Goal: Task Accomplishment & Management: Manage account settings

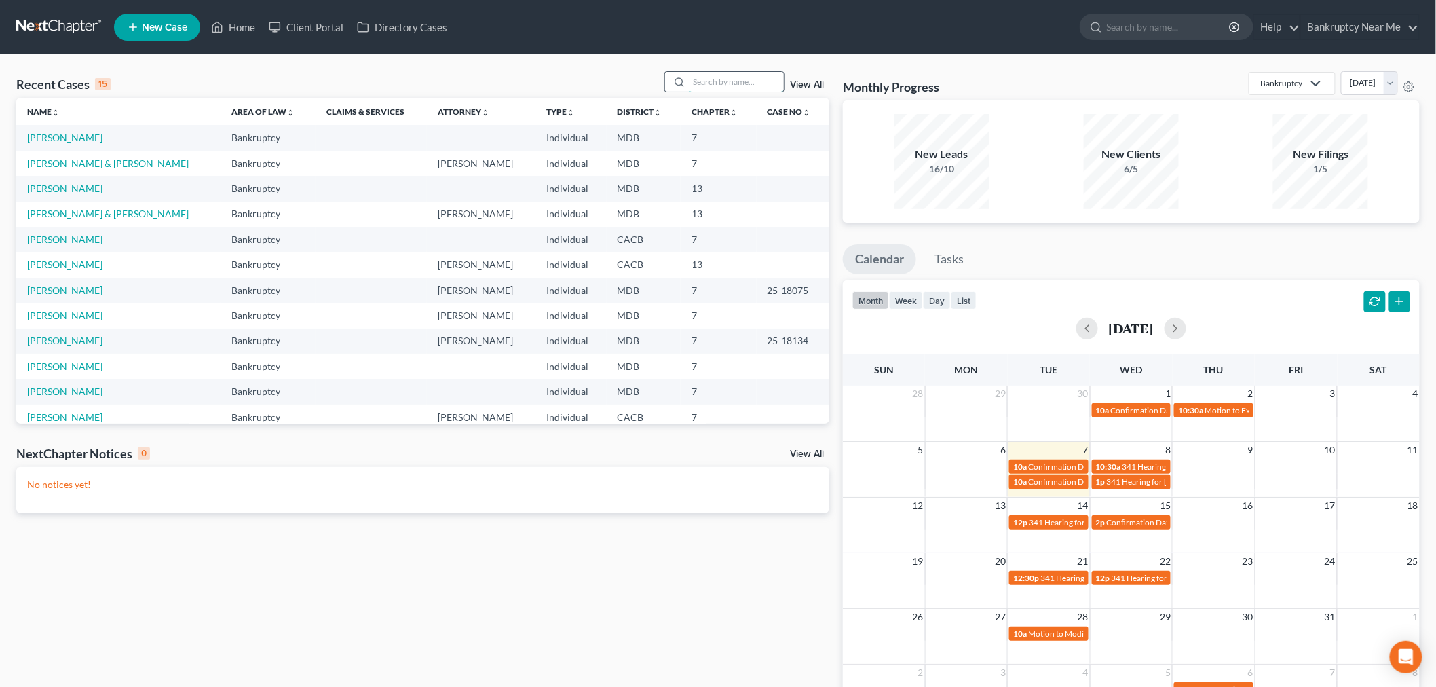
click at [739, 78] on input "search" at bounding box center [736, 82] width 95 height 20
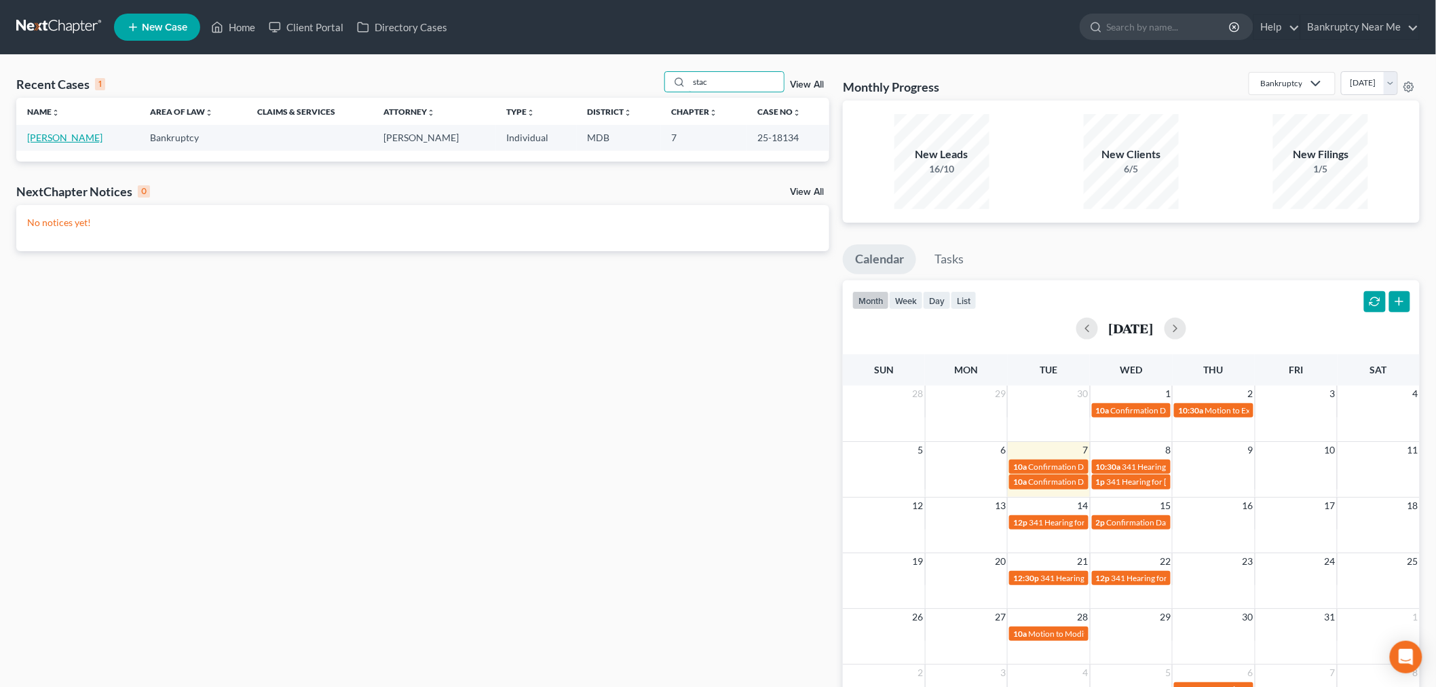
type input "stac"
click at [44, 138] on link "Julius, Stacyann" at bounding box center [64, 138] width 75 height 12
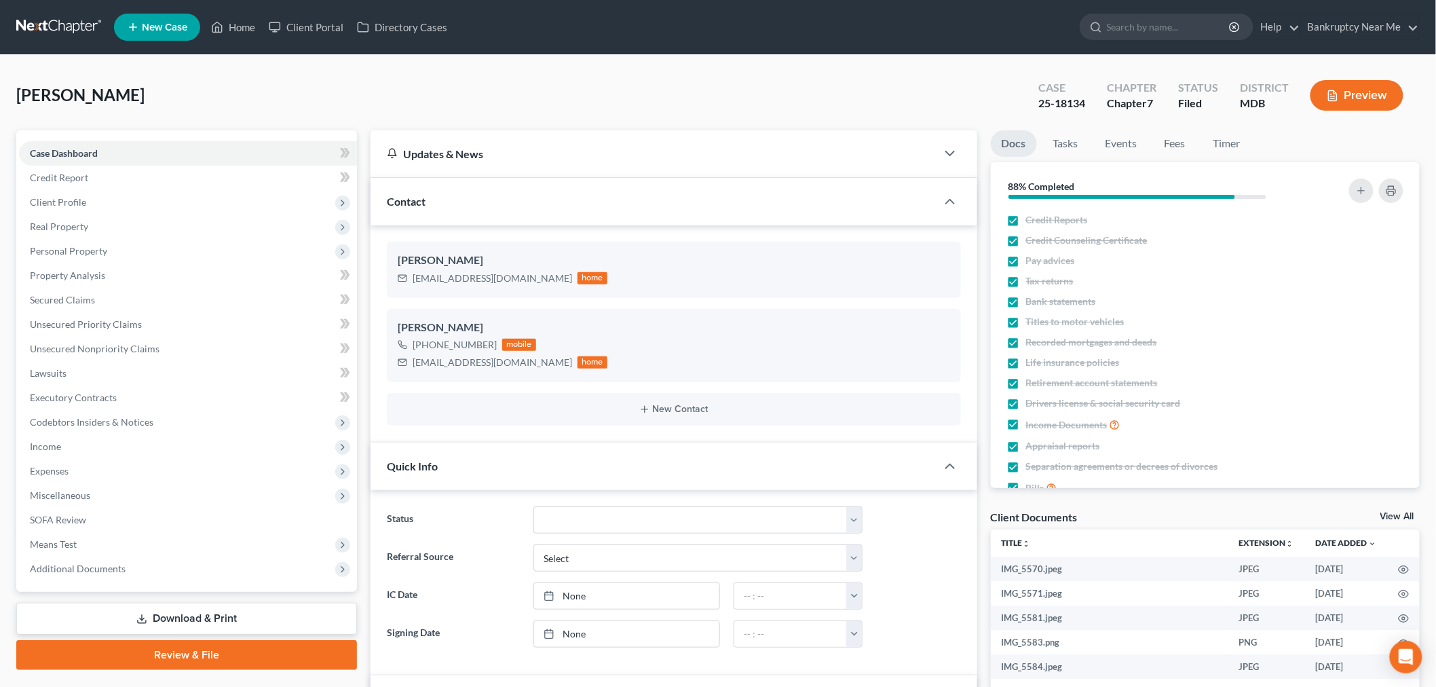
scroll to position [1466, 0]
click at [1116, 145] on link "Events" at bounding box center [1122, 143] width 54 height 26
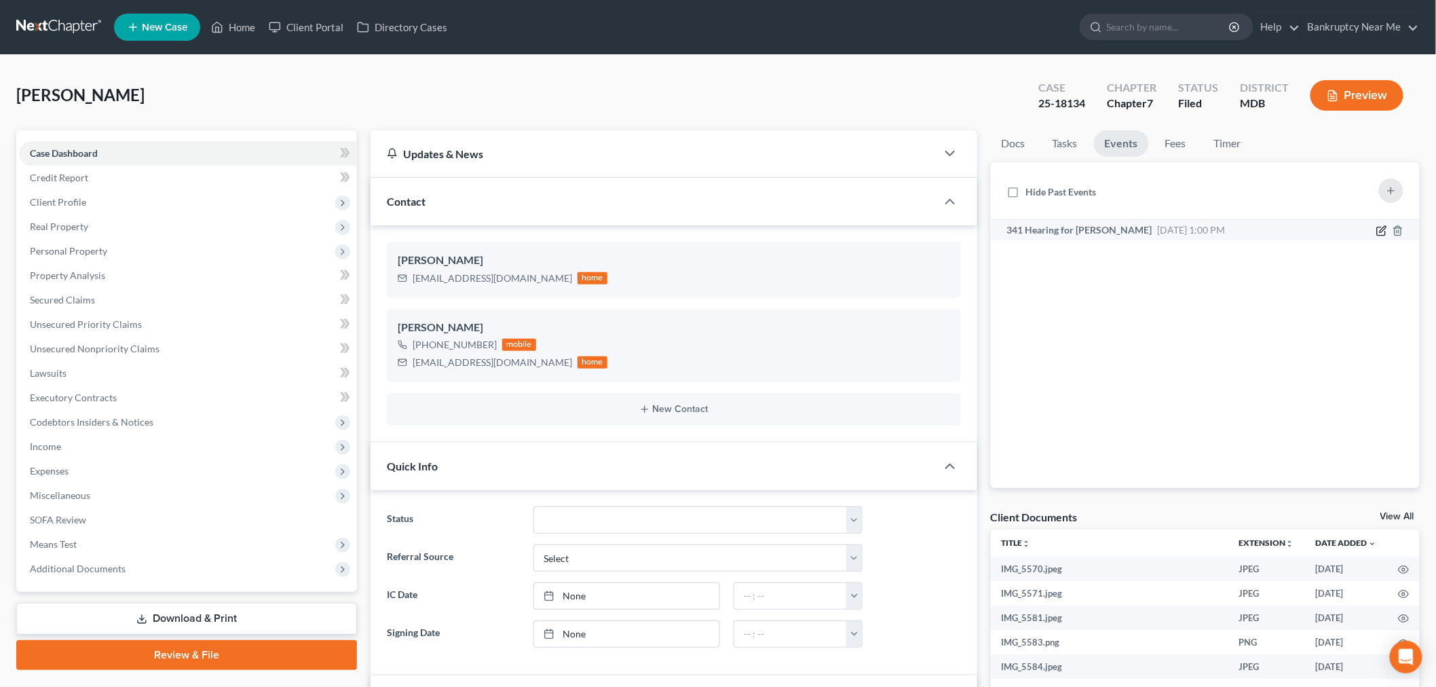
click at [1380, 227] on icon "button" at bounding box center [1382, 230] width 11 height 11
select select "Days"
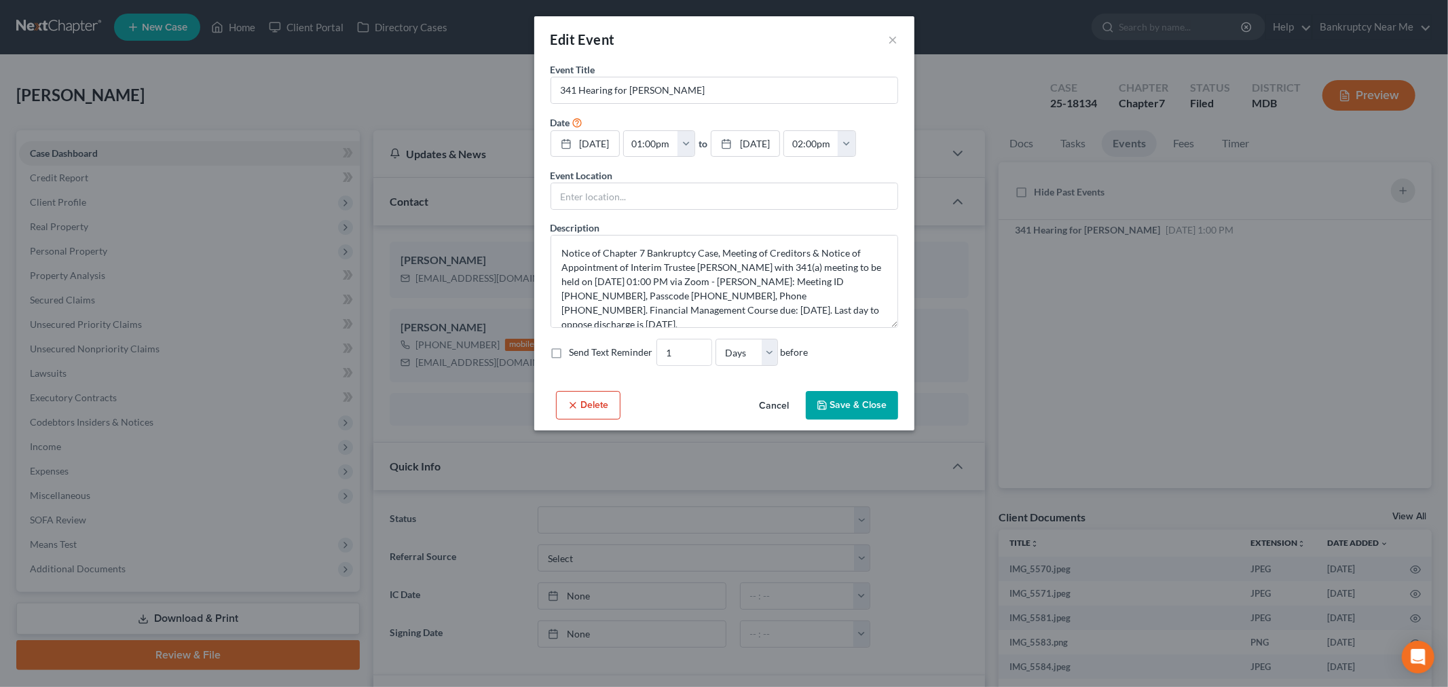
click at [899, 39] on div "Edit Event ×" at bounding box center [724, 39] width 380 height 46
click at [891, 39] on button "×" at bounding box center [894, 39] width 10 height 16
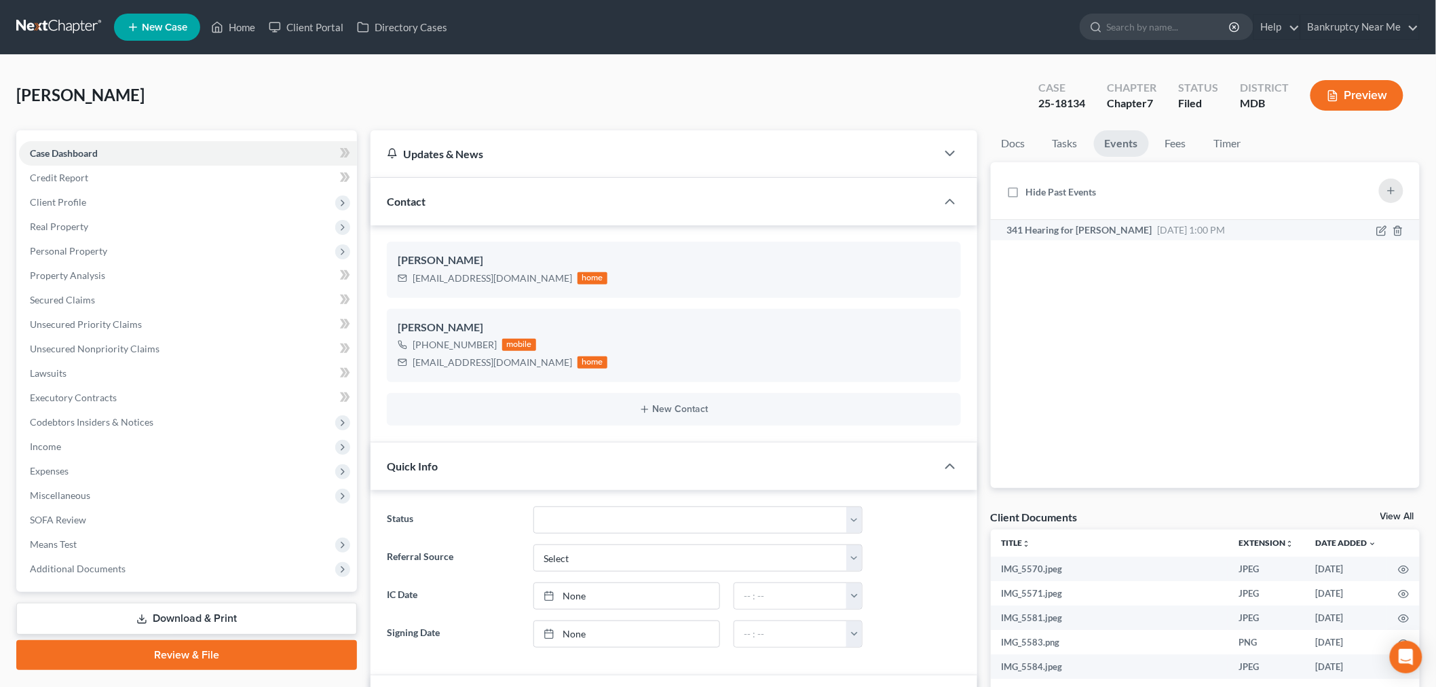
click at [1162, 228] on span "Oct 8, 2025 1:00 PM" at bounding box center [1192, 230] width 68 height 12
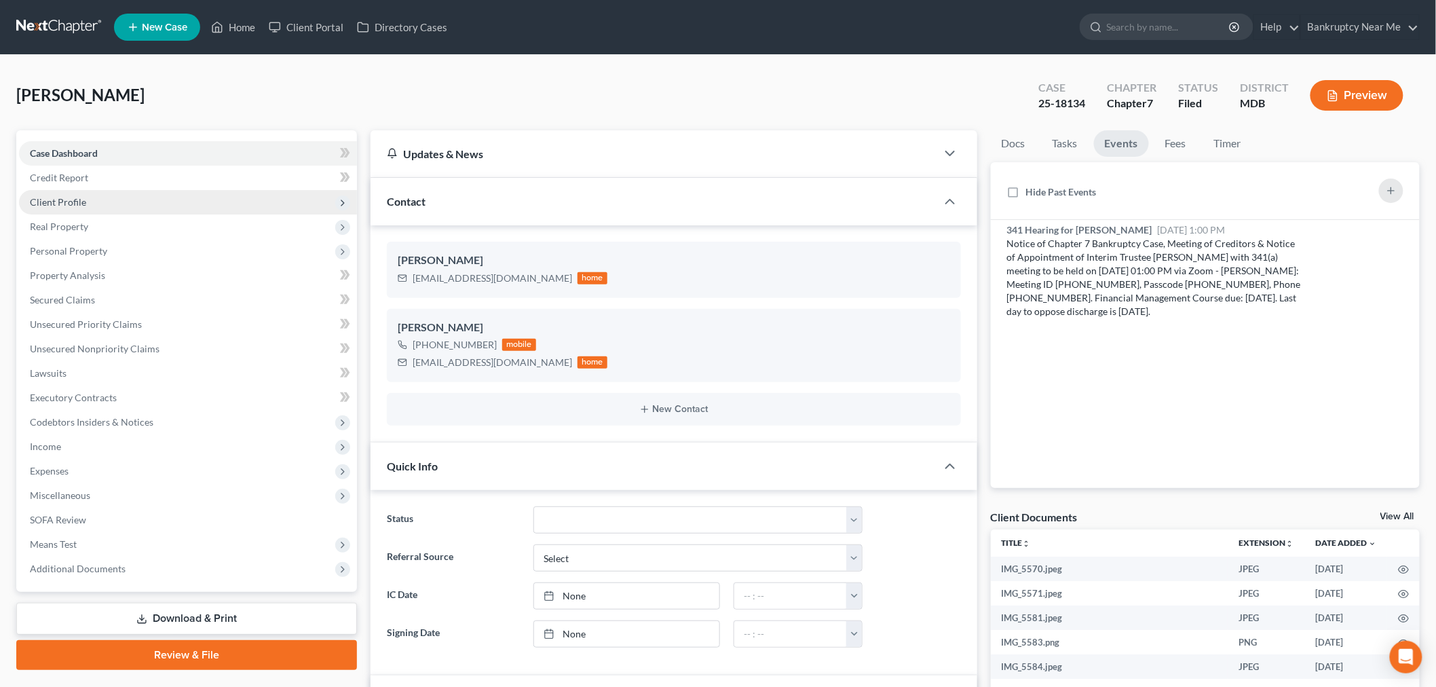
drag, startPoint x: 45, startPoint y: 201, endPoint x: 84, endPoint y: 200, distance: 38.0
click at [45, 201] on span "Client Profile" at bounding box center [58, 202] width 56 height 12
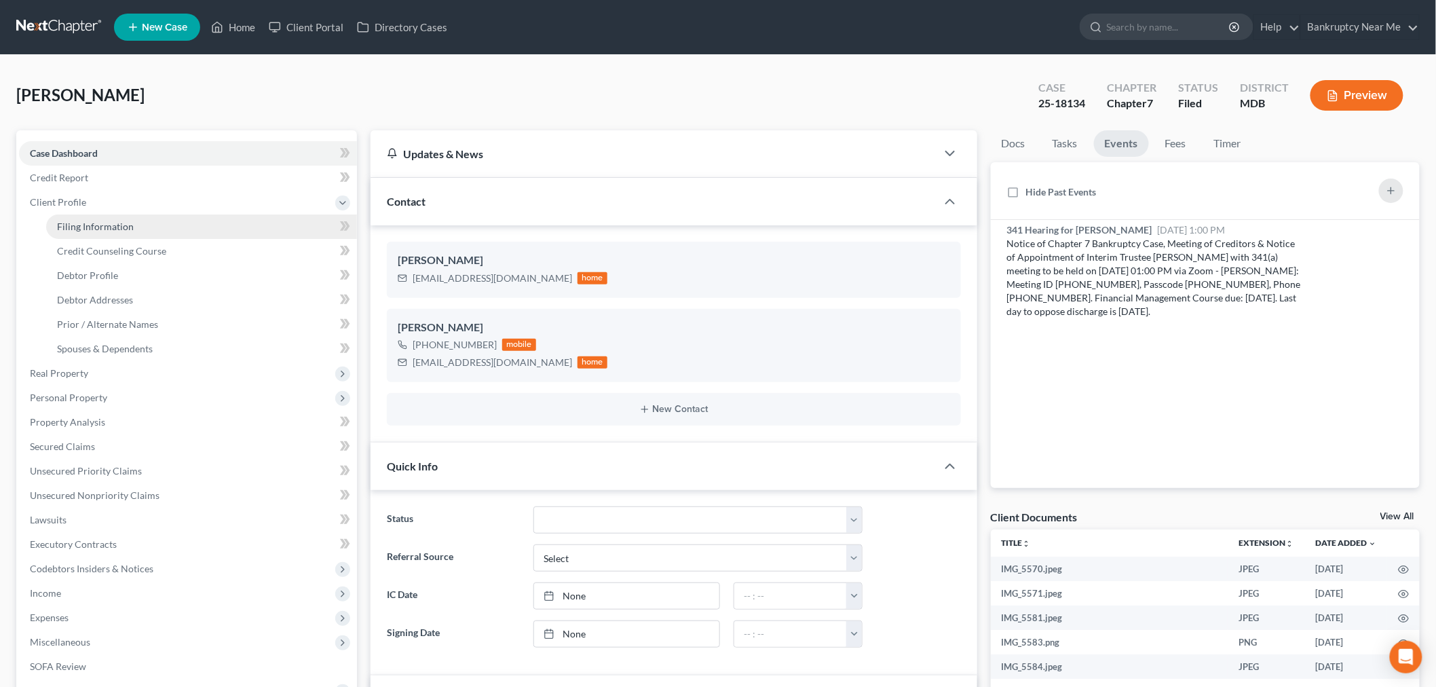
click at [122, 225] on span "Filing Information" at bounding box center [95, 227] width 77 height 12
select select "1"
select select "0"
select select "21"
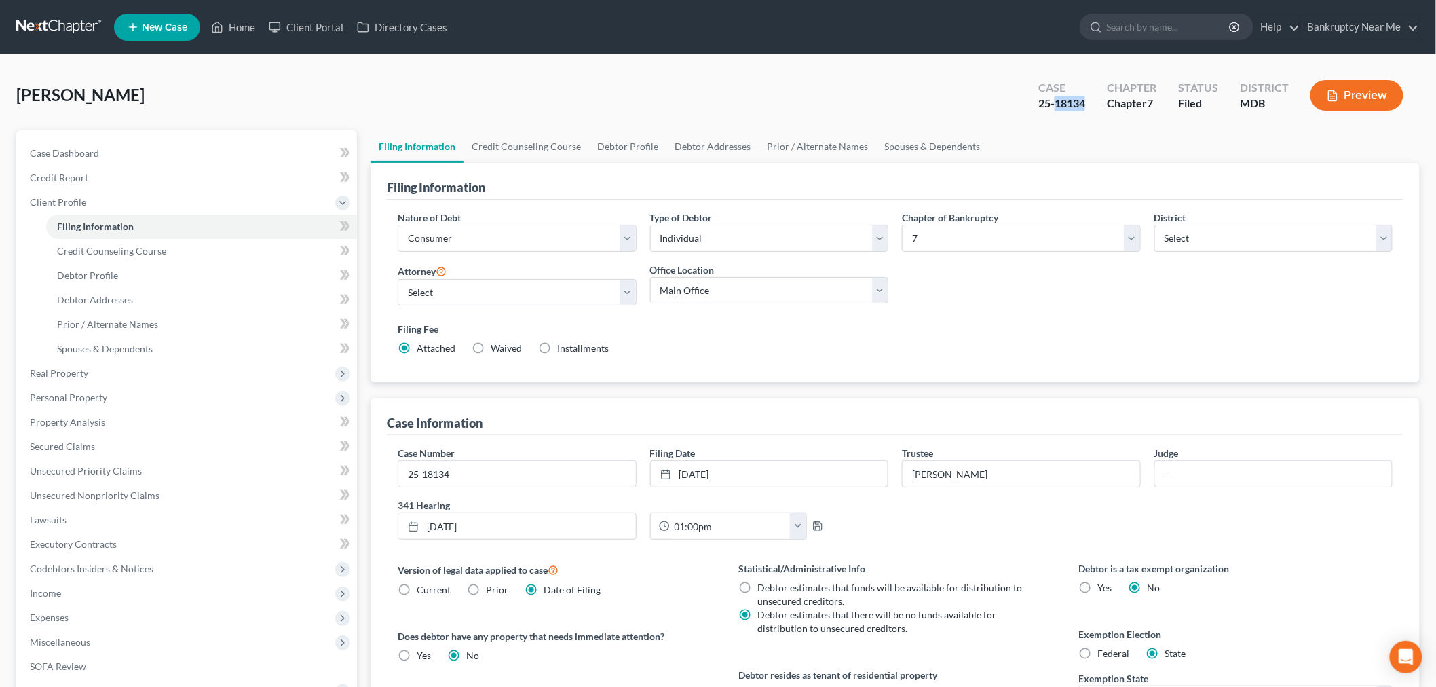
drag, startPoint x: 1090, startPoint y: 104, endPoint x: 1056, endPoint y: 103, distance: 34.0
click at [1056, 103] on div "Case 25-18134" at bounding box center [1062, 97] width 69 height 40
copy div "18134"
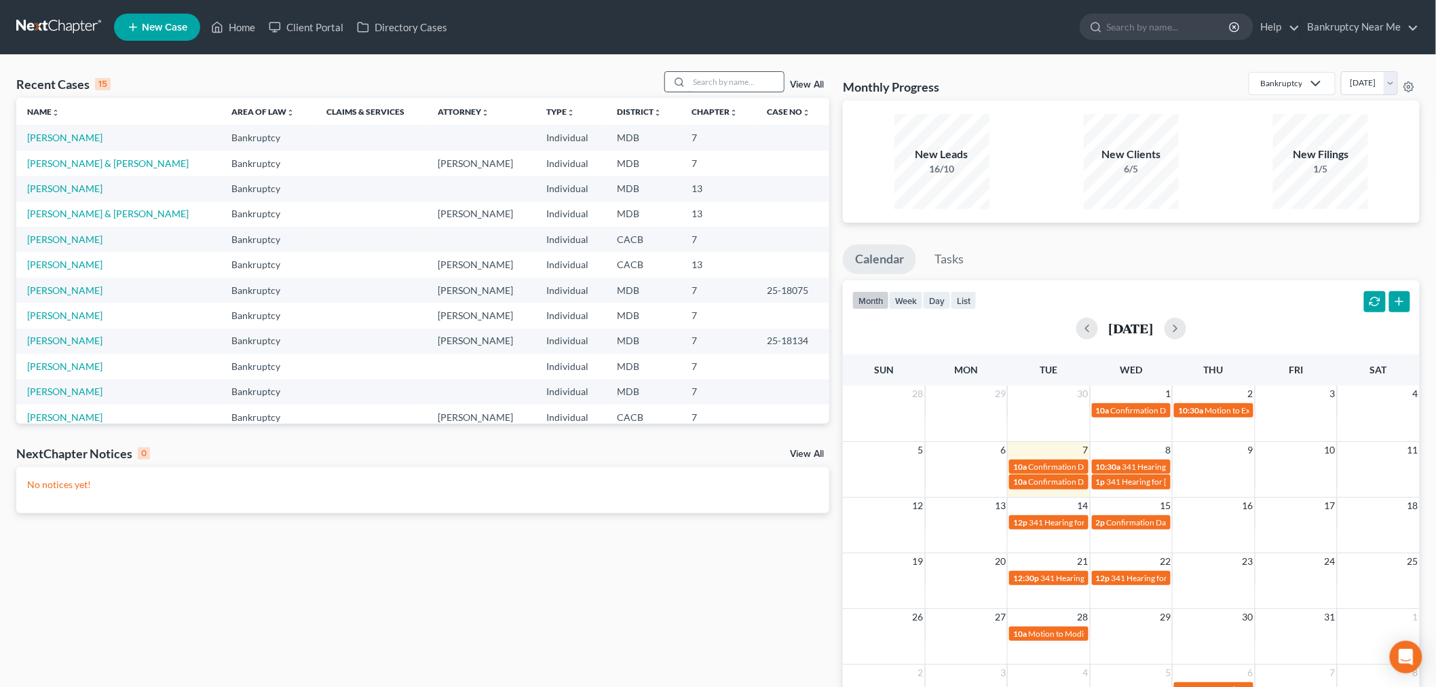
click at [740, 80] on input "search" at bounding box center [736, 82] width 95 height 20
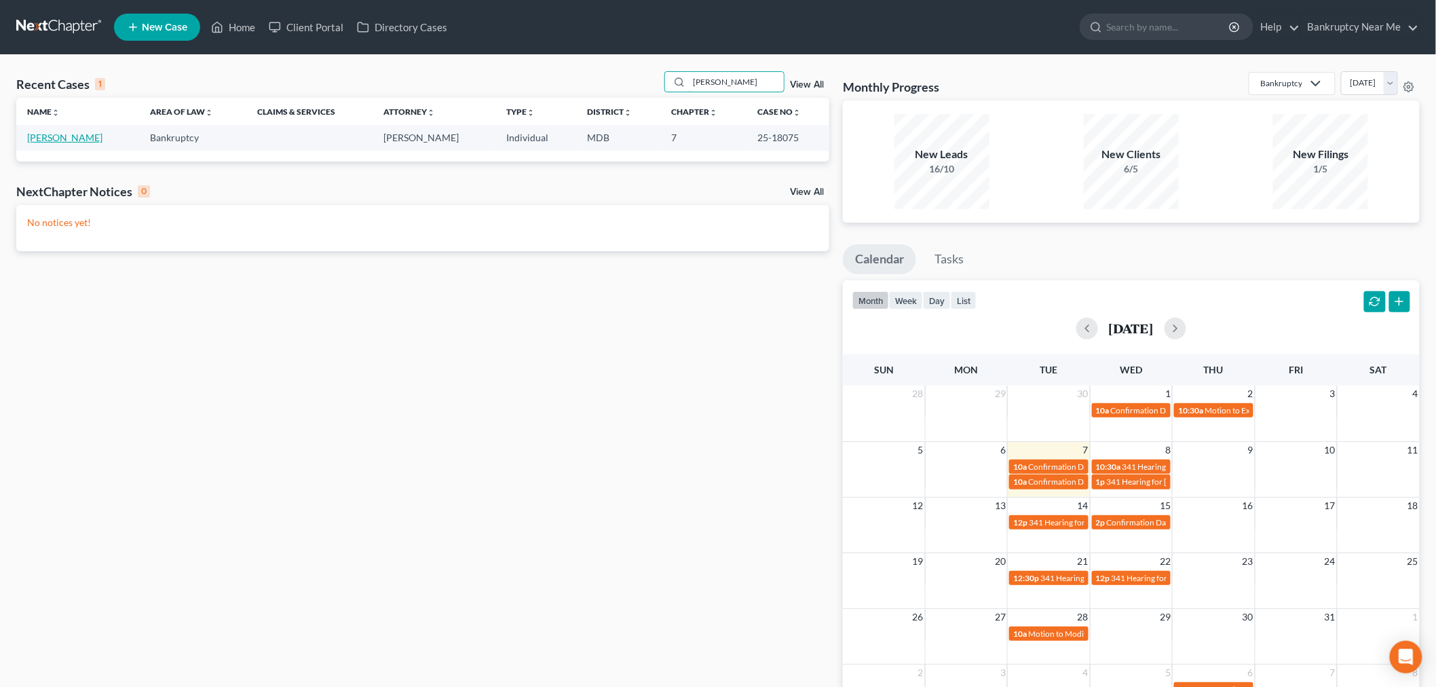
type input "wanda"
click at [68, 136] on link "[PERSON_NAME]" at bounding box center [64, 138] width 75 height 12
select select "6"
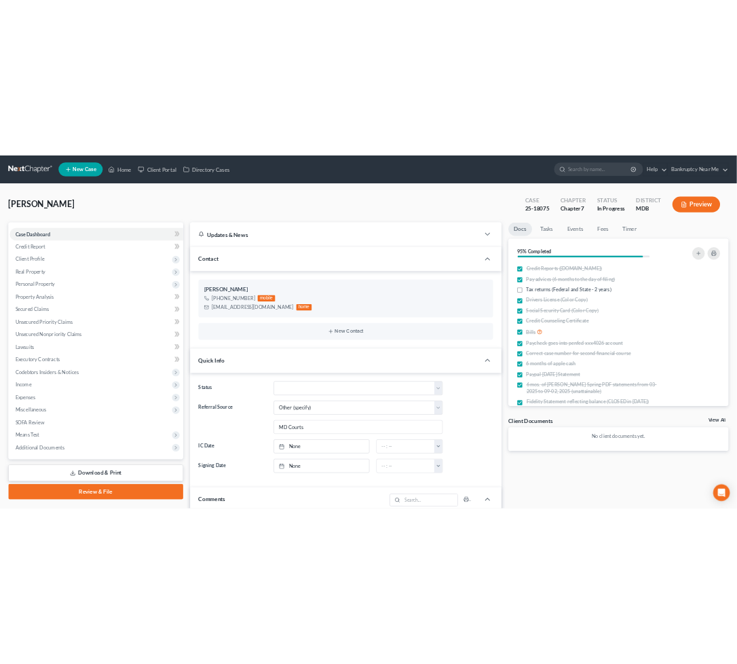
scroll to position [11745, 0]
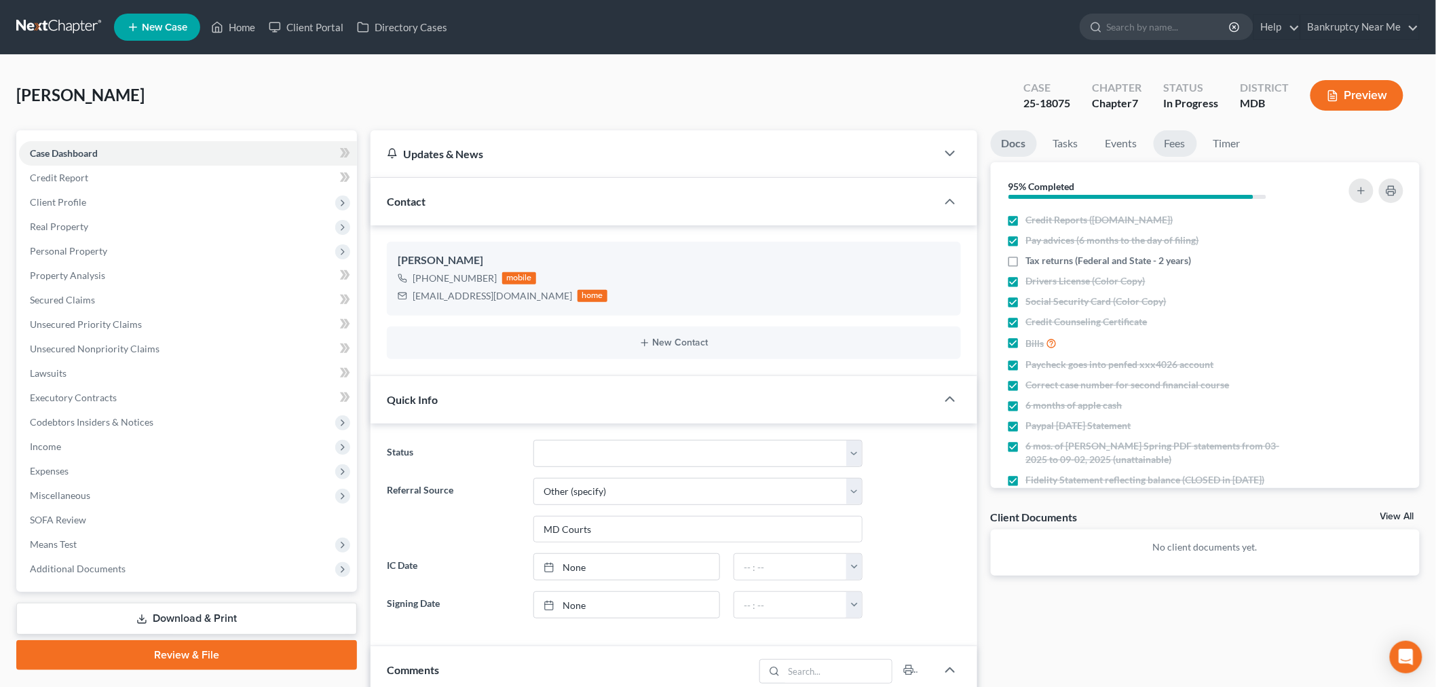
click at [1171, 143] on link "Fees" at bounding box center [1175, 143] width 43 height 26
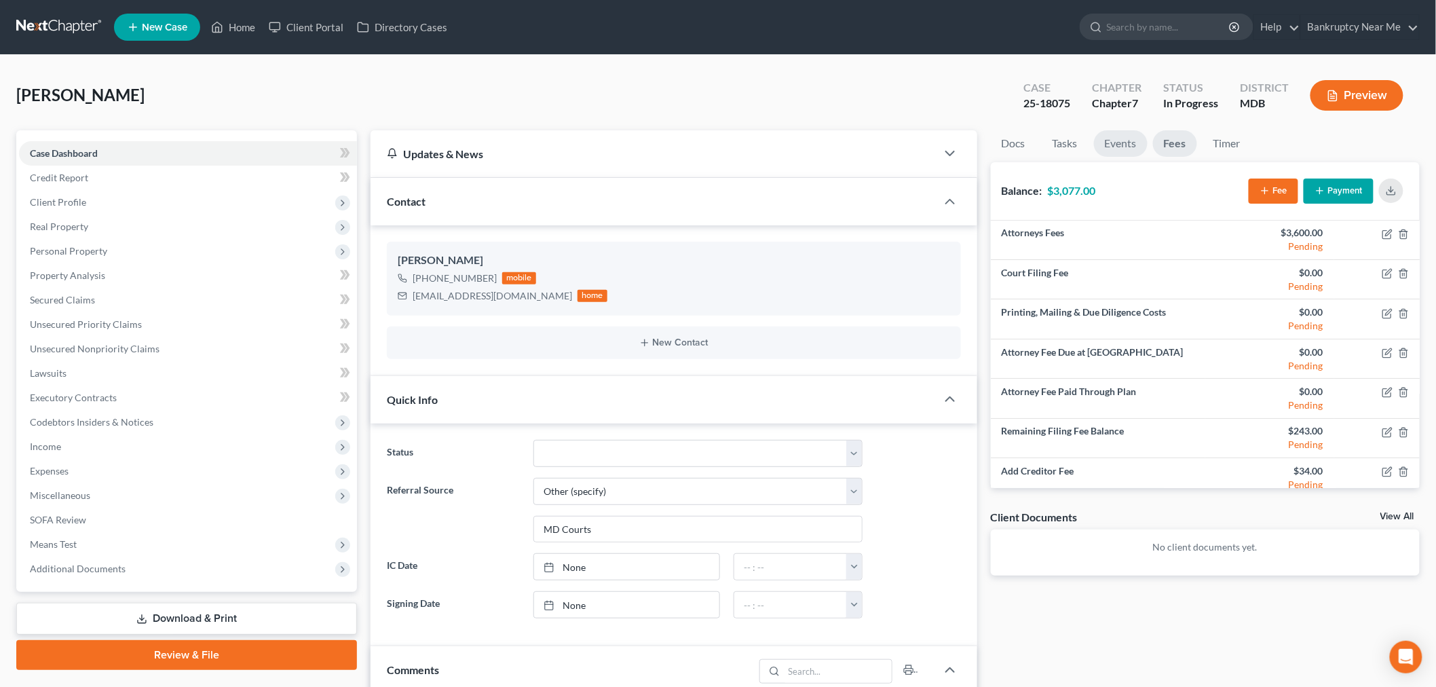
click at [1123, 147] on link "Events" at bounding box center [1121, 143] width 54 height 26
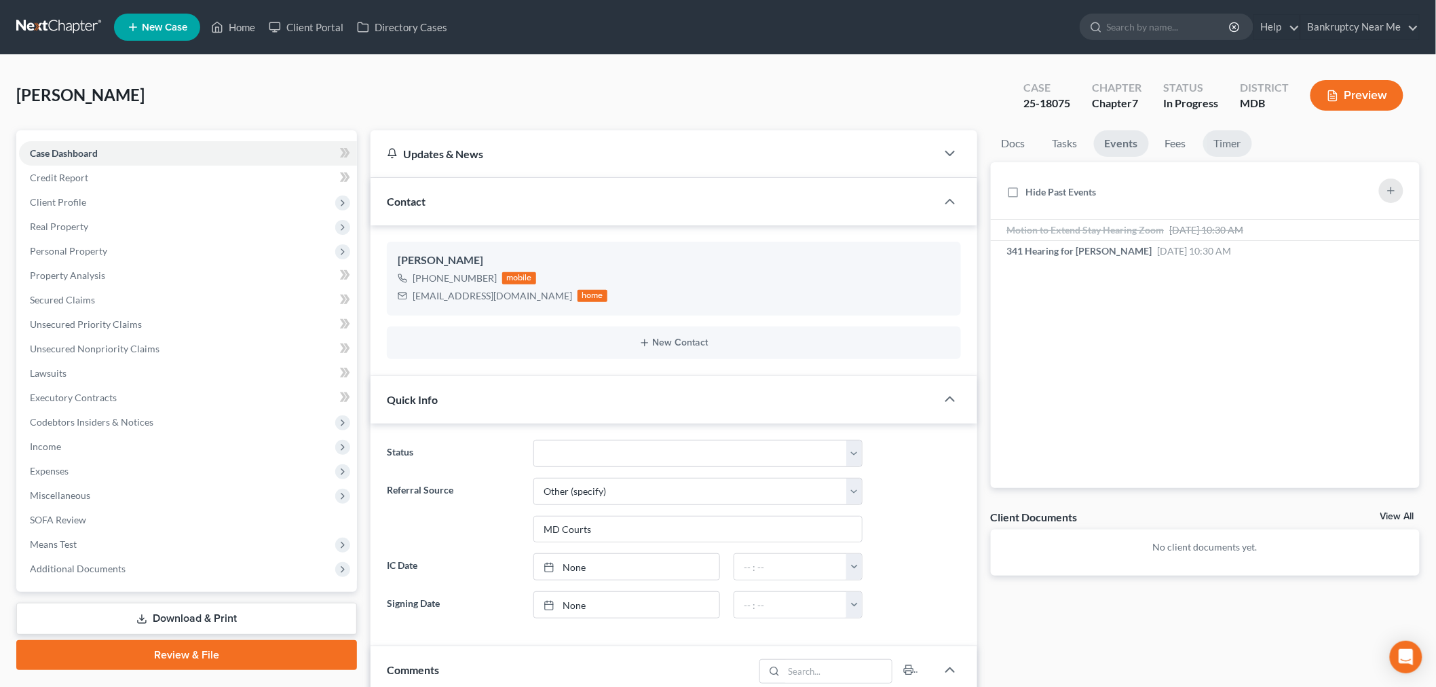
click at [1229, 143] on link "Timer" at bounding box center [1228, 143] width 49 height 26
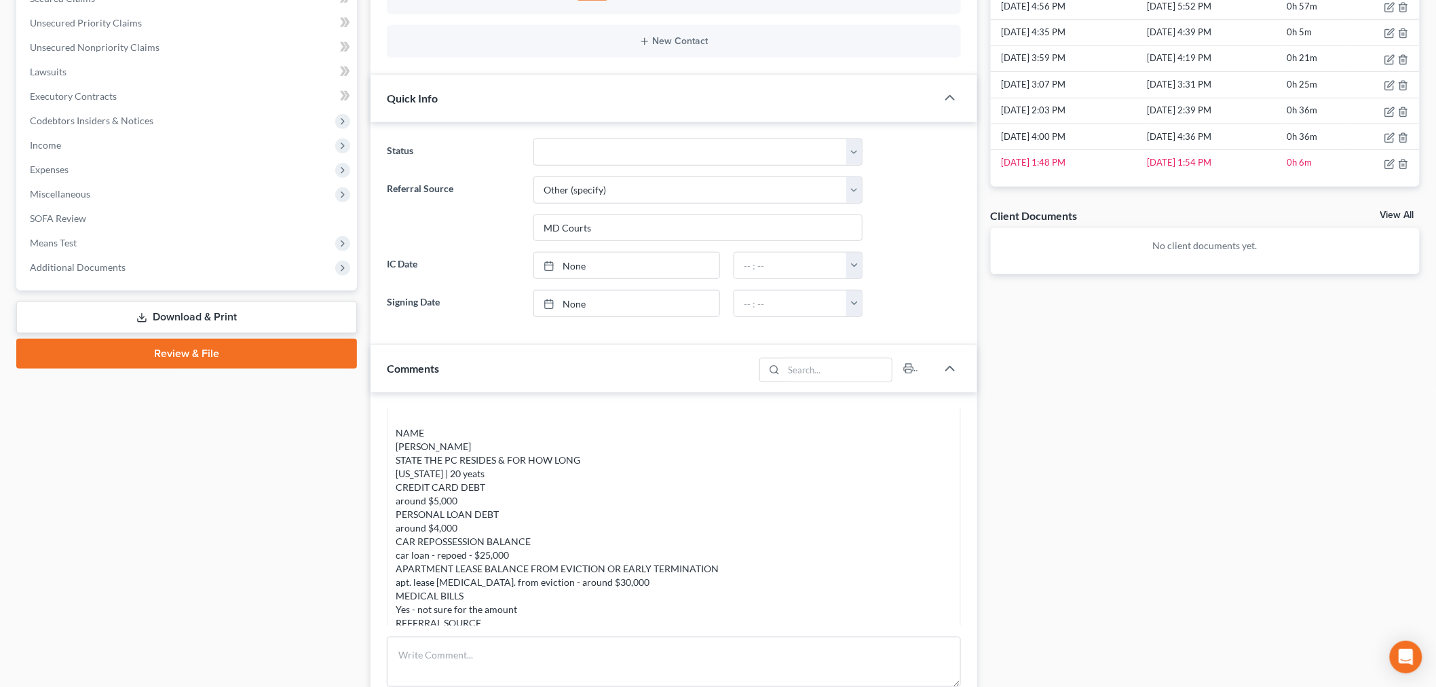
scroll to position [301, 0]
click at [1303, 164] on td at bounding box center [1385, 163] width 70 height 26
click at [1303, 163] on icon "button" at bounding box center [1390, 164] width 11 height 11
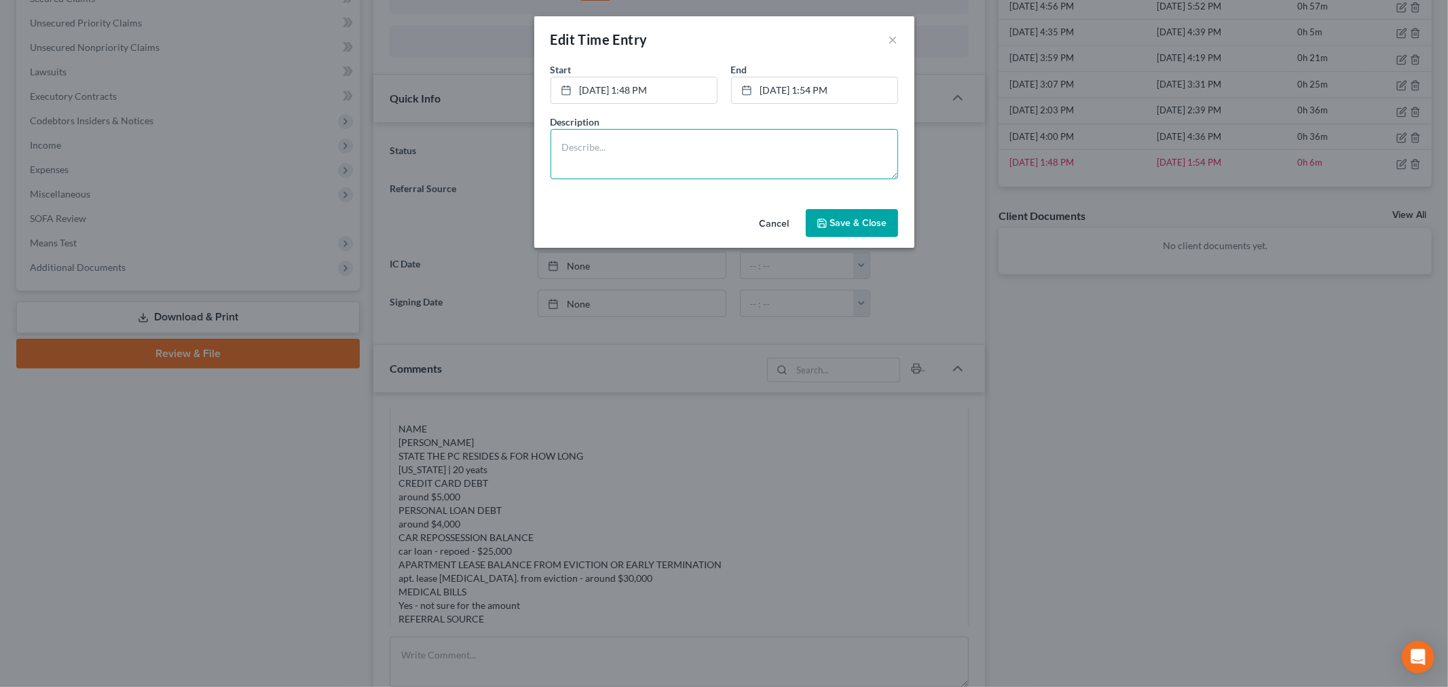
click at [633, 145] on textarea at bounding box center [725, 154] width 348 height 50
type textarea "File and appointment preparation"
drag, startPoint x: 804, startPoint y: 209, endPoint x: 817, endPoint y: 214, distance: 13.7
click at [811, 212] on div "Cancel Save & Close" at bounding box center [724, 226] width 380 height 45
click at [823, 218] on icon "button" at bounding box center [822, 223] width 11 height 11
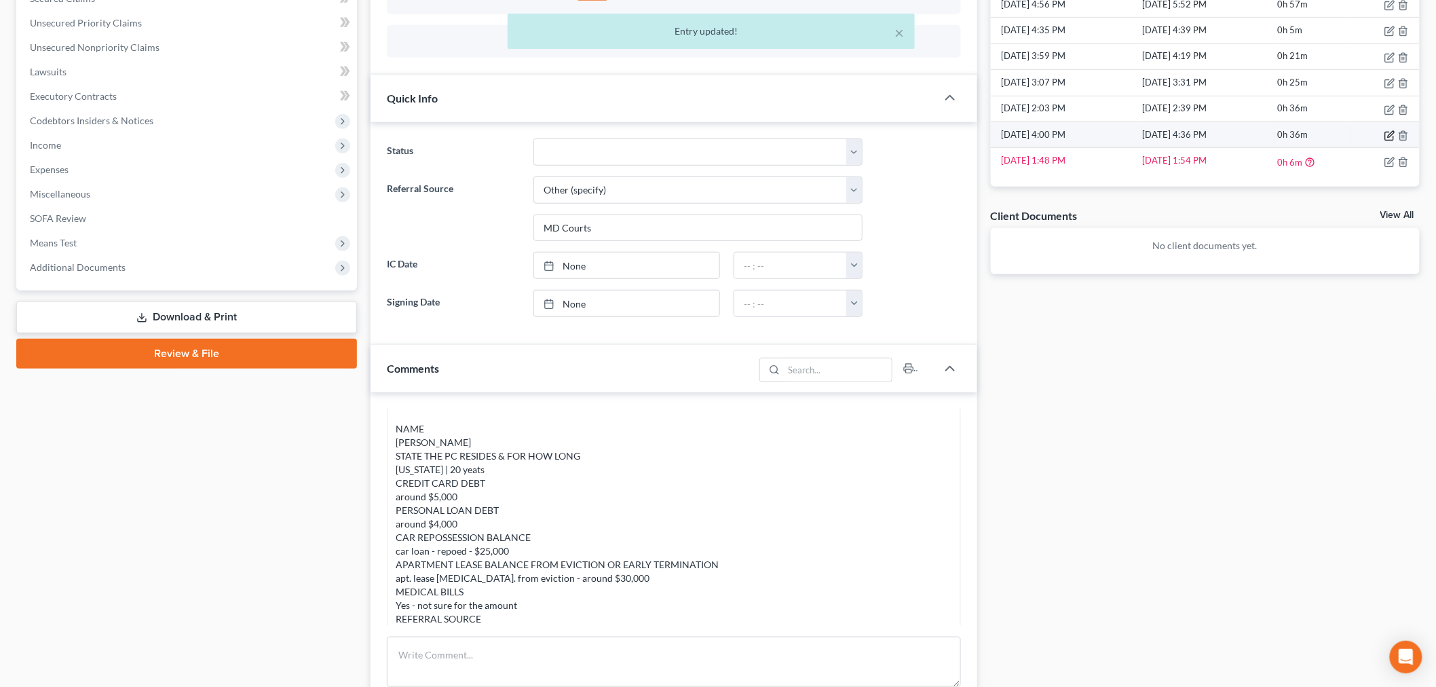
click at [1303, 136] on icon "button" at bounding box center [1390, 135] width 11 height 11
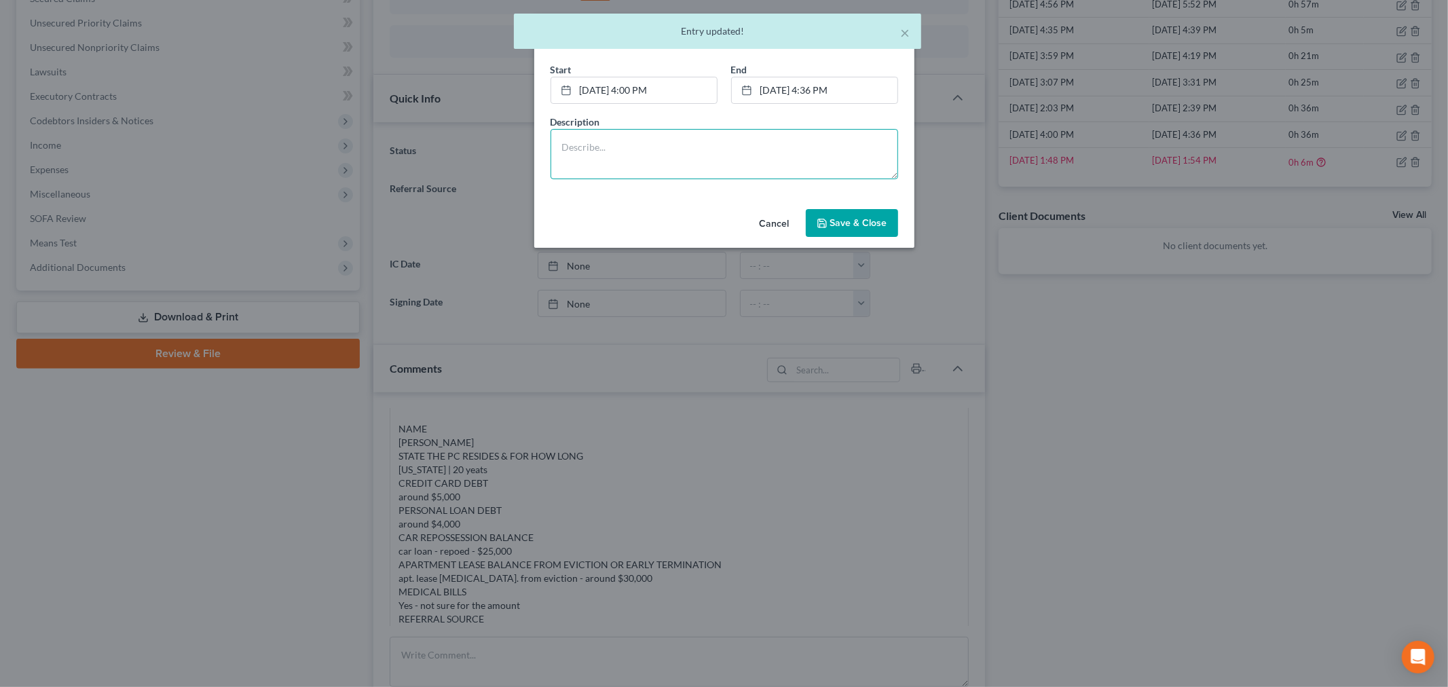
click at [779, 159] on textarea at bounding box center [725, 154] width 348 height 50
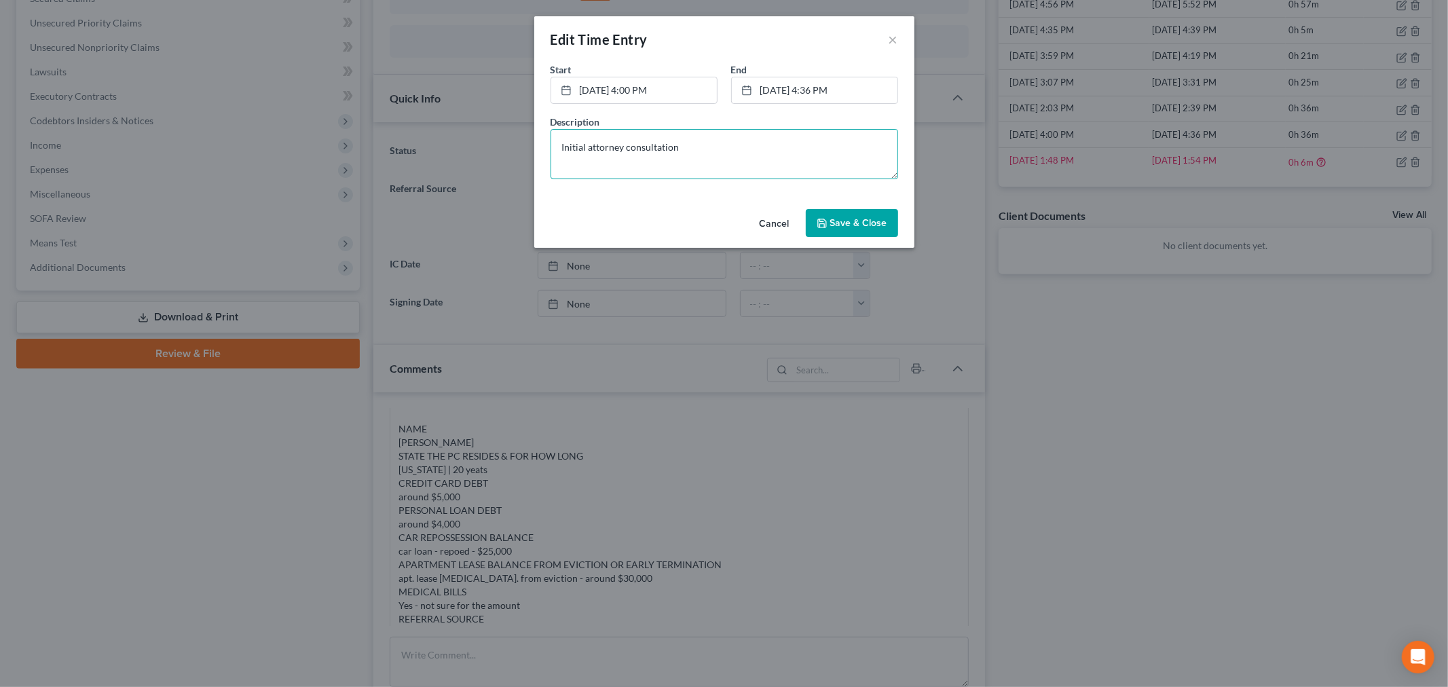
type textarea "Initial attorney consultation"
drag, startPoint x: 853, startPoint y: 227, endPoint x: 1021, endPoint y: 290, distance: 178.9
click at [853, 228] on span "Save & Close" at bounding box center [858, 223] width 57 height 12
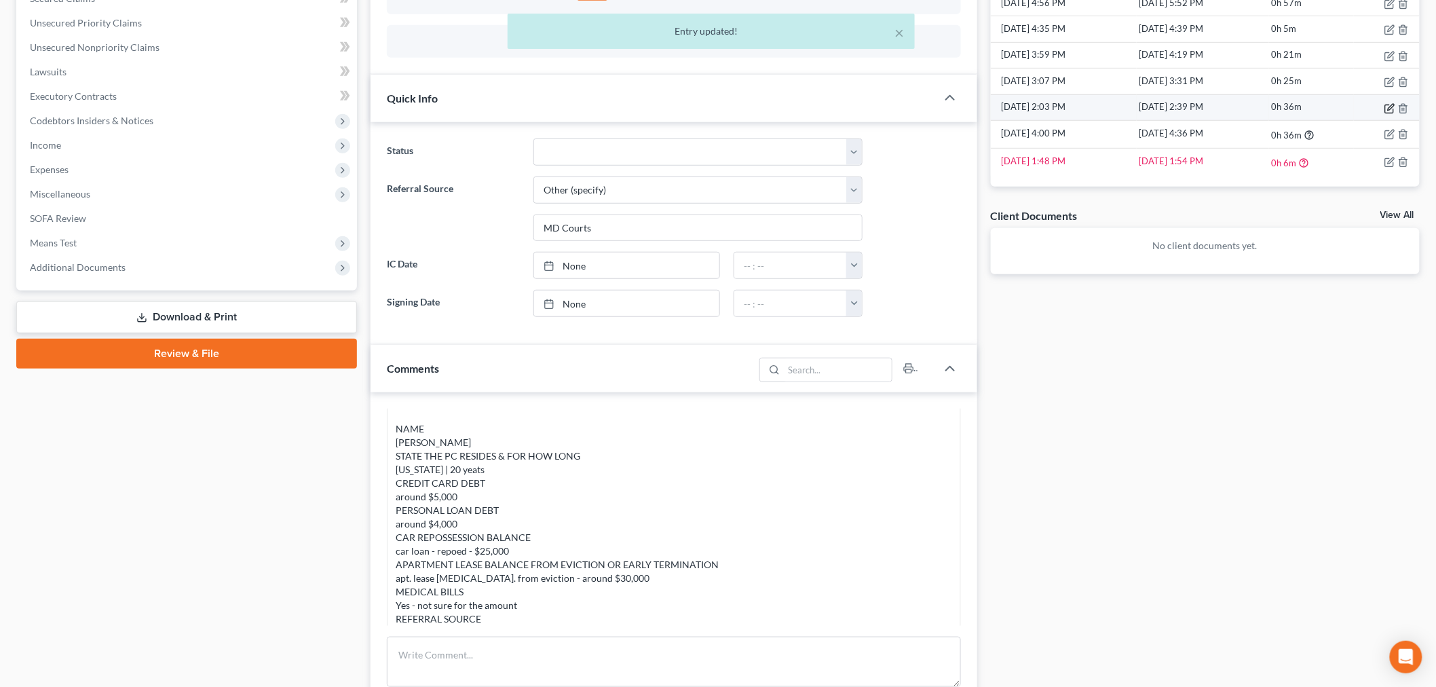
click at [1303, 113] on icon "button" at bounding box center [1390, 108] width 11 height 11
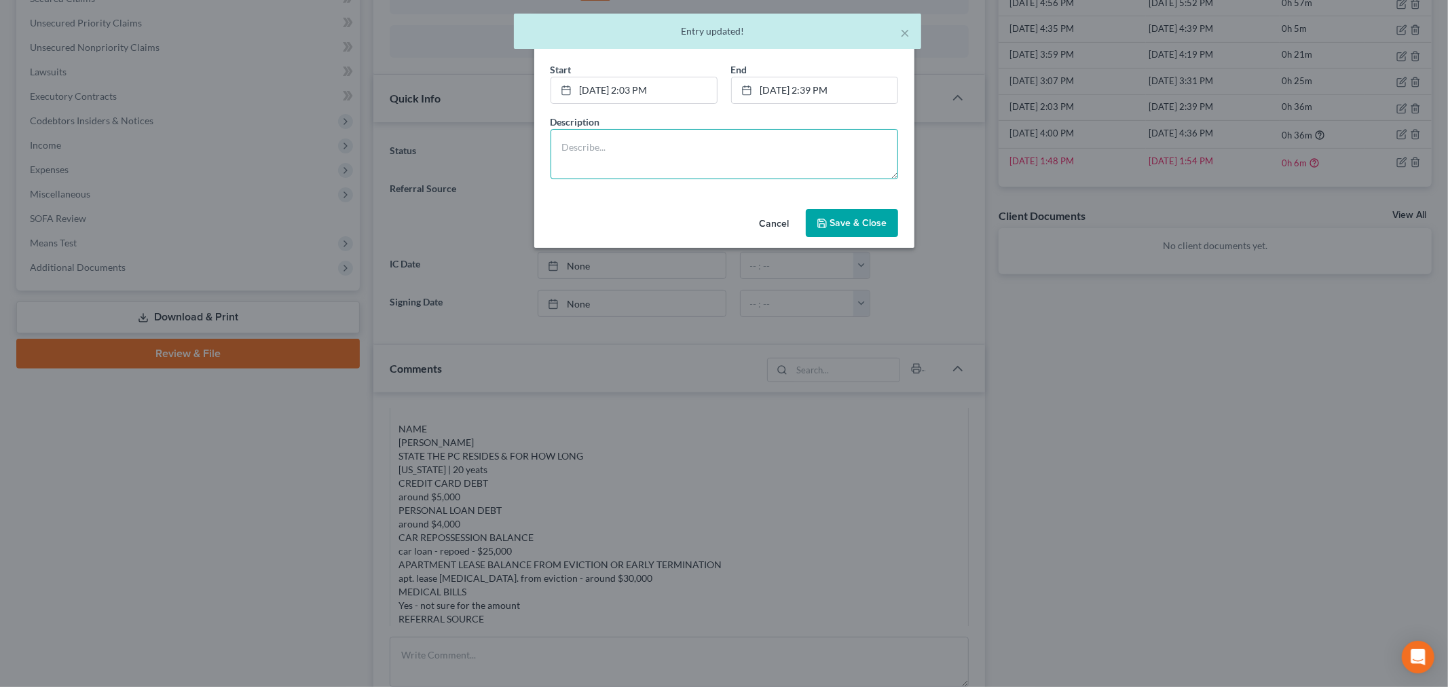
click at [749, 151] on textarea at bounding box center [725, 154] width 348 height 50
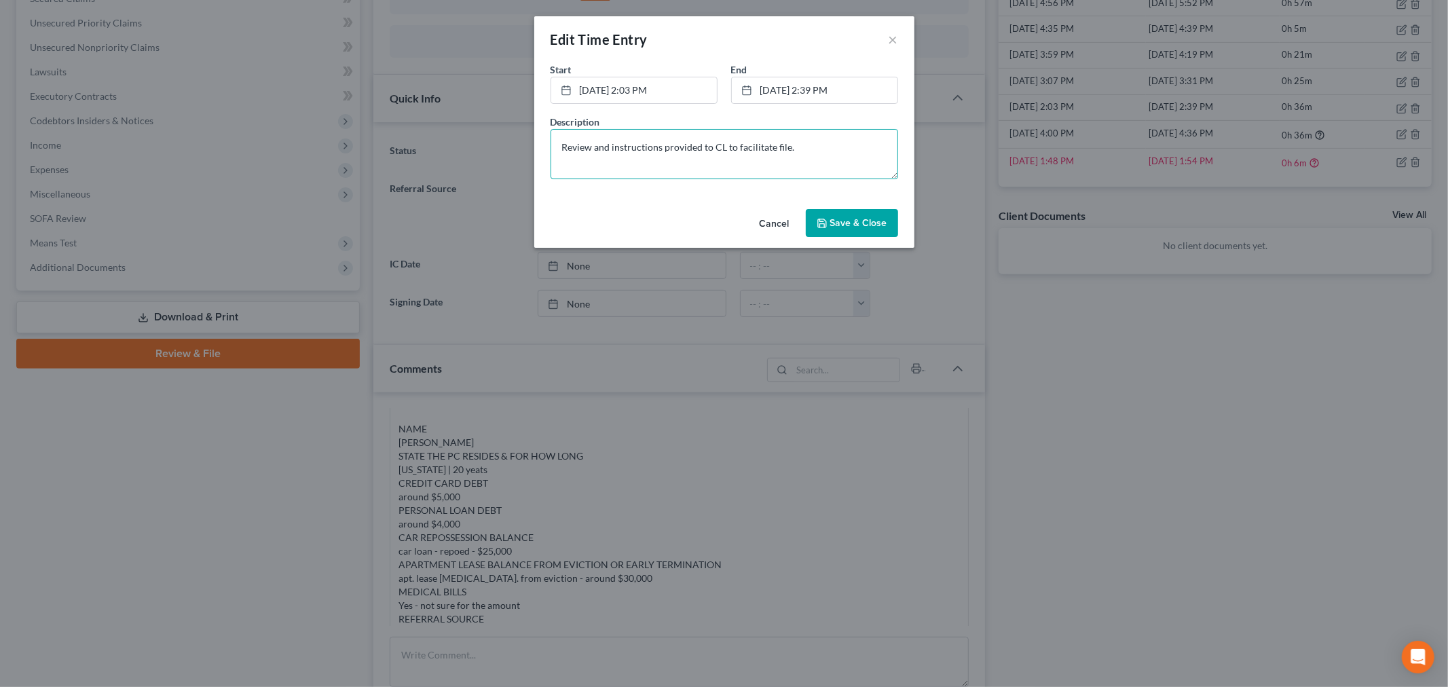
type textarea "Review and instructions provided to CL to facilitate file."
click at [830, 216] on button "Save & Close" at bounding box center [852, 223] width 92 height 29
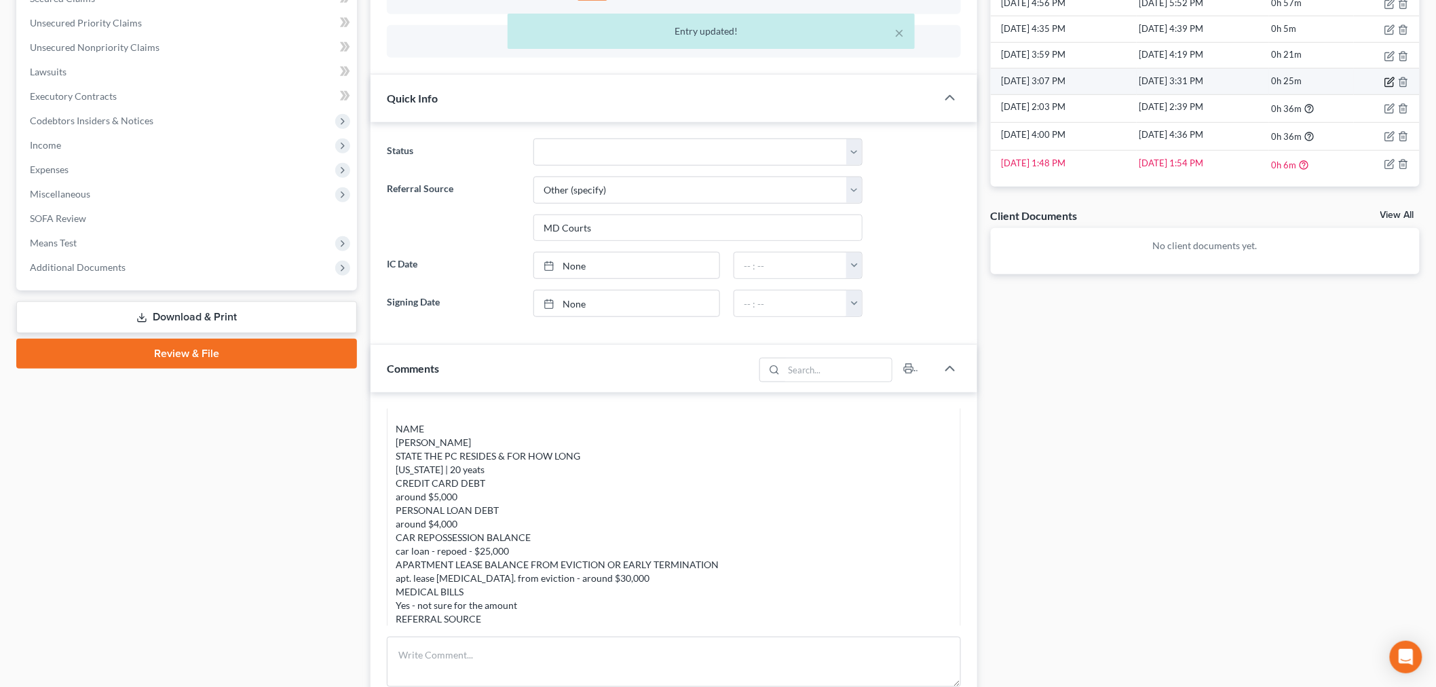
click at [1303, 80] on icon "button" at bounding box center [1390, 82] width 11 height 11
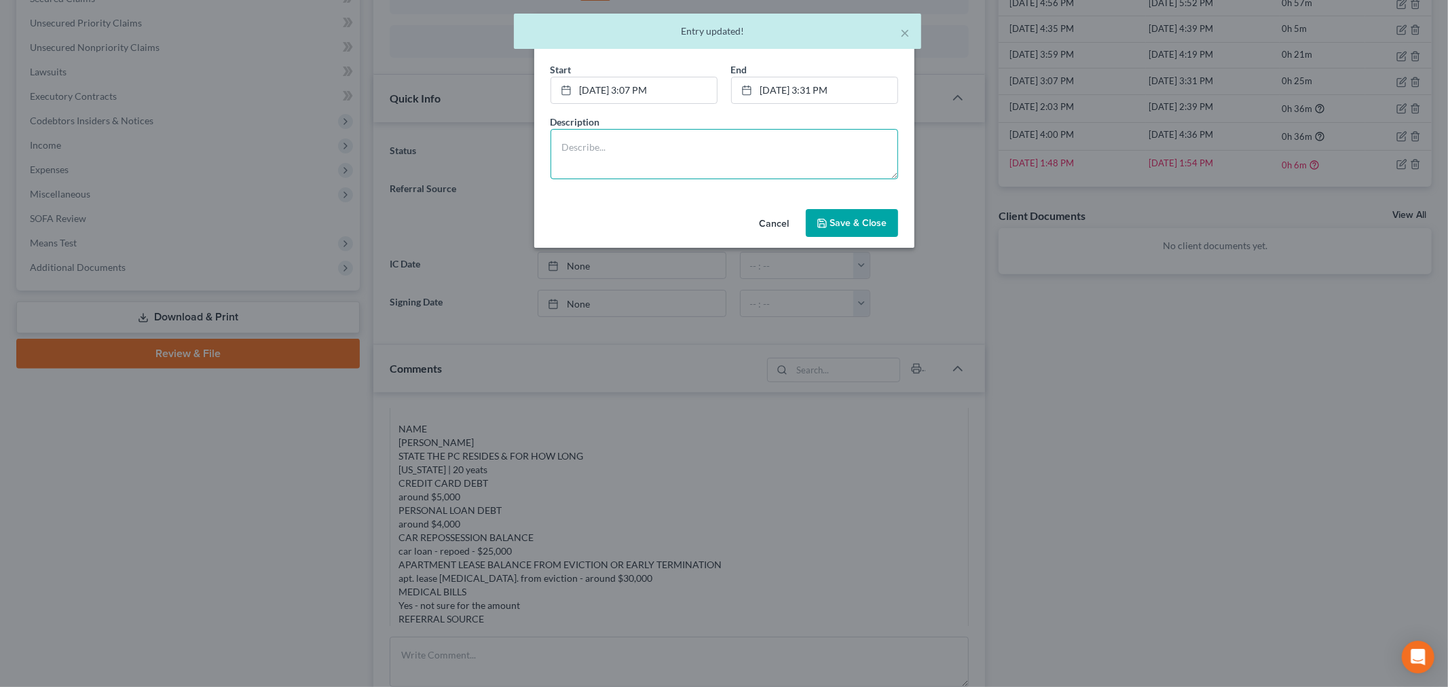
click at [775, 154] on textarea at bounding box center [725, 154] width 348 height 50
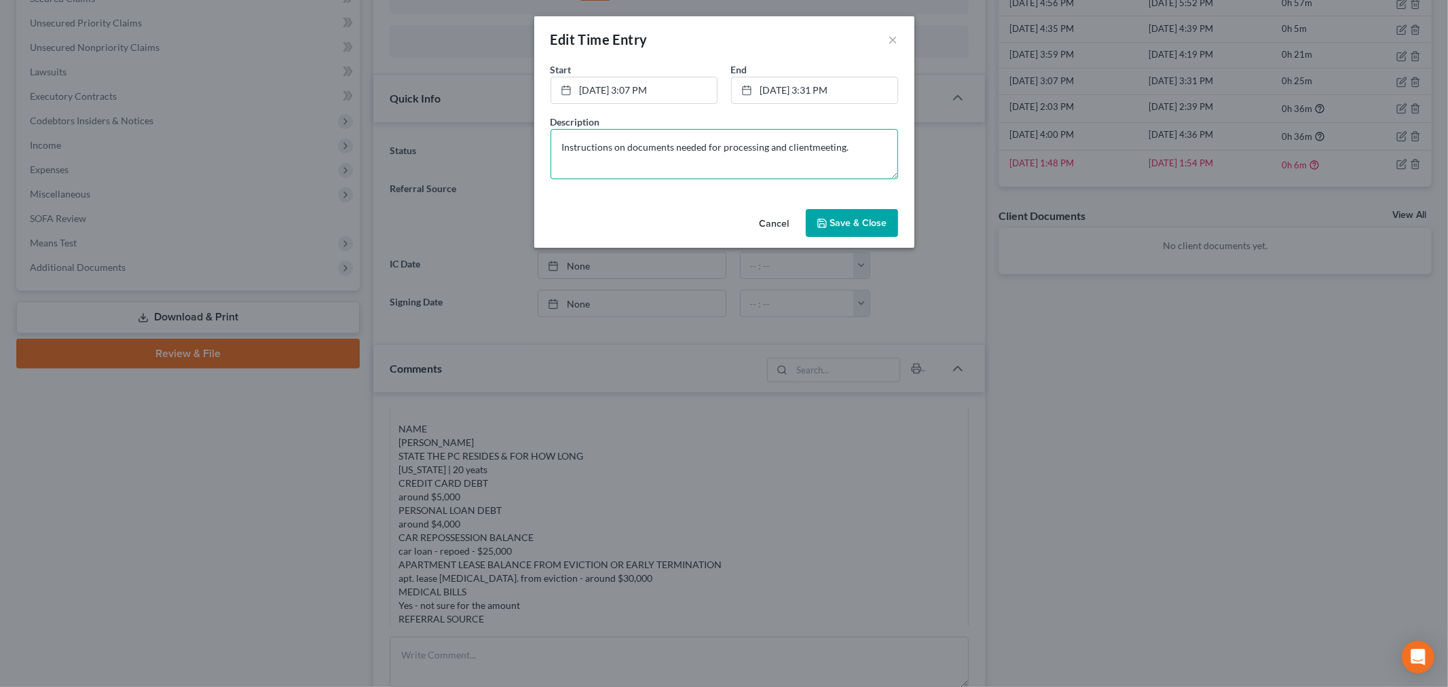
click at [806, 148] on textarea "Instructions on documents needed for processing and clientmeeting." at bounding box center [725, 154] width 348 height 50
type textarea "Instructions on documents needed for processing and client meeting."
click at [866, 220] on span "Save & Close" at bounding box center [858, 223] width 57 height 12
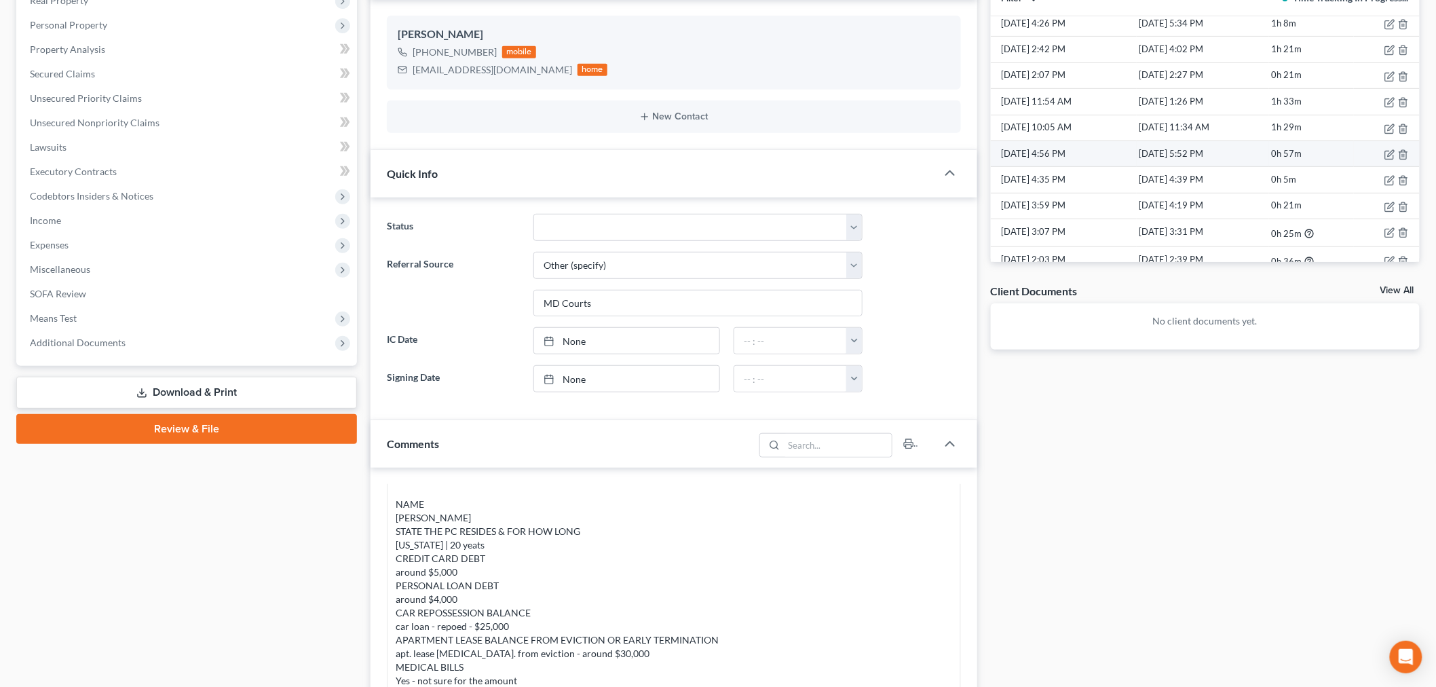
scroll to position [1517, 0]
click at [1303, 133] on icon "button" at bounding box center [1391, 130] width 6 height 6
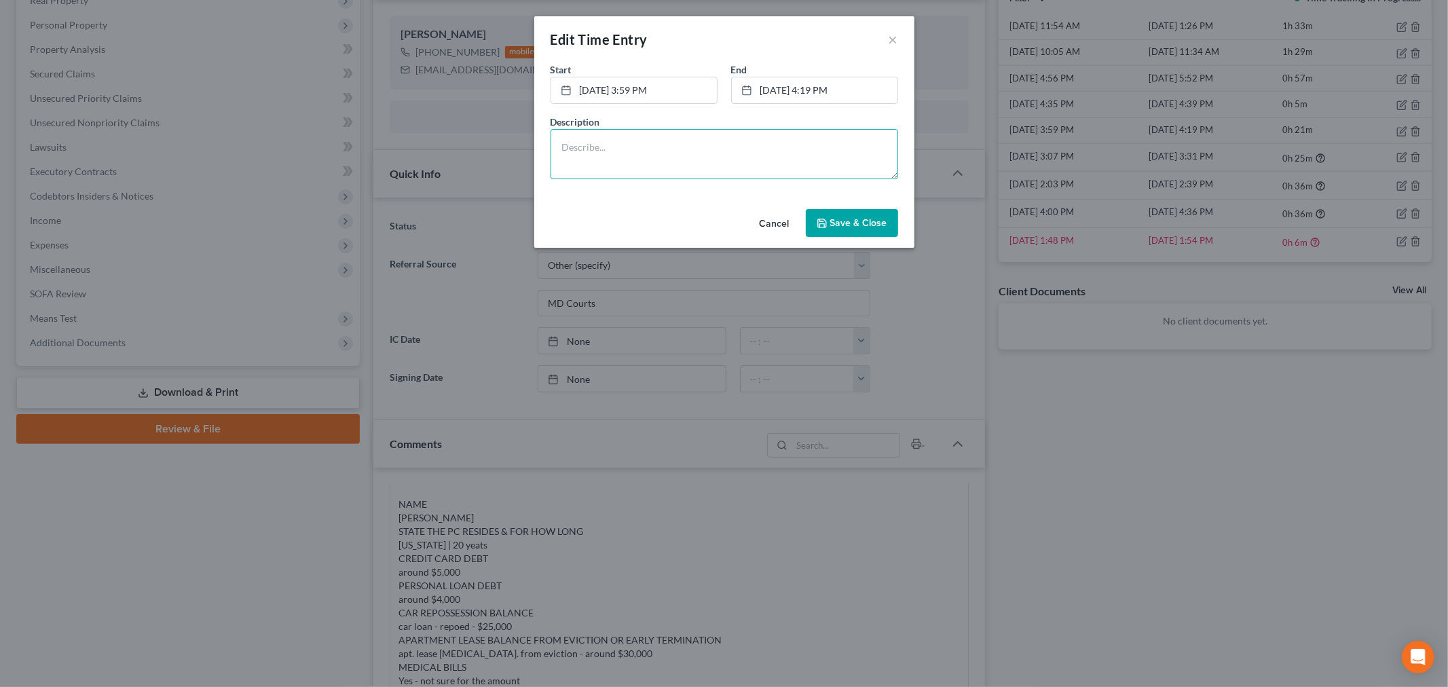
click at [676, 151] on textarea at bounding box center [725, 154] width 348 height 50
type textarea "Client document and processing"
click at [891, 229] on button "Save & Close" at bounding box center [852, 223] width 92 height 29
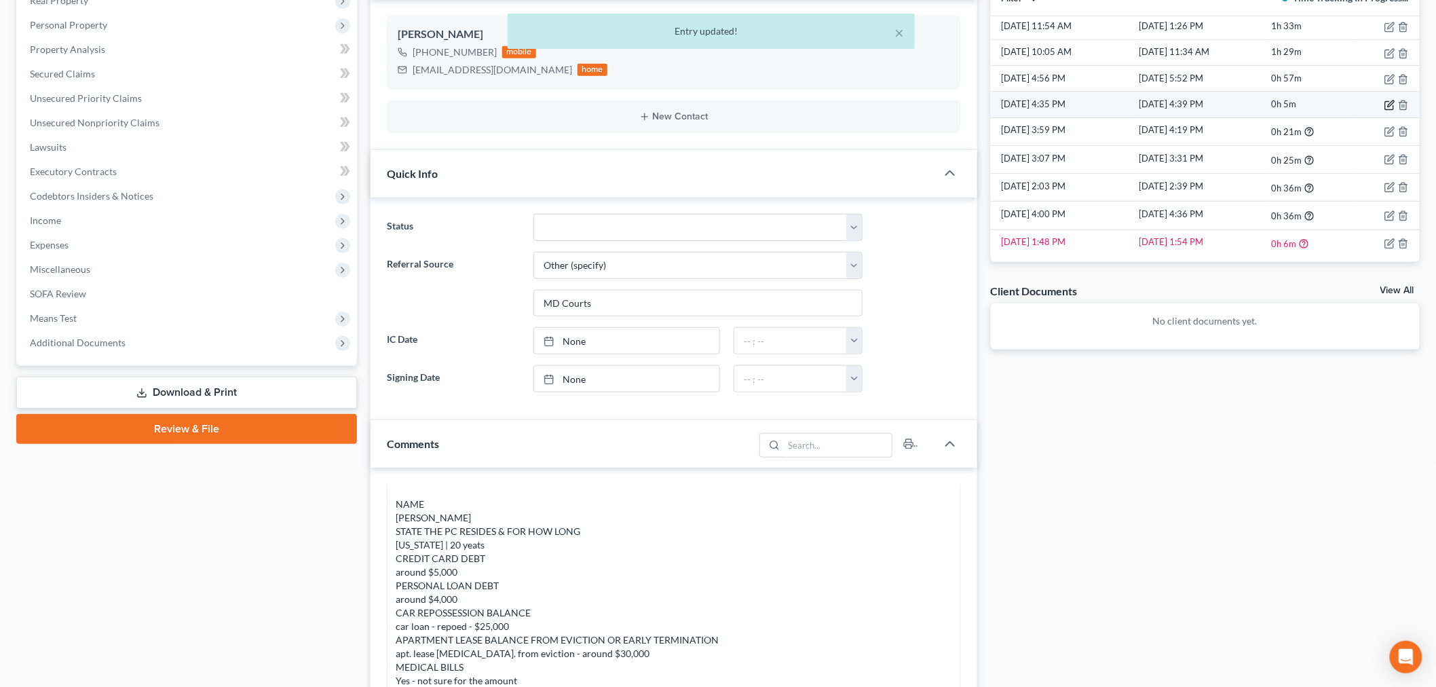
click at [1303, 105] on icon "button" at bounding box center [1390, 105] width 11 height 11
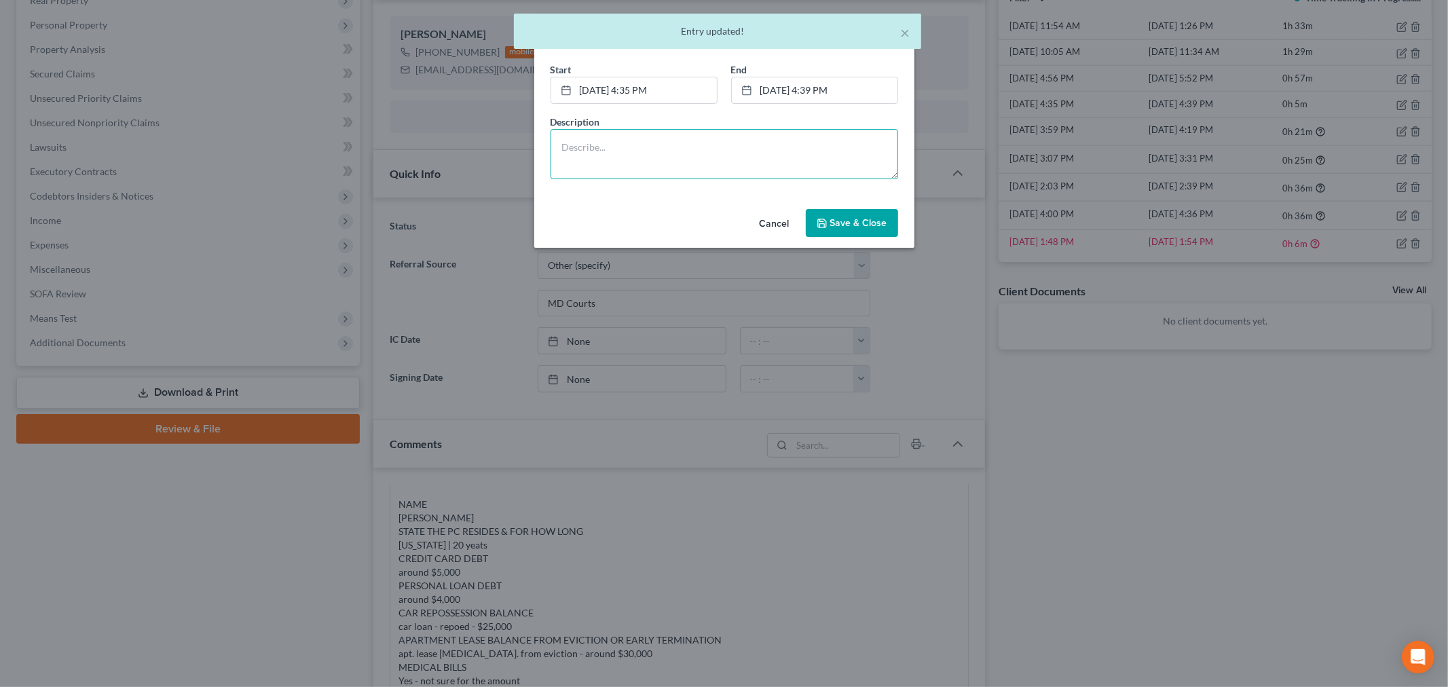
click at [819, 166] on textarea at bounding box center [725, 154] width 348 height 50
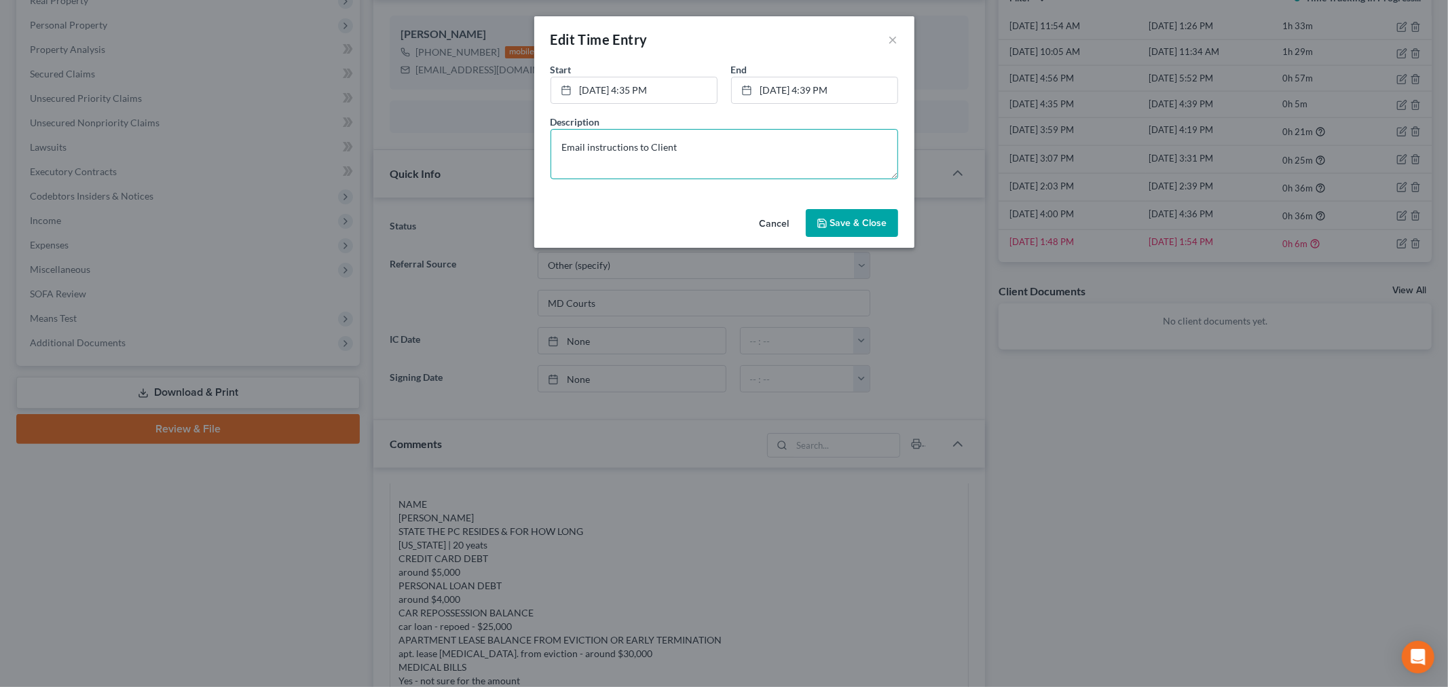
type textarea "Email instructions to Client"
drag, startPoint x: 874, startPoint y: 225, endPoint x: 1018, endPoint y: 188, distance: 149.2
click at [874, 225] on span "Save & Close" at bounding box center [858, 223] width 57 height 12
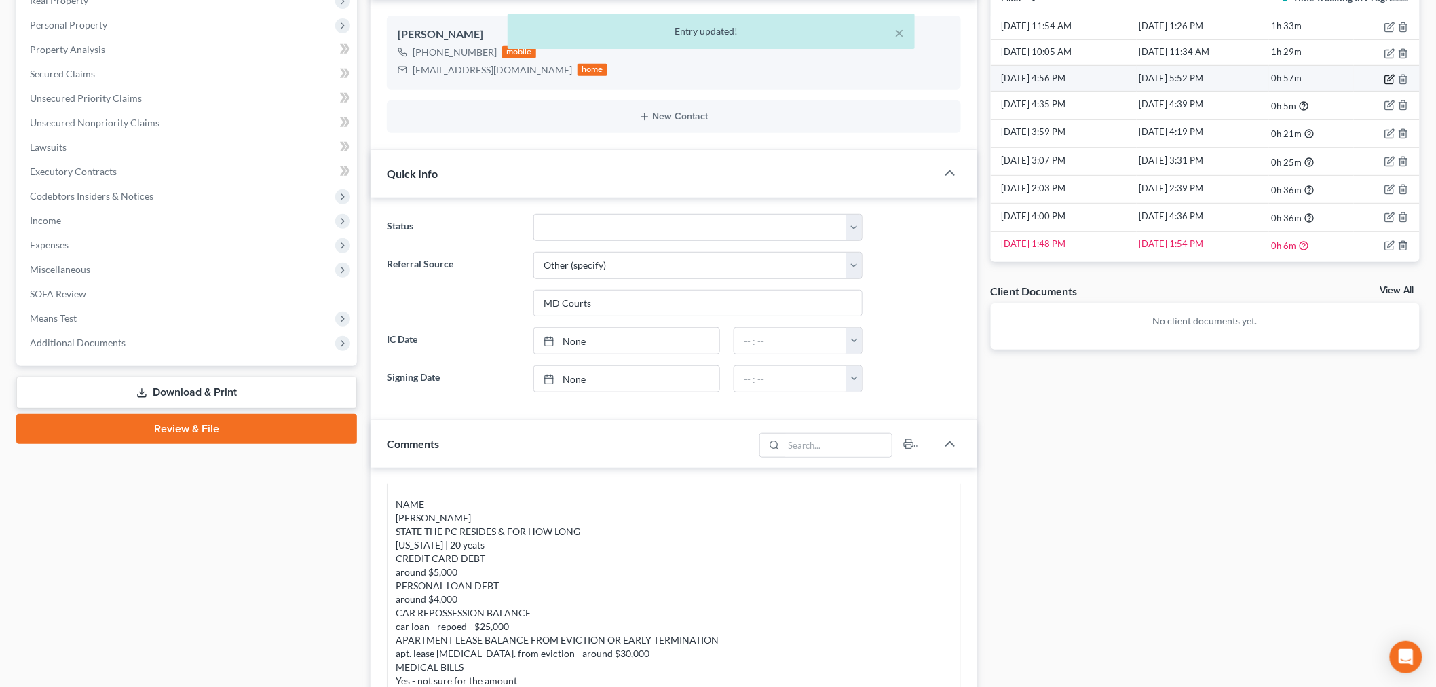
click at [1303, 81] on icon "button" at bounding box center [1390, 79] width 11 height 11
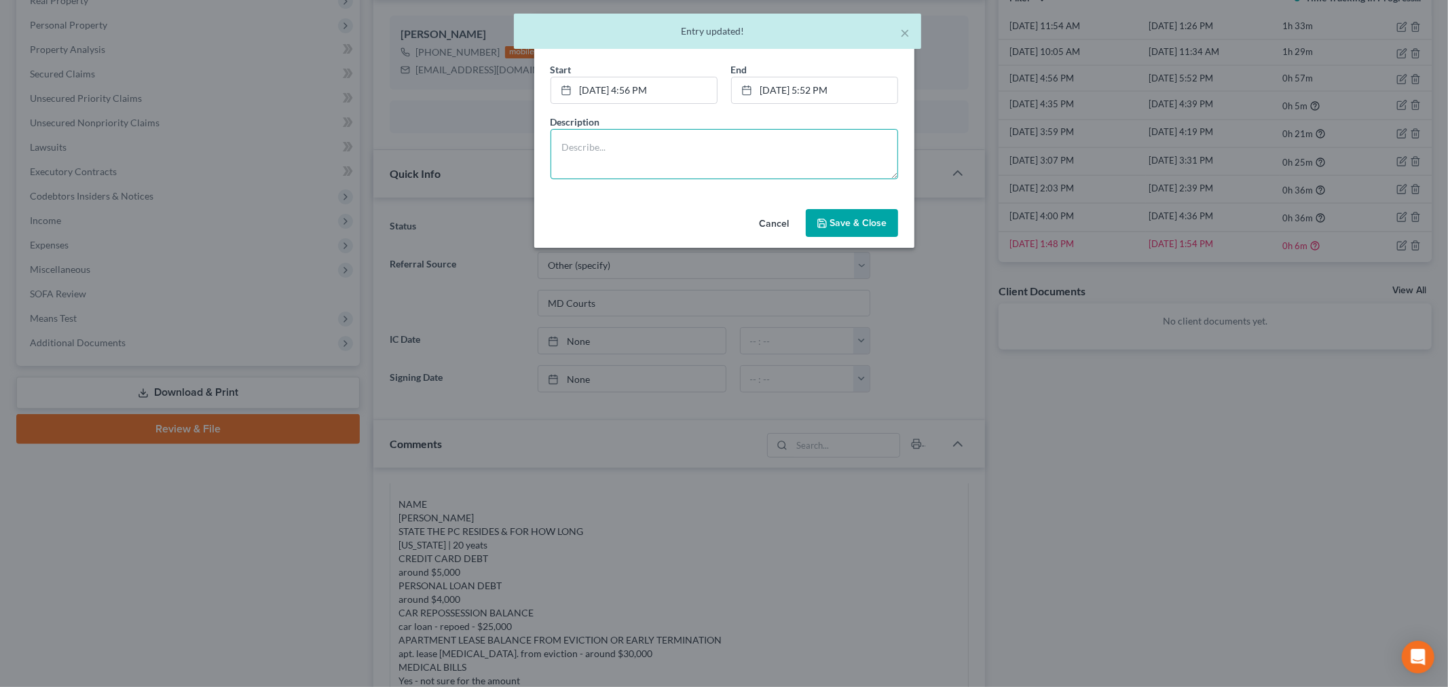
click at [782, 164] on textarea at bounding box center [725, 154] width 348 height 50
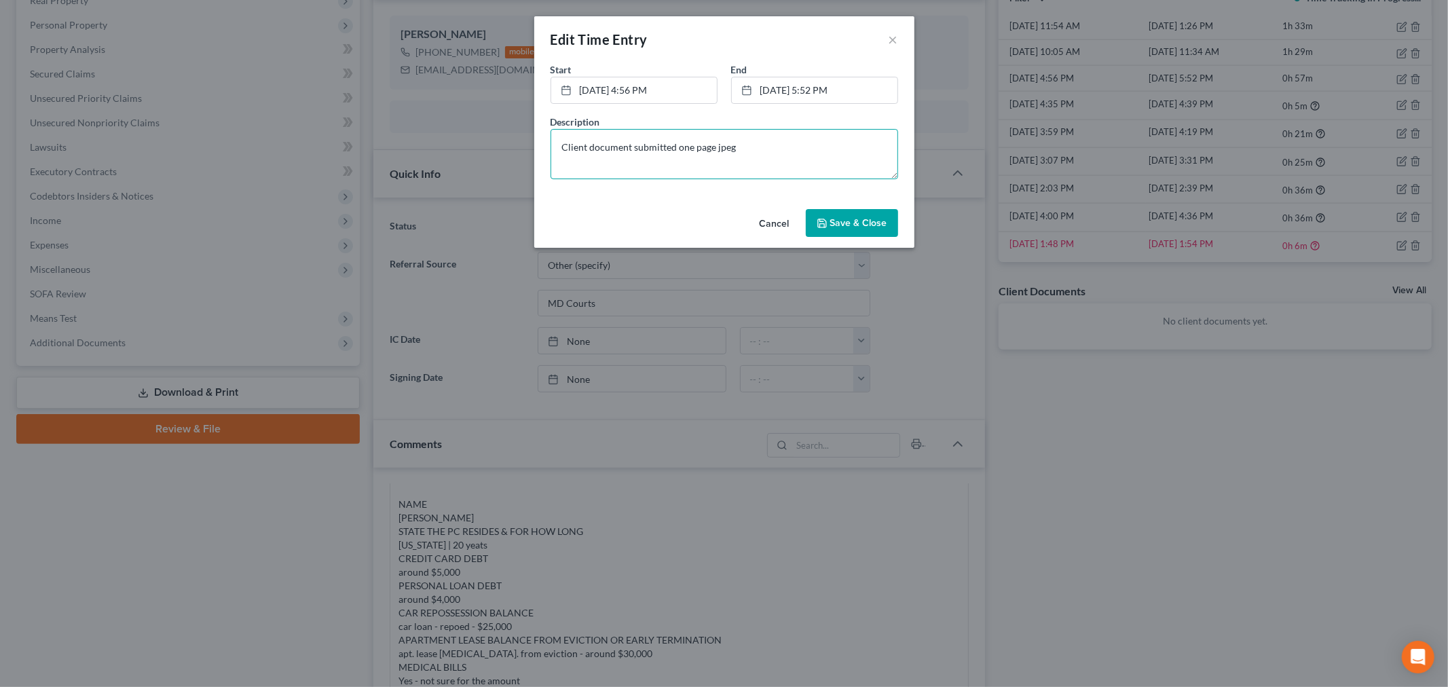
click at [790, 153] on textarea "Client document submitted one page jpeg" at bounding box center [725, 154] width 348 height 50
click at [776, 143] on textarea "Client document submitted one page jpeg per email;organization and processing" at bounding box center [725, 154] width 348 height 50
drag, startPoint x: 664, startPoint y: 170, endPoint x: 553, endPoint y: 148, distance: 112.8
click at [553, 148] on textarea "Client document submitted one page jpeg per email; organization and processing" at bounding box center [725, 154] width 348 height 50
type textarea "Client document submitted one page jpeg per email; organization and processing"
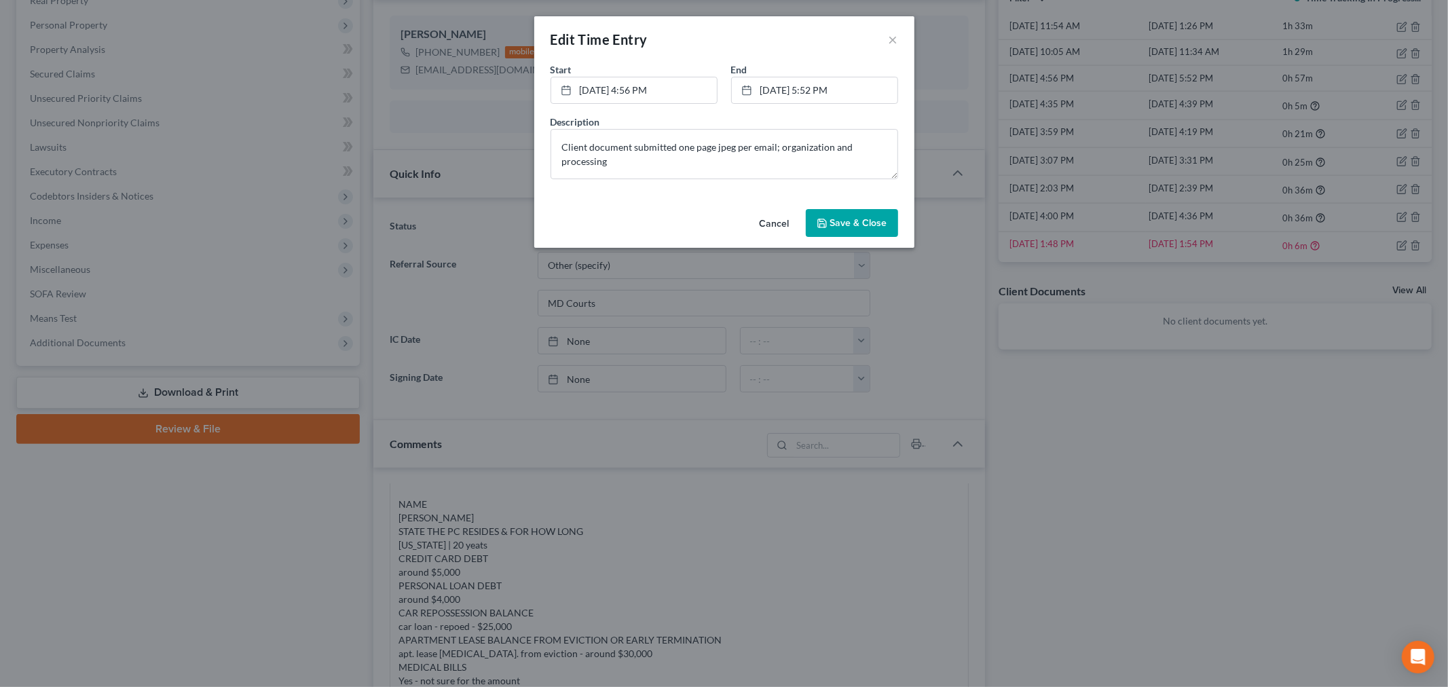
click at [847, 221] on span "Save & Close" at bounding box center [858, 223] width 57 height 12
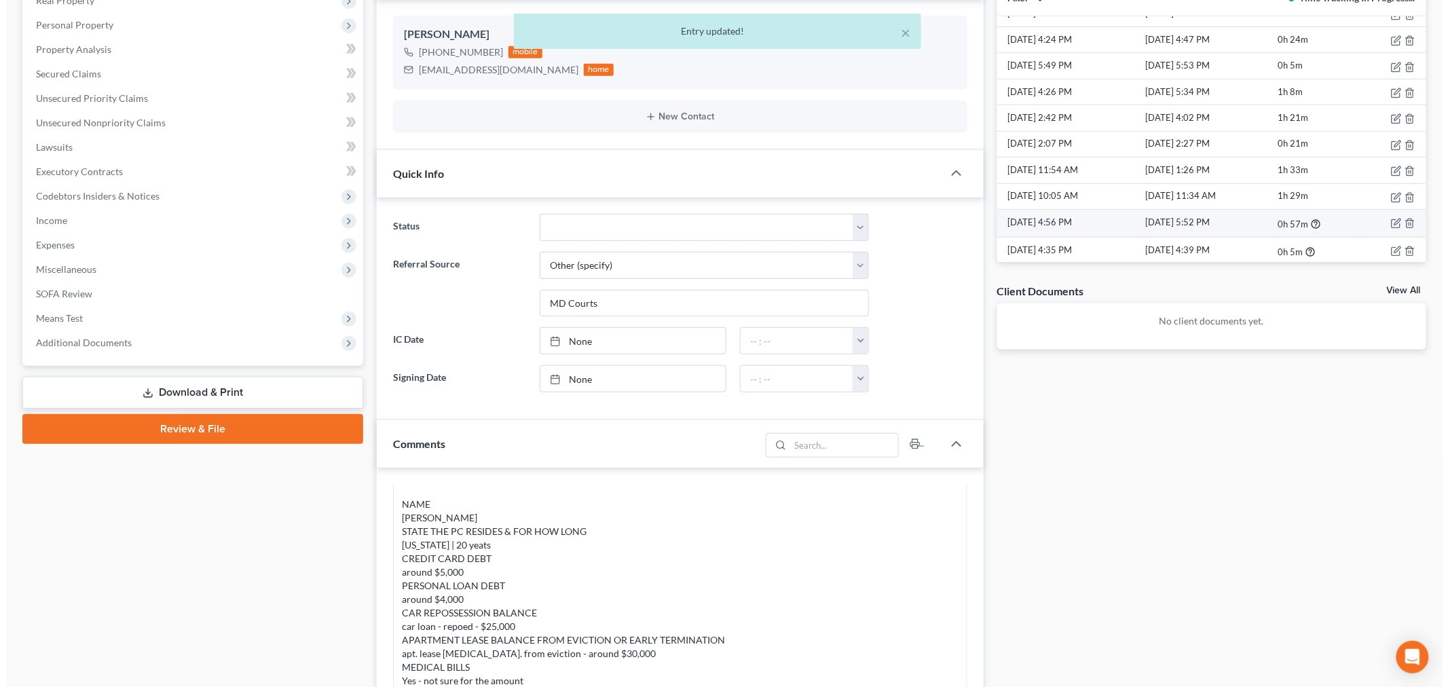
scroll to position [1366, 0]
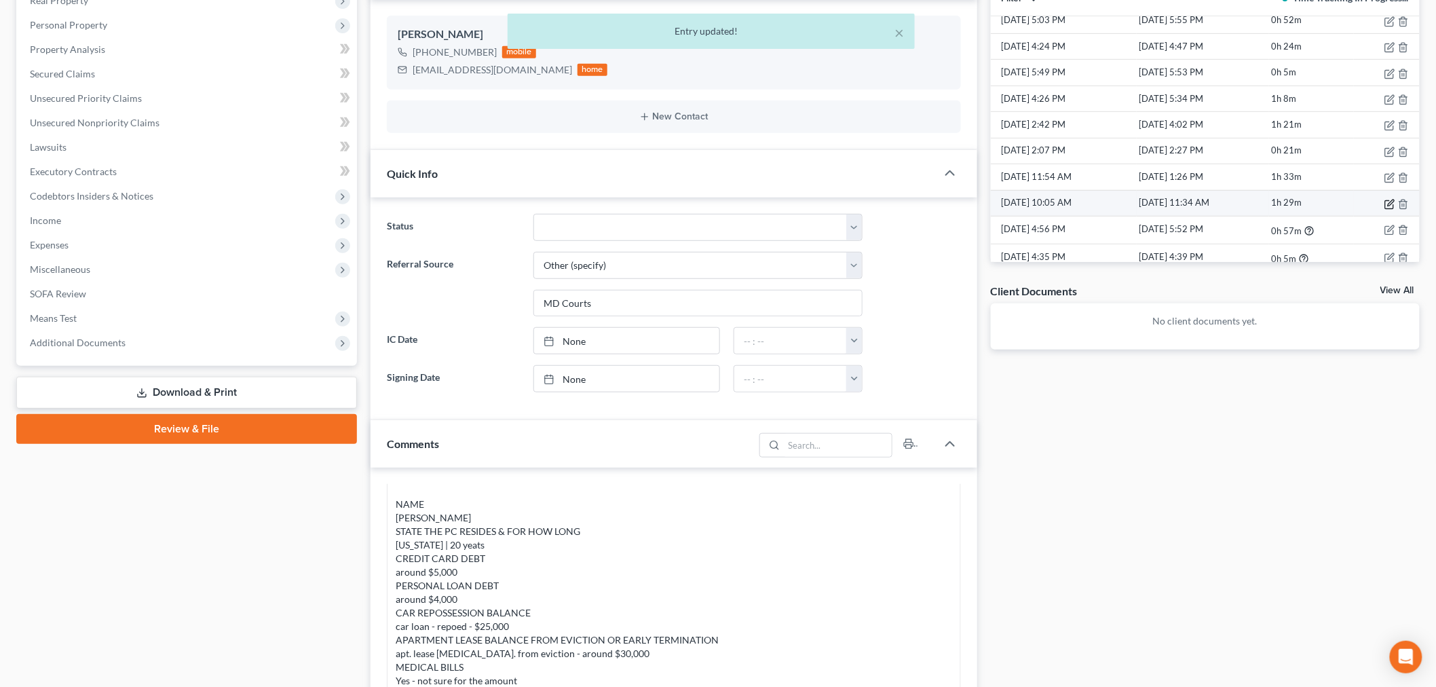
click at [1303, 205] on icon "button" at bounding box center [1390, 204] width 11 height 11
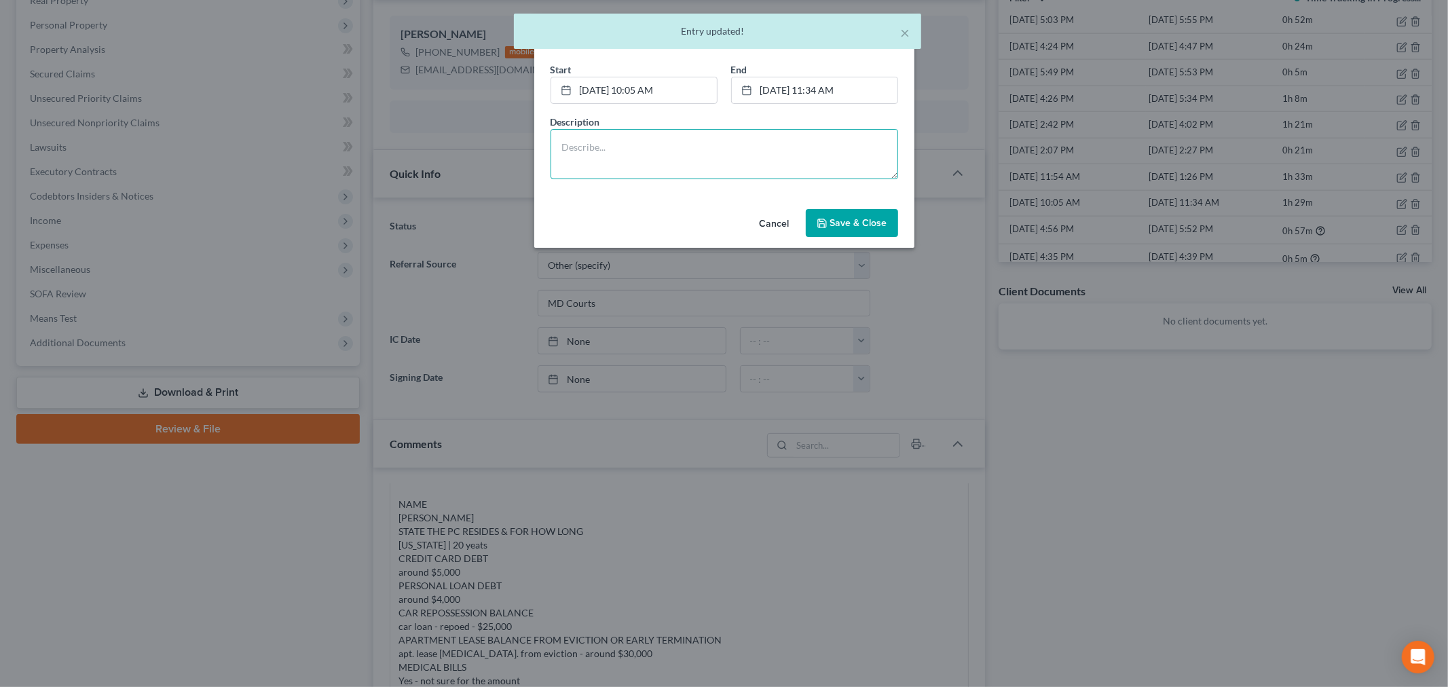
click at [733, 143] on textarea at bounding box center [725, 154] width 348 height 50
paste textarea "Client document submitted one page jpeg per email; organization and processing"
type textarea "Client document submitted one page jpeg per email; organization and processing"
click at [863, 214] on button "Save & Close" at bounding box center [852, 223] width 92 height 29
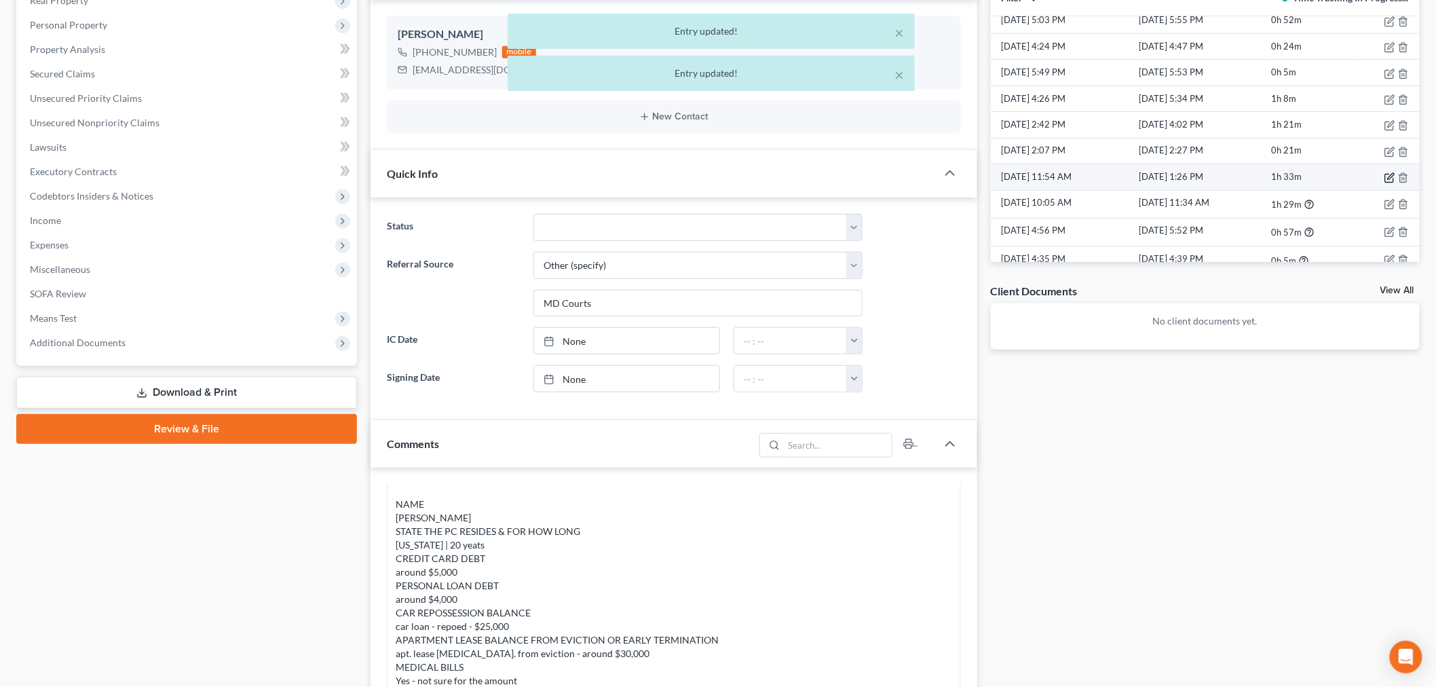
click at [1303, 179] on icon "button" at bounding box center [1390, 177] width 11 height 11
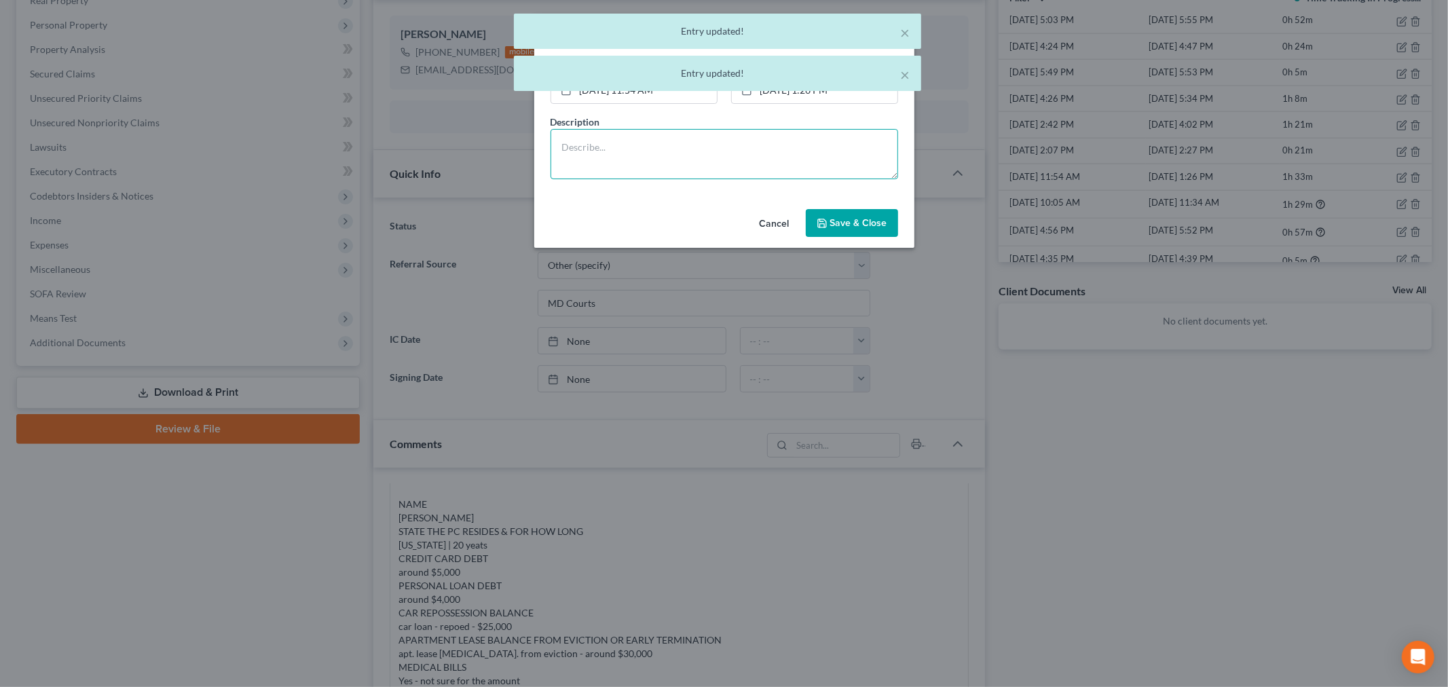
drag, startPoint x: 820, startPoint y: 155, endPoint x: 821, endPoint y: 164, distance: 8.9
click at [819, 160] on textarea at bounding box center [725, 154] width 348 height 50
paste textarea "Client document submitted one page jpeg per email; organization and processing"
type textarea "Client document submitted one page jpeg per email; organization and processing"
click at [849, 240] on div "Cancel Save & Close" at bounding box center [724, 226] width 380 height 45
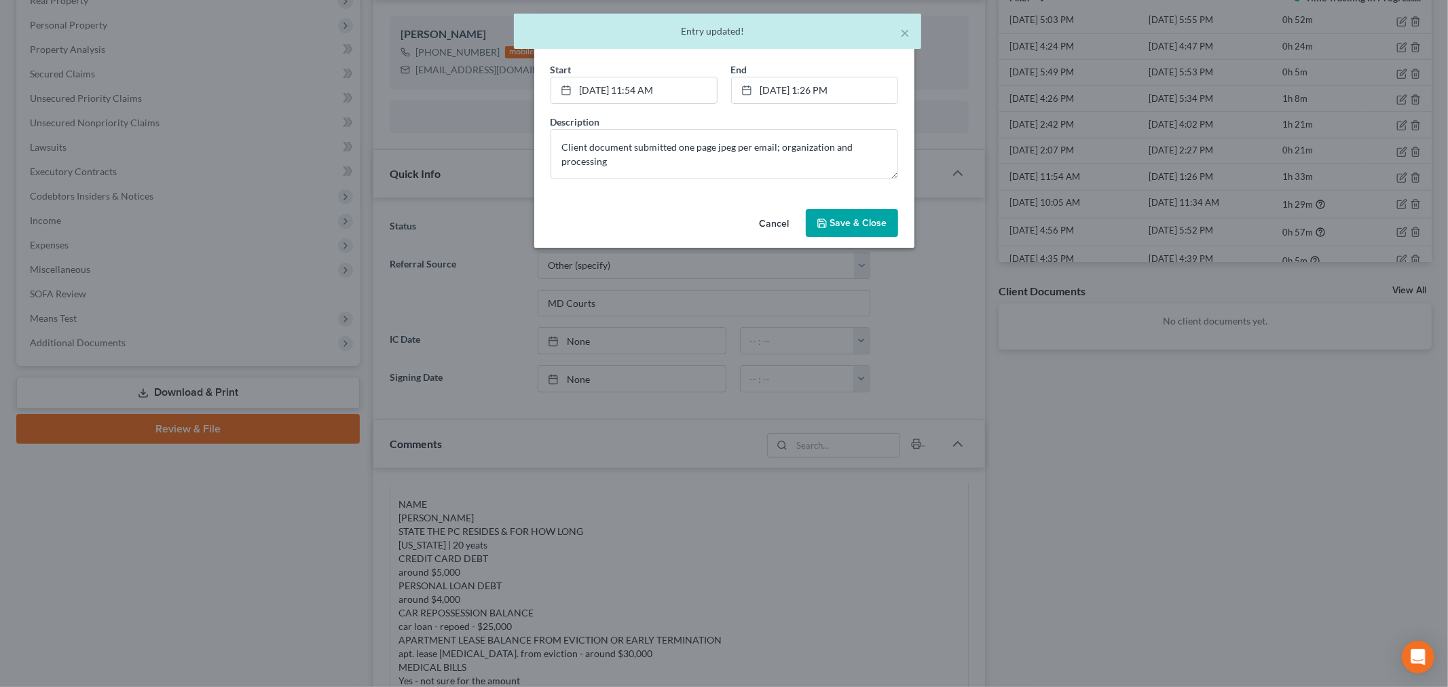
click at [861, 217] on span "Save & Close" at bounding box center [858, 223] width 57 height 12
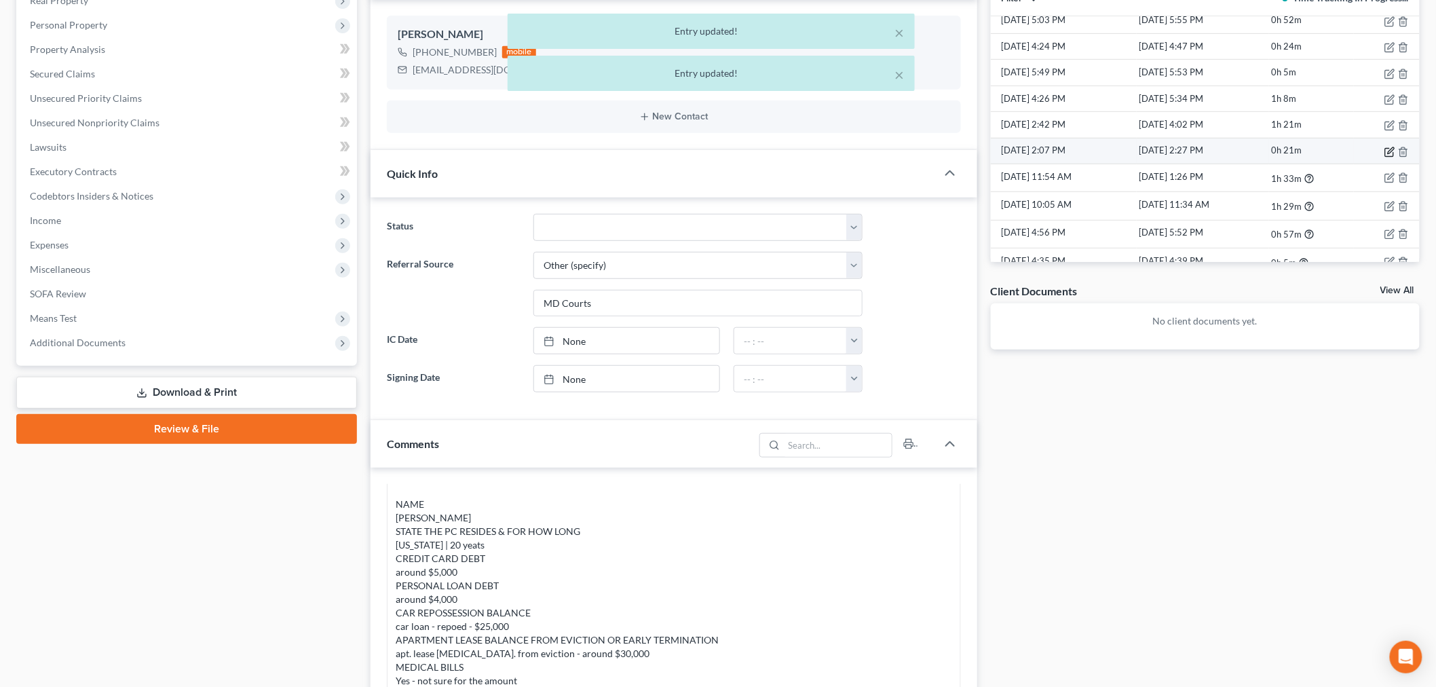
click at [1303, 152] on icon "button" at bounding box center [1390, 152] width 11 height 11
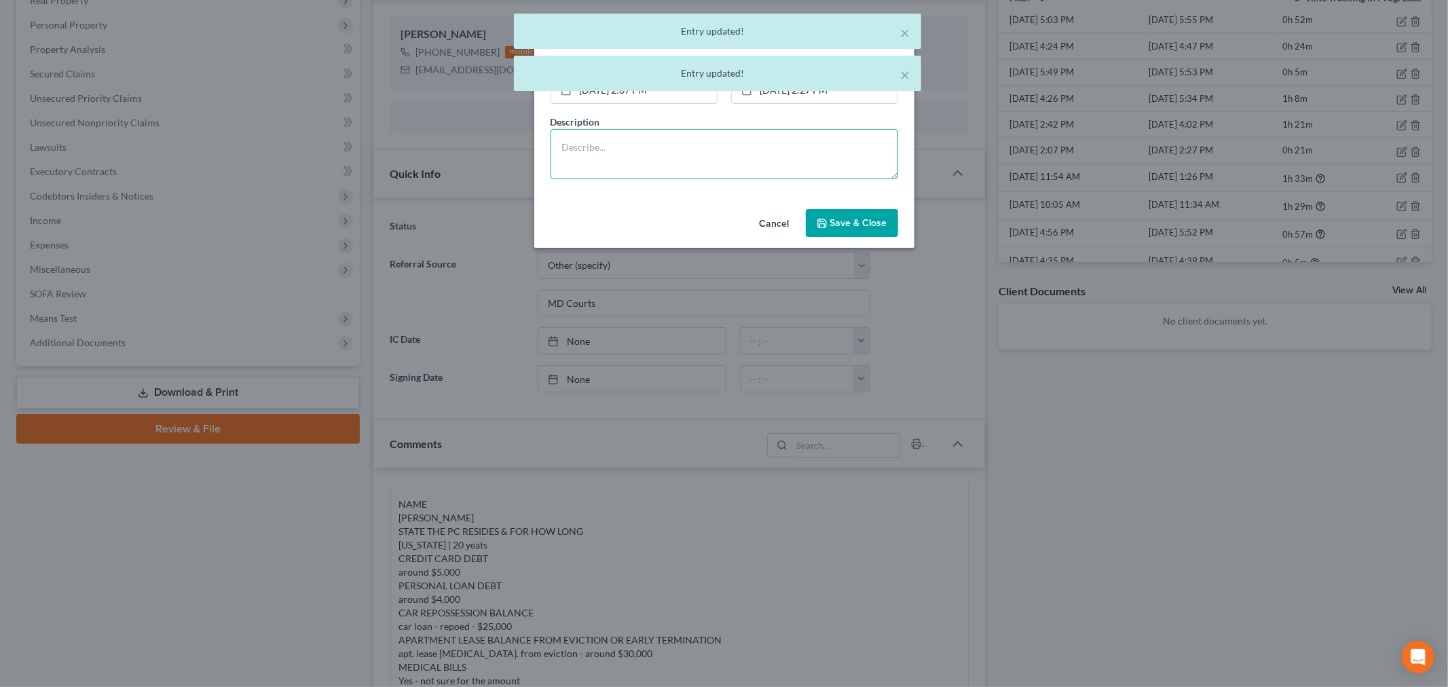
click at [838, 164] on textarea at bounding box center [725, 154] width 348 height 50
paste textarea "Client document submitted one page jpeg per email; organization and processing"
type textarea "Client document submitted one page jpeg per email; organization and processing"
click at [860, 229] on button "Save & Close" at bounding box center [852, 223] width 92 height 29
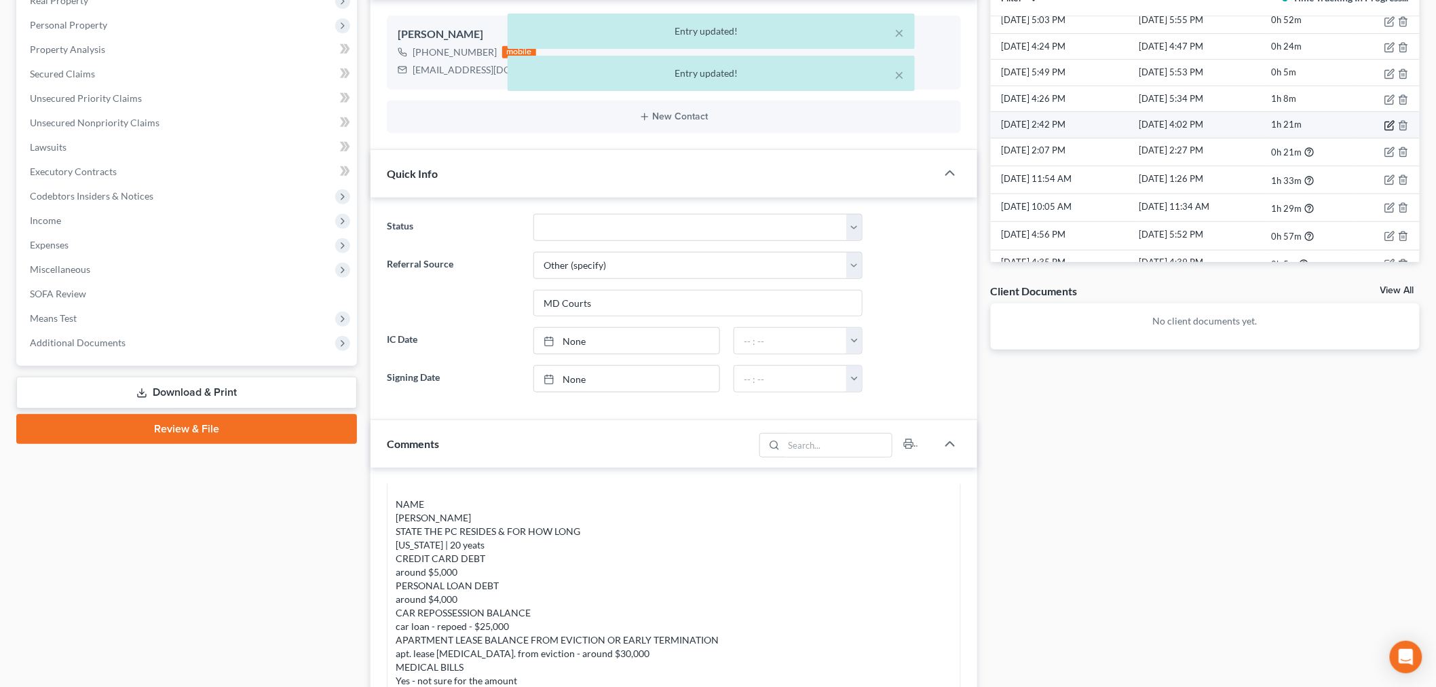
click at [1303, 124] on icon "button" at bounding box center [1391, 125] width 6 height 6
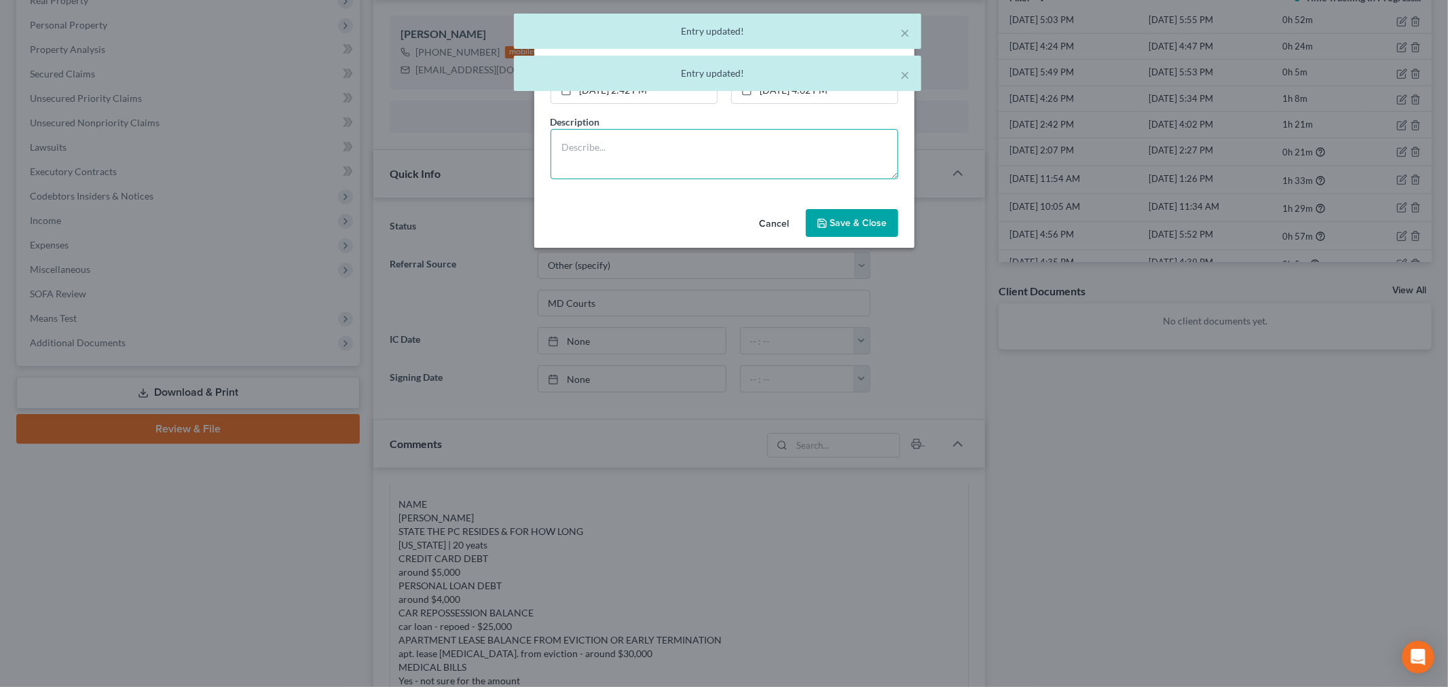
drag, startPoint x: 804, startPoint y: 159, endPoint x: 856, endPoint y: 192, distance: 62.0
click at [804, 160] on textarea at bounding box center [725, 154] width 348 height 50
paste textarea "Client document submitted one page jpeg per email; organization and processing"
type textarea "Client document submitted one page jpeg per email; organization and processing"
drag, startPoint x: 863, startPoint y: 219, endPoint x: 902, endPoint y: 211, distance: 39.5
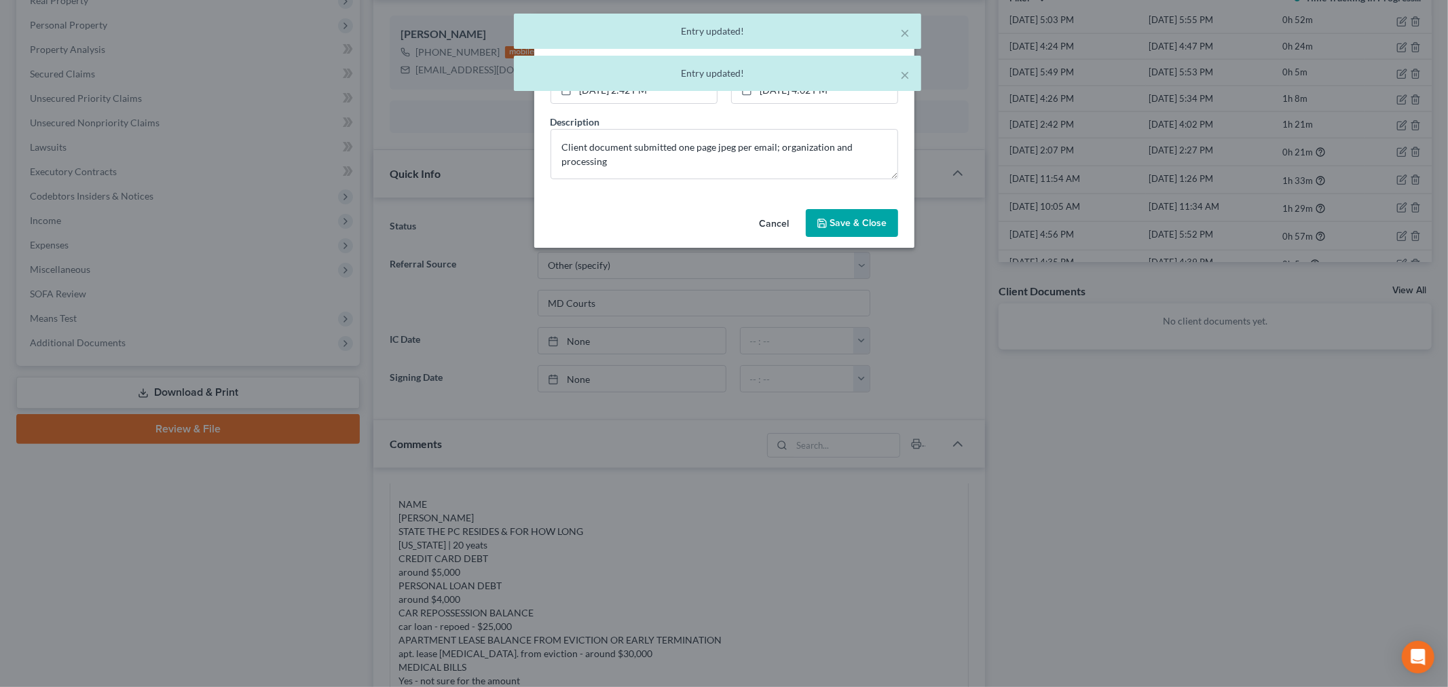
click at [863, 221] on span "Save & Close" at bounding box center [858, 223] width 57 height 12
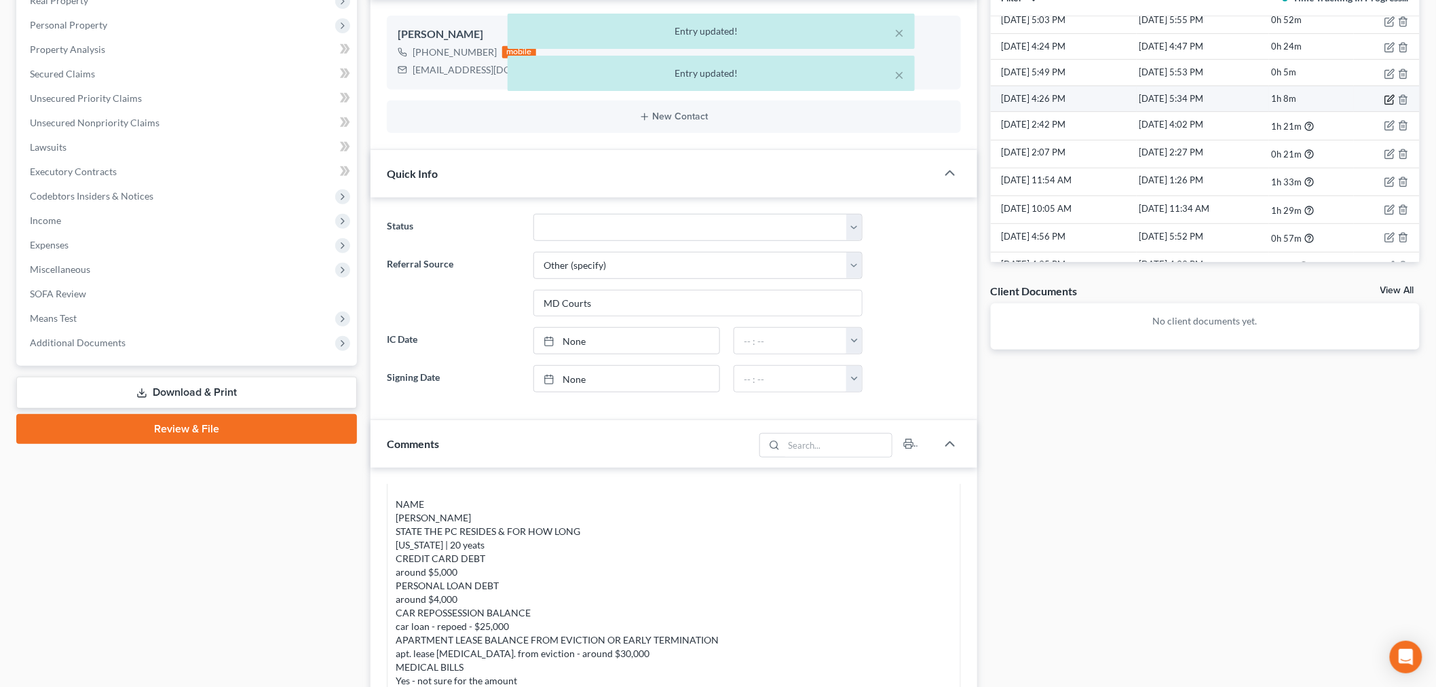
click at [1303, 101] on icon "button" at bounding box center [1391, 98] width 6 height 6
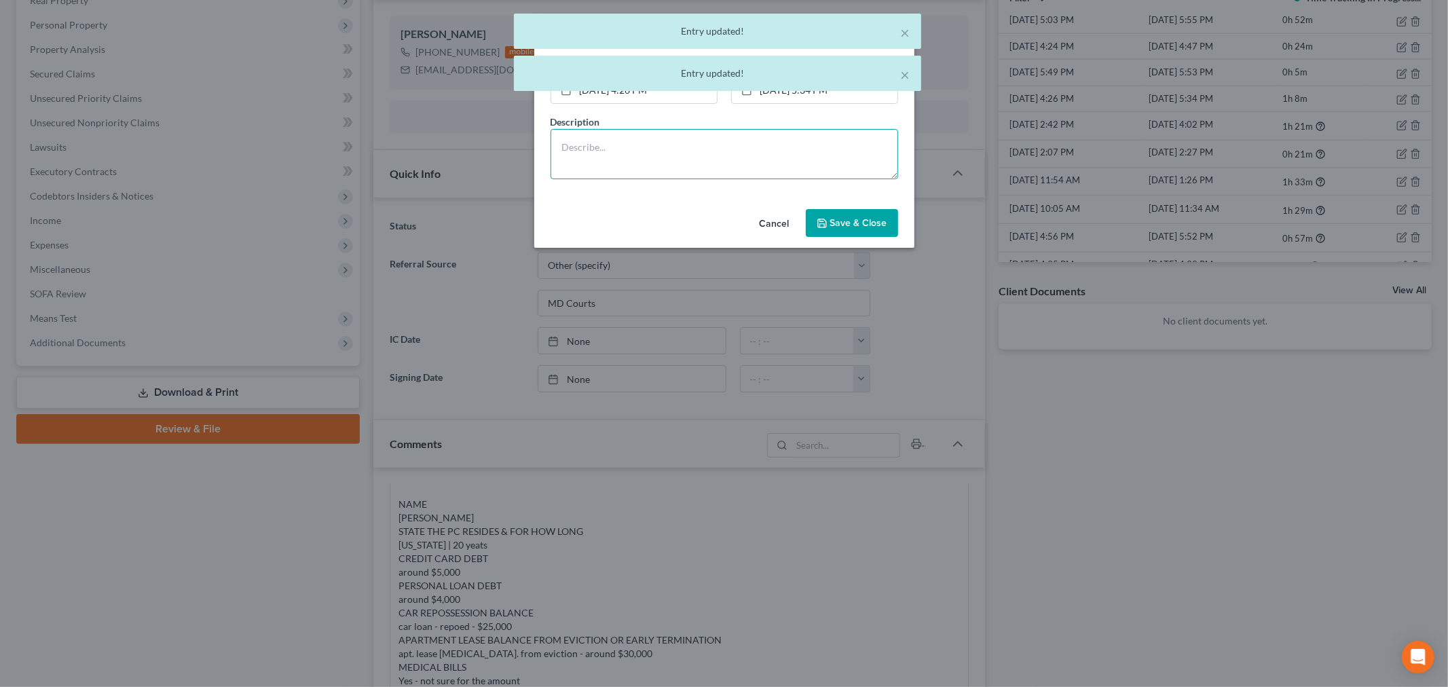
click at [806, 151] on textarea at bounding box center [725, 154] width 348 height 50
paste textarea "Client document submitted one page jpeg per email; organization and processing"
type textarea "Client document submitted one page jpeg per email; organization and processing"
click at [872, 215] on button "Save & Close" at bounding box center [852, 223] width 92 height 29
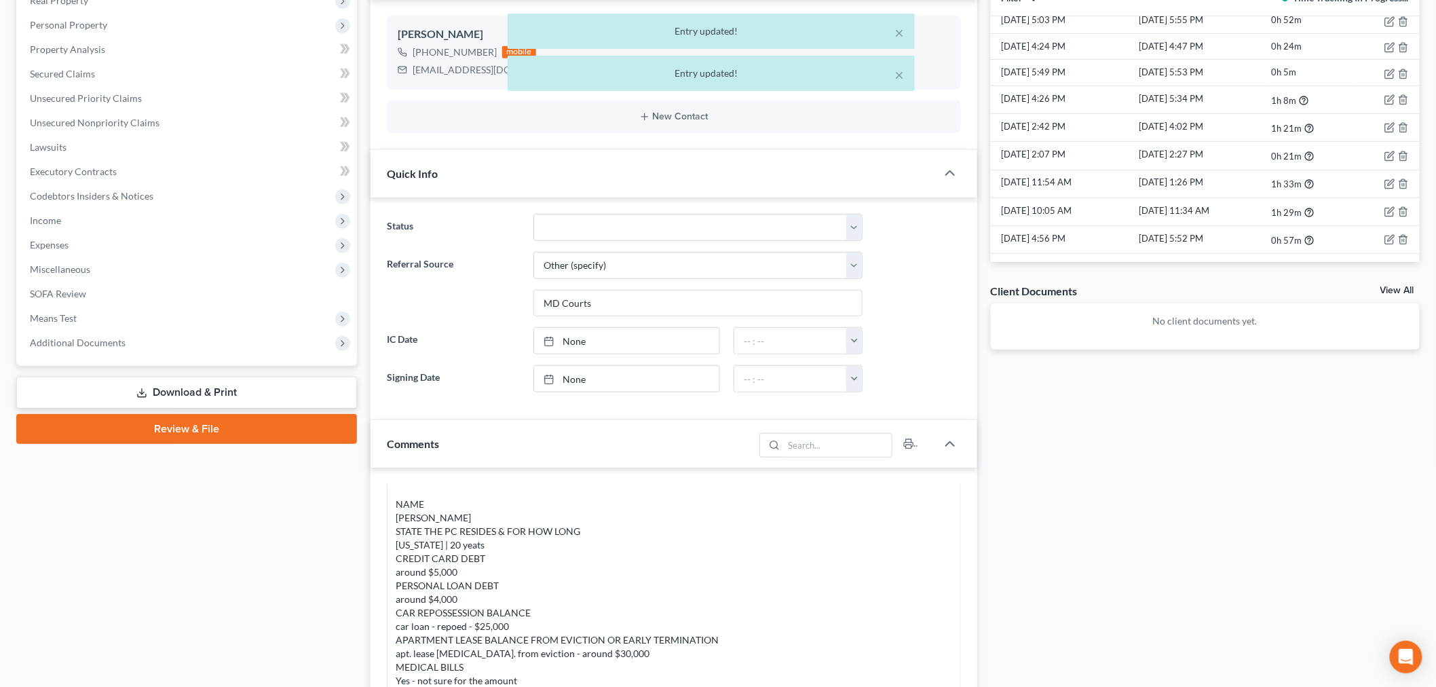
click at [1303, 75] on div "× Entry updated! × Entry updated!" at bounding box center [711, 56] width 1436 height 84
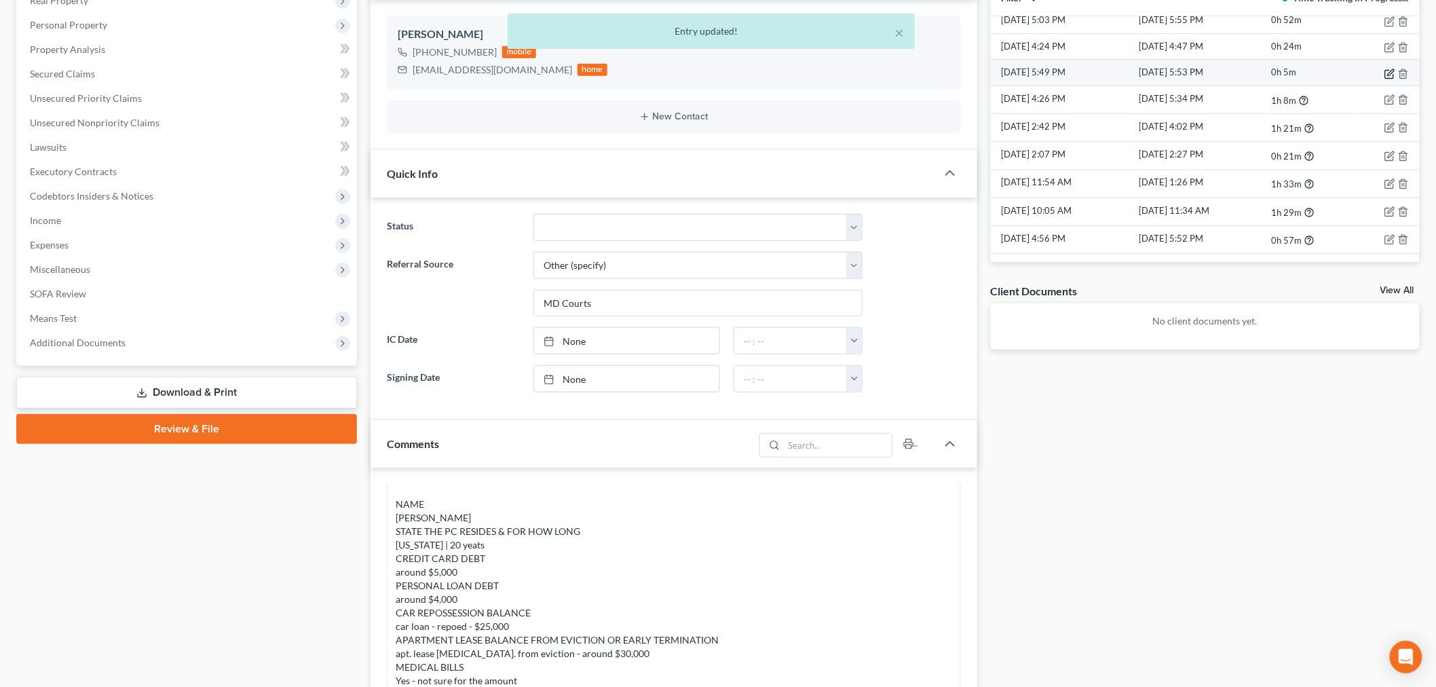
click at [1303, 75] on icon "button" at bounding box center [1391, 72] width 6 height 6
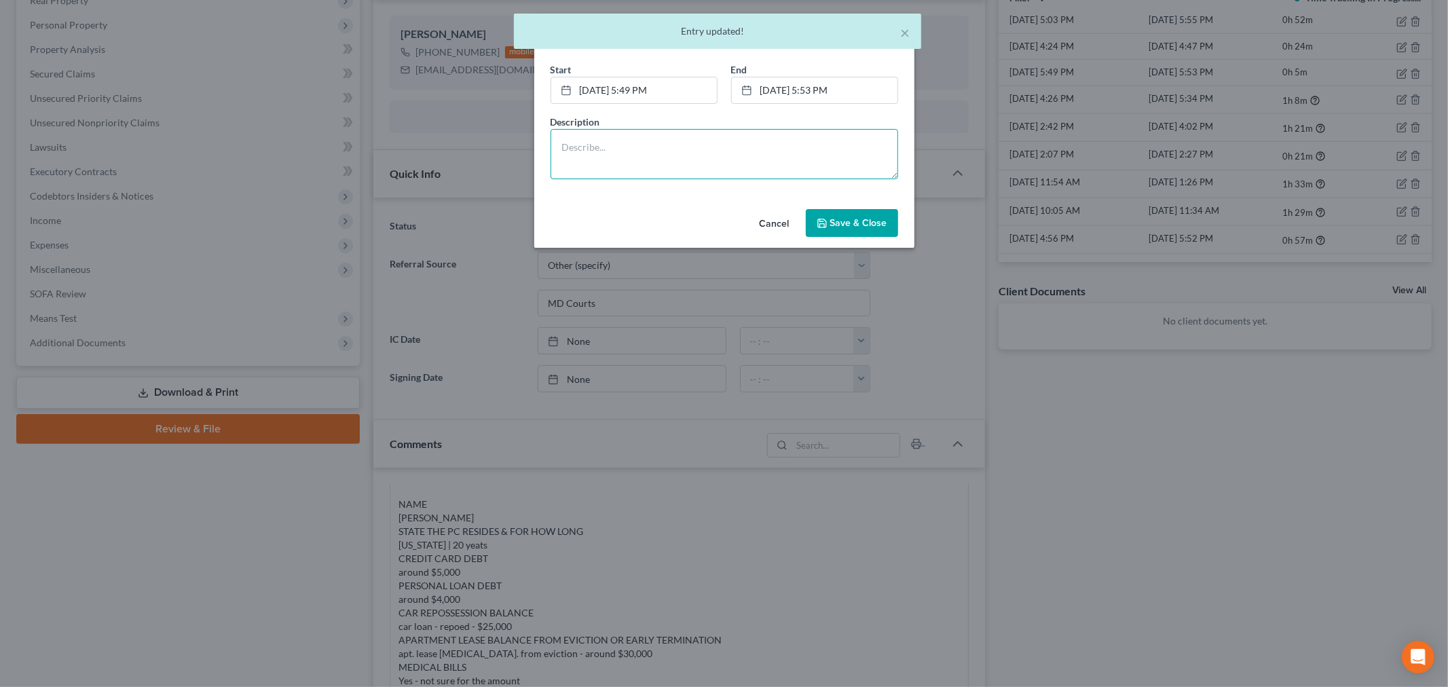
click at [825, 148] on textarea at bounding box center [725, 154] width 348 height 50
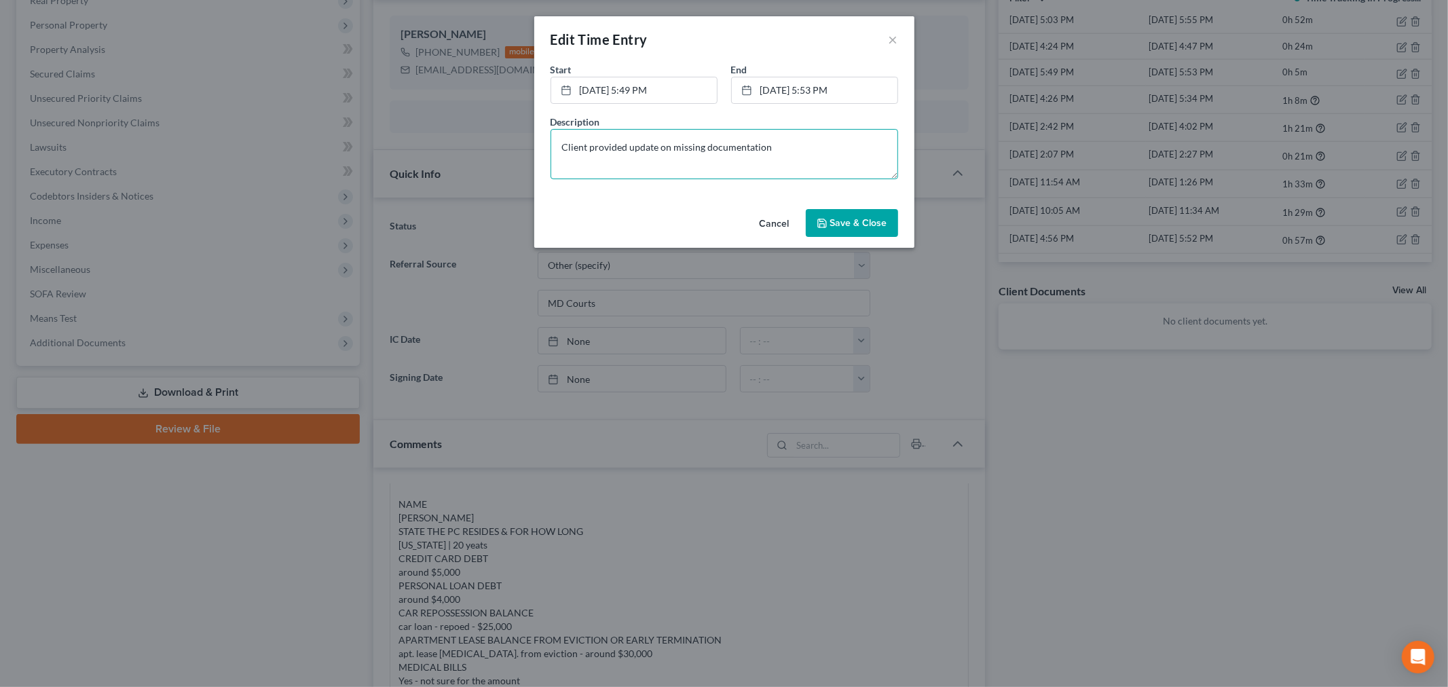
type textarea "Client provided update on missing documentation"
click at [864, 229] on button "Save & Close" at bounding box center [852, 223] width 92 height 29
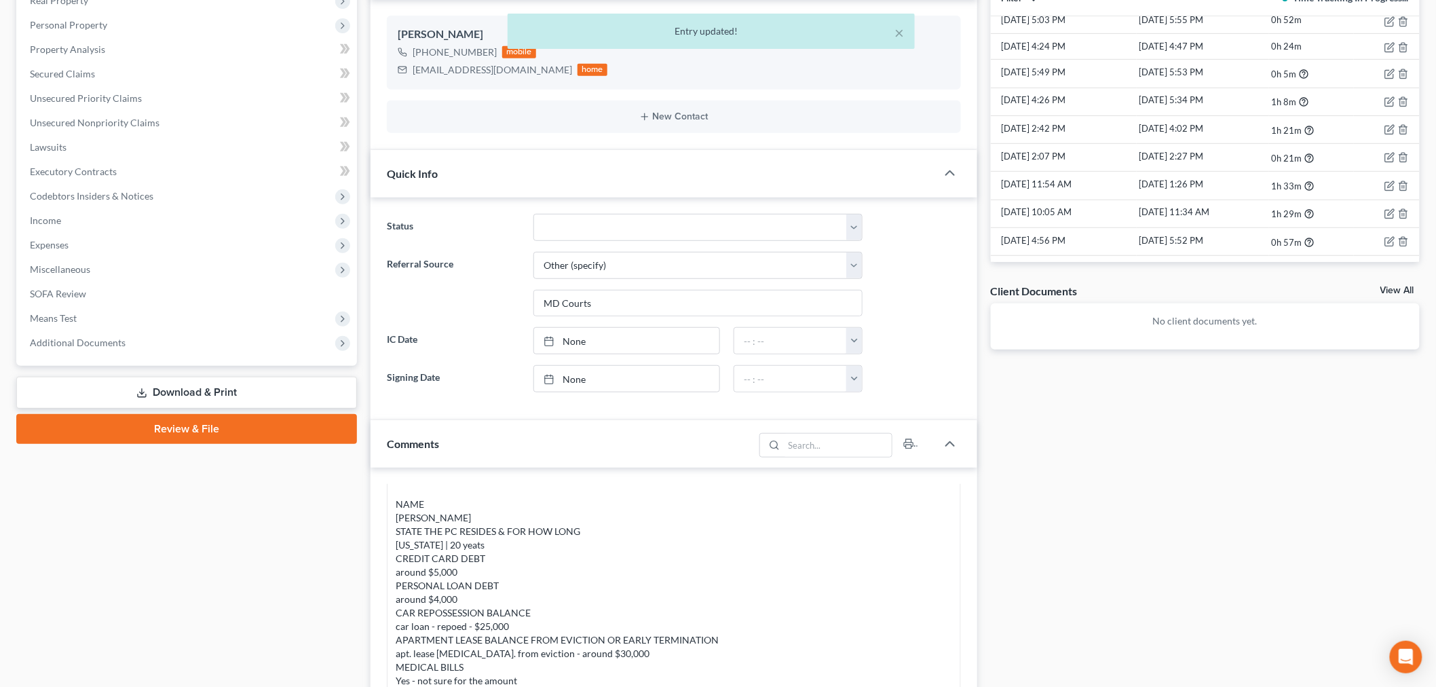
click at [1303, 45] on div "× Entry updated!" at bounding box center [711, 35] width 1436 height 42
click at [1303, 50] on div "× Entry updated!" at bounding box center [711, 35] width 1436 height 42
click at [900, 33] on button "×" at bounding box center [900, 32] width 10 height 16
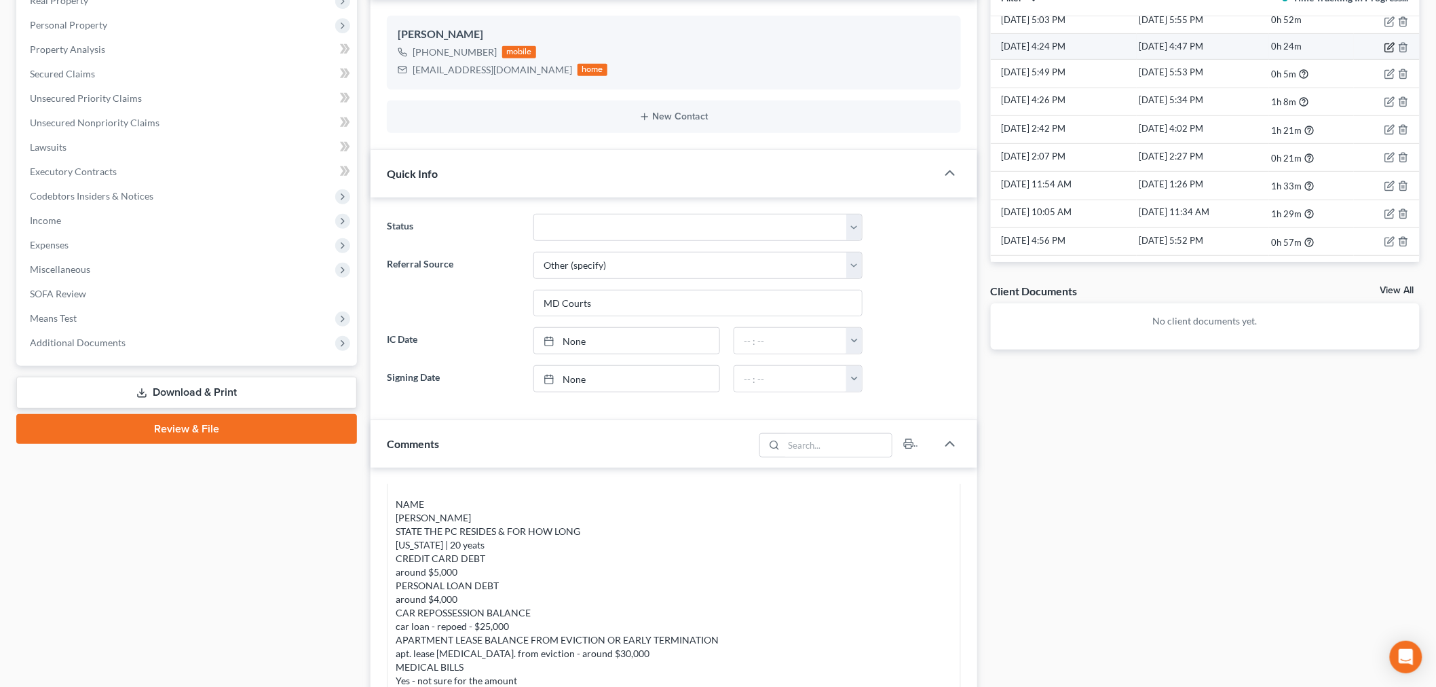
click at [1303, 52] on icon "button" at bounding box center [1390, 47] width 11 height 11
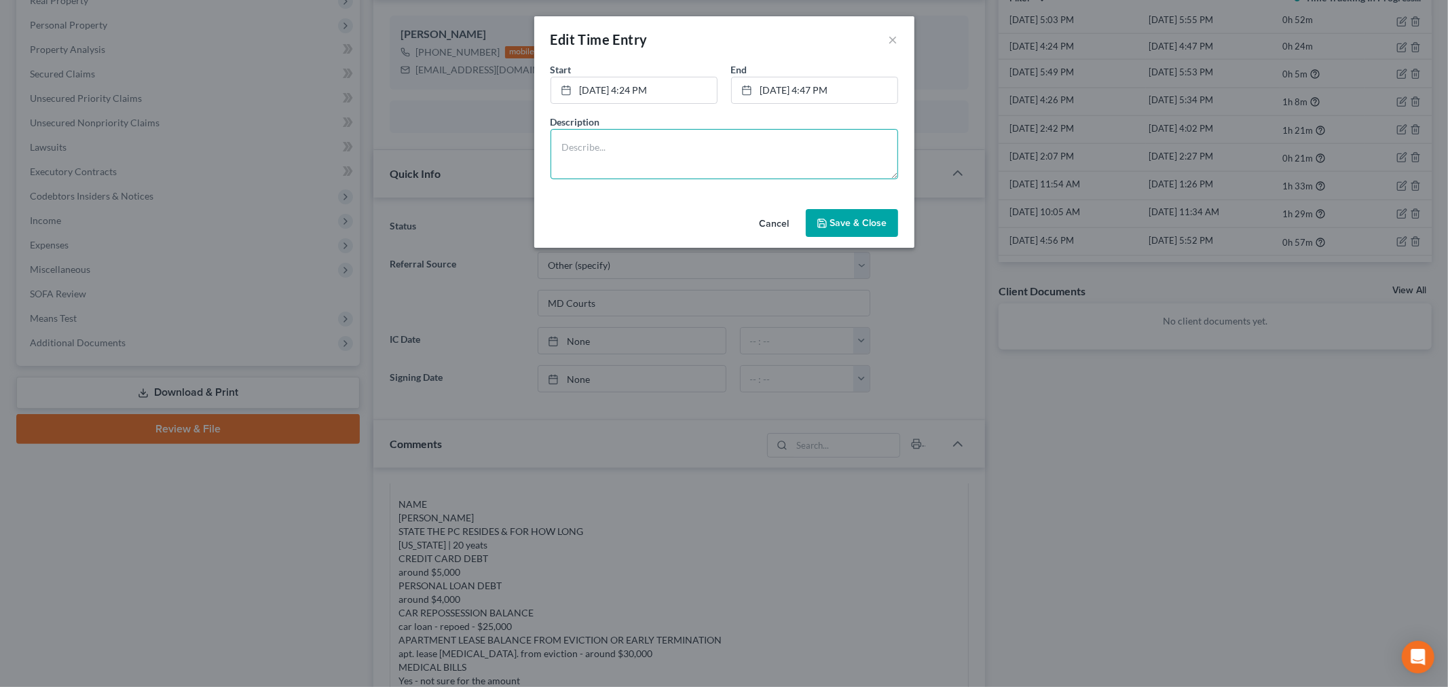
drag, startPoint x: 806, startPoint y: 158, endPoint x: 857, endPoint y: 194, distance: 62.9
click at [811, 161] on textarea at bounding box center [725, 154] width 348 height 50
paste textarea "Client document submitted one page jpeg per email; organization and processing"
type textarea "Client document submitted one page jpeg per email; organization and processing"
click at [860, 221] on span "Save & Close" at bounding box center [858, 223] width 57 height 12
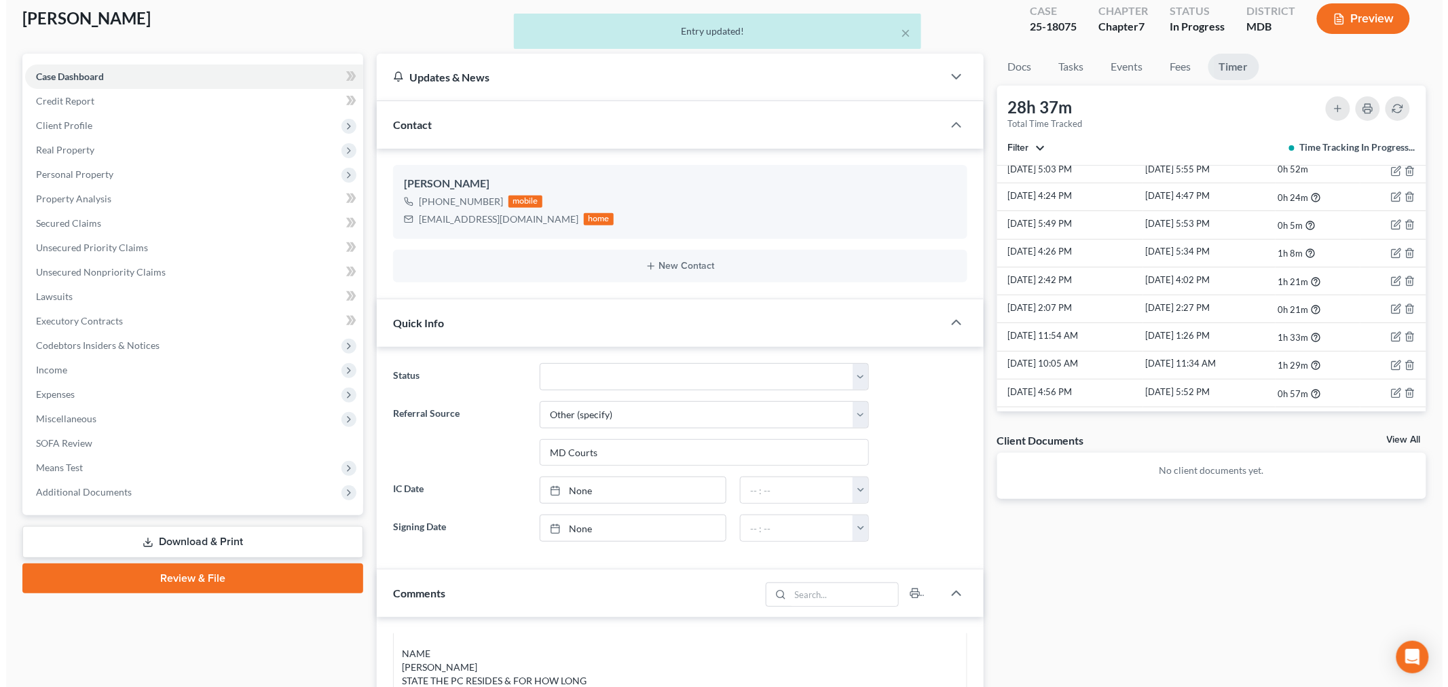
scroll to position [75, 0]
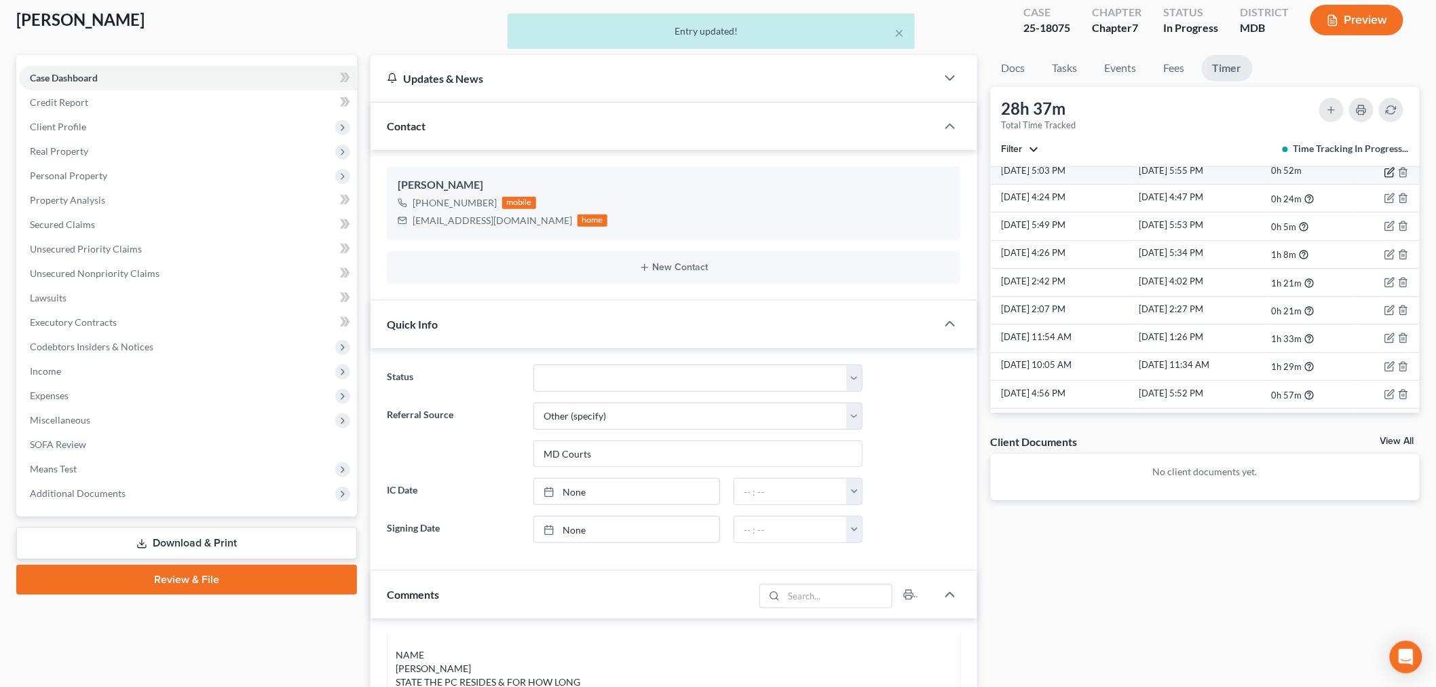
click at [1303, 174] on icon "button" at bounding box center [1390, 172] width 11 height 11
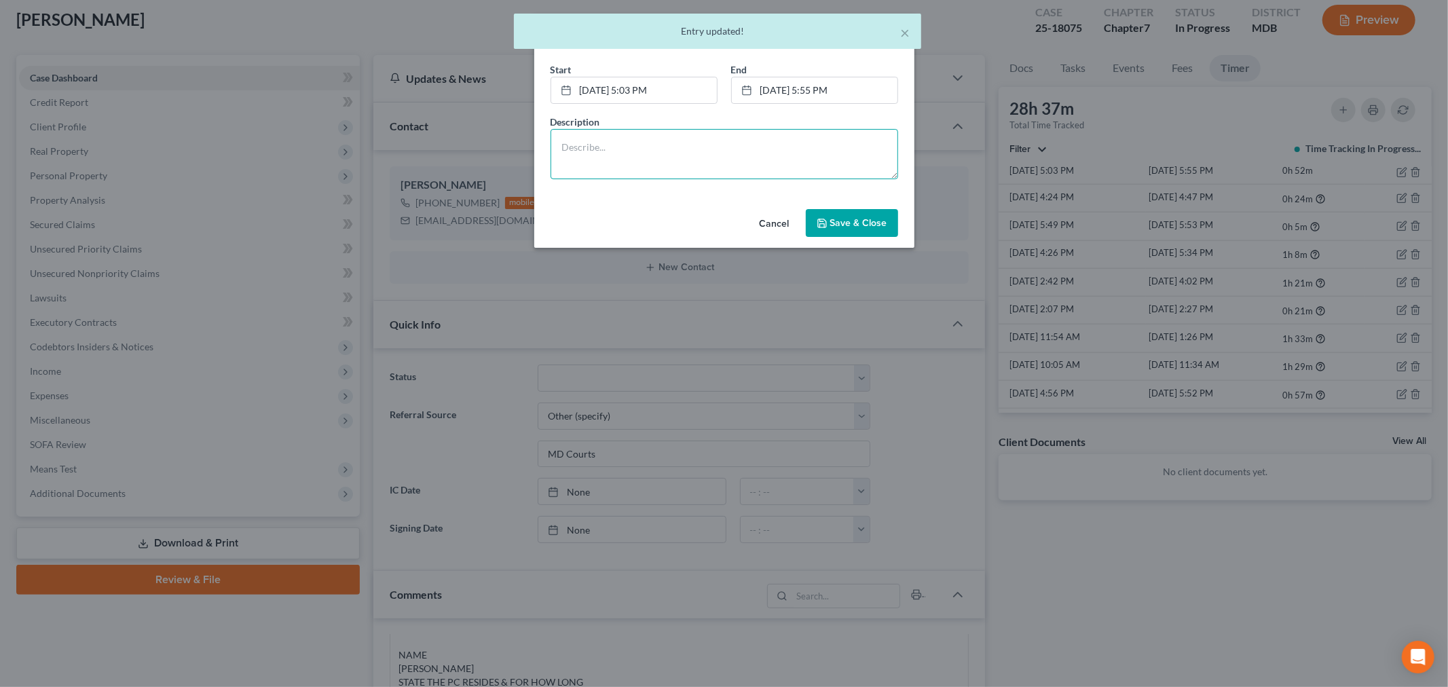
click at [774, 152] on textarea at bounding box center [725, 154] width 348 height 50
paste textarea "Client document submitted one page jpeg per email; organization and processing"
type textarea "Client document submitted one page jpeg per email; organization and processing"
click at [851, 212] on button "Save & Close" at bounding box center [852, 223] width 92 height 29
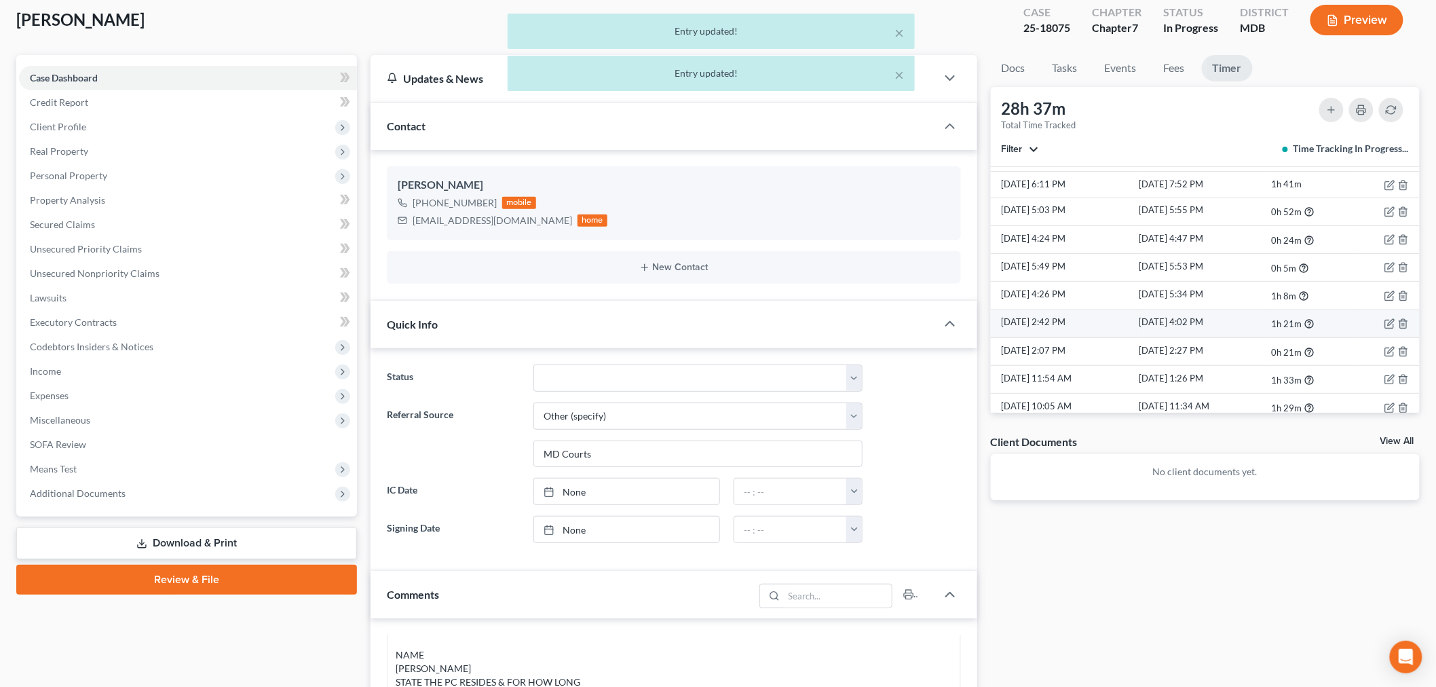
scroll to position [1217, 0]
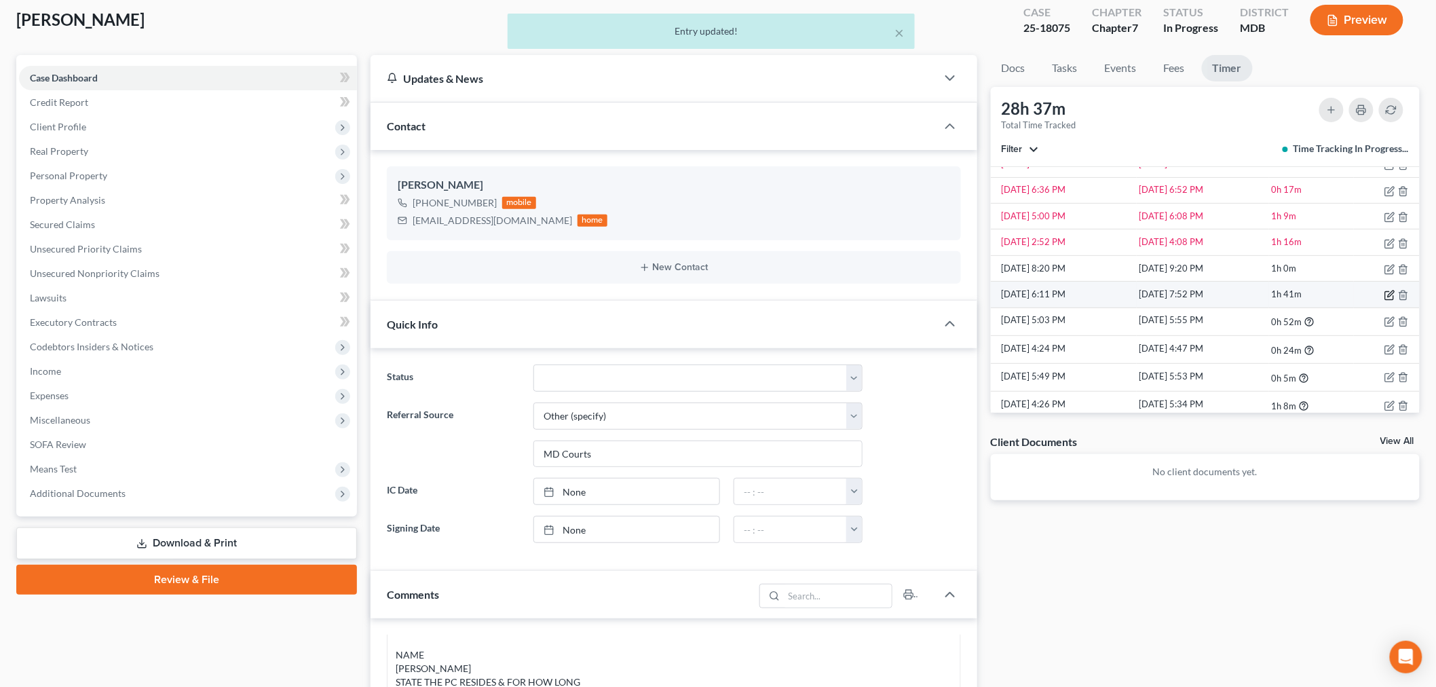
click at [1303, 296] on icon "button" at bounding box center [1390, 295] width 11 height 11
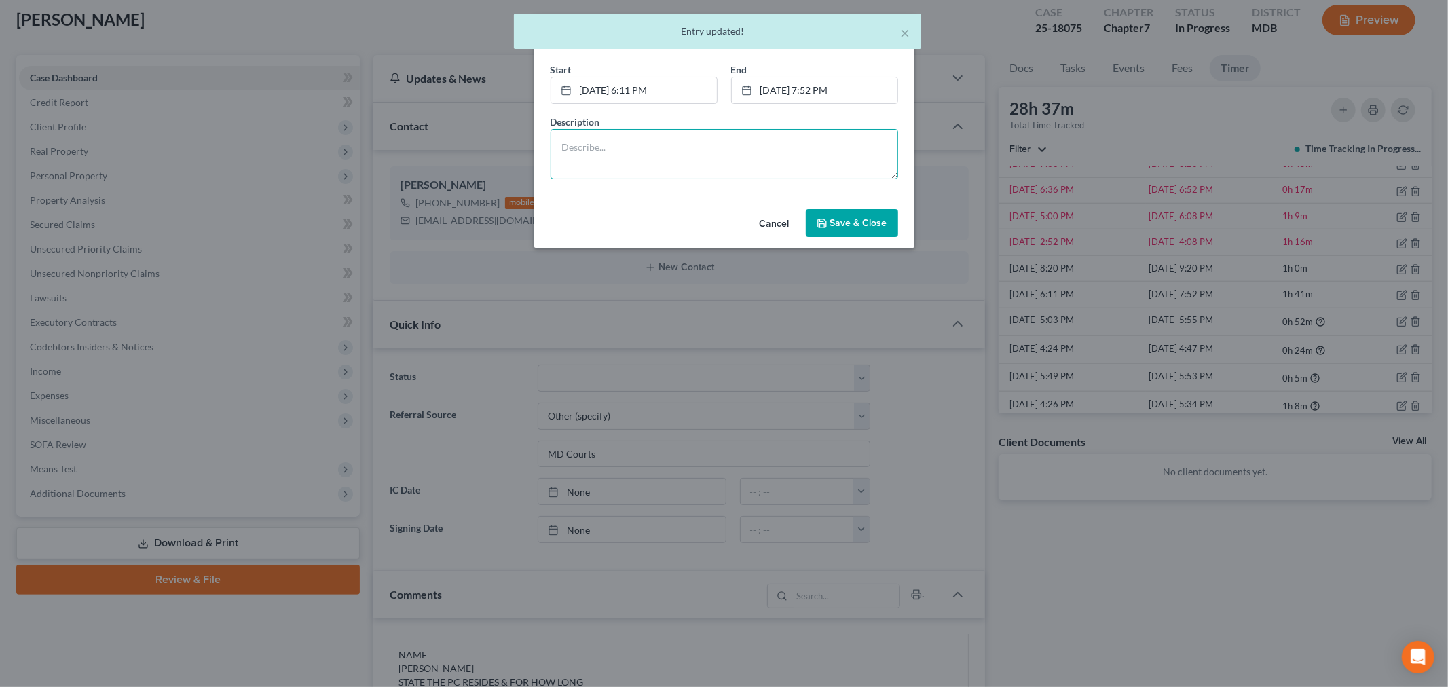
click at [698, 150] on textarea at bounding box center [725, 154] width 348 height 50
paste textarea "Client document submitted one page jpeg per email; organization and processing"
type textarea "Client document submitted one page jpeg per email; organization and processing"
click at [819, 215] on button "Save & Close" at bounding box center [852, 223] width 92 height 29
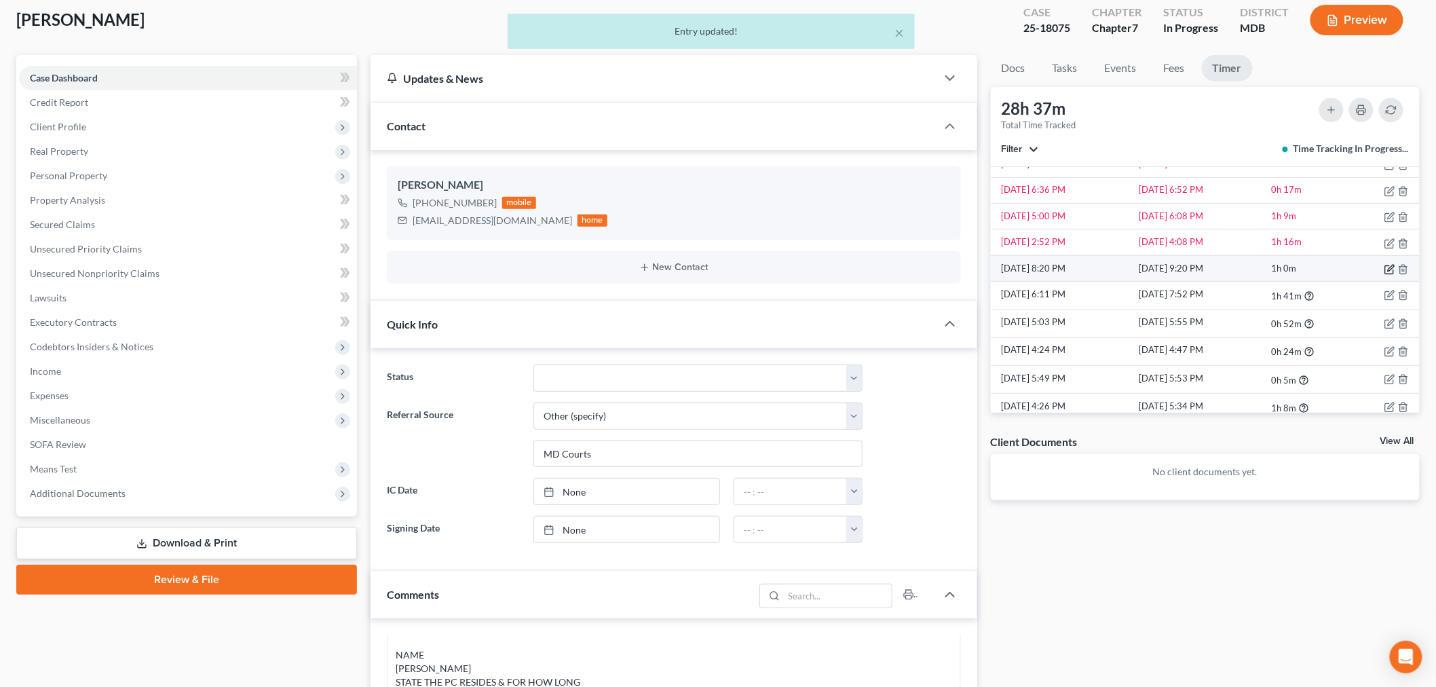
click at [1303, 274] on icon "button" at bounding box center [1390, 270] width 8 height 8
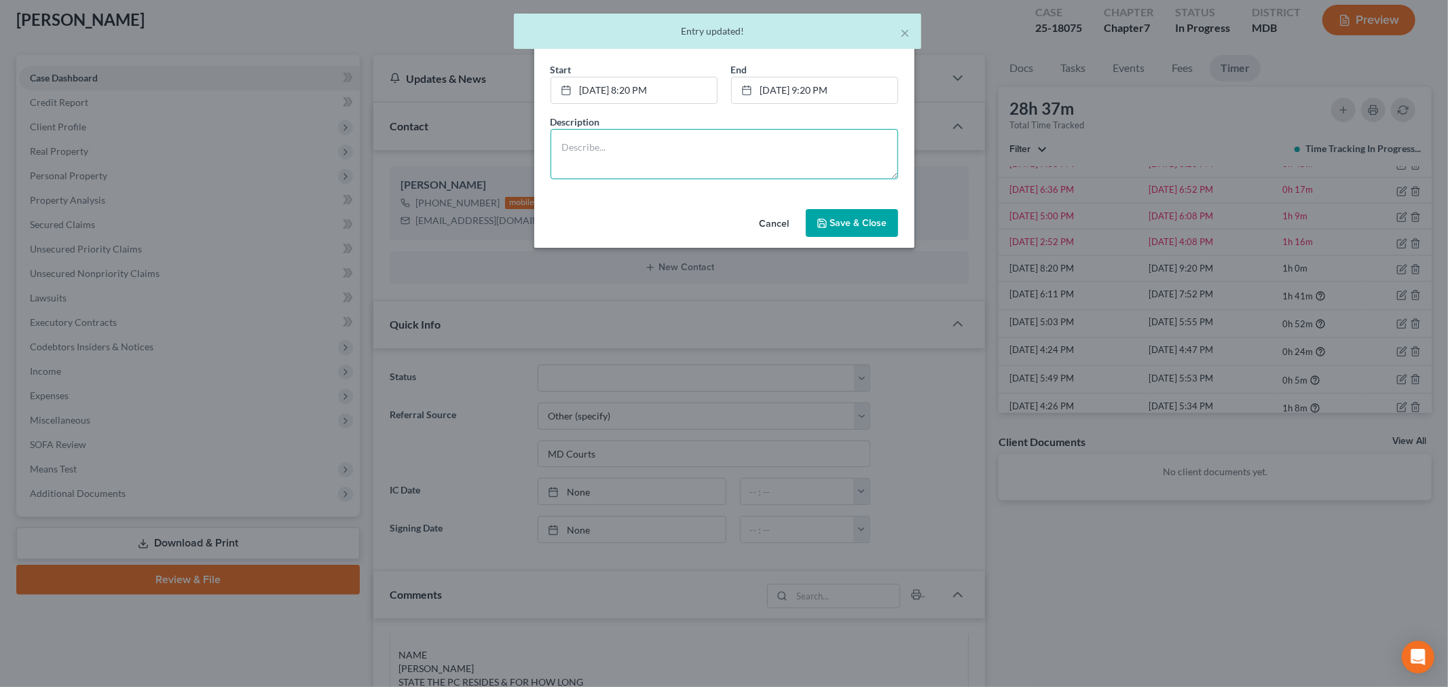
click at [838, 168] on textarea at bounding box center [725, 154] width 348 height 50
paste textarea "Client document submitted one page jpeg per email; organization and processing"
type textarea "Client document submitted one page jpeg per email; organization and processing"
click at [849, 231] on button "Save & Close" at bounding box center [852, 223] width 92 height 29
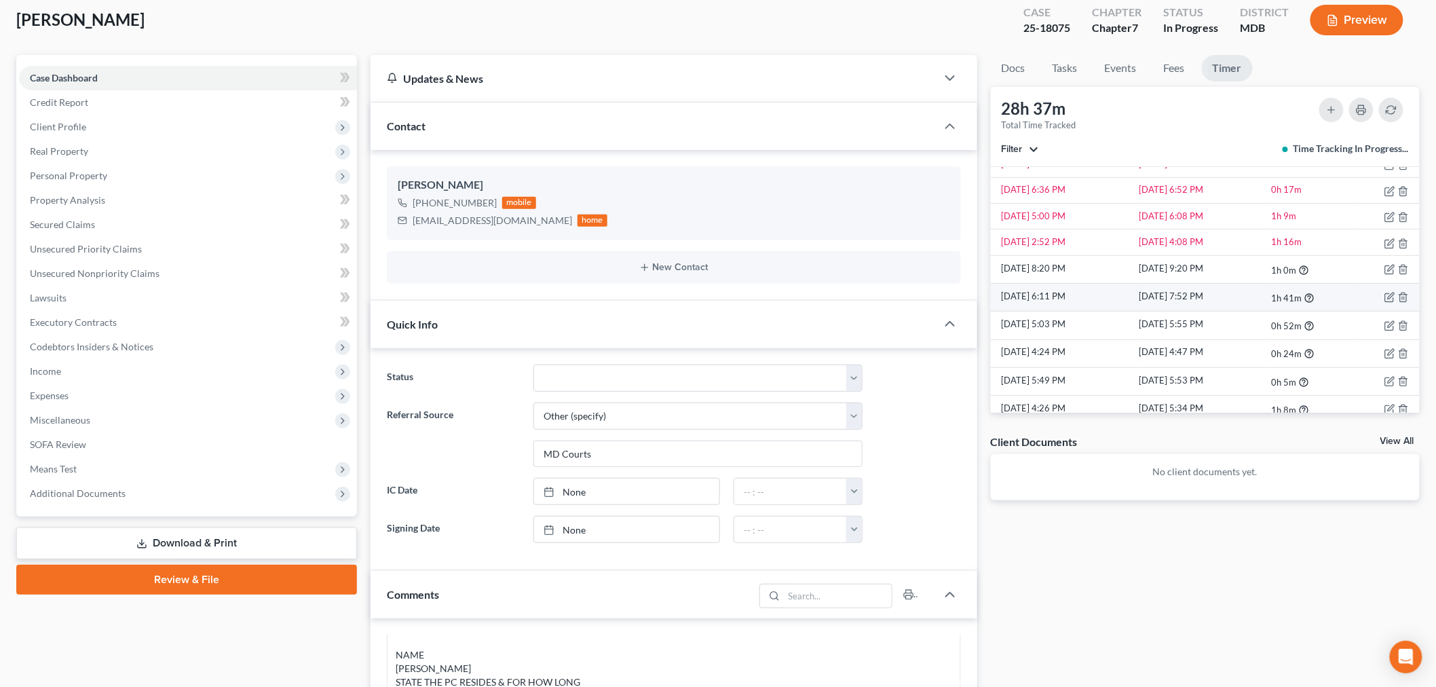
scroll to position [1141, 0]
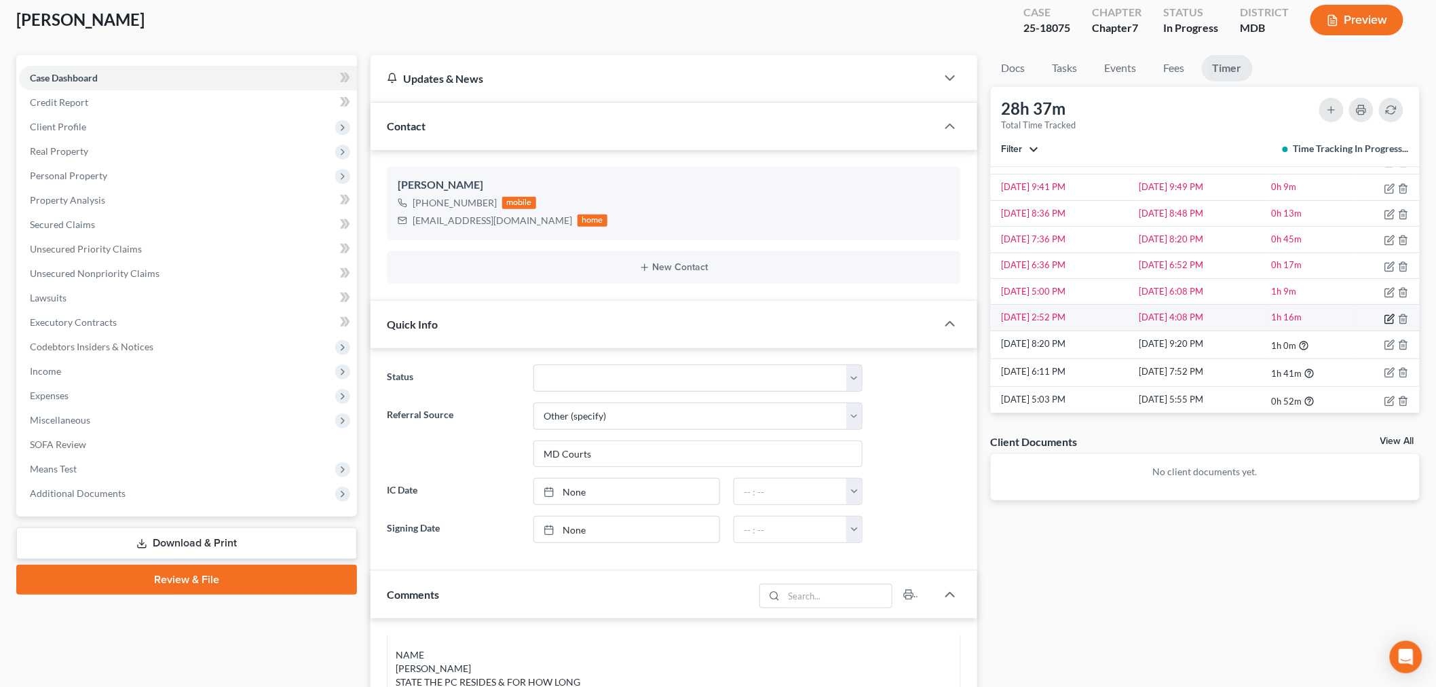
click at [1303, 322] on icon "button" at bounding box center [1390, 319] width 11 height 11
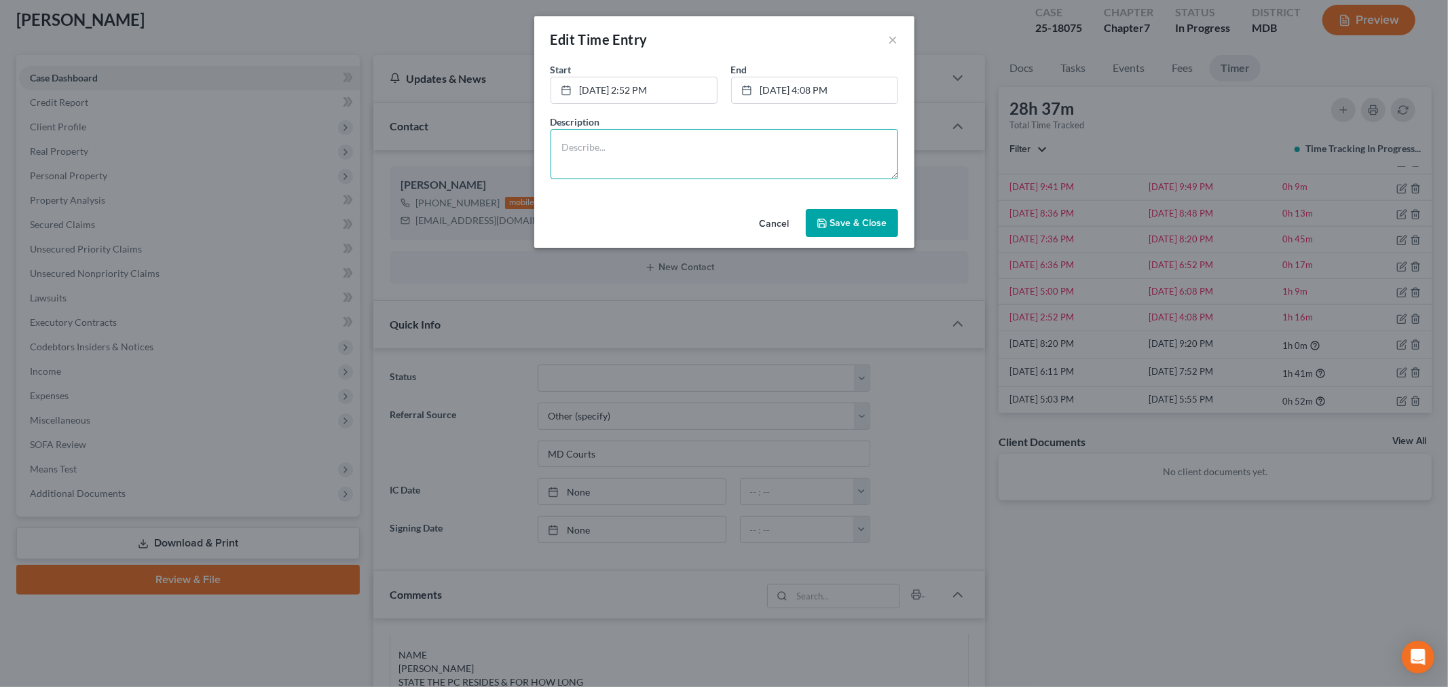
click at [571, 143] on textarea at bounding box center [725, 154] width 348 height 50
paste textarea "Client document submitted one page jpeg per email; organization and processing"
drag, startPoint x: 729, startPoint y: 162, endPoint x: 512, endPoint y: 126, distance: 220.1
click at [512, 126] on div "Edit Time Entry × Start * 9/17/2025 2:52 PM close Date 9/17/2025 Time 2:52 PM c…" at bounding box center [724, 343] width 1448 height 687
type textarea "Client document submitted one page jpeg per email; organization and processing …"
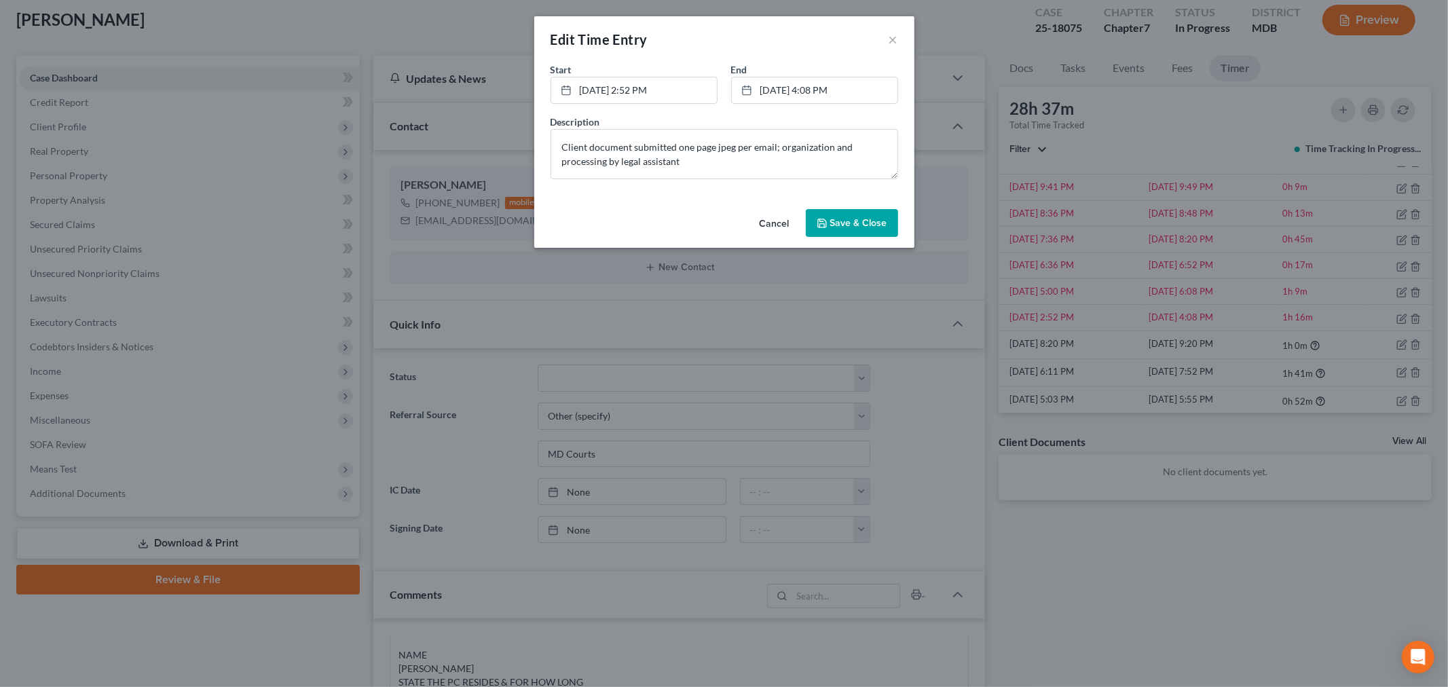
click at [849, 225] on span "Save & Close" at bounding box center [858, 223] width 57 height 12
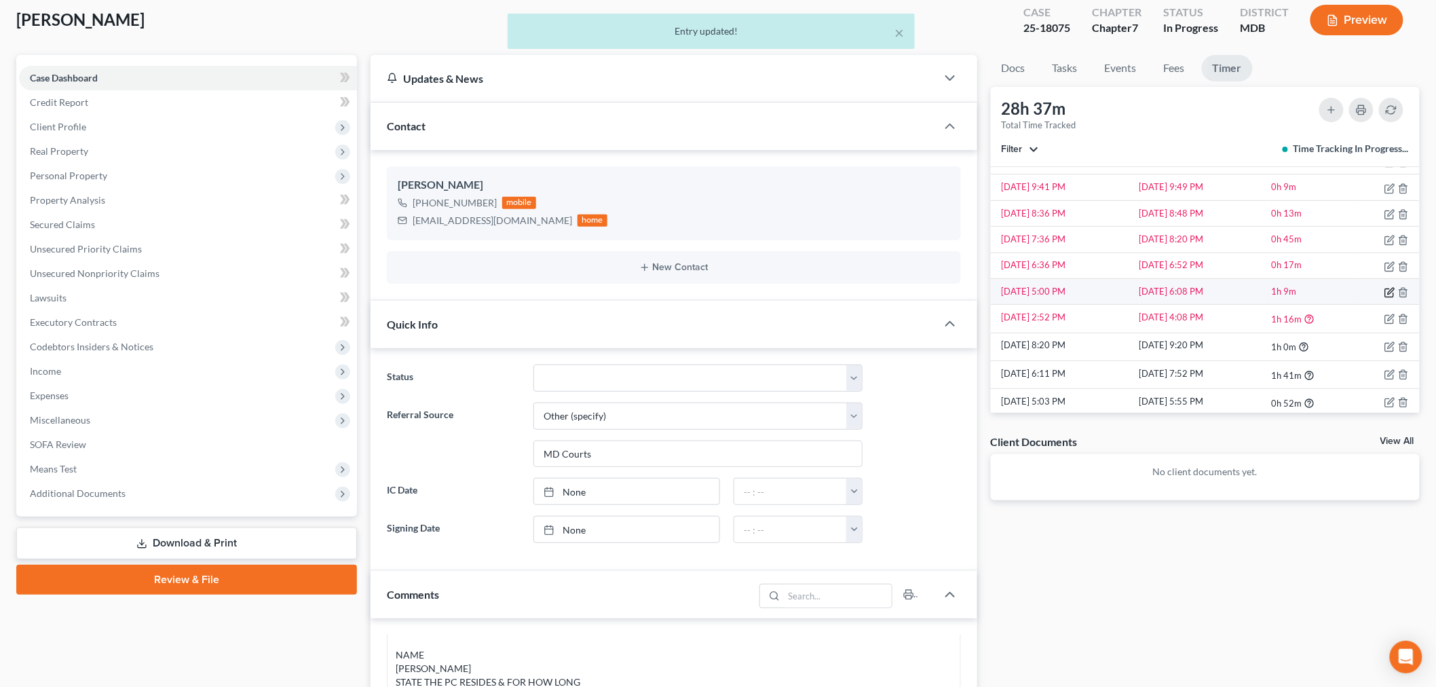
click at [1303, 293] on icon "button" at bounding box center [1391, 291] width 6 height 6
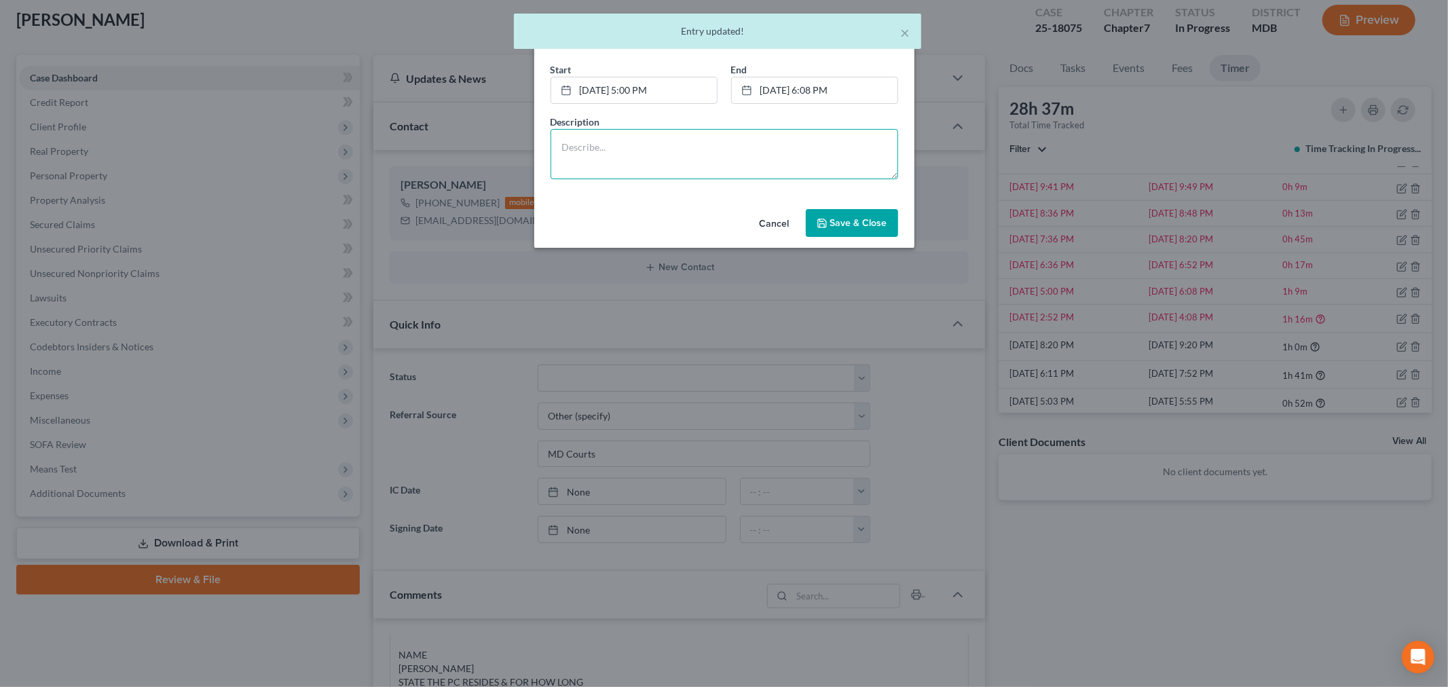
drag, startPoint x: 776, startPoint y: 175, endPoint x: 806, endPoint y: 206, distance: 42.7
click at [778, 177] on textarea at bounding box center [725, 154] width 348 height 50
paste textarea "Client document submitted one page jpeg per email; organization and processing …"
type textarea "Client document submitted one page jpeg per email; organization and processing …"
click at [826, 227] on icon "button" at bounding box center [822, 223] width 8 height 8
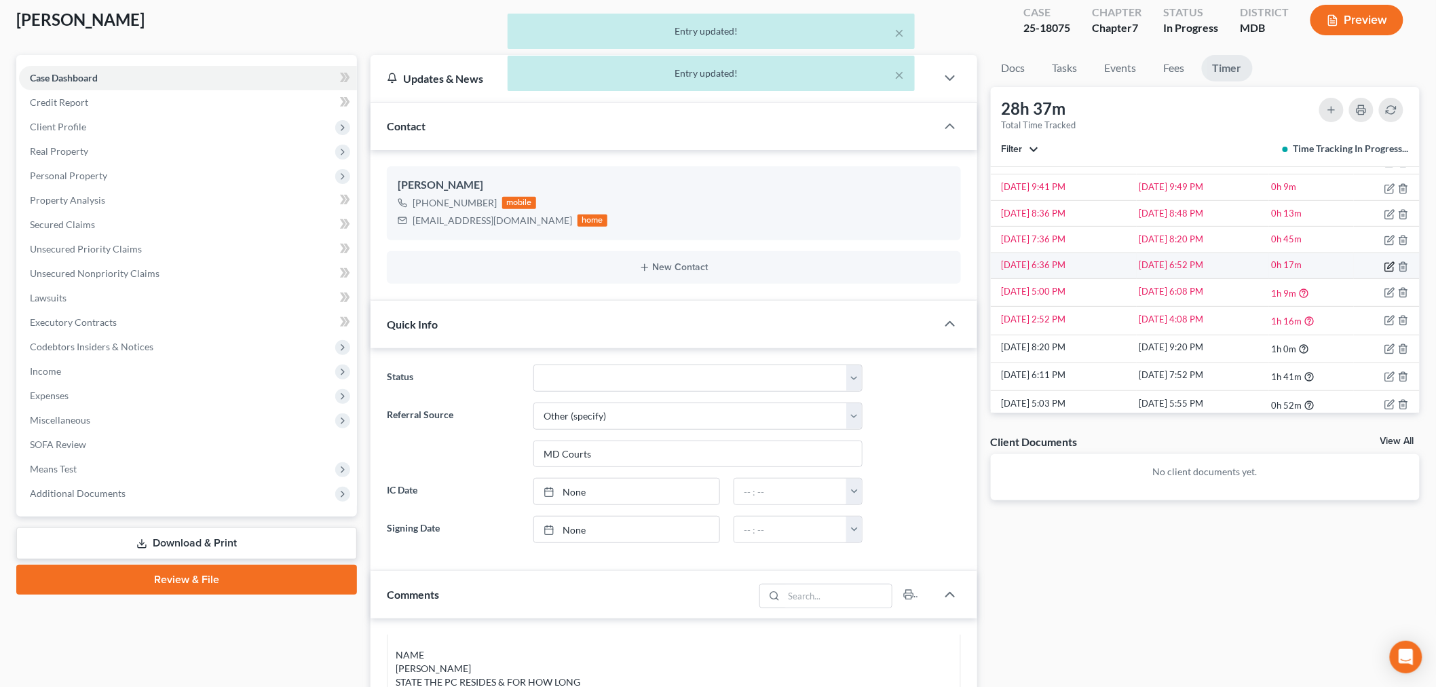
click at [1303, 270] on icon "button" at bounding box center [1390, 266] width 11 height 11
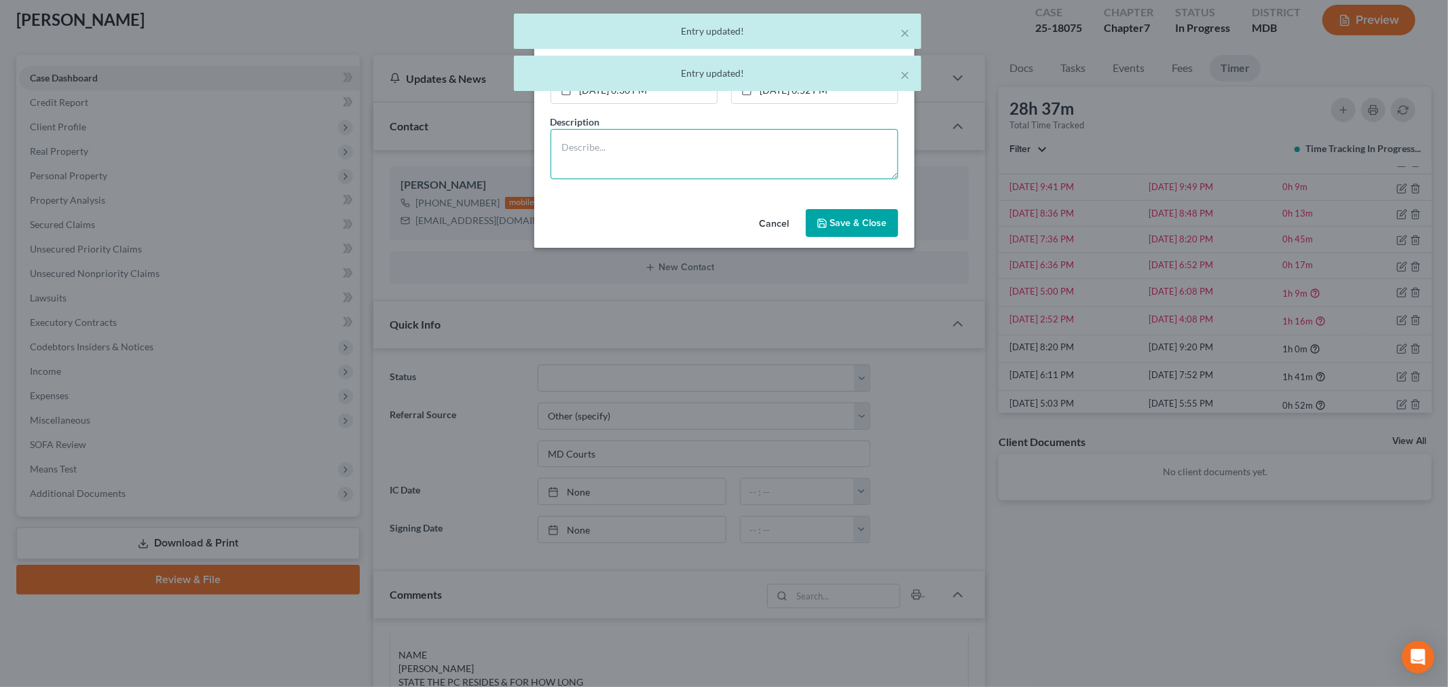
click at [769, 162] on textarea at bounding box center [725, 154] width 348 height 50
paste textarea "Client document submitted one page jpeg per email; organization and processing …"
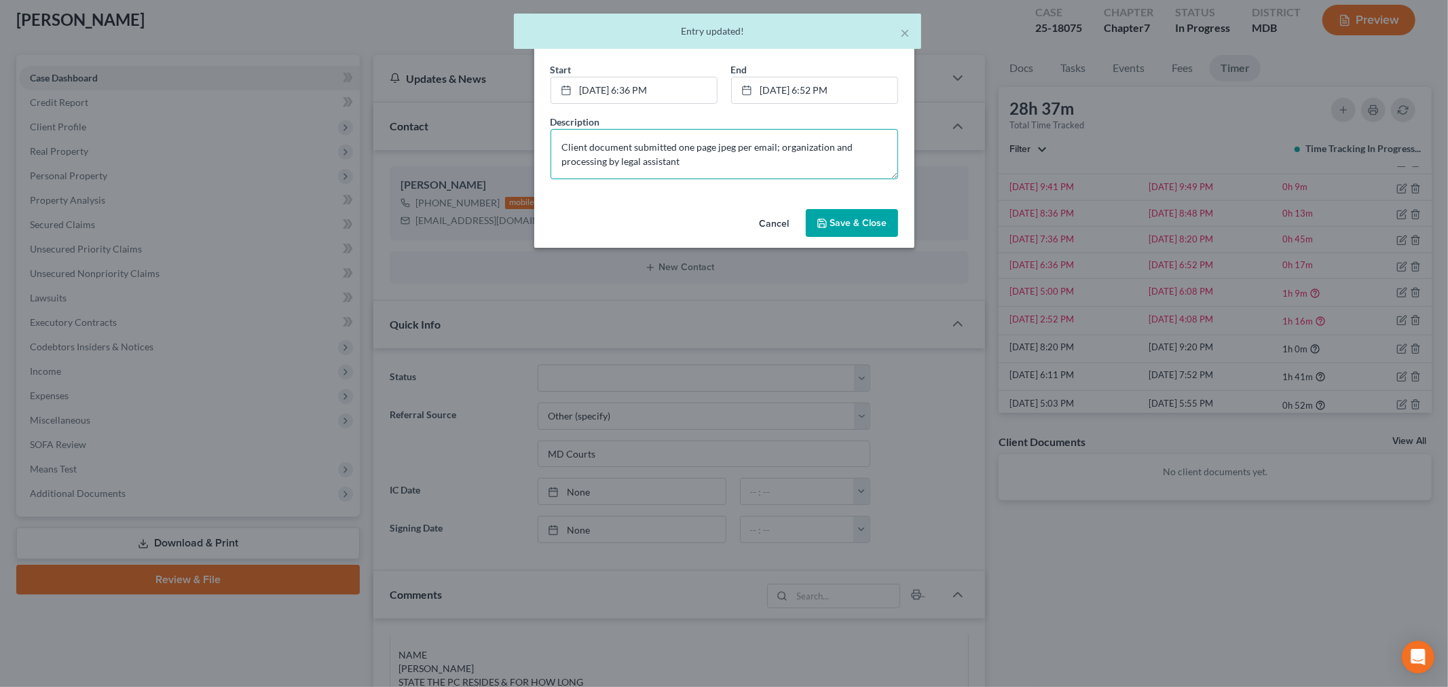
type textarea "Client document submitted one page jpeg per email; organization and processing …"
click at [836, 229] on button "Save & Close" at bounding box center [852, 223] width 92 height 29
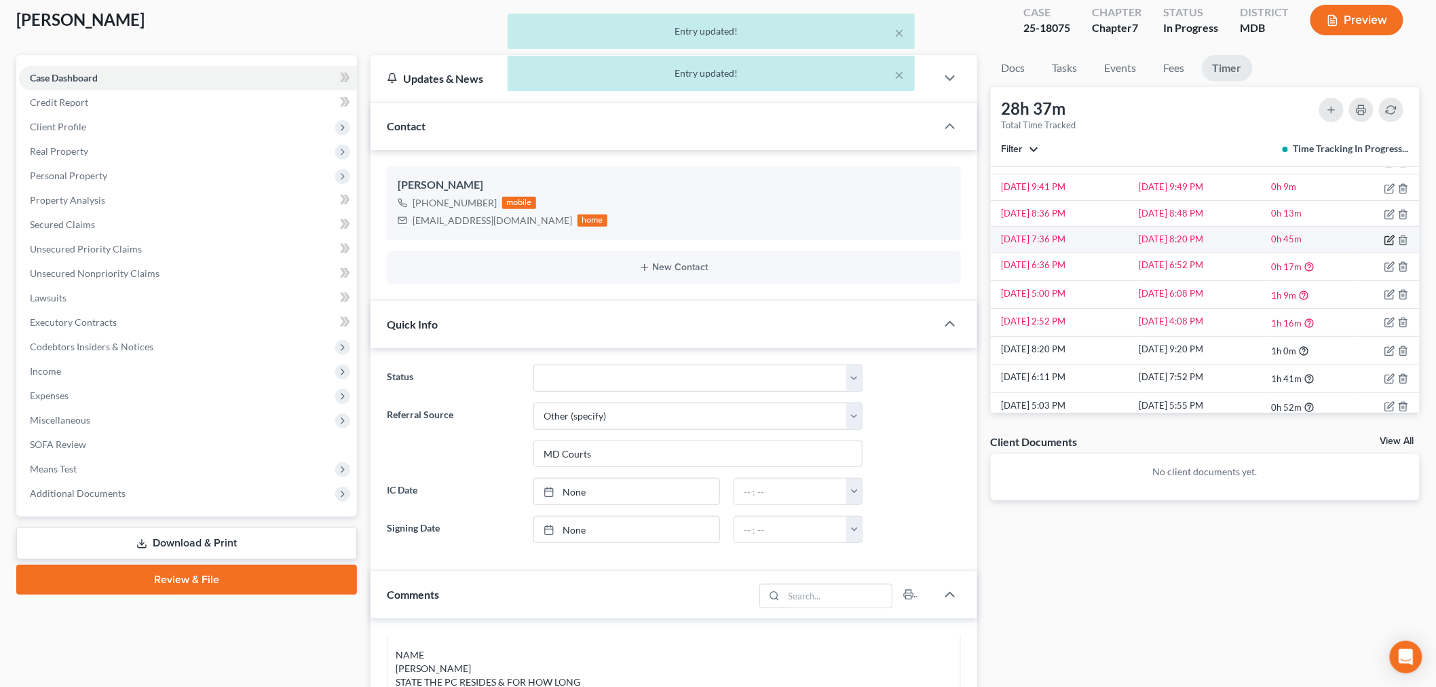
click at [1303, 236] on icon "button" at bounding box center [1390, 240] width 11 height 11
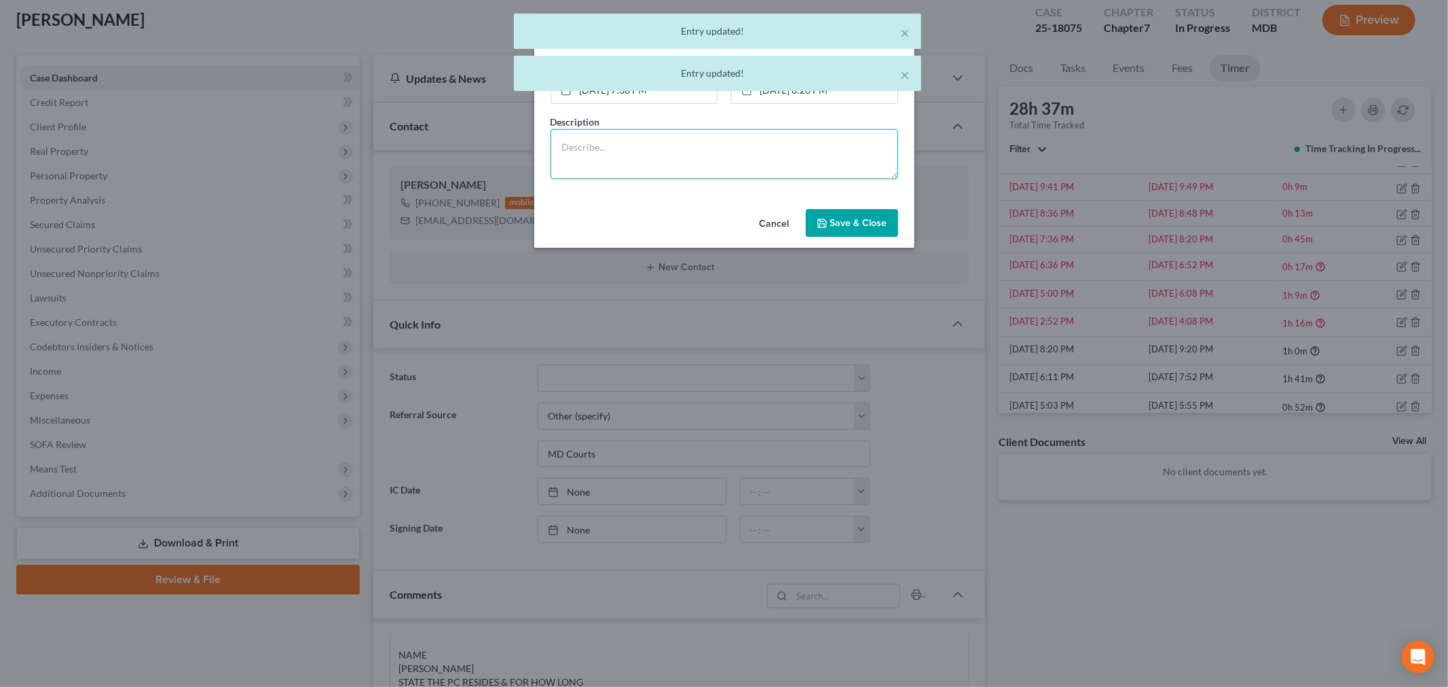
drag, startPoint x: 857, startPoint y: 162, endPoint x: 867, endPoint y: 193, distance: 32.6
click at [859, 163] on textarea at bounding box center [725, 154] width 348 height 50
paste textarea "Client document submitted one page jpeg per email; organization and processing …"
type textarea "Client document submitted one page jpeg per email; organization and processing …"
click at [864, 204] on div "Start * 9/17/2025 7:36 PM close Date 9/17/2025 Time 7:36 PM chevron_left Septem…" at bounding box center [724, 132] width 380 height 141
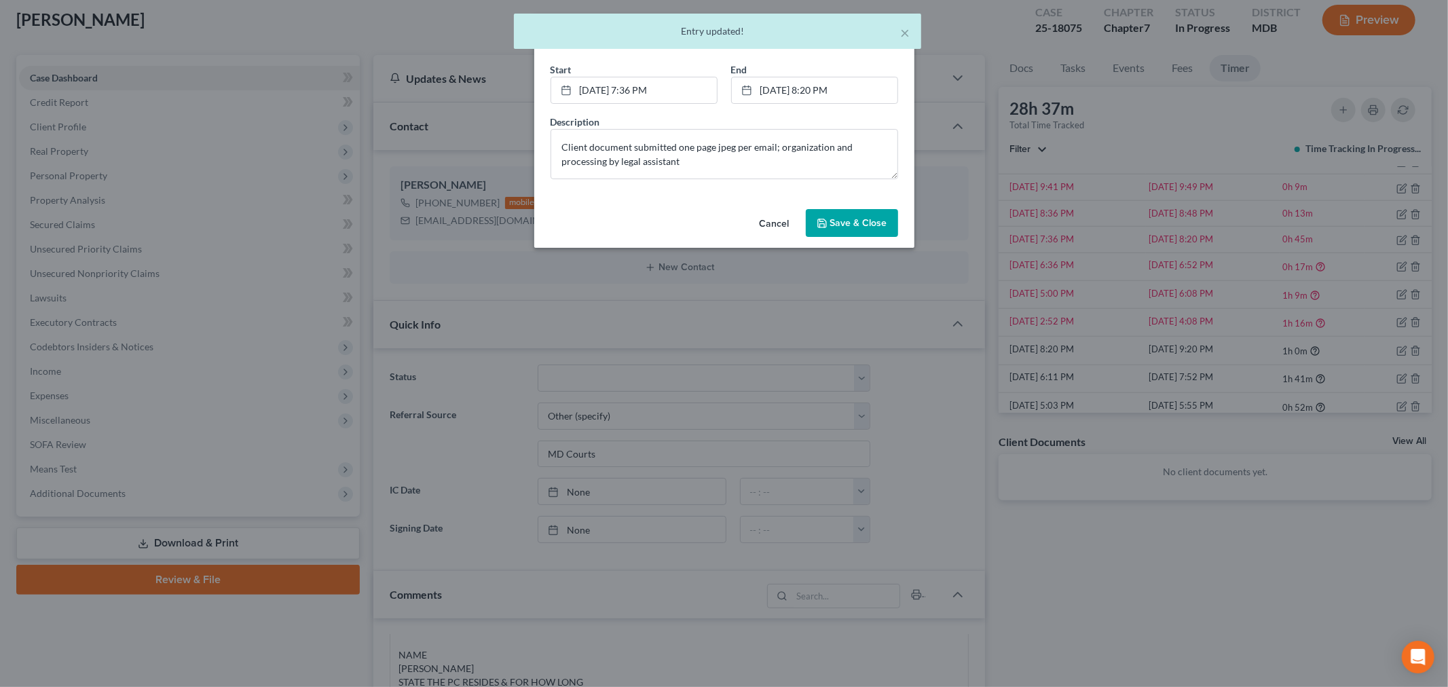
drag, startPoint x: 874, startPoint y: 224, endPoint x: 1143, endPoint y: 236, distance: 269.8
click at [874, 225] on span "Save & Close" at bounding box center [858, 223] width 57 height 12
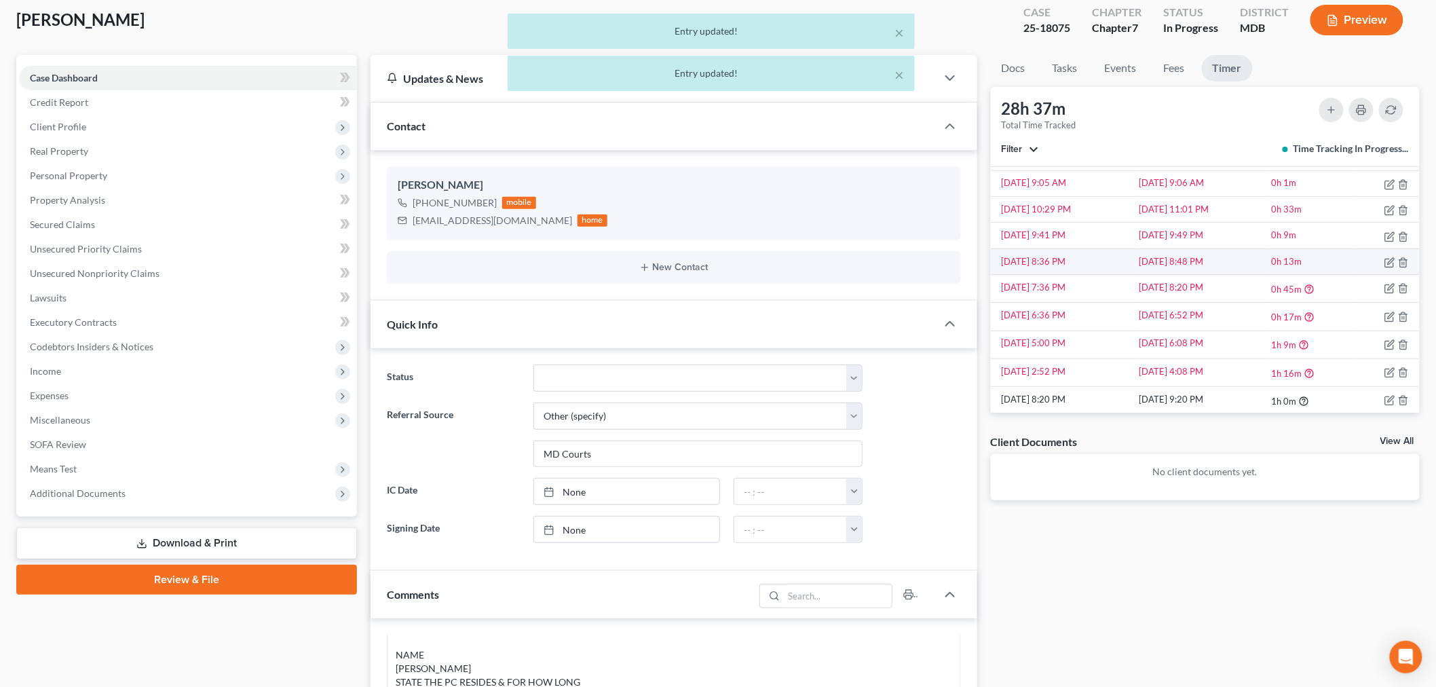
scroll to position [1066, 0]
click at [1303, 292] on icon "button" at bounding box center [1390, 289] width 11 height 11
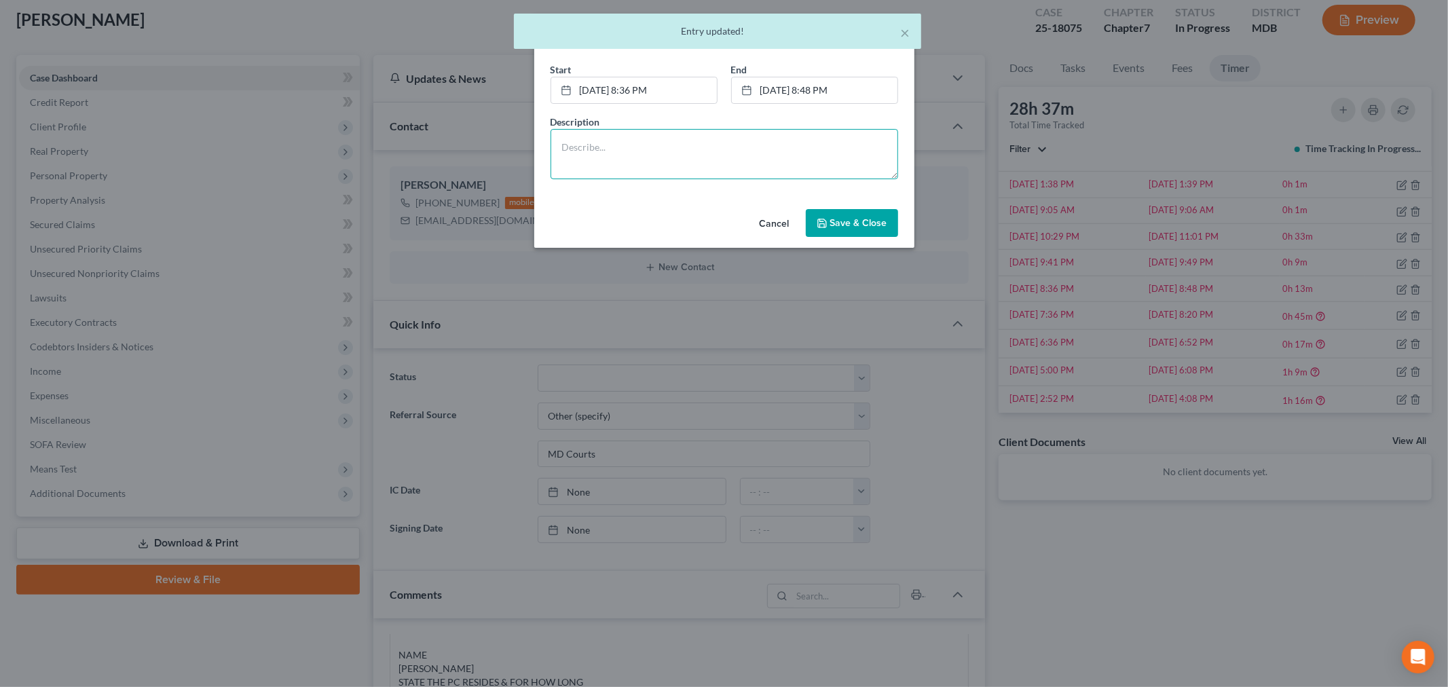
click at [822, 146] on textarea at bounding box center [725, 154] width 348 height 50
paste textarea "Client document submitted one page jpeg per email; organization and processing …"
type textarea "Client document submitted one page jpeg per email; organization and processing …"
click at [840, 209] on button "Save & Close" at bounding box center [852, 223] width 92 height 29
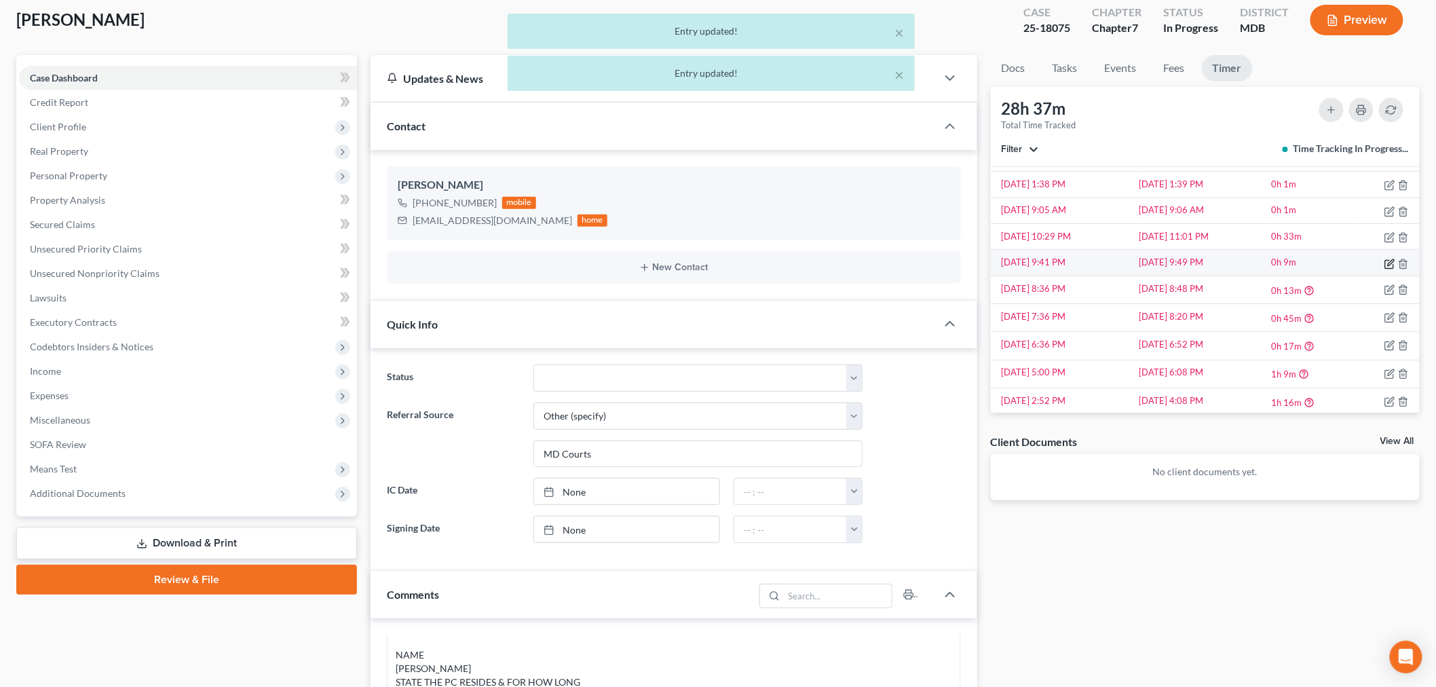
click at [1303, 263] on icon "button" at bounding box center [1390, 264] width 11 height 11
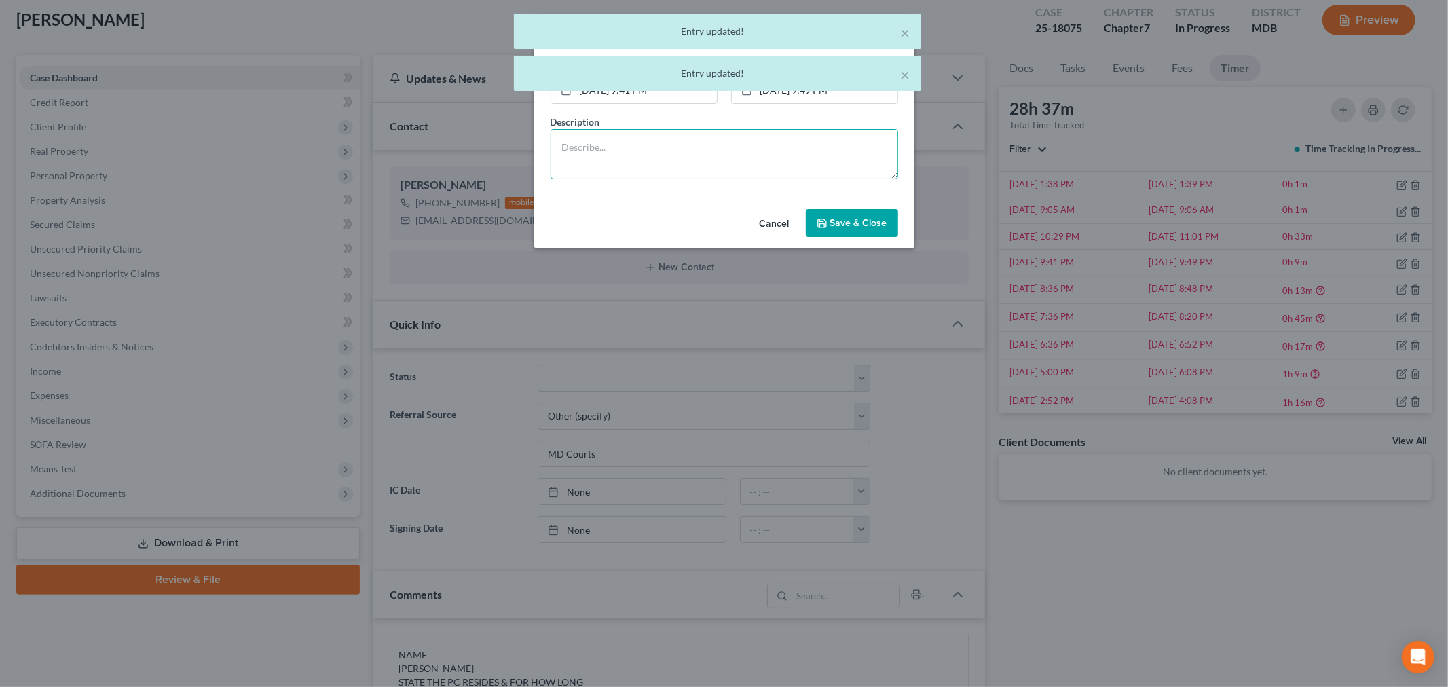
drag, startPoint x: 836, startPoint y: 157, endPoint x: 847, endPoint y: 206, distance: 49.6
click at [836, 158] on textarea at bounding box center [725, 154] width 348 height 50
paste textarea "Client document submitted one page jpeg per email; organization and processing …"
type textarea "Client document submitted one page jpeg per email; organization and processing …"
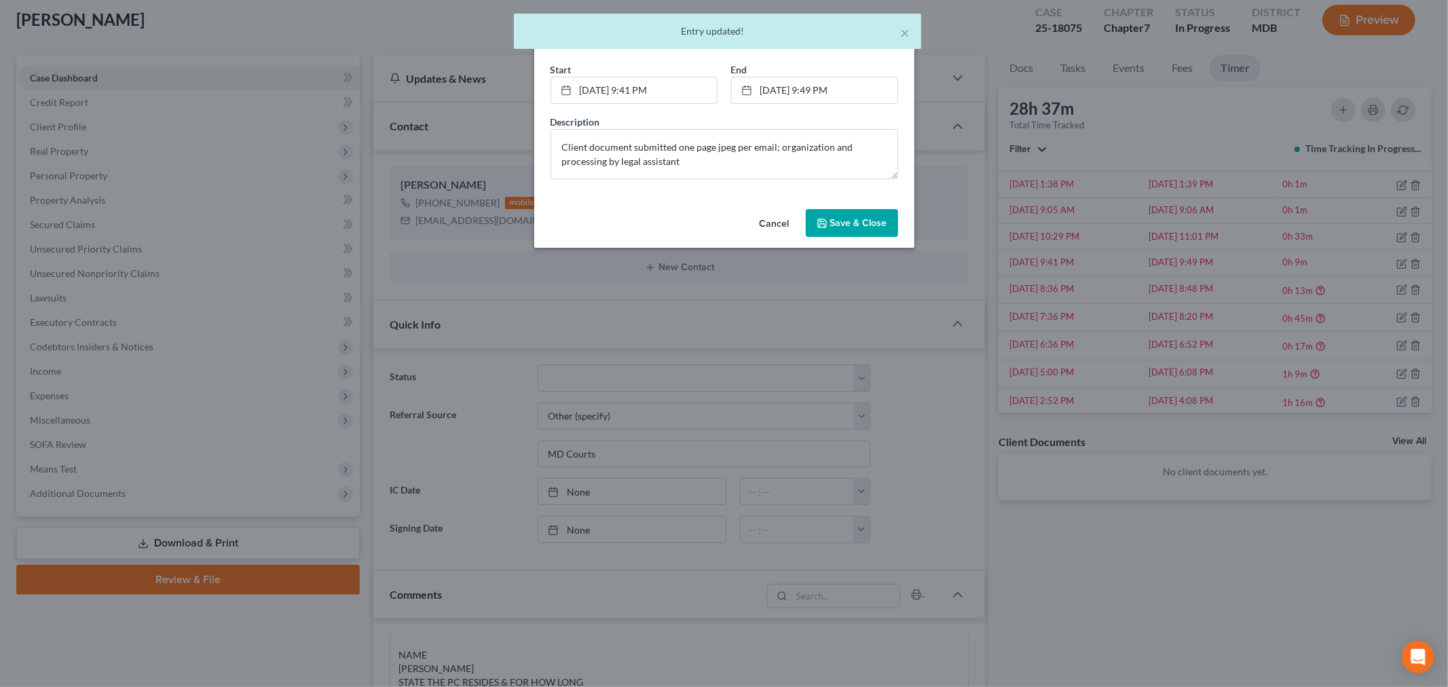
click at [863, 225] on span "Save & Close" at bounding box center [858, 223] width 57 height 12
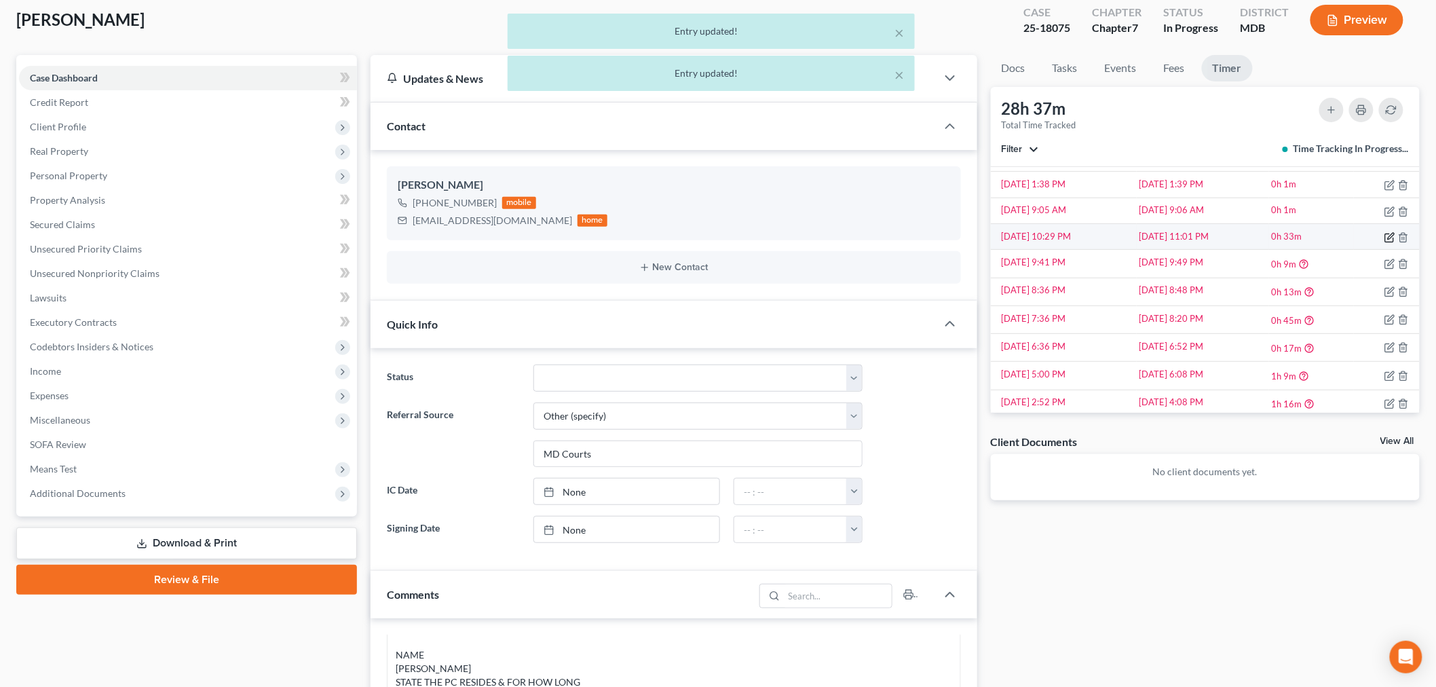
click at [1303, 238] on icon "button" at bounding box center [1390, 237] width 11 height 11
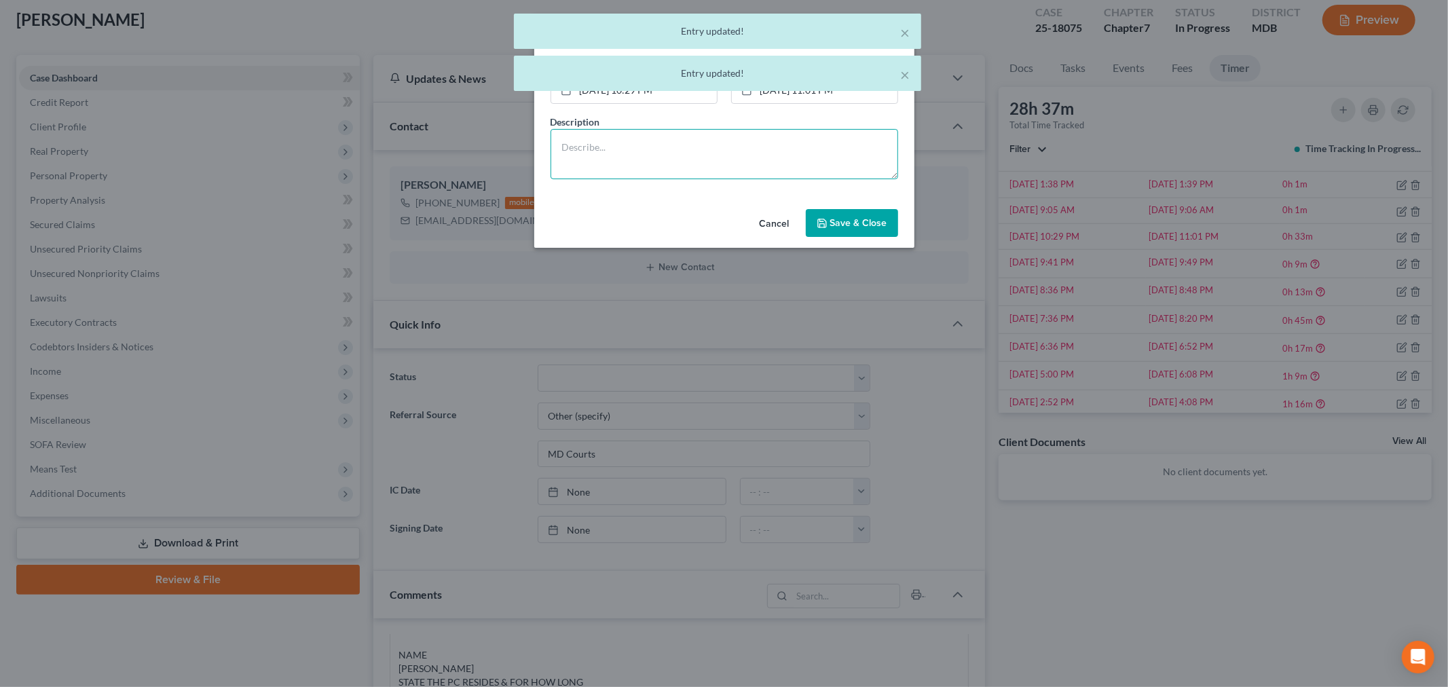
click at [823, 173] on textarea at bounding box center [725, 154] width 348 height 50
paste textarea "Client document submitted one page jpeg per email; organization and processing …"
type textarea "Client document submitted one page jpeg per email; organization and processing …"
click at [857, 225] on span "Save & Close" at bounding box center [858, 223] width 57 height 12
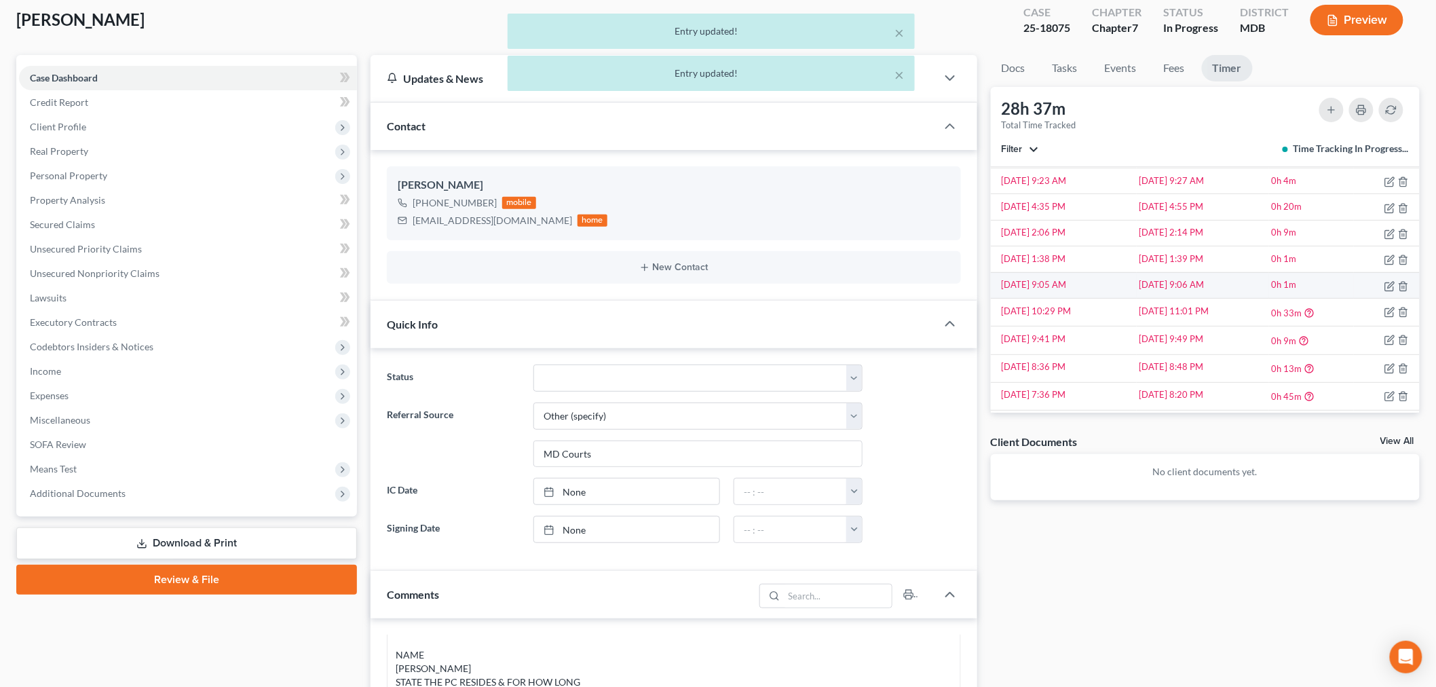
scroll to position [990, 0]
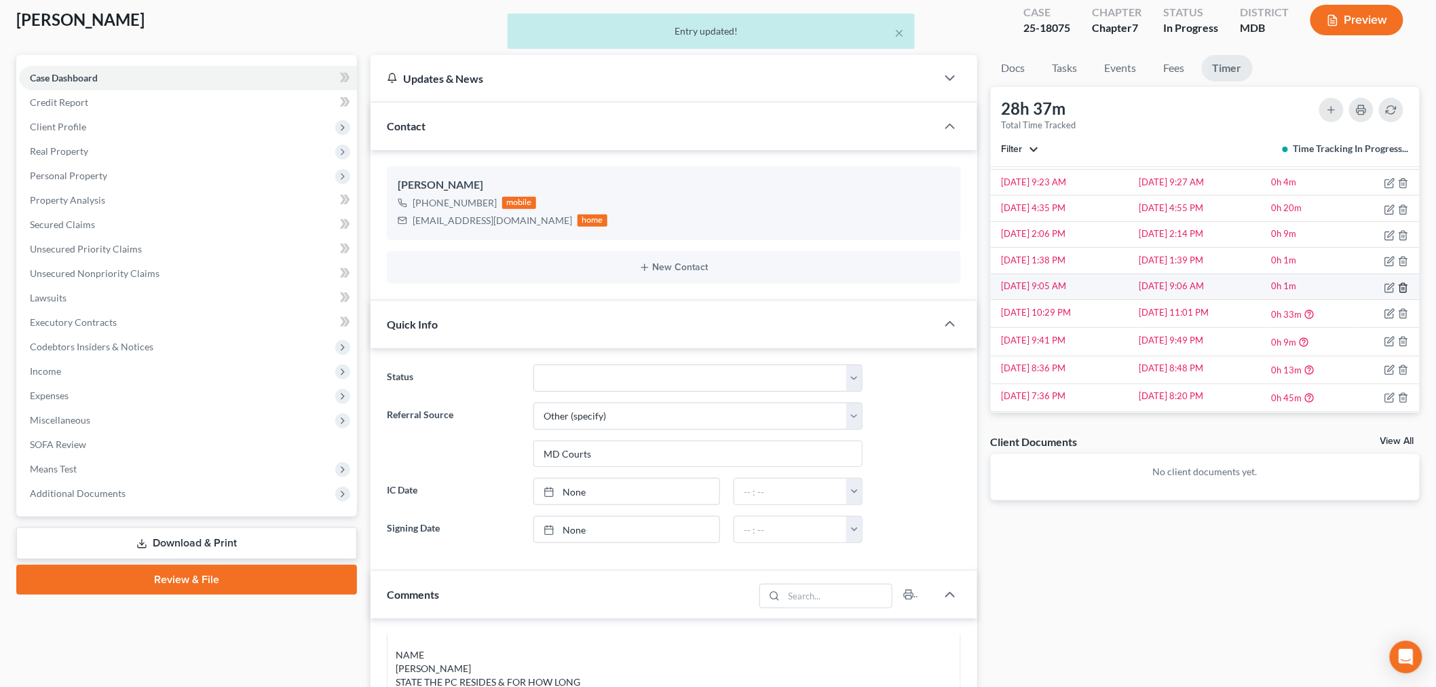
click at [1303, 287] on icon "button" at bounding box center [1403, 287] width 11 height 11
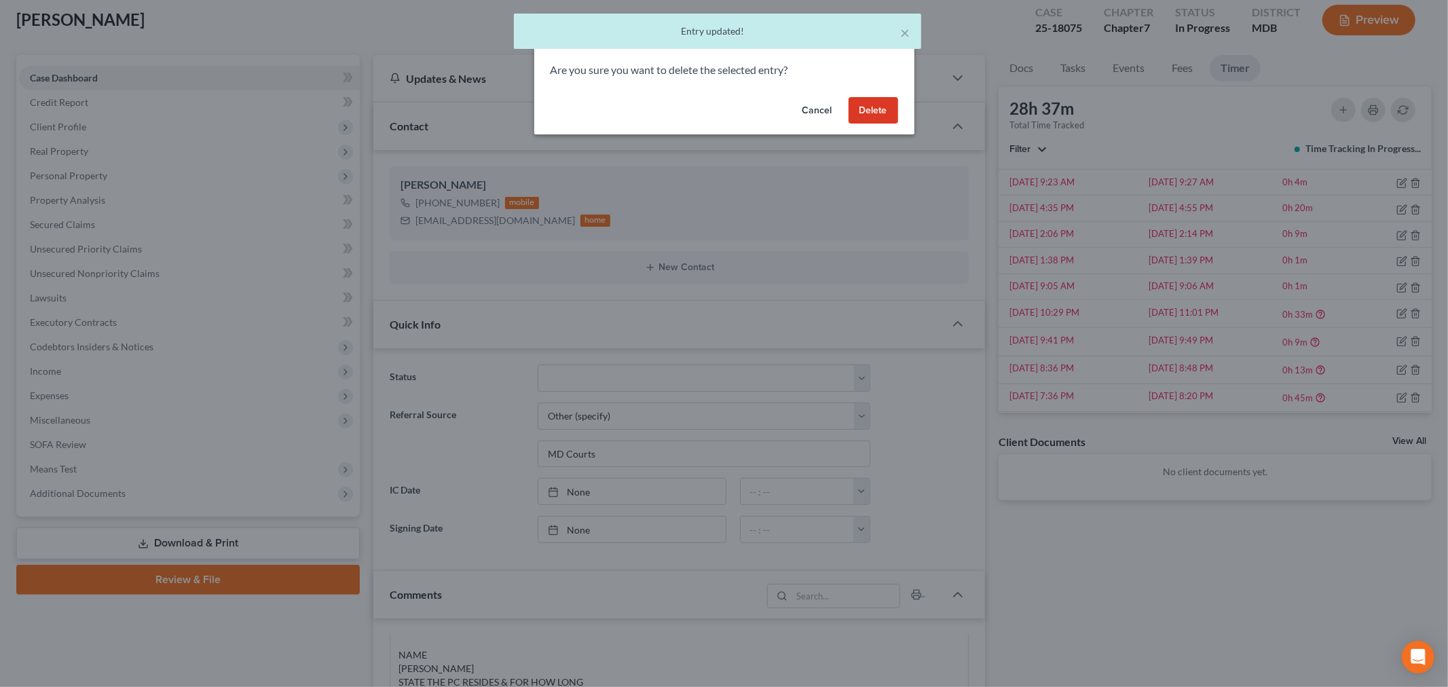
click at [870, 105] on button "Delete" at bounding box center [874, 110] width 50 height 27
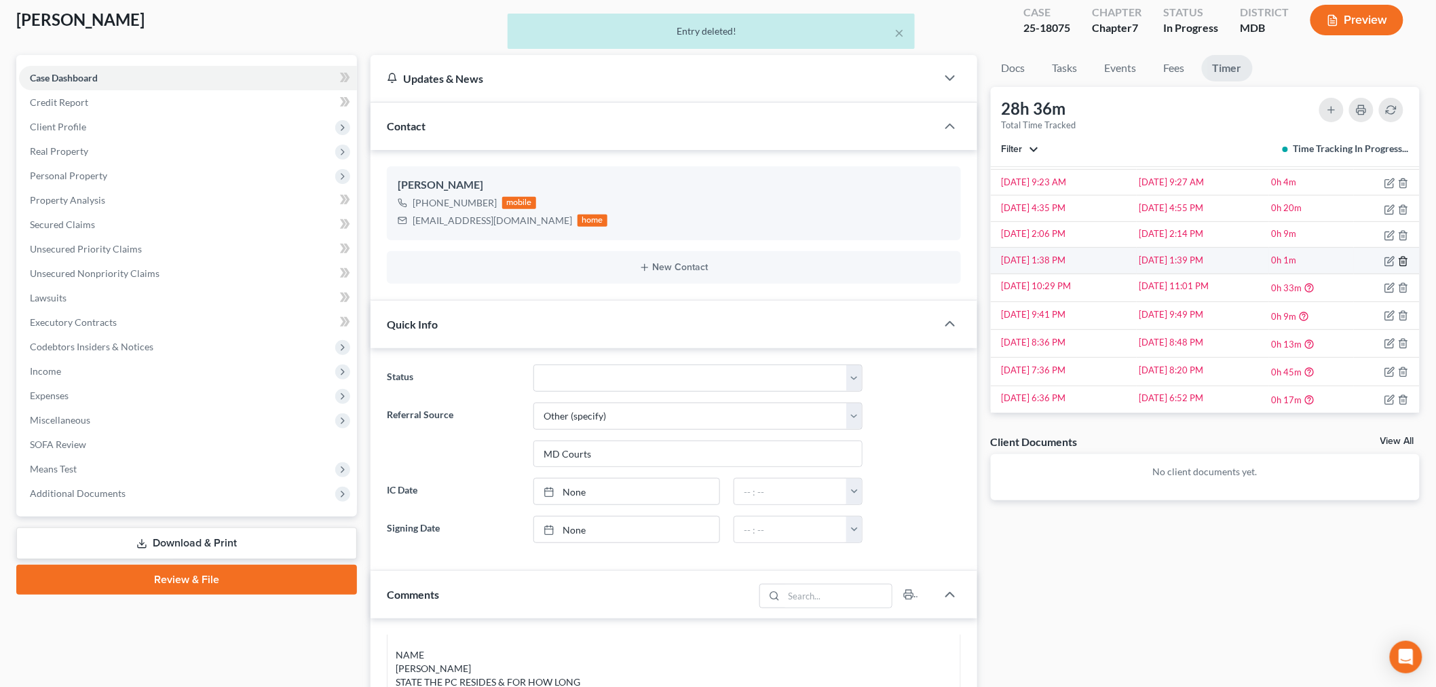
click at [1303, 262] on icon "button" at bounding box center [1404, 261] width 6 height 9
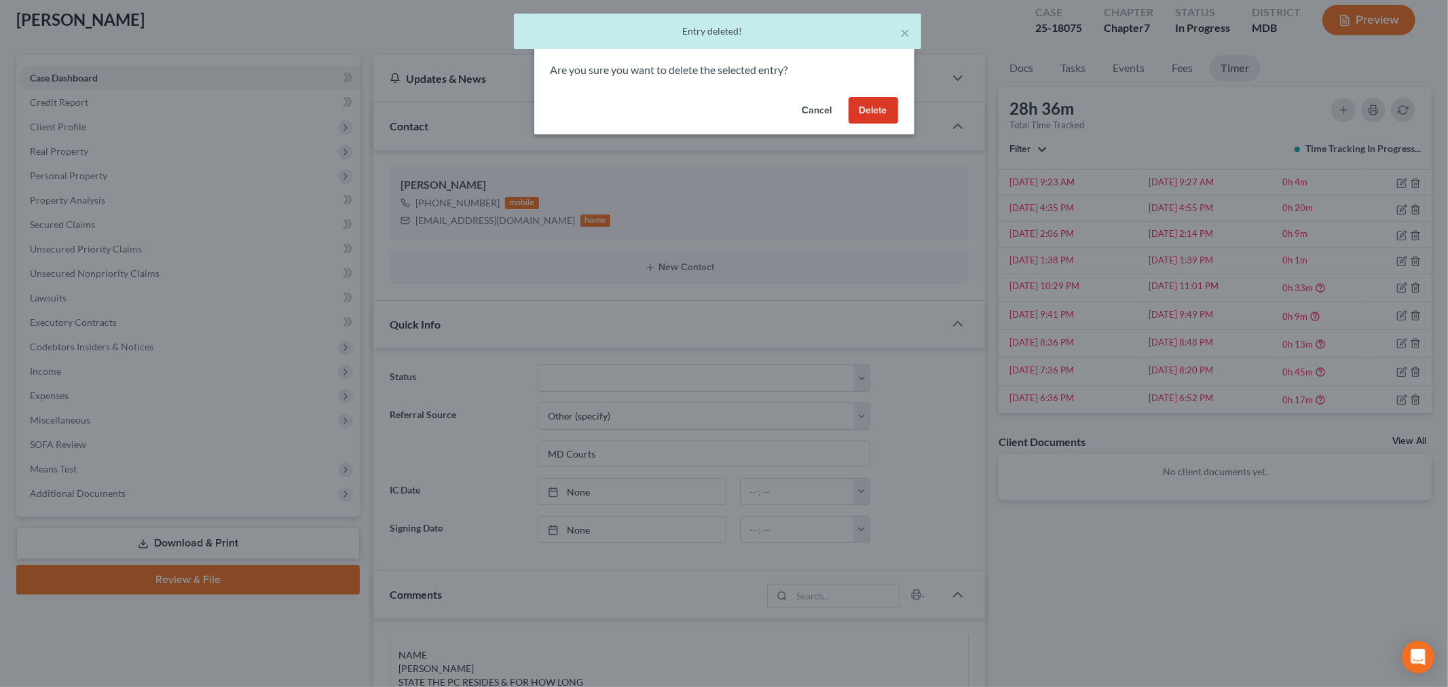
click at [883, 109] on button "Delete" at bounding box center [874, 110] width 50 height 27
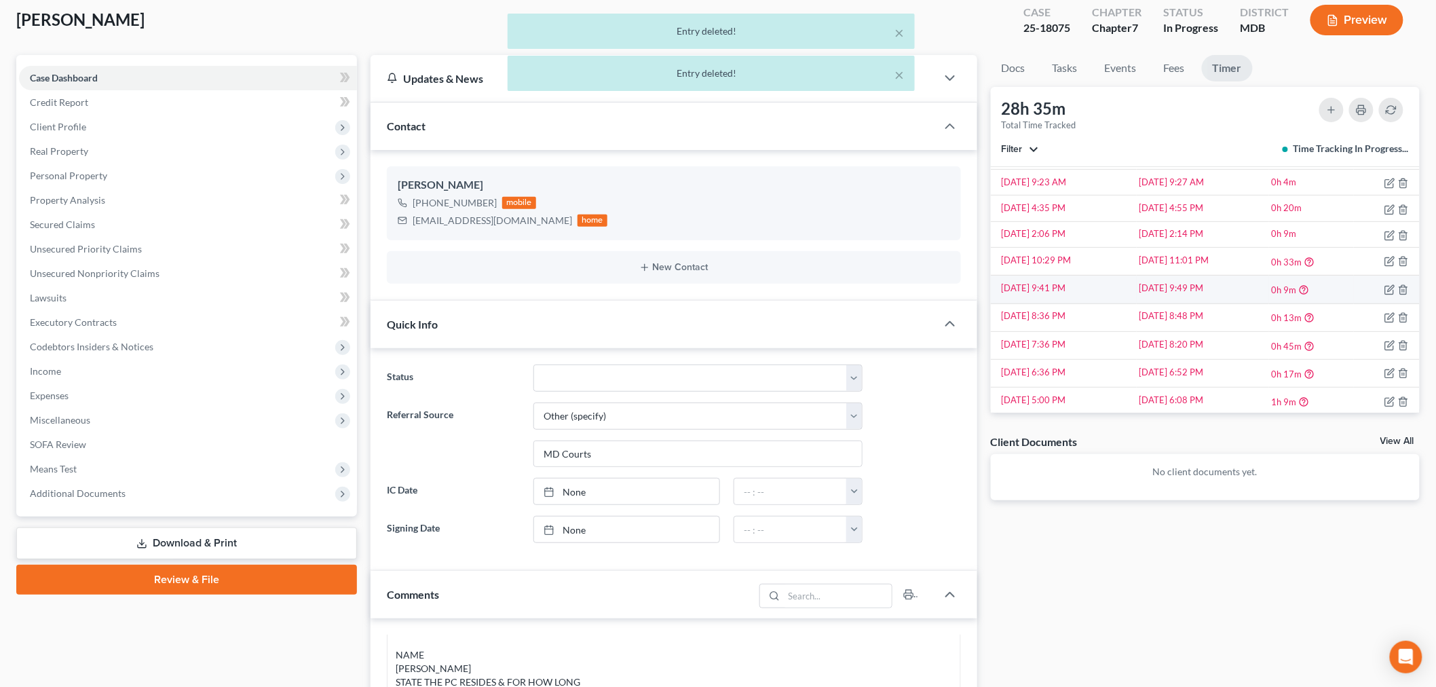
scroll to position [914, 0]
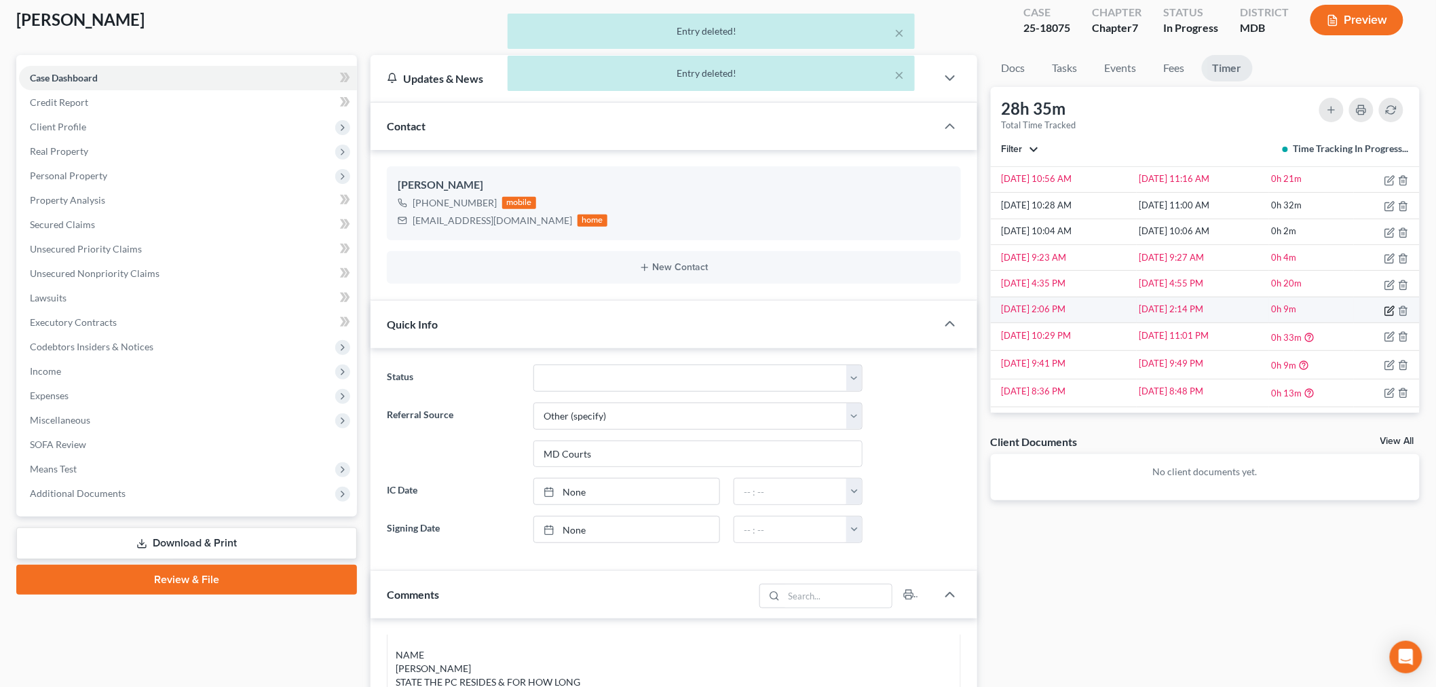
click at [1303, 310] on icon "button" at bounding box center [1390, 310] width 11 height 11
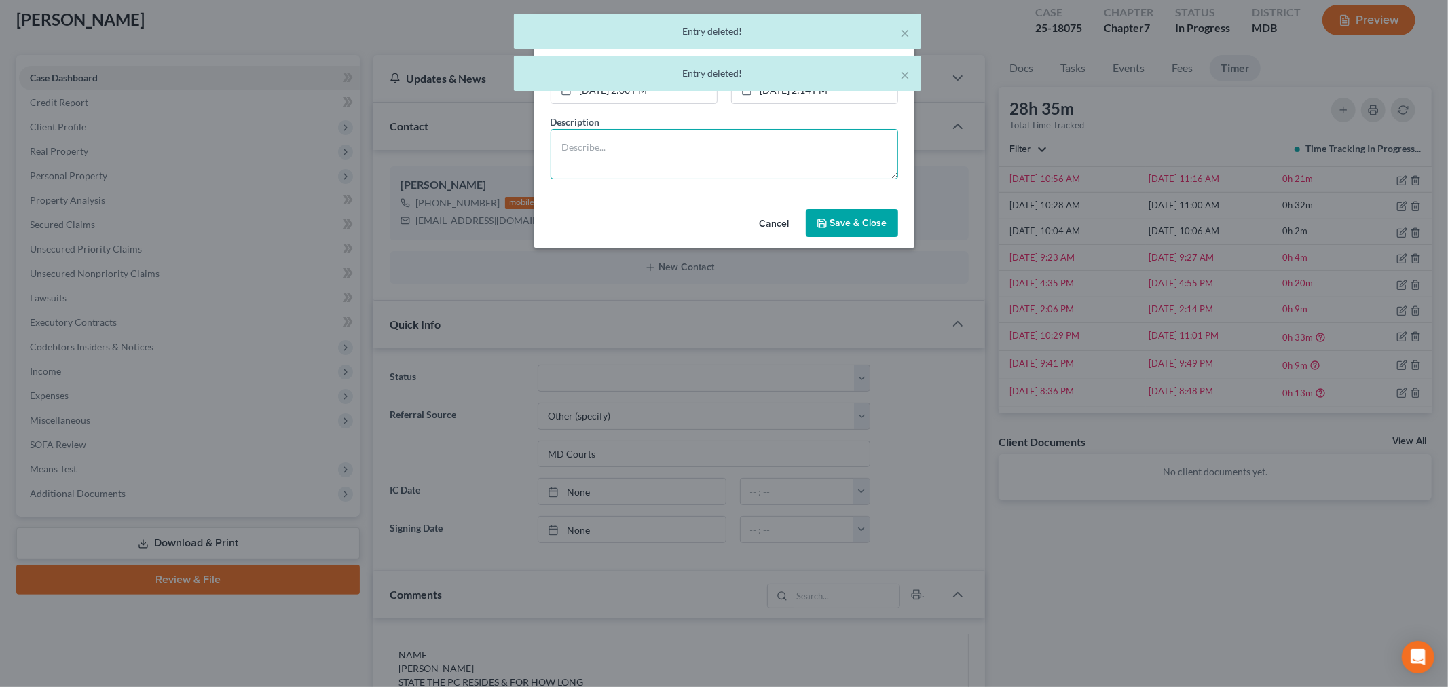
click at [801, 157] on textarea at bounding box center [725, 154] width 348 height 50
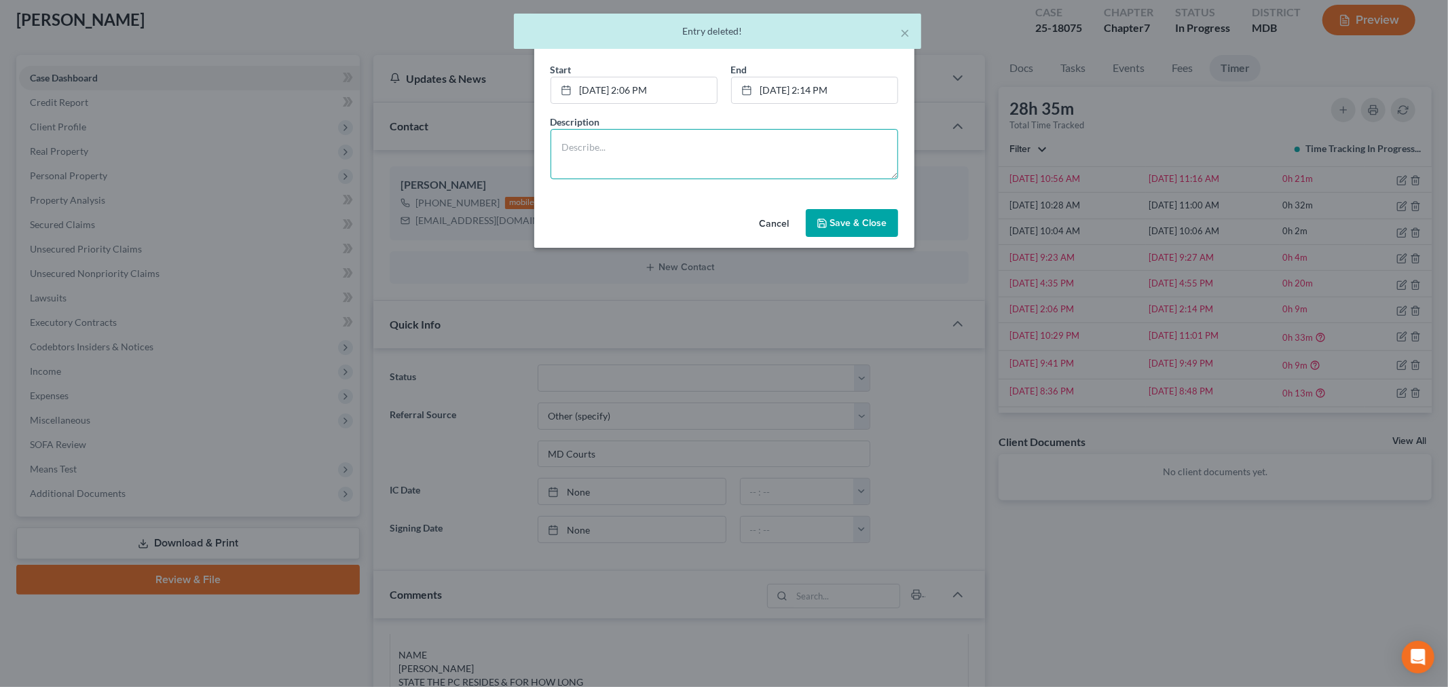
paste textarea "Client document submitted one page jpeg per email; organization and processing …"
type textarea "Client document submitted one page jpeg per email; organization and processing …"
click at [840, 220] on span "Save & Close" at bounding box center [858, 223] width 57 height 12
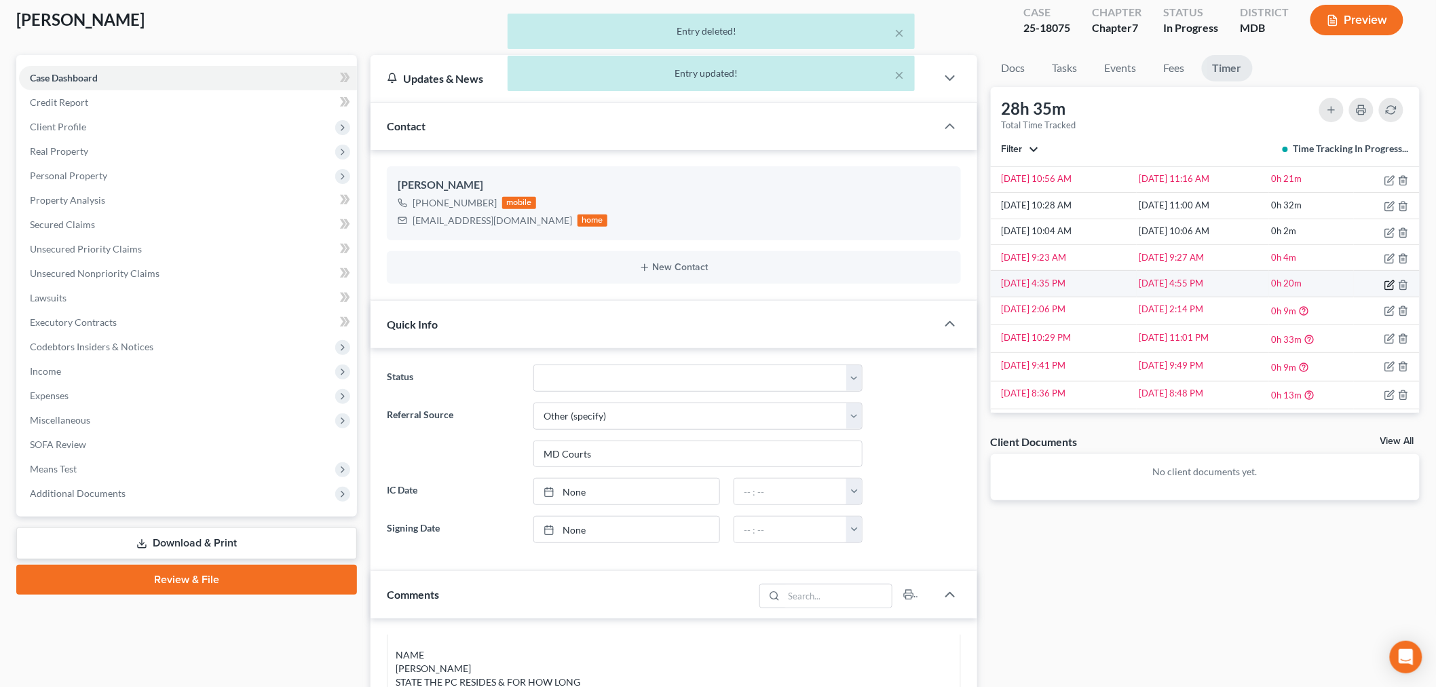
click at [1303, 283] on icon "button" at bounding box center [1390, 285] width 11 height 11
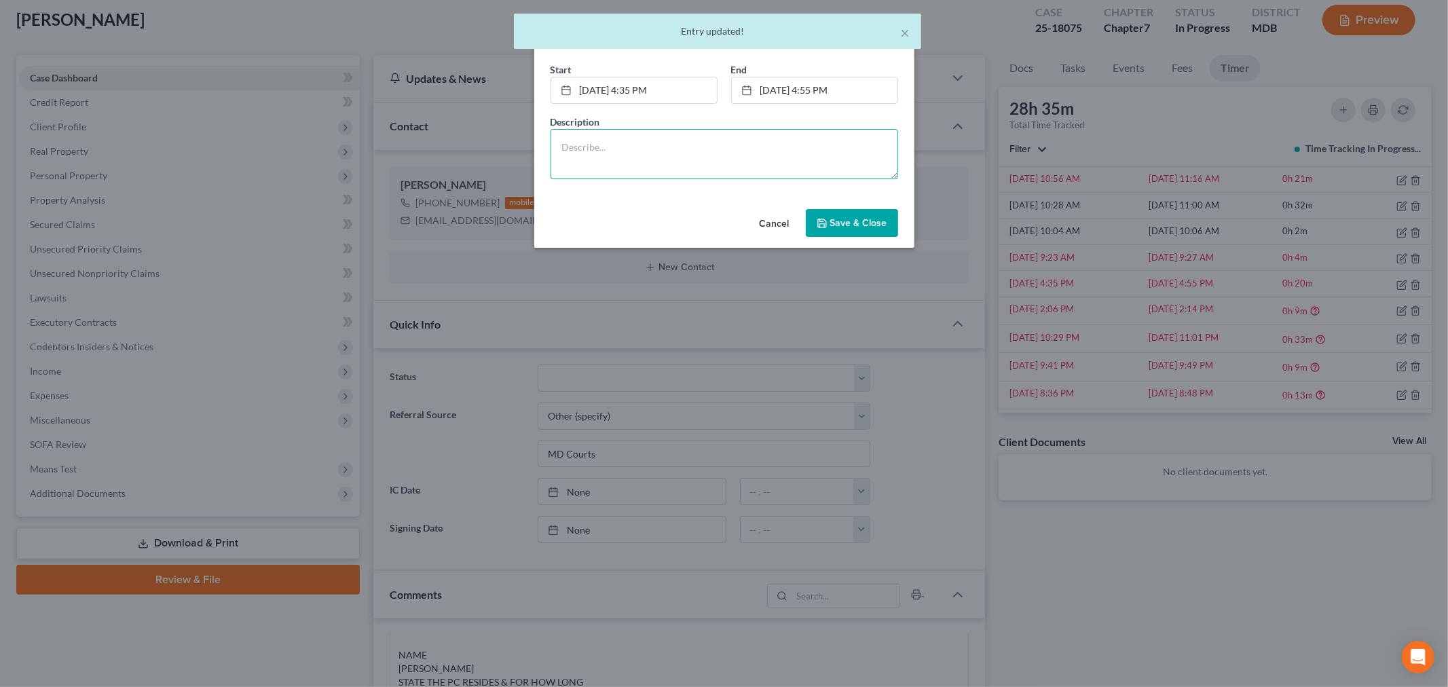
click at [796, 166] on textarea at bounding box center [725, 154] width 348 height 50
paste textarea "Client document submitted one page jpeg per email; organization and processing …"
type textarea "Client document submitted one page jpeg per email; organization and processing …"
click at [855, 221] on span "Save & Close" at bounding box center [858, 223] width 57 height 12
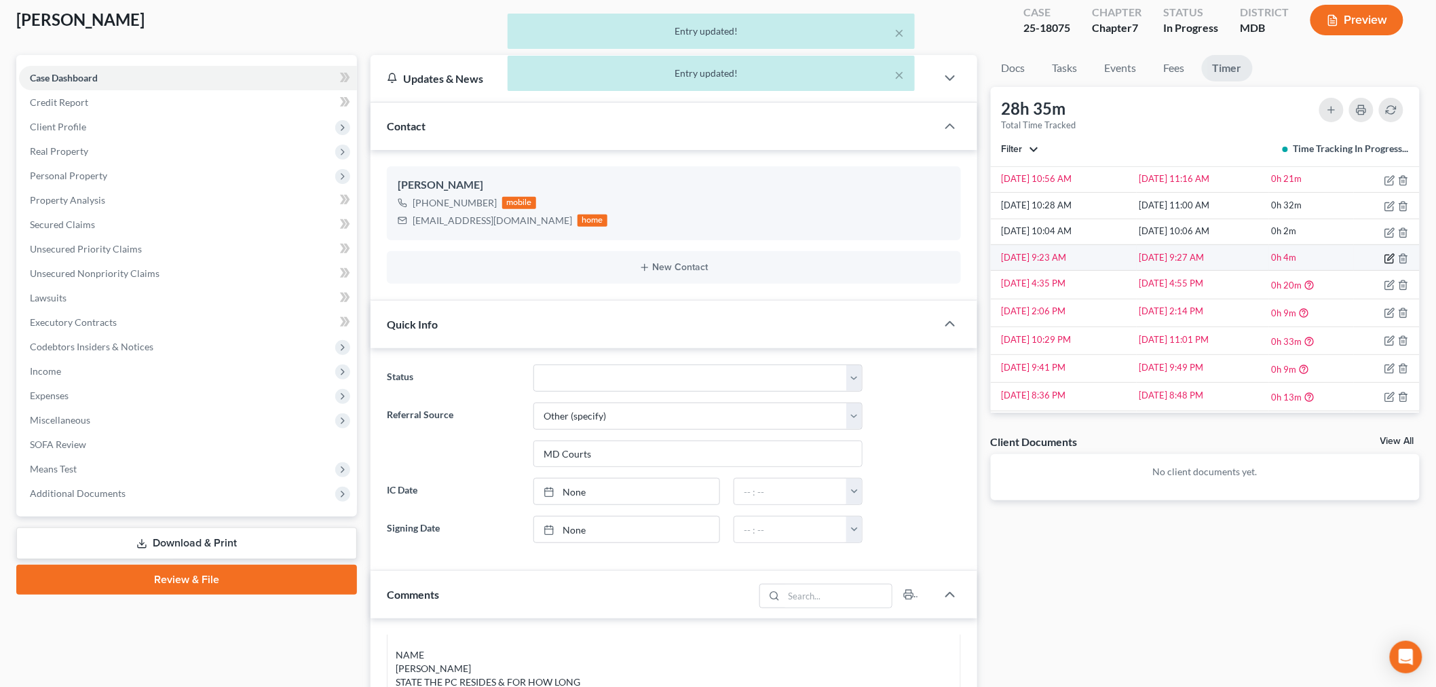
click at [1303, 263] on icon "button" at bounding box center [1390, 259] width 8 height 8
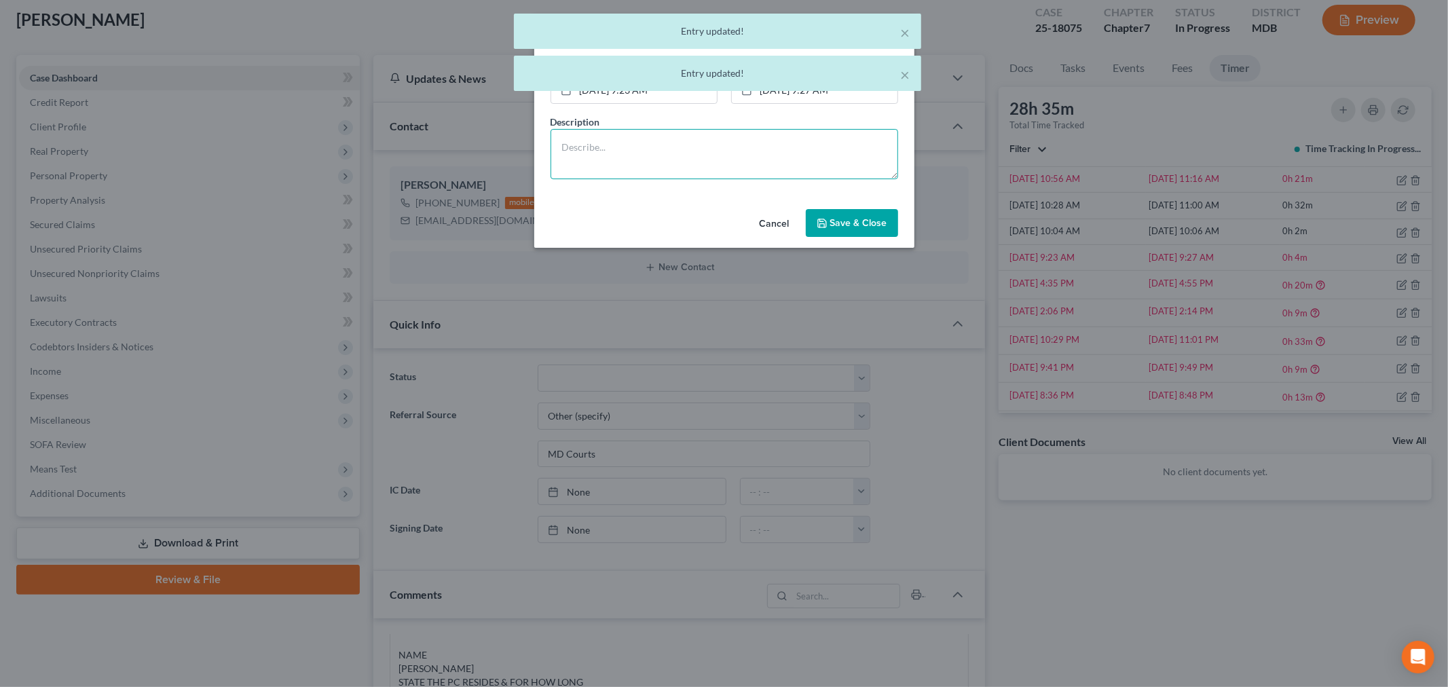
click at [804, 150] on textarea at bounding box center [725, 154] width 348 height 50
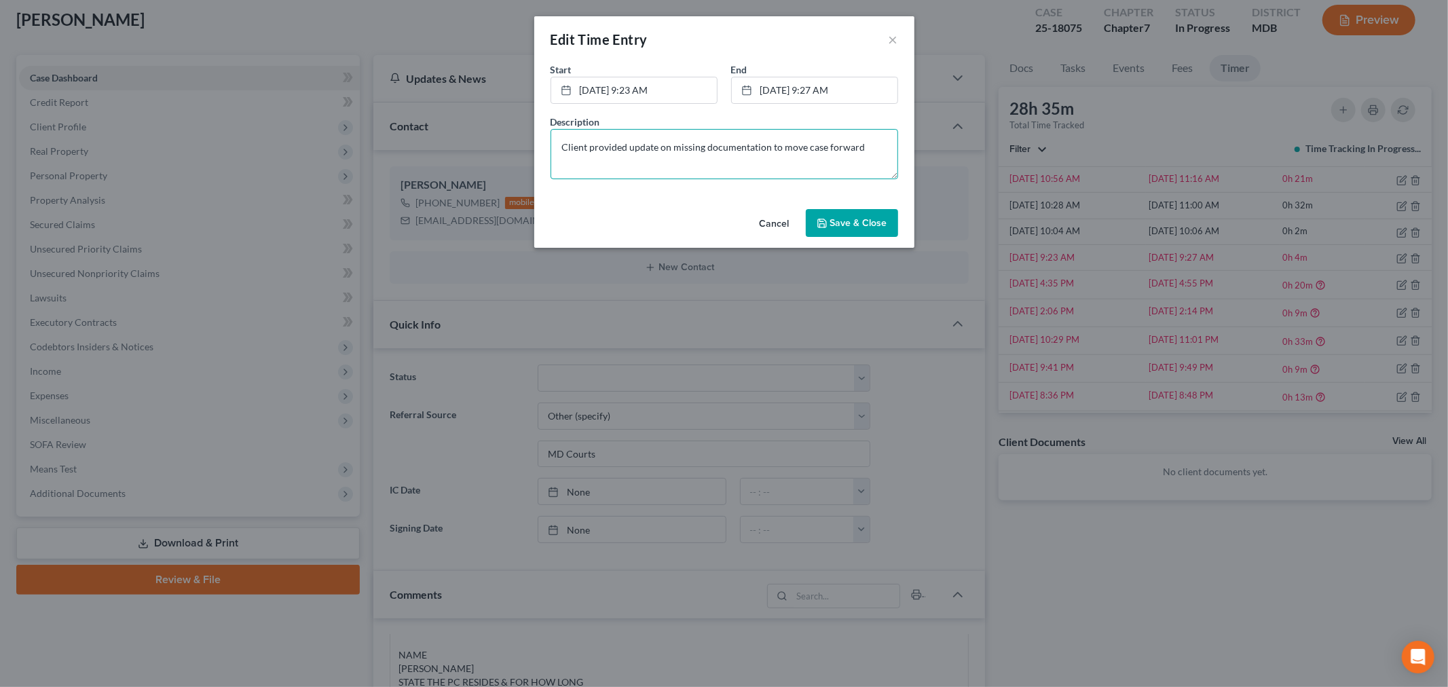
type textarea "Client provided update on missing documentation to move case forward"
click at [847, 221] on span "Save & Close" at bounding box center [858, 223] width 57 height 12
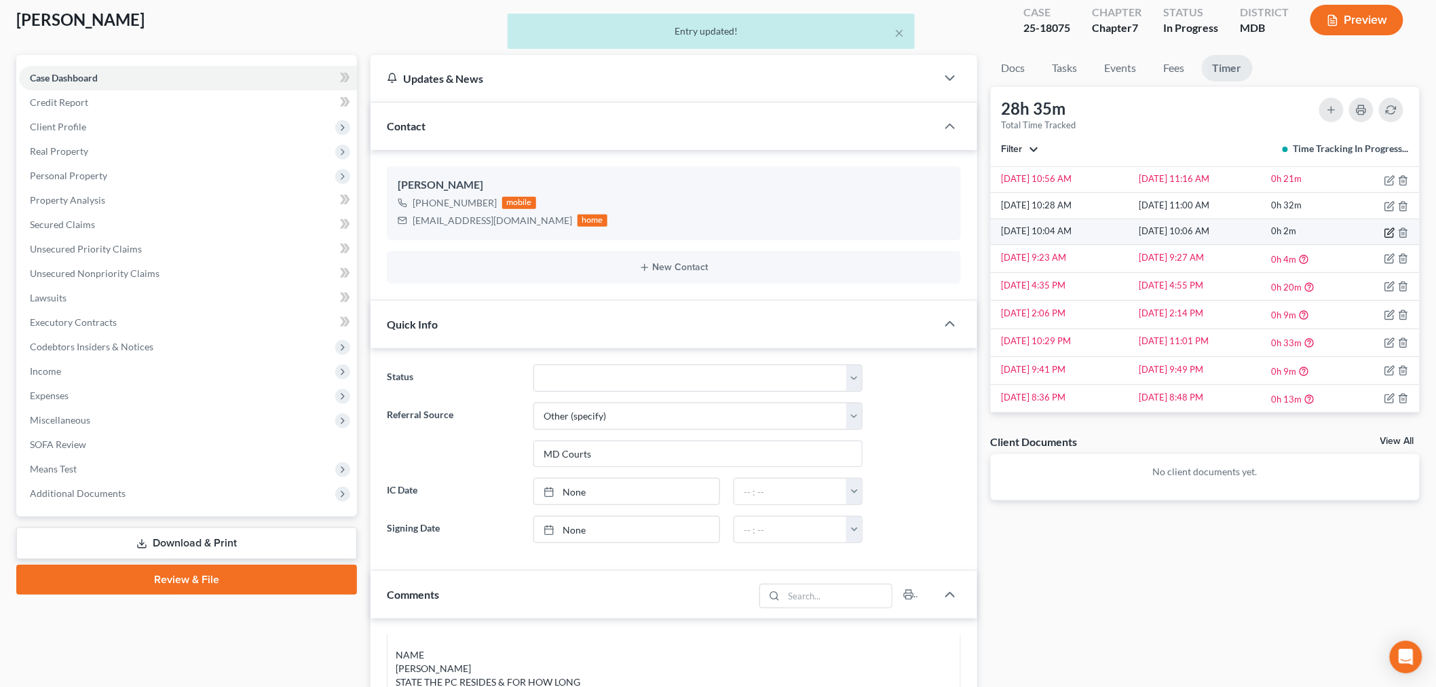
click at [1303, 232] on icon "button" at bounding box center [1390, 232] width 11 height 11
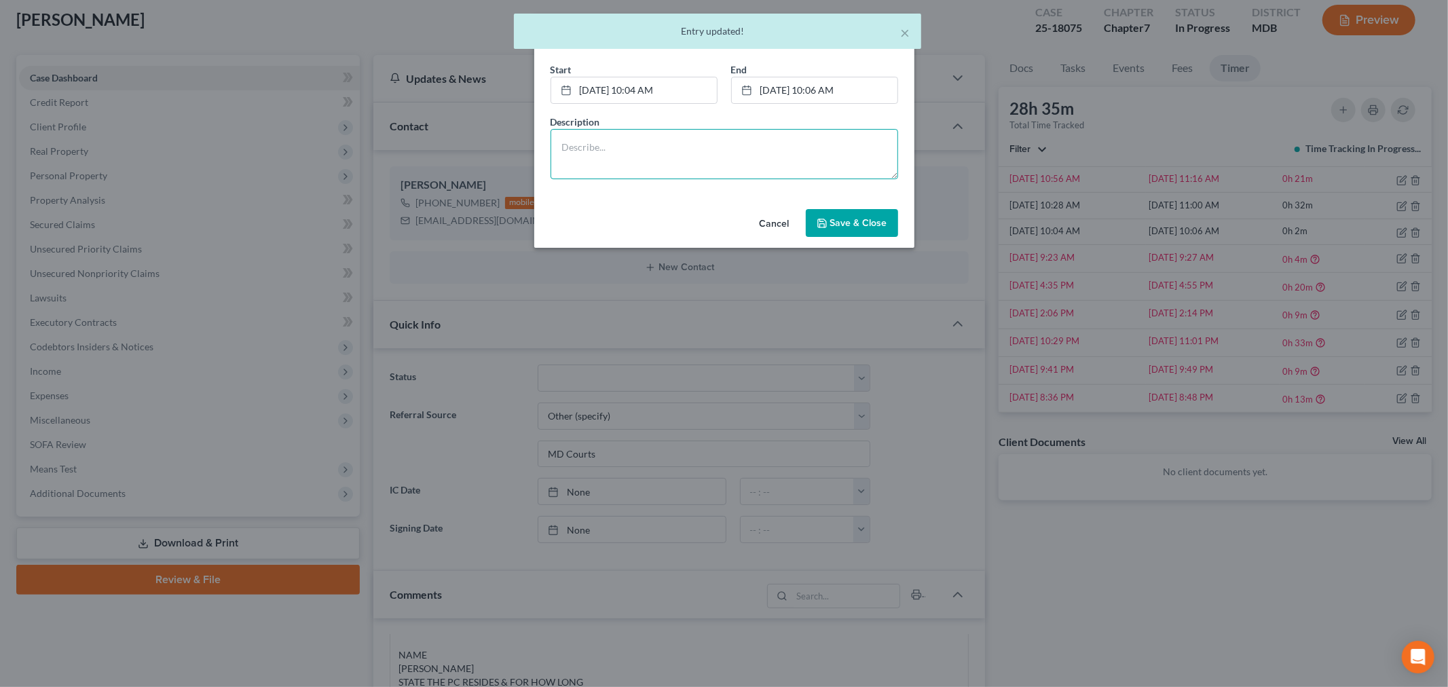
click at [847, 138] on textarea at bounding box center [725, 154] width 348 height 50
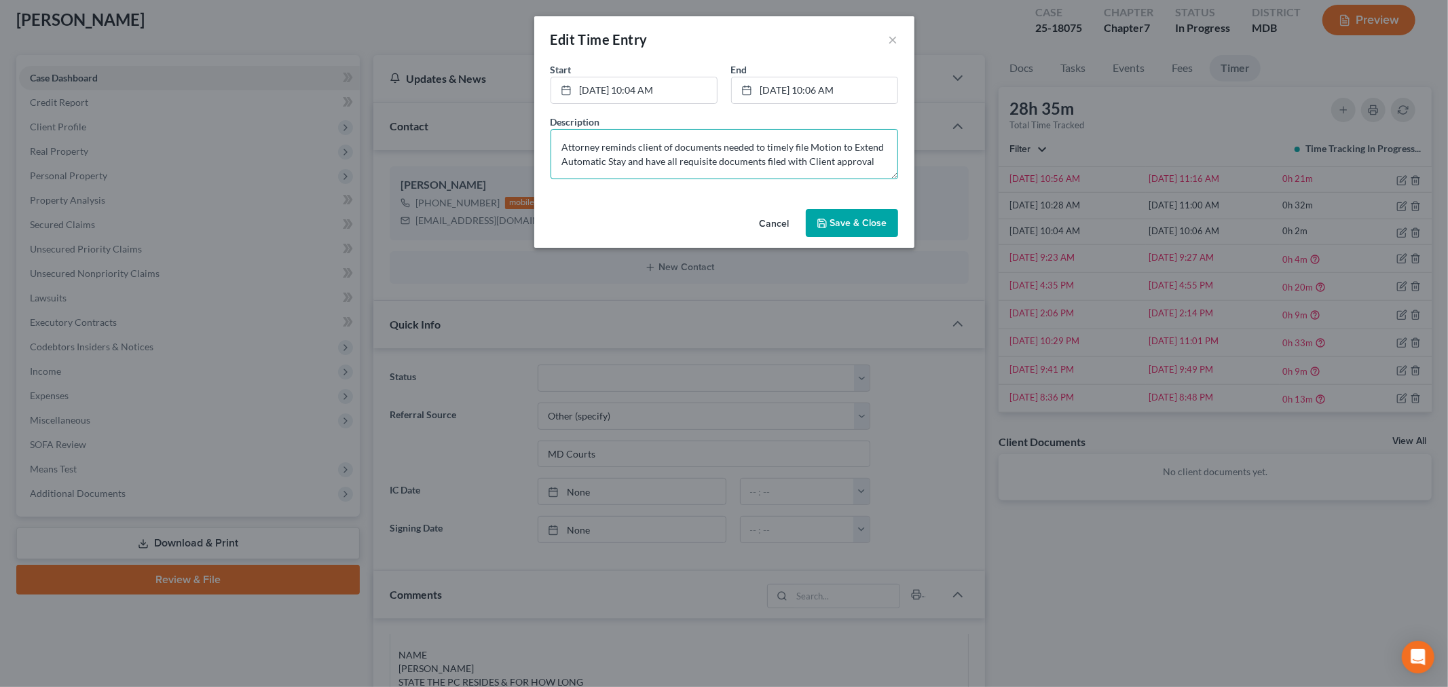
type textarea "Attorney reminds client of documents needed to timely file Motion to Extend Aut…"
click at [840, 226] on span "Save & Close" at bounding box center [858, 223] width 57 height 12
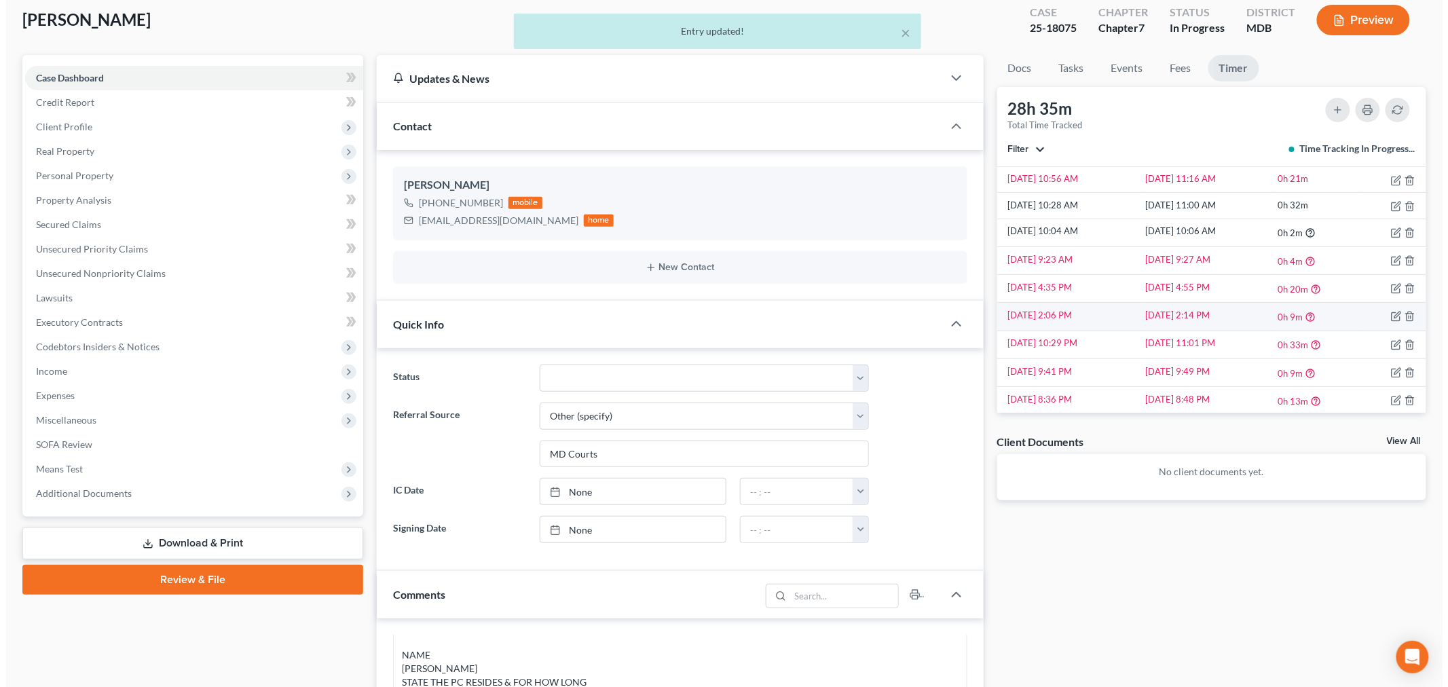
scroll to position [839, 0]
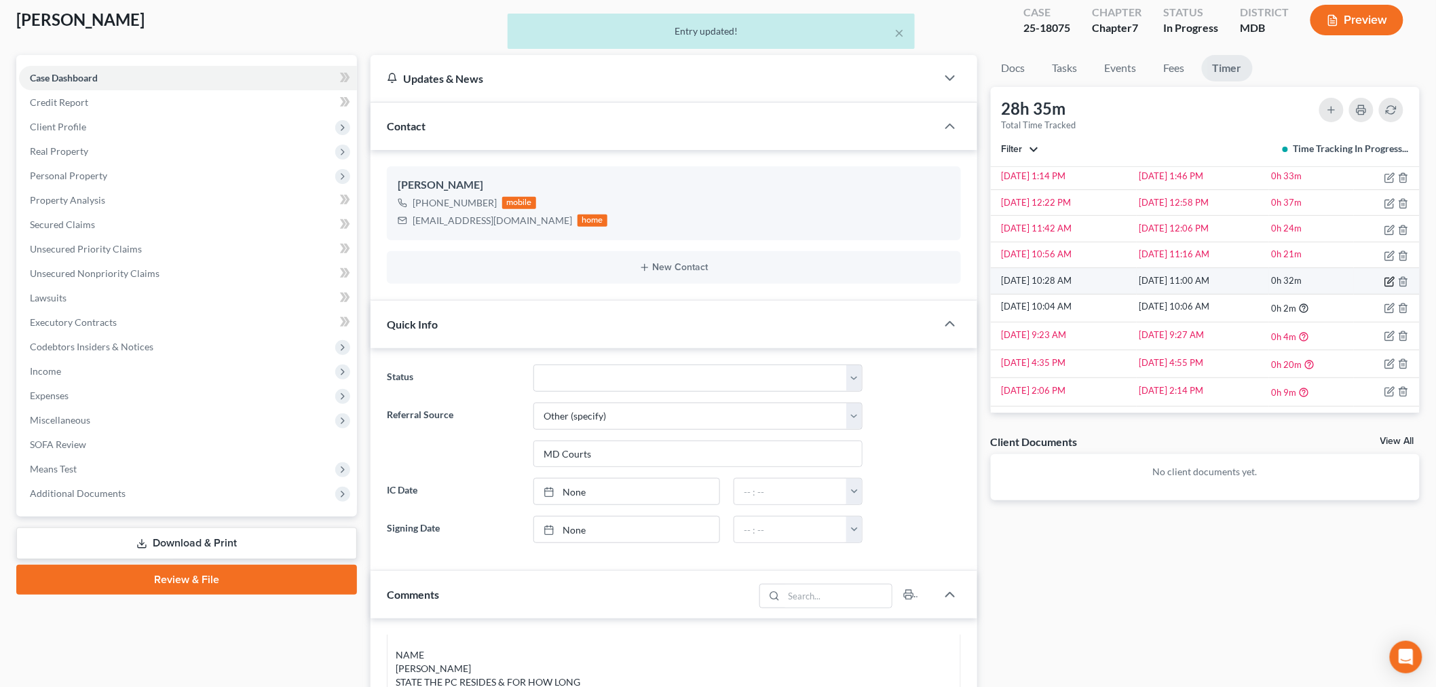
click at [1303, 286] on icon "button" at bounding box center [1390, 281] width 11 height 11
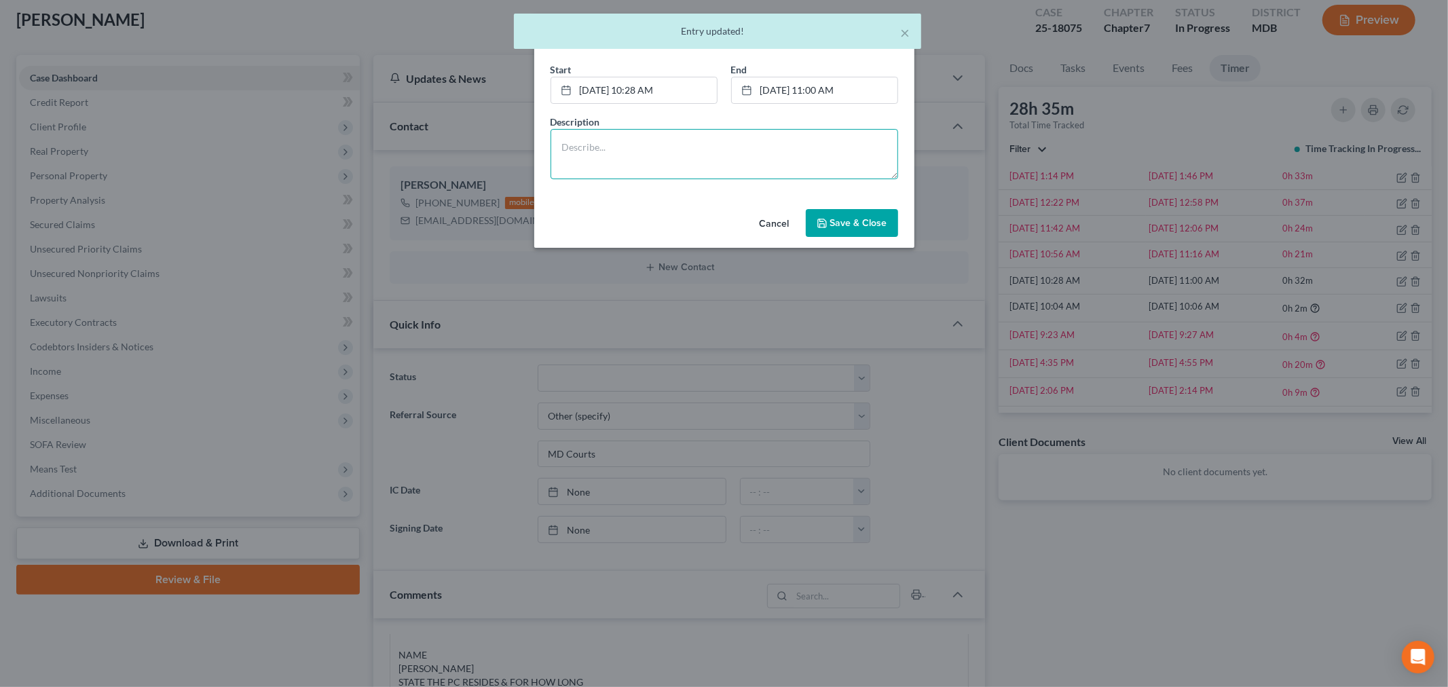
click at [779, 138] on textarea at bounding box center [725, 154] width 348 height 50
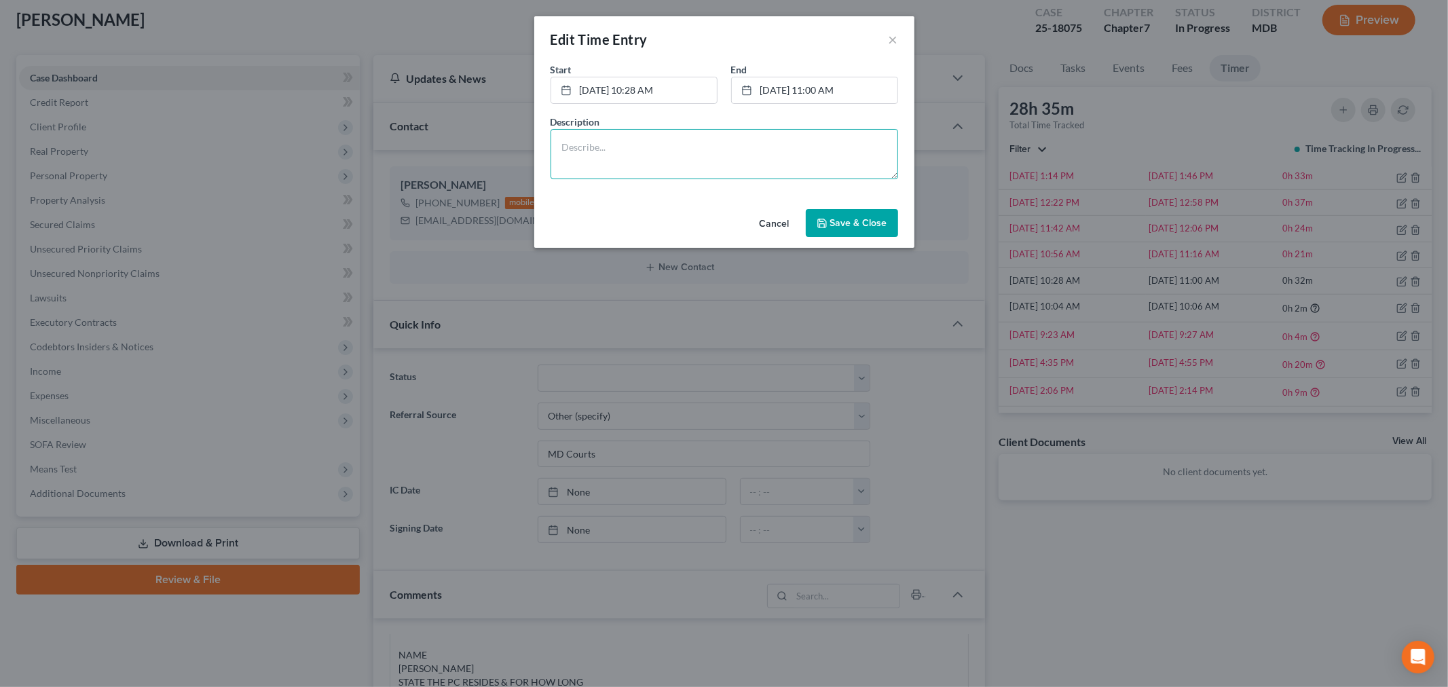
click at [808, 159] on textarea at bounding box center [725, 154] width 348 height 50
type textarea "r"
click at [893, 35] on button "×" at bounding box center [894, 39] width 10 height 16
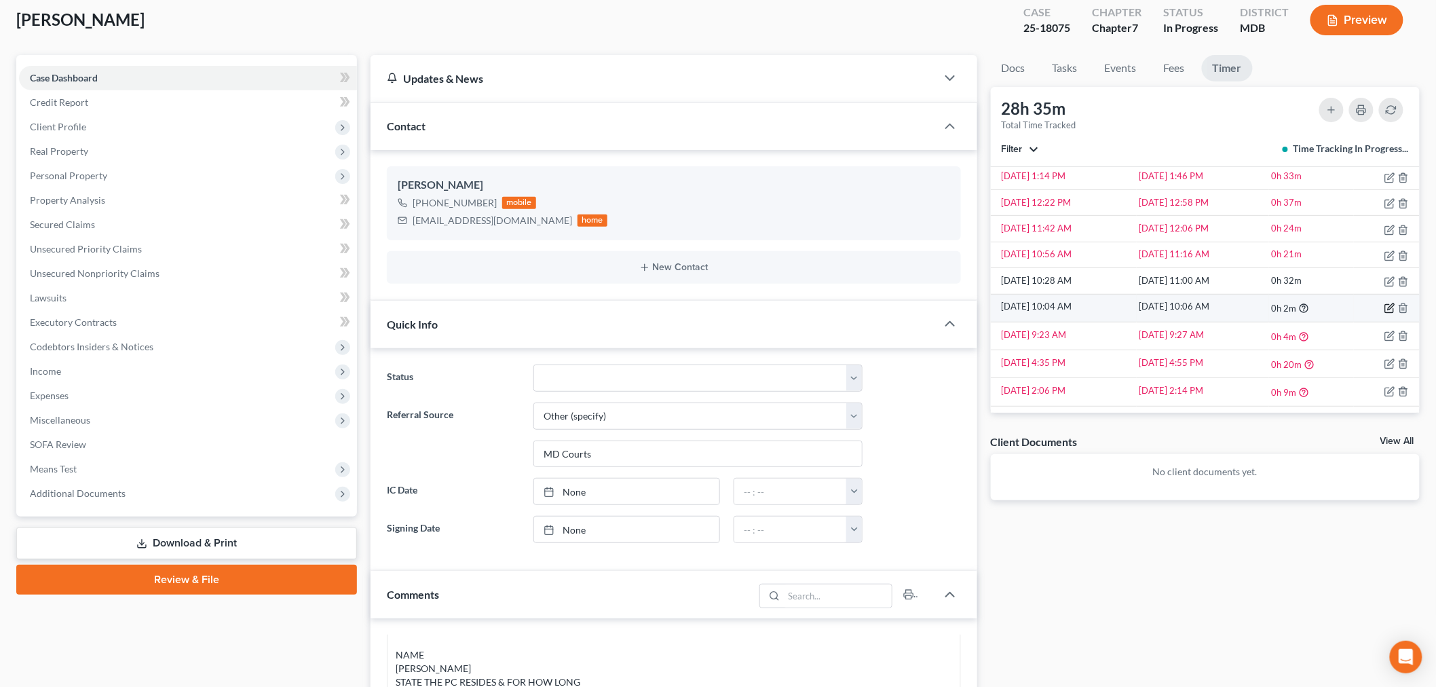
click at [1303, 308] on icon "button" at bounding box center [1391, 306] width 6 height 6
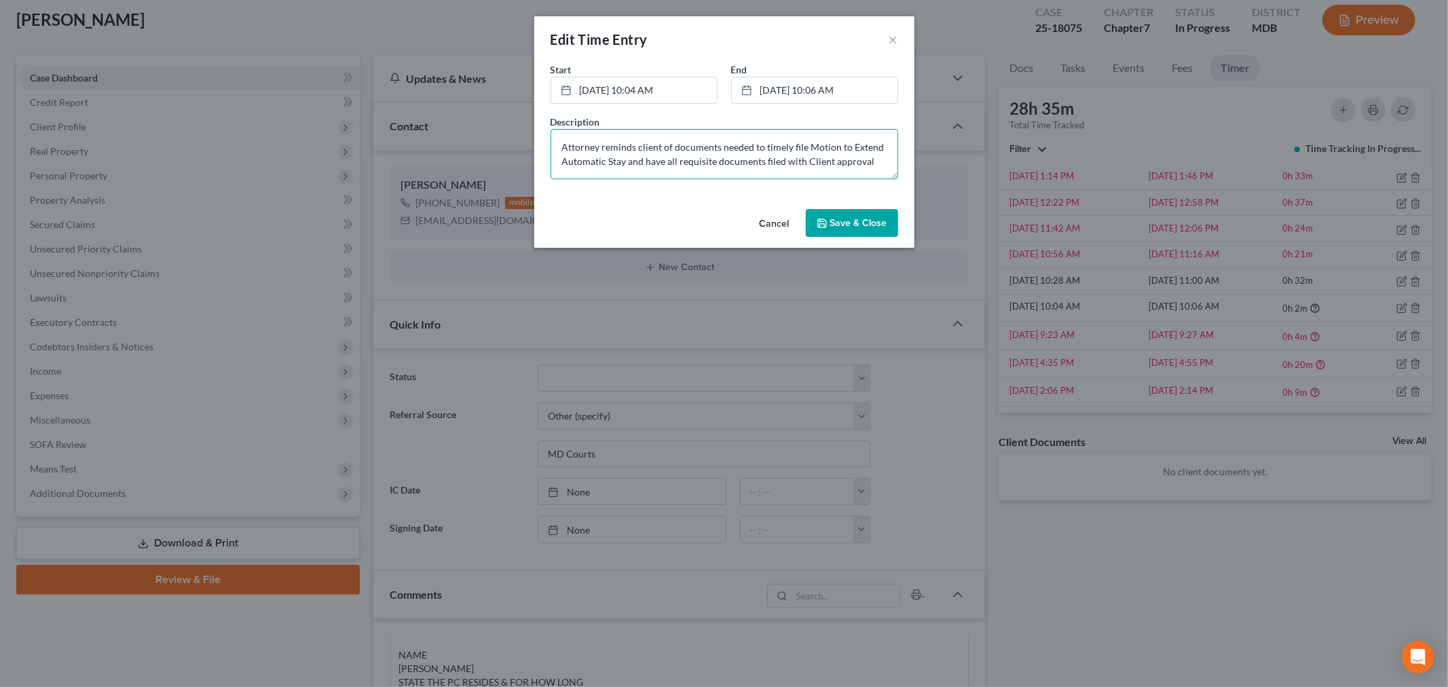
drag, startPoint x: 878, startPoint y: 163, endPoint x: 546, endPoint y: 137, distance: 333.6
click at [546, 137] on div "Description Attorney reminds client of documents needed to timely file Motion t…" at bounding box center [724, 147] width 361 height 64
click at [655, 143] on textarea "Attorney reminds client of documents needed to timely file Motion to Extend Aut…" at bounding box center [725, 154] width 348 height 50
click at [601, 148] on textarea "Attorney reminds client of documents needed to timely file Motion to Extend Aut…" at bounding box center [725, 154] width 348 height 50
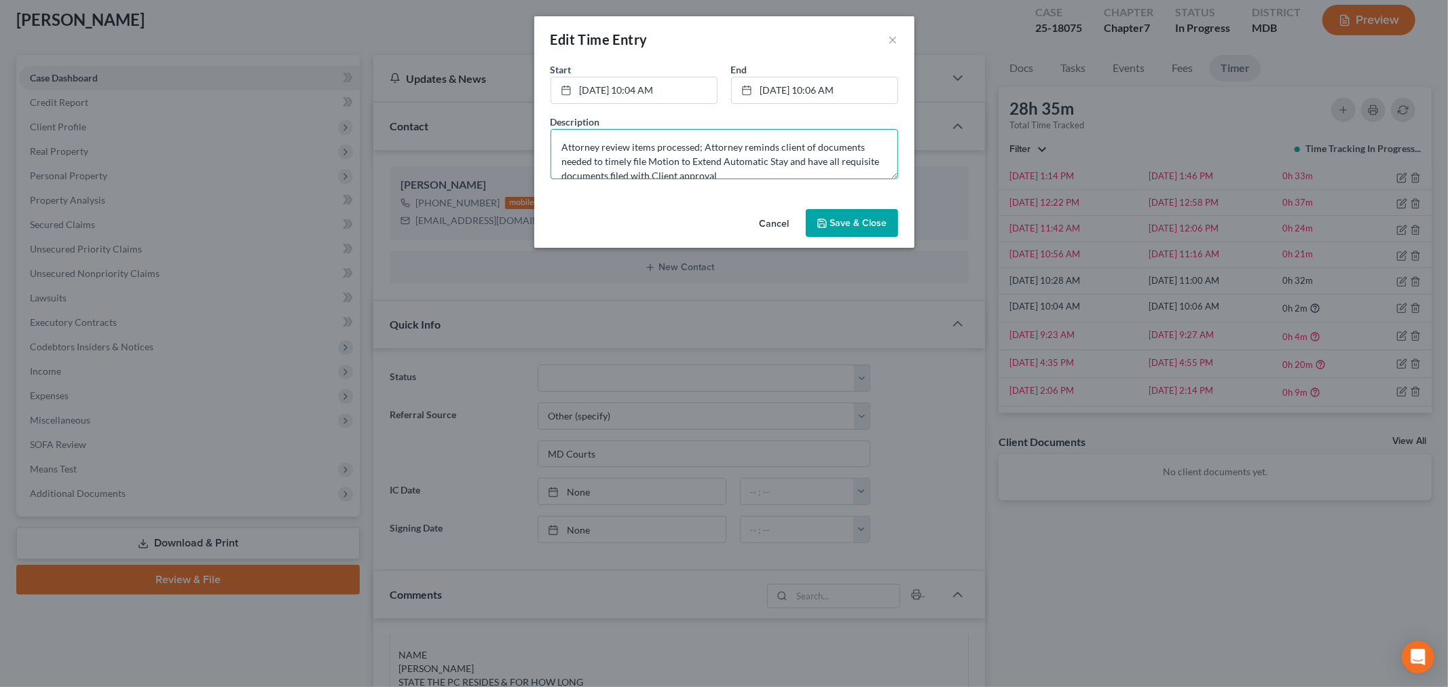
drag, startPoint x: 723, startPoint y: 174, endPoint x: 535, endPoint y: 113, distance: 197.7
click at [535, 113] on div "Start * 9/24/2025 10:04 AM close Date 9/24/2025 Time 10:04 AM chevron_left Sept…" at bounding box center [724, 132] width 380 height 141
type textarea "Attorney review items processed; Attorney reminds client of documents needed to…"
click at [889, 38] on button "×" at bounding box center [894, 39] width 10 height 16
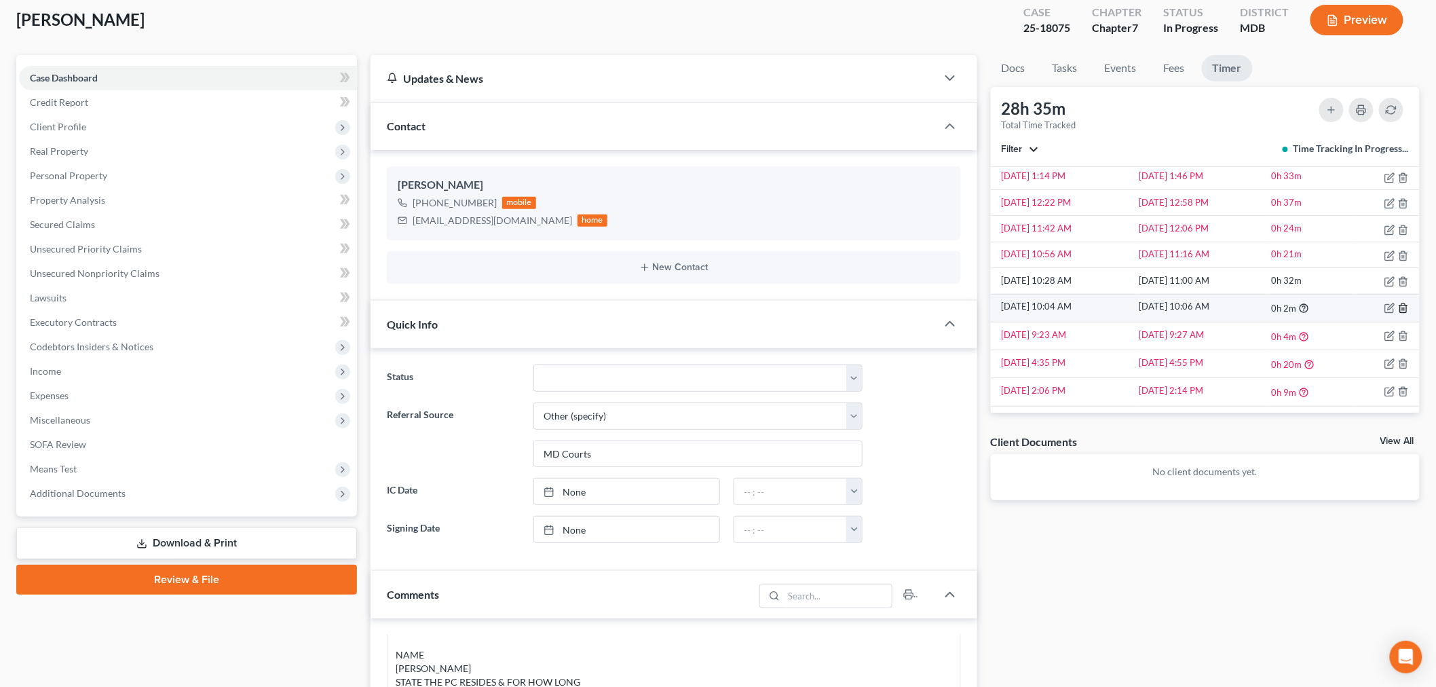
click at [1303, 305] on polyline "button" at bounding box center [1404, 305] width 8 height 0
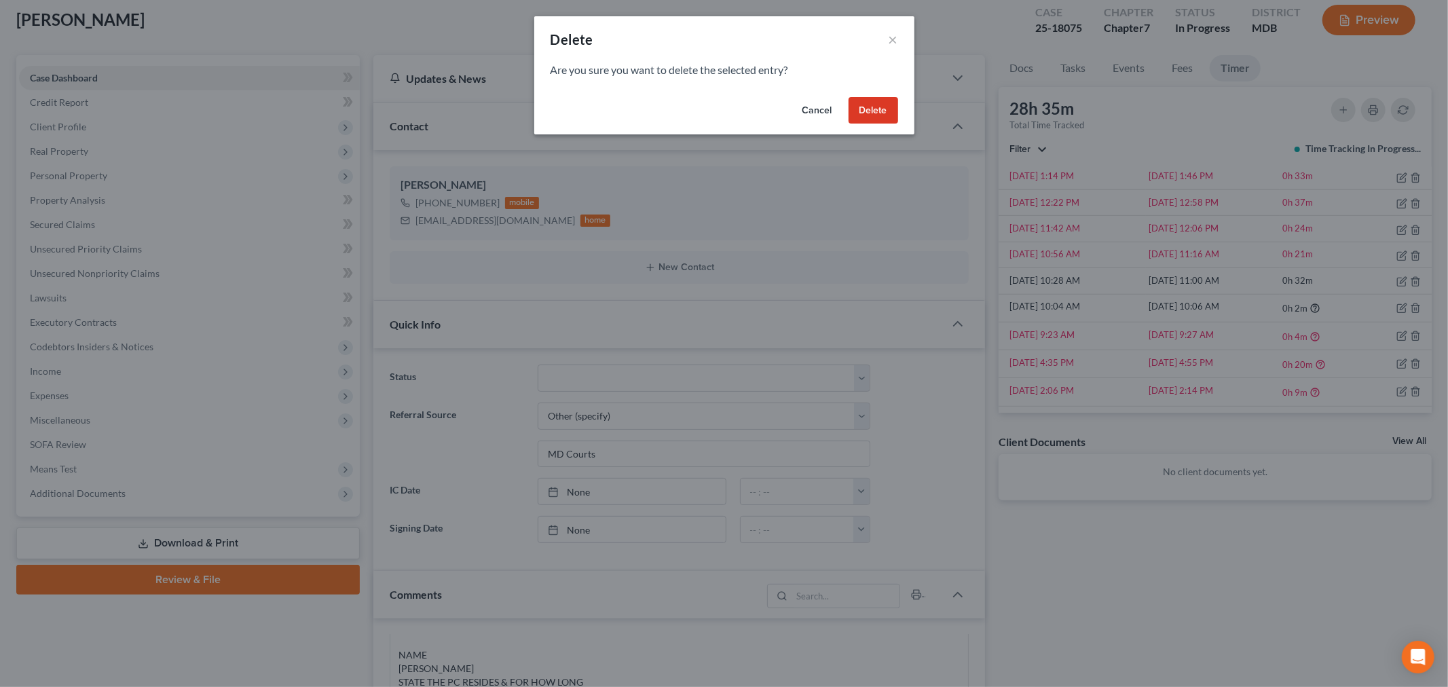
drag, startPoint x: 892, startPoint y: 113, endPoint x: 900, endPoint y: 114, distance: 8.2
click at [892, 114] on button "Delete" at bounding box center [874, 110] width 50 height 27
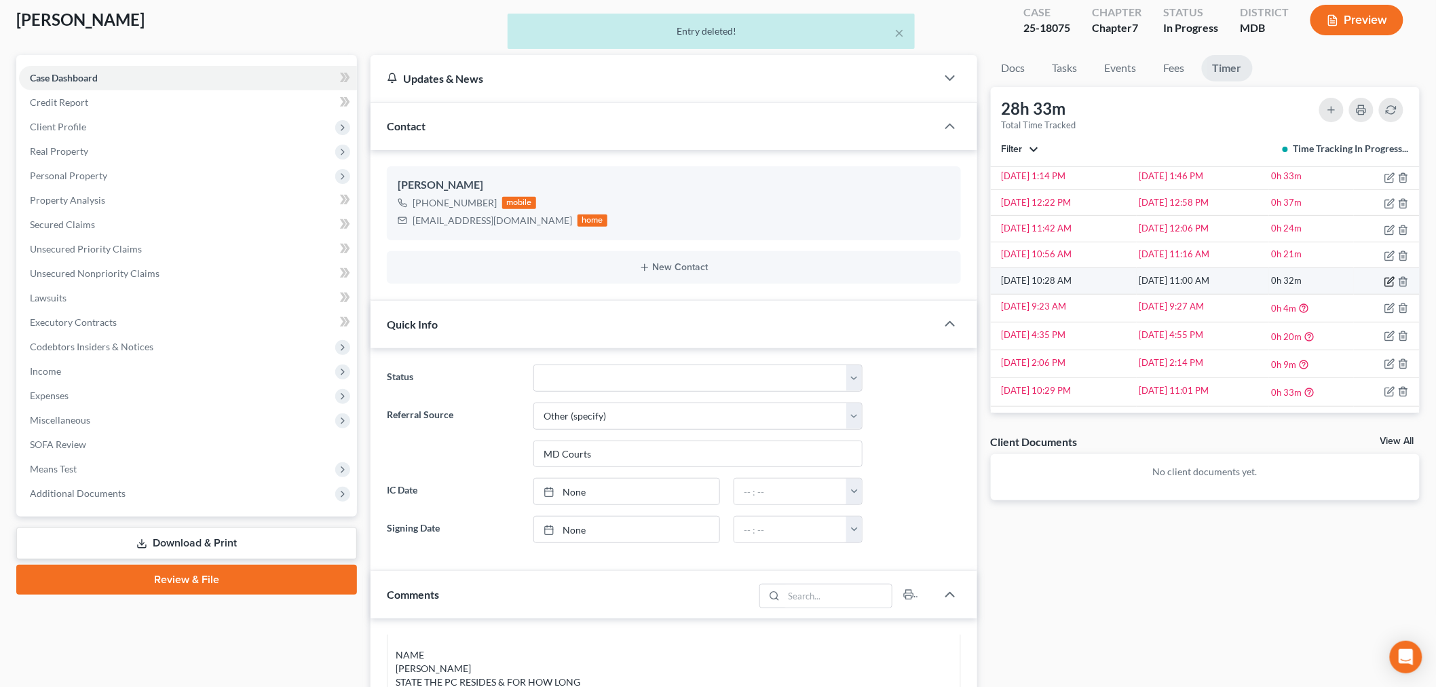
click at [1303, 284] on icon "button" at bounding box center [1390, 281] width 11 height 11
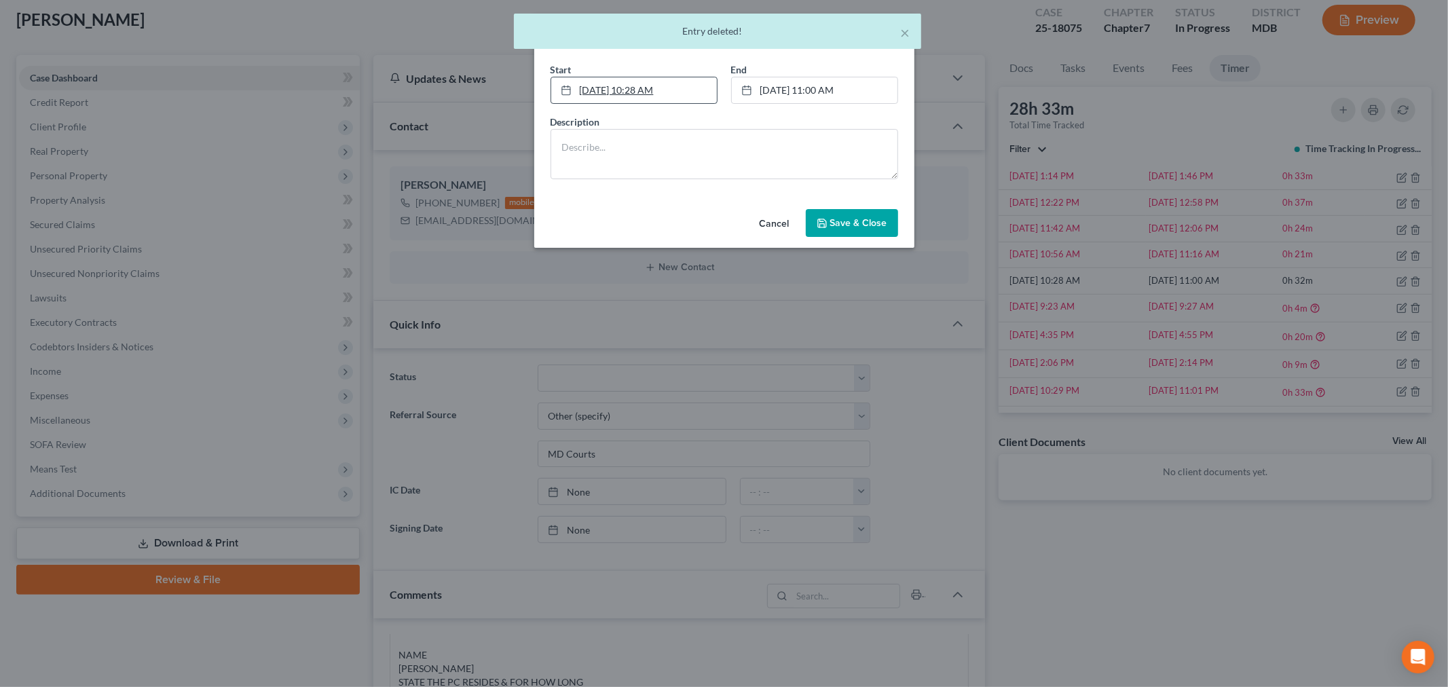
click at [690, 89] on link "9/24/2025 10:28 AM" at bounding box center [634, 90] width 166 height 26
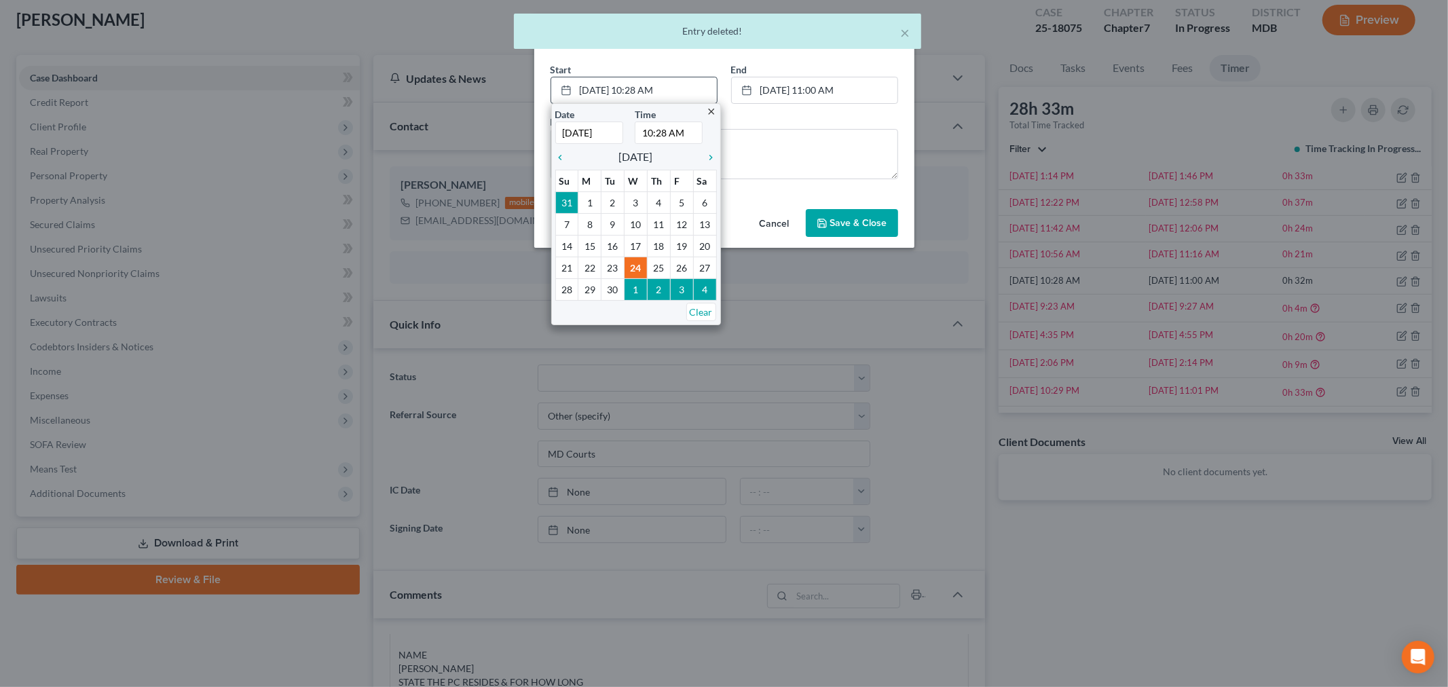
click at [660, 132] on input "10:28 AM" at bounding box center [669, 133] width 68 height 22
type input "10:08 AM"
click at [810, 158] on textarea at bounding box center [725, 154] width 348 height 50
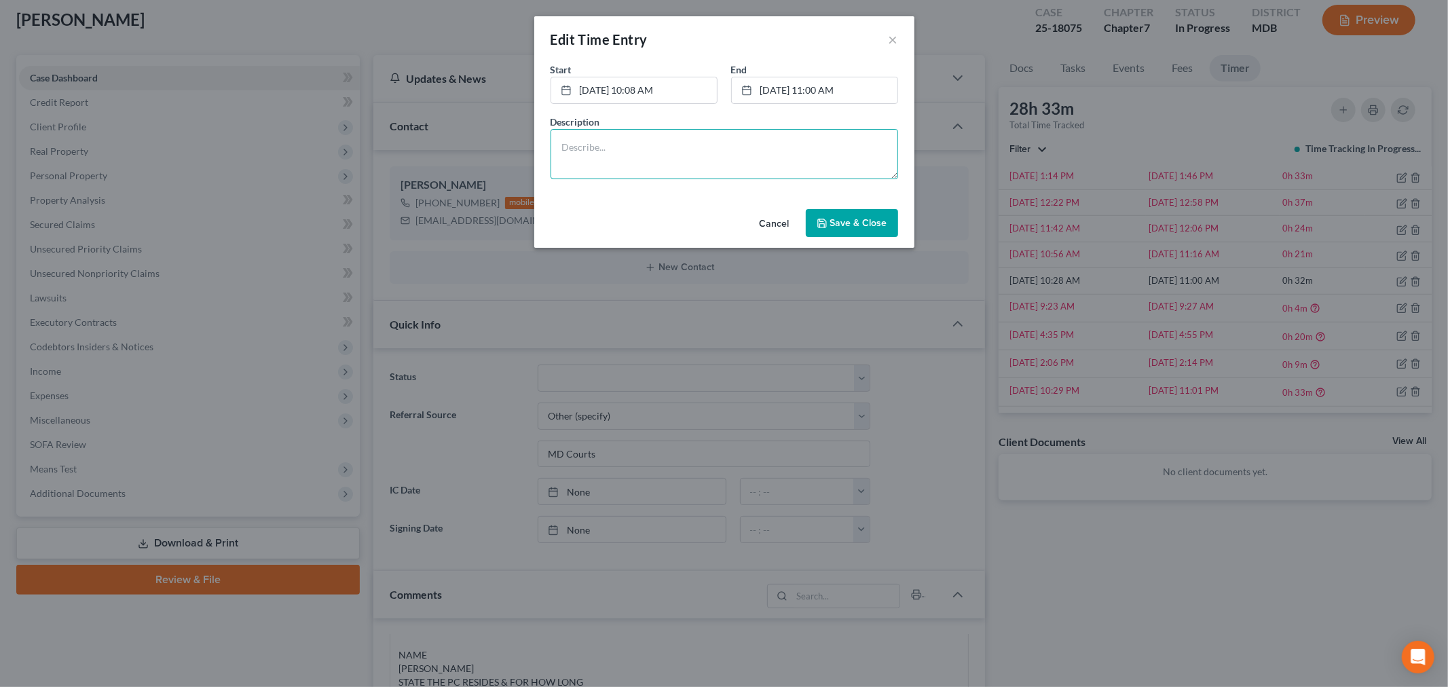
paste textarea "Attorney review items processed; Attorney reminds client of documents needed to…"
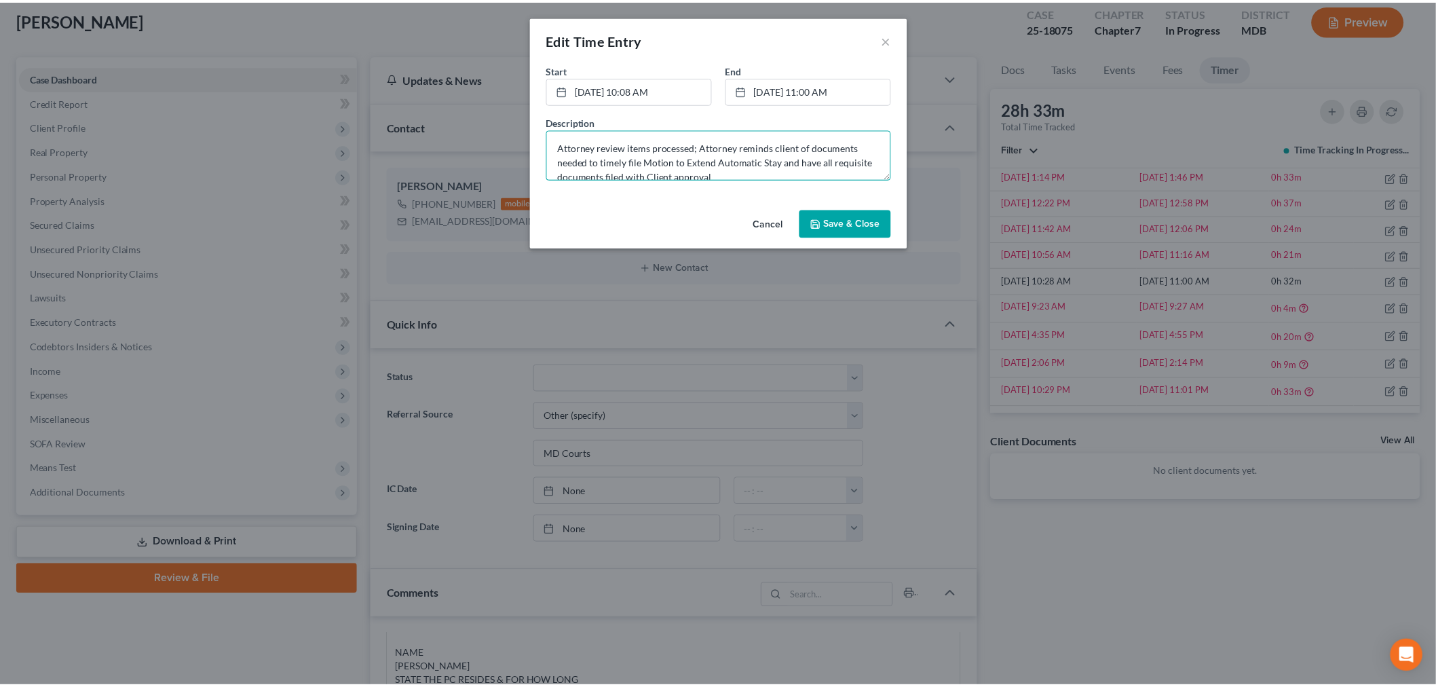
scroll to position [2, 0]
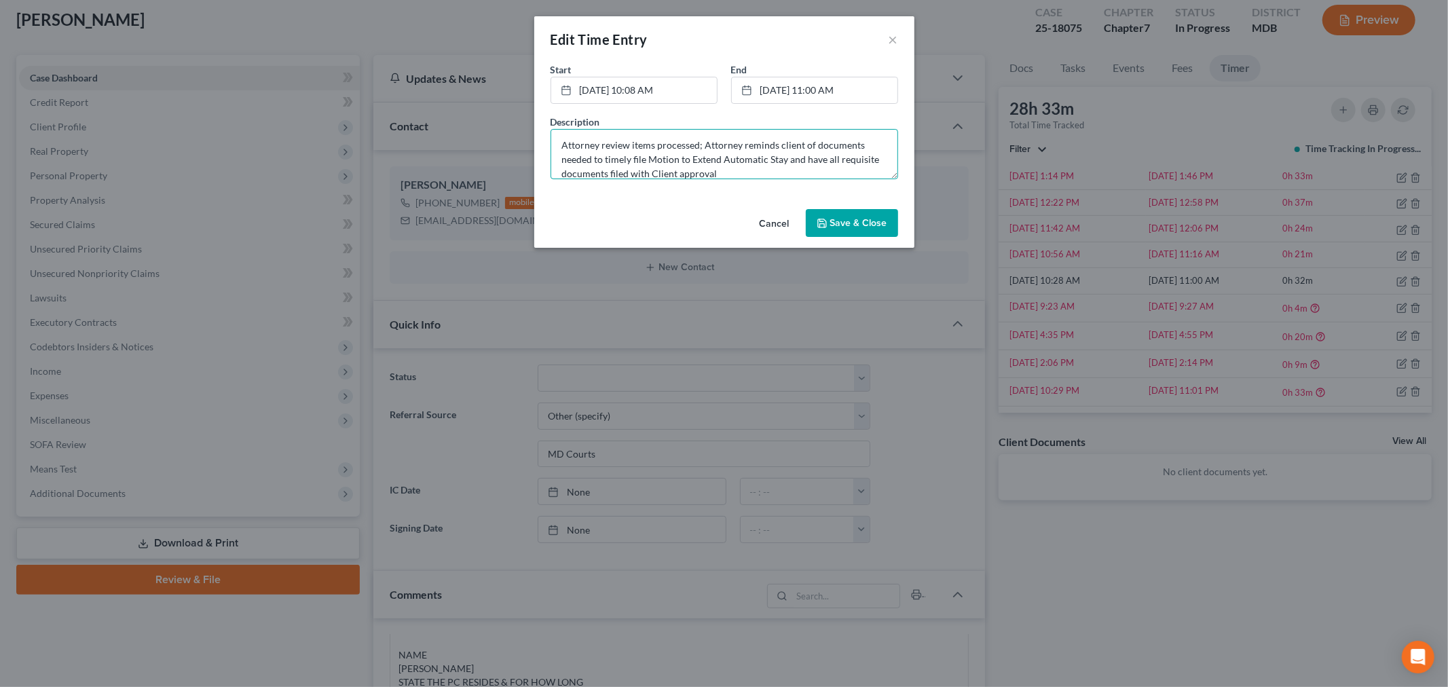
type textarea "Attorney review items processed; Attorney reminds client of documents needed to…"
click at [847, 233] on button "Save & Close" at bounding box center [852, 223] width 92 height 29
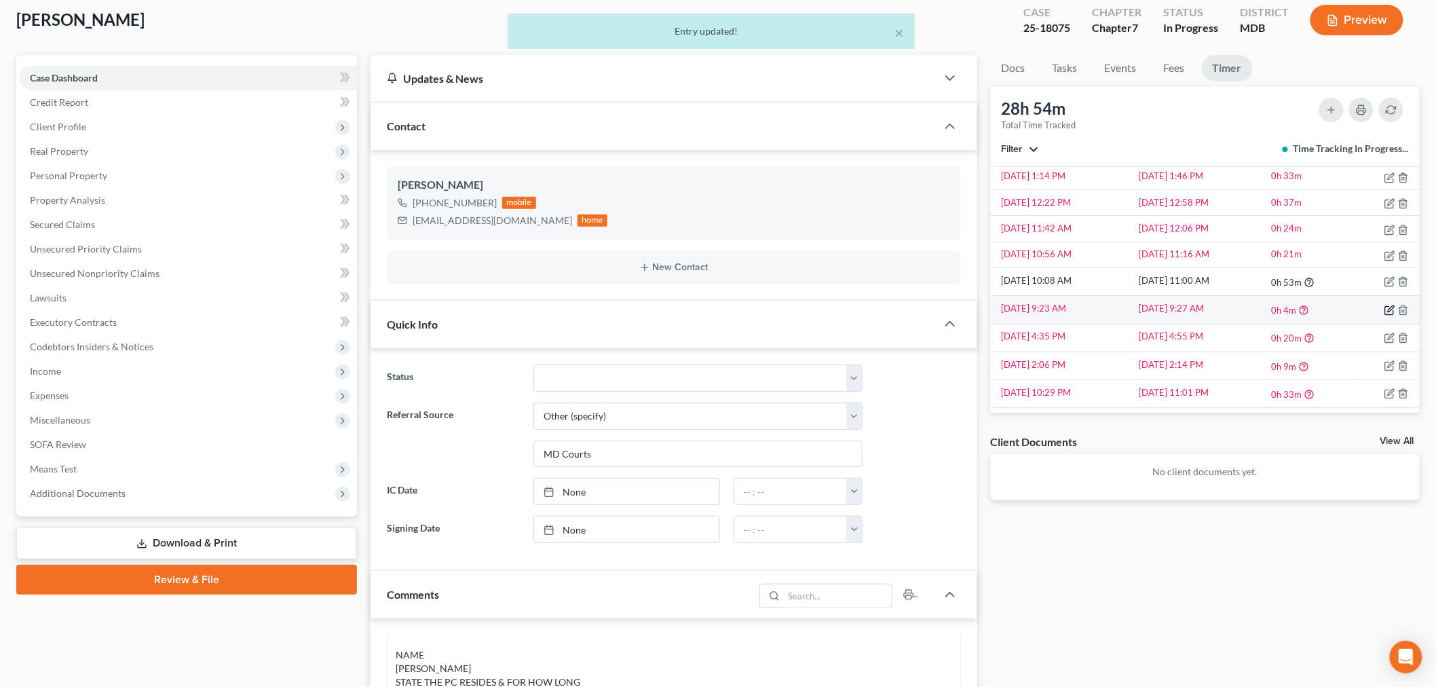
click at [1303, 314] on icon "button" at bounding box center [1390, 310] width 11 height 11
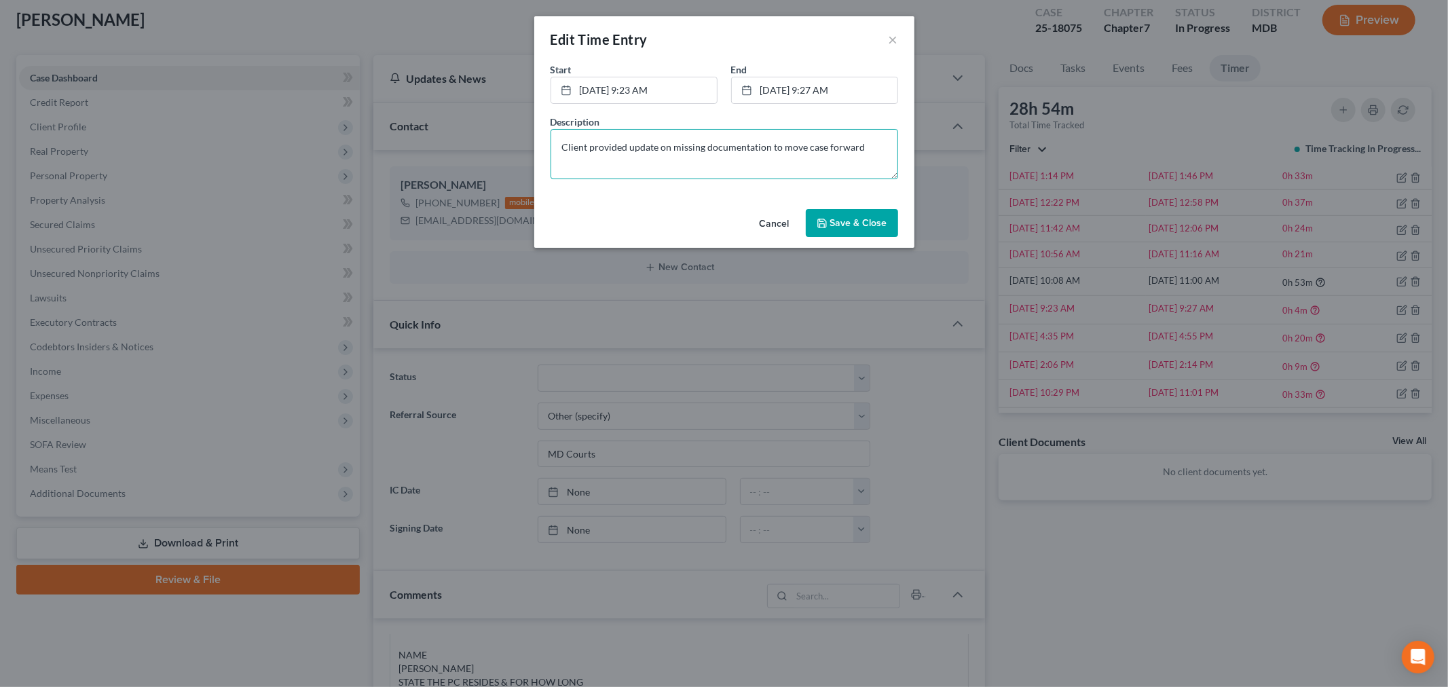
drag, startPoint x: 864, startPoint y: 145, endPoint x: 811, endPoint y: 133, distance: 54.9
click at [798, 138] on textarea "Client provided update on missing documentation to move case forward" at bounding box center [725, 154] width 348 height 50
click at [892, 34] on button "×" at bounding box center [894, 39] width 10 height 16
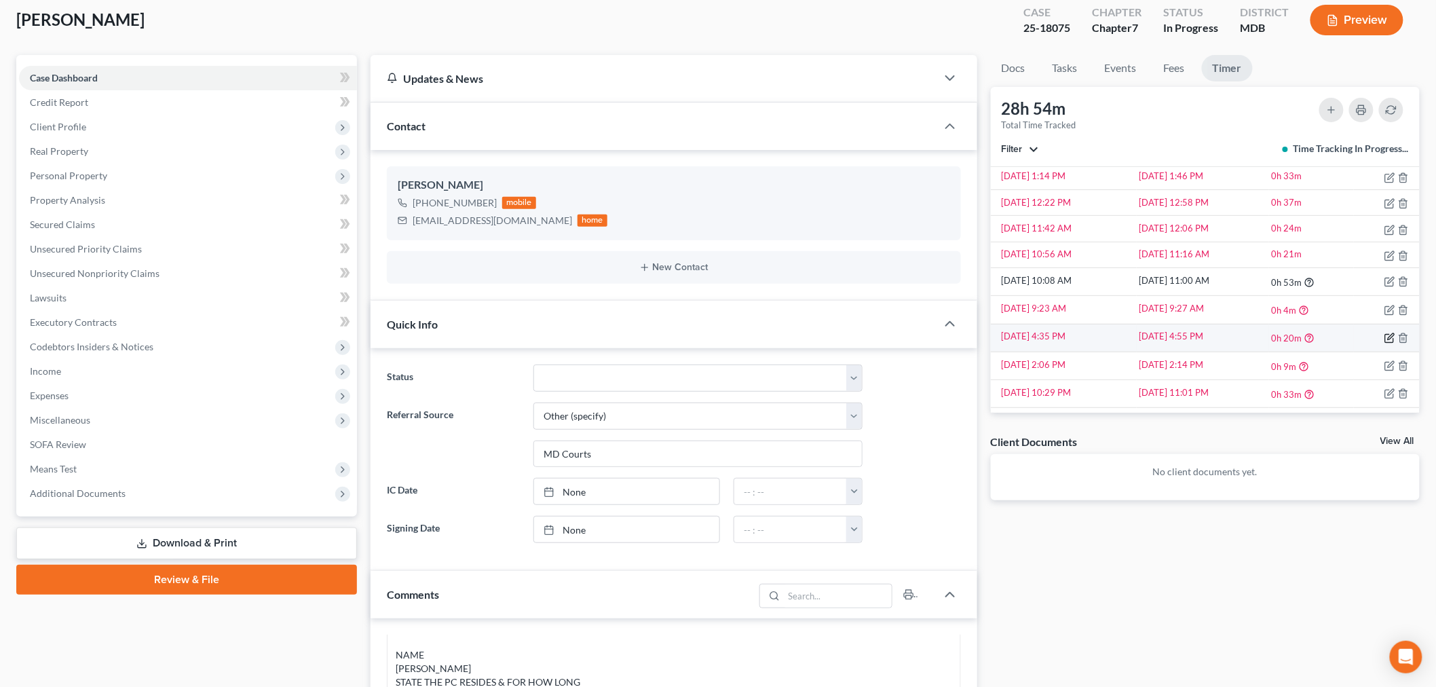
click at [1303, 339] on icon "button" at bounding box center [1391, 336] width 6 height 6
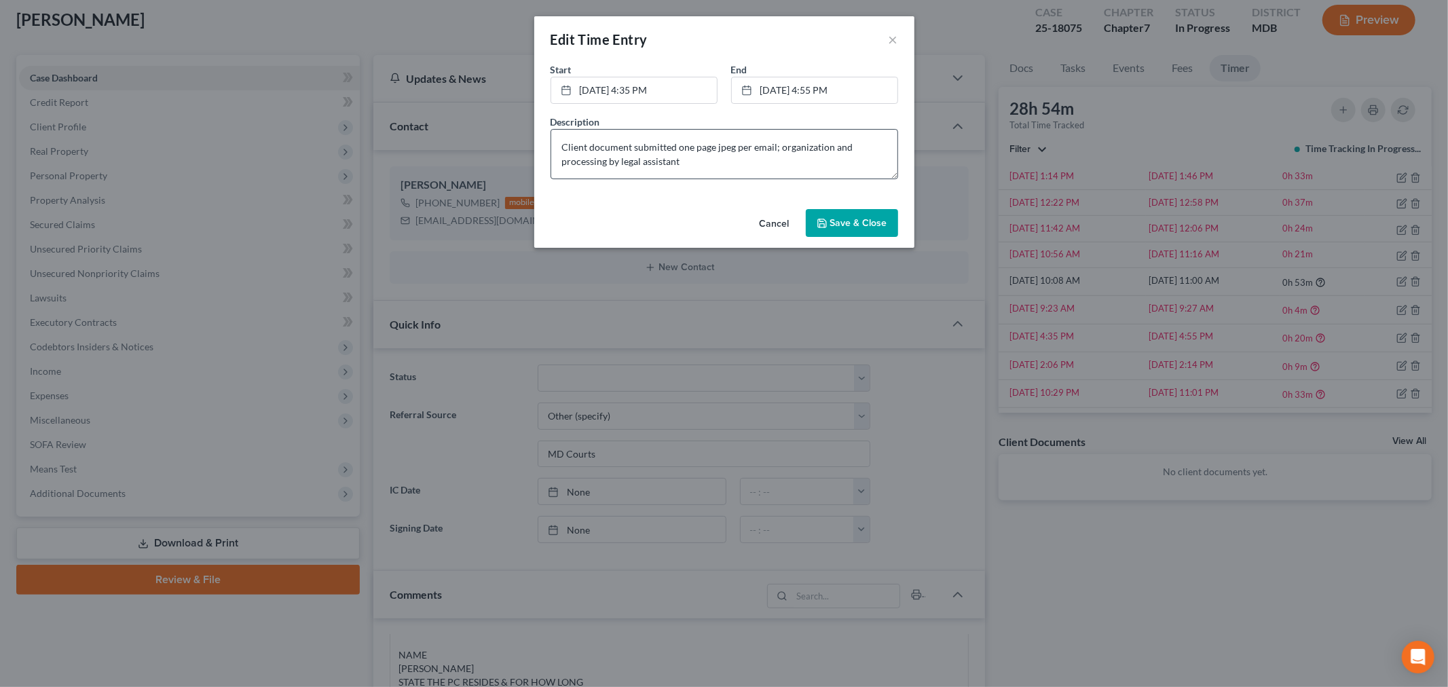
drag, startPoint x: 699, startPoint y: 179, endPoint x: 608, endPoint y: 150, distance: 96.0
click at [599, 150] on div "Start * 9/22/2025 4:35 PM close Date 9/22/2025 Time 4:35 PM chevron_left Septem…" at bounding box center [724, 126] width 361 height 128
drag, startPoint x: 692, startPoint y: 153, endPoint x: 703, endPoint y: 160, distance: 13.2
click at [692, 153] on textarea "Client document submitted one page jpeg per email; organization and processing …" at bounding box center [725, 154] width 348 height 50
drag, startPoint x: 649, startPoint y: 160, endPoint x: 523, endPoint y: 126, distance: 130.8
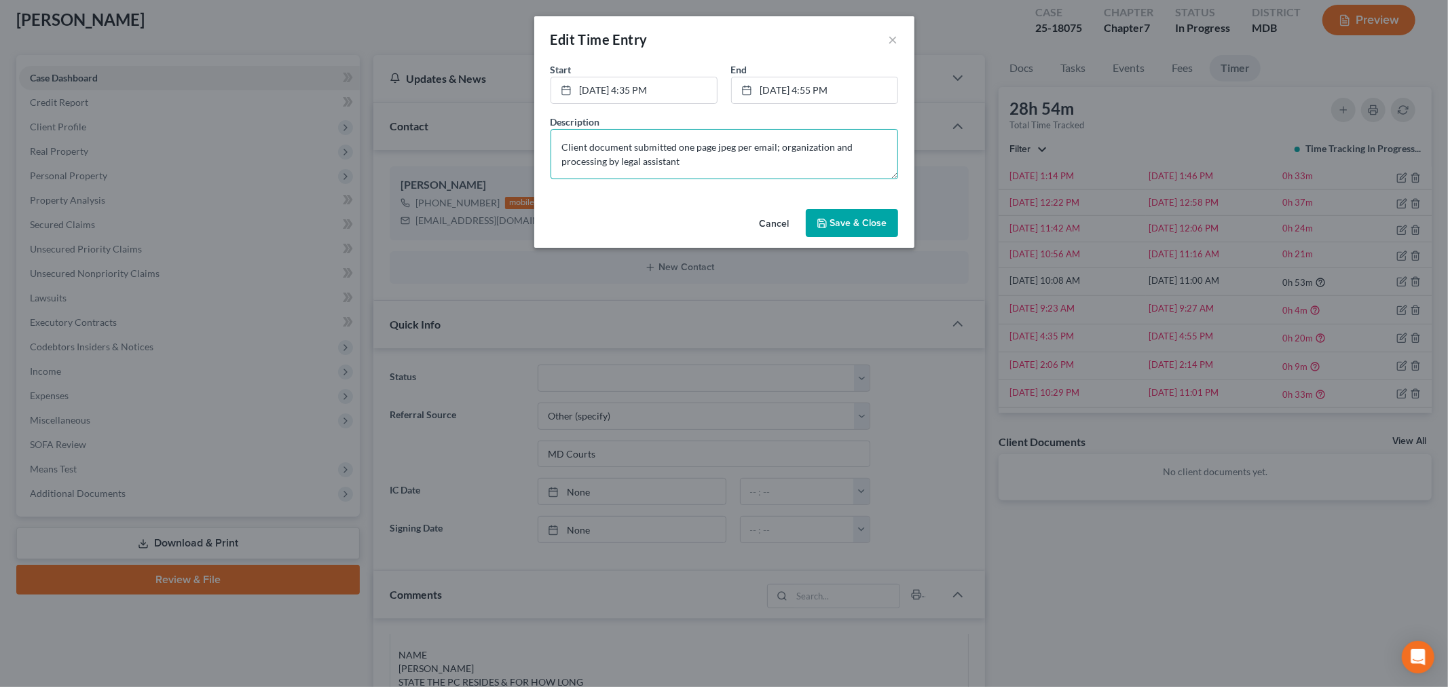
click at [523, 126] on div "Edit Time Entry × Start * 9/22/2025 4:35 PM close Date 9/22/2025 Time 4:35 PM c…" at bounding box center [724, 343] width 1448 height 687
click at [878, 223] on span "Save & Close" at bounding box center [858, 223] width 57 height 12
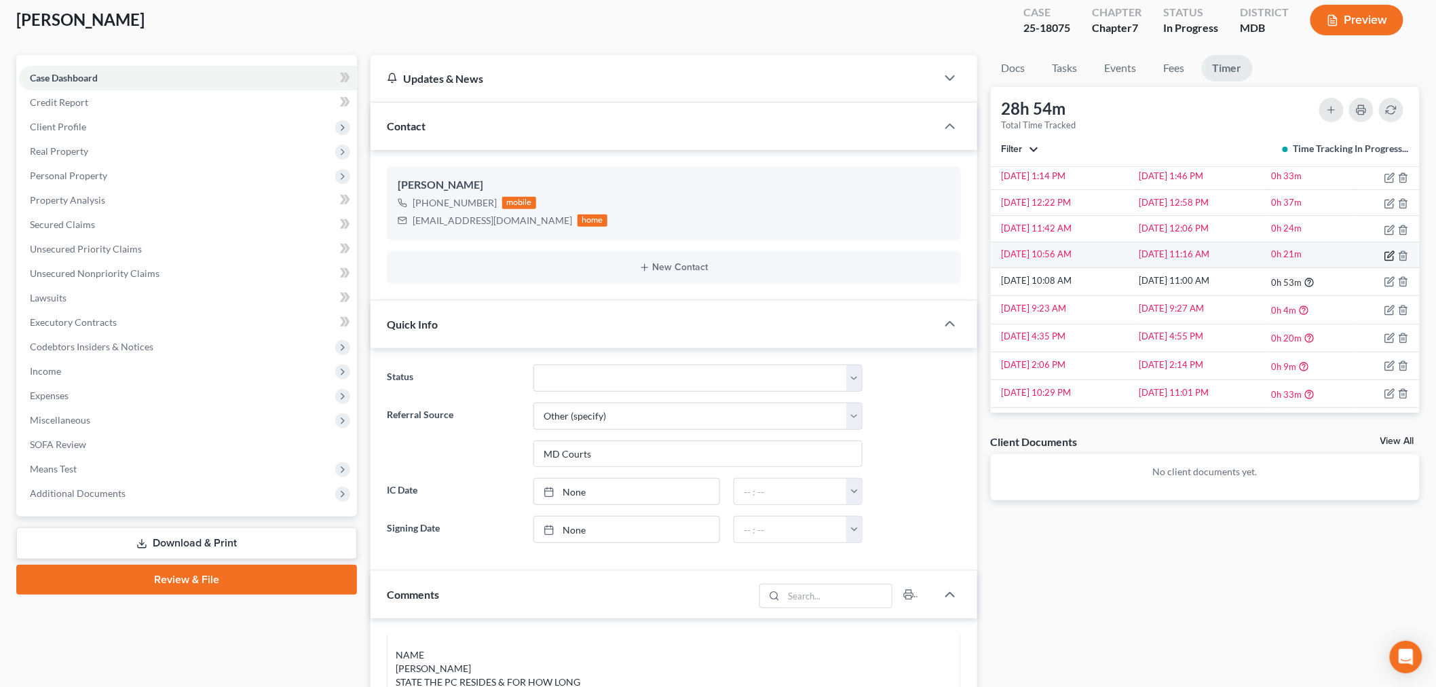
click at [1303, 255] on icon "button" at bounding box center [1391, 254] width 6 height 6
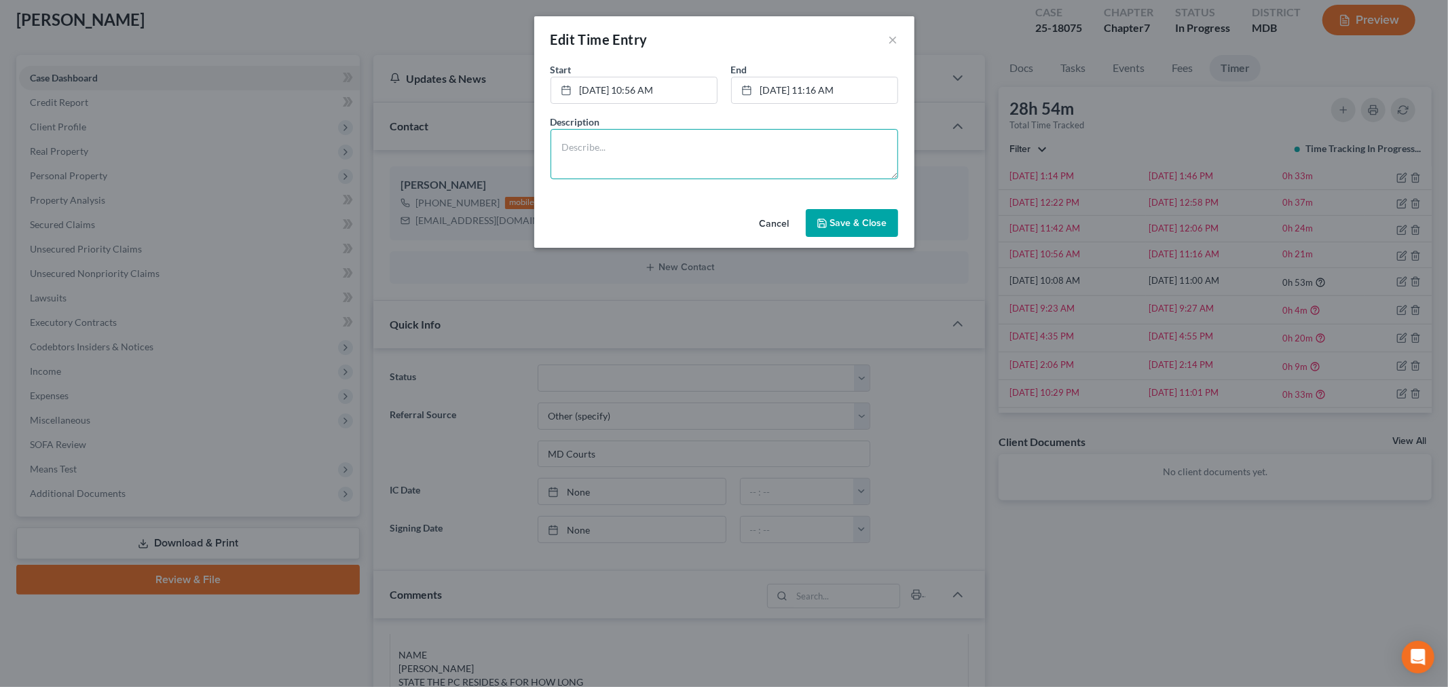
click at [775, 170] on textarea at bounding box center [725, 154] width 348 height 50
paste textarea "Client document submitted one page jpeg per email; organization and processing …"
type textarea "Client document submitted one page jpeg per email; organization and processing …"
click at [849, 234] on button "Save & Close" at bounding box center [852, 223] width 92 height 29
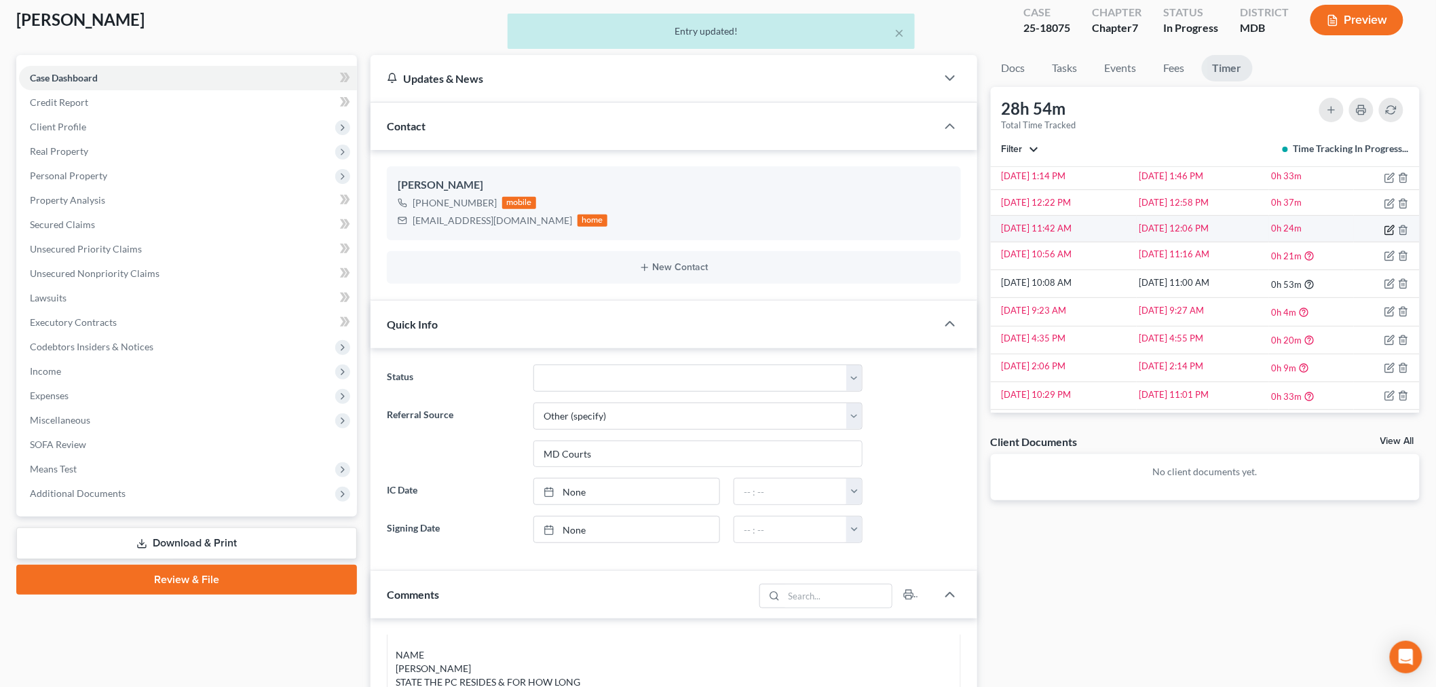
click at [1303, 231] on icon "button" at bounding box center [1390, 230] width 11 height 11
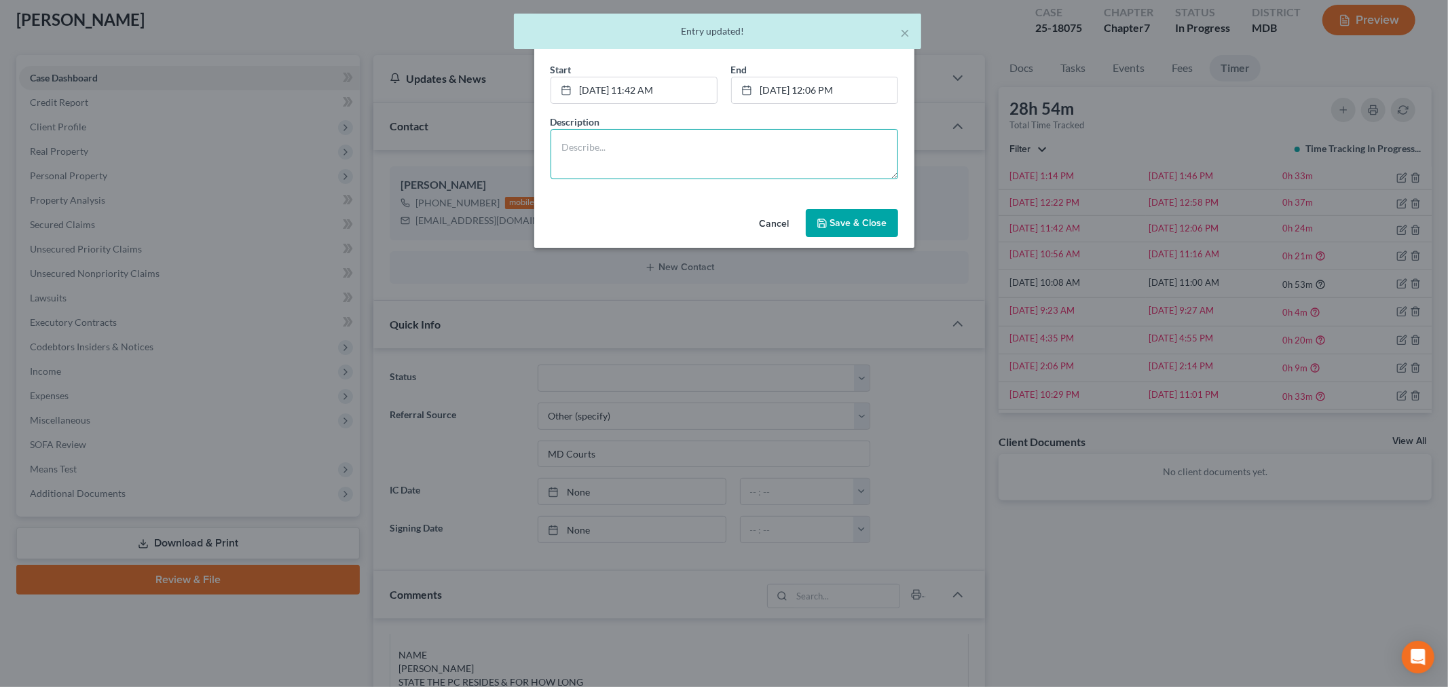
click at [802, 153] on textarea at bounding box center [725, 154] width 348 height 50
paste textarea "Client document submitted one page jpeg per email; organization and processing …"
type textarea "Client document submitted one page jpeg per email; organization and processing …"
drag, startPoint x: 840, startPoint y: 211, endPoint x: 991, endPoint y: 219, distance: 151.6
click at [840, 212] on button "Save & Close" at bounding box center [852, 223] width 92 height 29
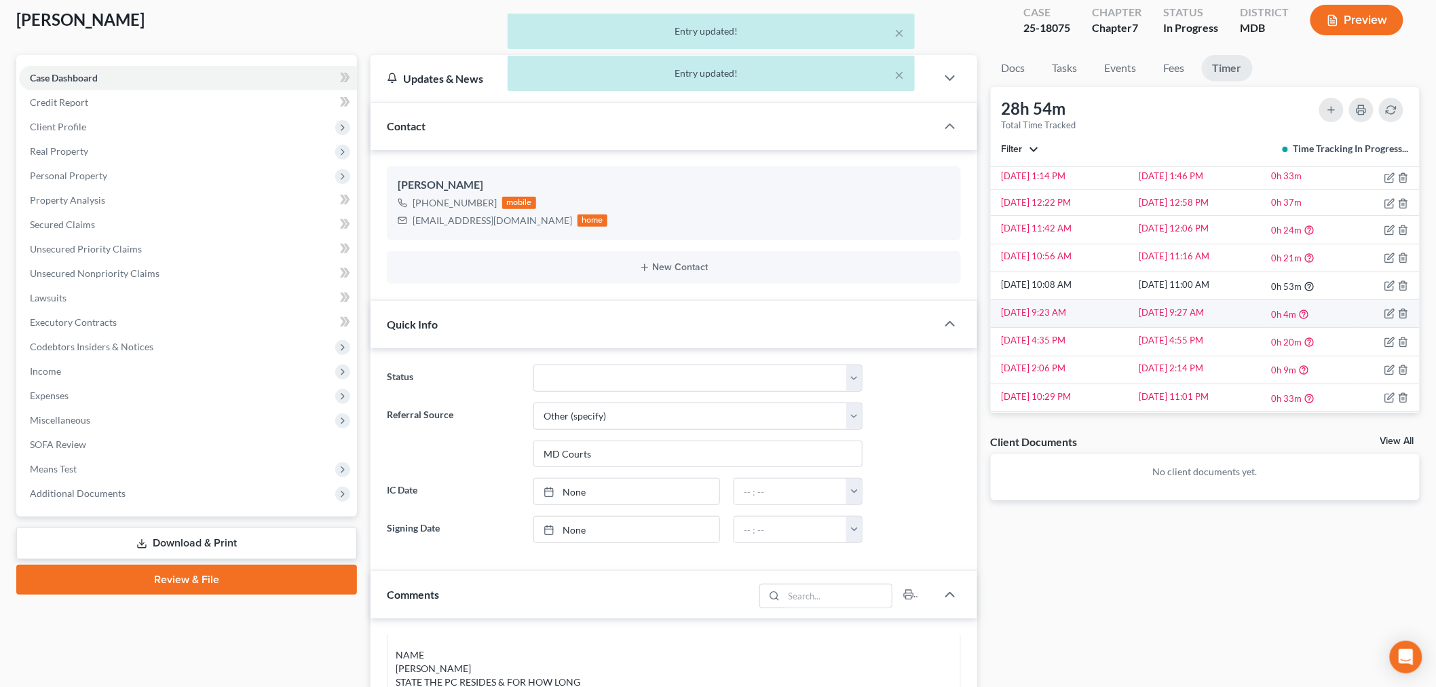
scroll to position [764, 0]
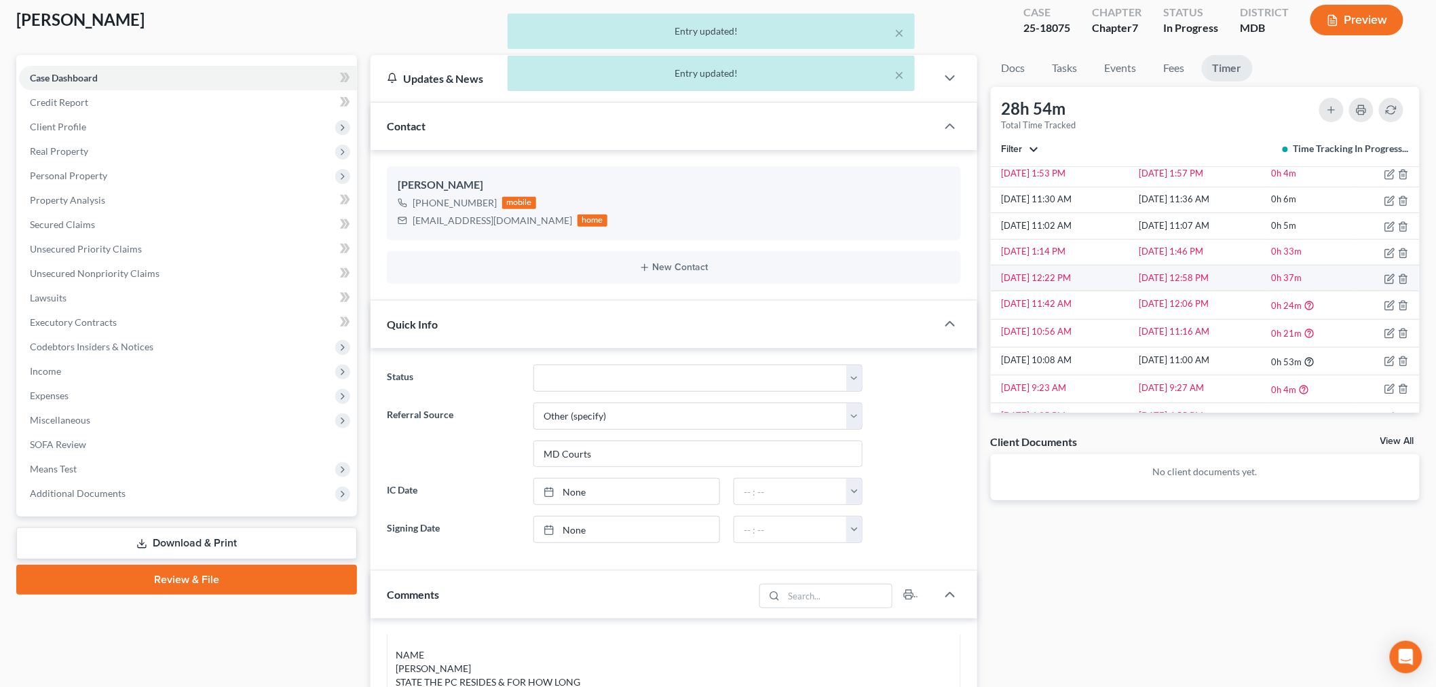
drag, startPoint x: 1386, startPoint y: 278, endPoint x: 1379, endPoint y: 281, distance: 7.3
click at [1303, 278] on td at bounding box center [1387, 278] width 66 height 26
click at [1303, 282] on icon "button" at bounding box center [1390, 279] width 11 height 11
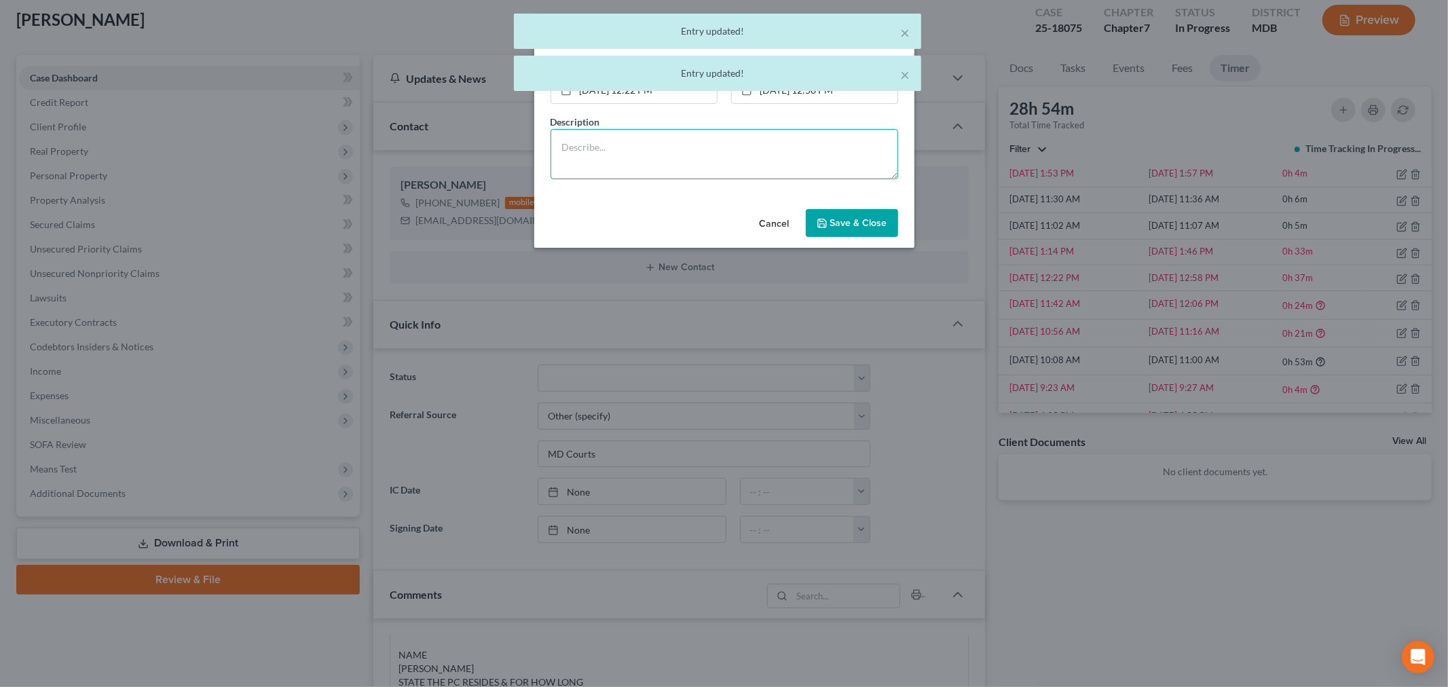
click at [786, 155] on textarea at bounding box center [725, 154] width 348 height 50
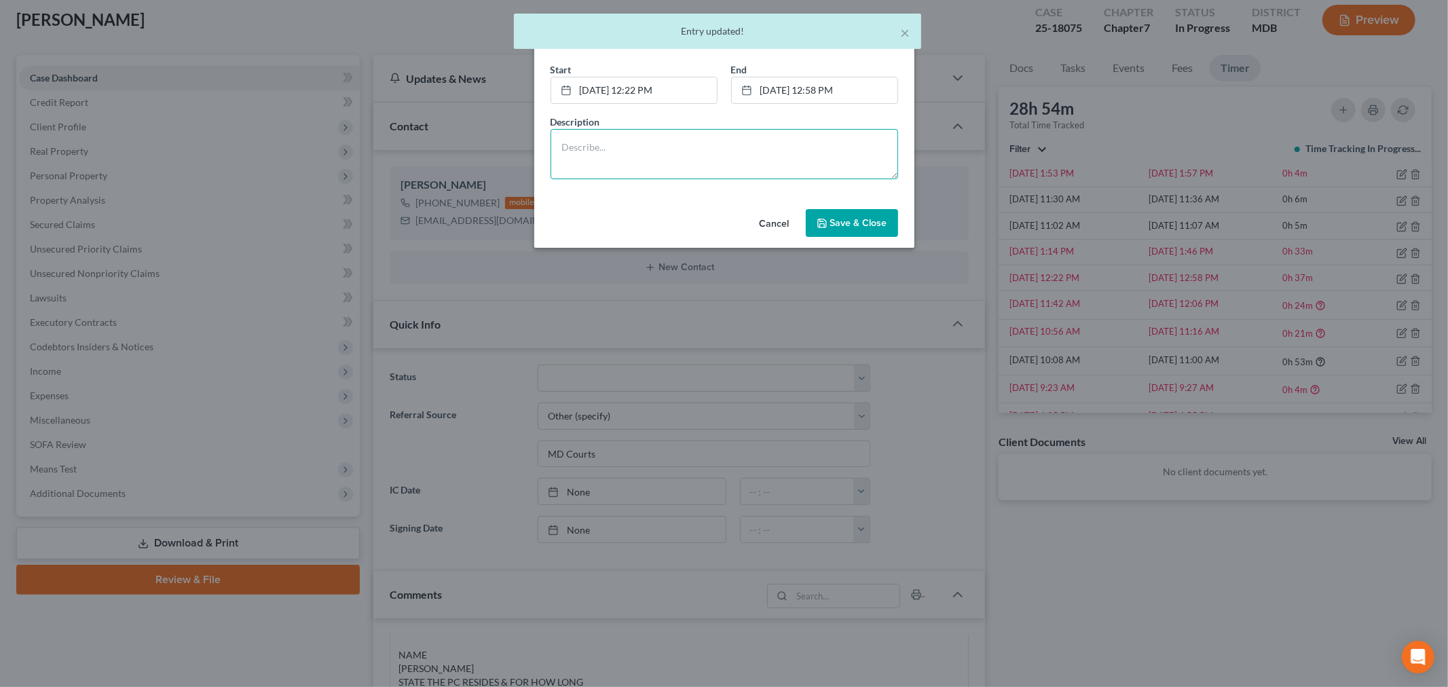
paste textarea "Client document submitted one page jpeg per email; organization and processing …"
type textarea "Client document submitted one page jpeg per email; organization and processing …"
drag, startPoint x: 853, startPoint y: 215, endPoint x: 986, endPoint y: 211, distance: 132.4
click at [854, 218] on button "Save & Close" at bounding box center [852, 223] width 92 height 29
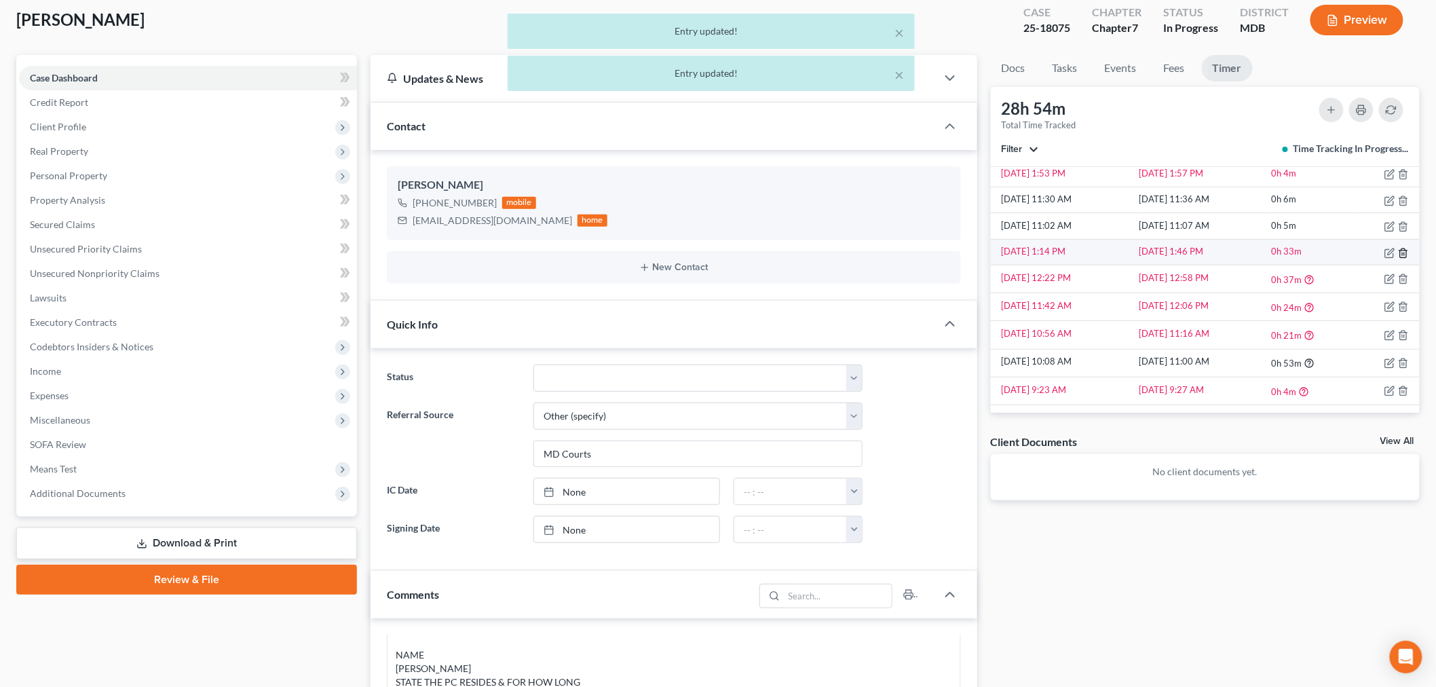
click at [1303, 251] on icon "button" at bounding box center [1403, 253] width 11 height 11
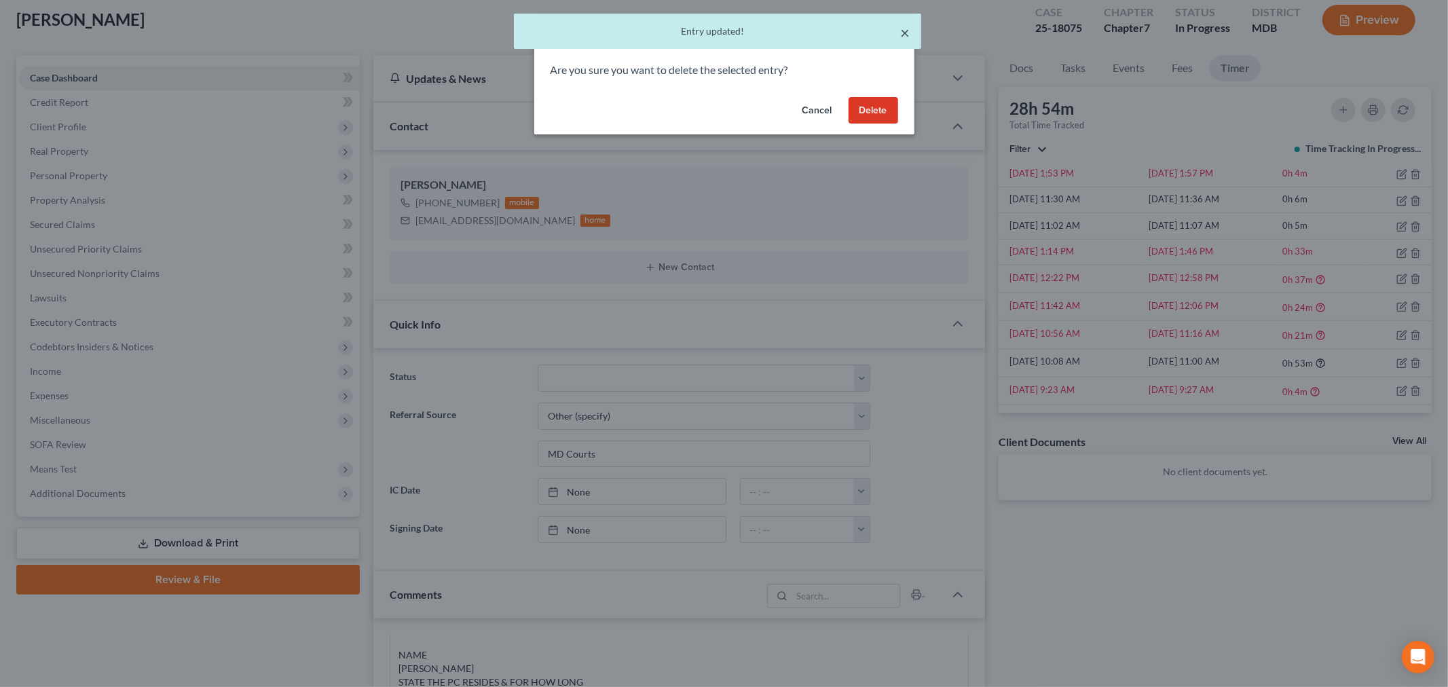
click at [903, 29] on button "×" at bounding box center [906, 32] width 10 height 16
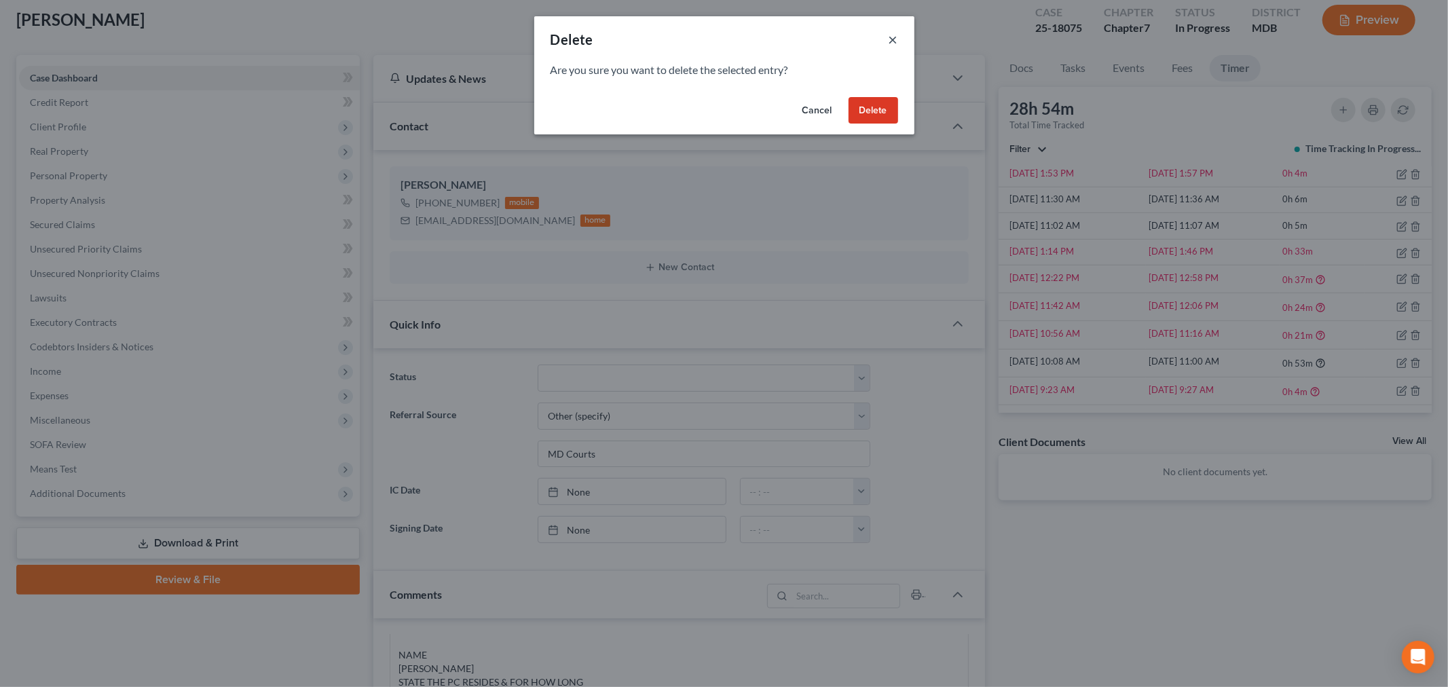
click at [894, 31] on button "×" at bounding box center [894, 39] width 10 height 16
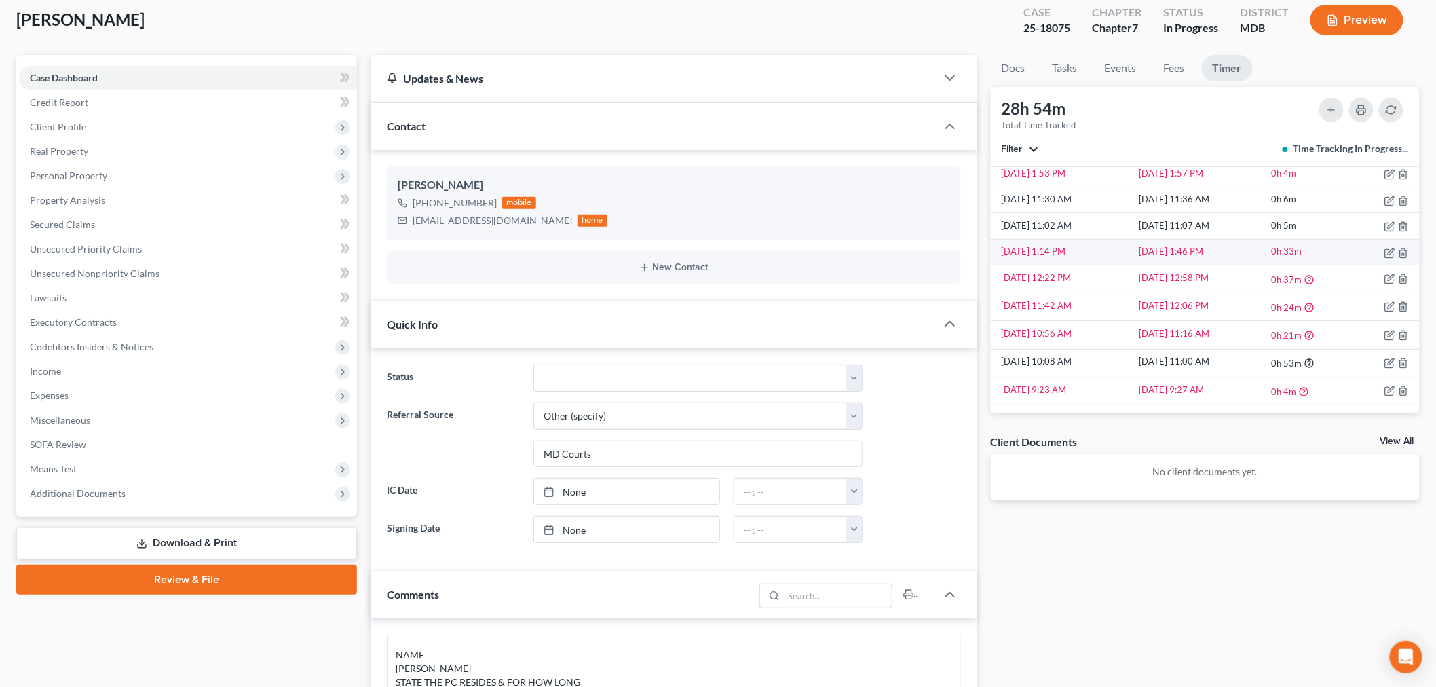
click at [1303, 259] on td at bounding box center [1387, 252] width 66 height 26
click at [1303, 253] on icon "button" at bounding box center [1391, 251] width 6 height 6
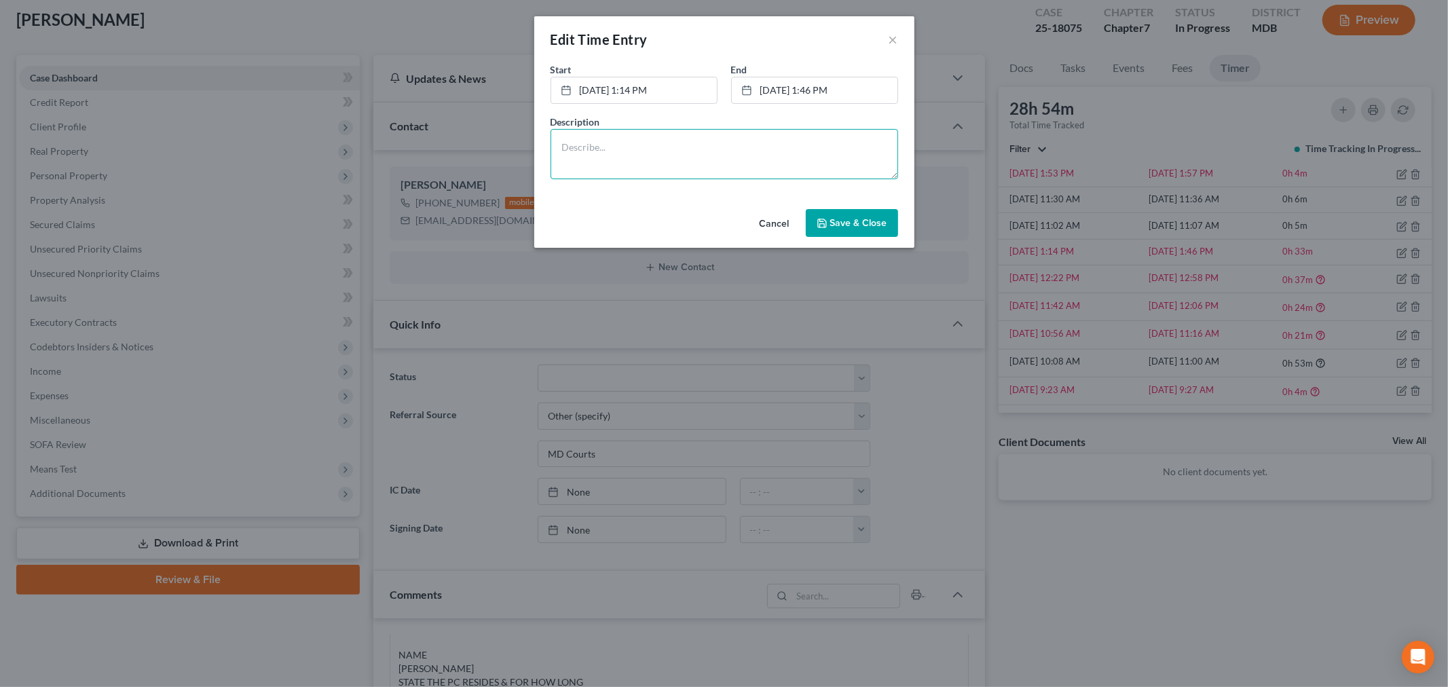
click at [786, 158] on textarea at bounding box center [725, 154] width 348 height 50
paste textarea "Client document submitted one page jpeg per email; organization and processing …"
type textarea "Client document submitted one page jpeg per email; organization and processing …"
click at [823, 216] on button "Save & Close" at bounding box center [852, 223] width 92 height 29
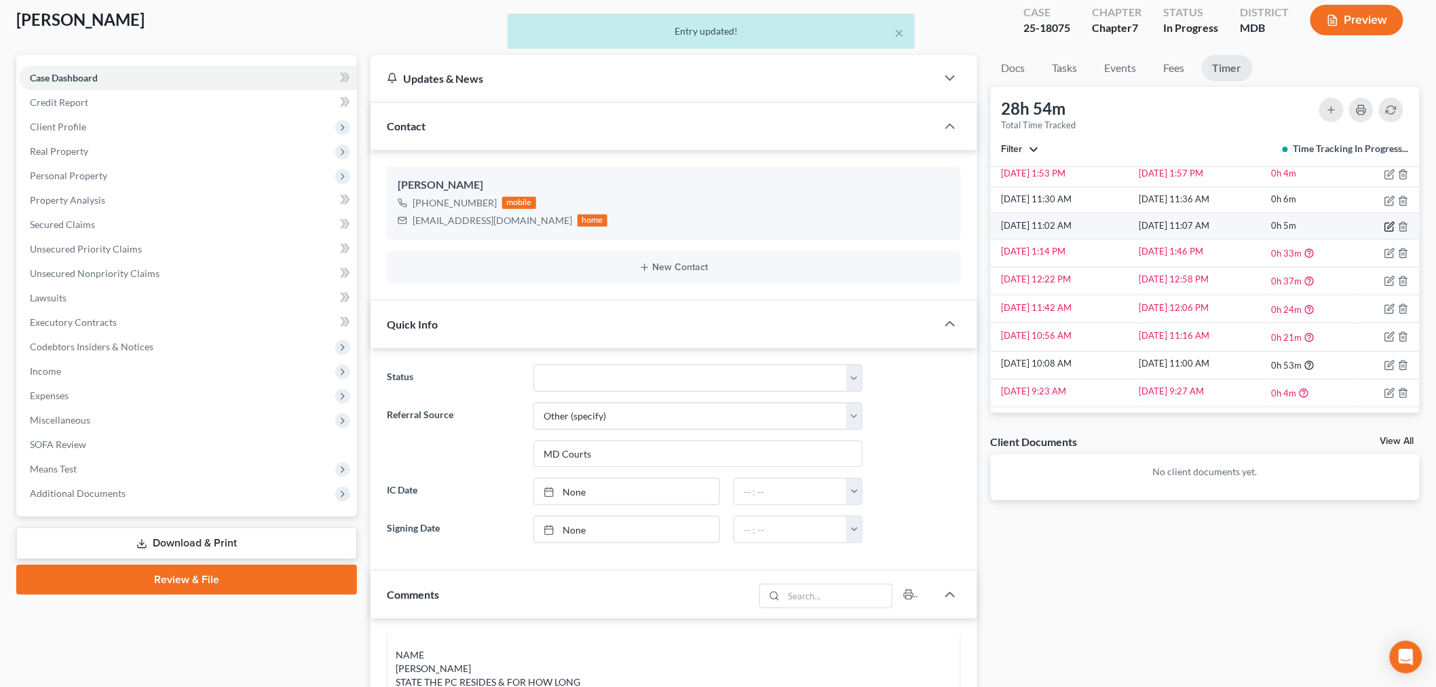
click at [1303, 227] on icon "button" at bounding box center [1391, 226] width 6 height 6
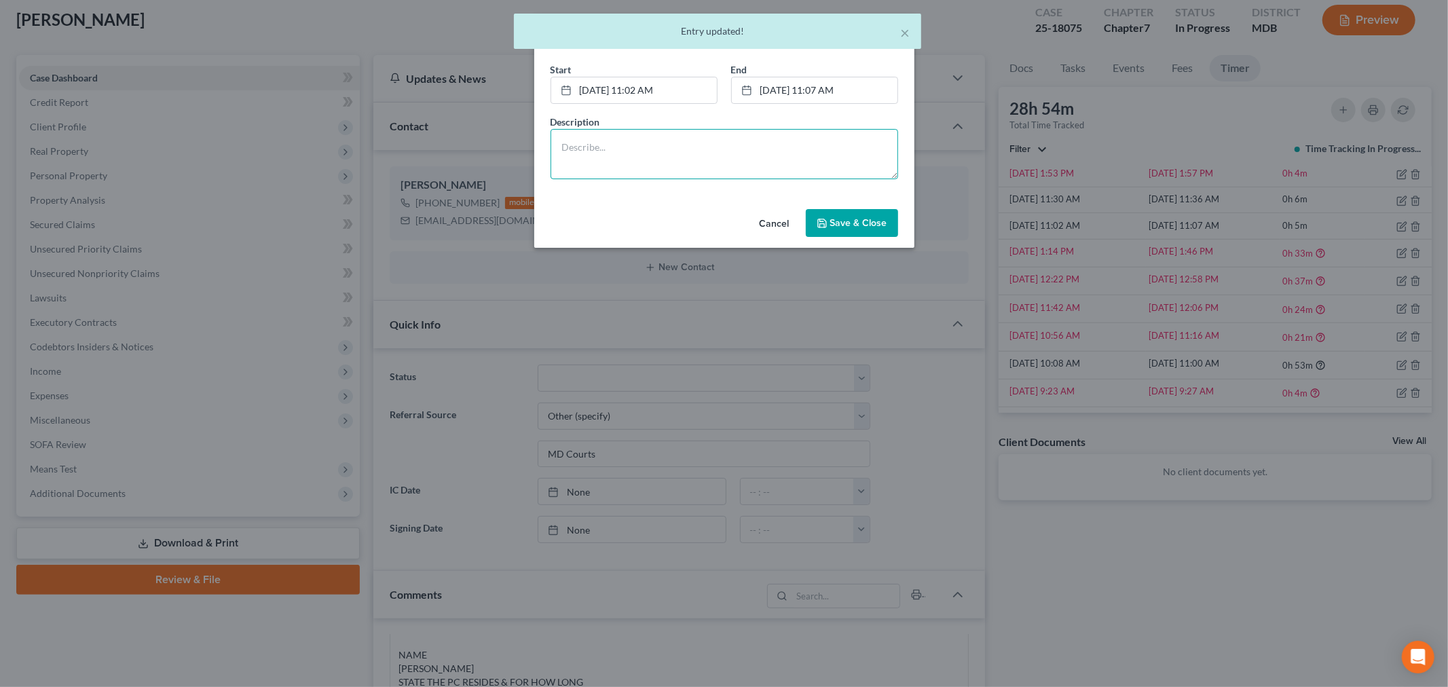
click at [726, 166] on textarea at bounding box center [725, 154] width 348 height 50
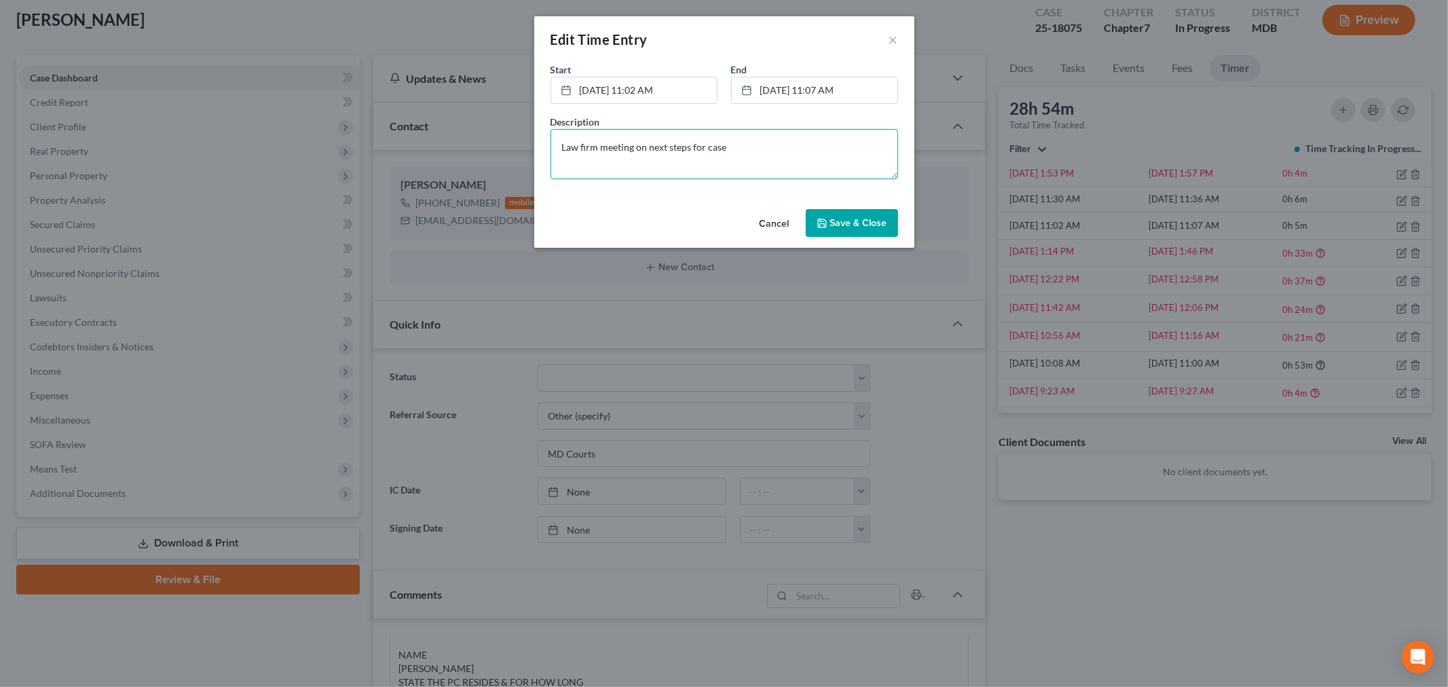
type textarea "Law firm meeting on next steps for case"
drag, startPoint x: 826, startPoint y: 215, endPoint x: 836, endPoint y: 216, distance: 10.9
click at [826, 215] on button "Save & Close" at bounding box center [852, 223] width 92 height 29
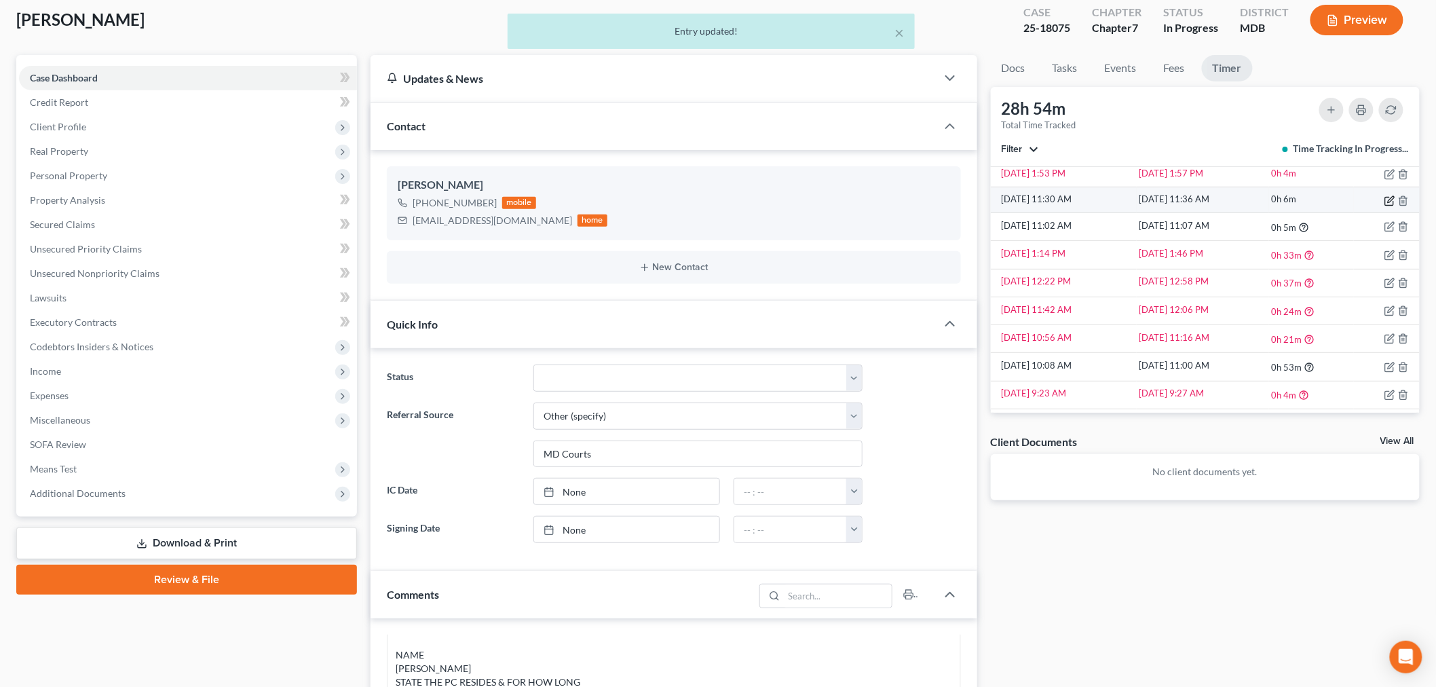
click at [1303, 202] on icon "button" at bounding box center [1391, 199] width 6 height 6
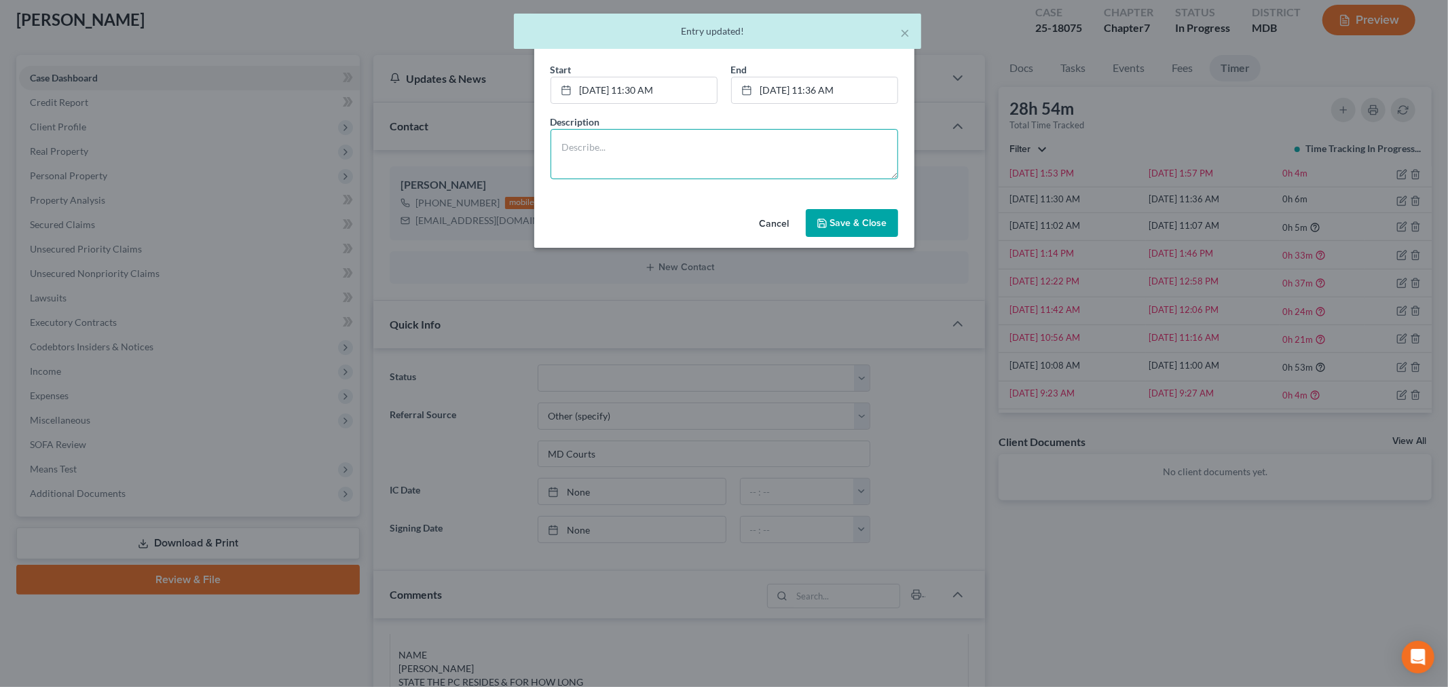
click at [806, 151] on textarea at bounding box center [725, 154] width 348 height 50
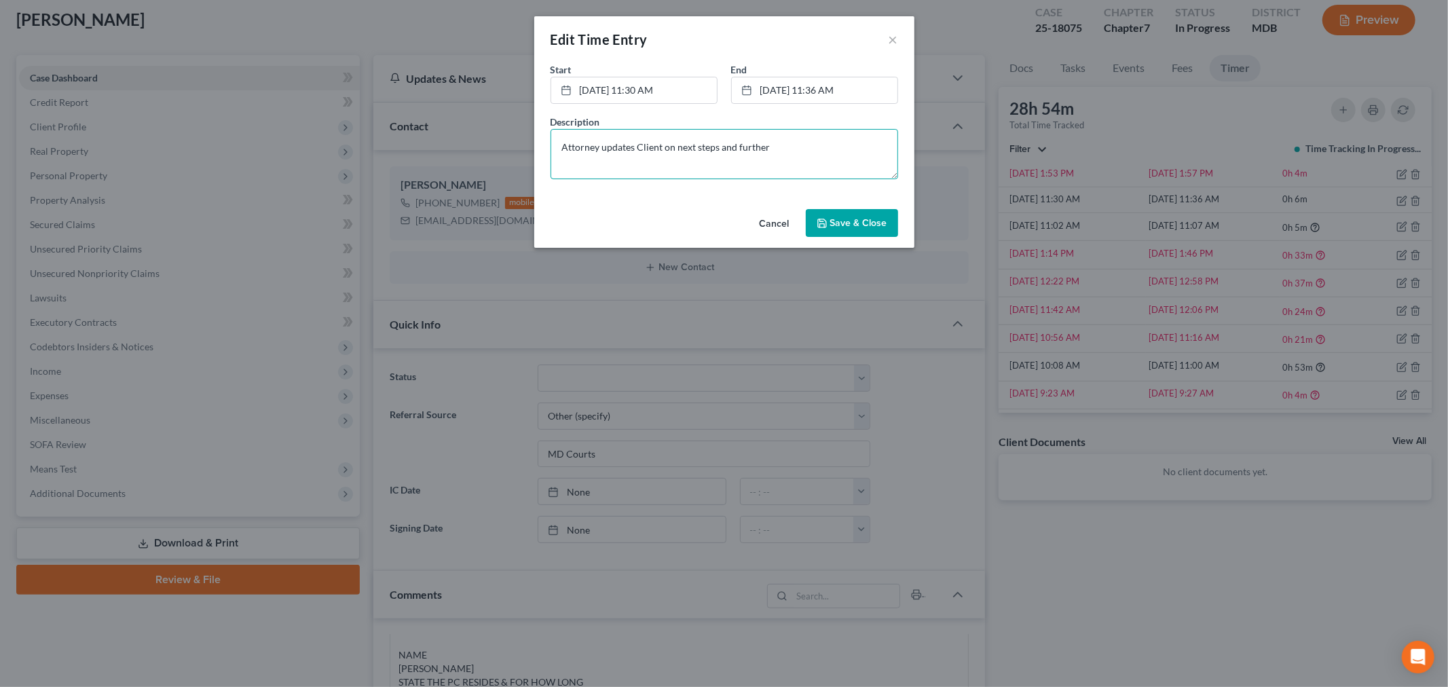
click at [796, 140] on textarea "Attorney updates Client on next steps and further" at bounding box center [725, 154] width 348 height 50
type textarea "Attorney updates Client on next steps and further documentation needed"
click at [870, 225] on span "Save & Close" at bounding box center [858, 223] width 57 height 12
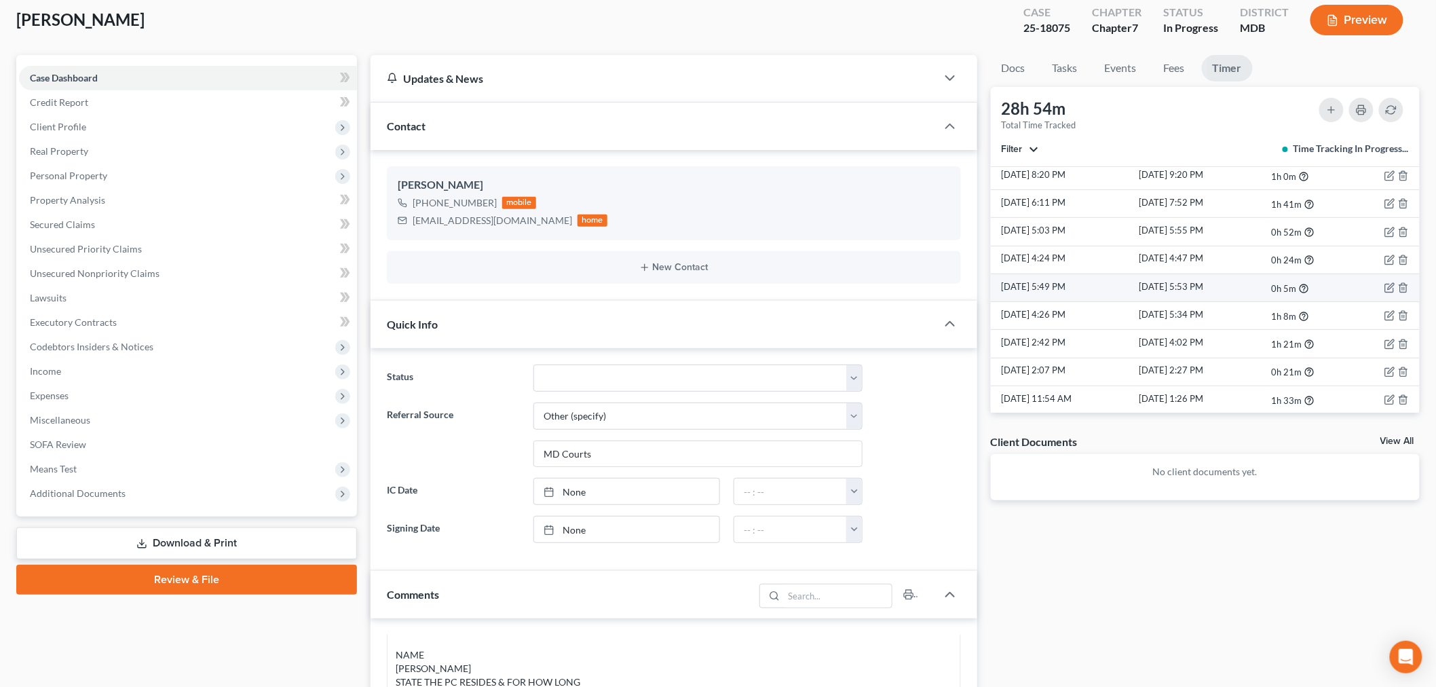
scroll to position [1292, 0]
click at [1303, 322] on icon "button" at bounding box center [1390, 317] width 11 height 11
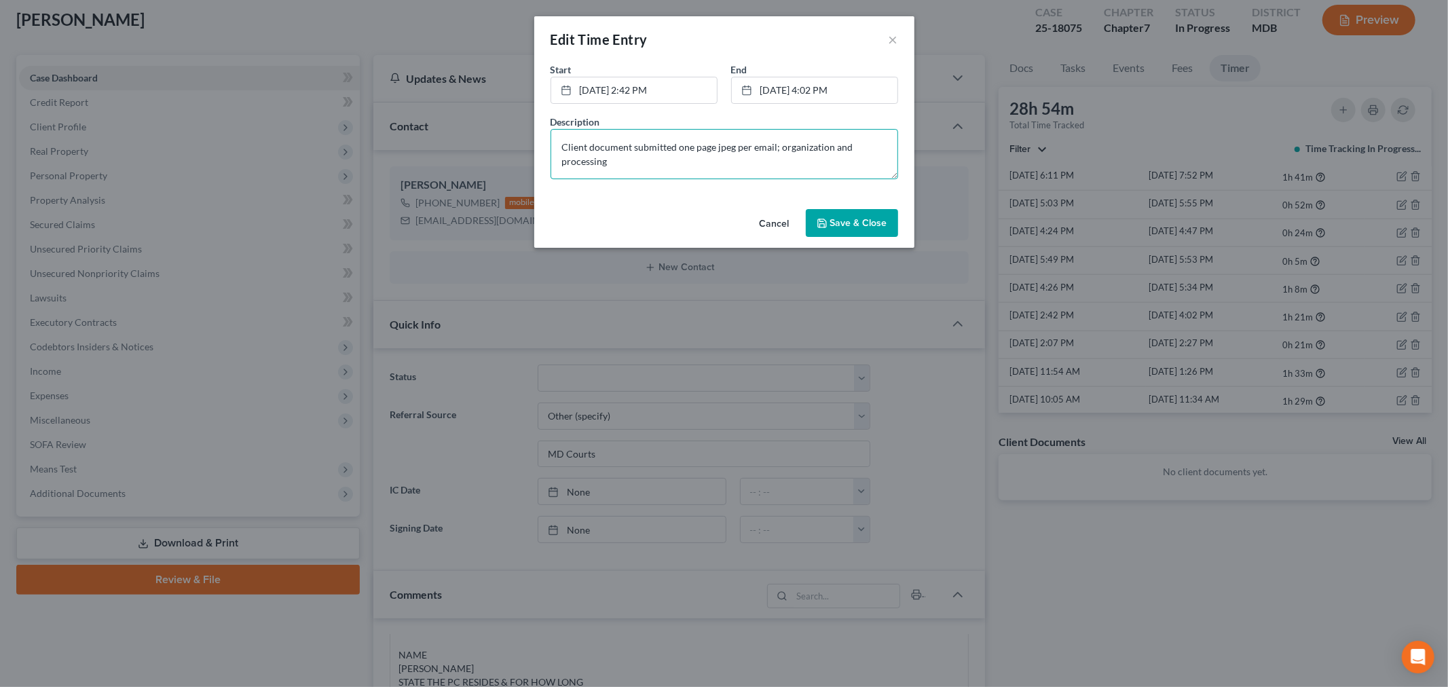
drag, startPoint x: 694, startPoint y: 158, endPoint x: 564, endPoint y: 127, distance: 133.4
click at [564, 127] on div "Description Client document submitted one page jpeg per email; organization and…" at bounding box center [724, 147] width 361 height 64
type textarea "In depth Client Review Meeting over prepared documentation and additional items…"
click at [865, 226] on span "Save & Close" at bounding box center [858, 223] width 57 height 12
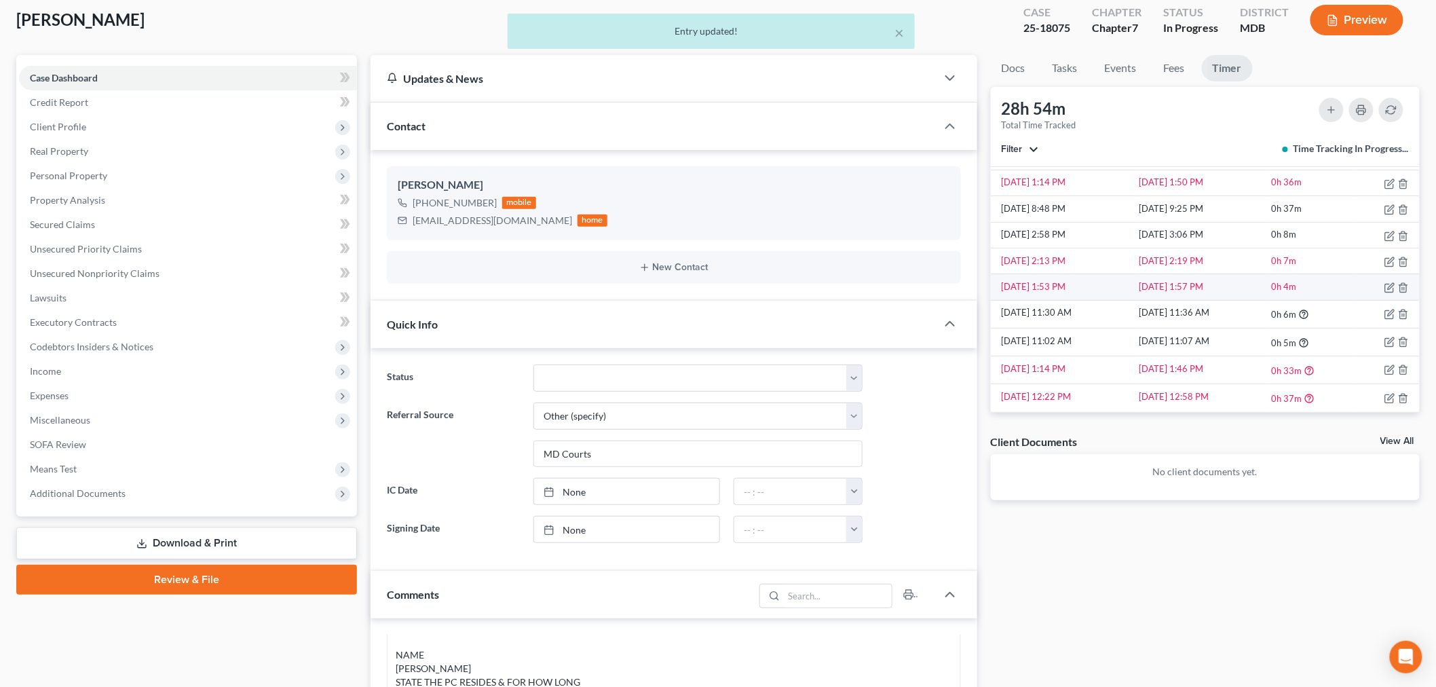
scroll to position [613, 0]
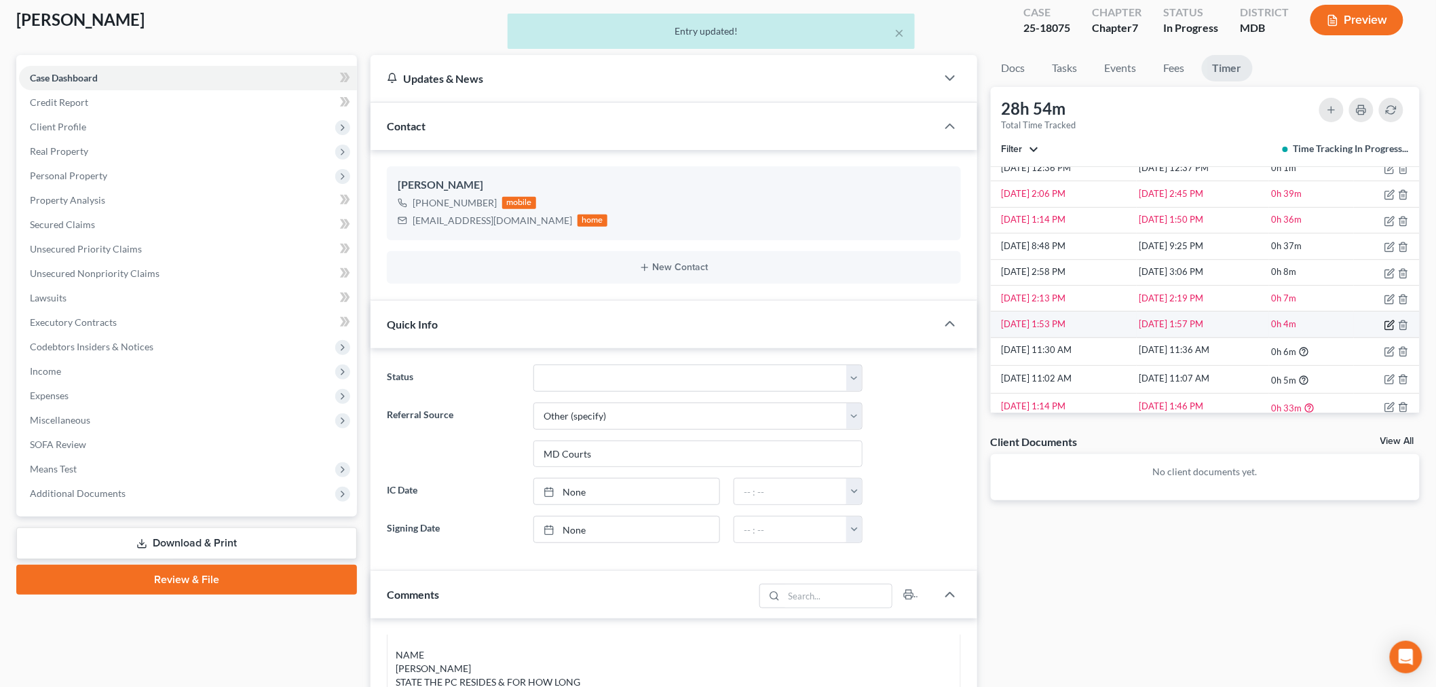
click at [1303, 327] on icon "button" at bounding box center [1390, 325] width 11 height 11
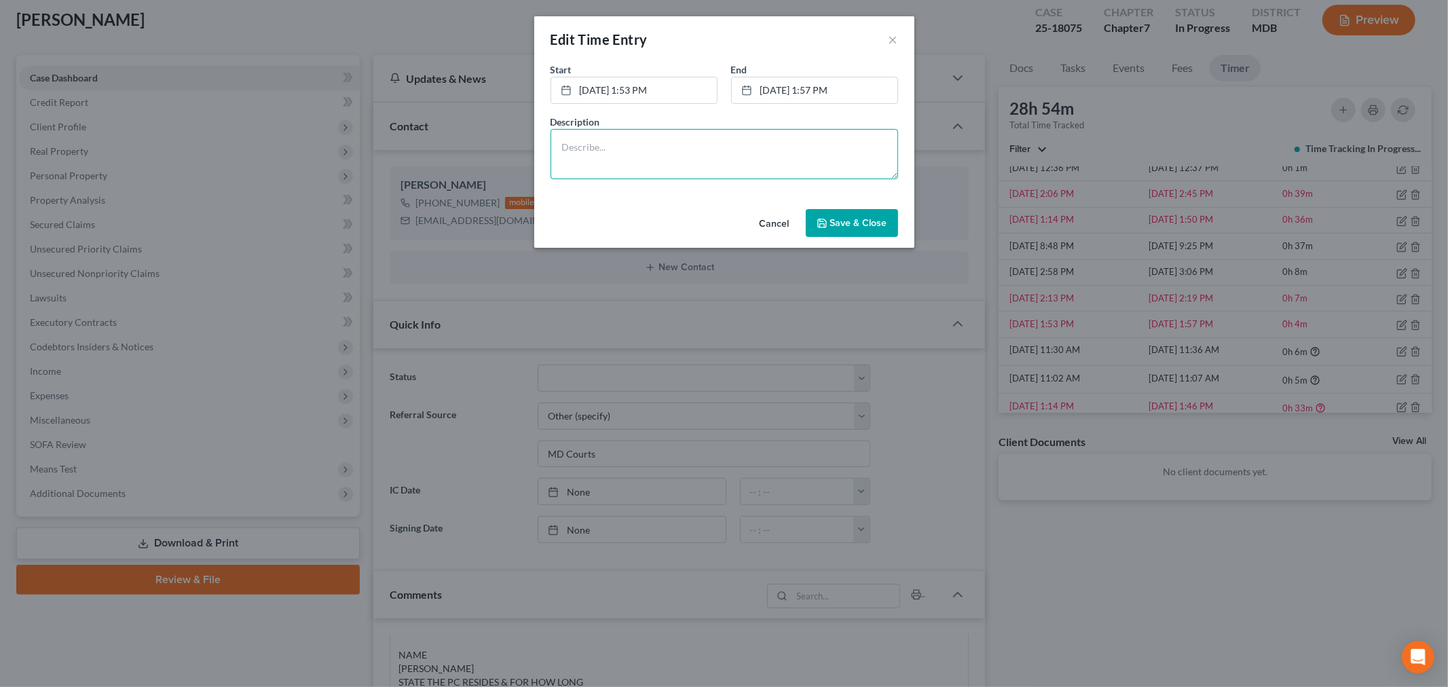
click at [798, 166] on textarea at bounding box center [725, 154] width 348 height 50
paste textarea "Client document submitted one page jpeg per email; organization and processing …"
type textarea "Client document submitted one page jpeg per email; organization and processing …"
click at [847, 219] on span "Save & Close" at bounding box center [858, 223] width 57 height 12
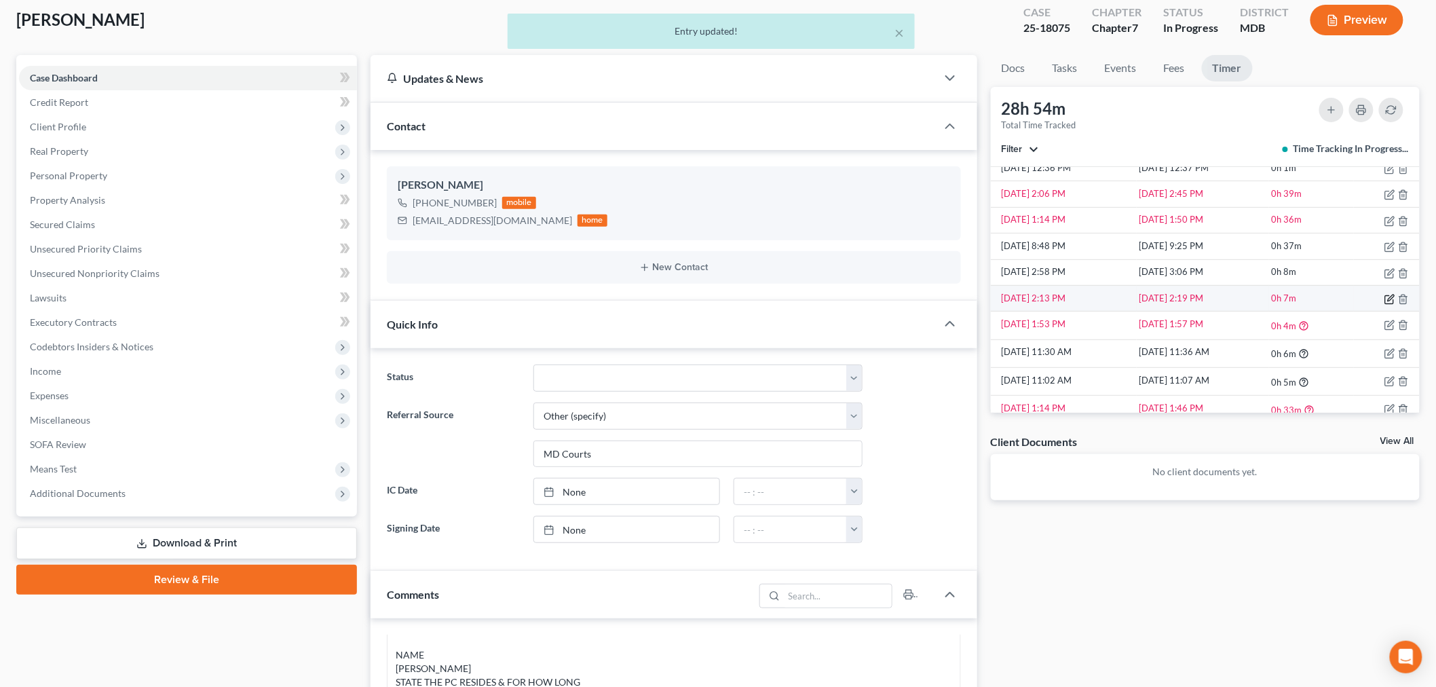
click at [1303, 299] on icon "button" at bounding box center [1390, 299] width 11 height 11
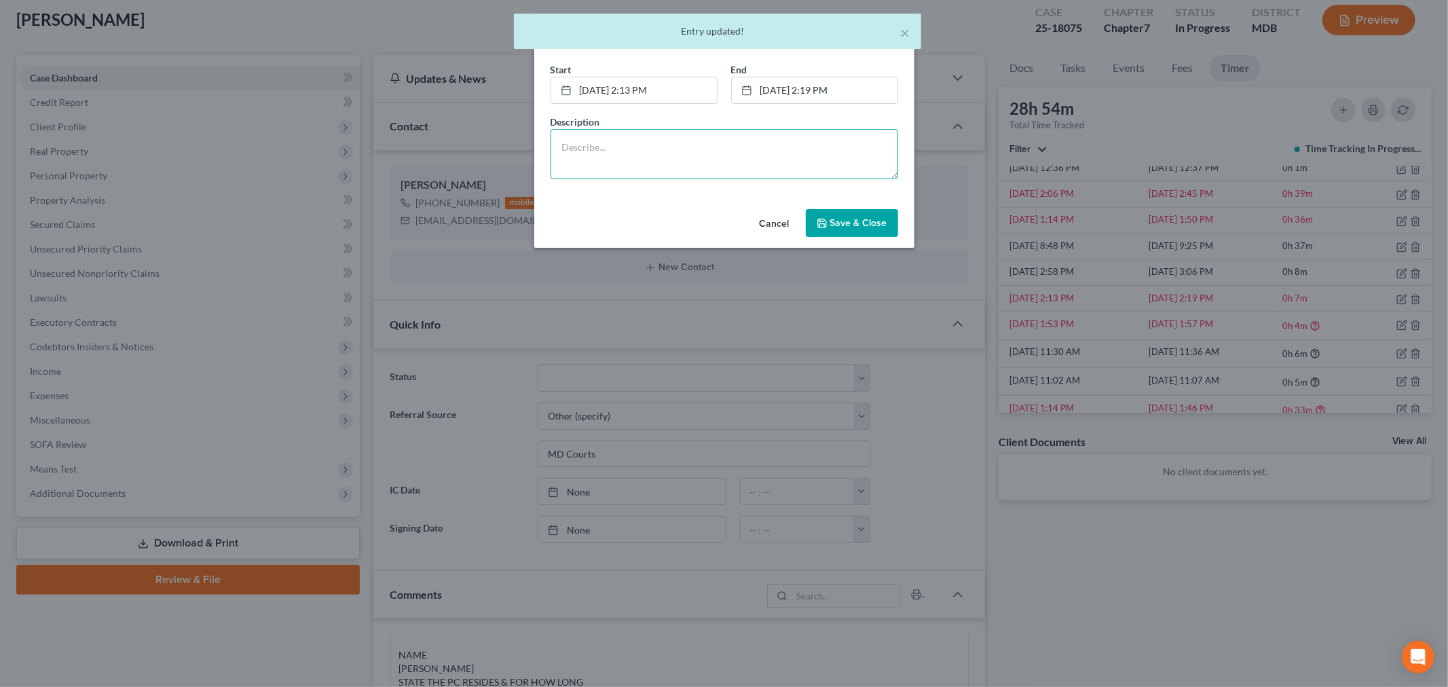
click at [709, 152] on textarea at bounding box center [725, 154] width 348 height 50
paste textarea "Client document submitted one page jpeg per email; organization and processing …"
type textarea "Client document submitted one page jpeg per email; organization and processing …"
click at [862, 231] on button "Save & Close" at bounding box center [852, 223] width 92 height 29
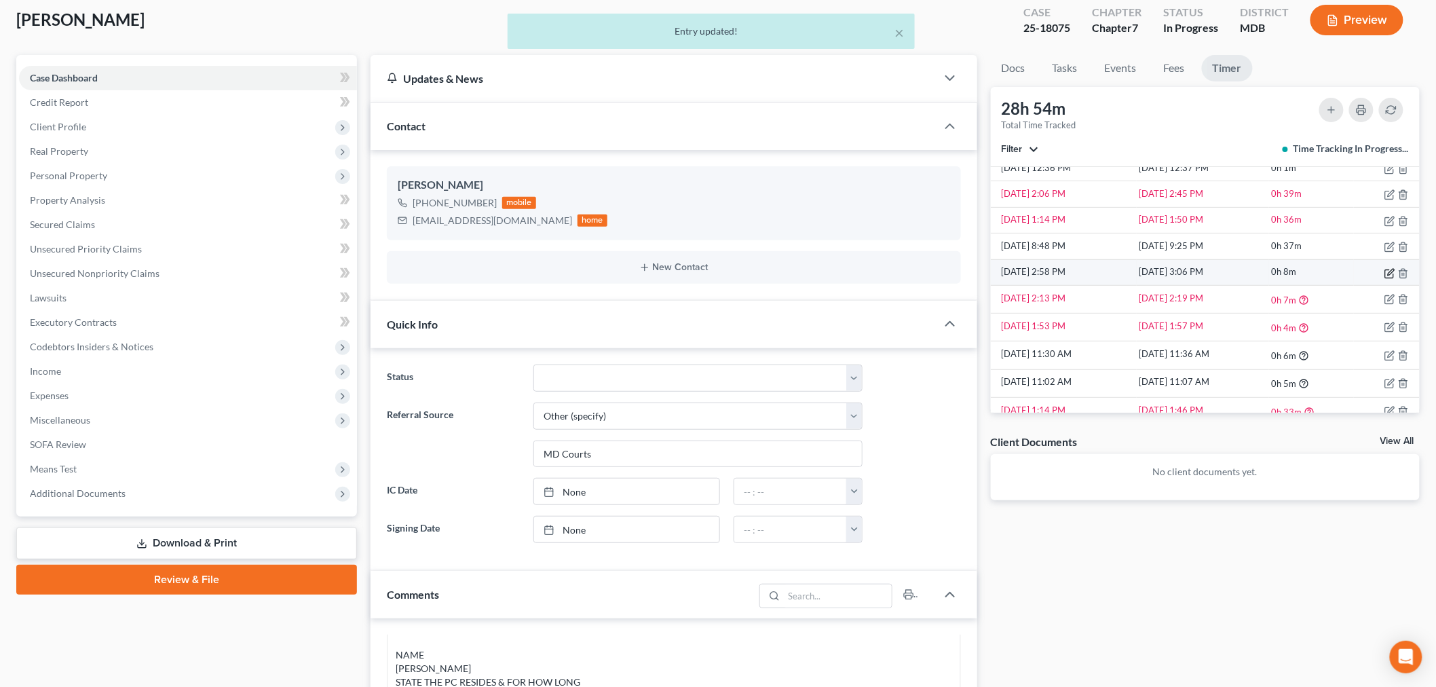
click at [1303, 270] on icon "button" at bounding box center [1390, 273] width 11 height 11
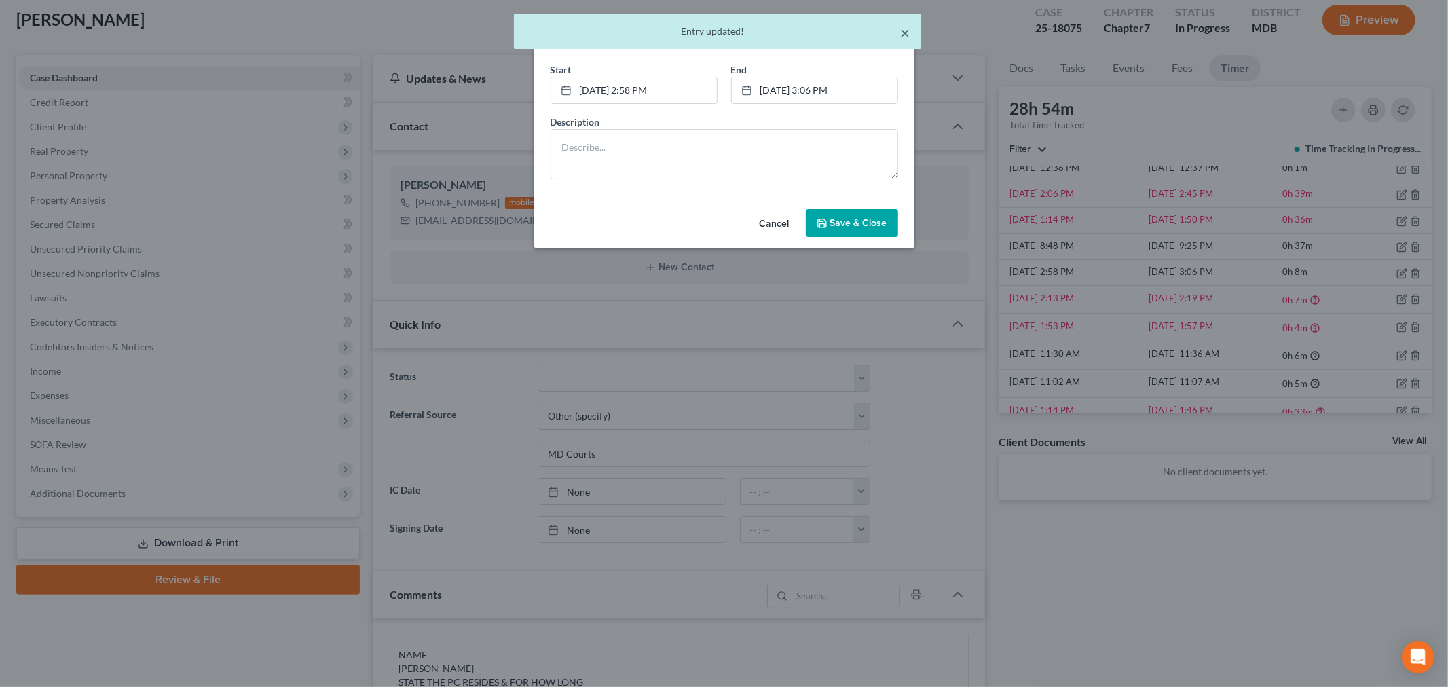
click at [899, 23] on div "× Entry updated!" at bounding box center [717, 31] width 407 height 35
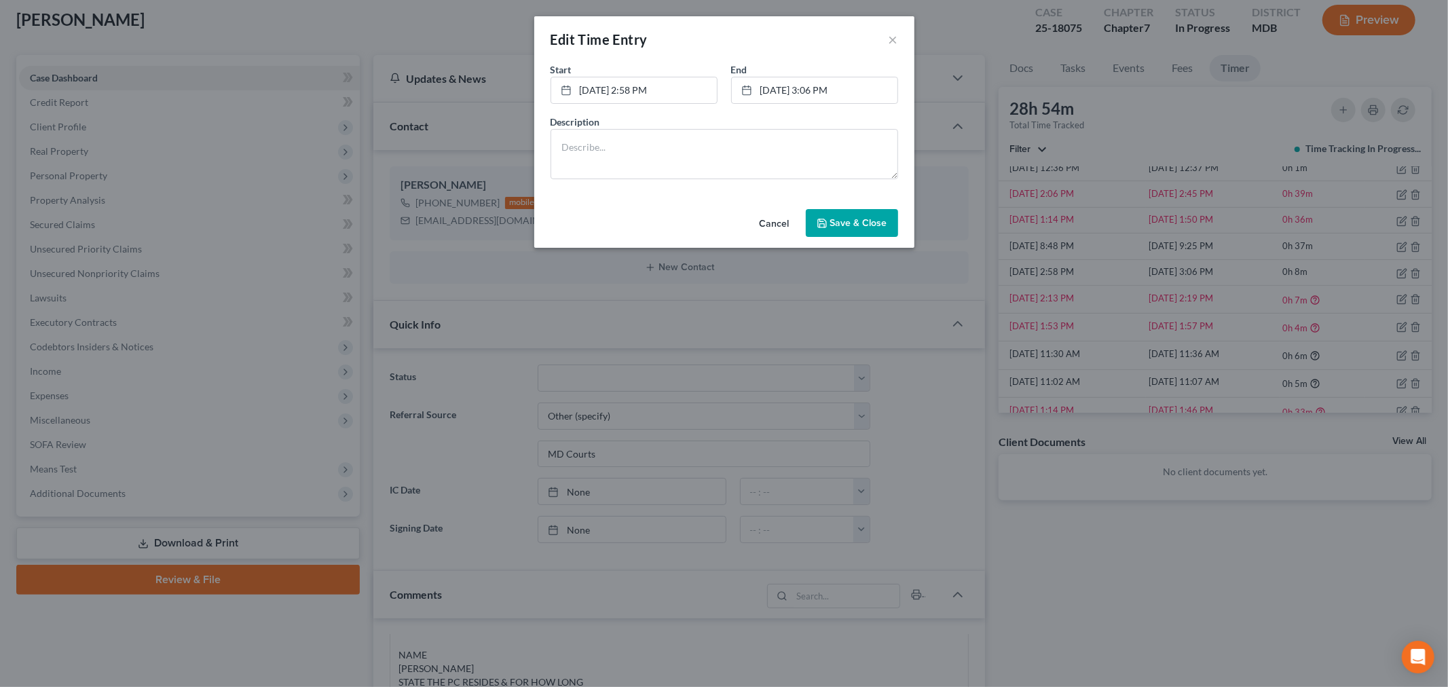
click at [908, 30] on div "Edit Time Entry ×" at bounding box center [724, 39] width 380 height 46
drag, startPoint x: 893, startPoint y: 33, endPoint x: 1146, endPoint y: 119, distance: 266.9
click at [893, 34] on button "×" at bounding box center [894, 39] width 10 height 16
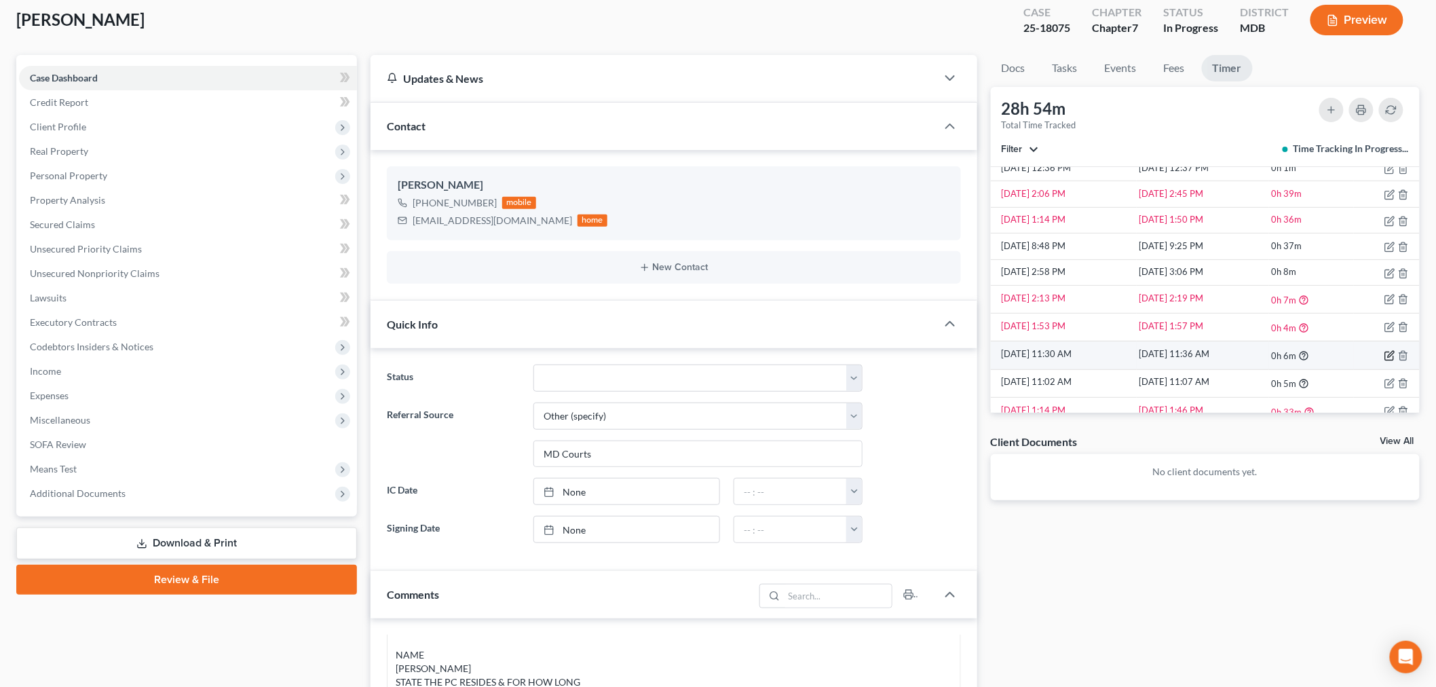
click at [1303, 352] on icon "button" at bounding box center [1390, 355] width 11 height 11
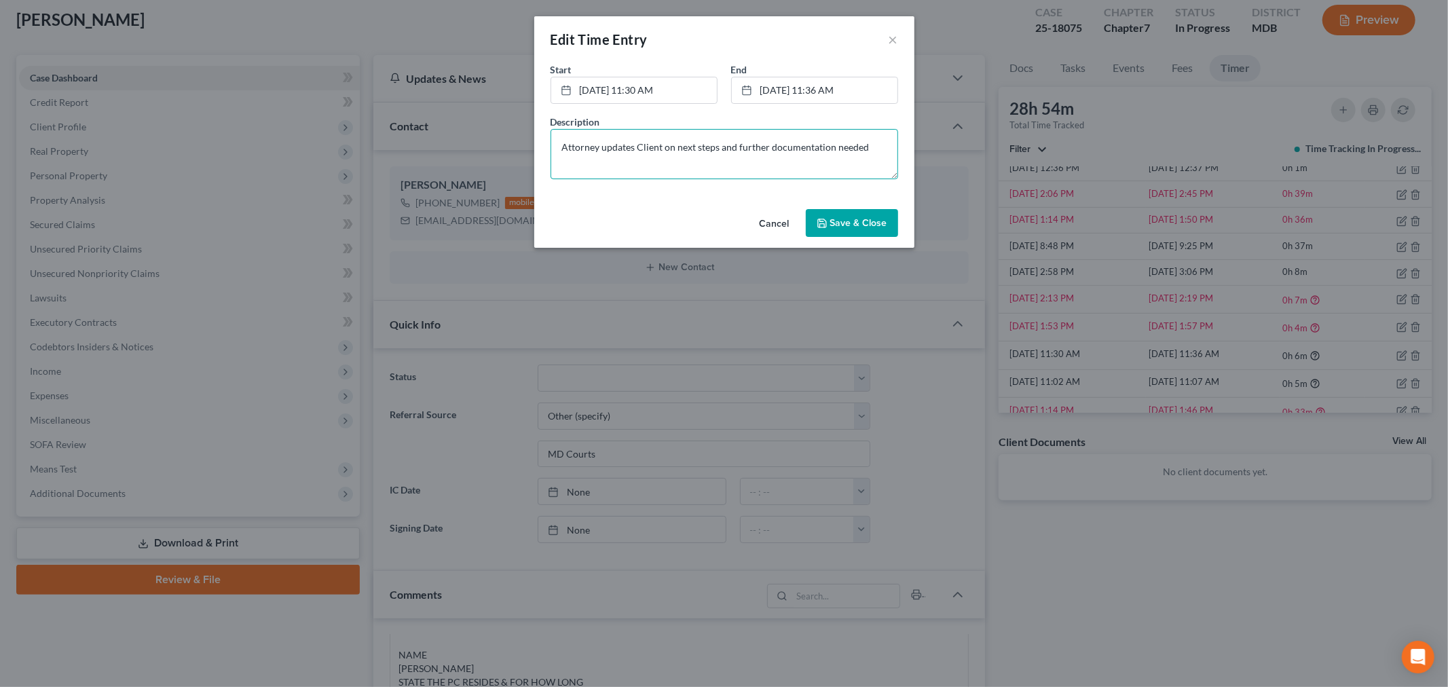
drag, startPoint x: 866, startPoint y: 147, endPoint x: 574, endPoint y: 151, distance: 292.6
click at [574, 151] on textarea "Attorney updates Client on next steps and further documentation needed" at bounding box center [725, 154] width 348 height 50
click at [717, 168] on textarea "Attorney updates Client on next steps and further documentation needed" at bounding box center [725, 154] width 348 height 50
drag, startPoint x: 874, startPoint y: 150, endPoint x: 459, endPoint y: 149, distance: 414.8
click at [450, 151] on div "Edit Time Entry × Start * 9/25/2025 11:30 AM close Date 9/25/2025 Time 11:30 AM…" at bounding box center [724, 343] width 1448 height 687
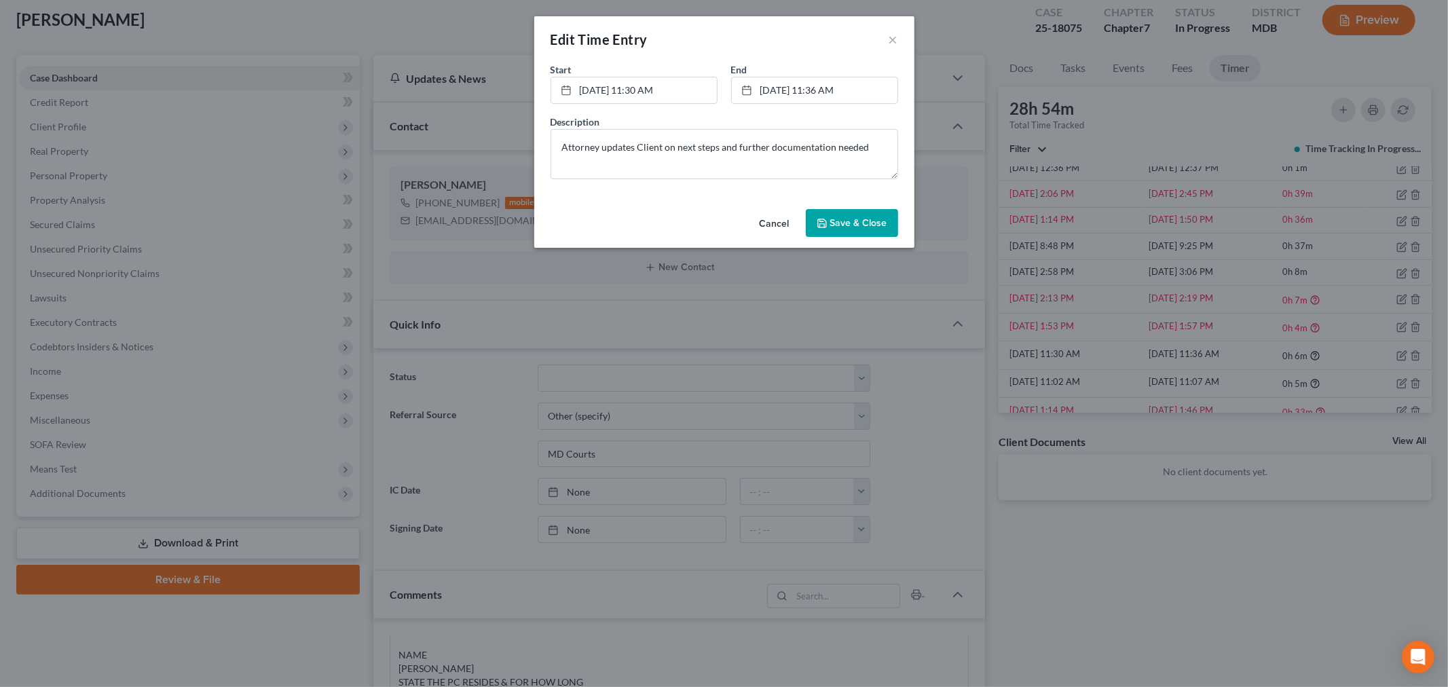
click at [859, 234] on button "Save & Close" at bounding box center [852, 223] width 92 height 29
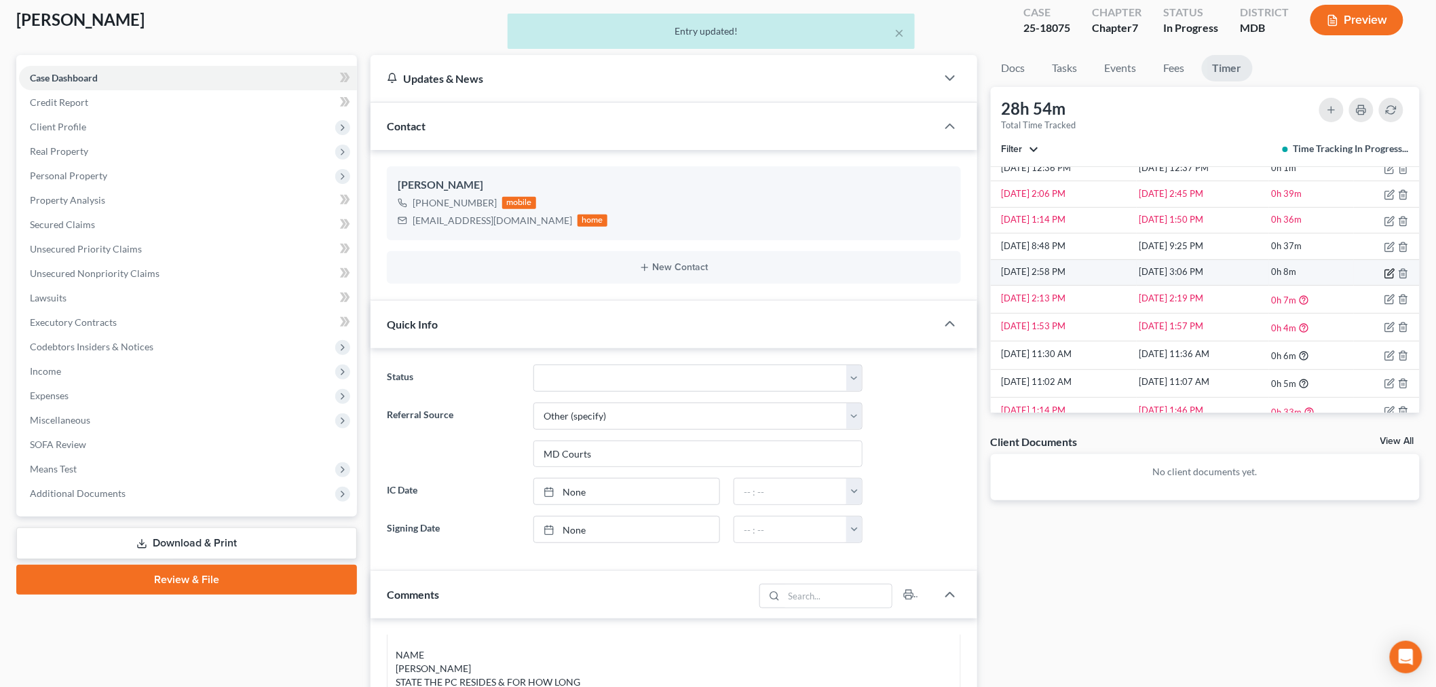
click at [1303, 276] on icon "button" at bounding box center [1390, 273] width 11 height 11
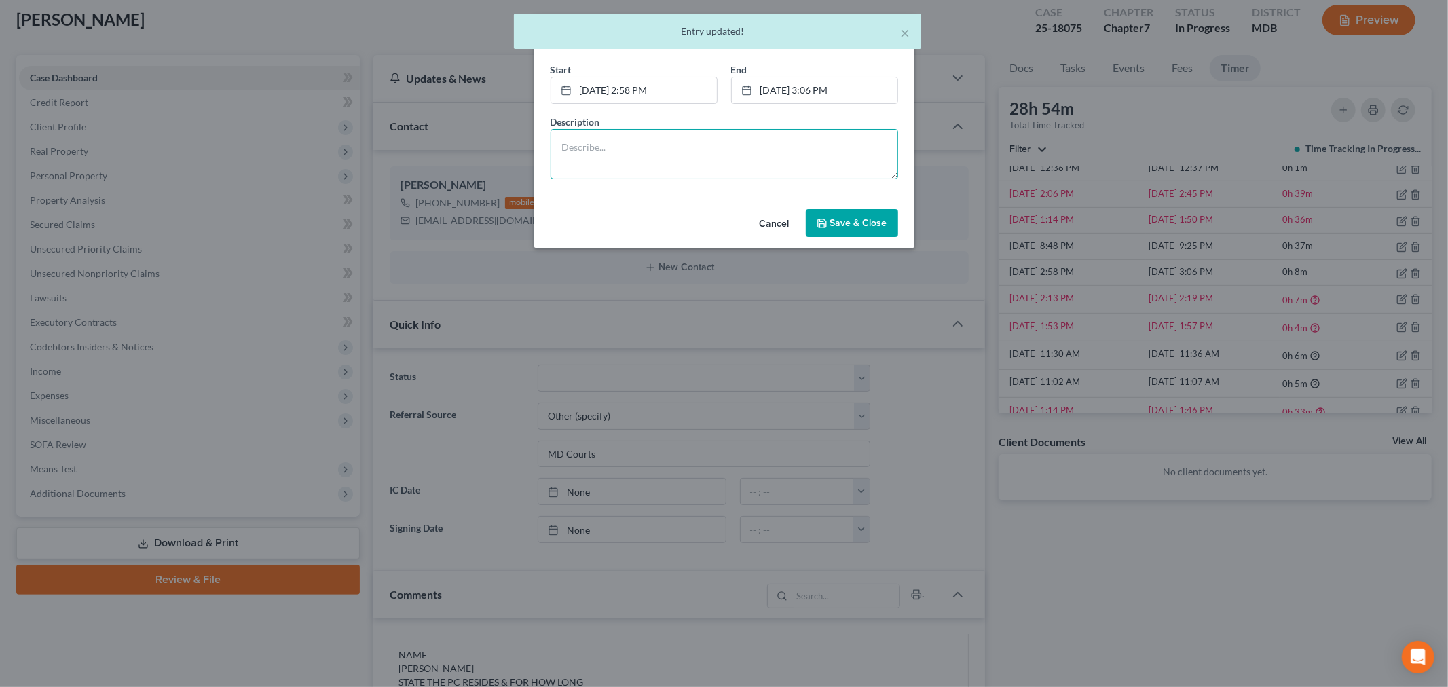
drag, startPoint x: 775, startPoint y: 138, endPoint x: 851, endPoint y: 209, distance: 104.2
click at [775, 138] on textarea at bounding box center [725, 154] width 348 height 50
paste textarea "Attorney updates Client on next steps and further documentation needed"
type textarea "Attorney updates Client on next steps and further documentation needed"
click at [853, 215] on button "Save & Close" at bounding box center [852, 223] width 92 height 29
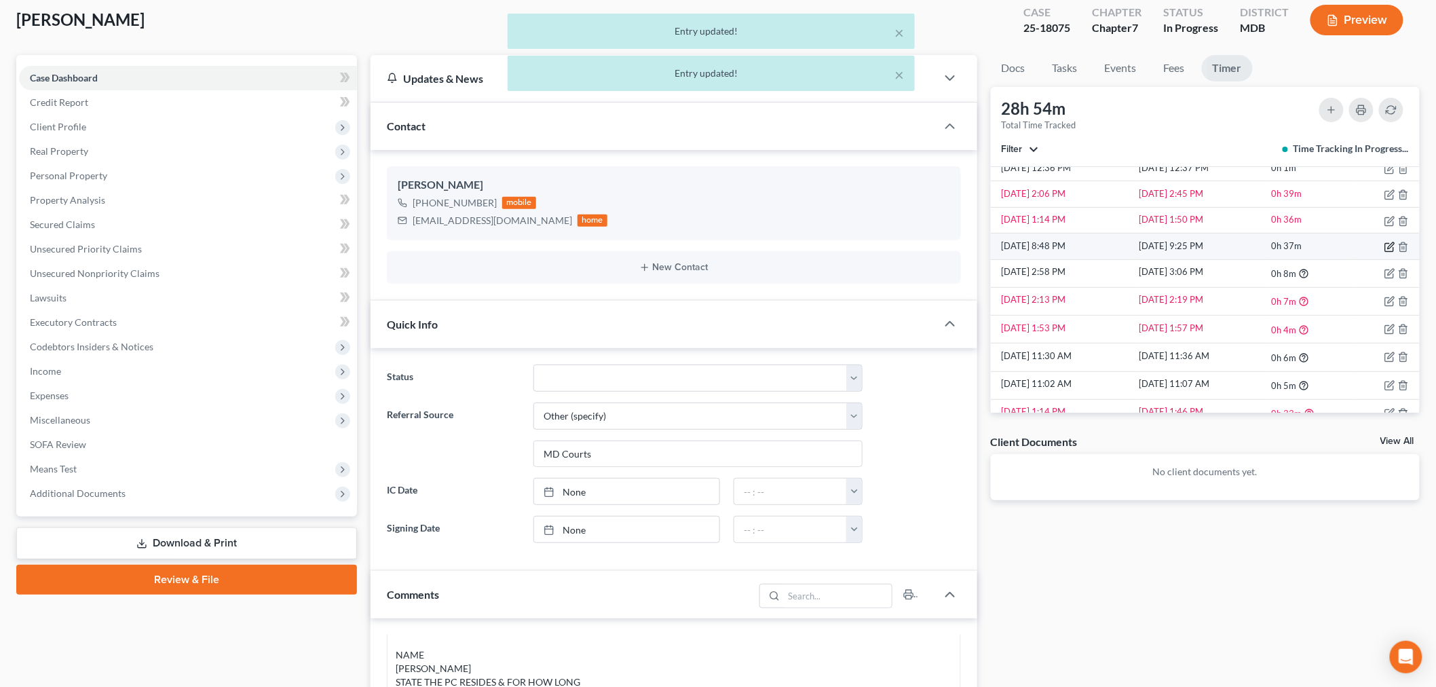
click at [1303, 246] on icon "button" at bounding box center [1390, 247] width 11 height 11
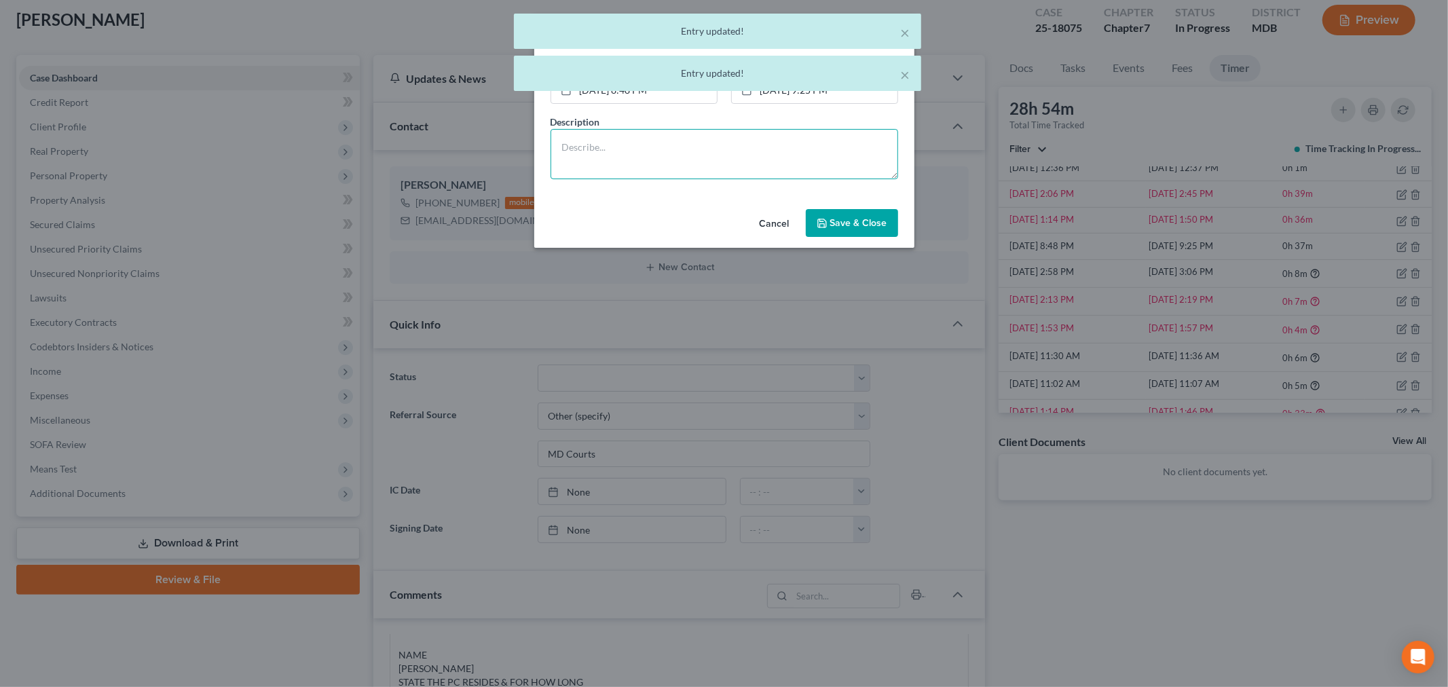
click at [711, 163] on textarea at bounding box center [725, 154] width 348 height 50
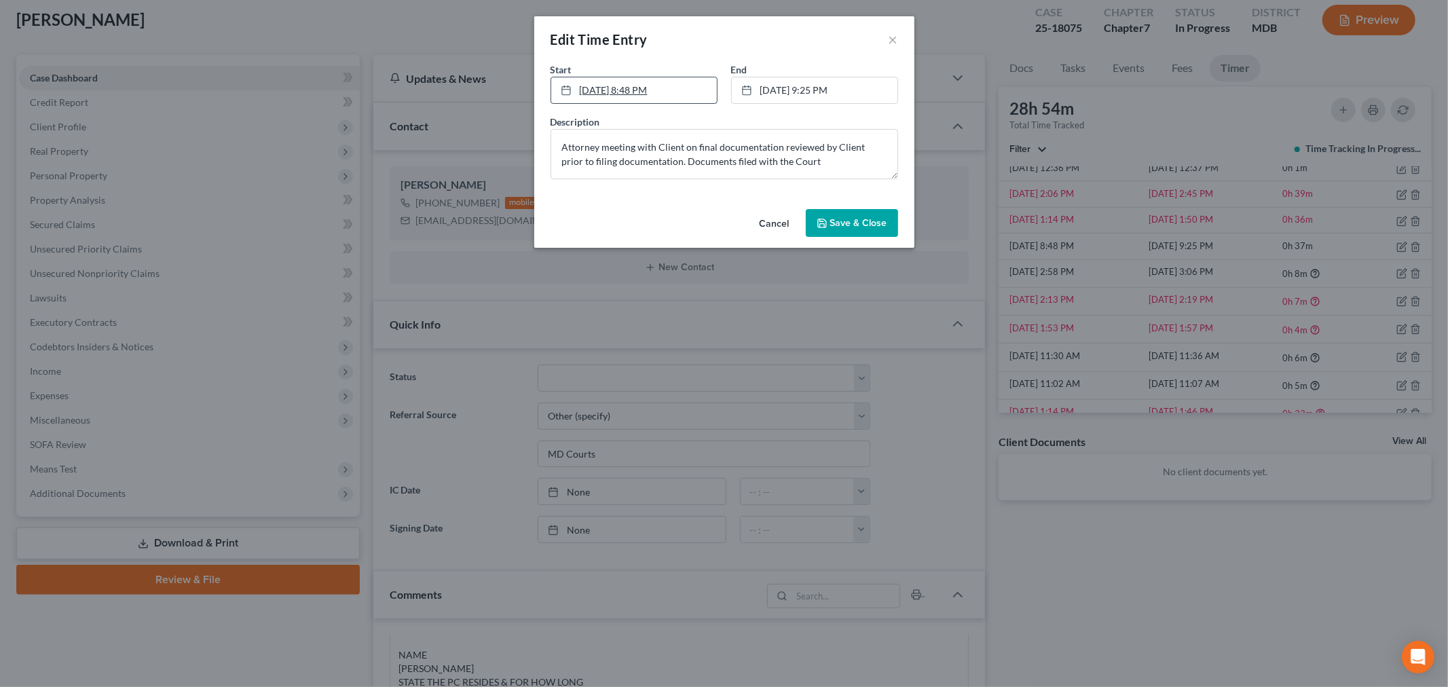
click at [630, 92] on link "9/28/2025 8:48 PM" at bounding box center [634, 90] width 166 height 26
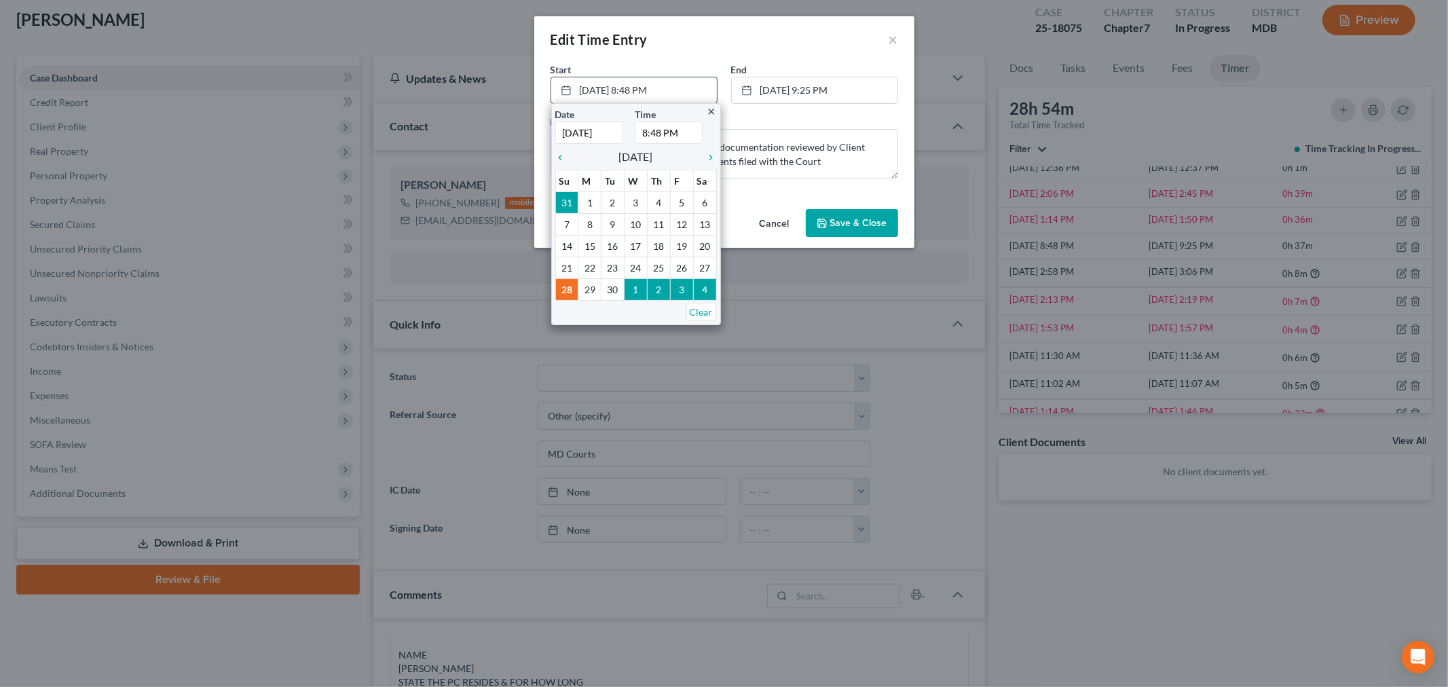
click at [653, 129] on input "8:48 PM" at bounding box center [669, 133] width 68 height 22
click at [711, 109] on icon "close" at bounding box center [712, 112] width 10 height 10
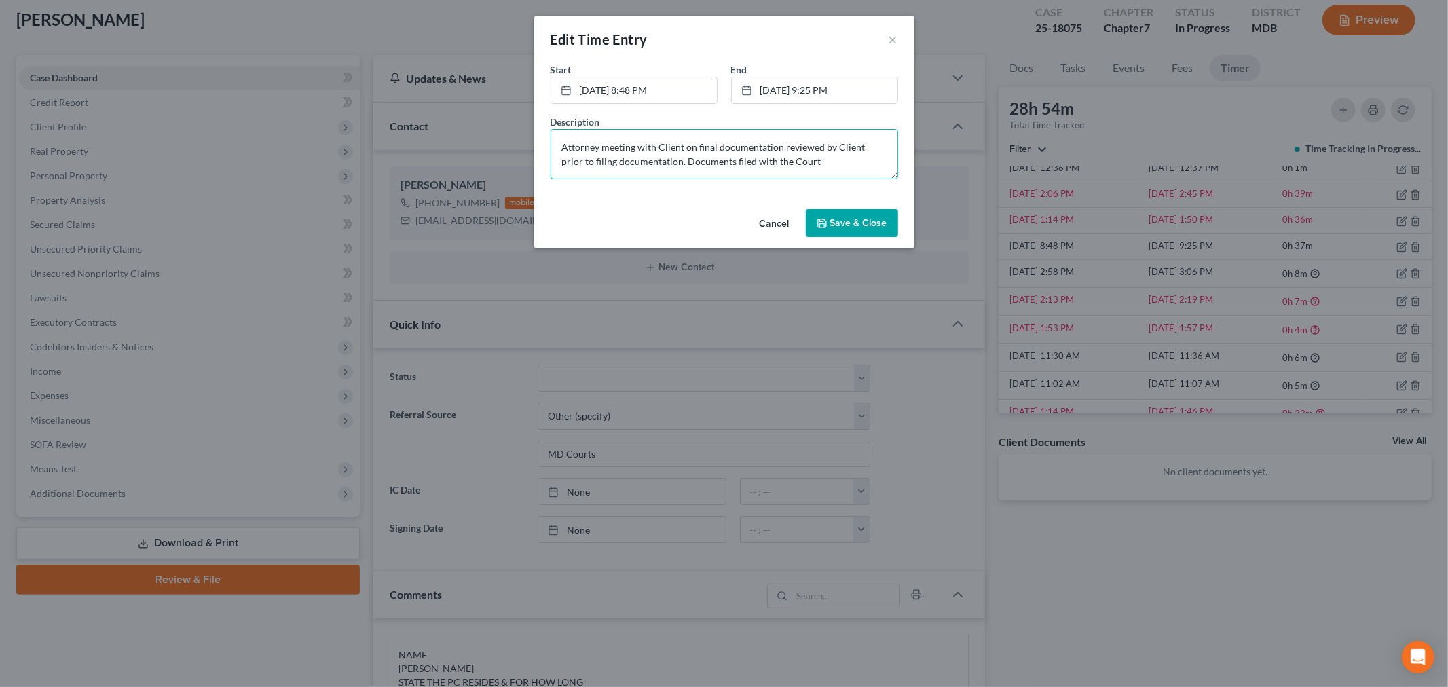
drag, startPoint x: 661, startPoint y: 163, endPoint x: 536, endPoint y: 140, distance: 126.4
click at [538, 141] on div "Start * 9/28/2025 8:48 PM close Date 9/28/2025 Time 8:48 PM chevron_left Septem…" at bounding box center [724, 132] width 380 height 141
type textarea "Client provides Approval for required documents and documents filed with the Co…"
click at [840, 209] on button "Save & Close" at bounding box center [852, 223] width 92 height 29
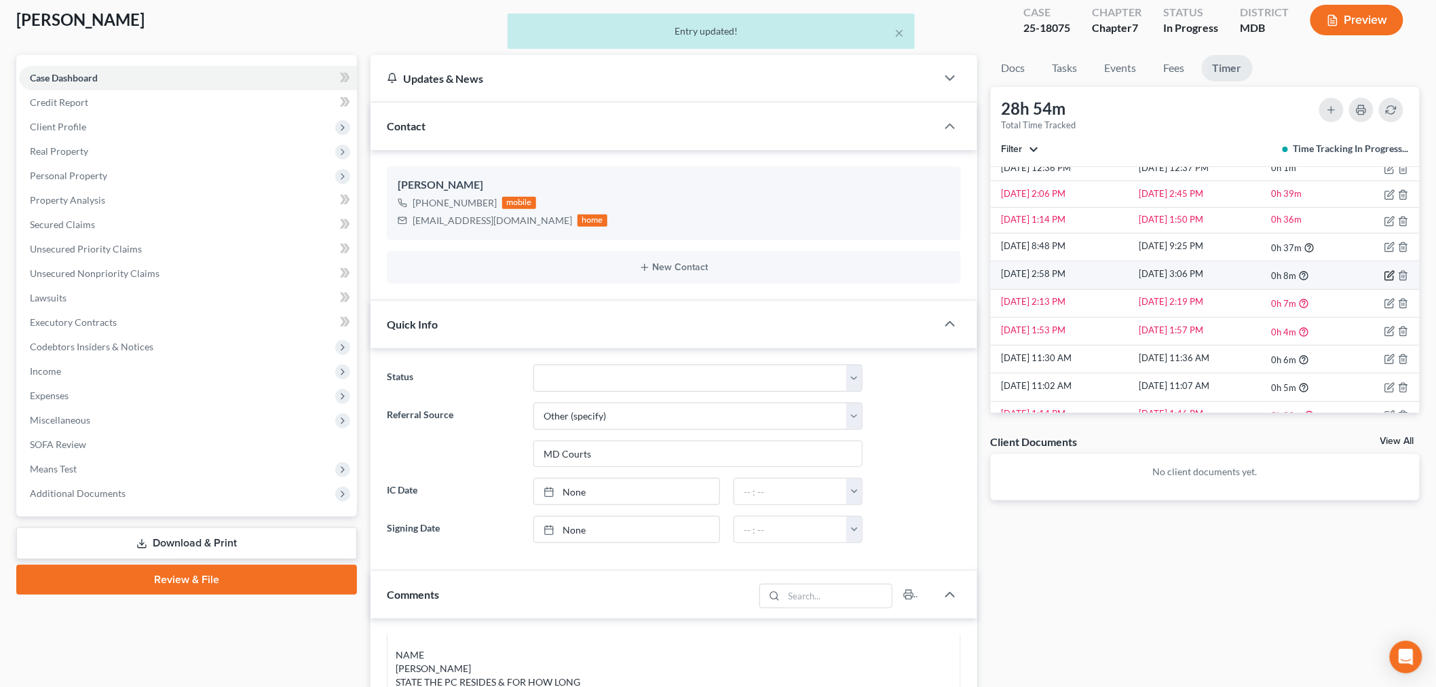
click at [1303, 276] on icon "button" at bounding box center [1391, 274] width 6 height 6
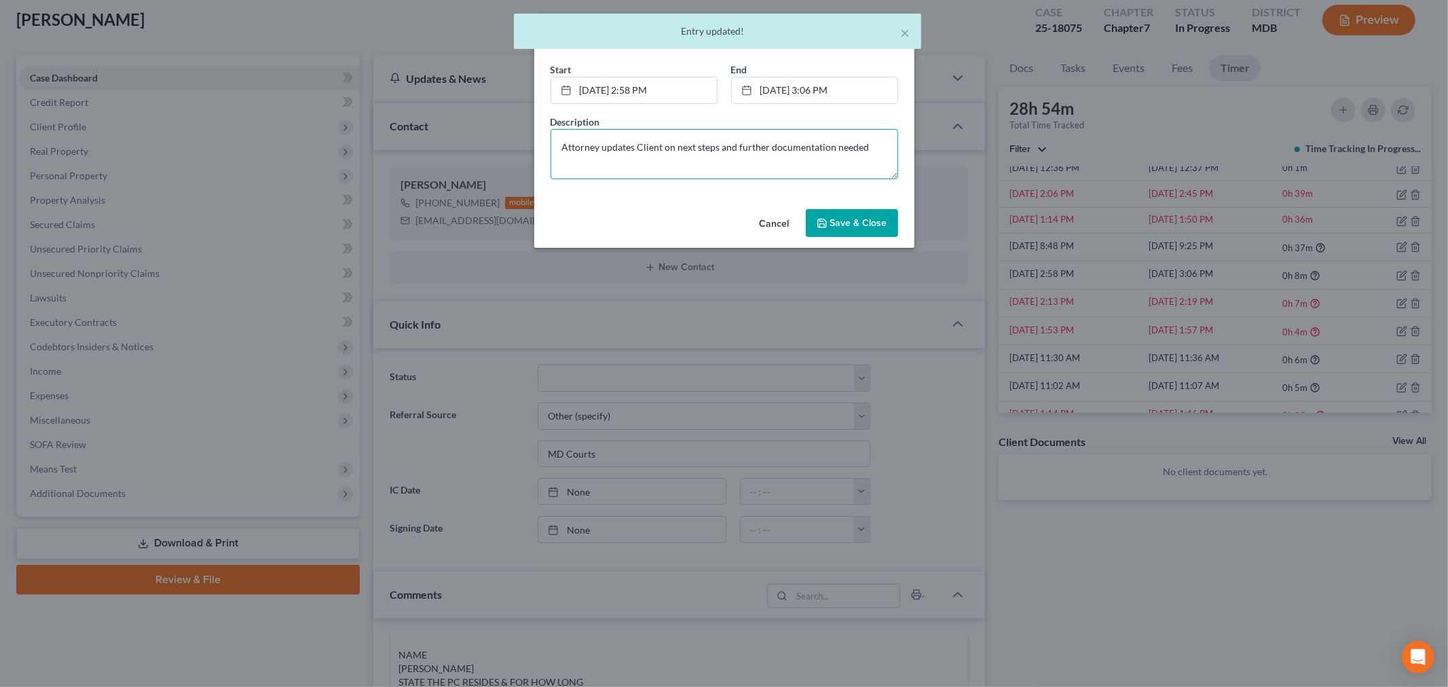
drag, startPoint x: 843, startPoint y: 148, endPoint x: 550, endPoint y: 138, distance: 293.4
click at [544, 140] on div "Description Attorney updates Client on next steps and further documentation nee…" at bounding box center [724, 147] width 361 height 64
paste textarea "meeting with Client on final documentation reviewed by Client prior to filing d…"
type textarea "Attorney meeting with Client on final documentation reviewed by Client prior to…"
drag, startPoint x: 625, startPoint y: 86, endPoint x: 636, endPoint y: 86, distance: 10.9
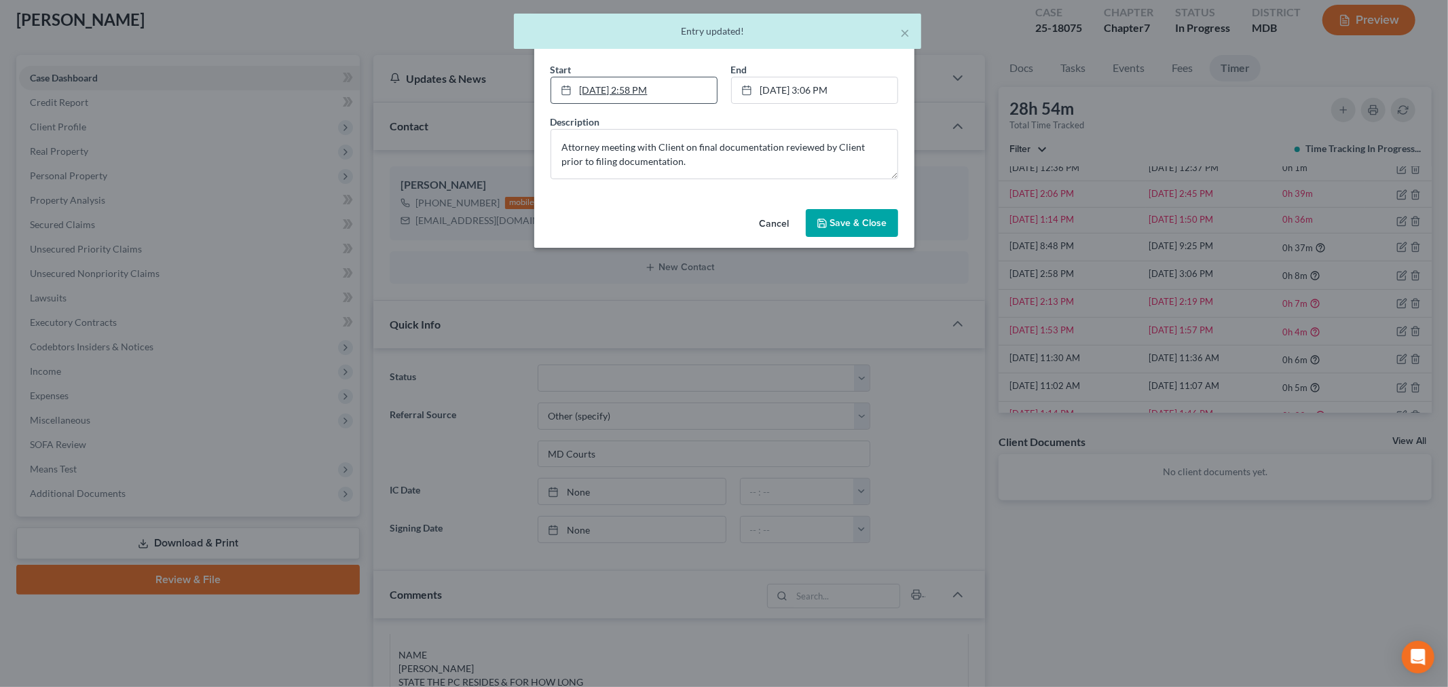
click at [625, 86] on link "9/28/2025 2:58 PM" at bounding box center [634, 90] width 166 height 26
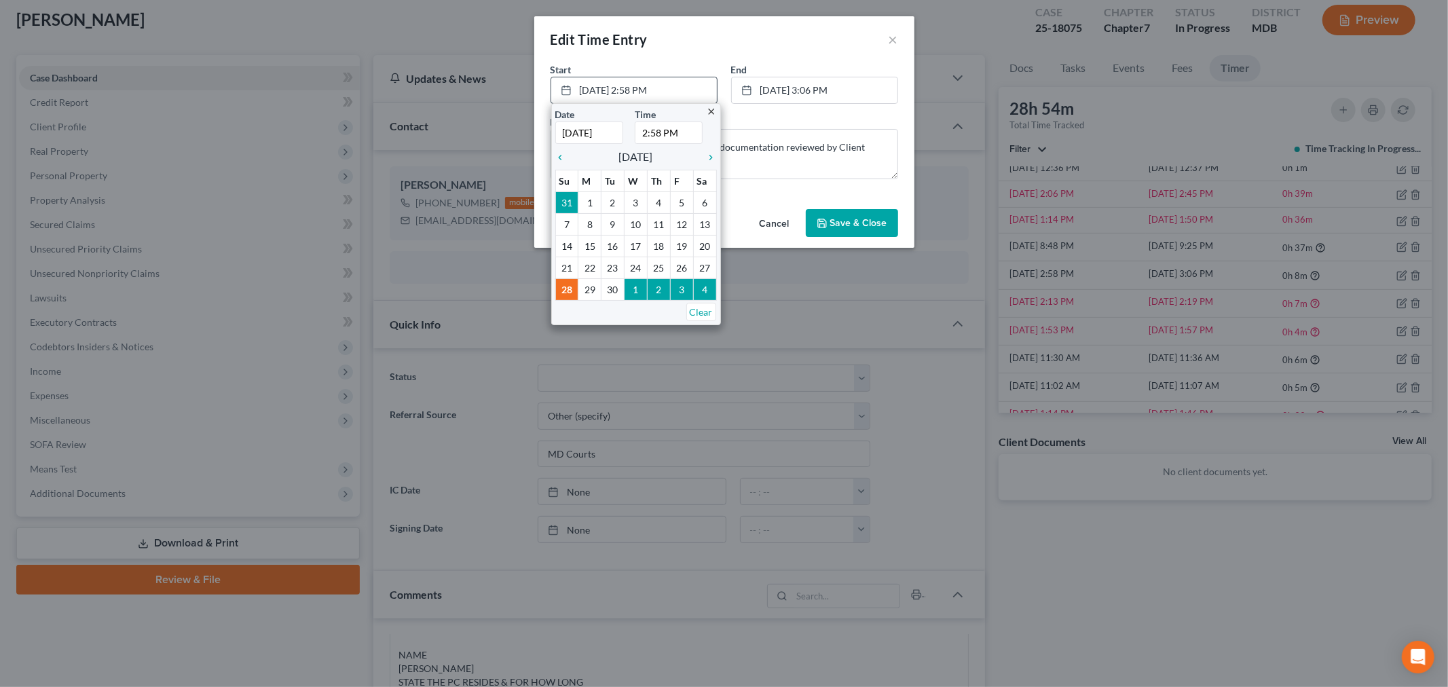
drag, startPoint x: 646, startPoint y: 128, endPoint x: 638, endPoint y: 128, distance: 7.5
click at [638, 128] on input "2:58 PM" at bounding box center [669, 133] width 68 height 22
type input "1:58 PM"
click at [830, 233] on button "Save & Close" at bounding box center [852, 223] width 92 height 29
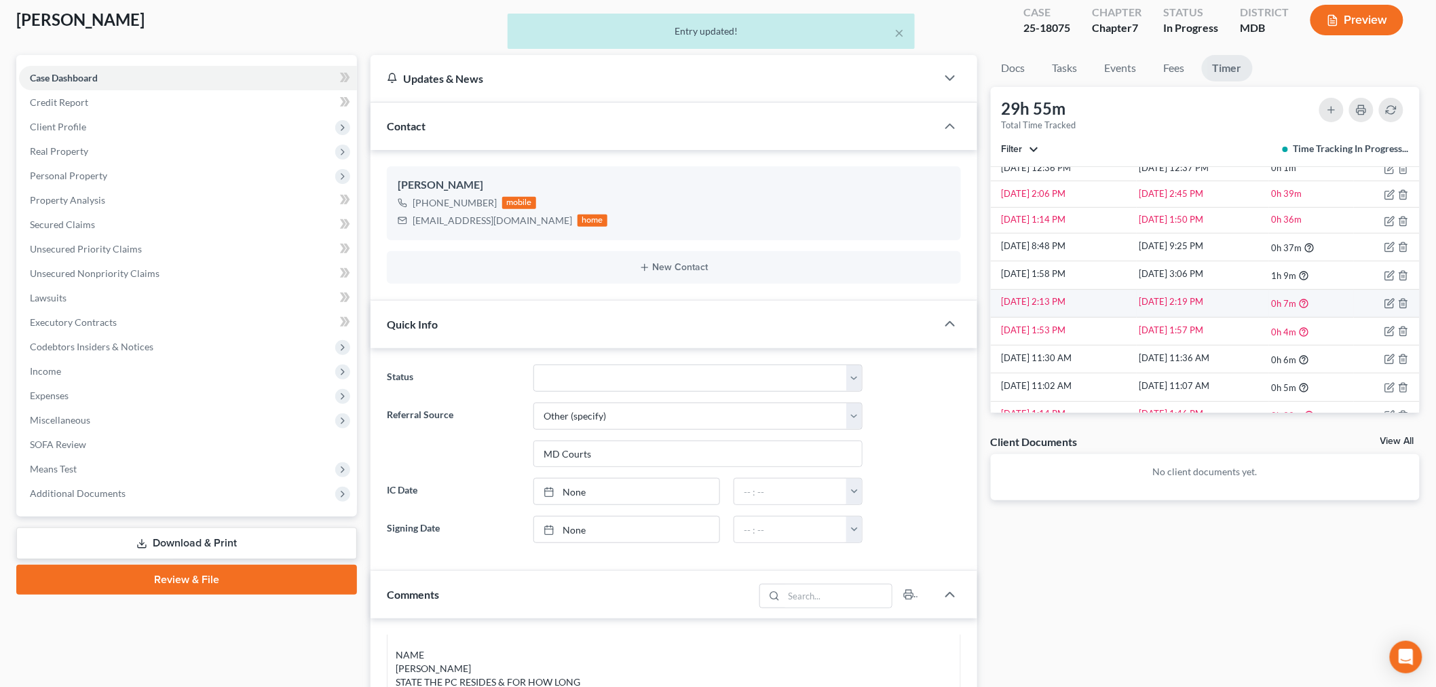
scroll to position [538, 0]
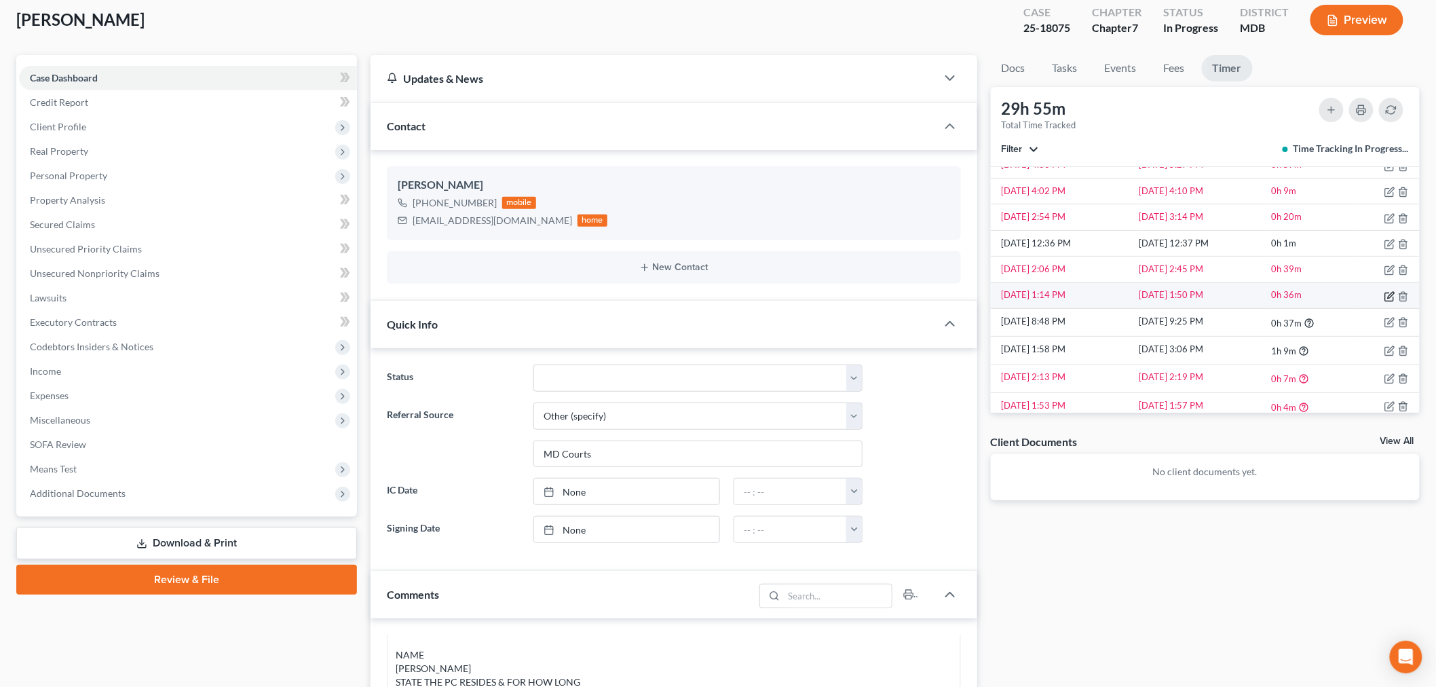
click at [1303, 299] on icon "button" at bounding box center [1390, 296] width 11 height 11
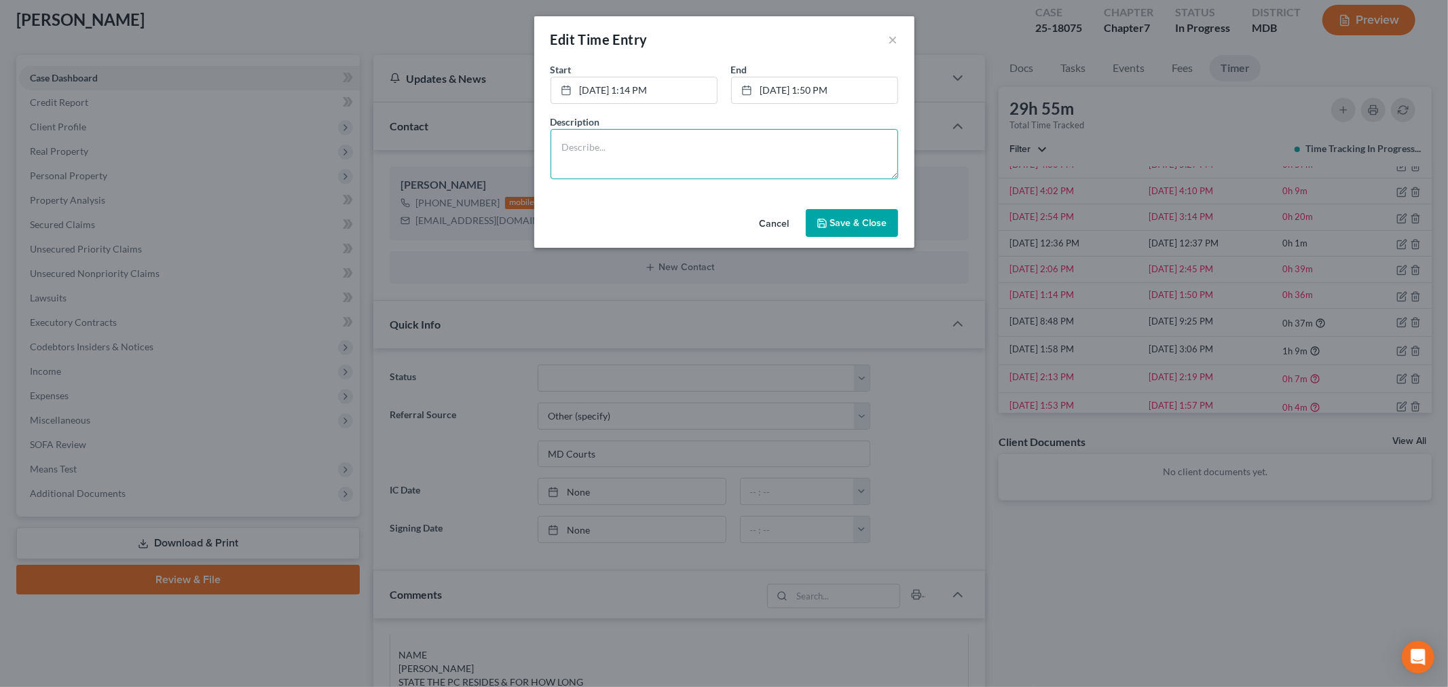
click at [739, 157] on textarea at bounding box center [725, 154] width 348 height 50
paste textarea "Attorney meeting with Client on final documentation reviewed by Client prior to…"
drag, startPoint x: 739, startPoint y: 160, endPoint x: 405, endPoint y: 83, distance: 342.9
click at [405, 83] on div "Edit Time Entry × Start * 9/29/2025 1:14 PM close Date 9/29/2025 Time 1:14 PM c…" at bounding box center [724, 343] width 1448 height 687
drag, startPoint x: 686, startPoint y: 160, endPoint x: 479, endPoint y: 113, distance: 211.6
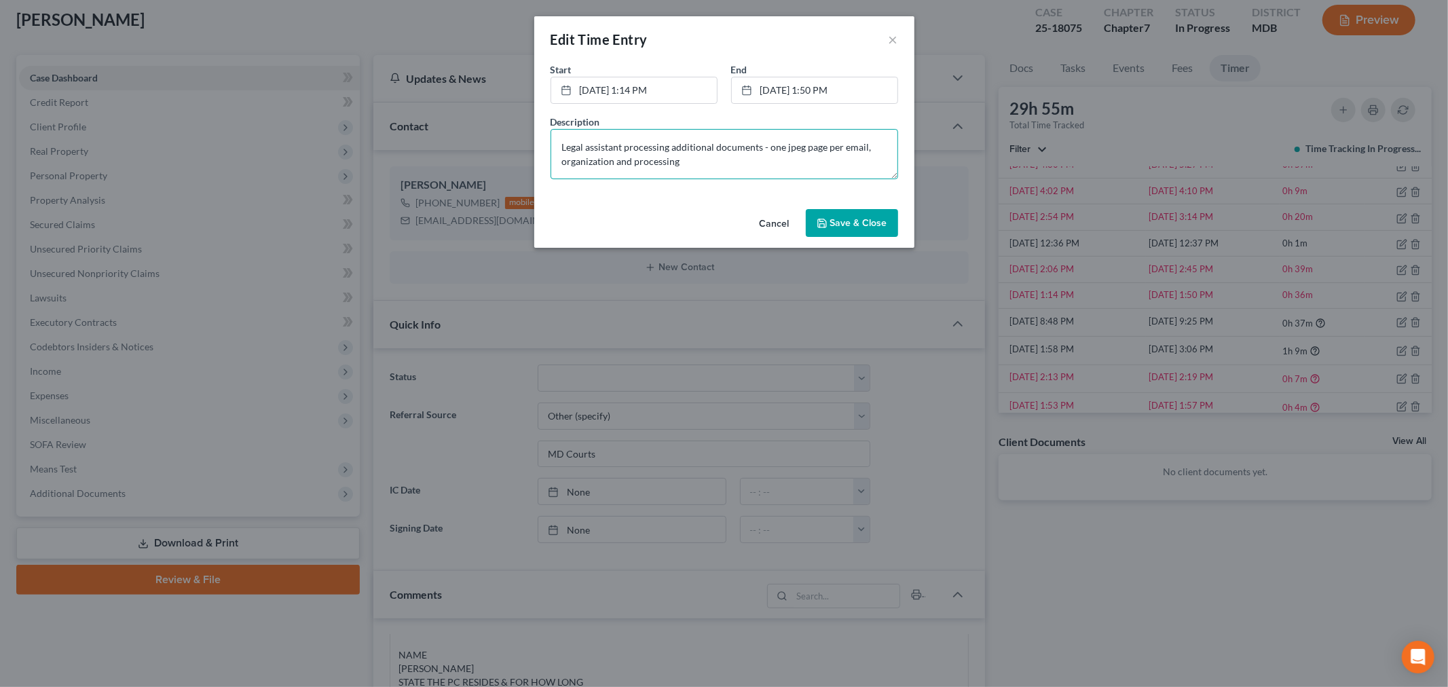
click at [479, 113] on div "Edit Time Entry × Start * 9/29/2025 1:14 PM close Date 9/29/2025 Time 1:14 PM c…" at bounding box center [724, 343] width 1448 height 687
type textarea "Legal assistant processing additional documents - one jpeg page per email, orga…"
click at [836, 214] on button "Save & Close" at bounding box center [852, 223] width 92 height 29
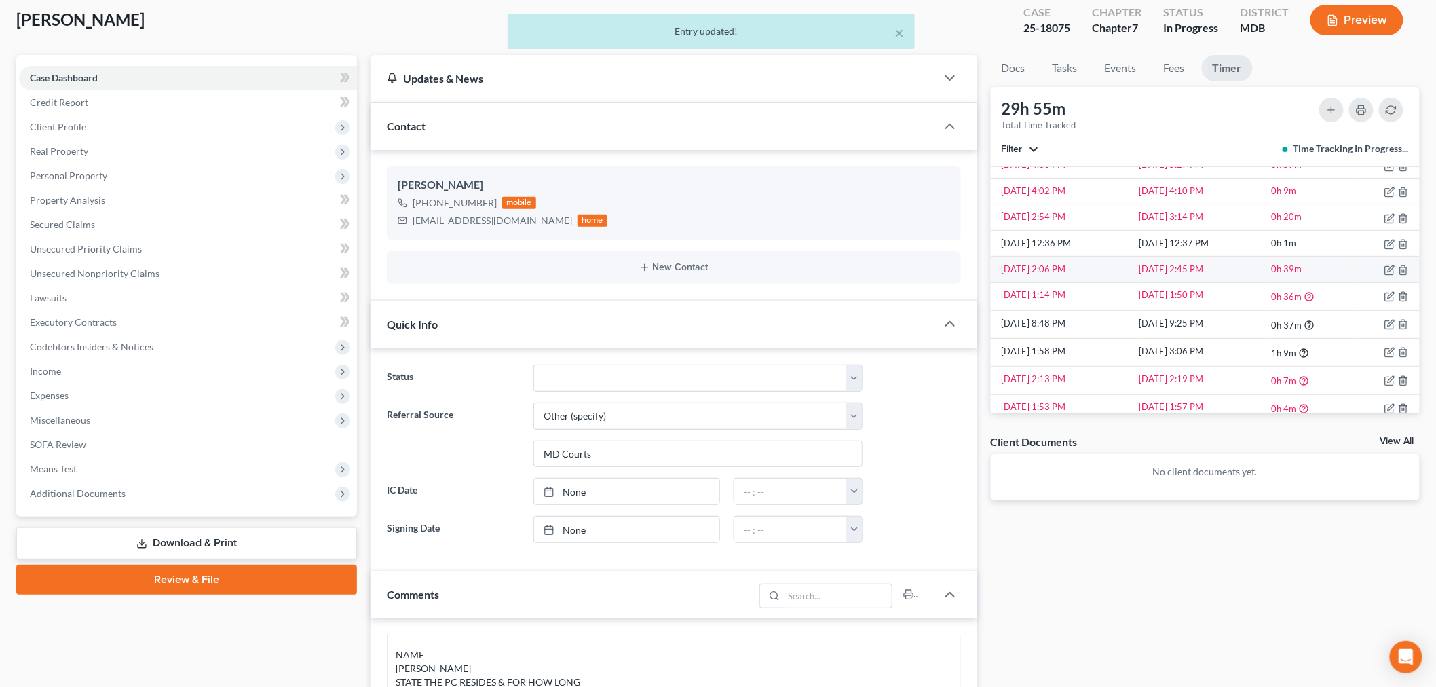
click at [1303, 273] on td at bounding box center [1387, 270] width 66 height 26
click at [1303, 270] on icon "button" at bounding box center [1390, 270] width 11 height 11
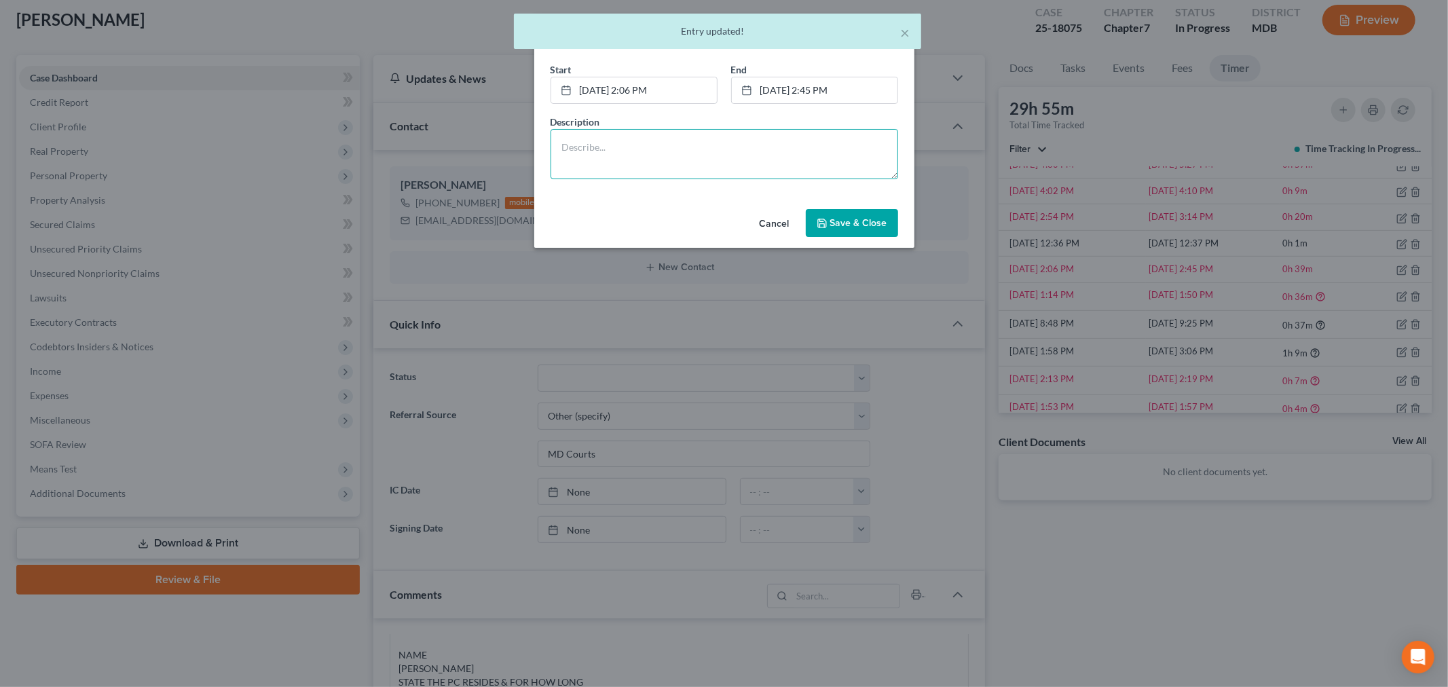
click at [741, 154] on textarea at bounding box center [725, 154] width 348 height 50
paste textarea "Legal assistant processing additional documents - one jpeg page per email, orga…"
type textarea "Legal assistant processing additional documents - one jpeg page per email, orga…"
click at [828, 225] on icon "button" at bounding box center [822, 223] width 11 height 11
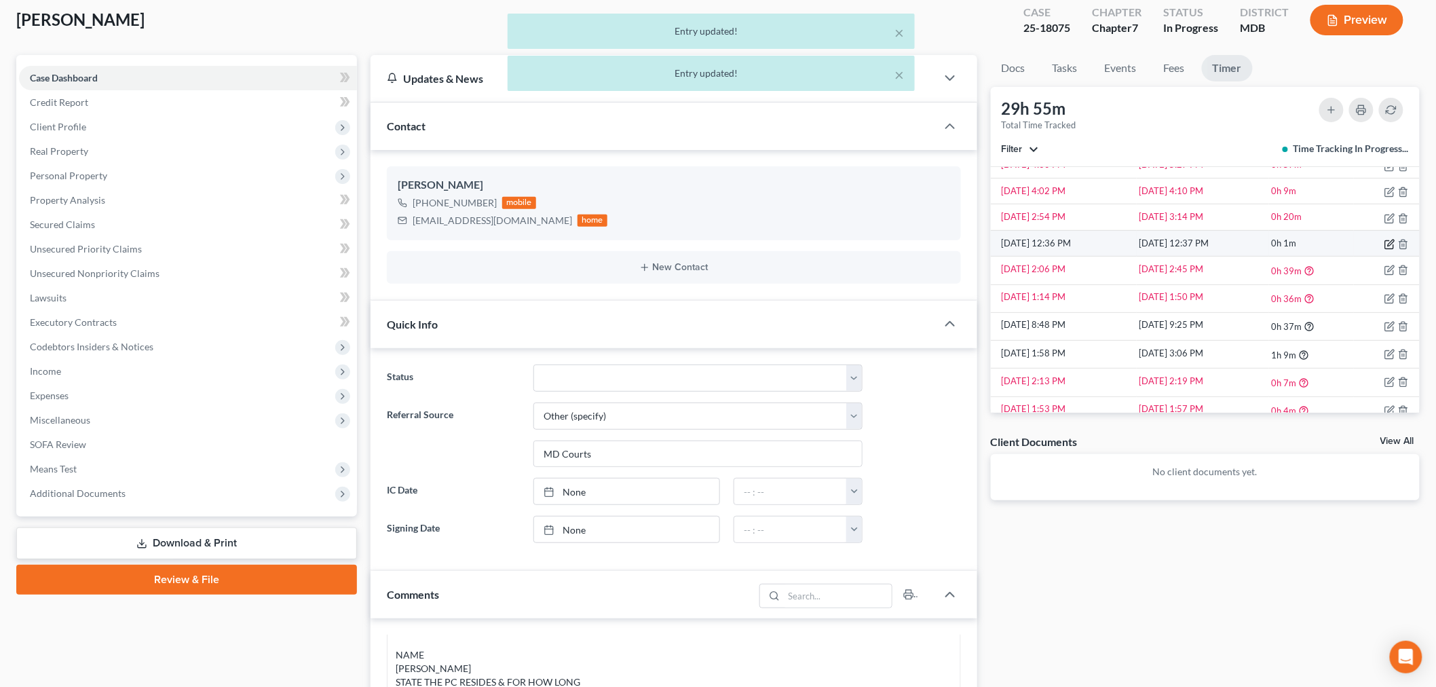
click at [1303, 243] on icon "button" at bounding box center [1390, 244] width 11 height 11
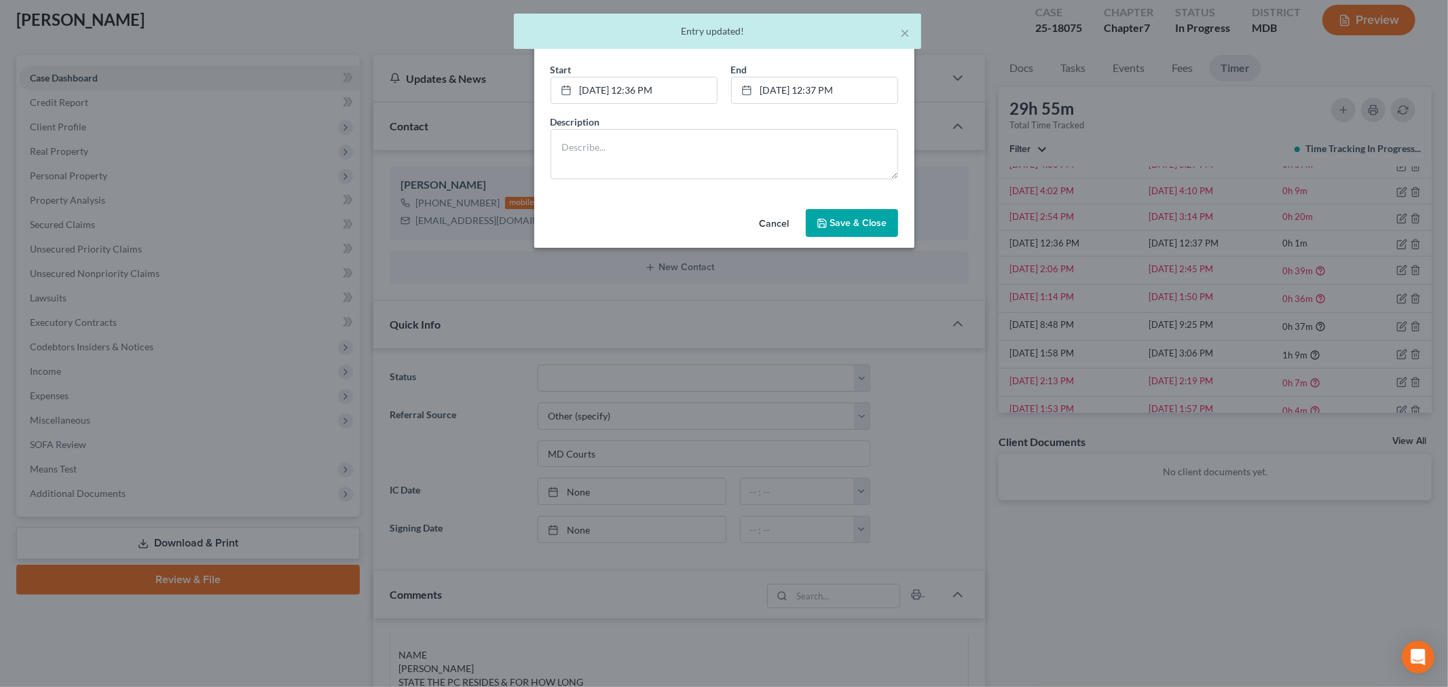
click at [904, 76] on div "End * 9/30/2025 12:37 PM close Date 9/30/2025 Time 12:37 PM chevron_left Septem…" at bounding box center [814, 82] width 181 height 41
click at [903, 33] on button "×" at bounding box center [906, 32] width 10 height 16
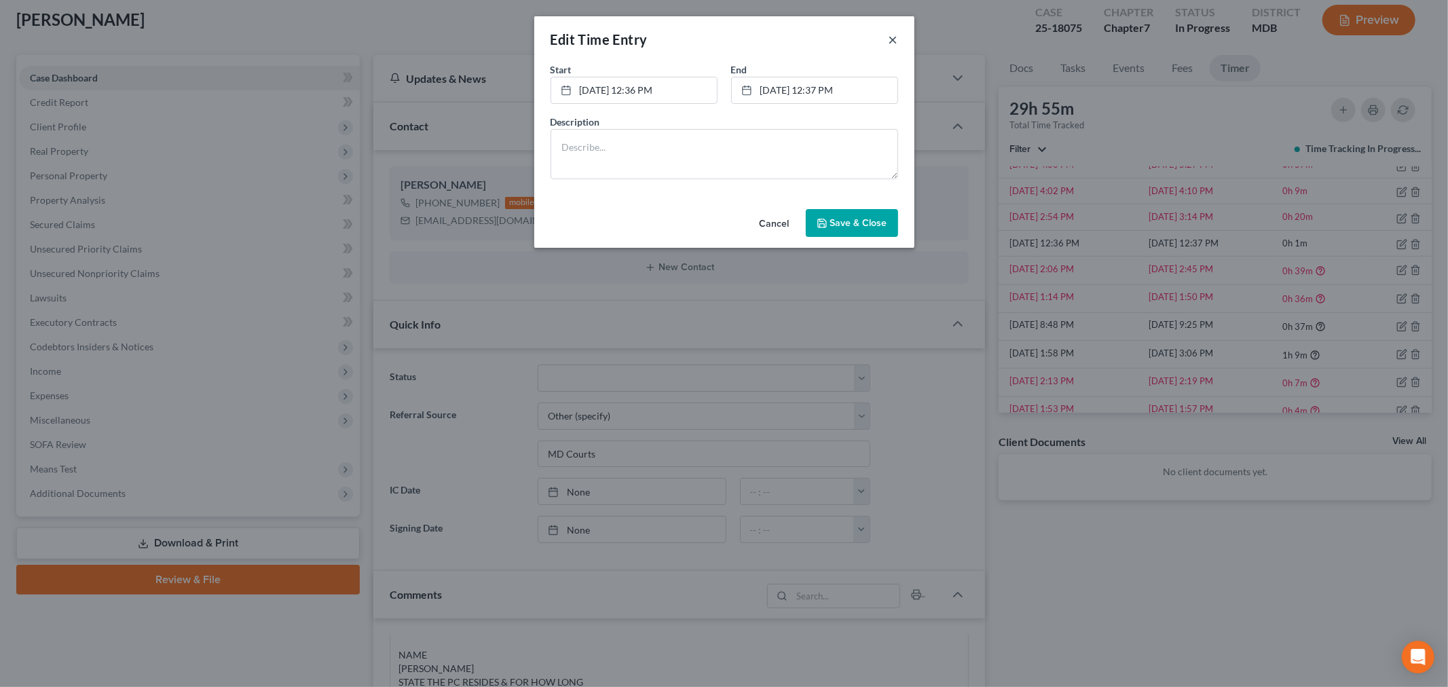
drag, startPoint x: 894, startPoint y: 42, endPoint x: 901, endPoint y: 41, distance: 6.9
click at [894, 41] on button "×" at bounding box center [894, 39] width 10 height 16
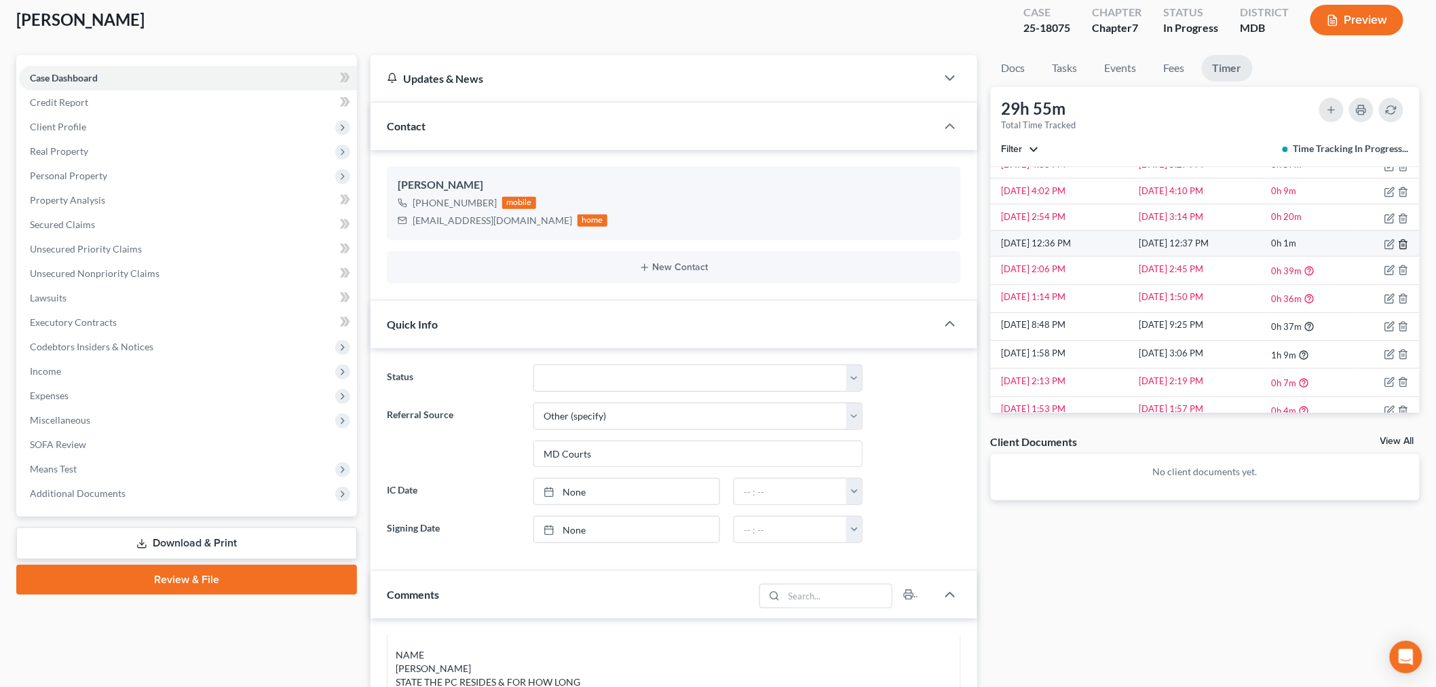
click at [1303, 242] on polyline "button" at bounding box center [1404, 242] width 8 height 0
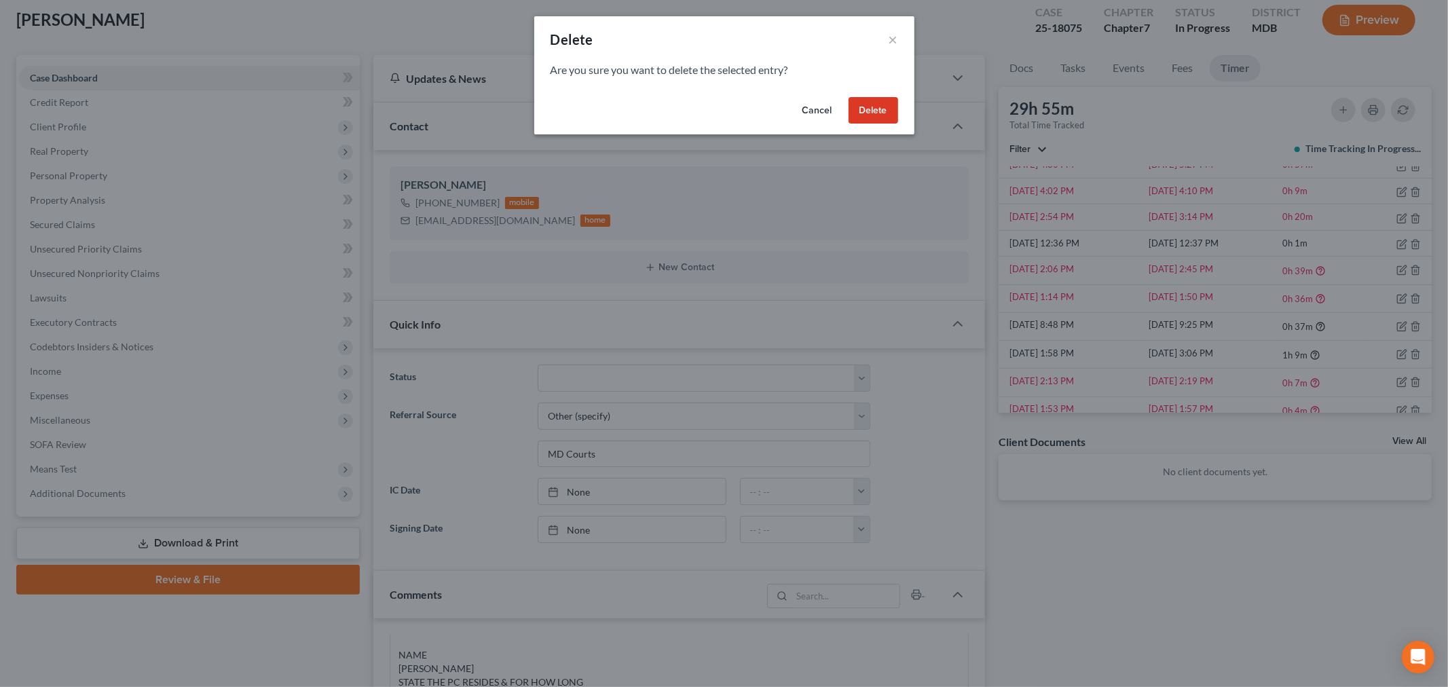
click at [864, 105] on button "Delete" at bounding box center [874, 110] width 50 height 27
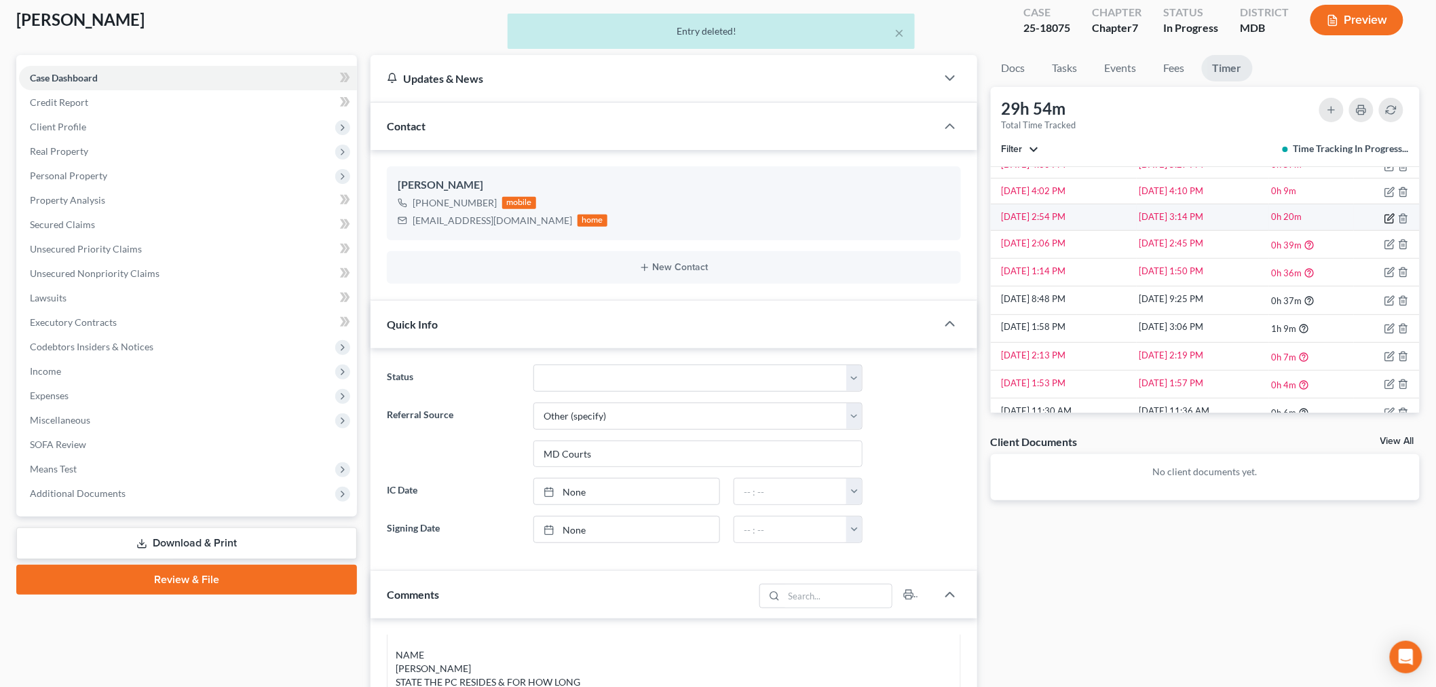
click at [1303, 217] on icon "button" at bounding box center [1391, 217] width 6 height 6
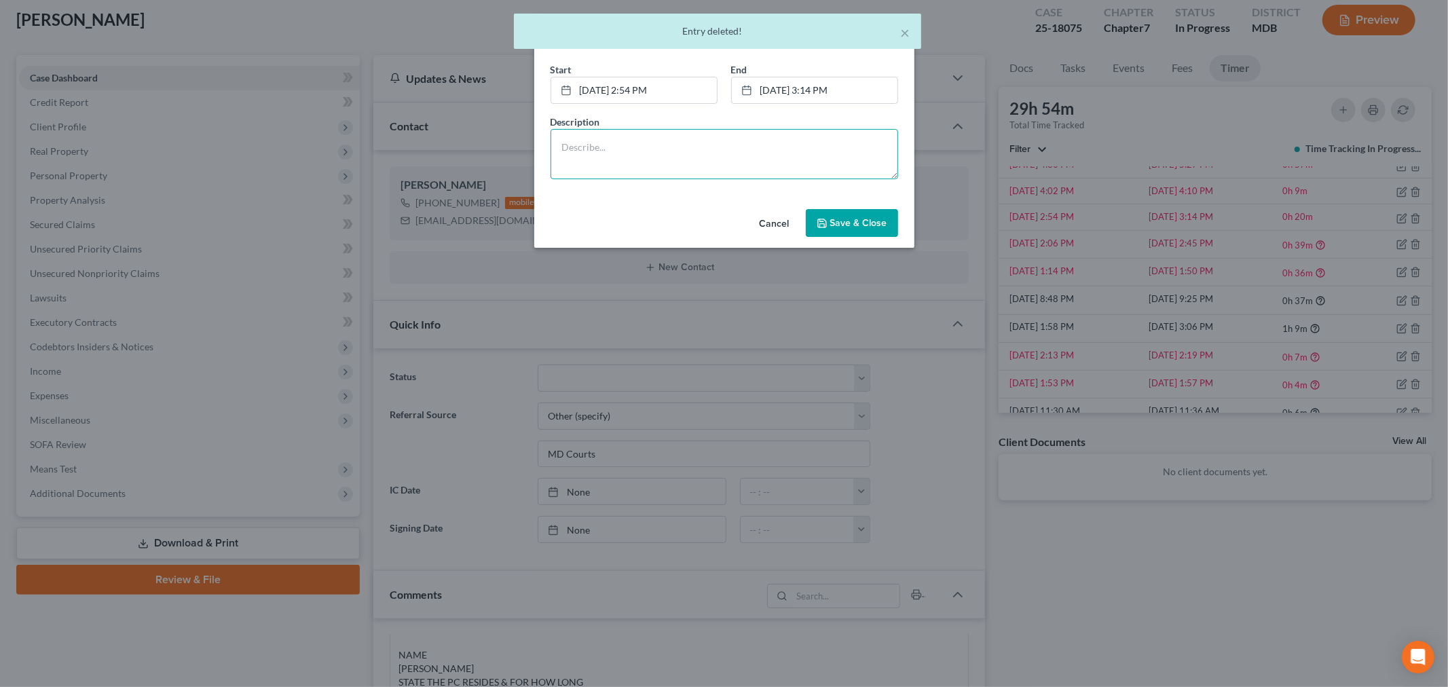
click at [752, 174] on textarea at bounding box center [725, 154] width 348 height 50
paste textarea "Legal assistant processing additional documents - one jpeg page per email, orga…"
type textarea "Legal assistant processing additional documents - one jpeg page per email, orga…"
click at [803, 219] on div "Cancel Save & Close" at bounding box center [724, 226] width 380 height 45
click at [847, 215] on button "Save & Close" at bounding box center [852, 223] width 92 height 29
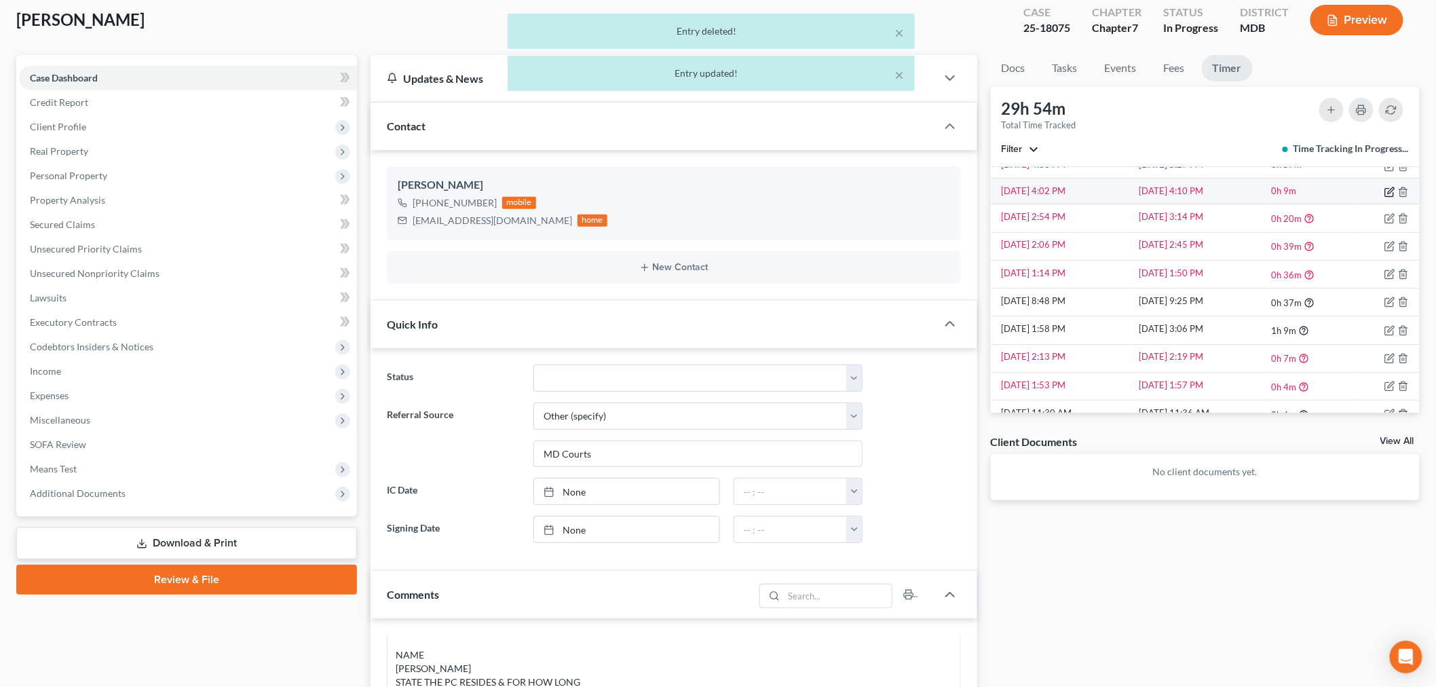
click at [1303, 187] on icon "button" at bounding box center [1390, 192] width 11 height 11
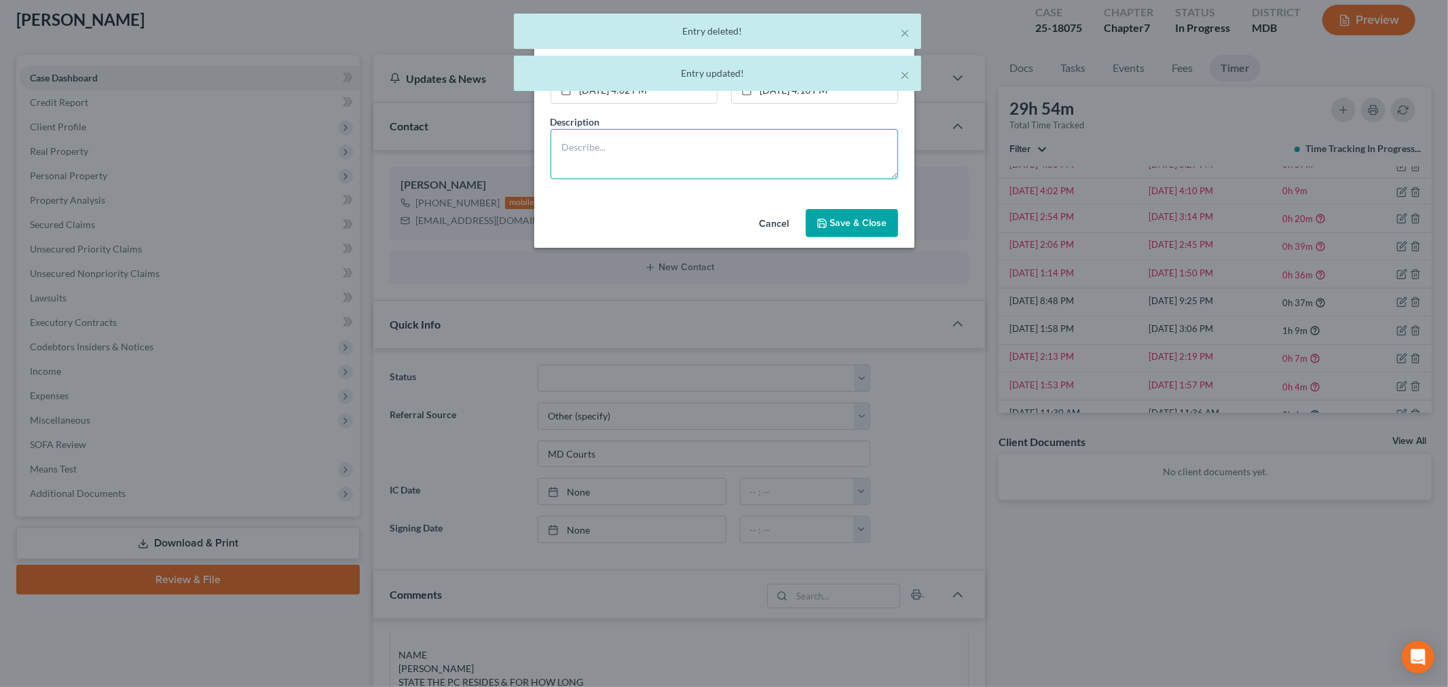
drag, startPoint x: 817, startPoint y: 157, endPoint x: 838, endPoint y: 193, distance: 41.3
click at [817, 158] on textarea at bounding box center [725, 154] width 348 height 50
paste textarea "Legal assistant processing additional documents - one jpeg page per email, orga…"
type textarea "Legal assistant processing additional documents - one jpeg page per email, orga…"
click at [842, 234] on button "Save & Close" at bounding box center [852, 223] width 92 height 29
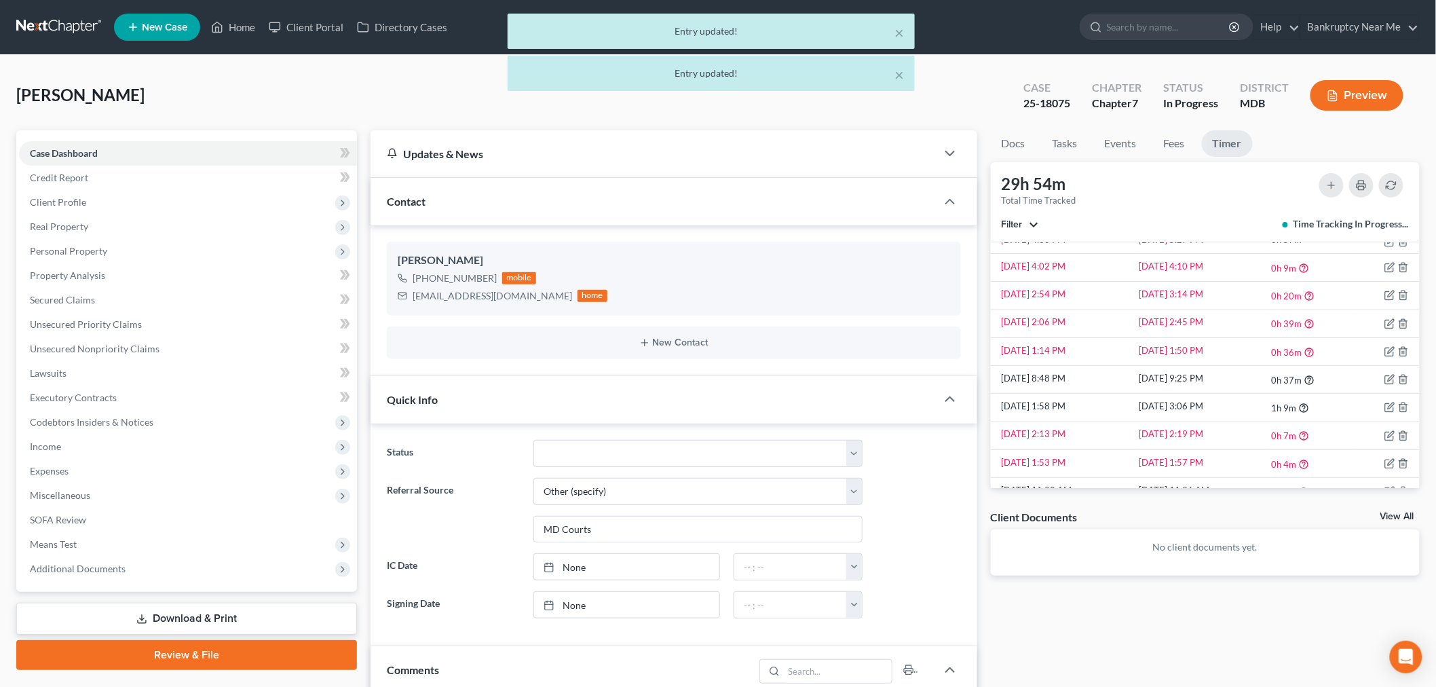
scroll to position [462, 0]
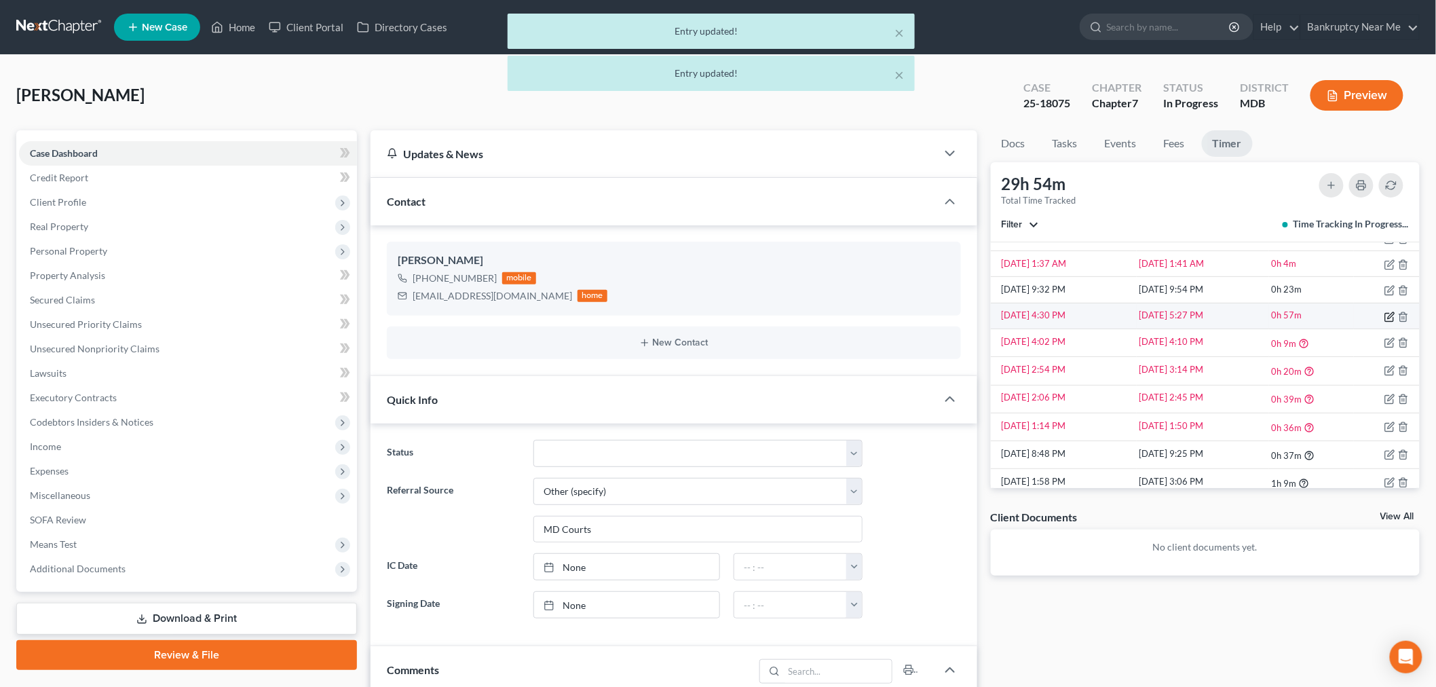
click at [1303, 320] on icon "button" at bounding box center [1390, 317] width 11 height 11
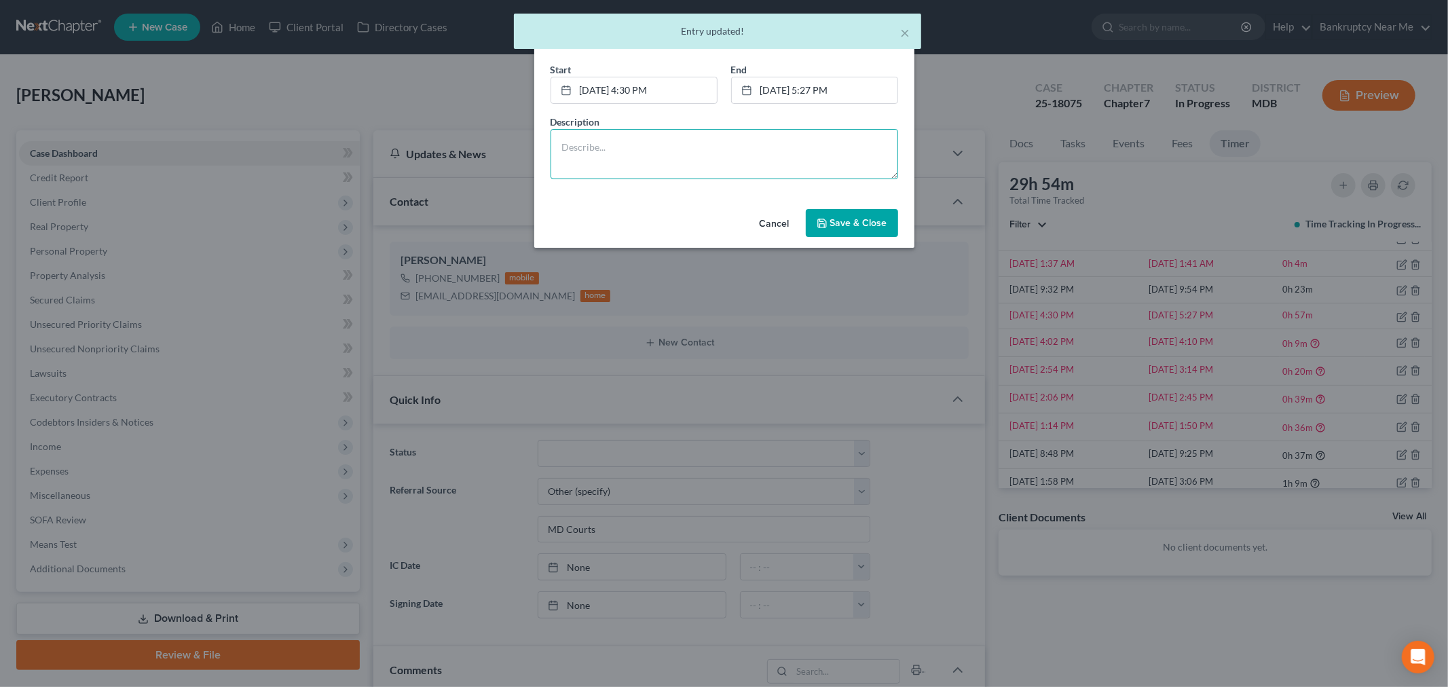
click at [760, 157] on textarea at bounding box center [725, 154] width 348 height 50
paste textarea "Legal assistant processing additional documents - one jpeg page per email, orga…"
type textarea "Legal assistant processing additional documents - one jpeg page per email, orga…"
click at [843, 228] on span "Save & Close" at bounding box center [858, 223] width 57 height 12
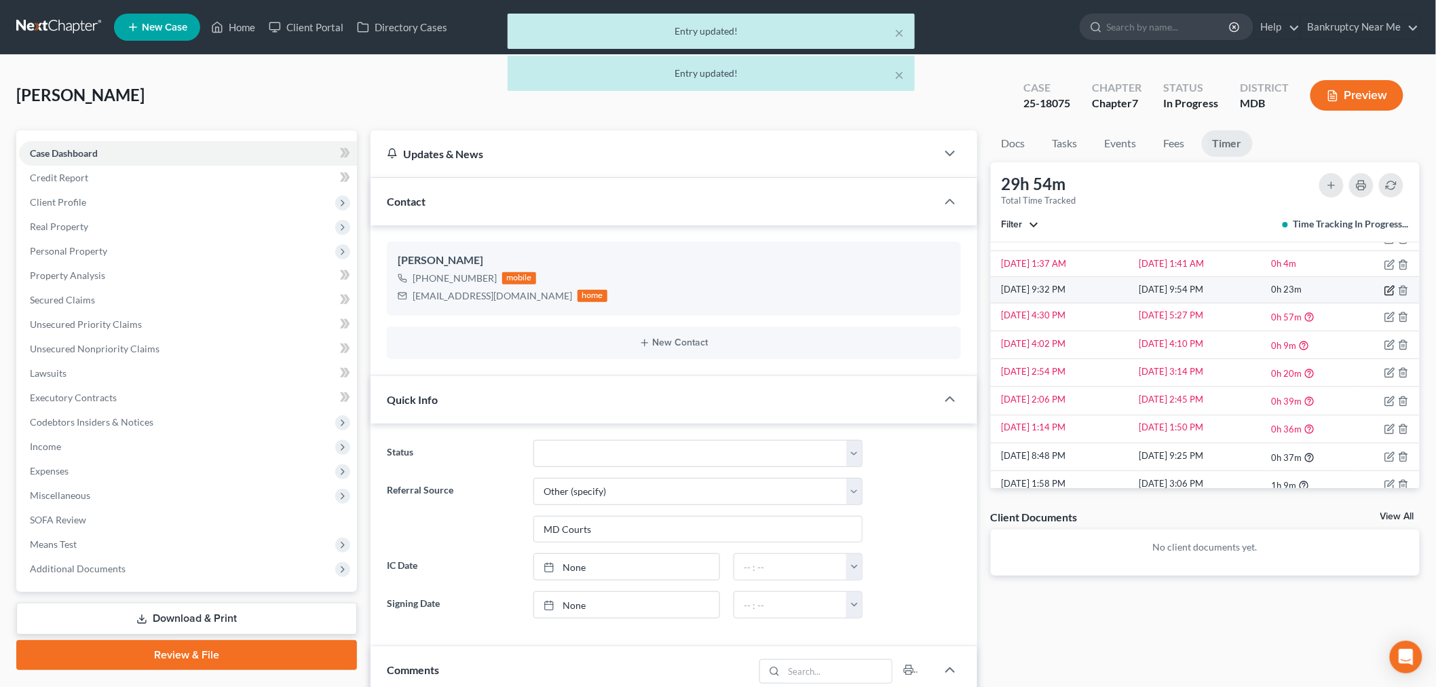
click at [1303, 289] on icon "button" at bounding box center [1390, 290] width 11 height 11
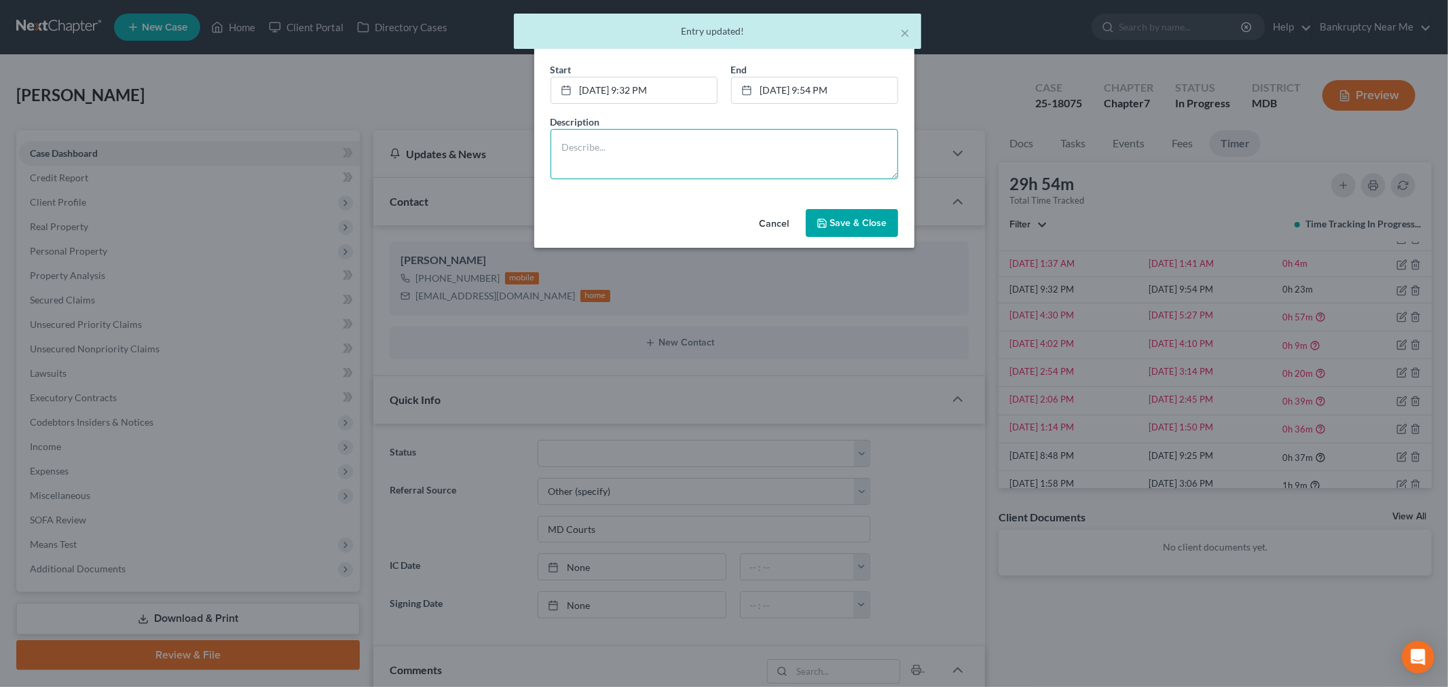
click at [677, 159] on textarea at bounding box center [725, 154] width 348 height 50
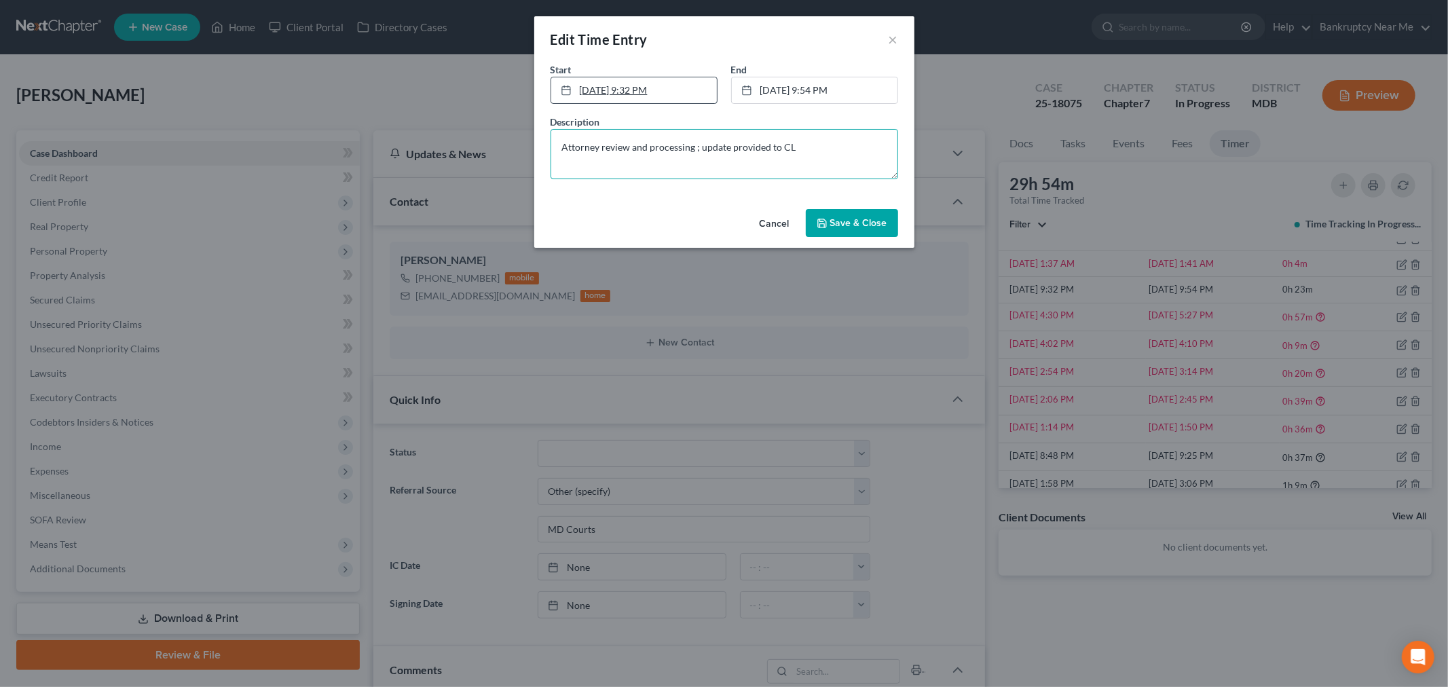
type textarea "Attorney review and processing ; update provided to CL"
click at [641, 90] on link "9/30/2025 9:32 PM" at bounding box center [634, 90] width 166 height 26
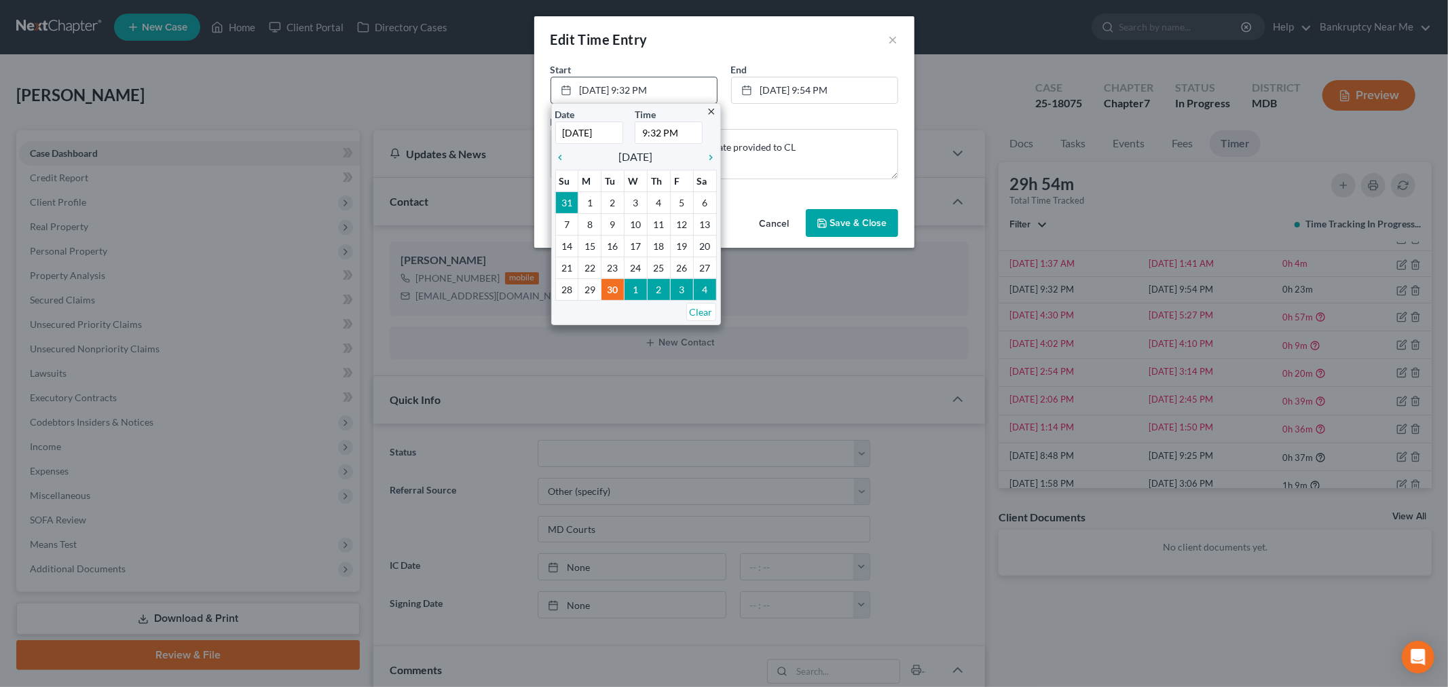
click at [650, 128] on input "9:32 PM" at bounding box center [669, 133] width 68 height 22
click at [655, 130] on input "9:32 PM" at bounding box center [669, 133] width 68 height 22
type input "9:12 PM"
click at [823, 220] on icon "button" at bounding box center [822, 223] width 11 height 11
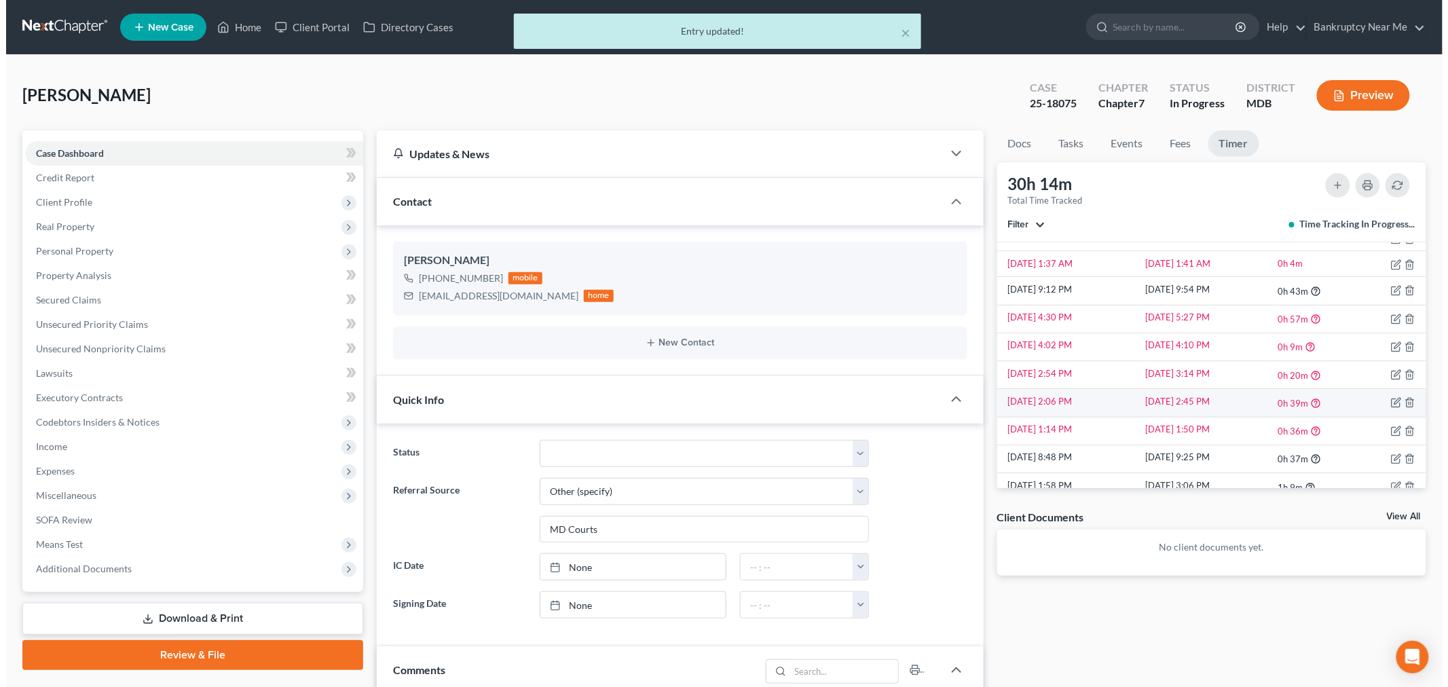
scroll to position [387, 0]
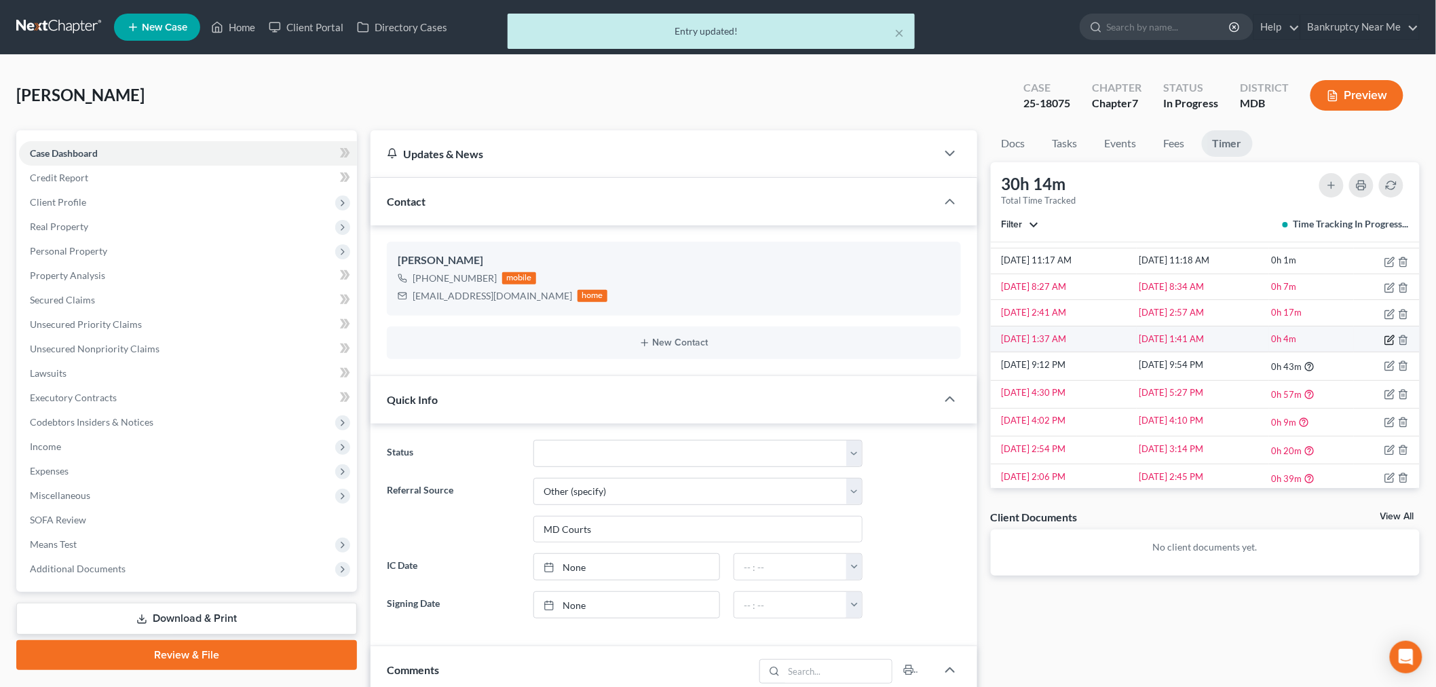
click at [1303, 340] on icon "button" at bounding box center [1390, 340] width 11 height 11
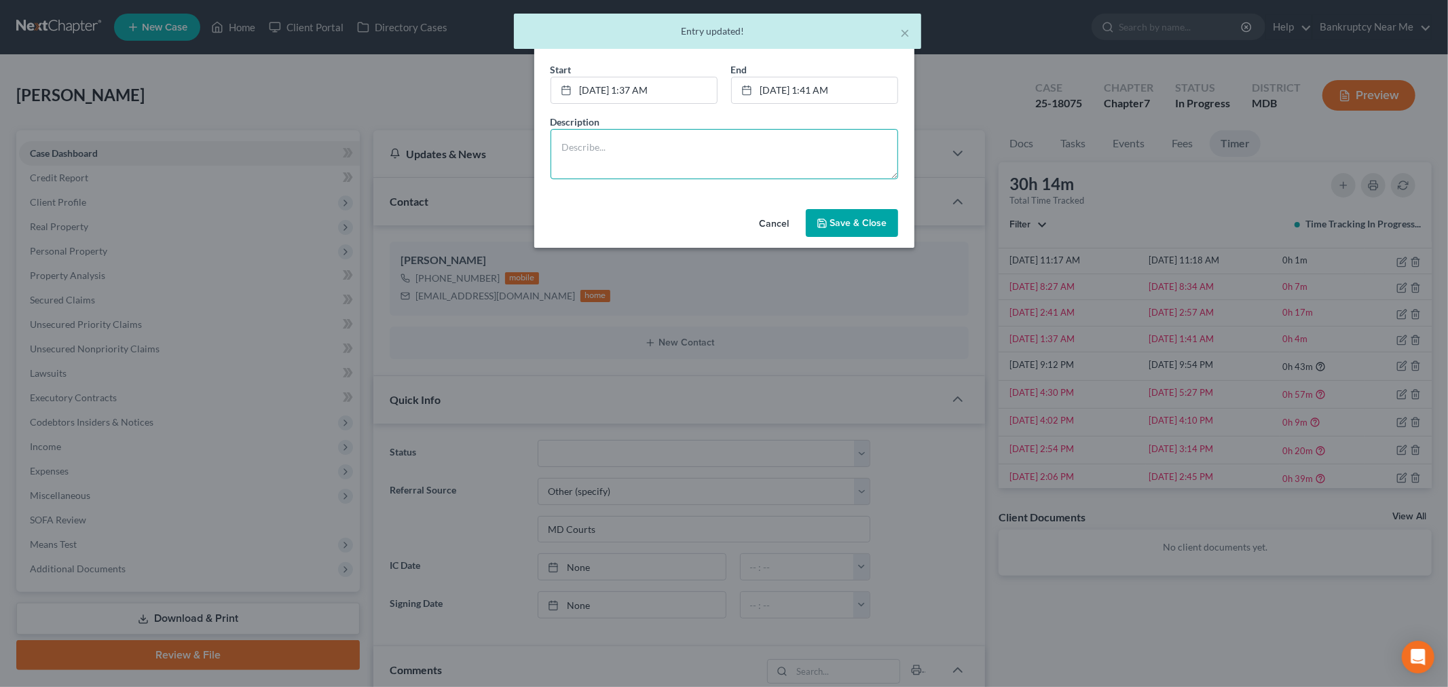
click at [711, 150] on textarea at bounding box center [725, 154] width 348 height 50
paste textarea "Legal assistant processing additional documents - one jpeg page per email, orga…"
type textarea "Legal assistant processing additional documents - one jpeg page per email, orga…"
drag, startPoint x: 800, startPoint y: 224, endPoint x: 815, endPoint y: 224, distance: 15.6
click at [800, 224] on button "Cancel" at bounding box center [775, 223] width 52 height 27
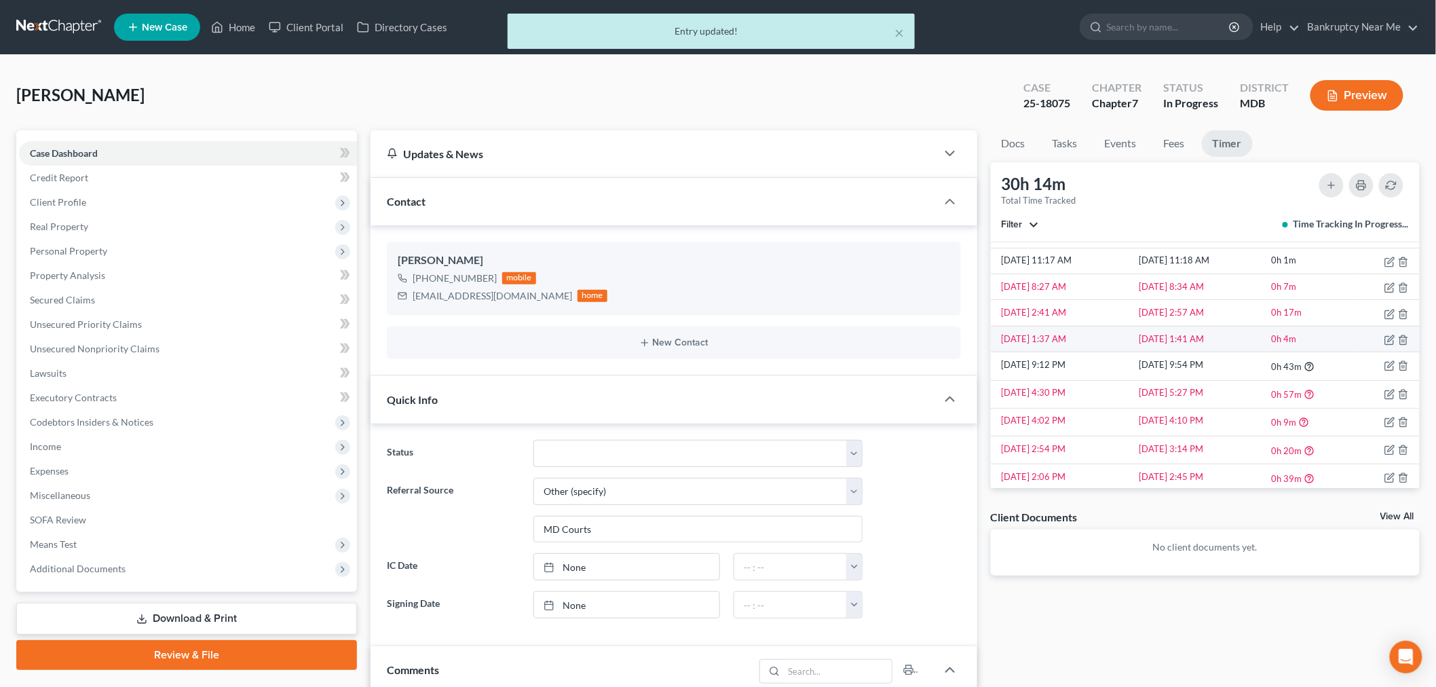
click at [1303, 334] on td at bounding box center [1387, 339] width 66 height 26
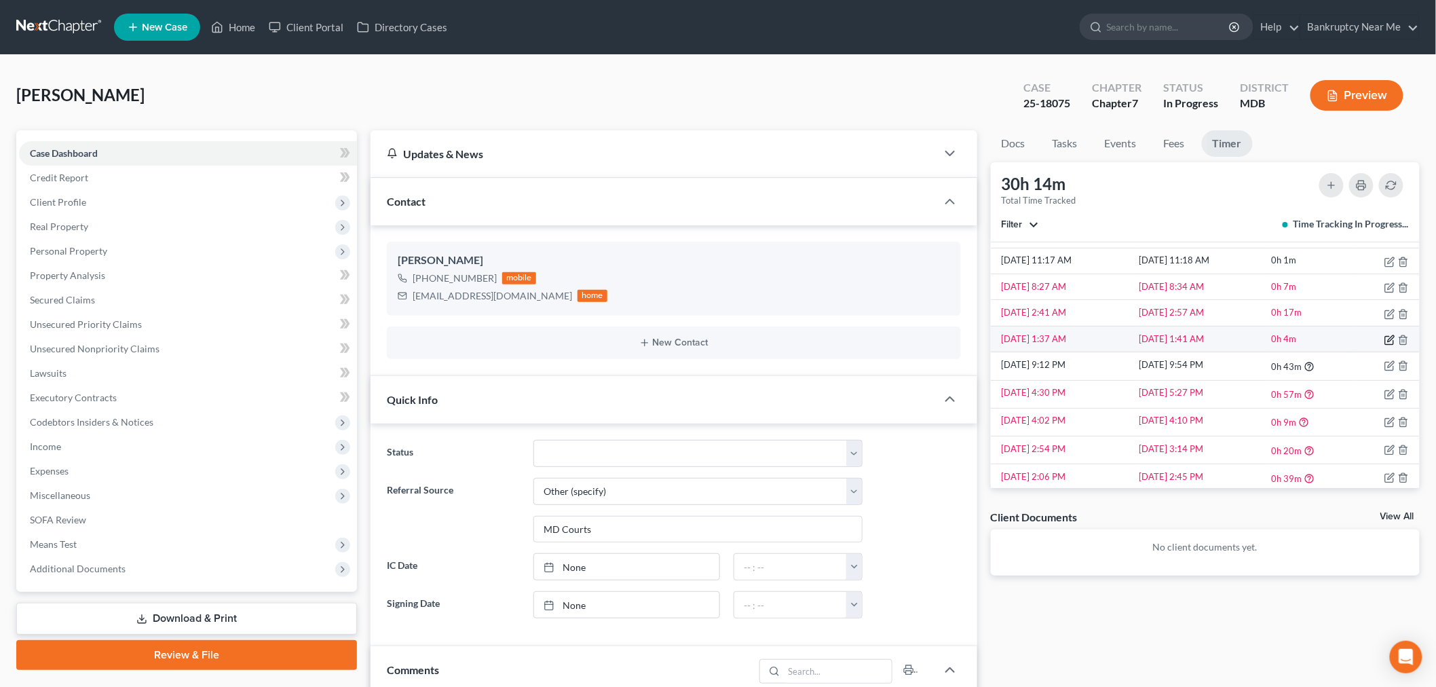
click at [1303, 337] on icon "button" at bounding box center [1390, 340] width 11 height 11
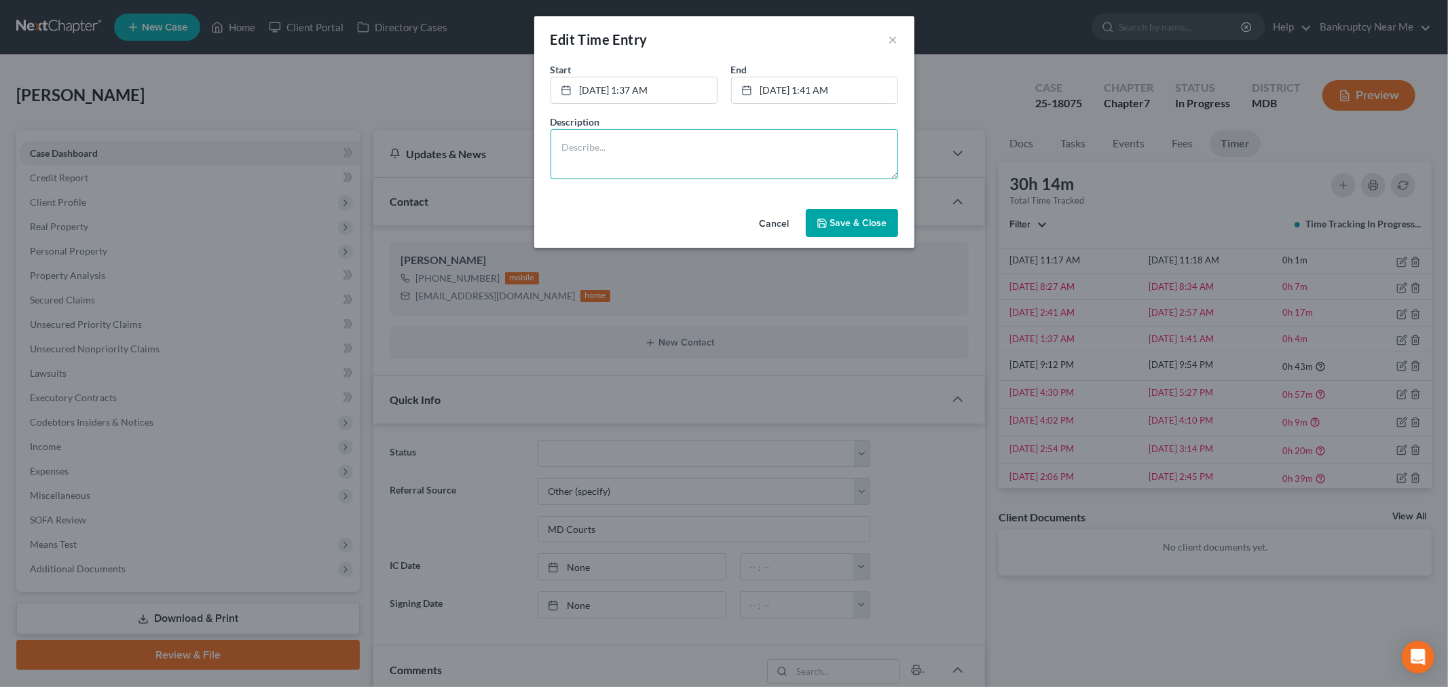
click at [769, 147] on textarea at bounding box center [725, 154] width 348 height 50
paste textarea "Legal assistant processing additional documents - one jpeg page per email, orga…"
drag, startPoint x: 758, startPoint y: 148, endPoint x: 779, endPoint y: 143, distance: 22.4
click at [758, 148] on textarea "Legal assistant processing additional documents - one jpeg page per email, orga…" at bounding box center [725, 154] width 348 height 50
type textarea "Legal assistant processing additional documents - one jpeg page per email, orga…"
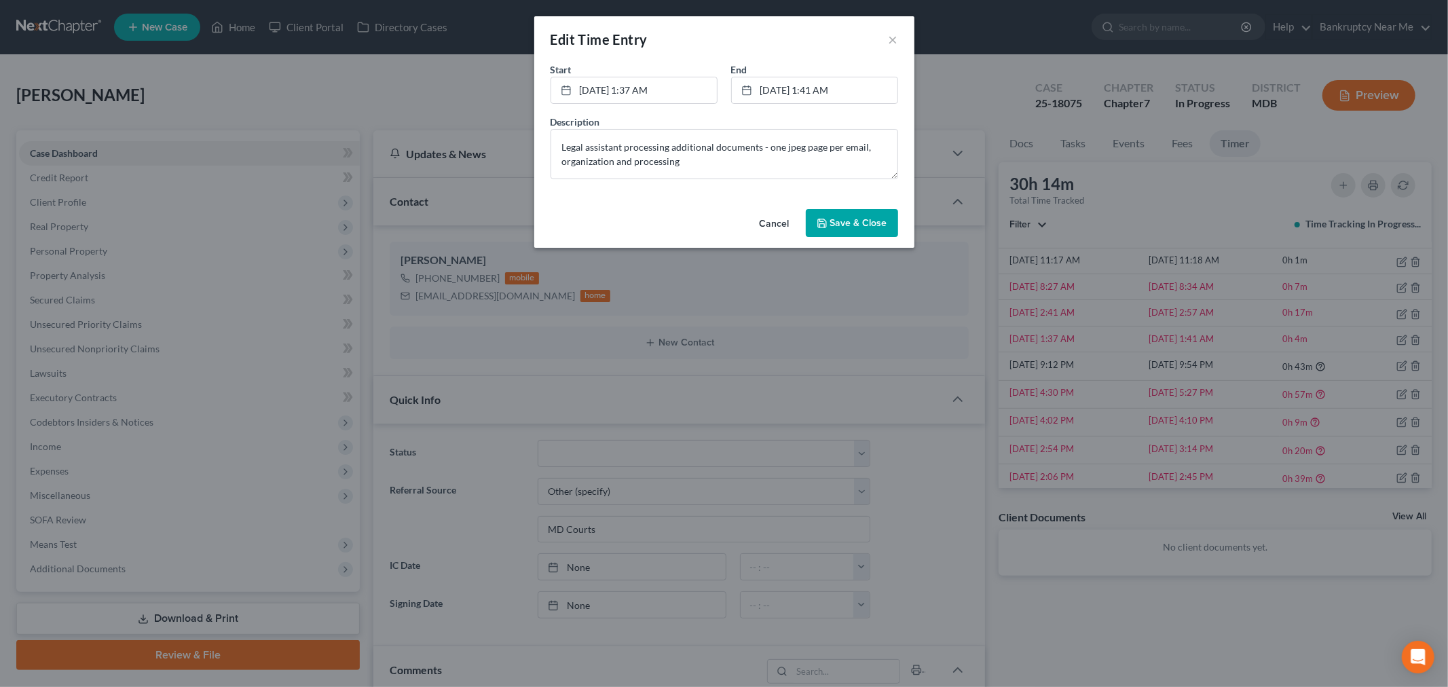
click at [868, 223] on span "Save & Close" at bounding box center [858, 223] width 57 height 12
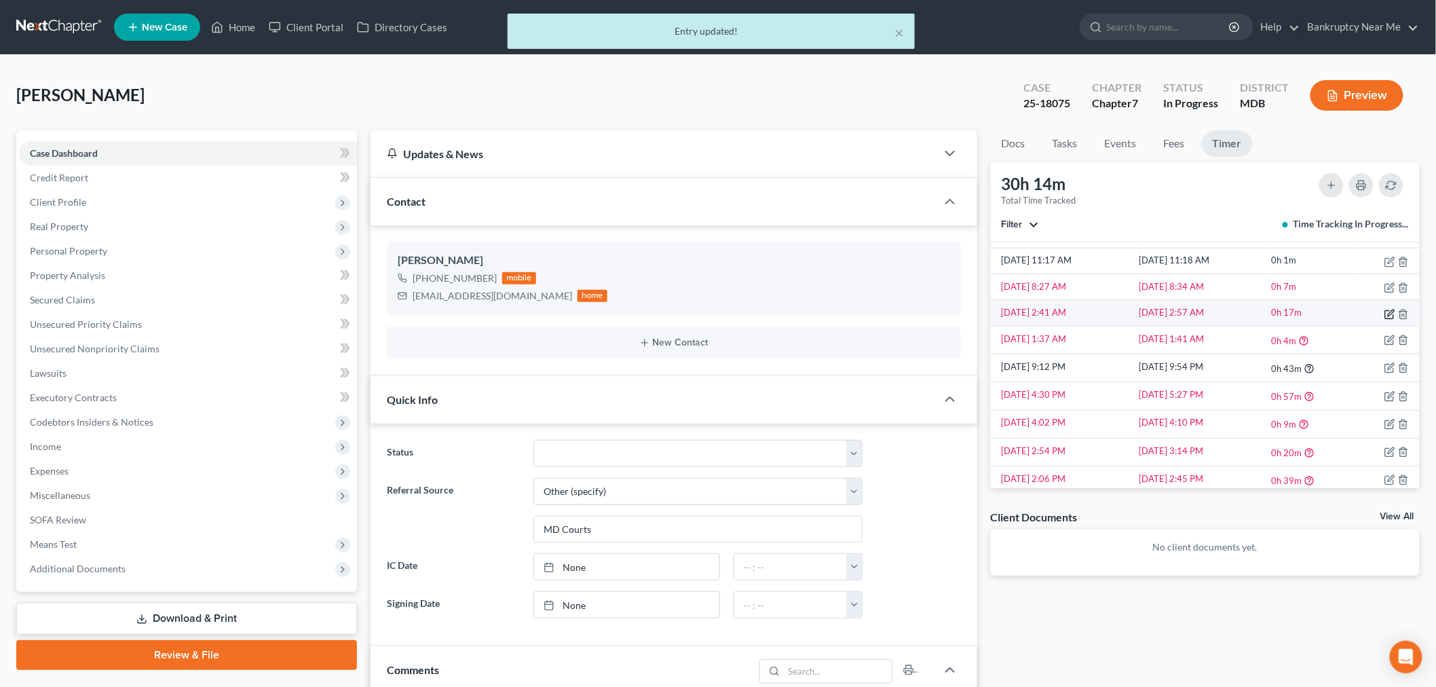
click at [1303, 312] on icon "button" at bounding box center [1391, 313] width 6 height 6
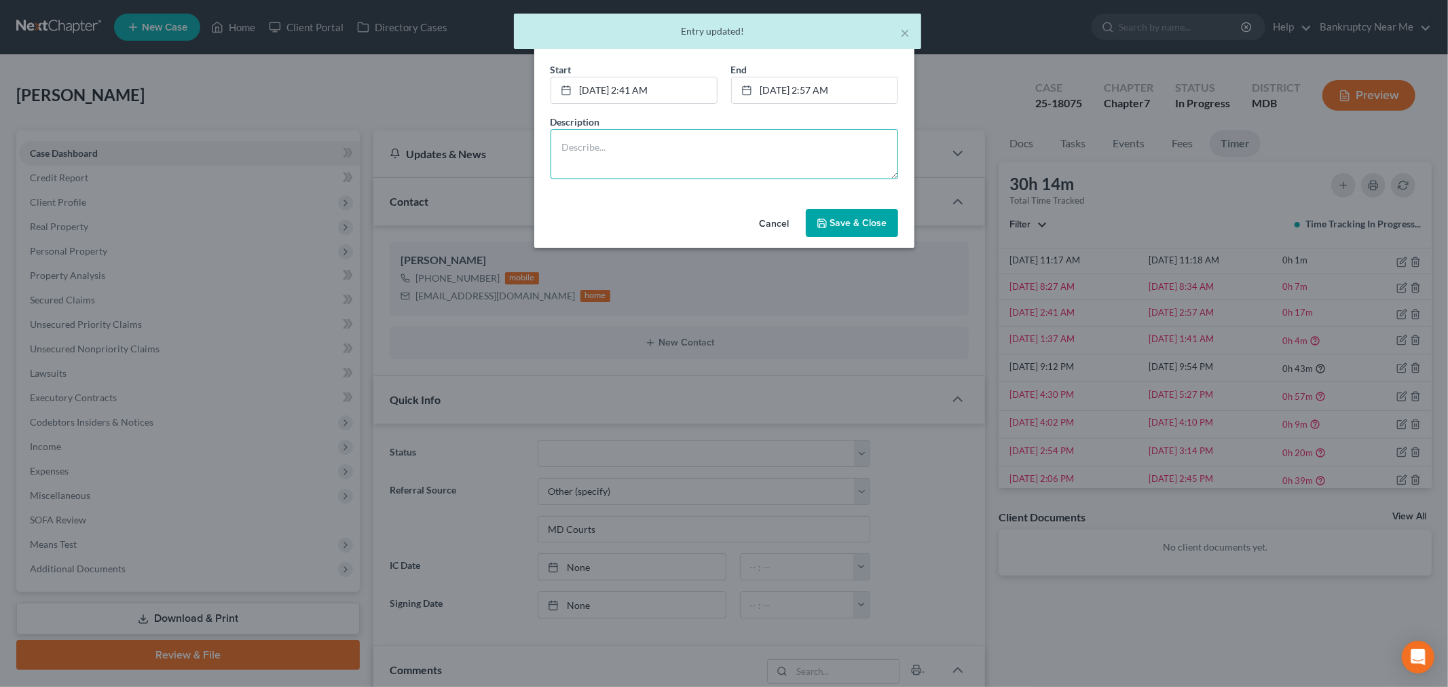
drag, startPoint x: 774, startPoint y: 138, endPoint x: 783, endPoint y: 151, distance: 16.0
click at [777, 143] on textarea at bounding box center [725, 154] width 348 height 50
paste textarea "Legal assistant processing additional documents - one jpeg page per email, orga…"
type textarea "Legal assistant processing additional documents - one jpeg page per email, orga…"
click at [826, 225] on icon "button" at bounding box center [822, 223] width 8 height 8
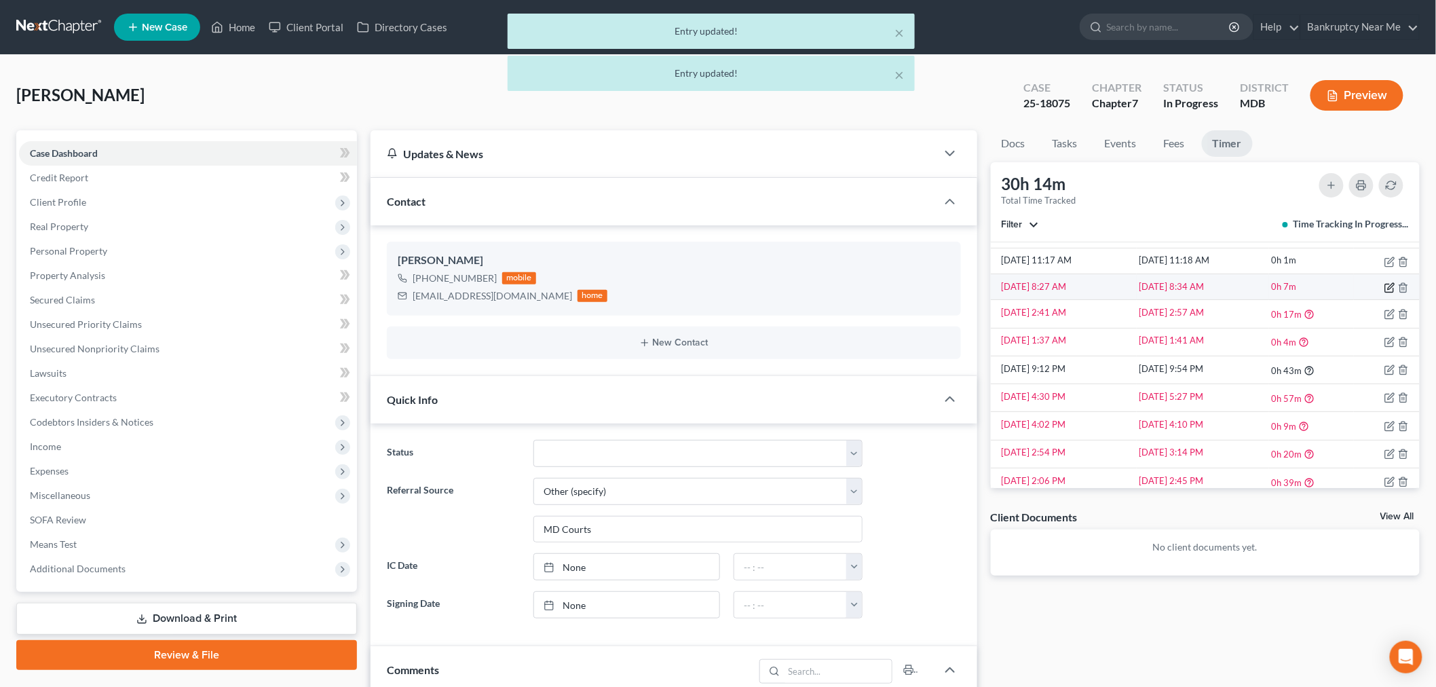
click at [1303, 283] on icon "button" at bounding box center [1390, 287] width 11 height 11
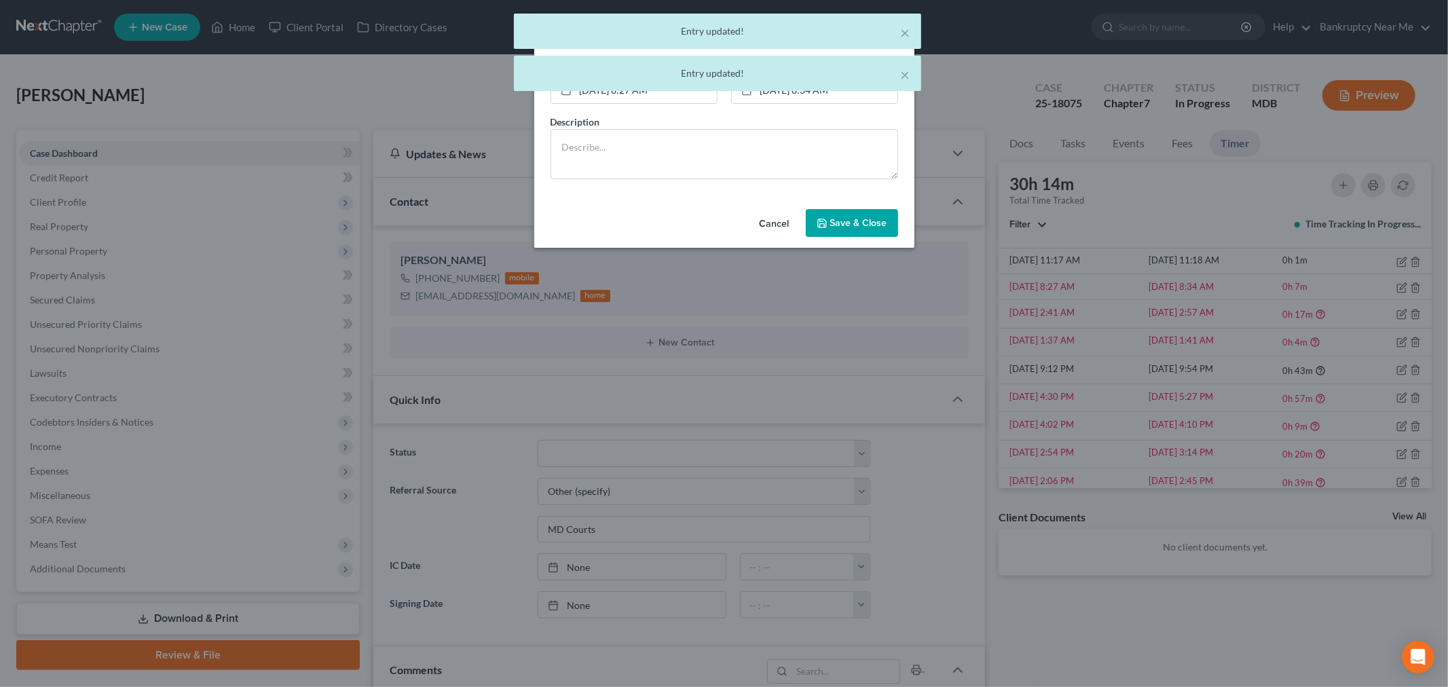
drag, startPoint x: 654, startPoint y: 117, endPoint x: 661, endPoint y: 143, distance: 27.3
click at [654, 118] on div "Description" at bounding box center [724, 147] width 361 height 64
click at [661, 145] on textarea at bounding box center [725, 154] width 348 height 50
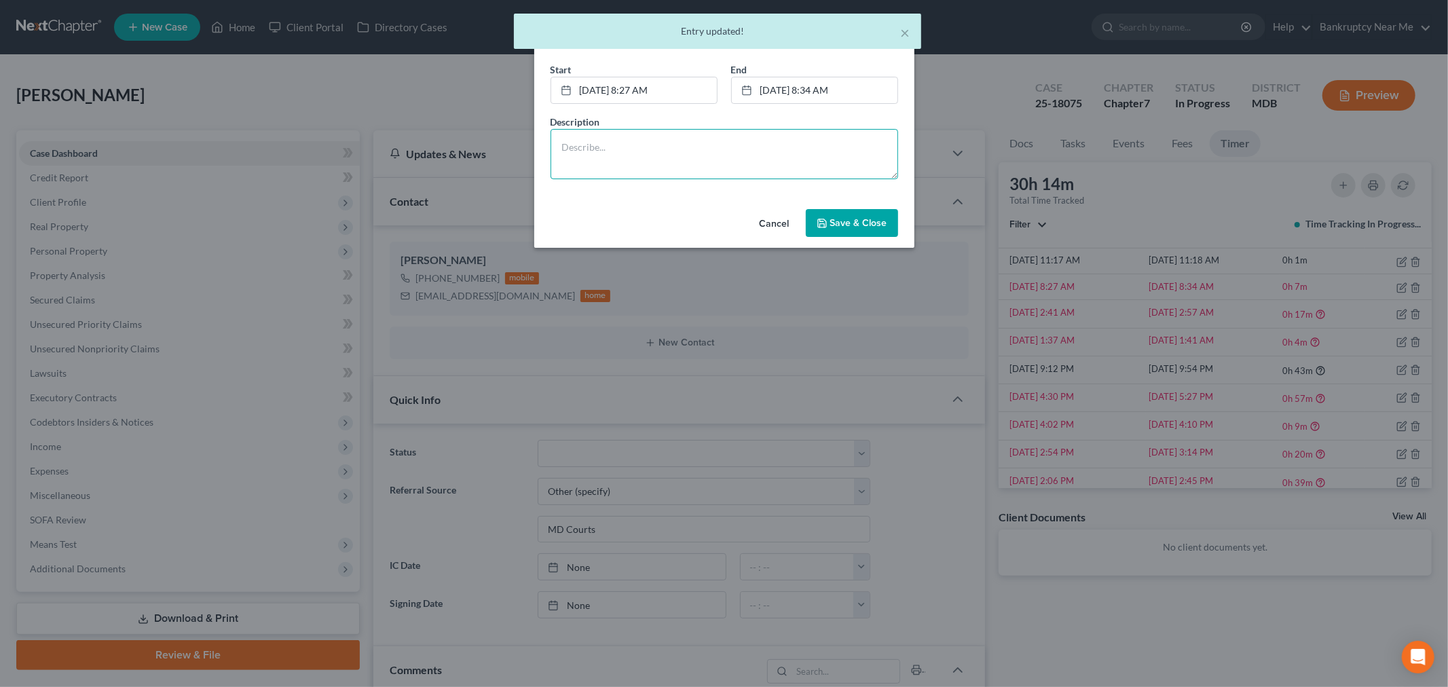
click at [799, 160] on textarea at bounding box center [725, 154] width 348 height 50
paste textarea "Legal assistant processing additional documents - one jpeg page per email, orga…"
click at [832, 160] on textarea "Legal assistant processing additional documents - one jpeg page per email, orga…" at bounding box center [725, 154] width 348 height 50
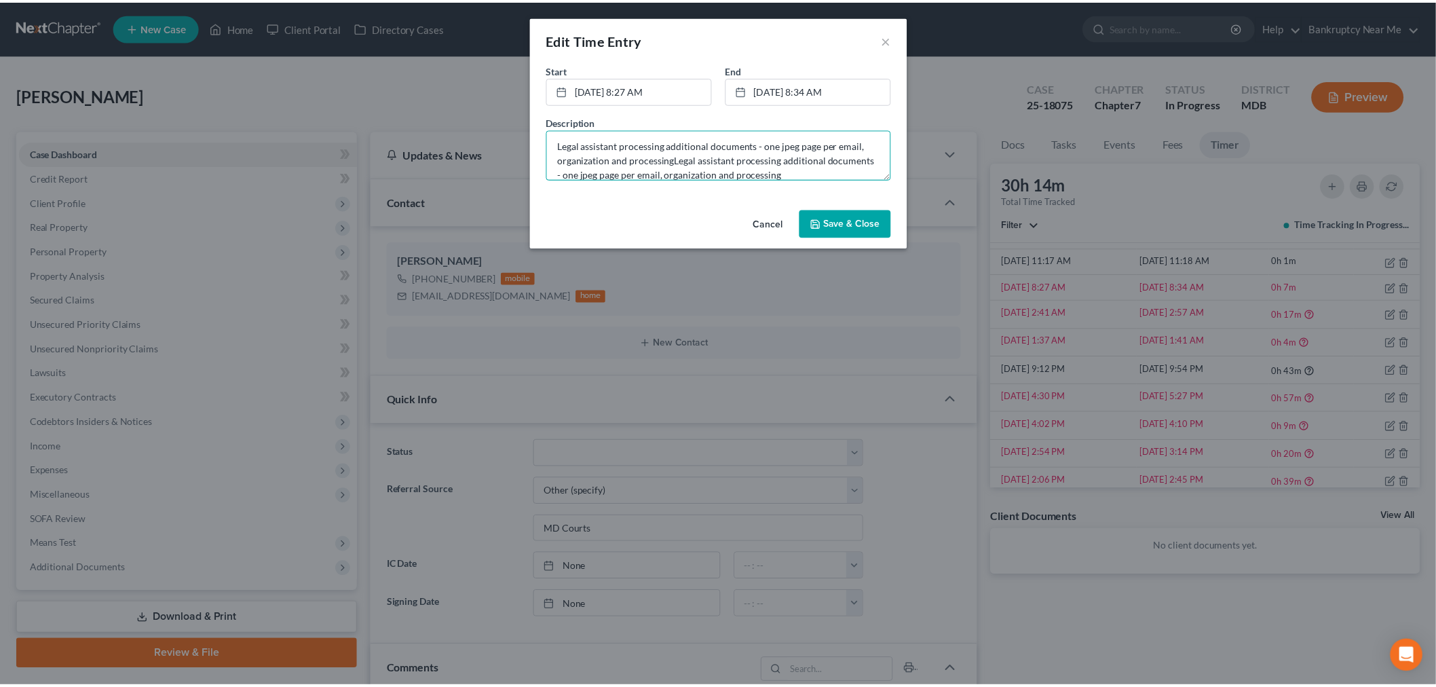
scroll to position [0, 0]
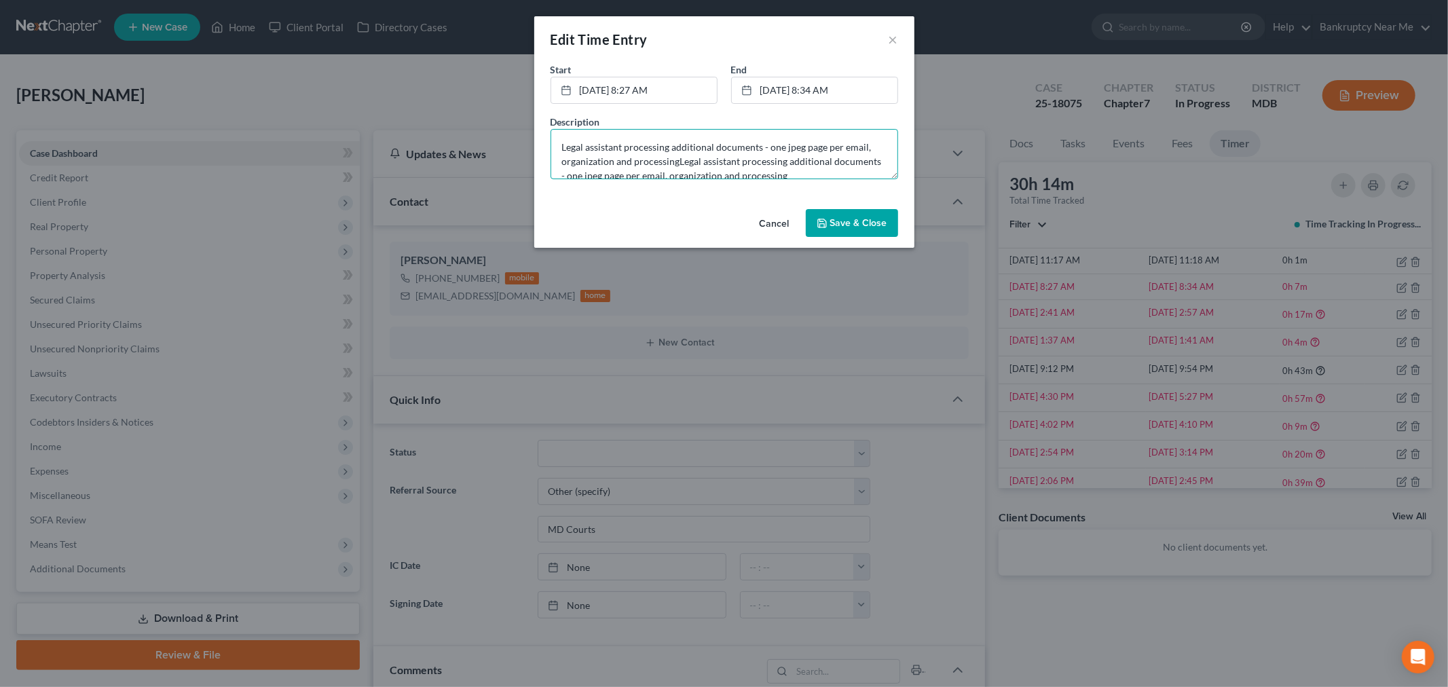
drag, startPoint x: 845, startPoint y: 177, endPoint x: 466, endPoint y: 84, distance: 390.6
click at [466, 84] on div "Edit Time Entry × Start * 10/1/2025 8:27 AM close Date 10/1/2025 Time 8:27 AM c…" at bounding box center [724, 343] width 1448 height 687
paste textarea
type textarea "Legal assistant processing additional documents - one jpeg page per email, orga…"
click at [849, 238] on div "Cancel Save & Close" at bounding box center [724, 226] width 380 height 45
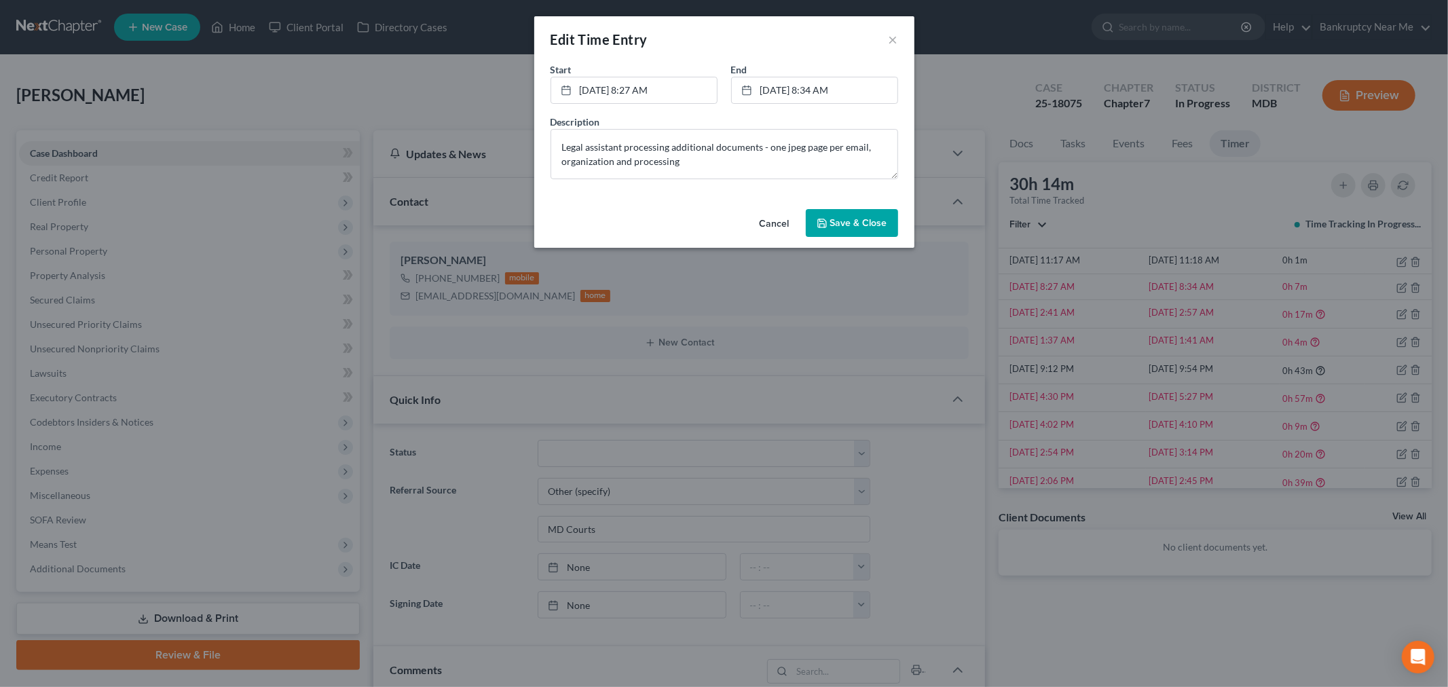
click at [851, 221] on span "Save & Close" at bounding box center [858, 223] width 57 height 12
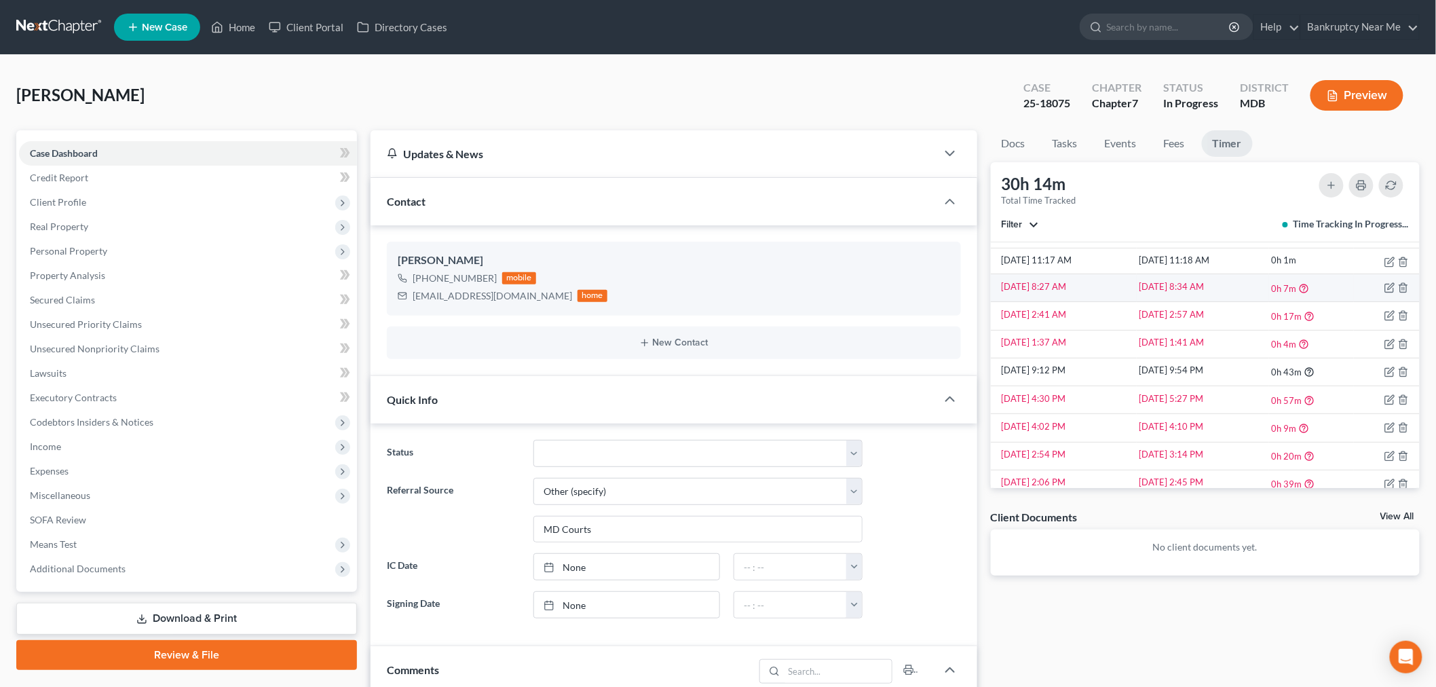
scroll to position [311, 0]
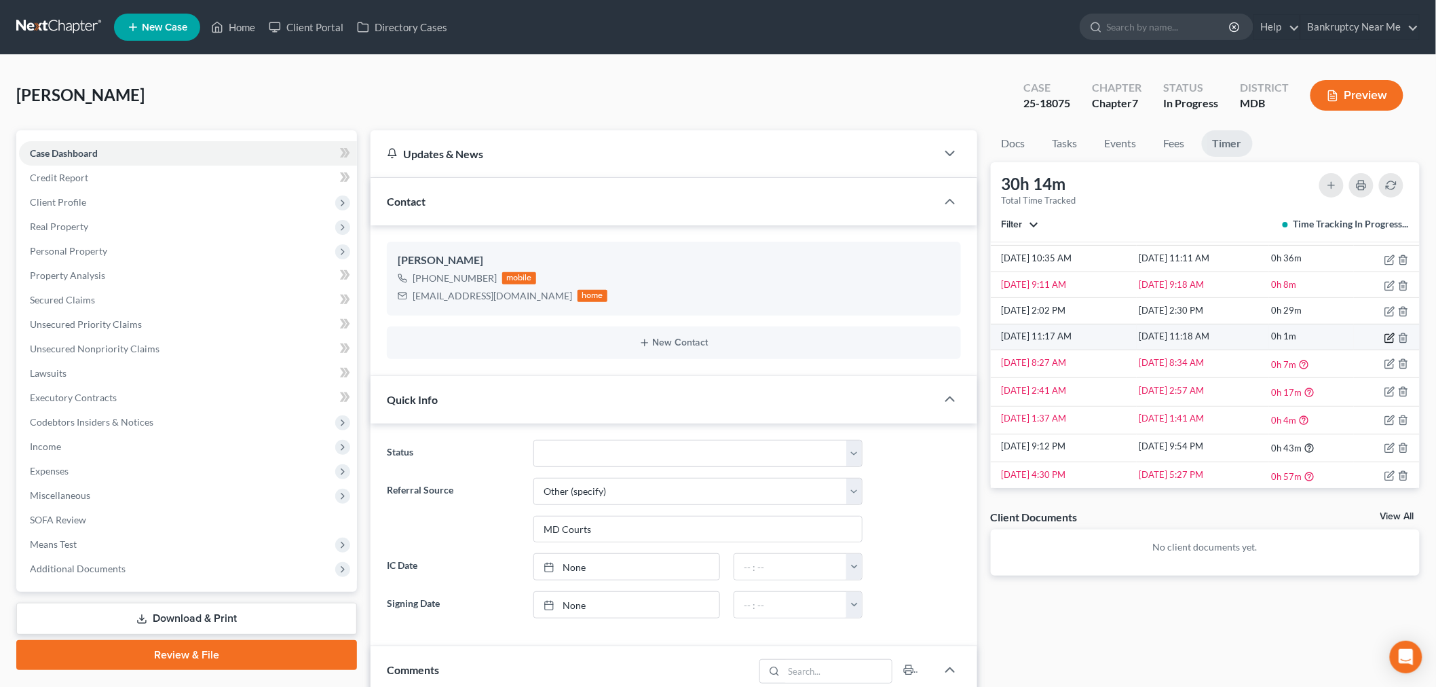
click at [1303, 337] on icon "button" at bounding box center [1391, 336] width 6 height 6
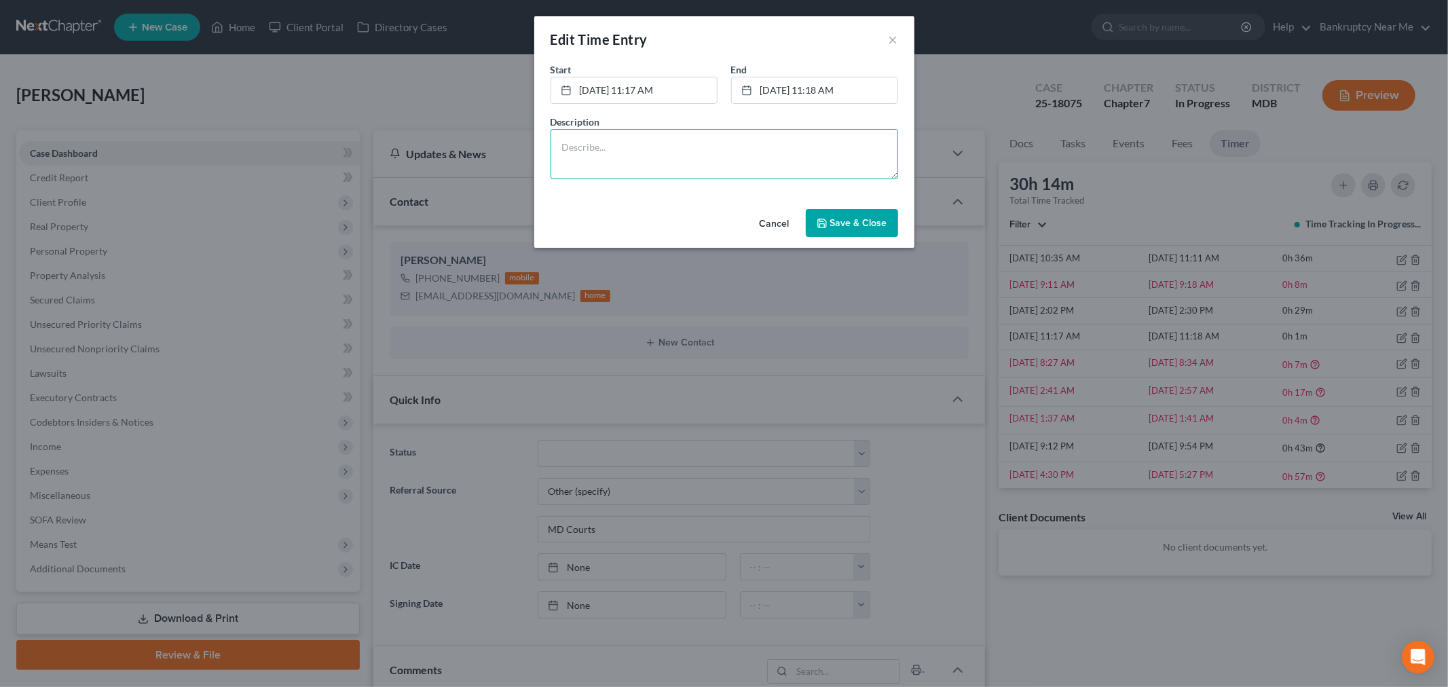
click at [715, 163] on textarea at bounding box center [725, 154] width 348 height 50
type textarea "Attorney review of file prior to CL prep meeting for Motion to extend the autom…"
click at [654, 92] on link "10/1/2025 11:17 AM" at bounding box center [634, 90] width 166 height 26
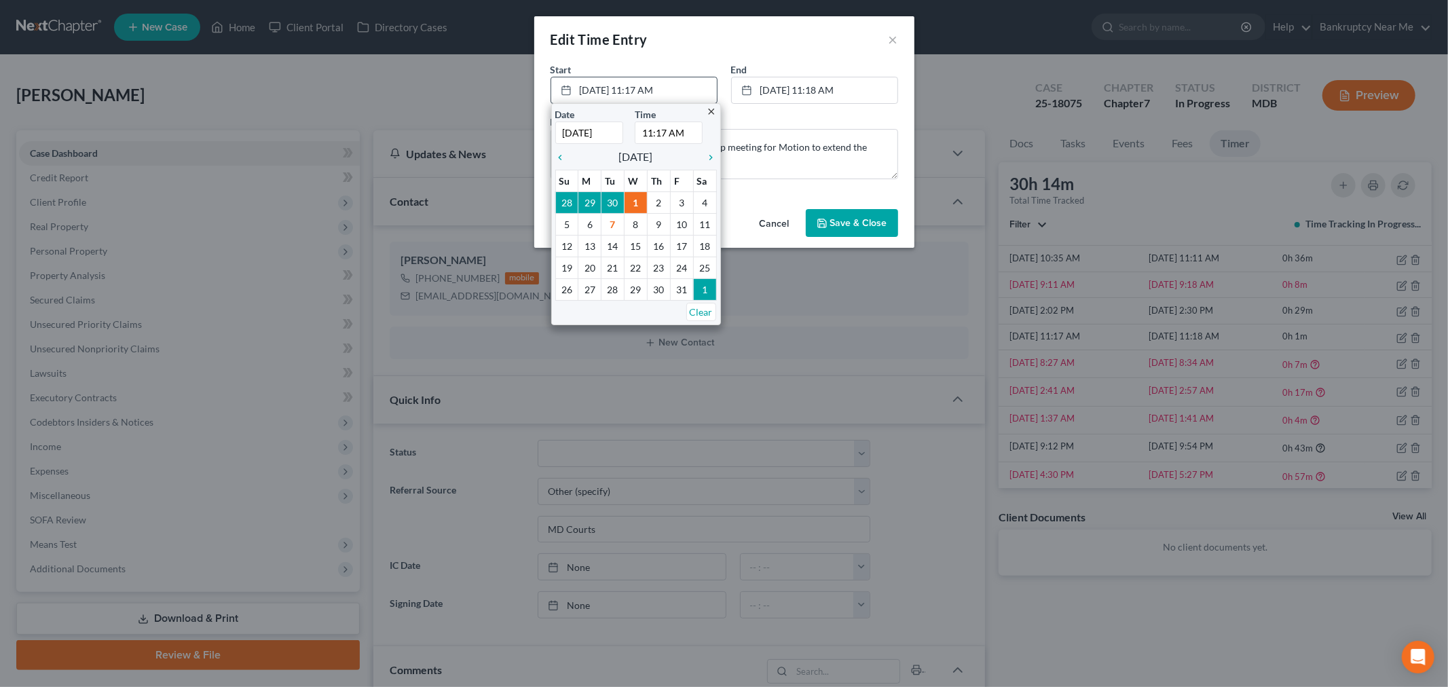
click at [666, 136] on input "11:17 AM" at bounding box center [669, 133] width 68 height 22
click at [660, 132] on input "11:17 AM" at bounding box center [669, 133] width 68 height 22
type input "11:13 AM"
click at [769, 174] on textarea "Attorney review of file prior to CL prep meeting for Motion to extend the autom…" at bounding box center [725, 154] width 348 height 50
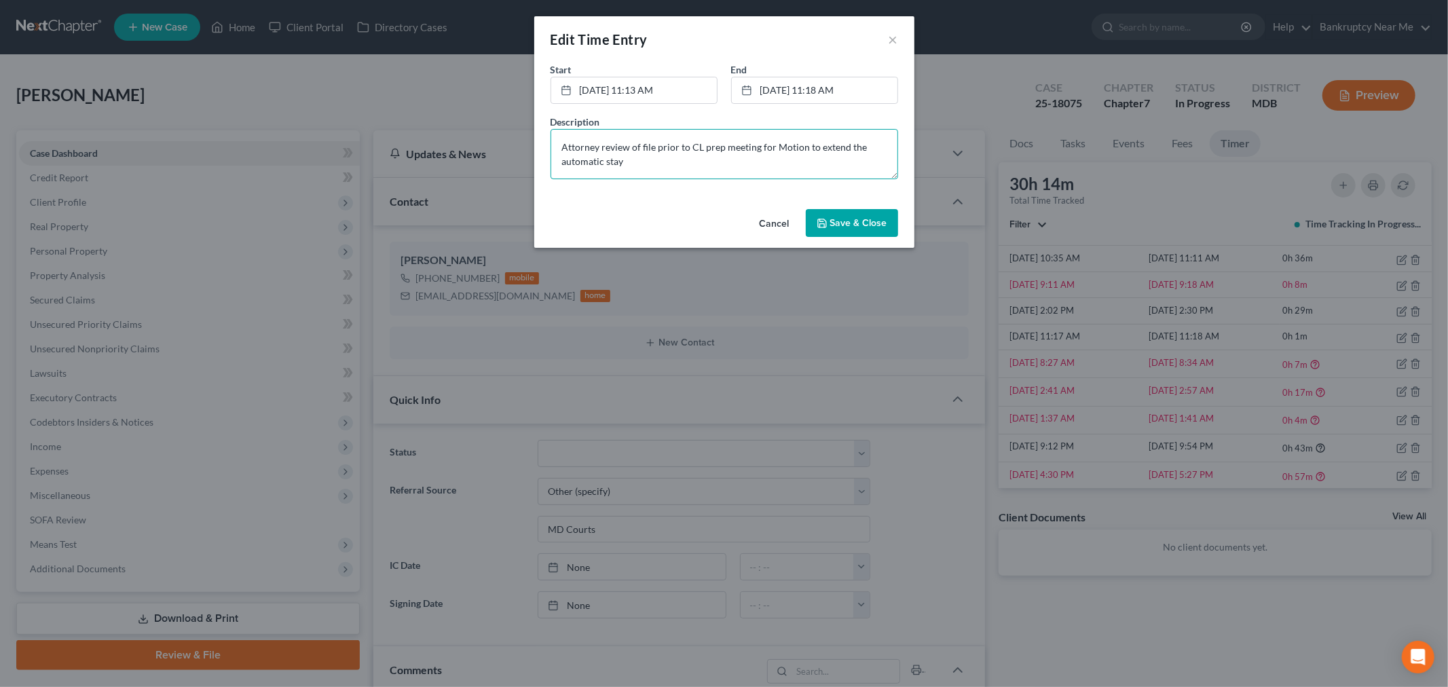
click at [686, 165] on textarea "Attorney review of file prior to CL prep meeting for Motion to extend the autom…" at bounding box center [725, 154] width 348 height 50
click at [818, 216] on button "Save & Close" at bounding box center [852, 223] width 92 height 29
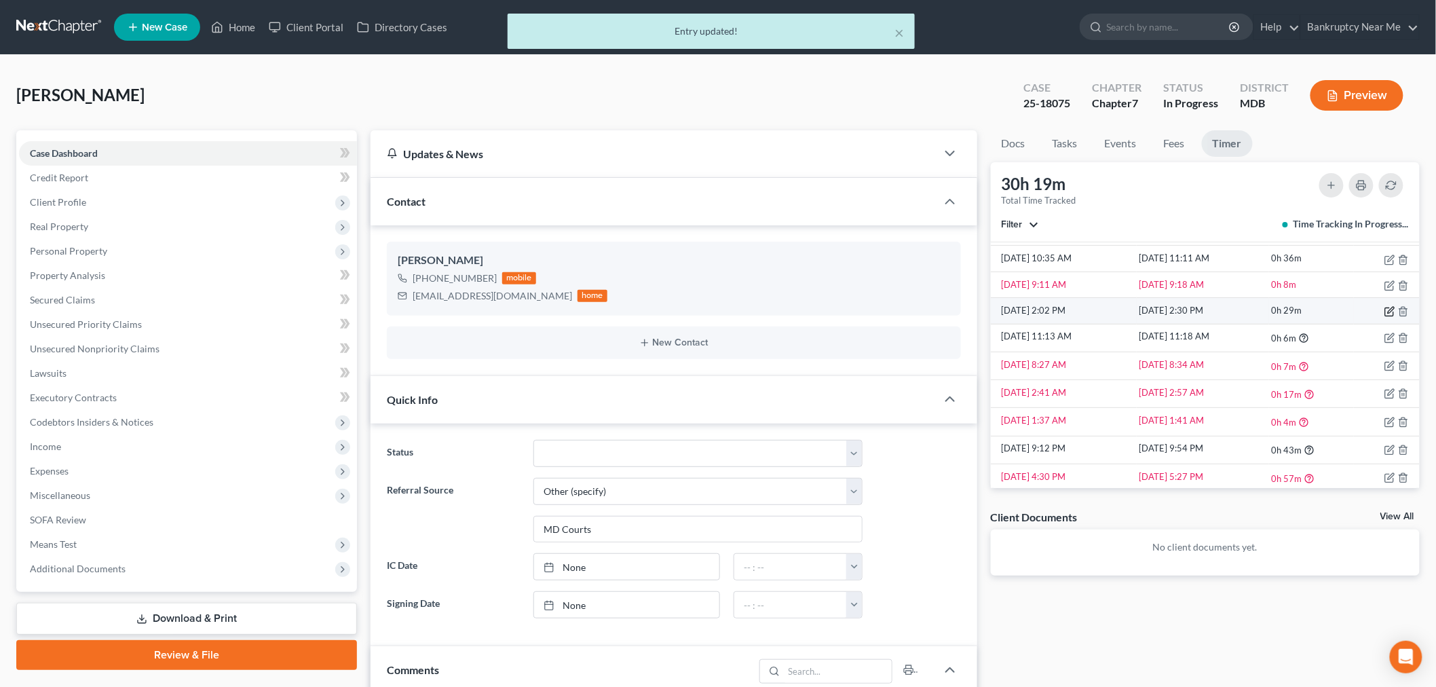
click at [1303, 310] on icon "button" at bounding box center [1391, 311] width 6 height 6
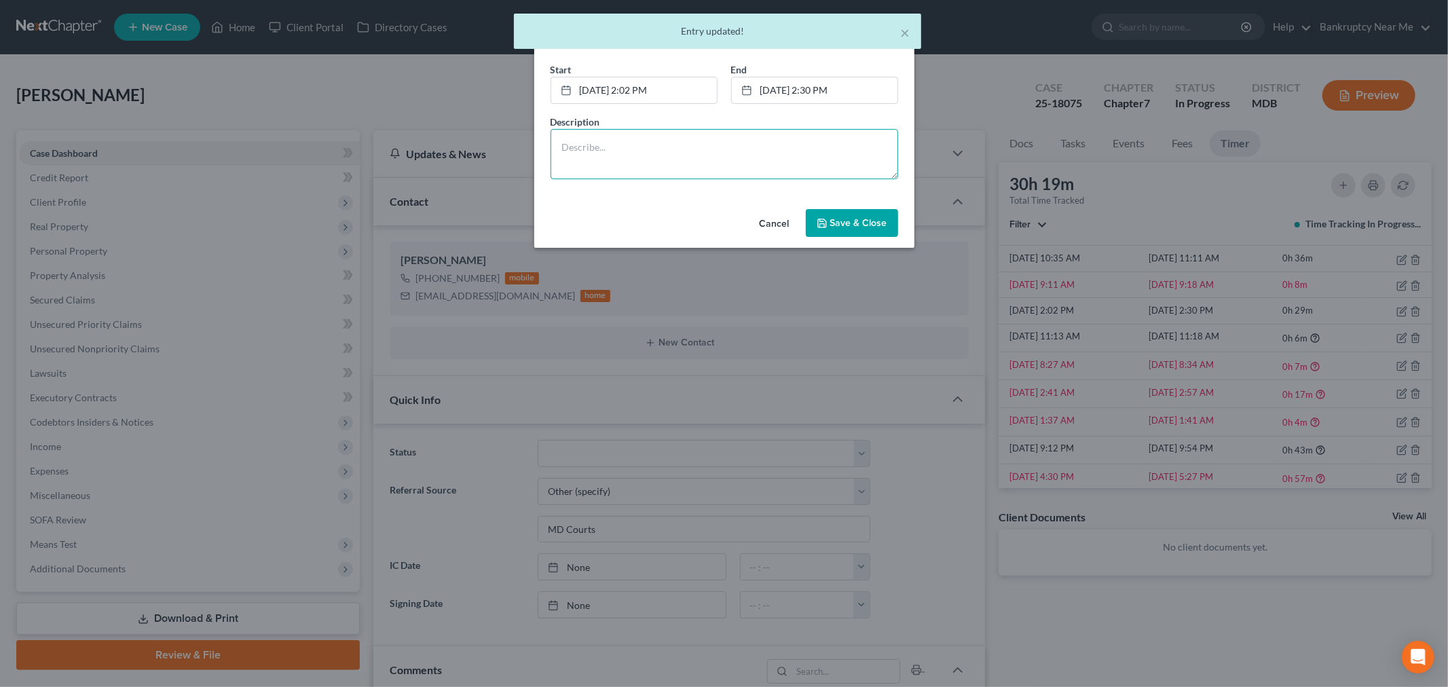
click at [735, 141] on textarea at bounding box center [725, 154] width 348 height 50
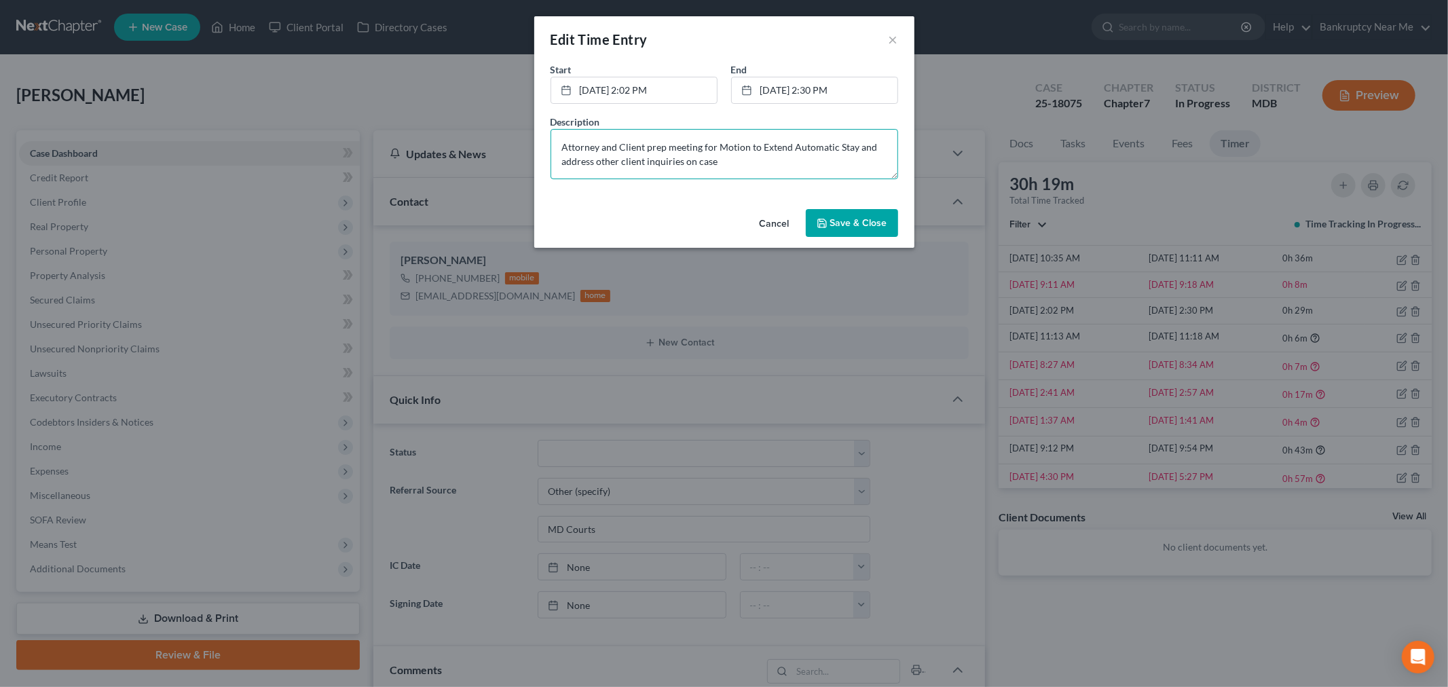
type textarea "Attorney and Client prep meeting for Motion to Extend Automatic Stay and addres…"
click at [873, 212] on button "Save & Close" at bounding box center [852, 223] width 92 height 29
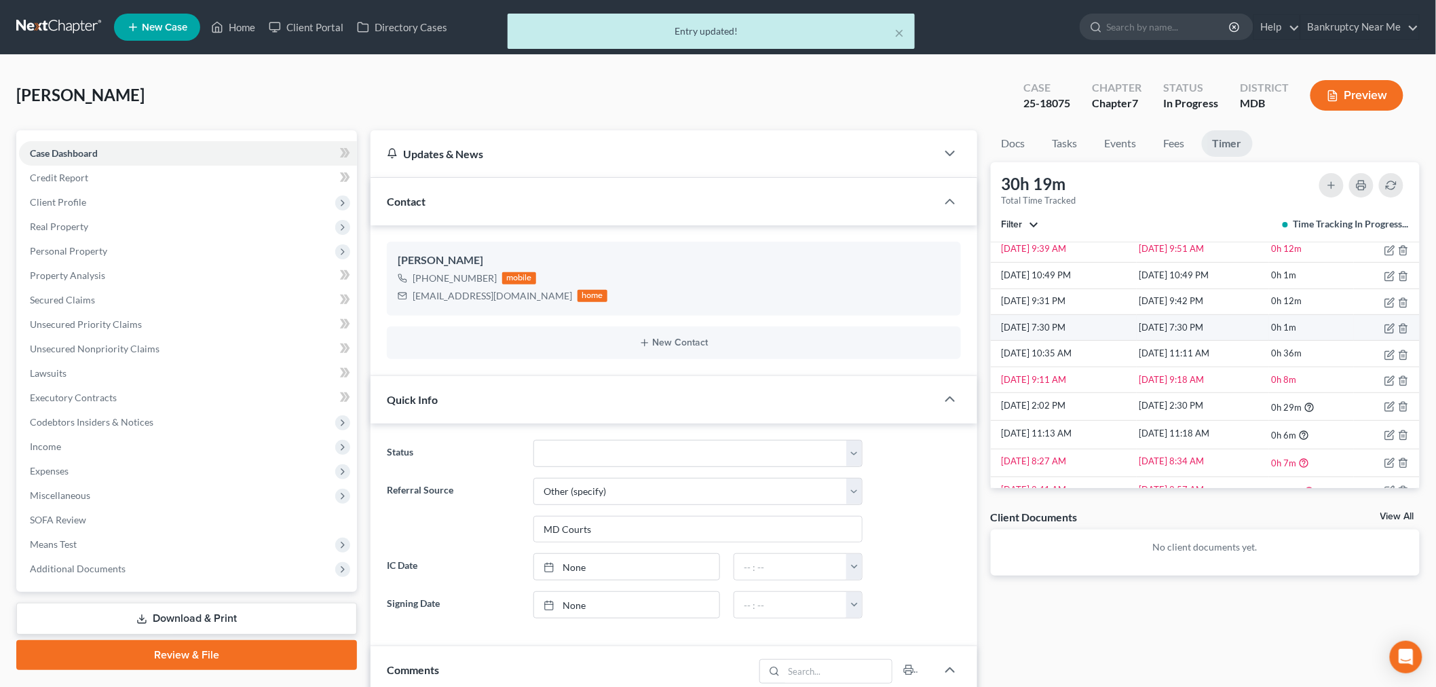
scroll to position [160, 0]
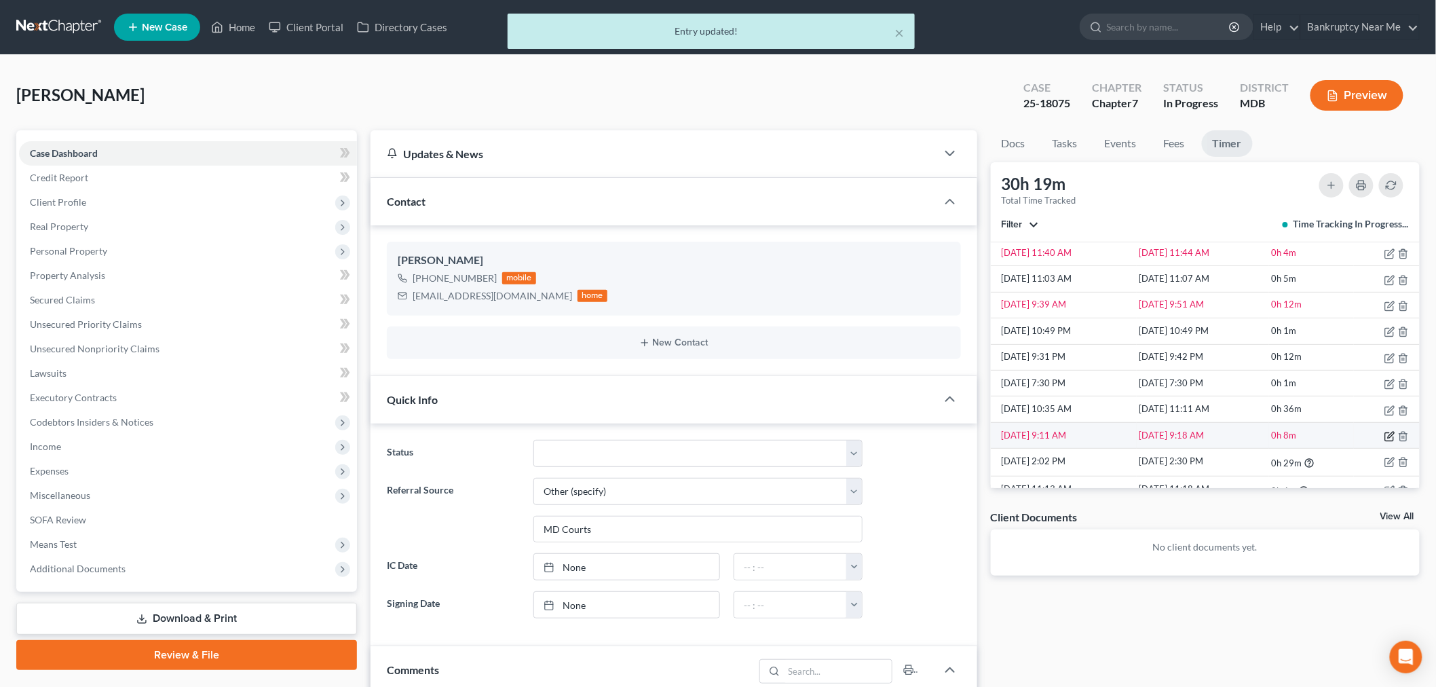
click at [1303, 437] on icon "button" at bounding box center [1391, 435] width 6 height 6
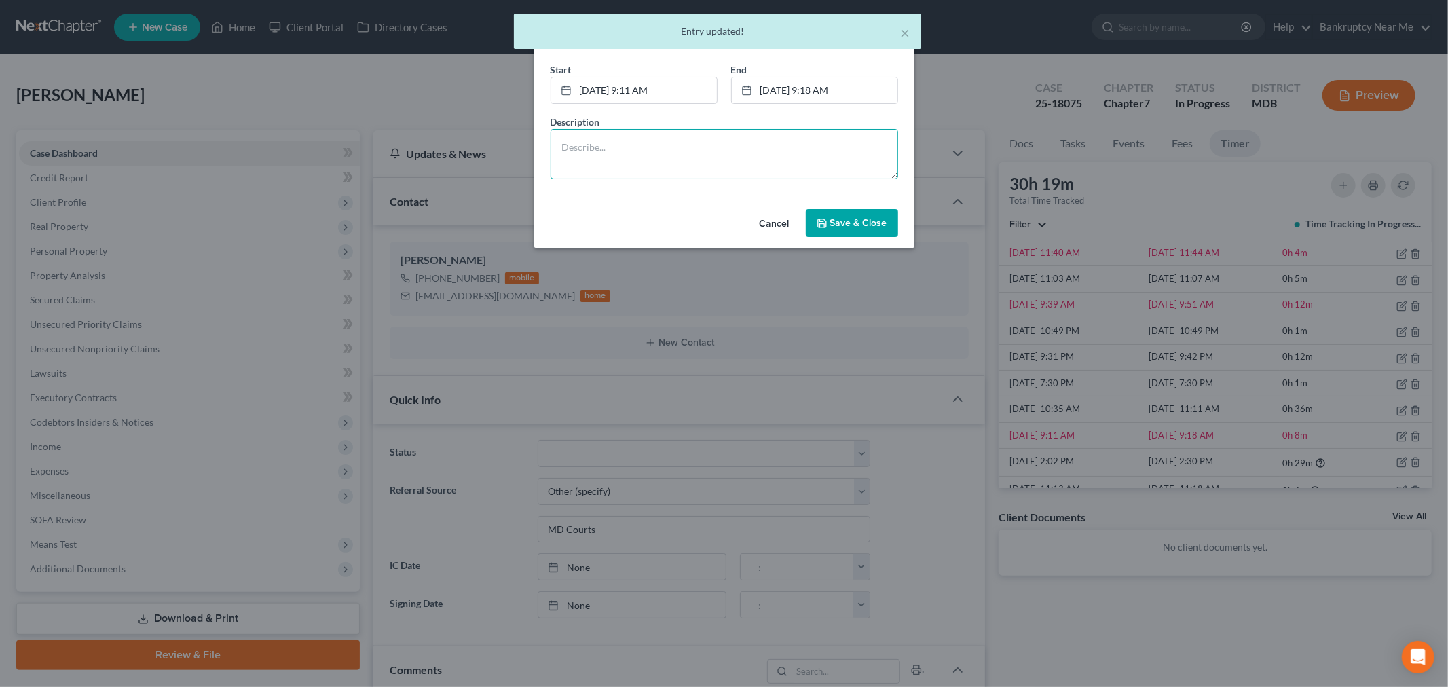
click at [817, 161] on textarea at bounding box center [725, 154] width 348 height 50
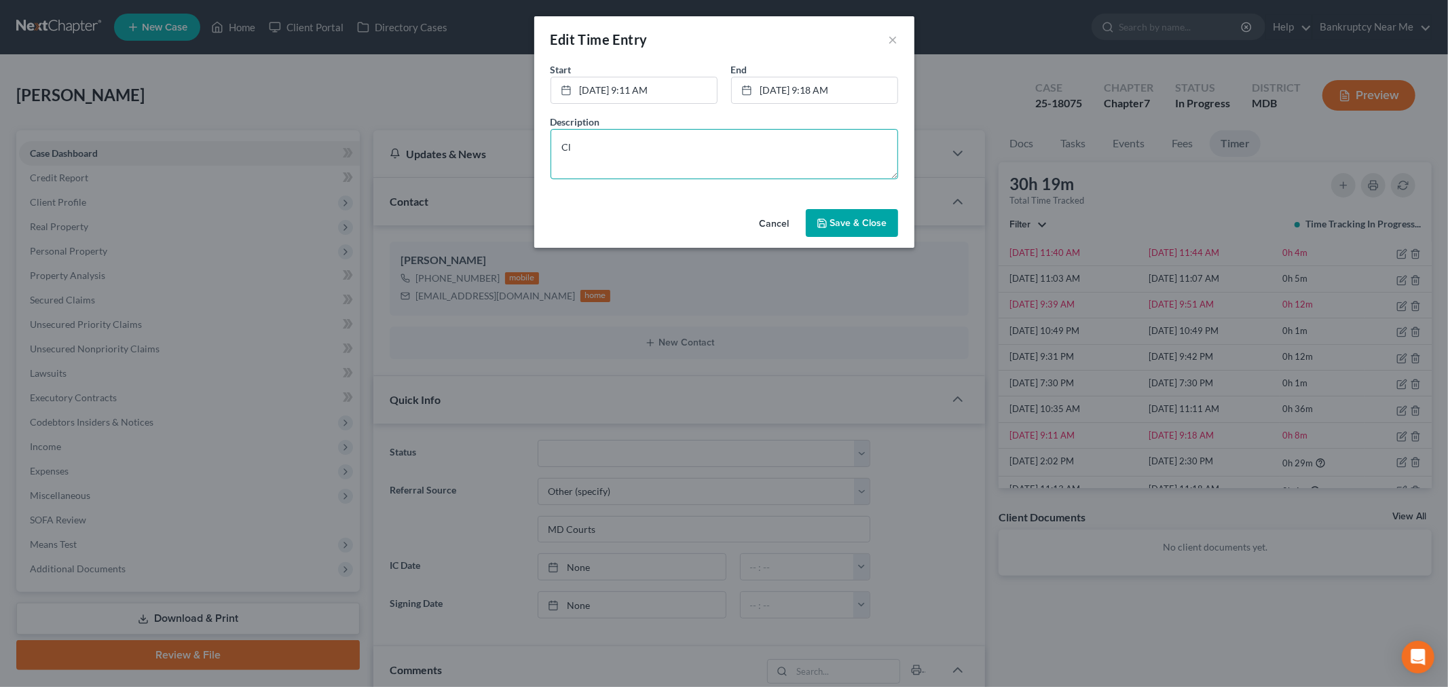
type textarea "C"
type textarea "Client 341 folder assembly of documentation"
click at [881, 226] on span "Save & Close" at bounding box center [858, 223] width 57 height 12
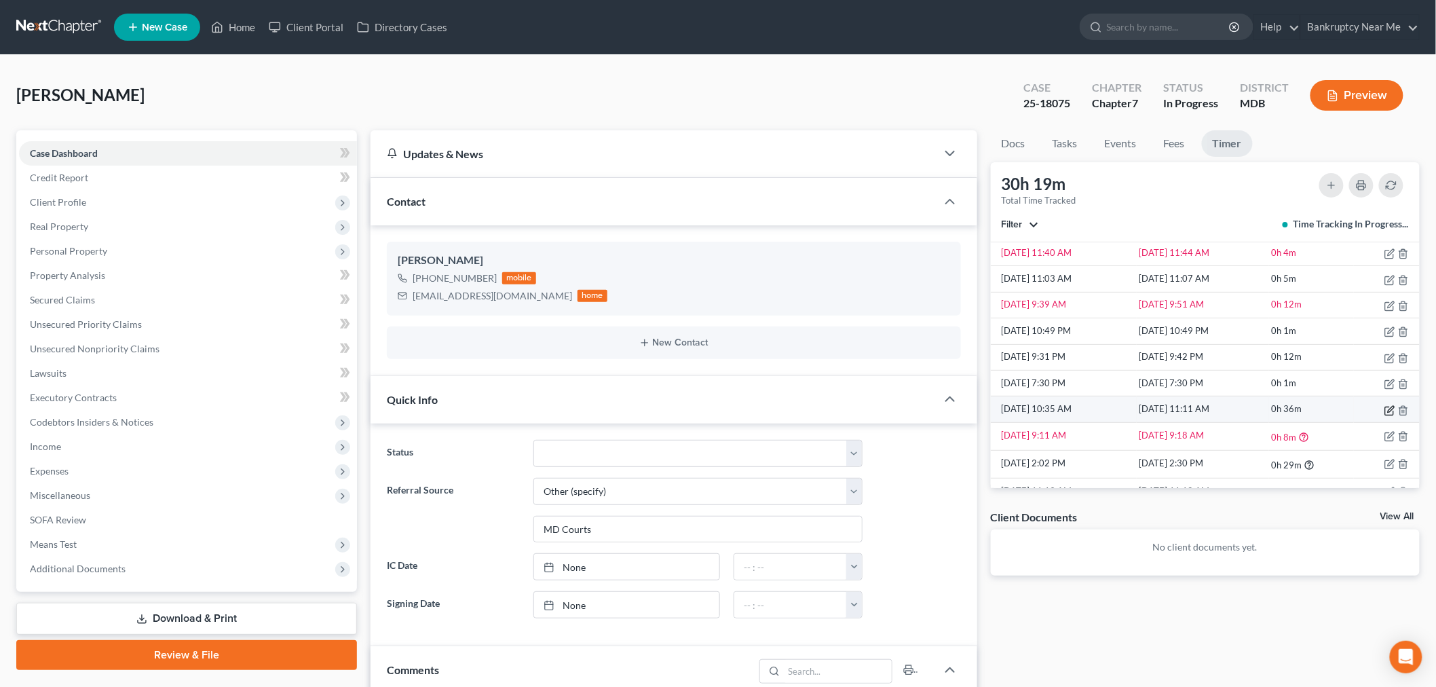
click at [1303, 410] on icon "button" at bounding box center [1390, 410] width 11 height 11
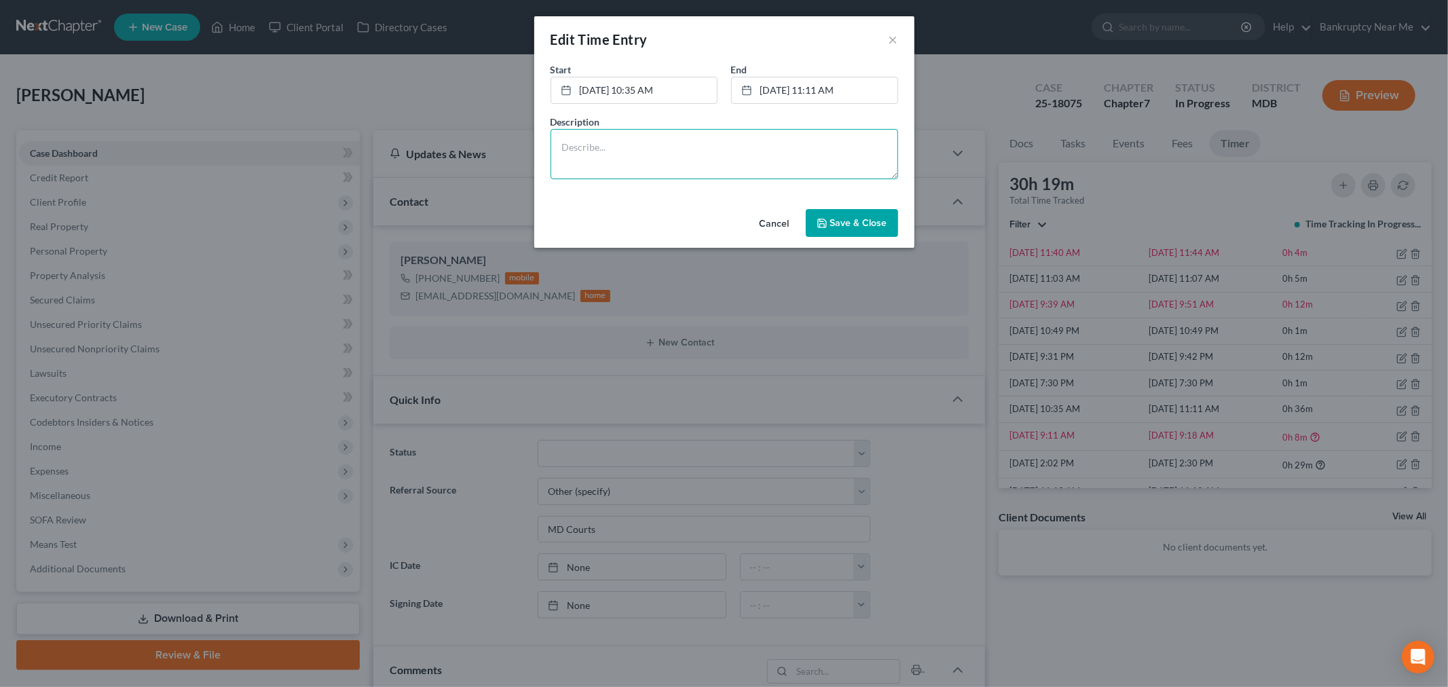
click at [689, 156] on textarea at bounding box center [725, 154] width 348 height 50
type textarea "Motion to Extend Automatic Stay hearing attendance"
click at [859, 231] on button "Save & Close" at bounding box center [852, 223] width 92 height 29
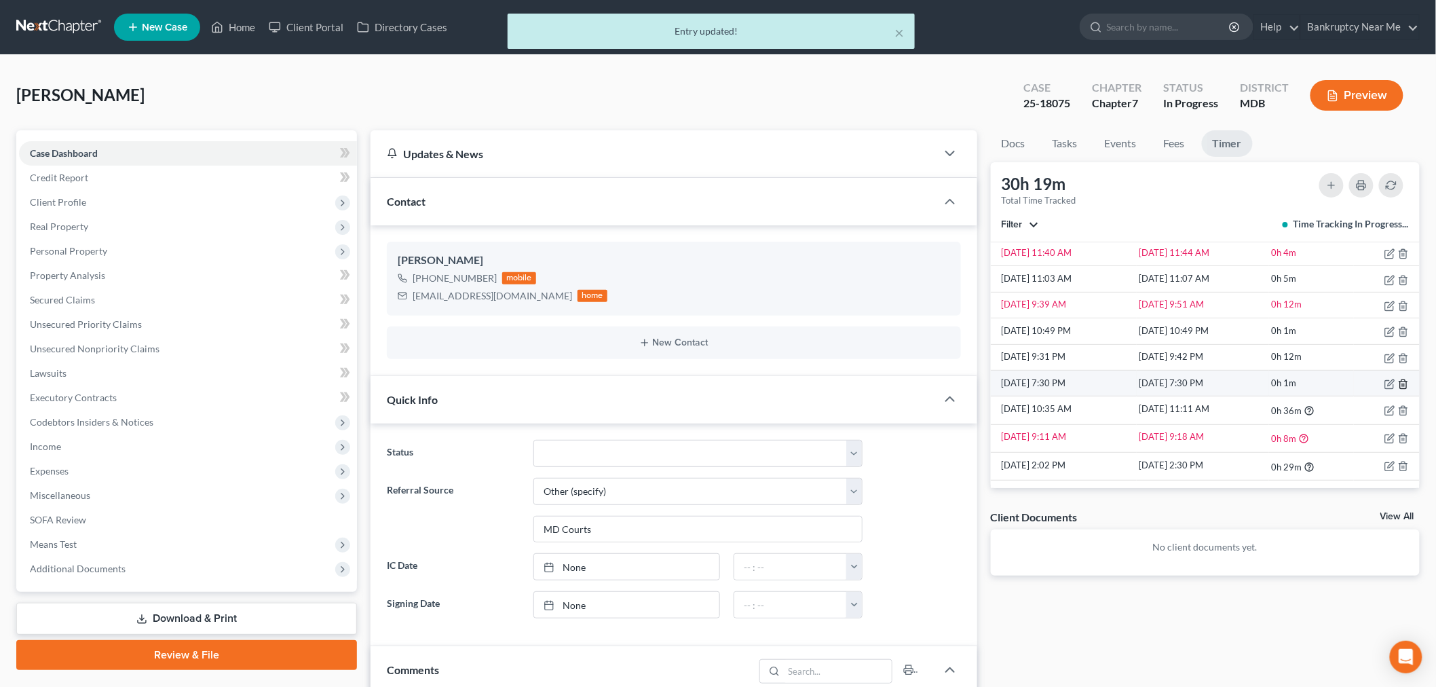
click at [1303, 383] on icon "button" at bounding box center [1403, 384] width 11 height 11
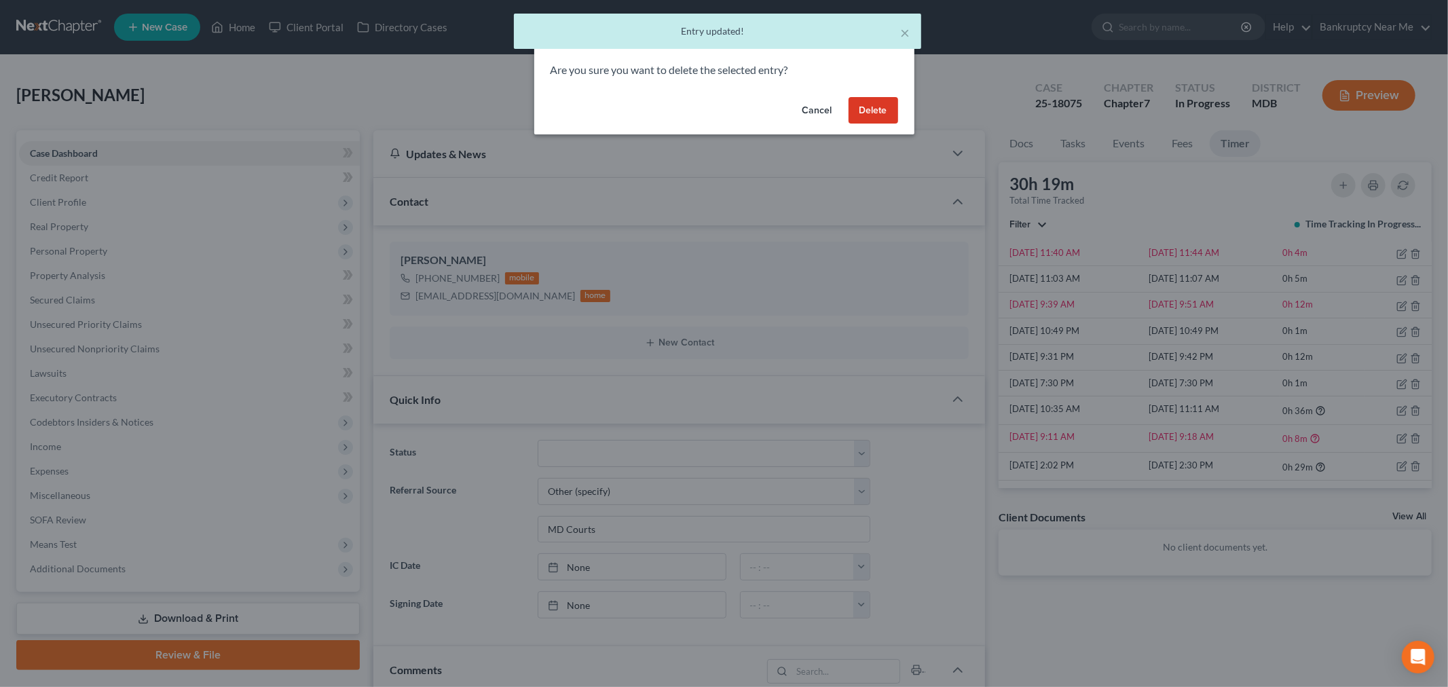
click at [853, 105] on button "Delete" at bounding box center [874, 110] width 50 height 27
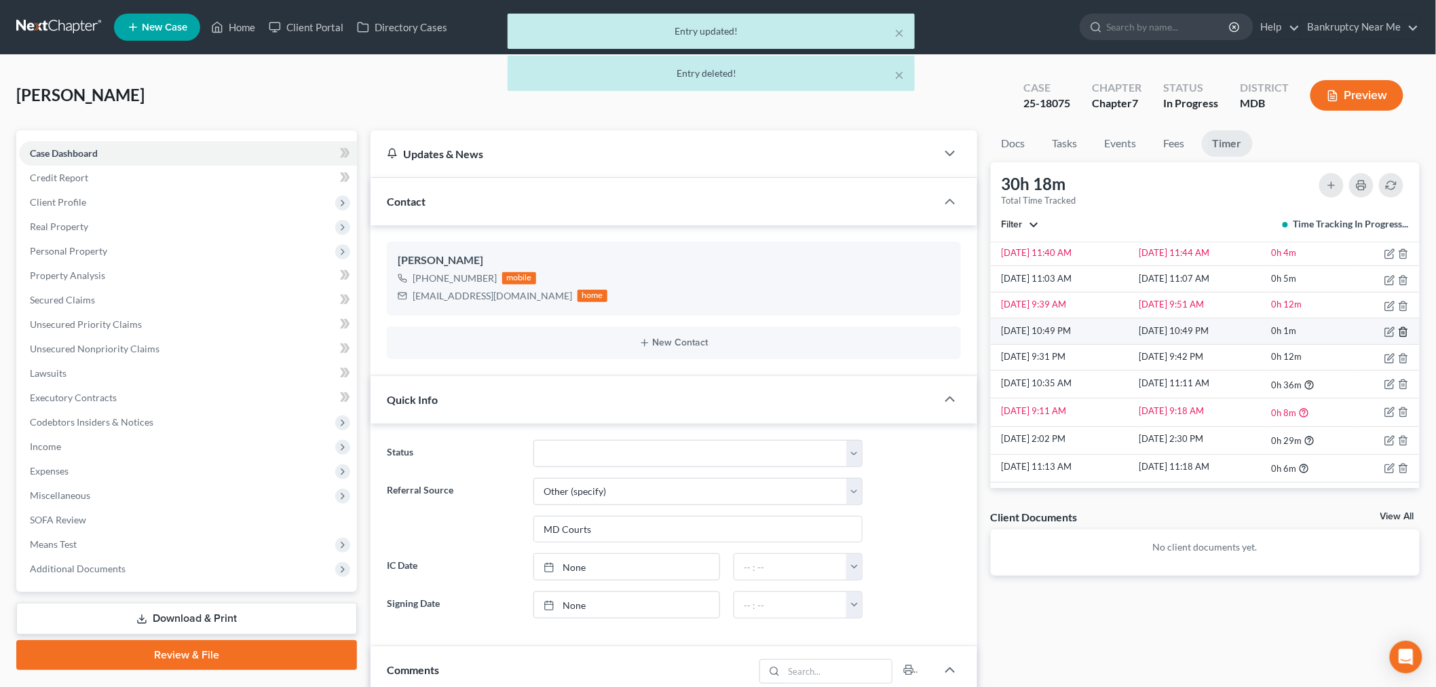
click at [1303, 330] on icon "button" at bounding box center [1403, 332] width 11 height 11
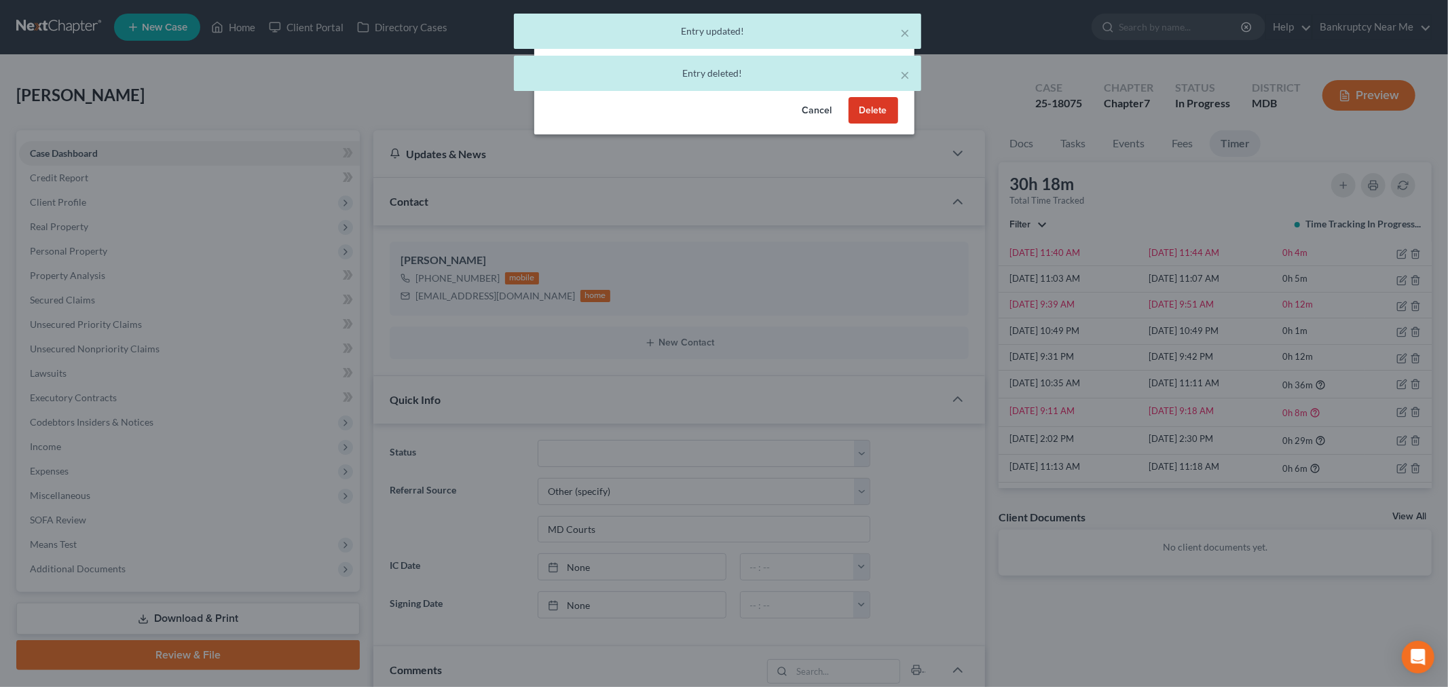
drag, startPoint x: 876, startPoint y: 111, endPoint x: 1119, endPoint y: 170, distance: 249.4
click at [878, 111] on button "Delete" at bounding box center [874, 110] width 50 height 27
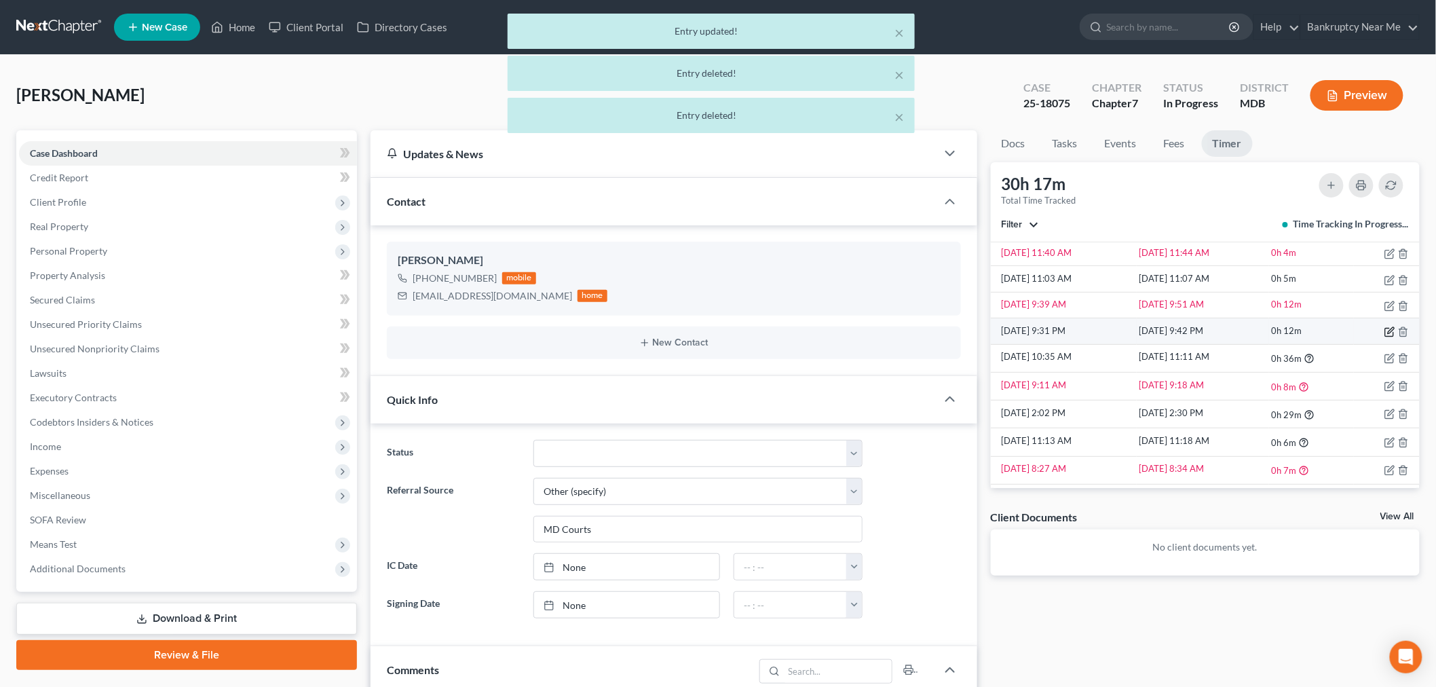
click at [1303, 328] on icon "button" at bounding box center [1391, 331] width 6 height 6
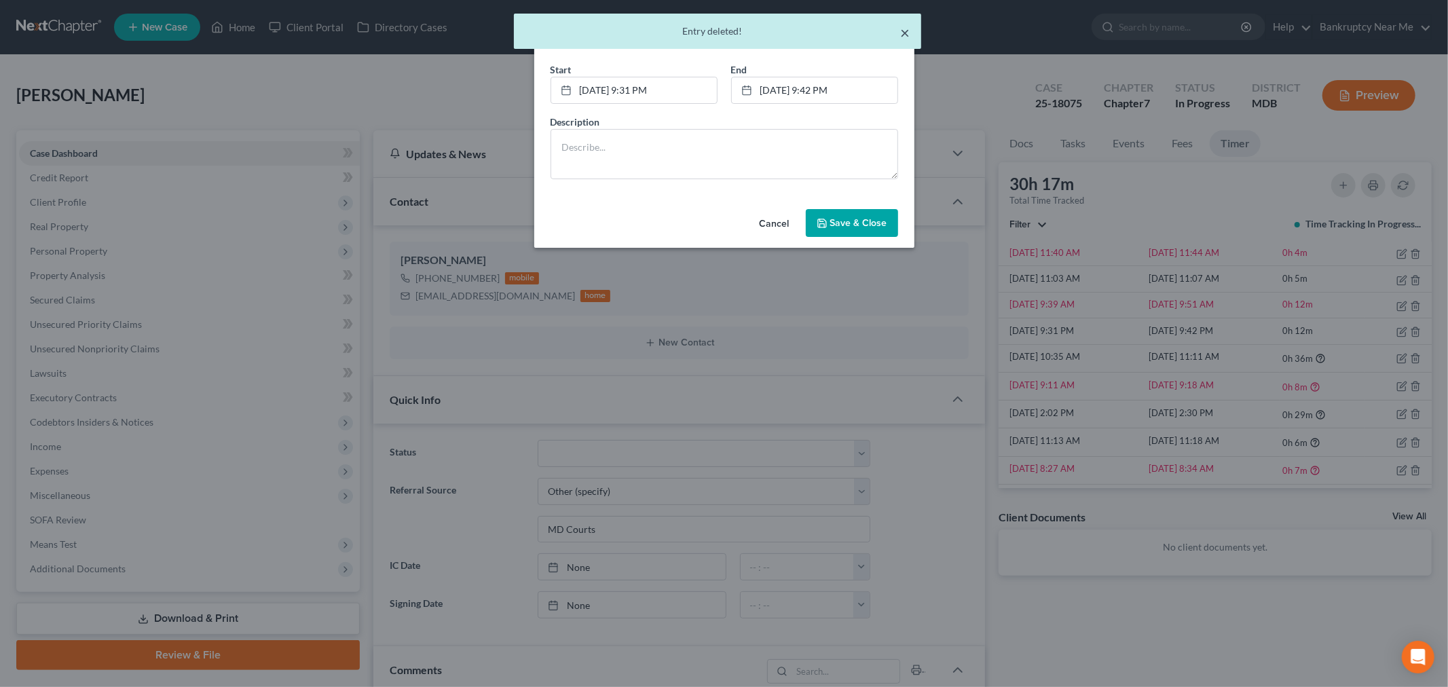
click at [907, 29] on button "×" at bounding box center [906, 32] width 10 height 16
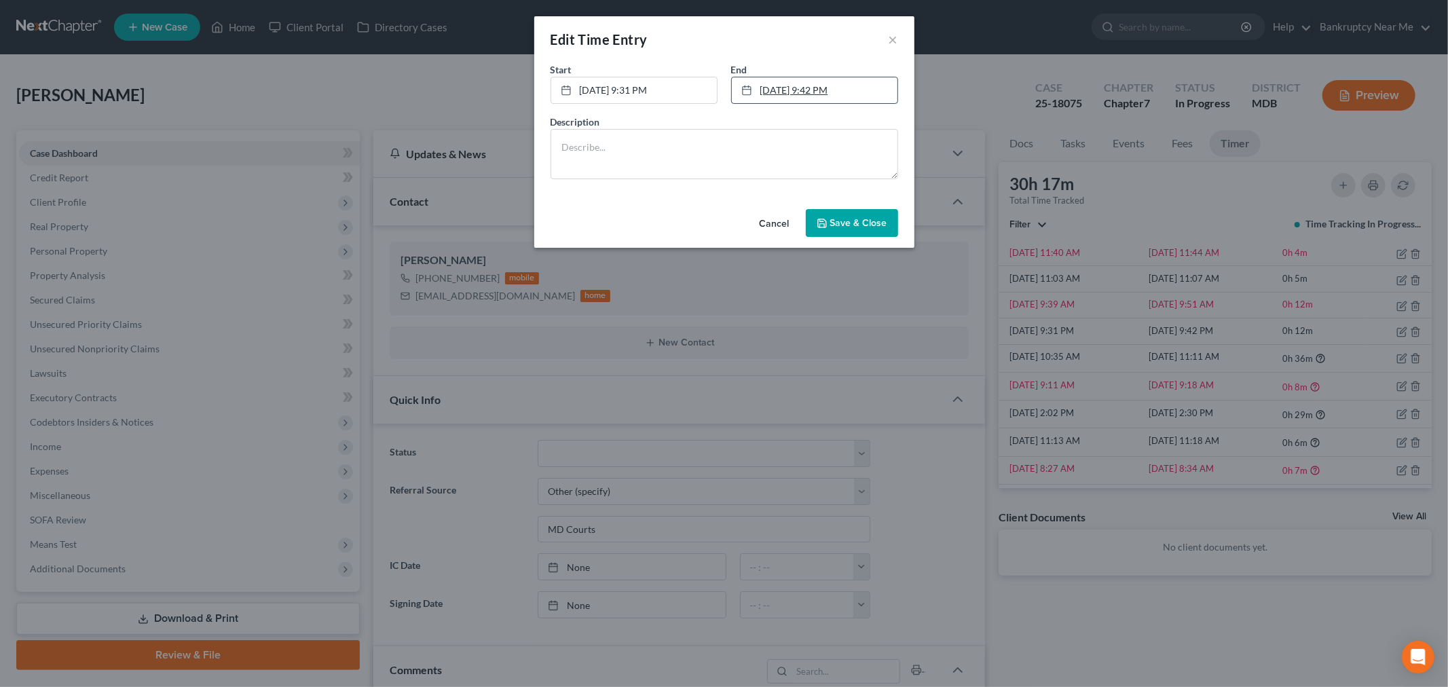
click at [817, 88] on link "10/5/2025 9:42 PM" at bounding box center [815, 90] width 166 height 26
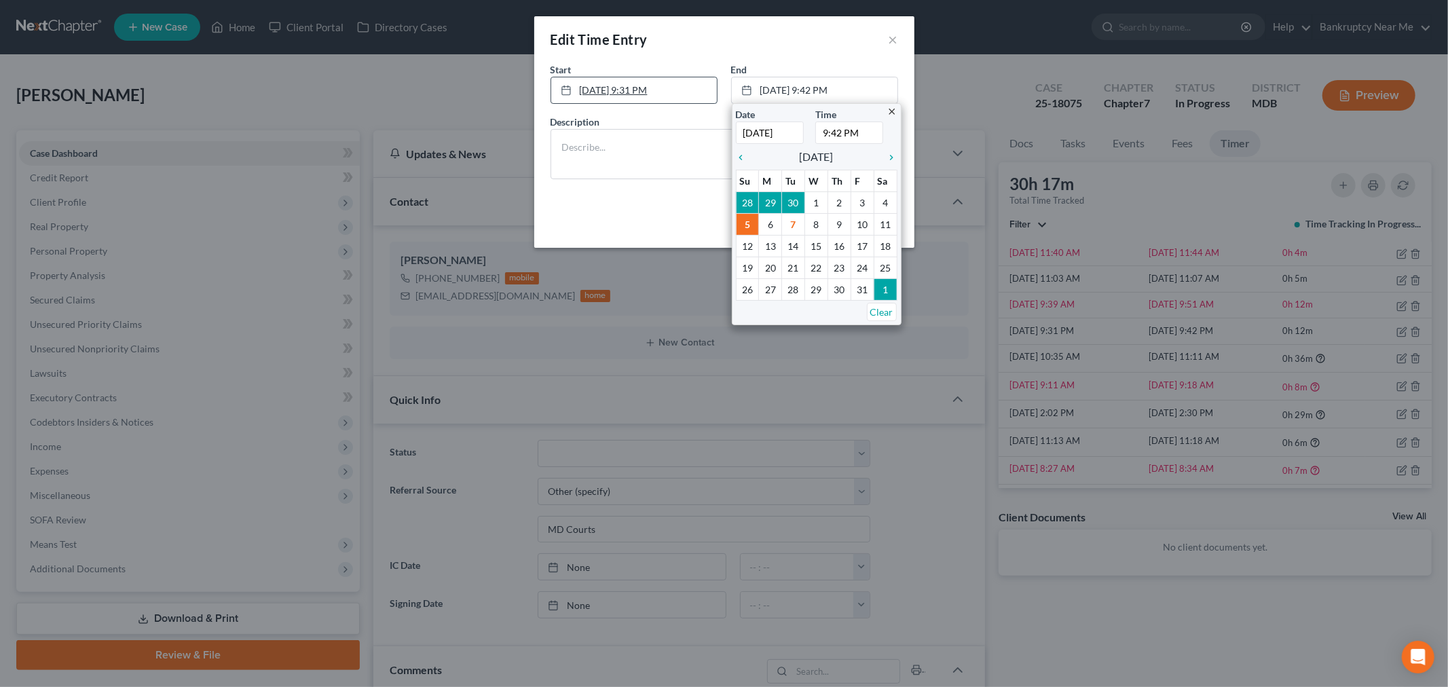
click at [653, 89] on link "10/5/2025 9:31 PM" at bounding box center [634, 90] width 166 height 26
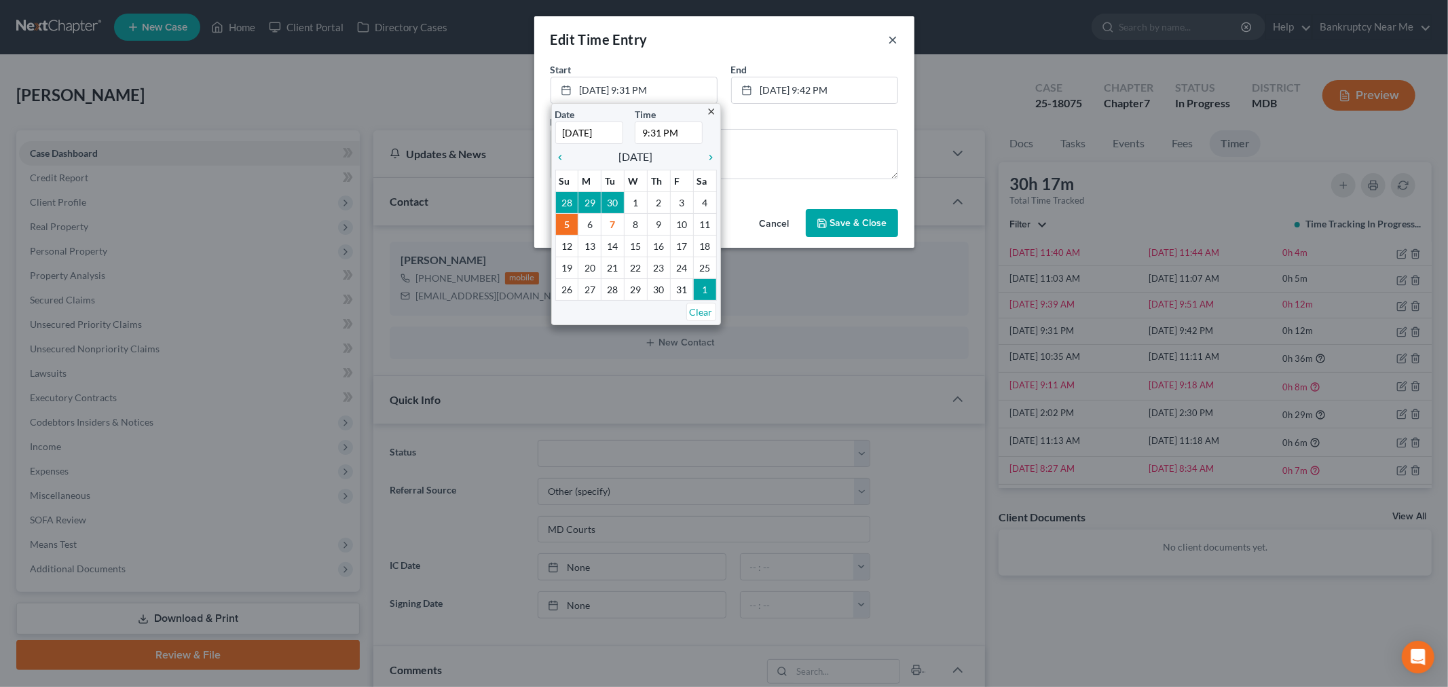
click at [894, 37] on button "×" at bounding box center [894, 39] width 10 height 16
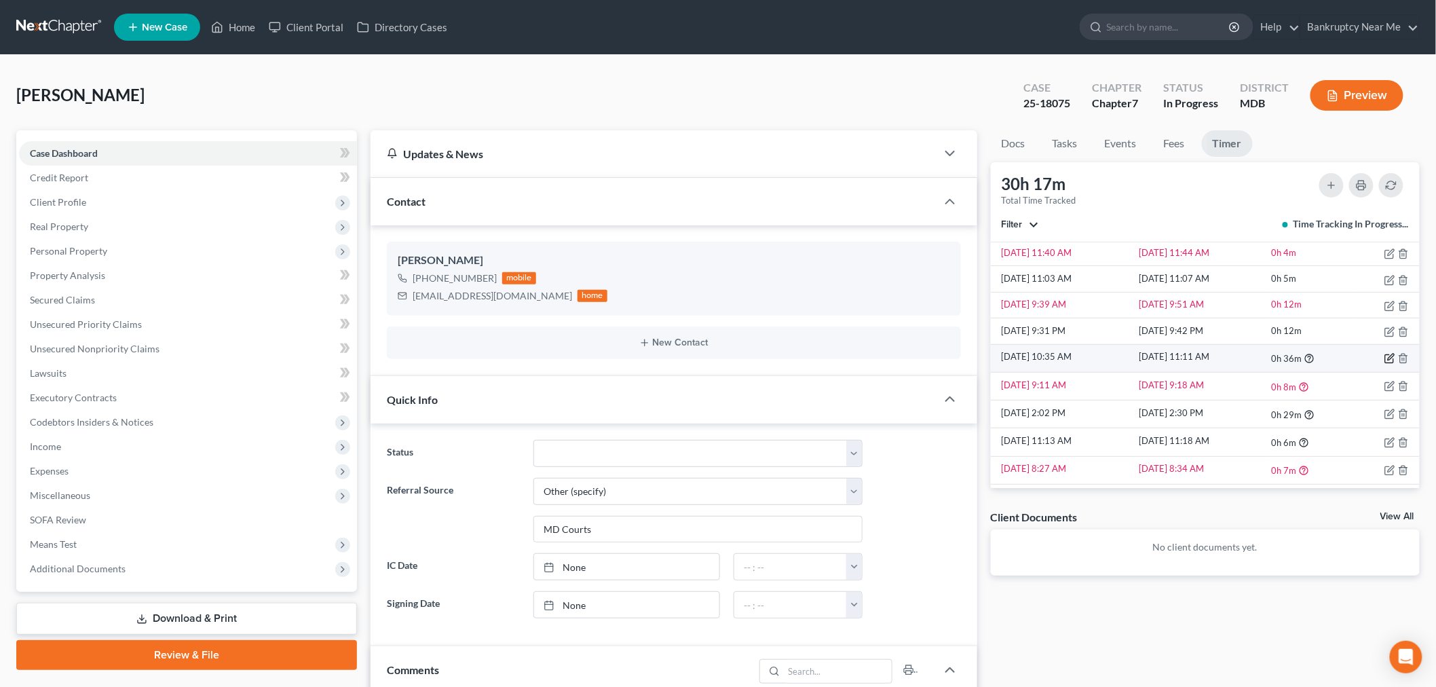
click at [1303, 354] on icon "button" at bounding box center [1390, 358] width 8 height 8
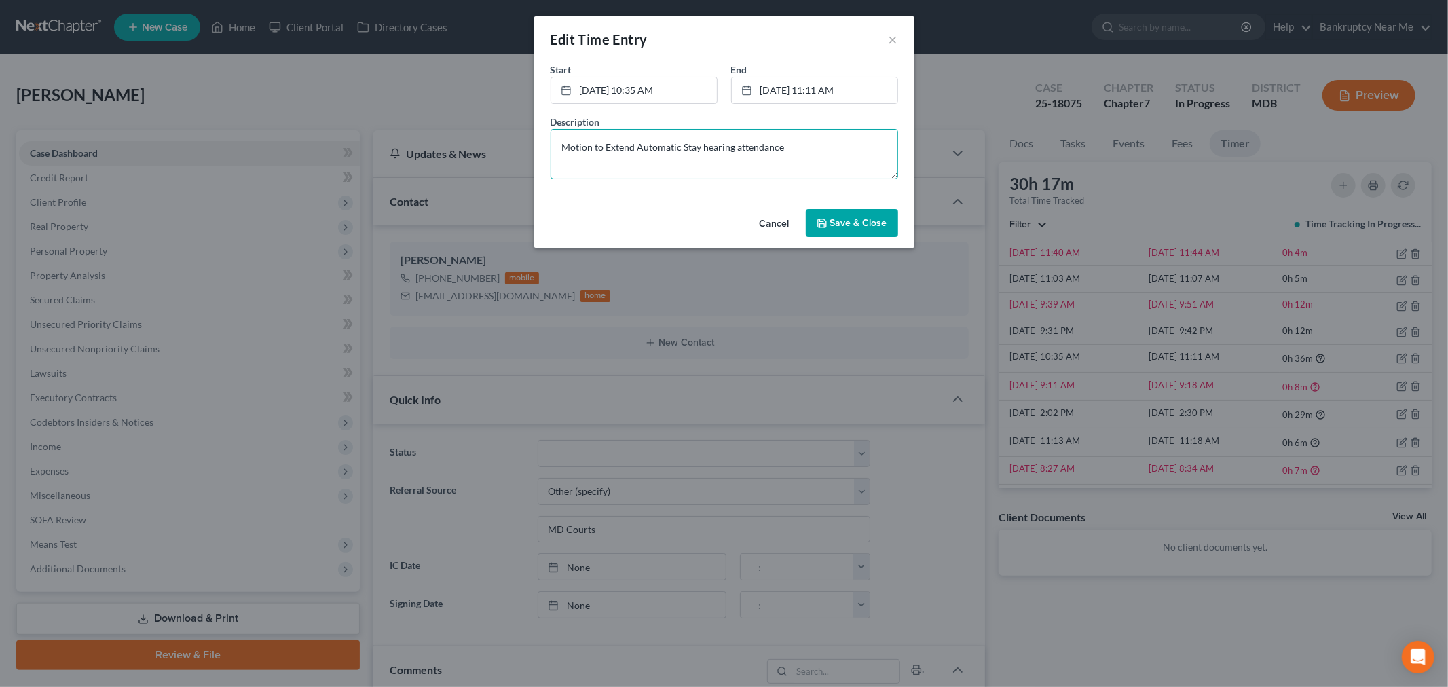
click at [842, 159] on textarea "Motion to Extend Automatic Stay hearing attendance" at bounding box center [725, 154] width 348 height 50
type textarea "Motion to Extend Automatic Stay hearing attendance & client meeting afterwards …"
click at [894, 221] on button "Save & Close" at bounding box center [852, 223] width 92 height 29
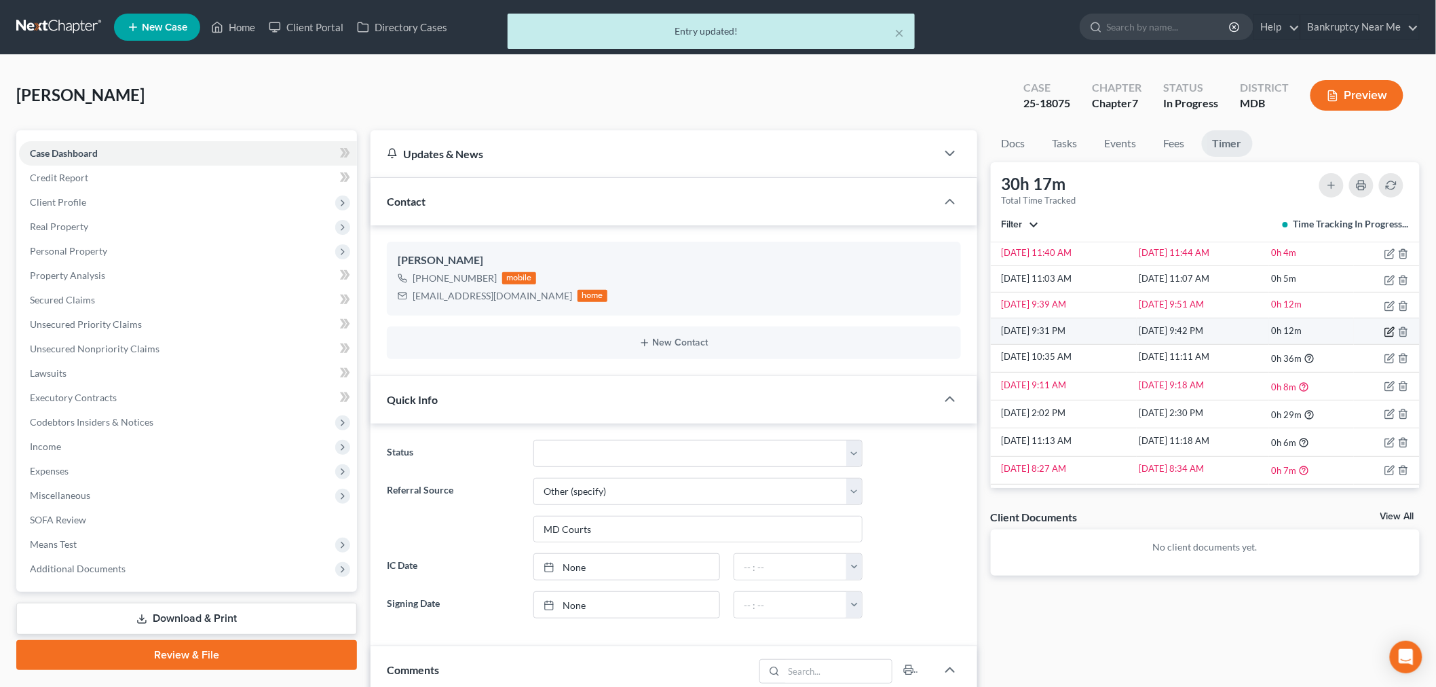
click at [1303, 333] on icon "button" at bounding box center [1390, 332] width 11 height 11
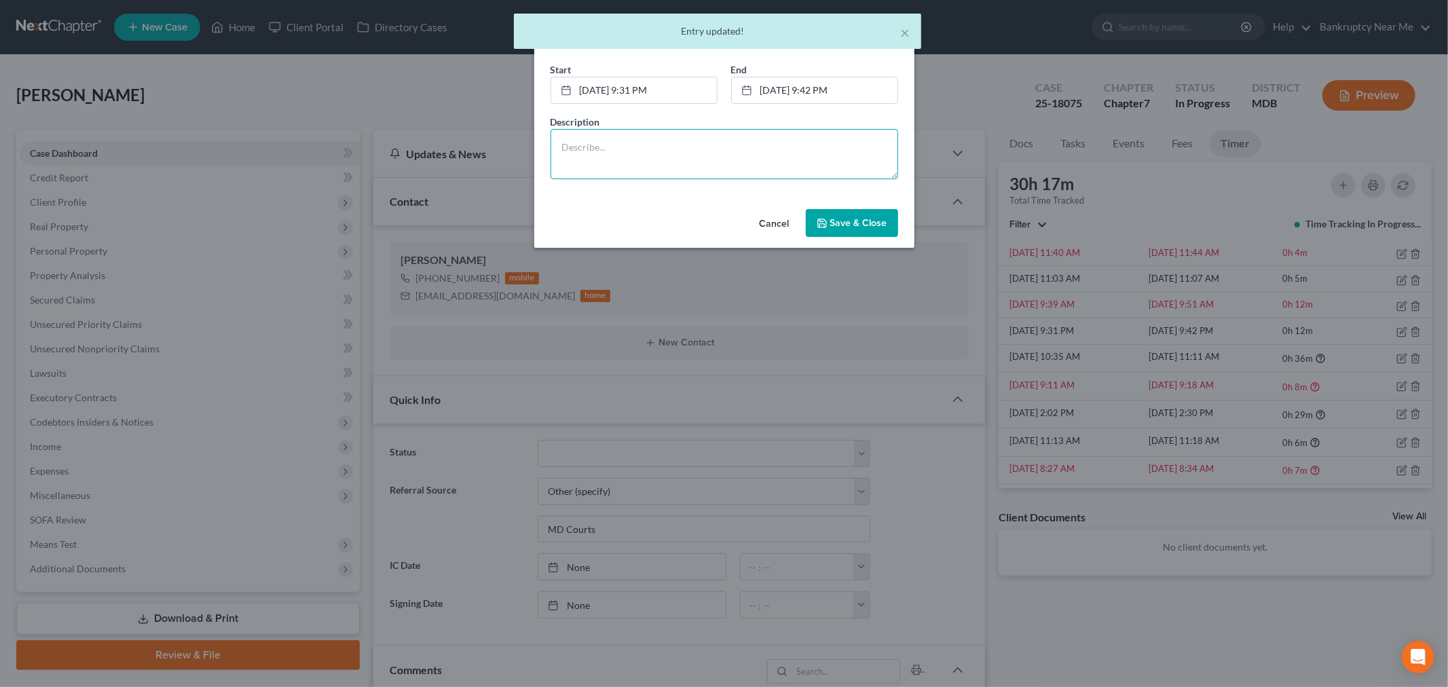
click at [754, 156] on textarea at bounding box center [725, 154] width 348 height 50
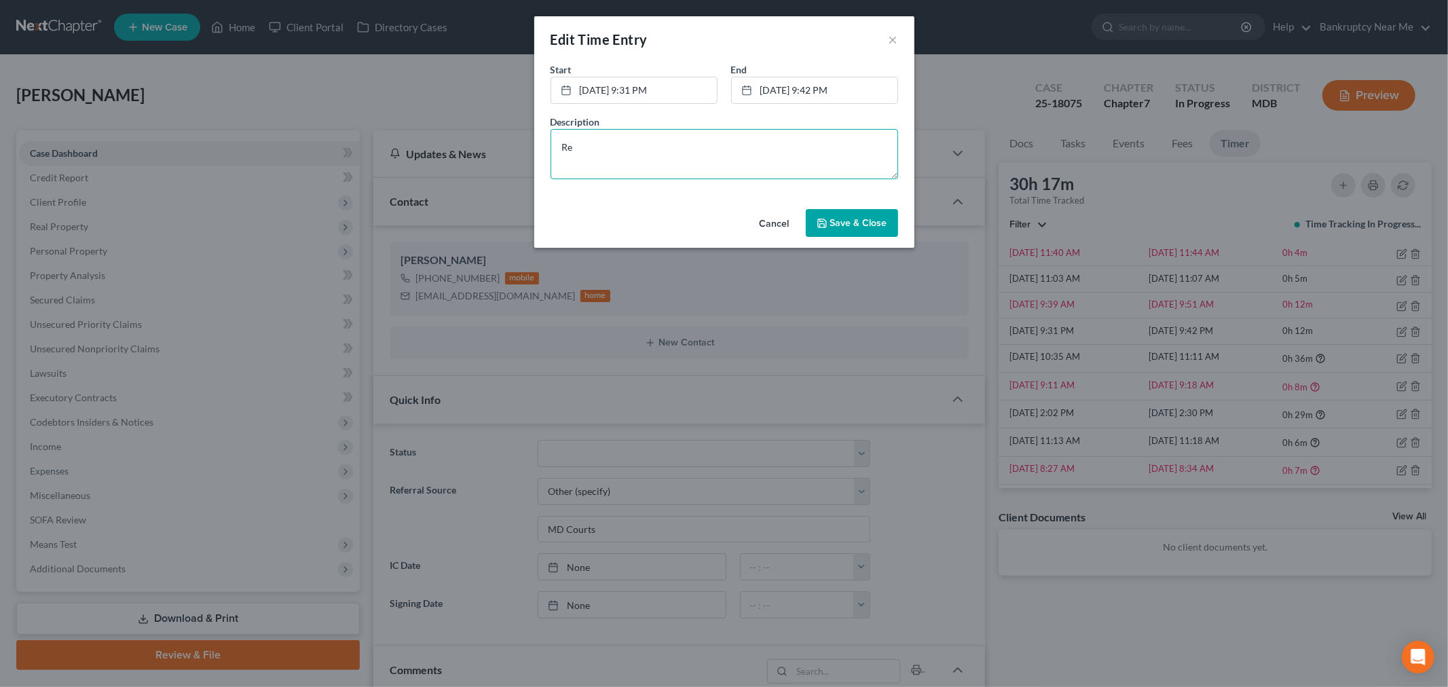
type textarea "R"
type textarea "Attorney review of 341 documentation and notification to client on pending docu…"
click at [836, 215] on button "Save & Close" at bounding box center [852, 223] width 92 height 29
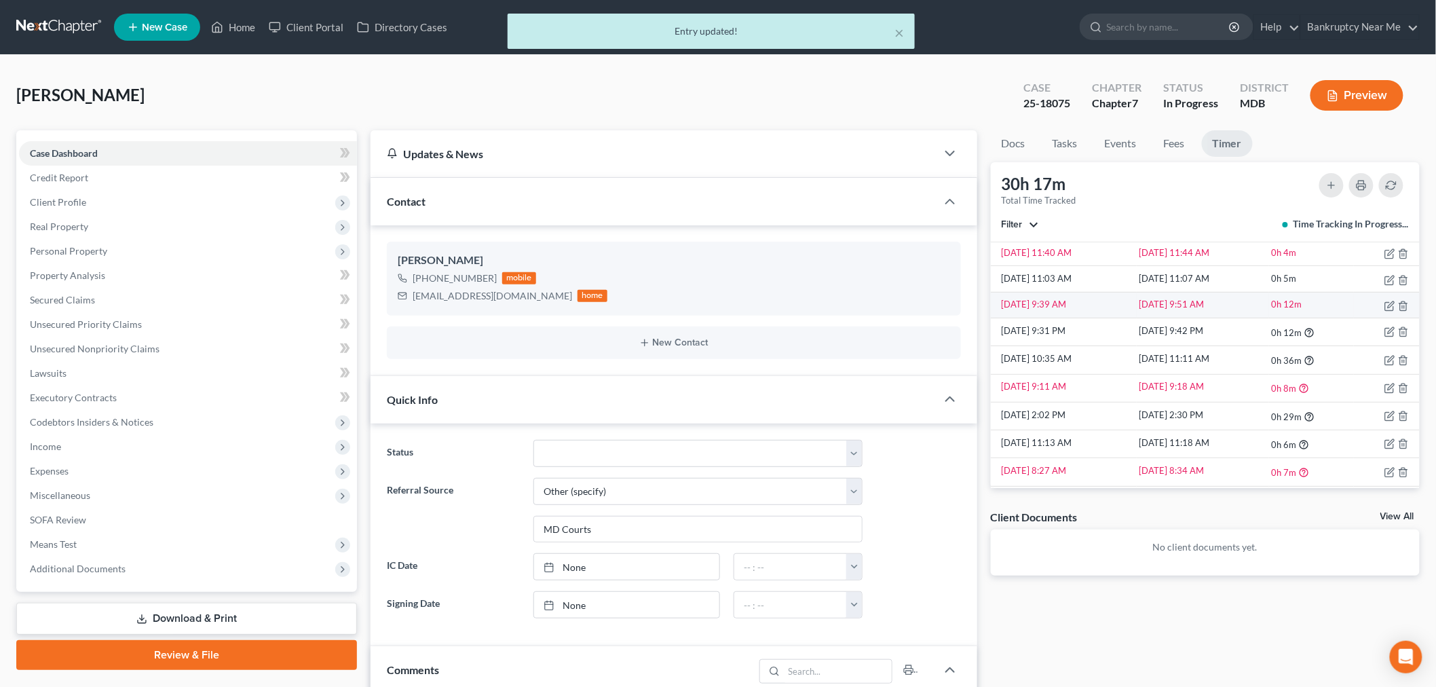
click at [1303, 304] on td at bounding box center [1387, 305] width 66 height 26
click at [1303, 306] on icon "button" at bounding box center [1390, 306] width 11 height 11
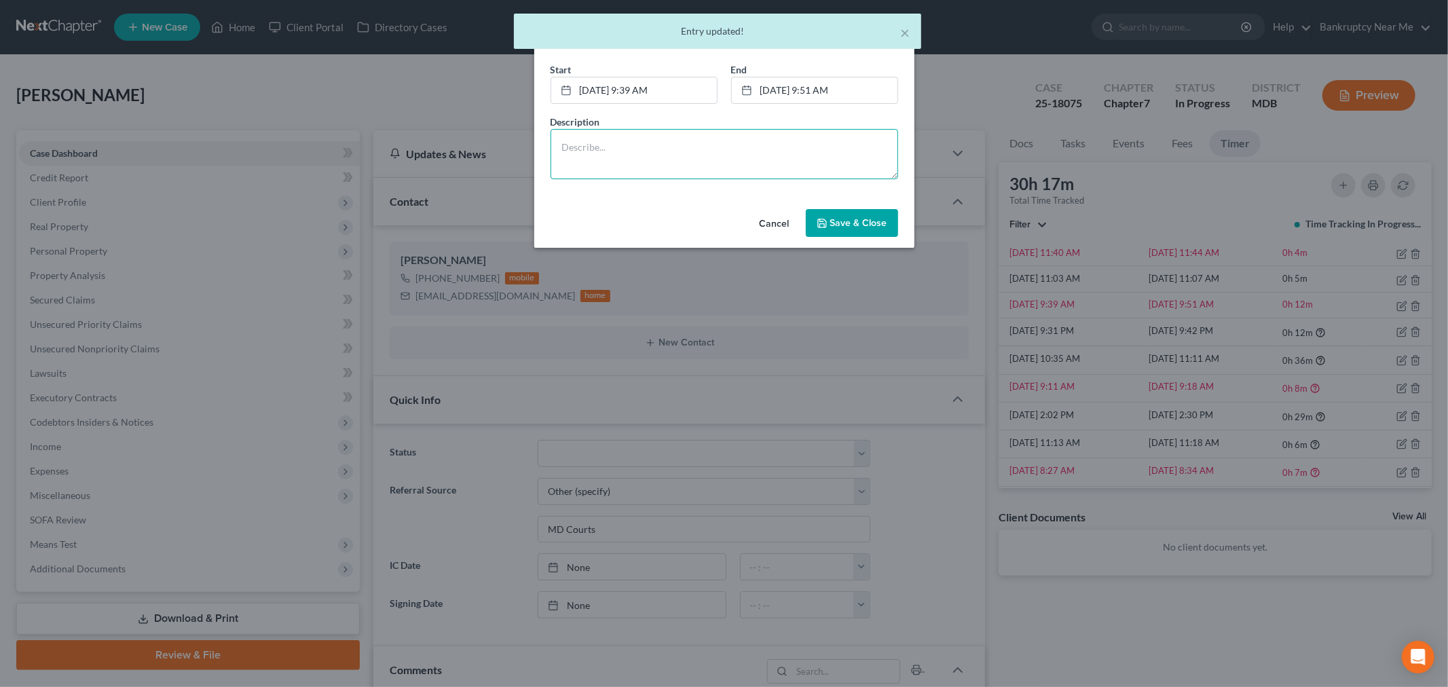
click at [785, 150] on textarea at bounding box center [725, 154] width 348 height 50
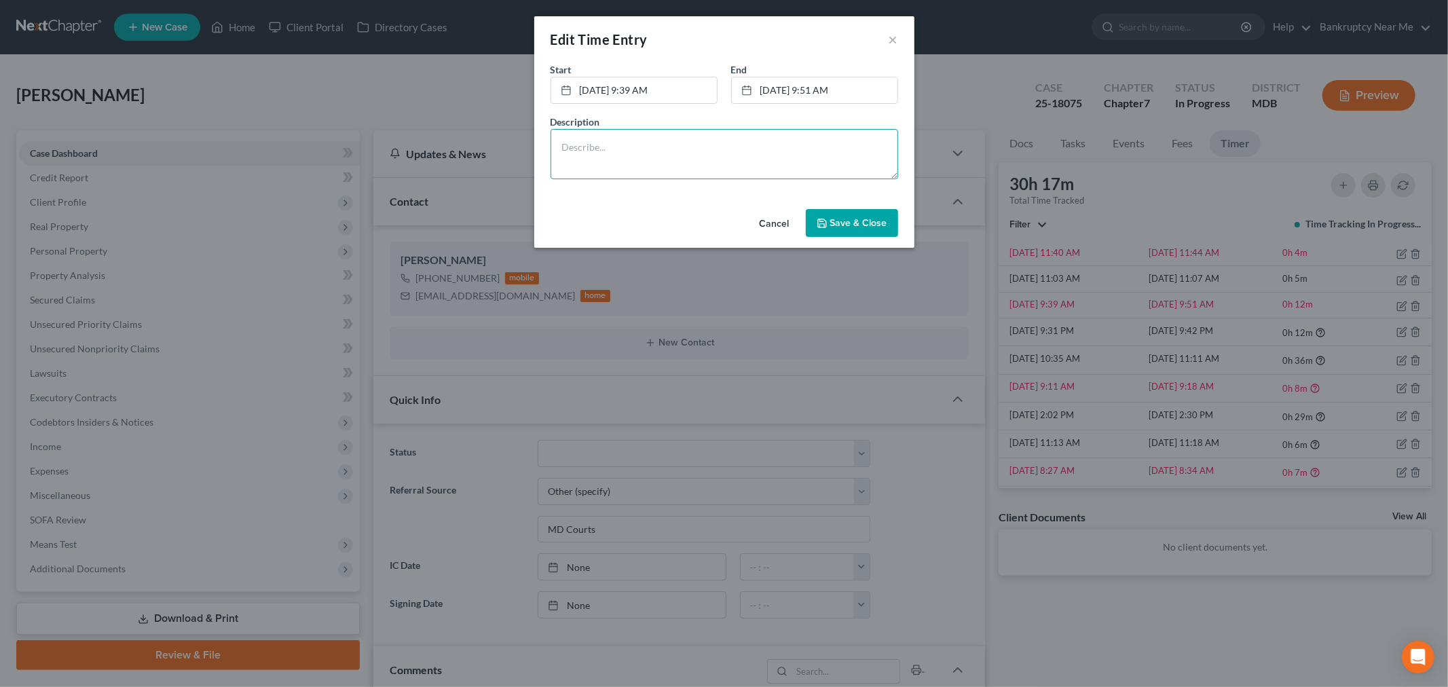
paste textarea "Legal assistant processing additional documents - one jpeg page per email, orga…"
type textarea "Legal assistant processing additional documents - one jpeg page per email, orga…"
click at [844, 224] on span "Save & Close" at bounding box center [858, 223] width 57 height 12
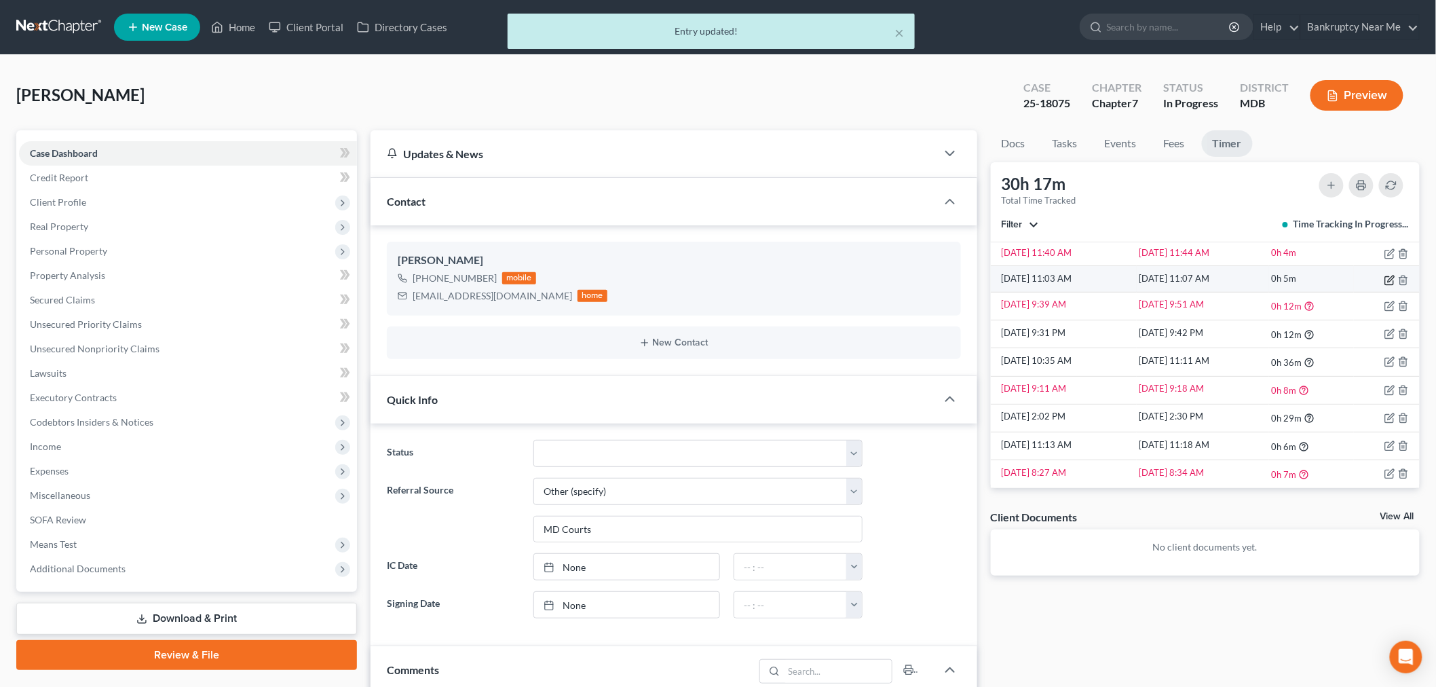
click at [1303, 277] on icon "button" at bounding box center [1391, 279] width 6 height 6
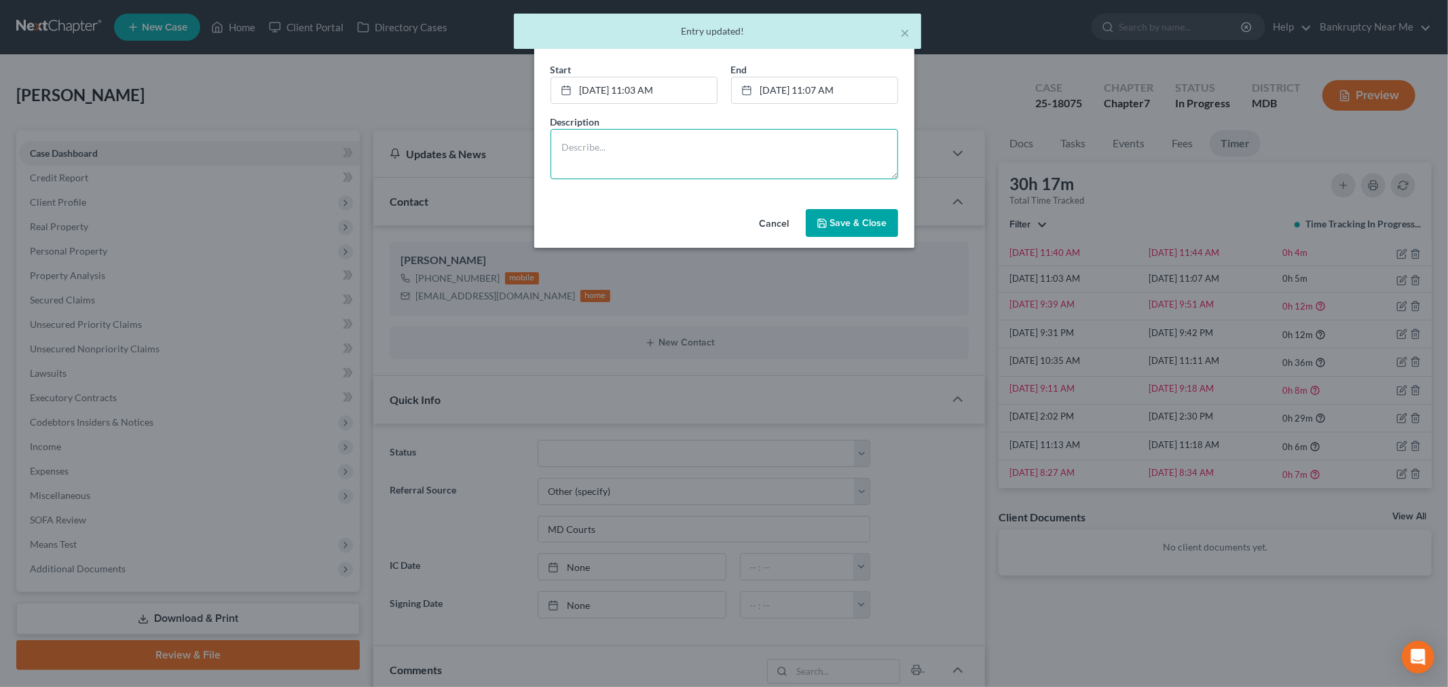
click at [768, 158] on textarea at bounding box center [725, 154] width 348 height 50
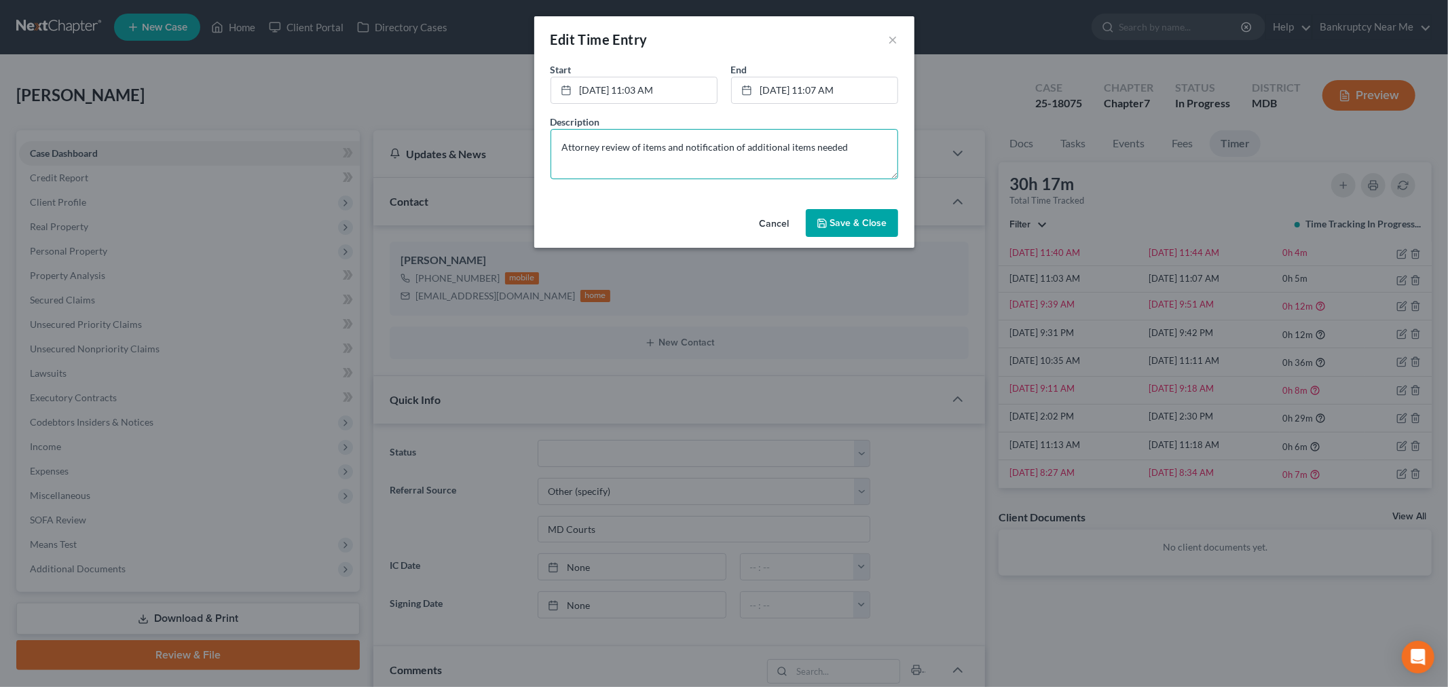
type textarea "Attorney review of items and notification of additional items needed"
click at [858, 218] on span "Save & Close" at bounding box center [858, 223] width 57 height 12
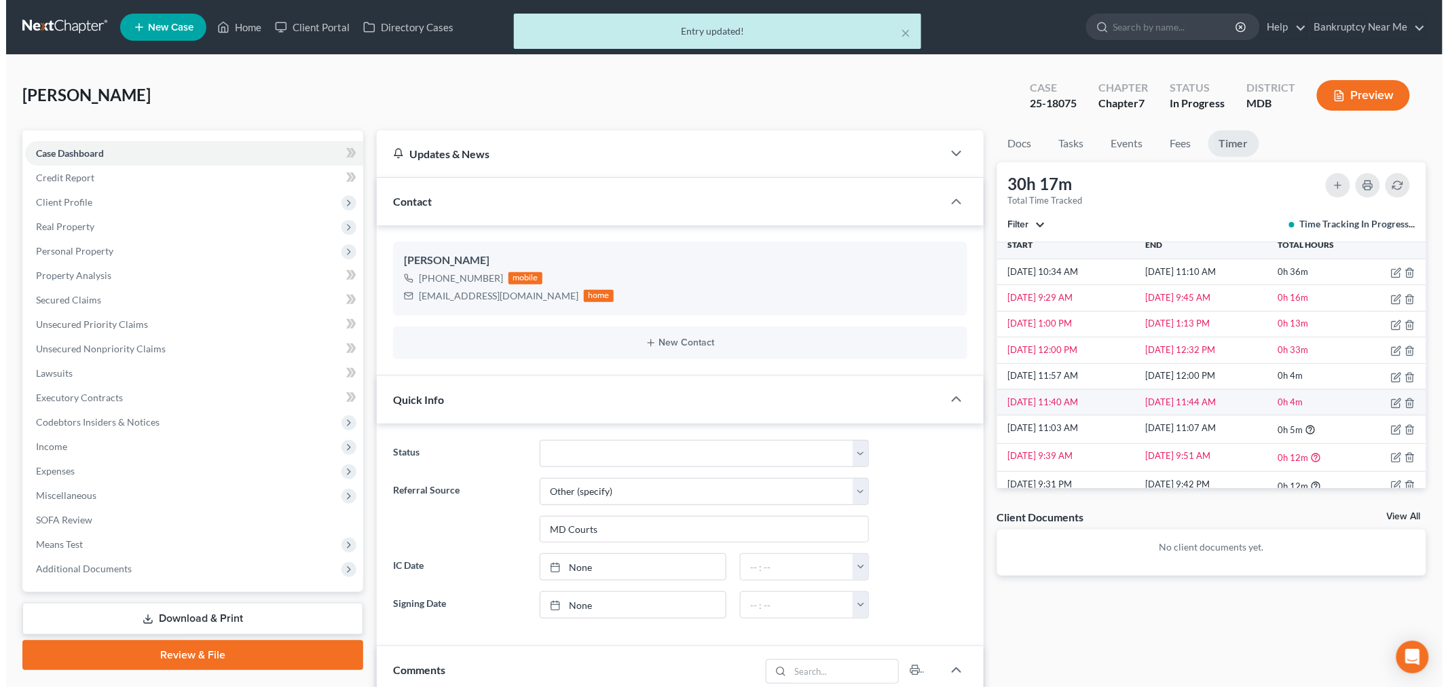
scroll to position [10, 0]
click at [1303, 403] on icon "button" at bounding box center [1390, 404] width 11 height 11
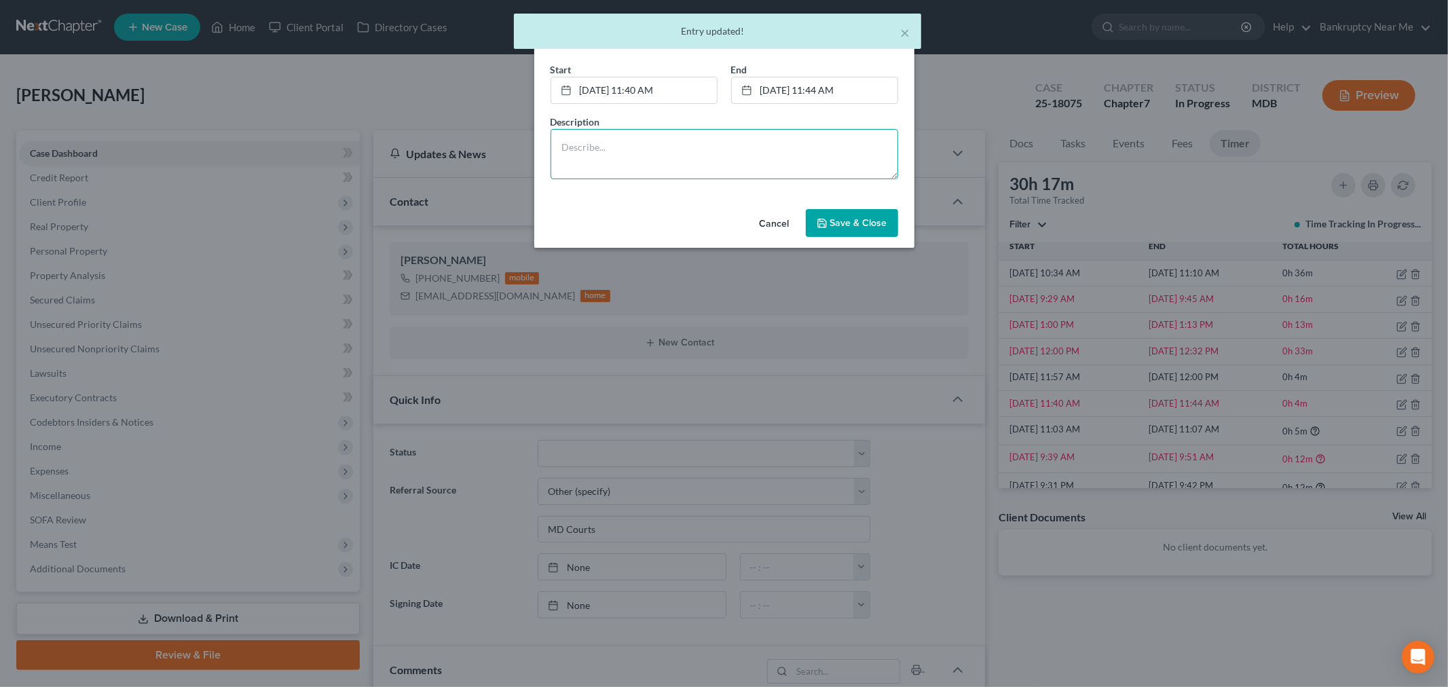
click at [794, 153] on textarea at bounding box center [725, 154] width 348 height 50
paste textarea "Legal assistant processing additional documents - one jpeg page per email, orga…"
type textarea "Legal assistant processing additional documents - one jpeg page per email, orga…"
click at [810, 211] on button "Save & Close" at bounding box center [852, 223] width 92 height 29
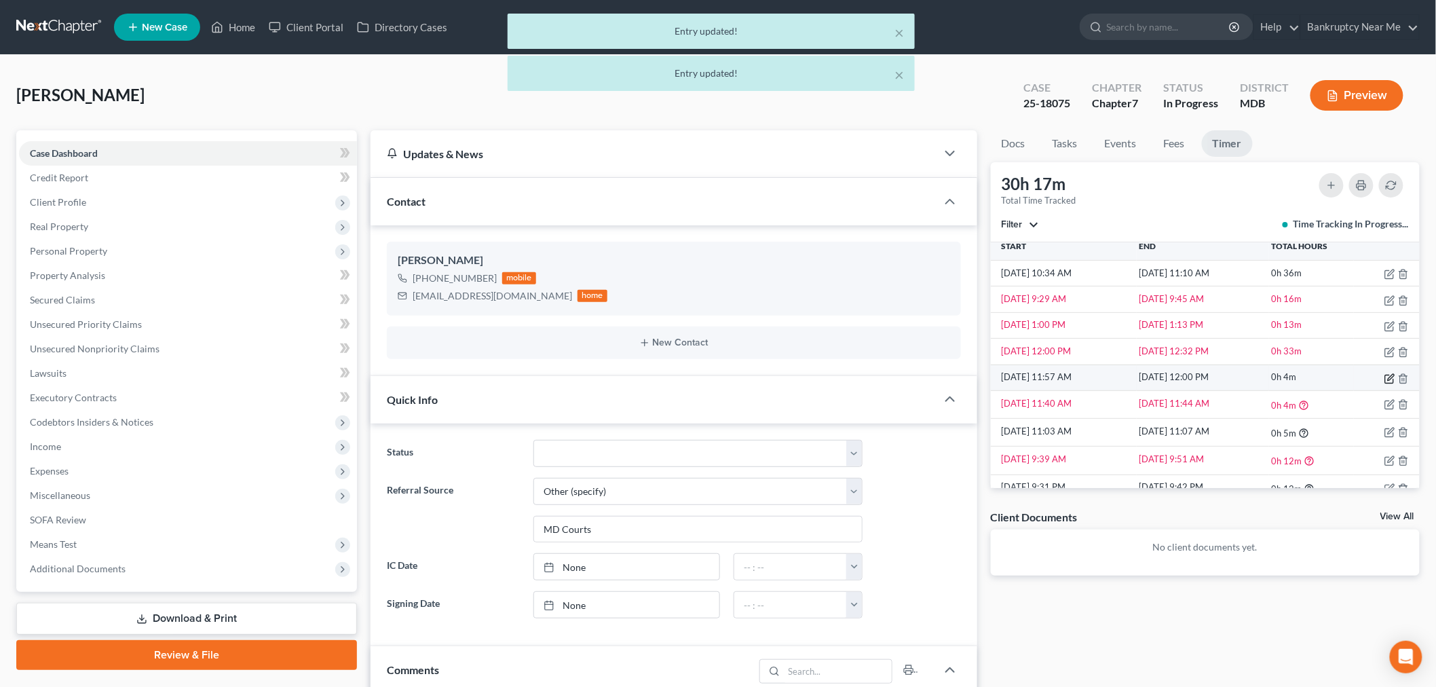
click at [1303, 377] on icon "button" at bounding box center [1390, 378] width 11 height 11
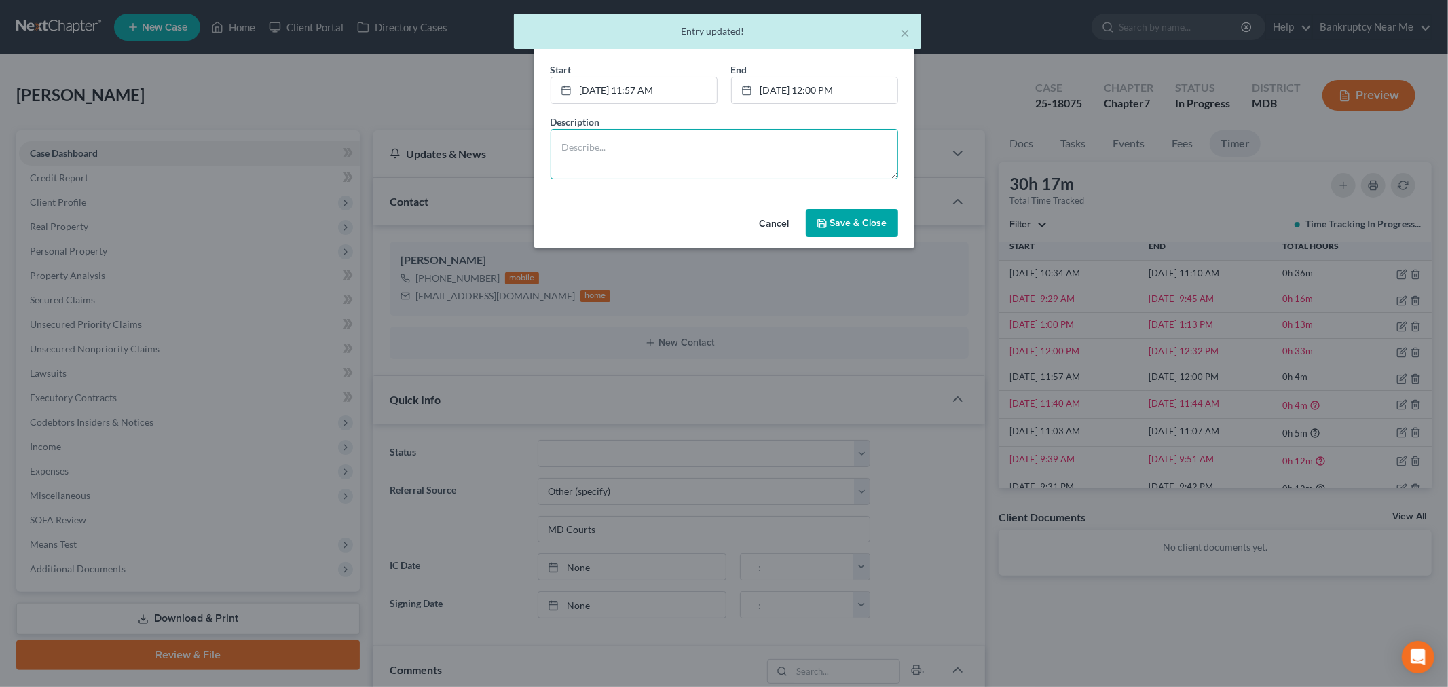
click at [803, 156] on textarea at bounding box center [725, 154] width 348 height 50
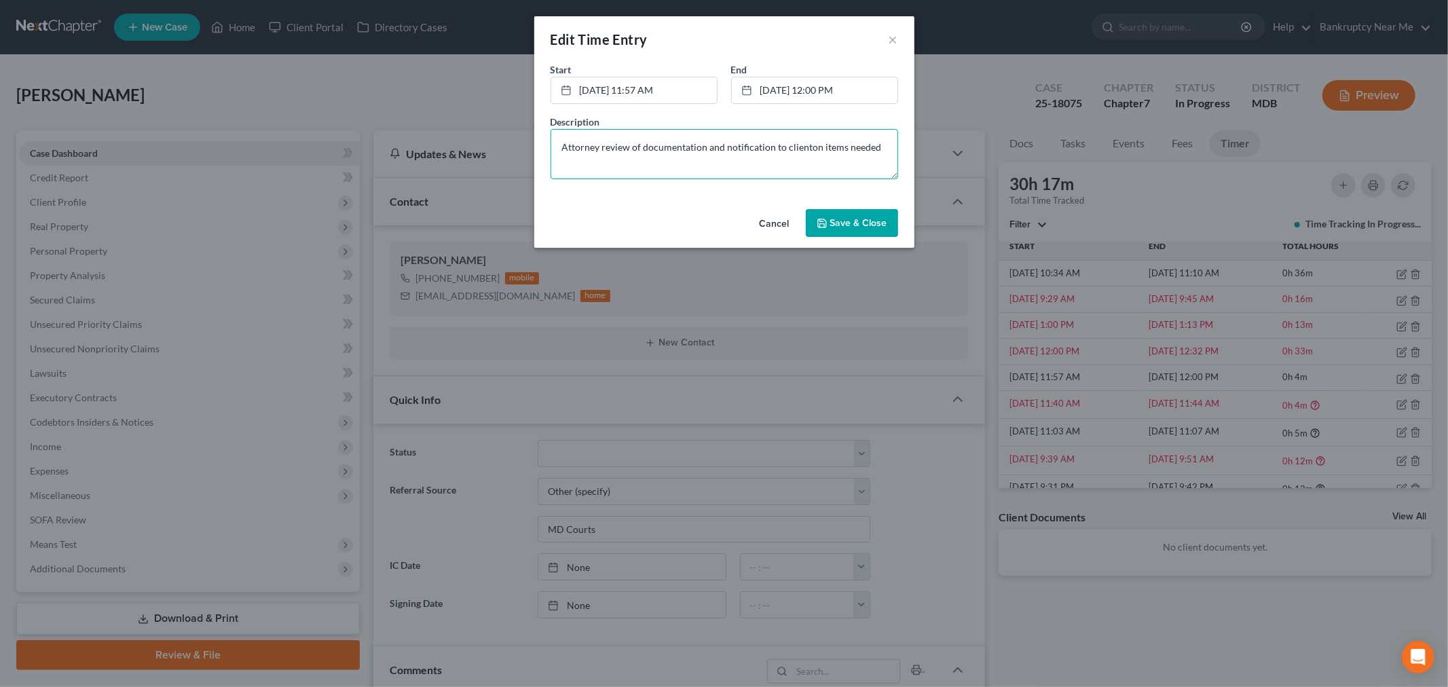
click at [806, 147] on textarea "Attorney review of documentation and notification to clienton items needed" at bounding box center [725, 154] width 348 height 50
type textarea "Attorney review of documentation and notification to client on items needed"
click at [850, 222] on span "Save & Close" at bounding box center [858, 223] width 57 height 12
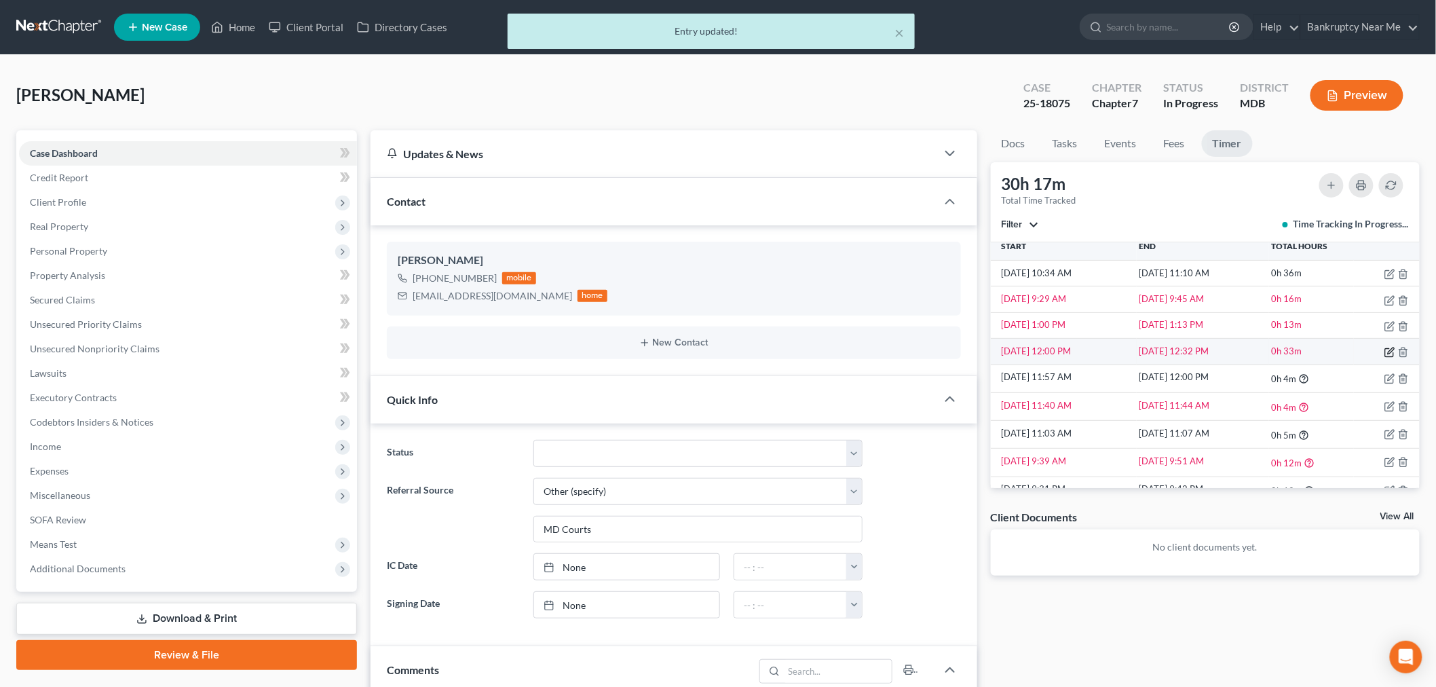
click at [1303, 350] on icon "button" at bounding box center [1390, 352] width 11 height 11
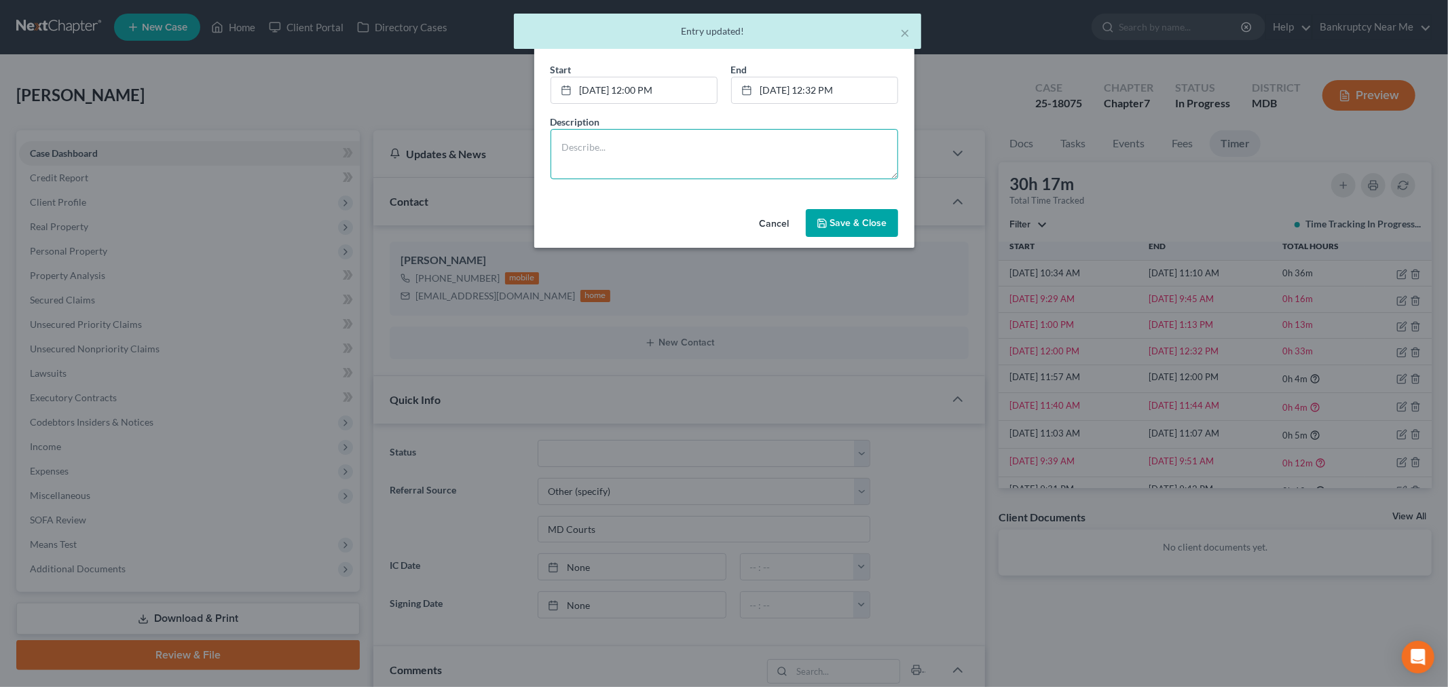
click at [813, 162] on textarea at bounding box center [725, 154] width 348 height 50
paste textarea "Legal assistant processing additional documents - one jpeg page per email, orga…"
type textarea "Legal assistant processing additional documents - one jpeg page per email, orga…"
click at [837, 221] on span "Save & Close" at bounding box center [858, 223] width 57 height 12
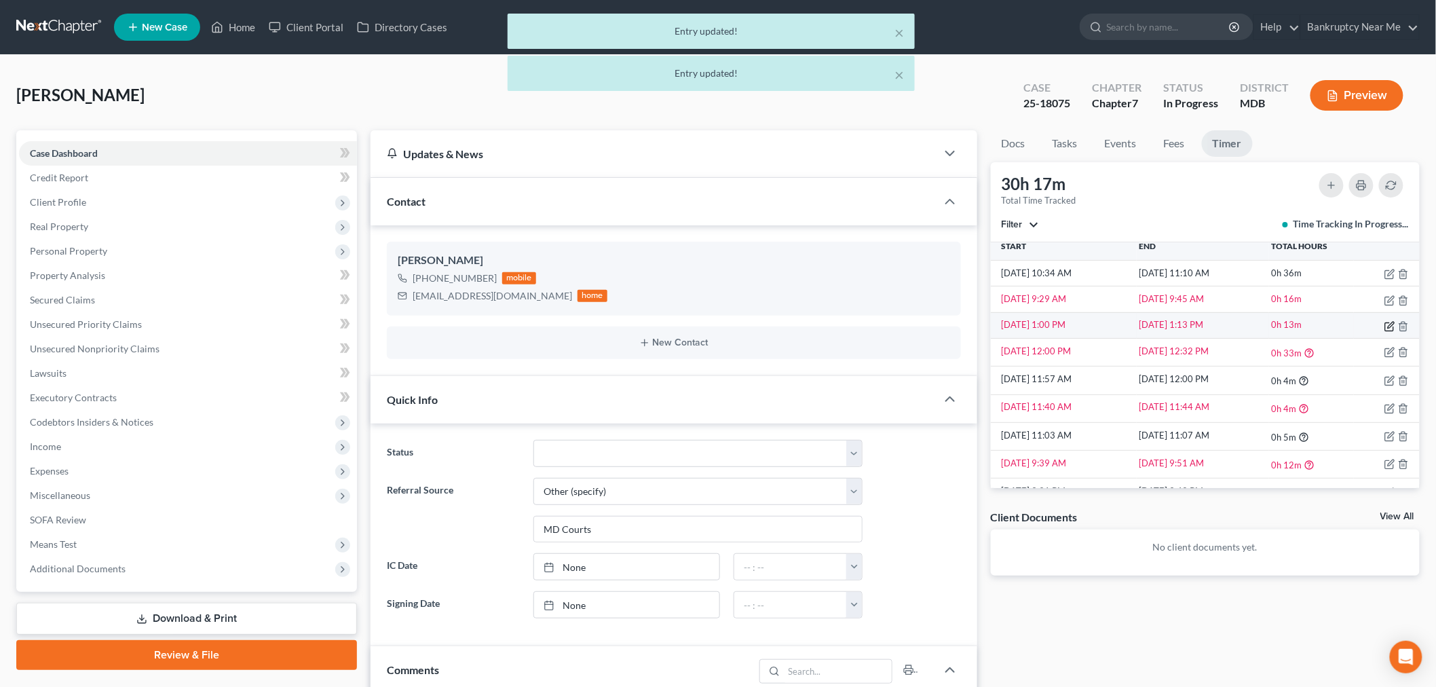
click at [1303, 323] on icon "button" at bounding box center [1390, 326] width 11 height 11
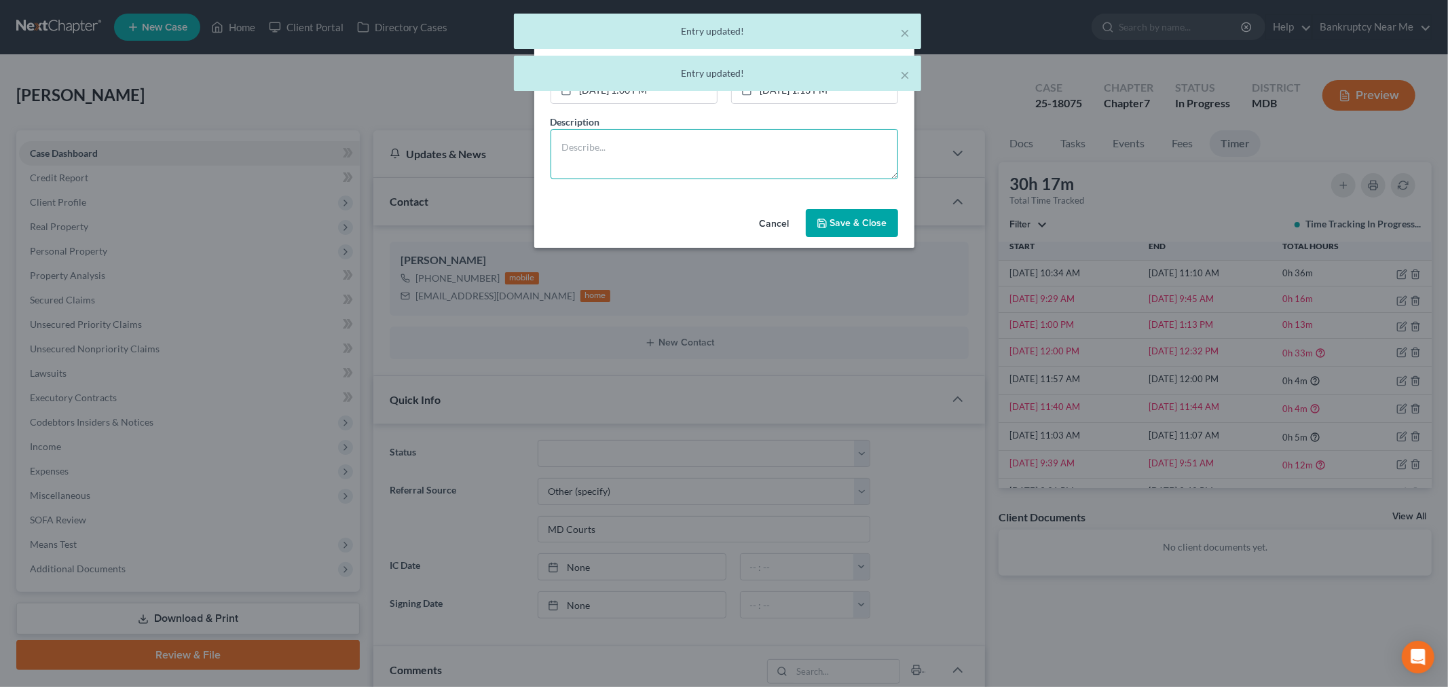
click at [840, 145] on textarea at bounding box center [725, 154] width 348 height 50
paste textarea "Legal assistant processing additional documents - one jpeg page per email, orga…"
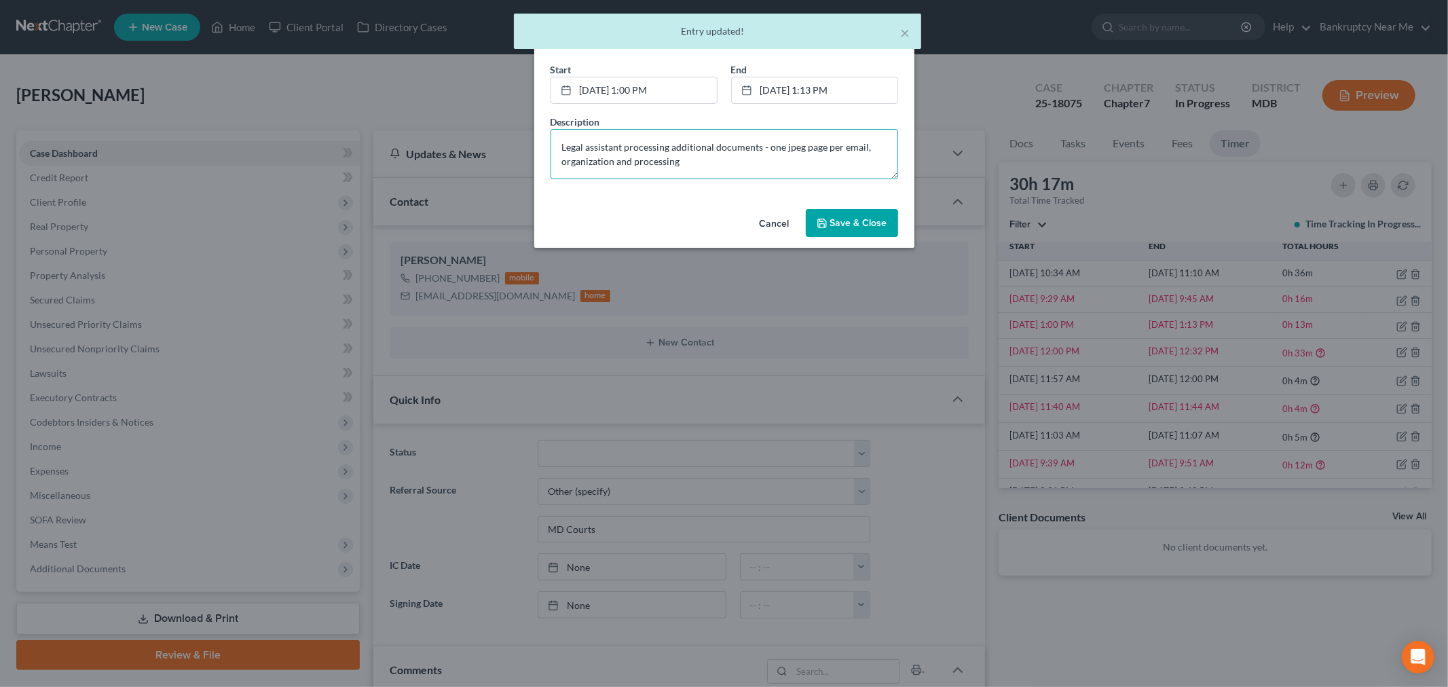
type textarea "Legal assistant processing additional documents - one jpeg page per email, orga…"
click at [863, 219] on span "Save & Close" at bounding box center [858, 223] width 57 height 12
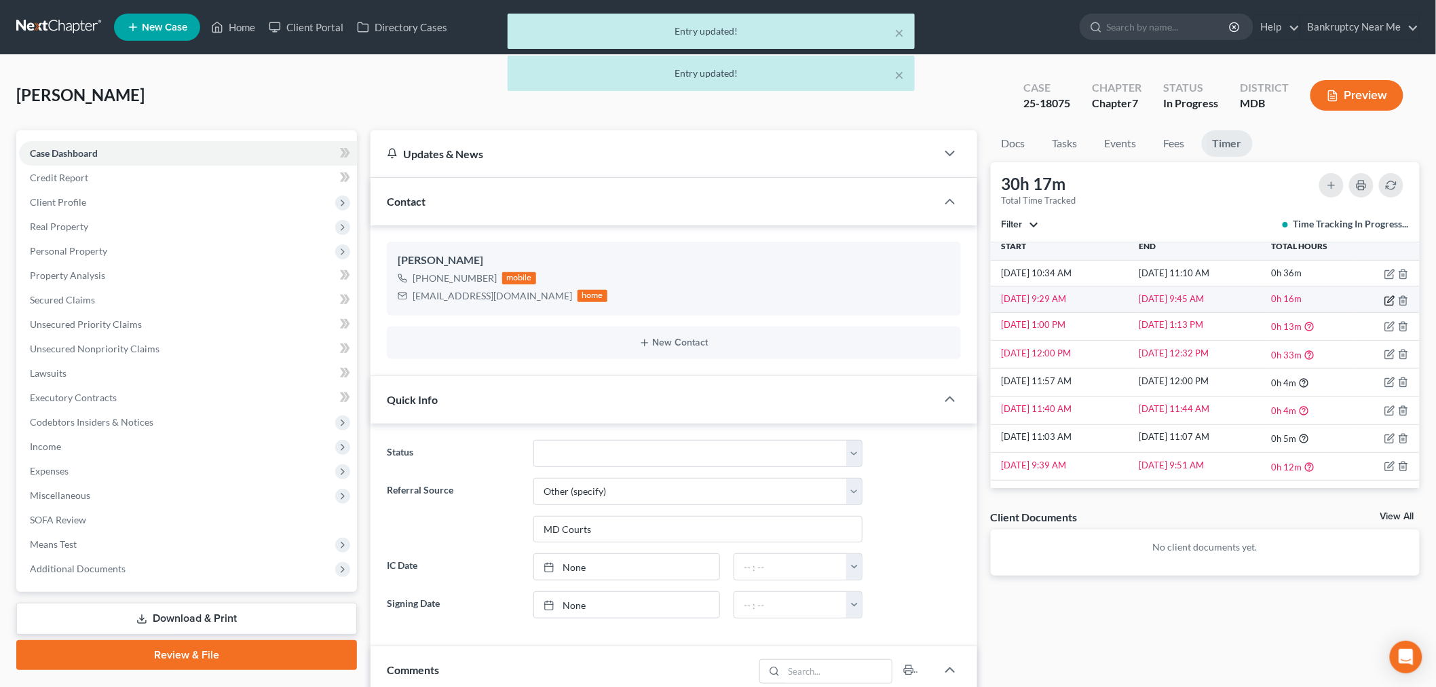
click at [1303, 299] on icon "button" at bounding box center [1390, 300] width 11 height 11
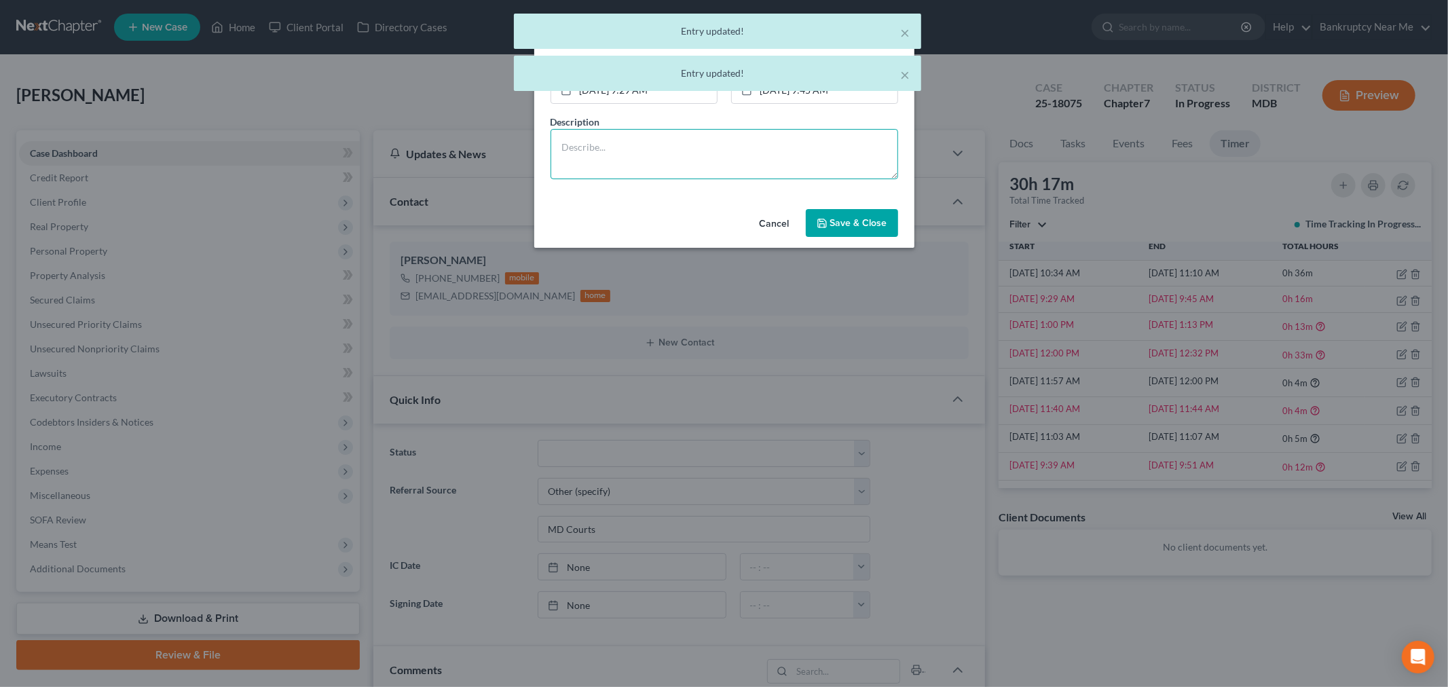
click at [825, 172] on textarea at bounding box center [725, 154] width 348 height 50
paste textarea "Legal assistant processing additional documents - one jpeg page per email, orga…"
type textarea "Legal assistant processing additional documents - one jpeg page per email, orga…"
click at [847, 214] on button "Save & Close" at bounding box center [852, 223] width 92 height 29
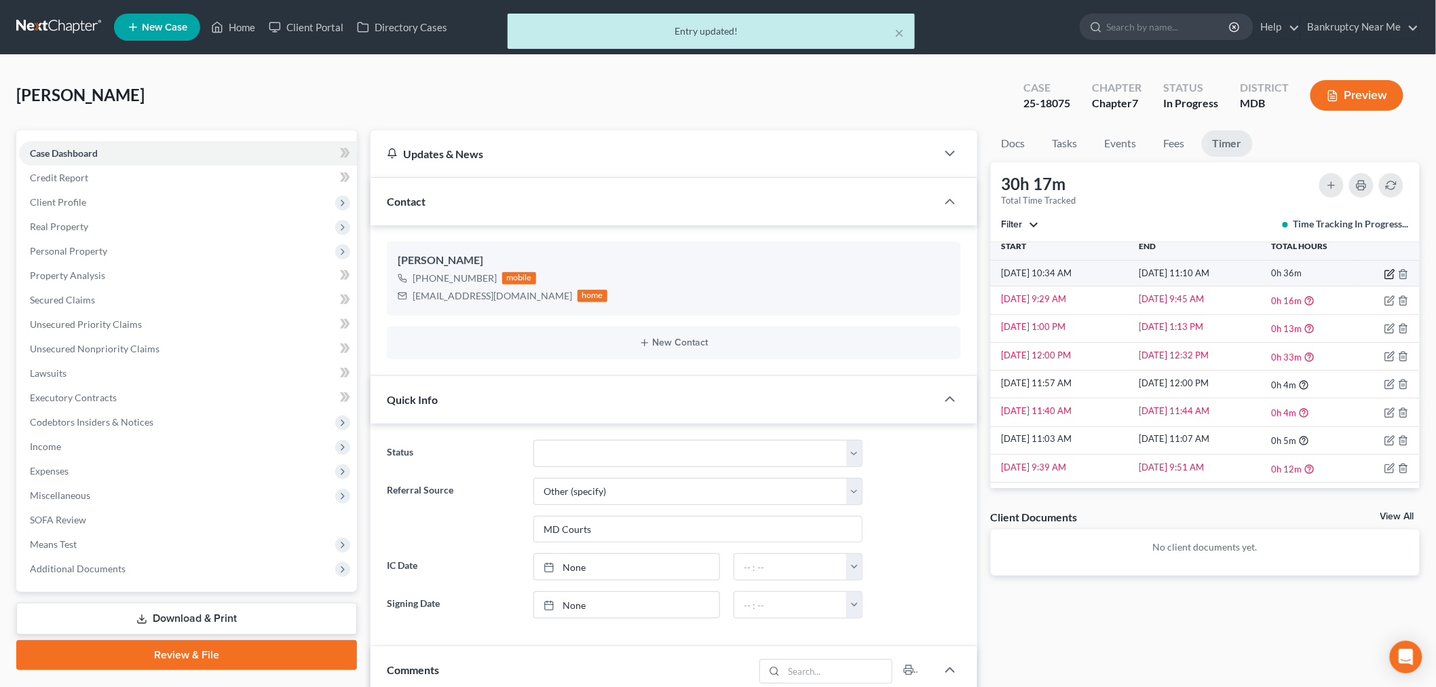
click at [1303, 270] on icon "button" at bounding box center [1390, 274] width 11 height 11
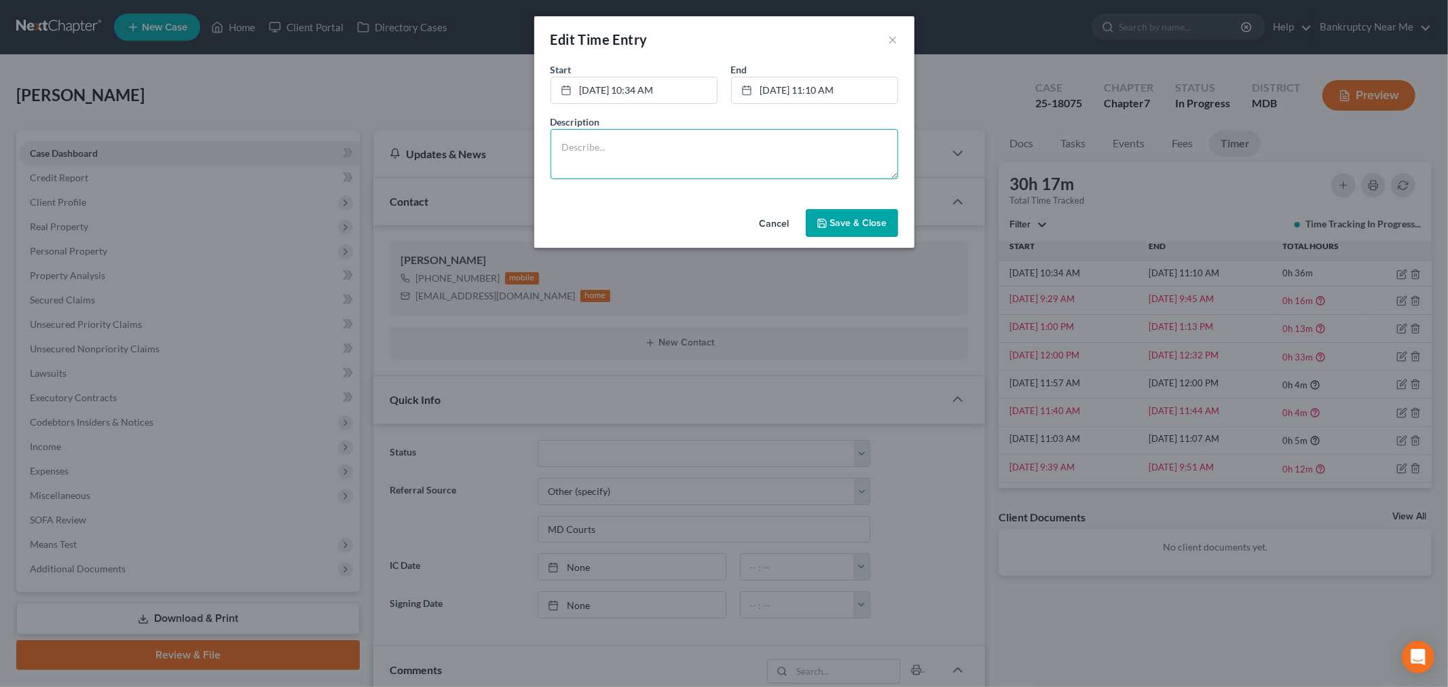
click at [570, 163] on textarea at bounding box center [725, 154] width 348 height 50
type textarea "R"
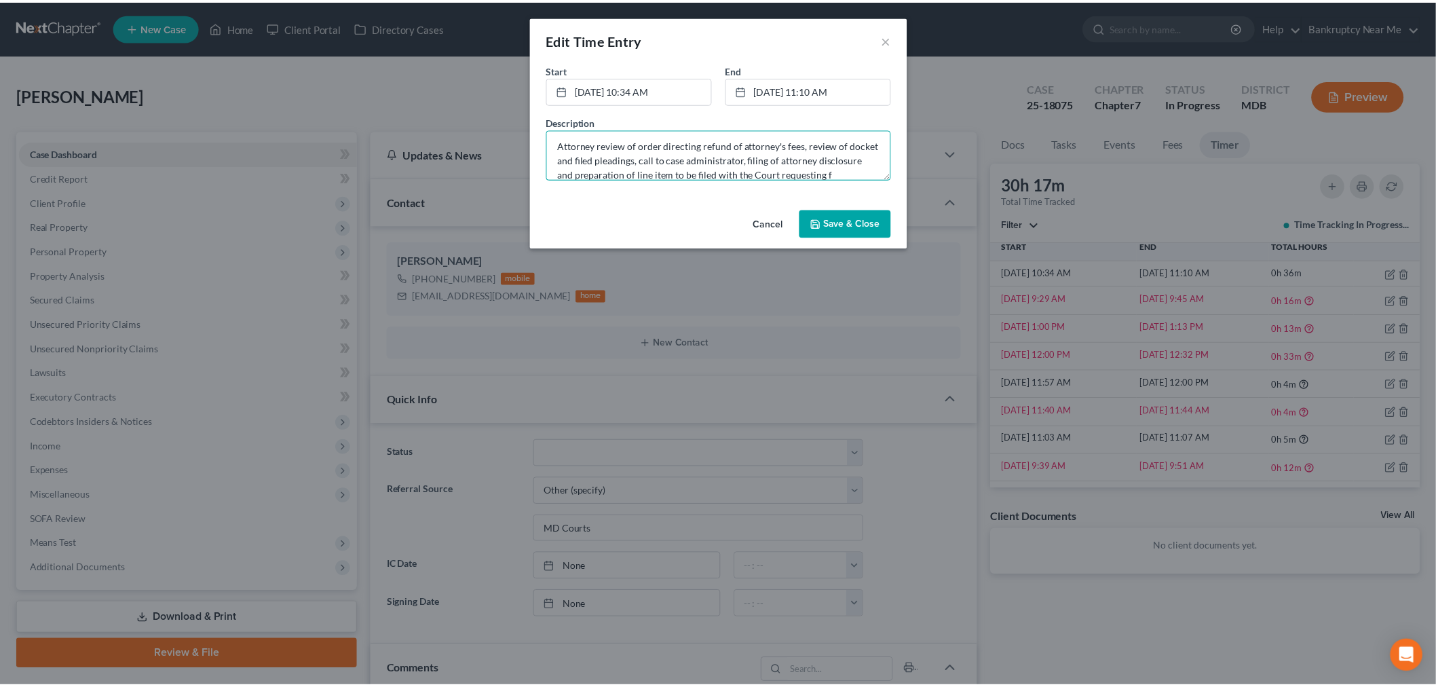
scroll to position [16, 0]
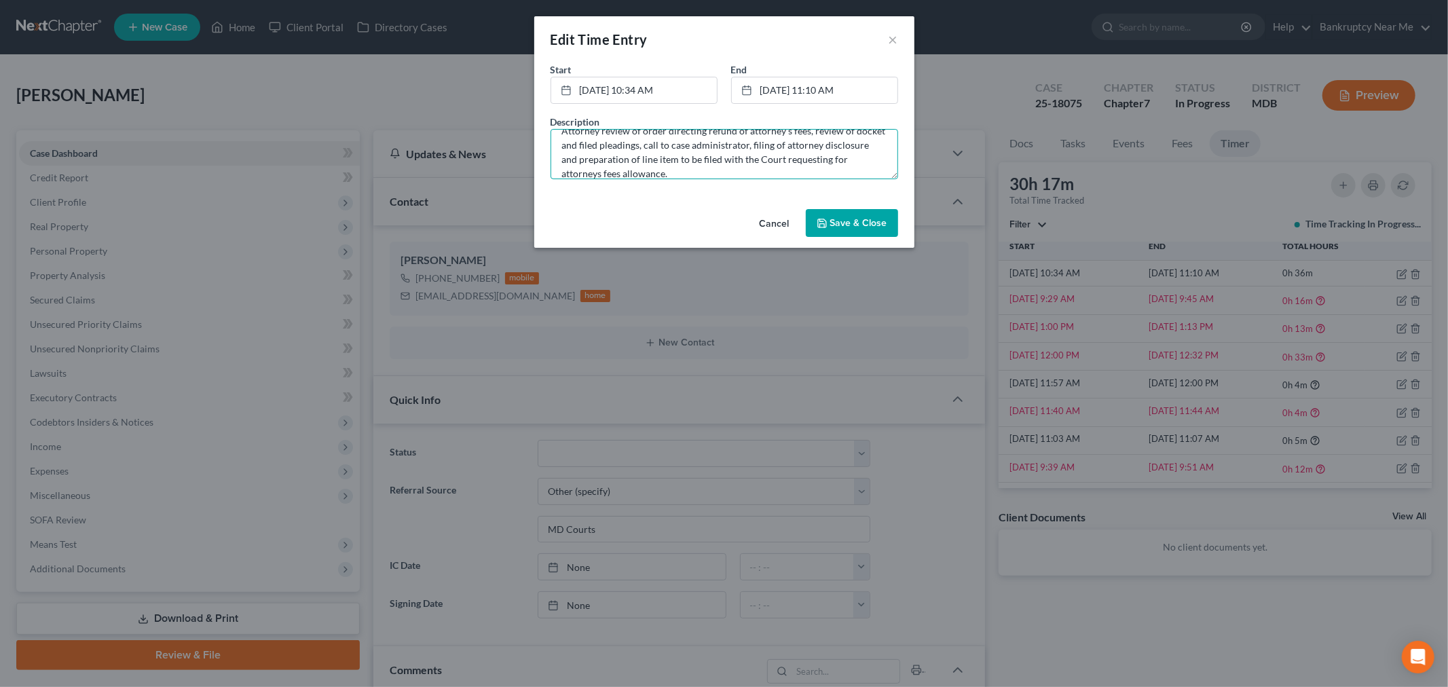
type textarea "Attorney review of order directing refund of attorney's fees, review of docket …"
click at [838, 212] on button "Save & Close" at bounding box center [852, 223] width 92 height 29
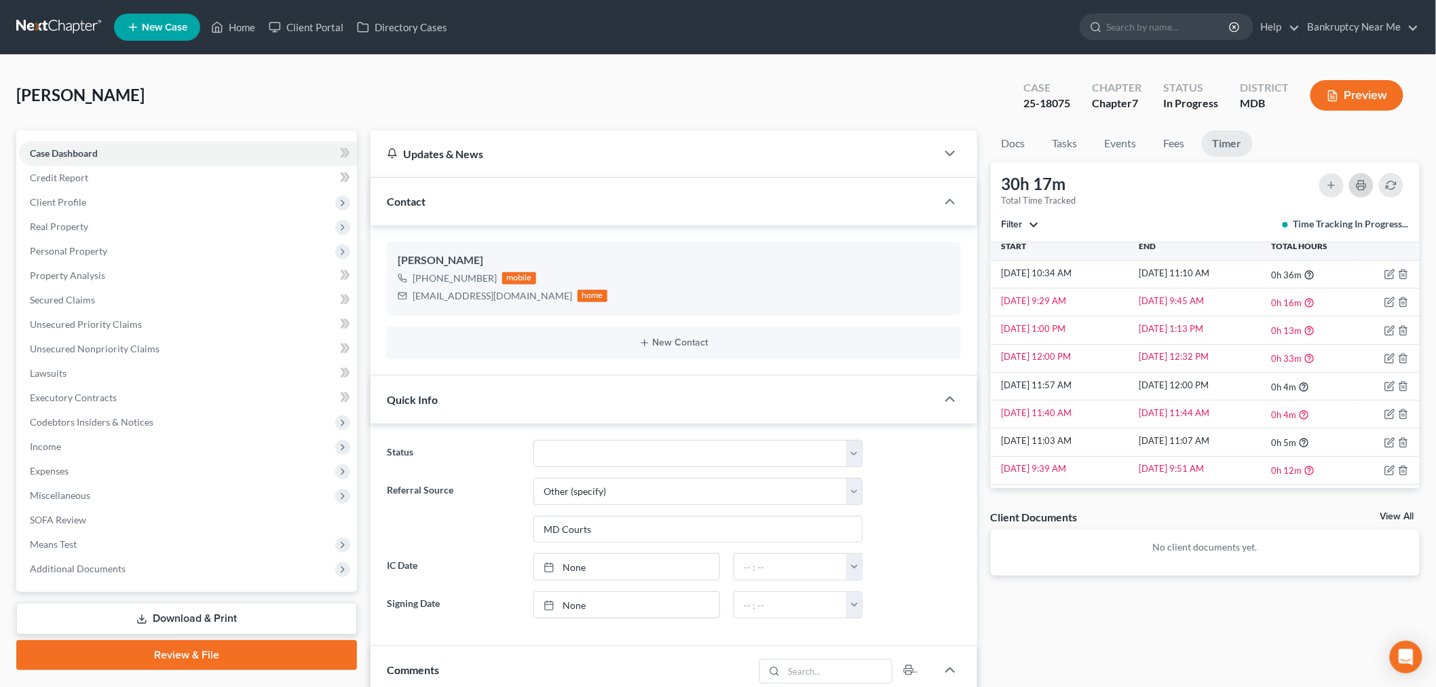
click at [1303, 181] on icon "button" at bounding box center [1361, 185] width 11 height 11
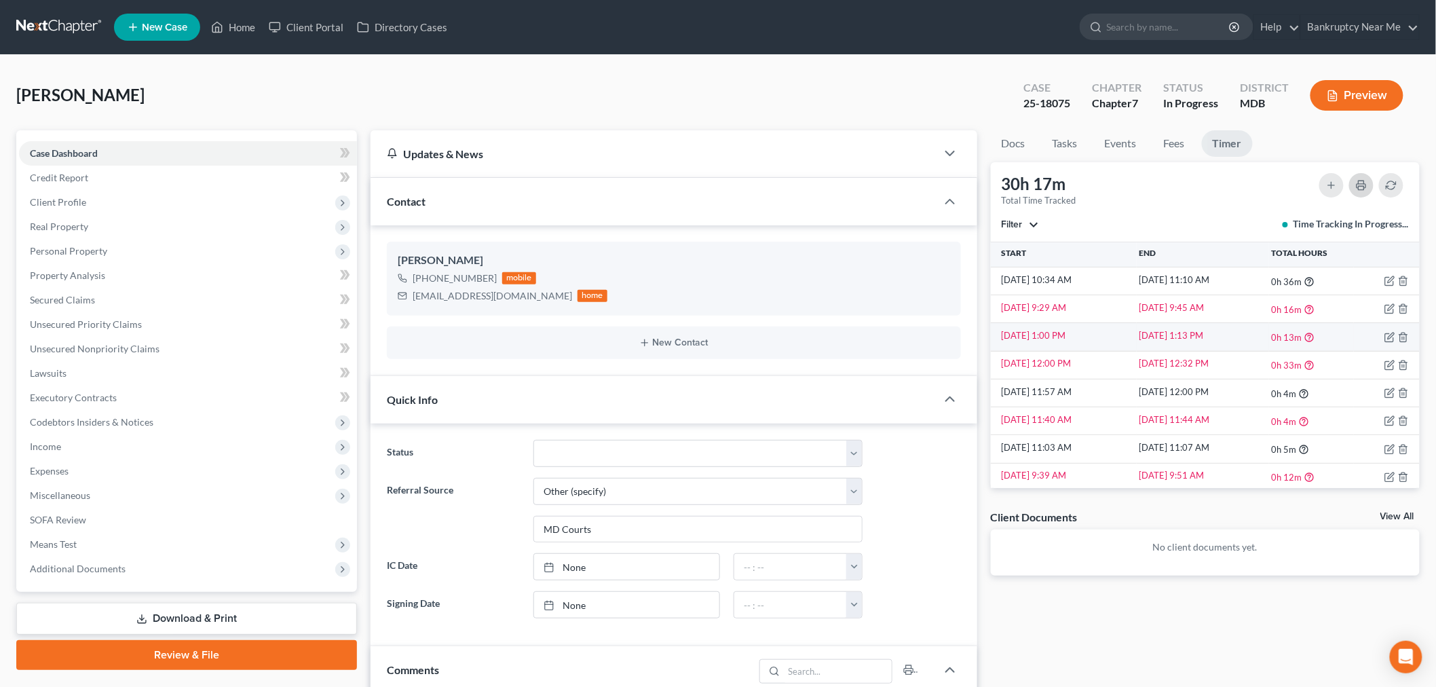
scroll to position [0, 0]
click at [1035, 141] on link "Docs" at bounding box center [1013, 143] width 45 height 26
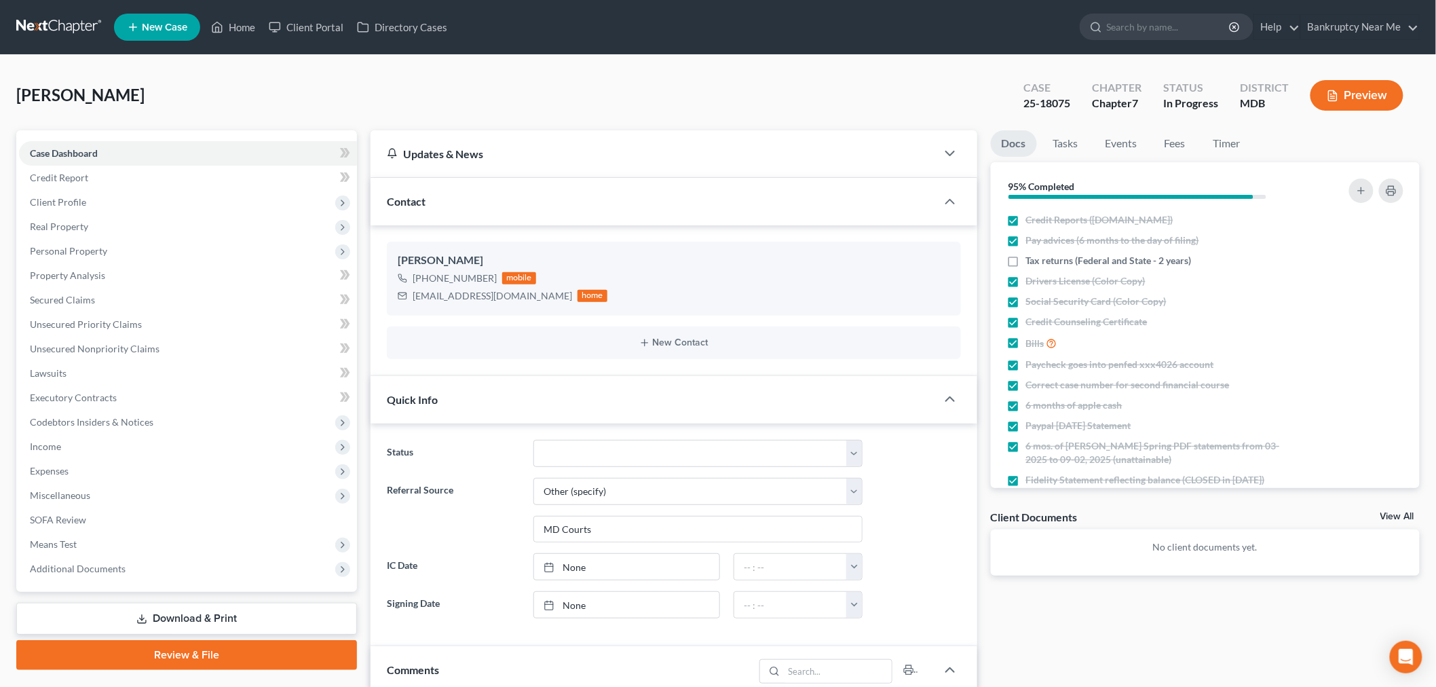
click at [66, 16] on link at bounding box center [59, 27] width 87 height 24
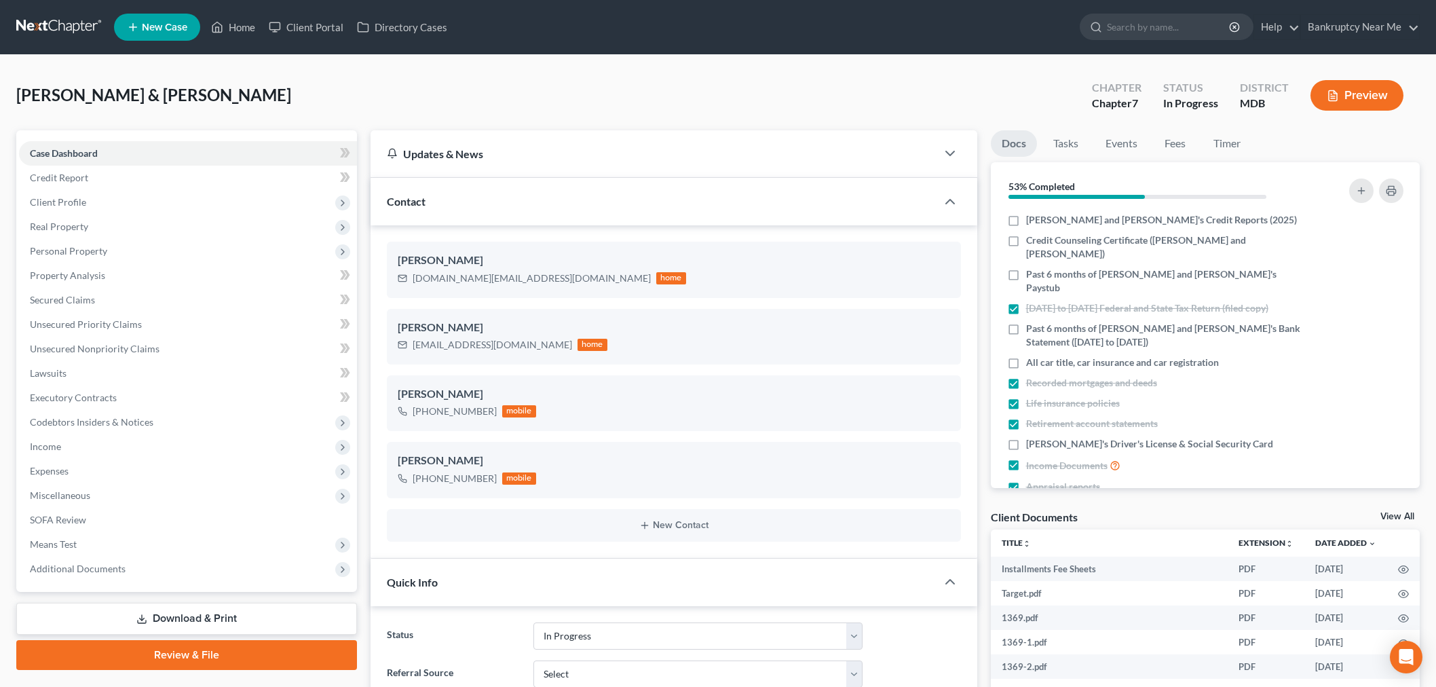
select select "9"
click at [45, 16] on link at bounding box center [59, 27] width 87 height 24
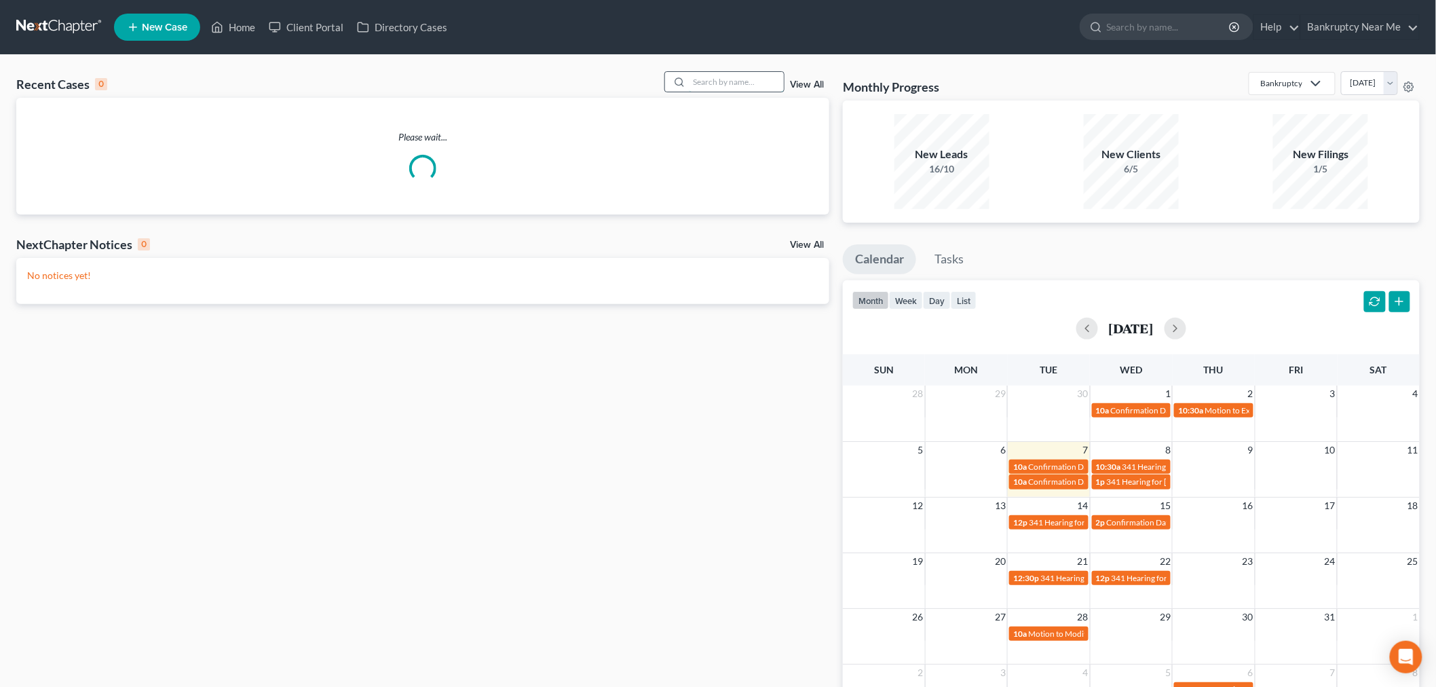
click at [727, 82] on input "search" at bounding box center [736, 82] width 95 height 20
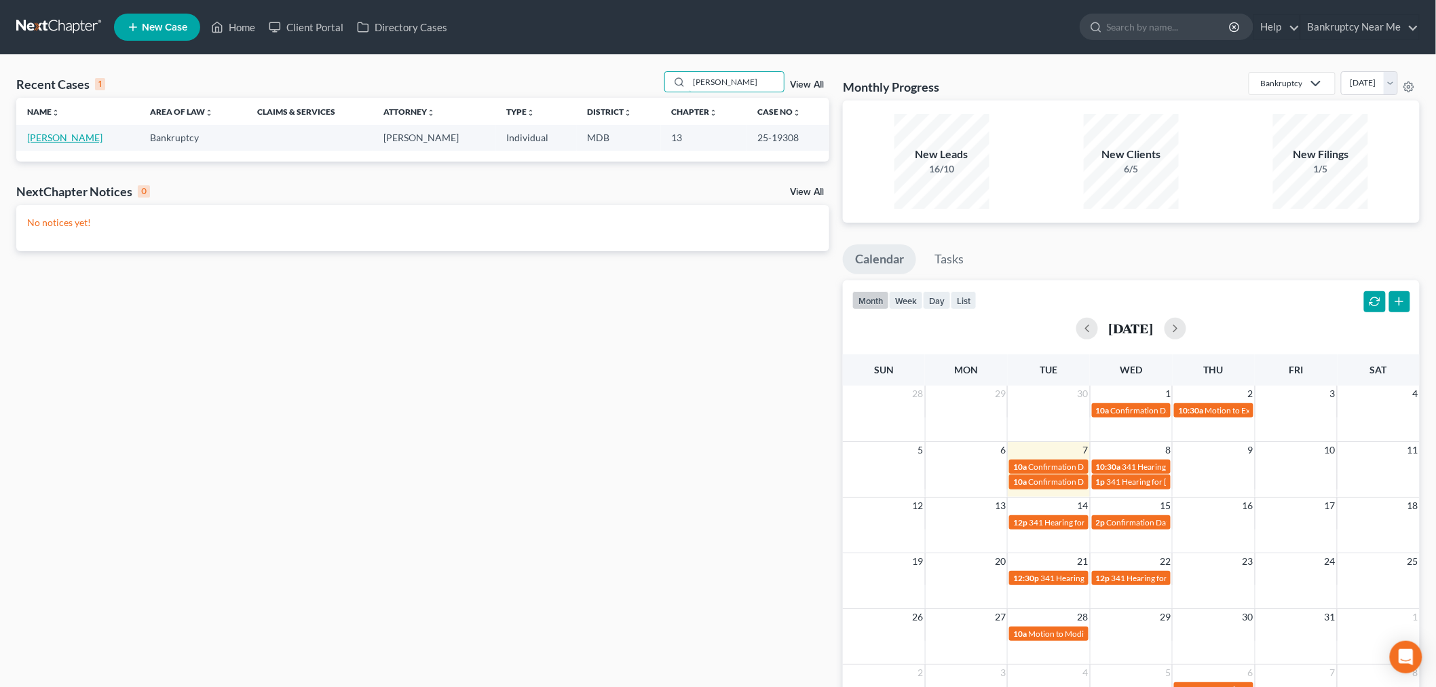
type input "[PERSON_NAME]"
click at [49, 138] on link "Zaker, Marie" at bounding box center [64, 138] width 75 height 12
select select "6"
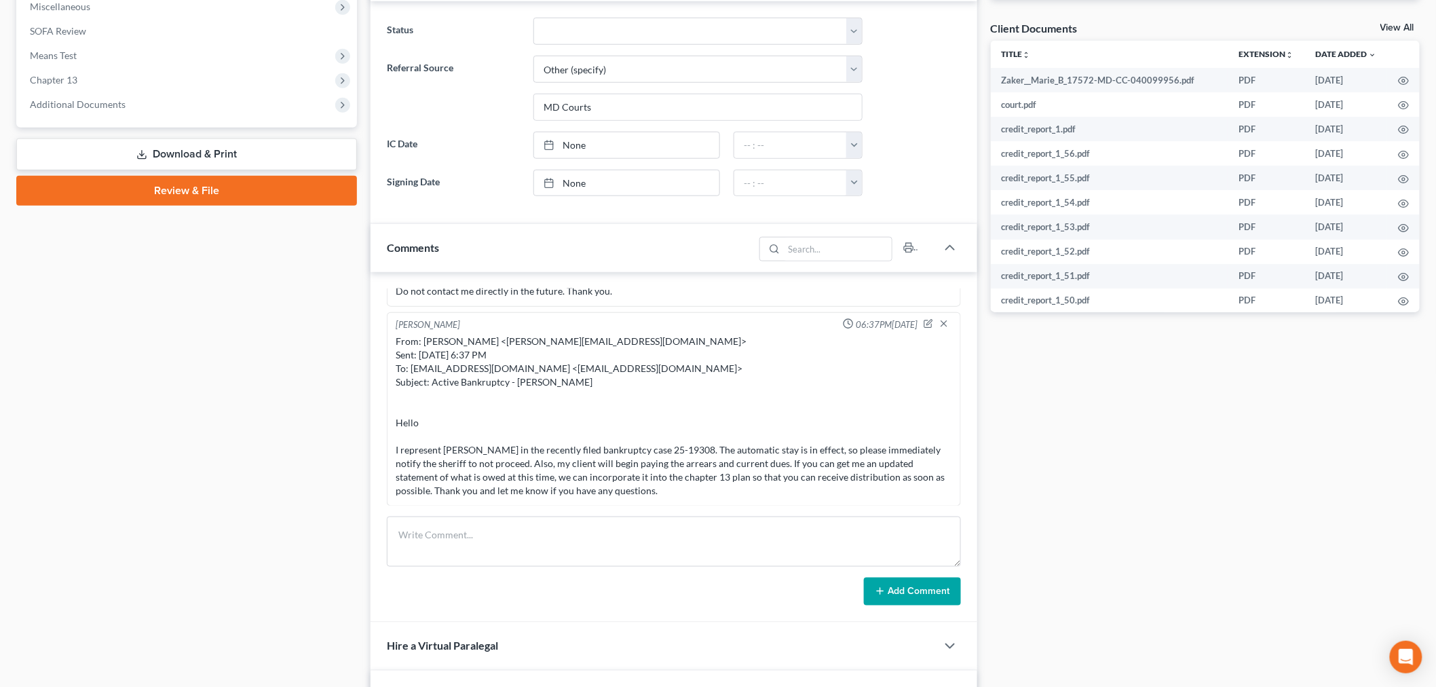
scroll to position [527, 0]
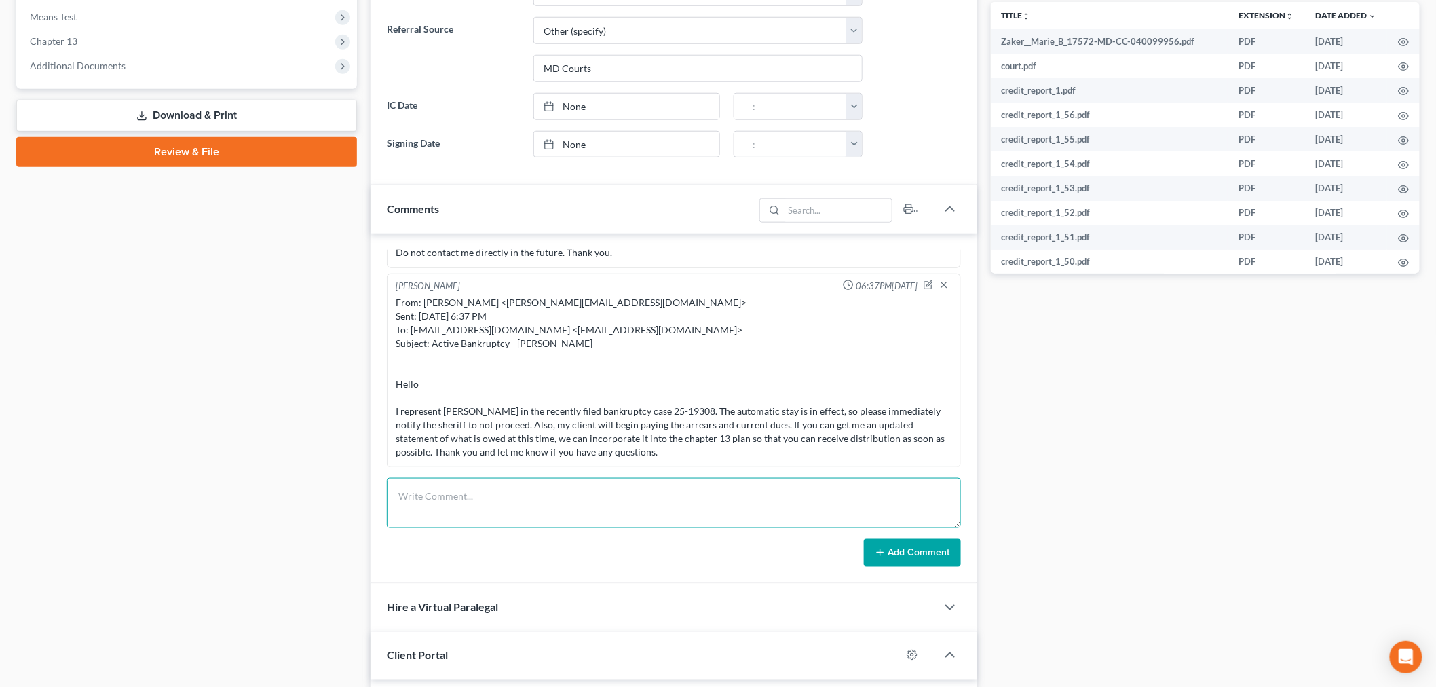
drag, startPoint x: 799, startPoint y: 500, endPoint x: 895, endPoint y: 527, distance: 99.5
click at [798, 500] on textarea at bounding box center [674, 503] width 574 height 50
paste textarea "________________________________________ From: [PERSON_NAME] <[EMAIL_ADDRESS][D…"
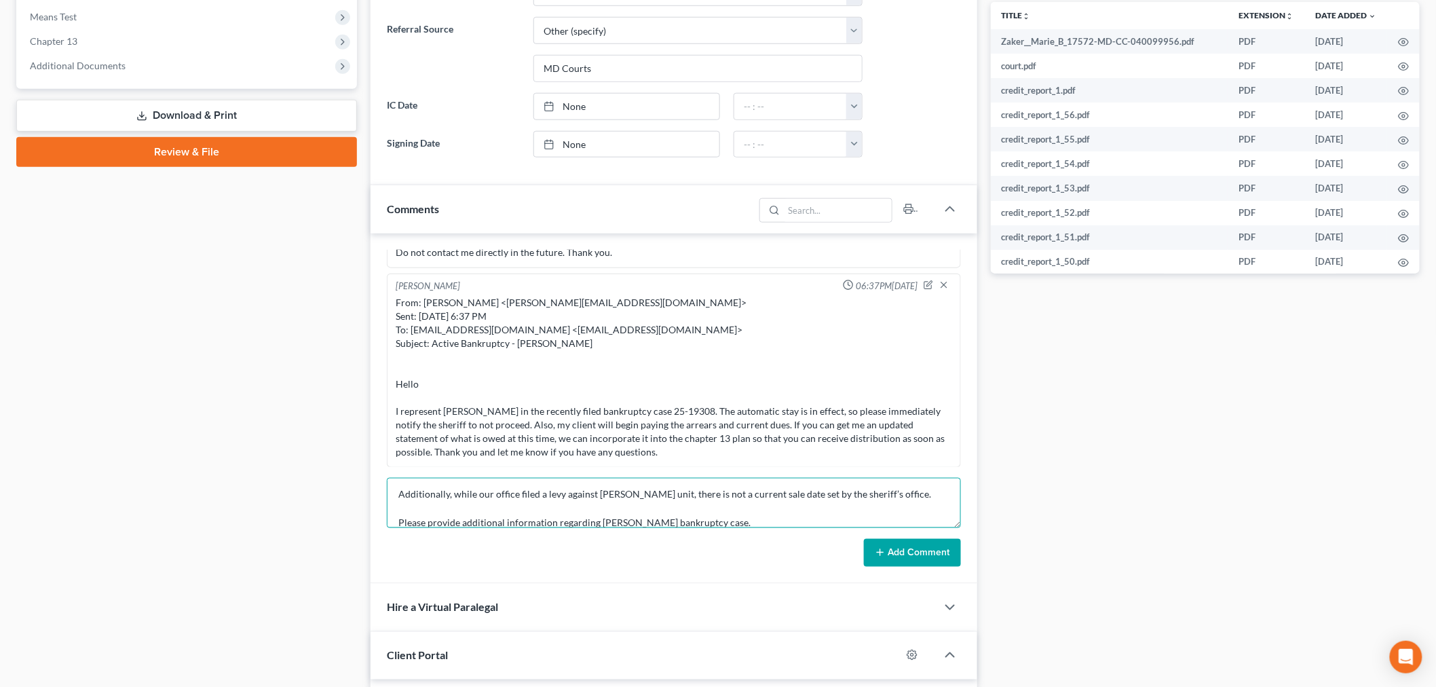
type textarea "________________________________________ From: [PERSON_NAME] <[EMAIL_ADDRESS][D…"
drag, startPoint x: 906, startPoint y: 546, endPoint x: 1410, endPoint y: 430, distance: 517.7
click at [905, 546] on button "Add Comment" at bounding box center [912, 553] width 97 height 29
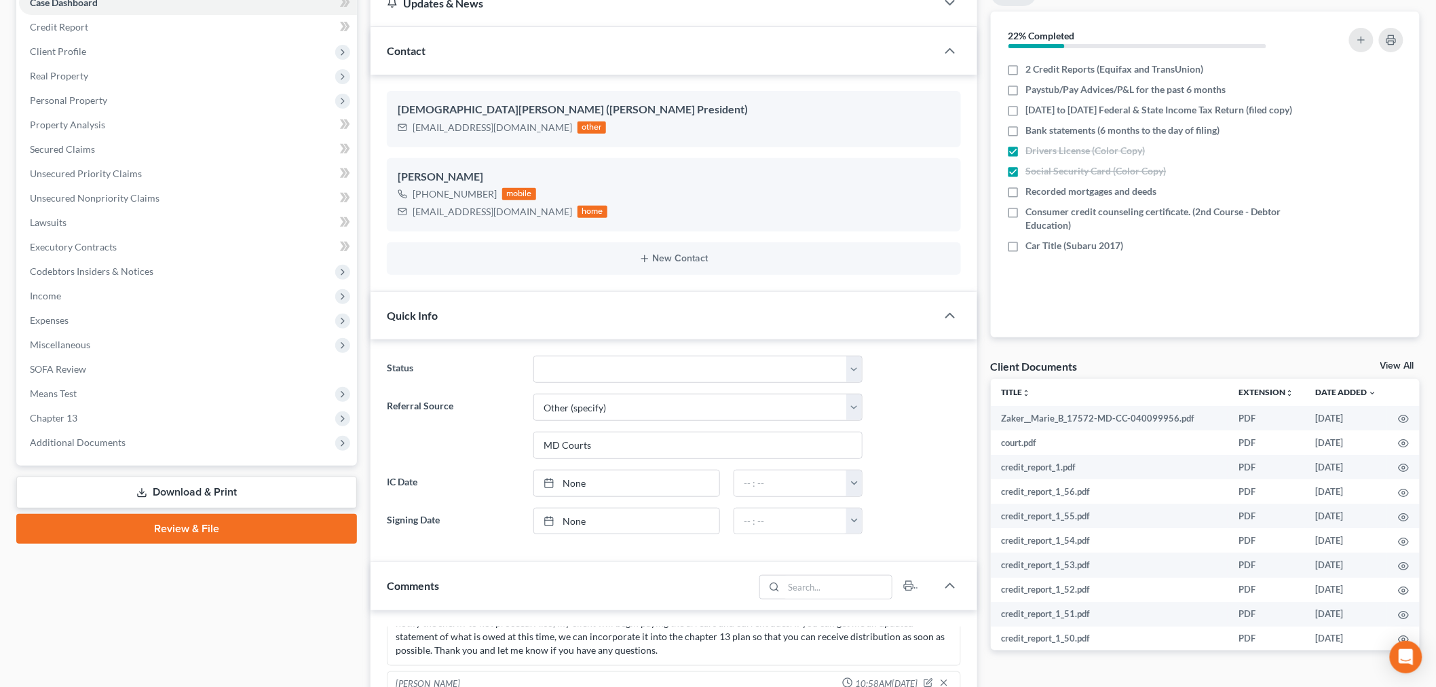
scroll to position [0, 0]
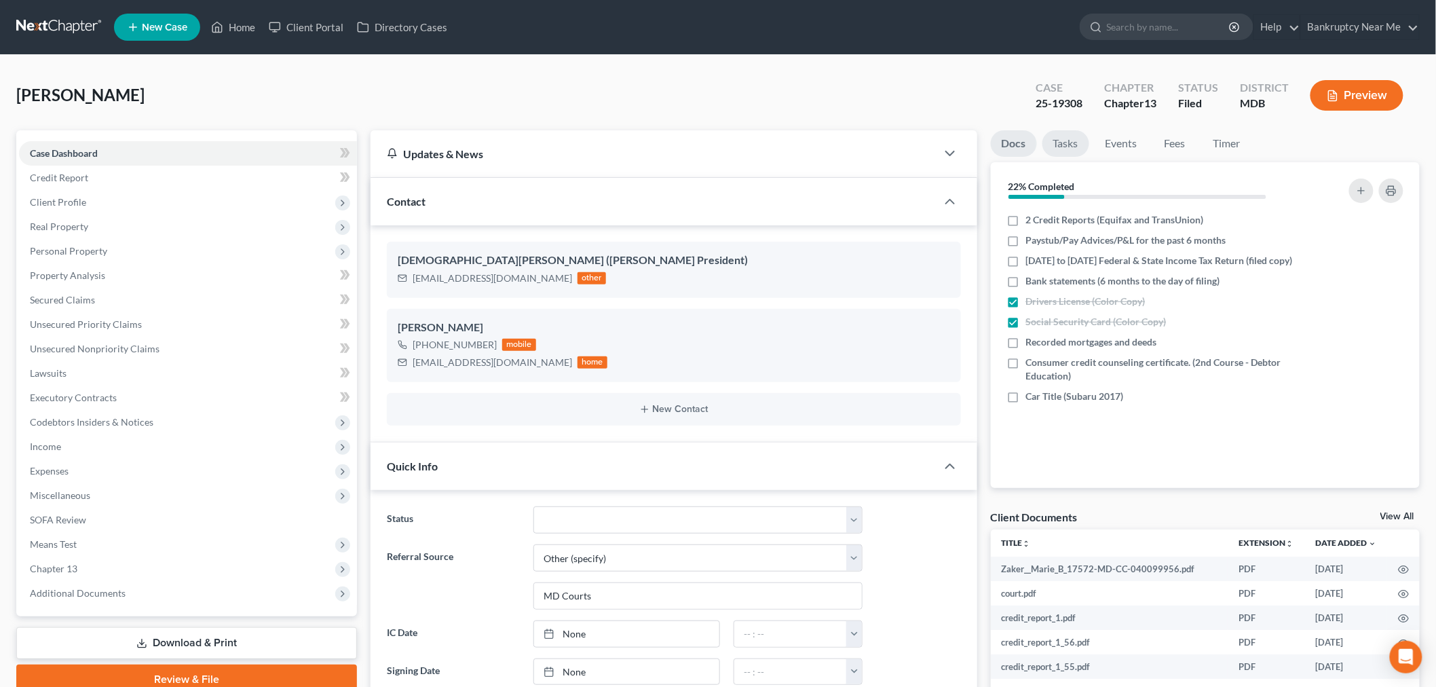
click at [1057, 144] on link "Tasks" at bounding box center [1066, 143] width 47 height 26
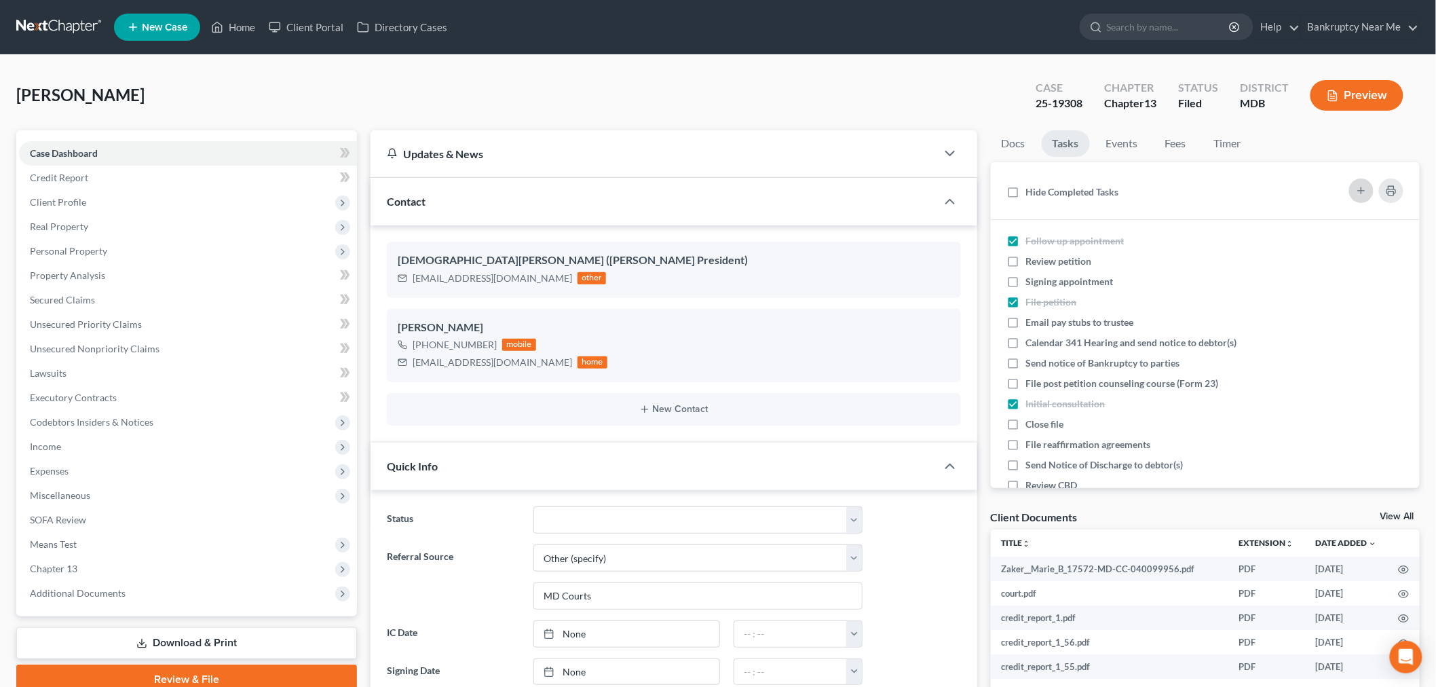
click at [1368, 192] on button "button" at bounding box center [1362, 191] width 24 height 24
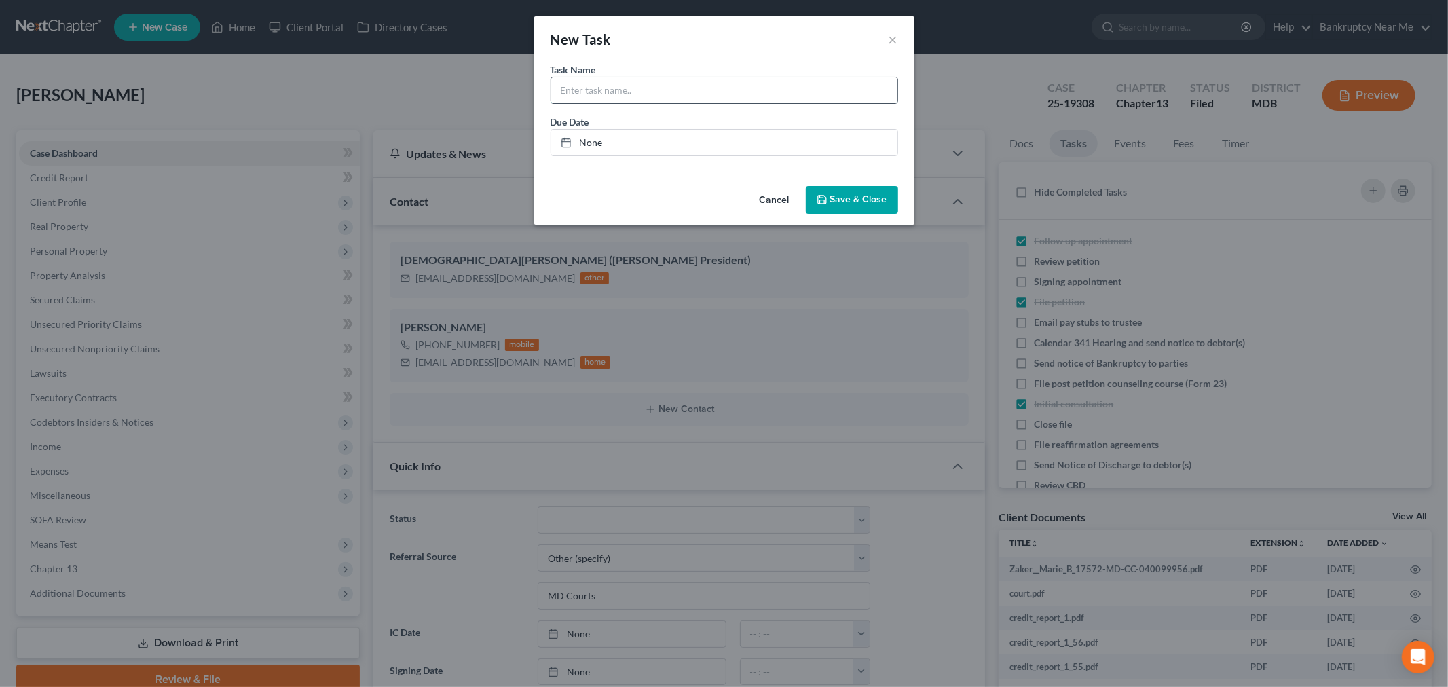
click at [615, 97] on input "text" at bounding box center [724, 90] width 346 height 26
type input "HOA concedes there is no sale date set by Sheriff"
click at [853, 188] on button "Save & Close" at bounding box center [852, 200] width 92 height 29
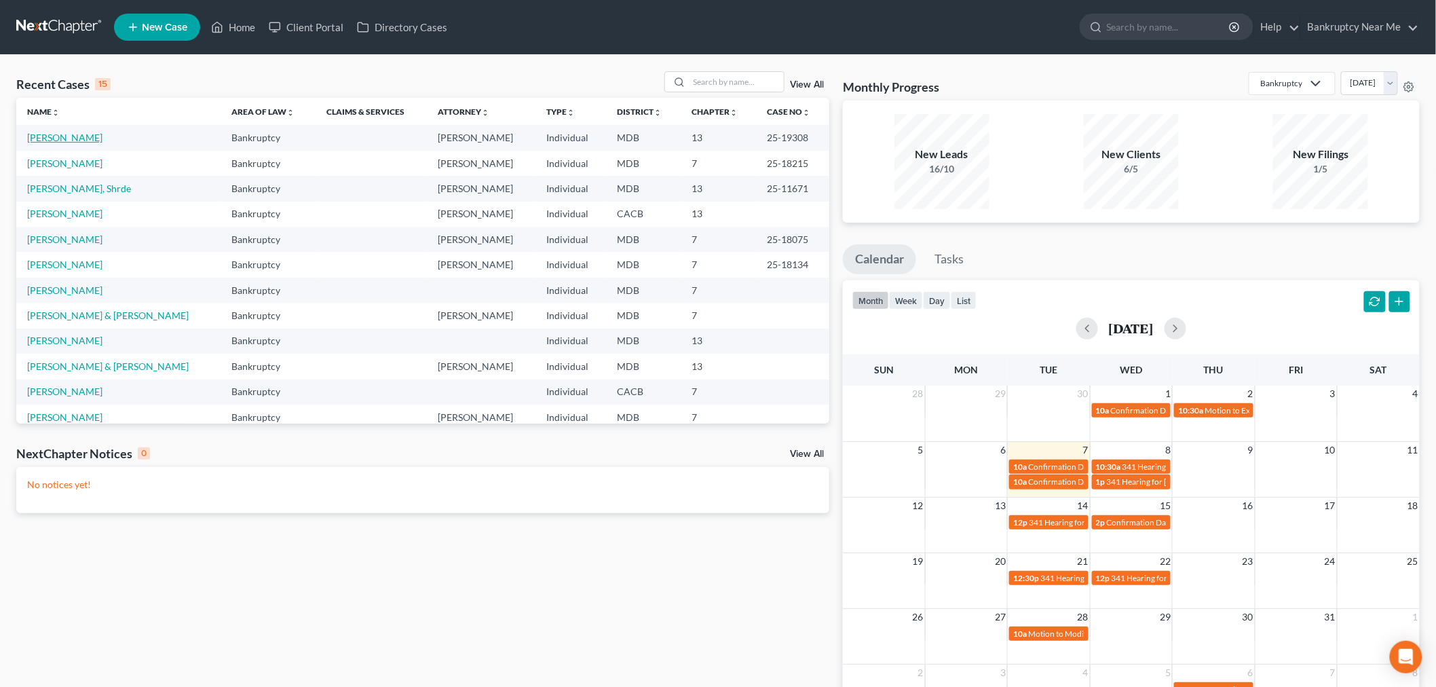
click at [38, 139] on link "[PERSON_NAME]" at bounding box center [64, 138] width 75 height 12
select select "6"
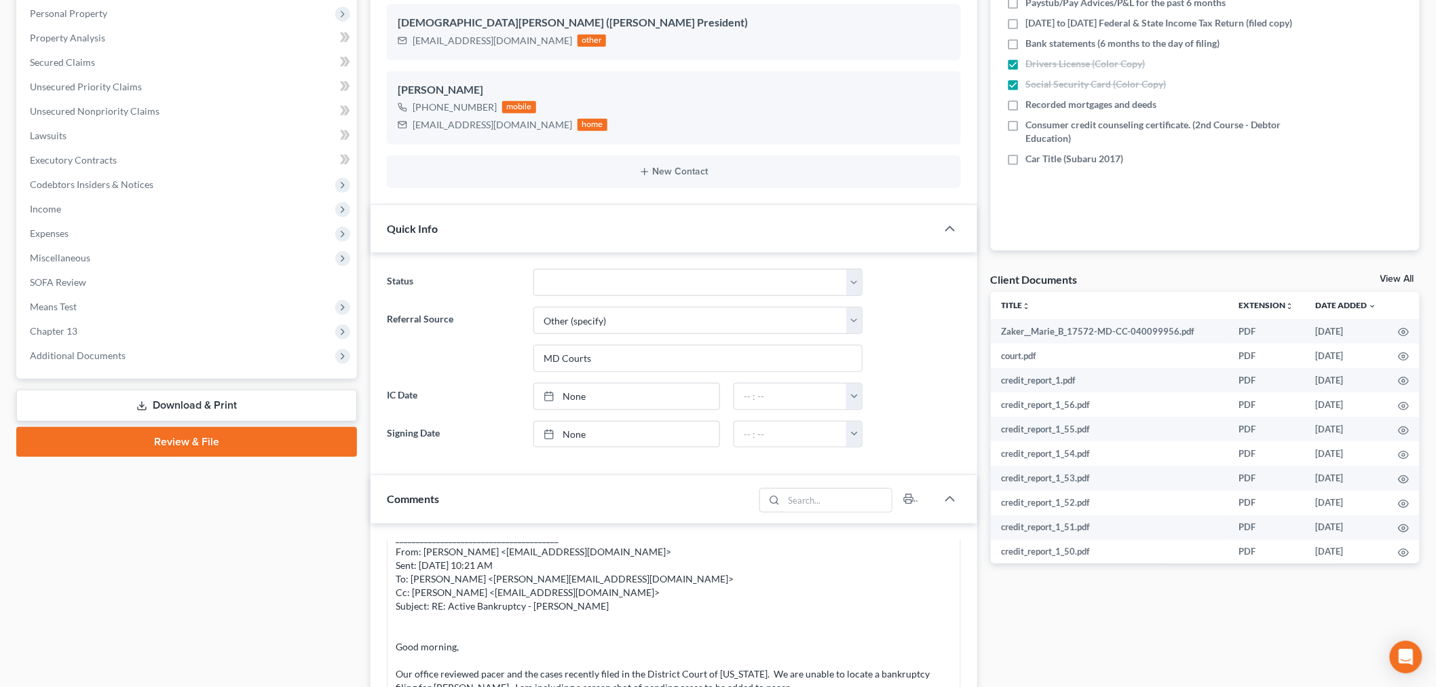
scroll to position [603, 0]
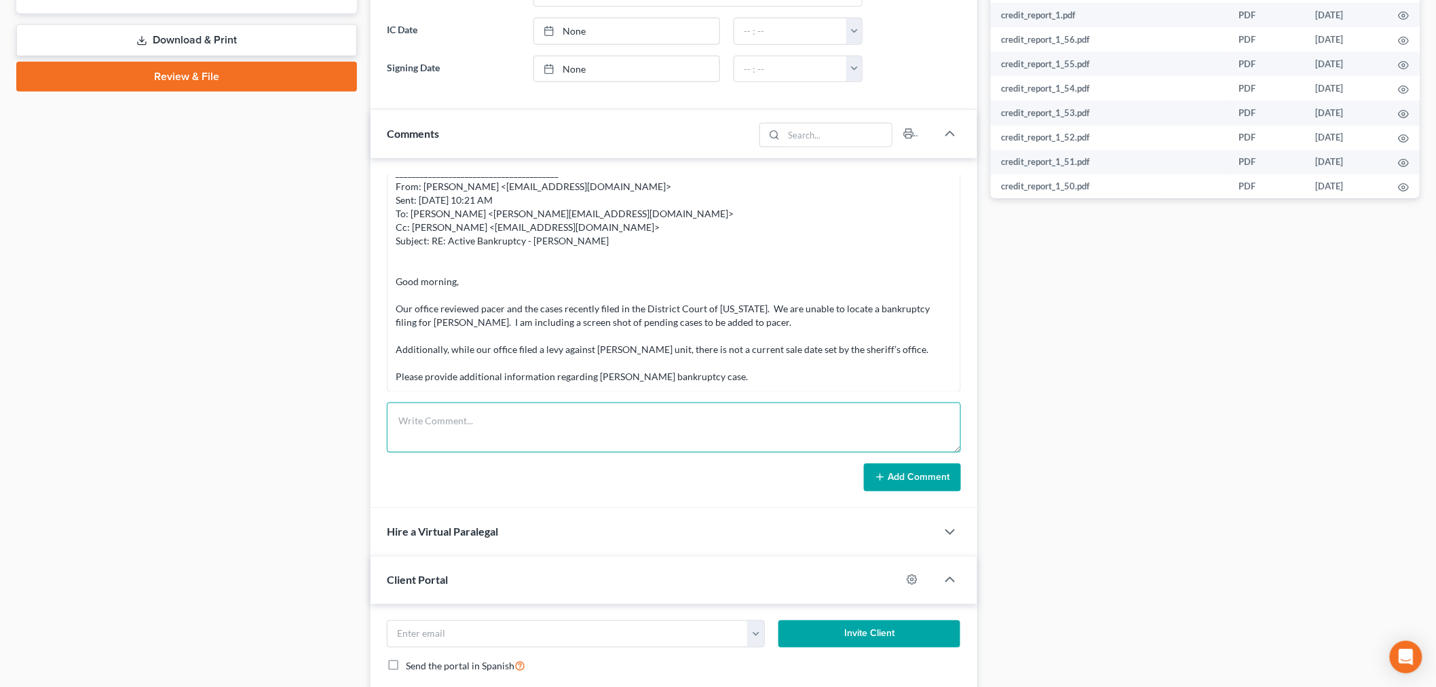
click at [577, 420] on textarea at bounding box center [674, 428] width 574 height 50
paste textarea "From: [PERSON_NAME] <[PERSON_NAME][EMAIL_ADDRESS][DOMAIN_NAME]> Sent: [DATE] 10…"
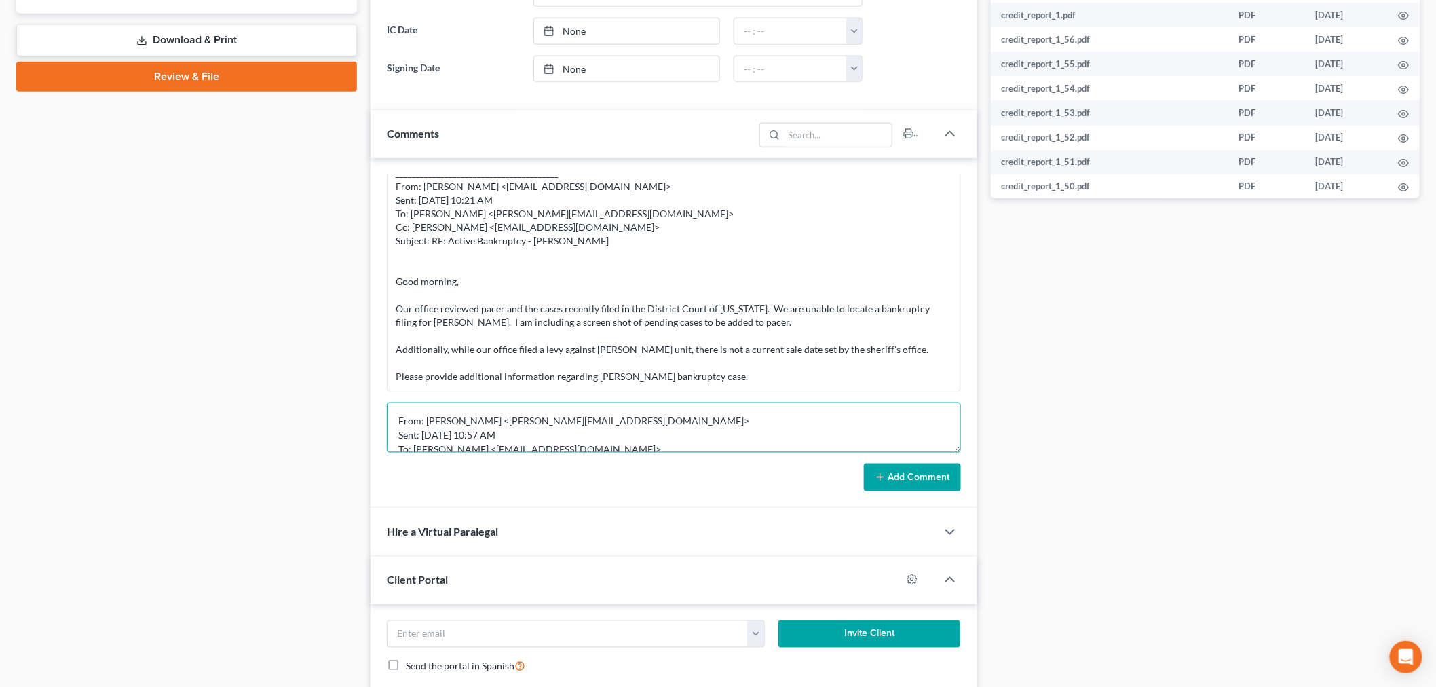
scroll to position [130, 0]
type textarea "From: [PERSON_NAME] <[PERSON_NAME][EMAIL_ADDRESS][DOMAIN_NAME]> Sent: [DATE] 10…"
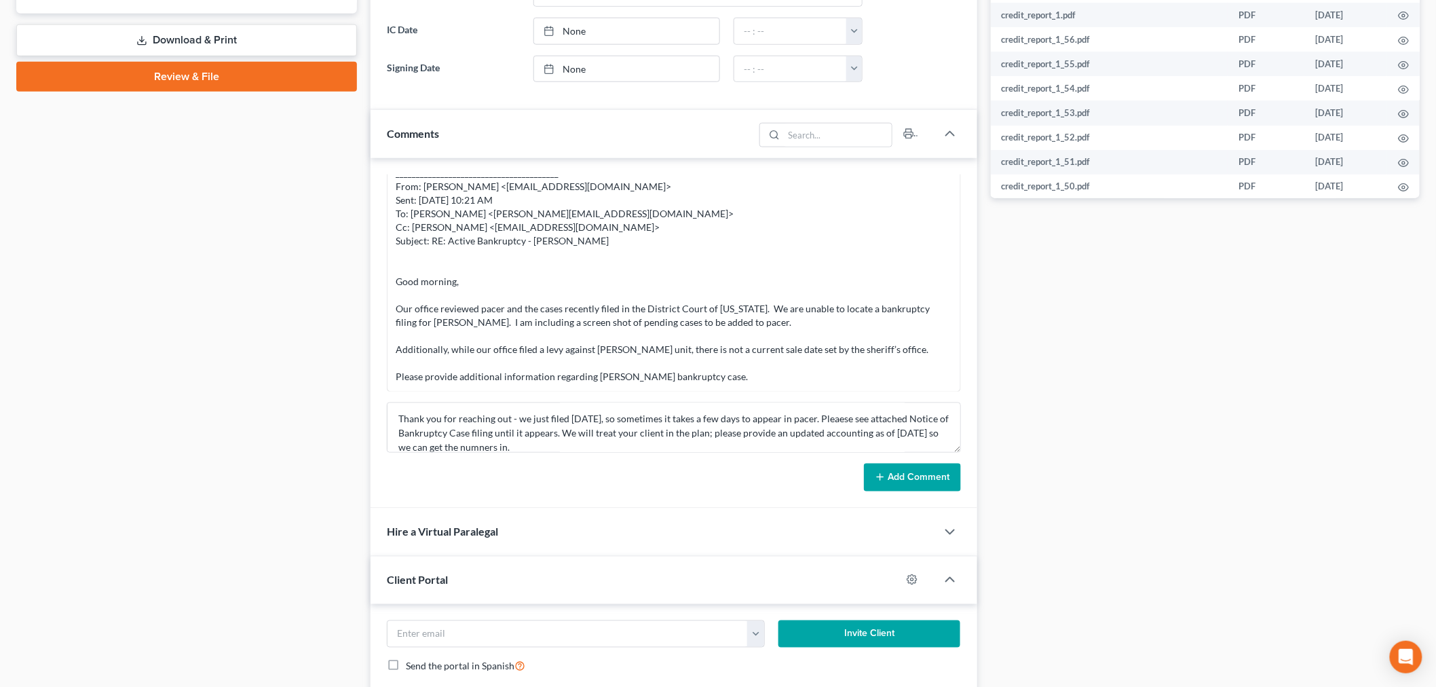
click at [859, 466] on div "Add Comment" at bounding box center [674, 478] width 574 height 29
click at [900, 471] on button "Add Comment" at bounding box center [912, 478] width 97 height 29
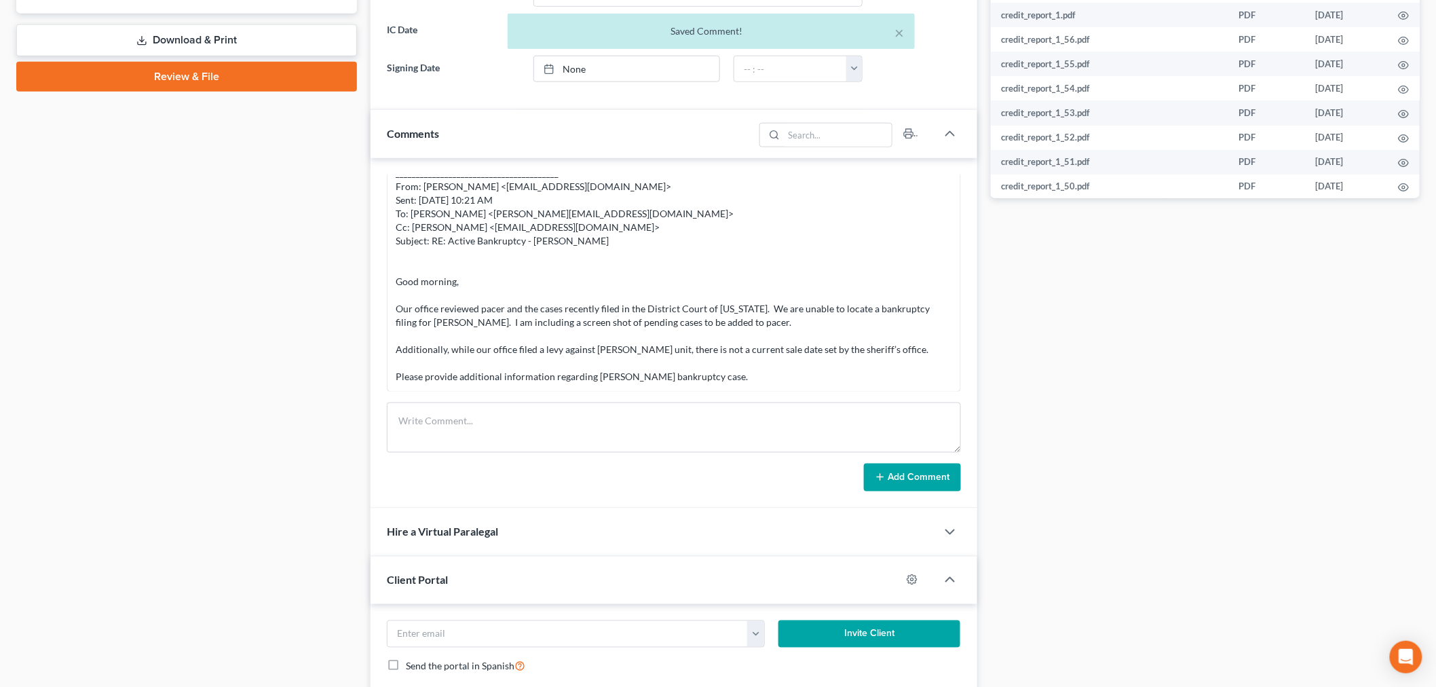
scroll to position [6647, 0]
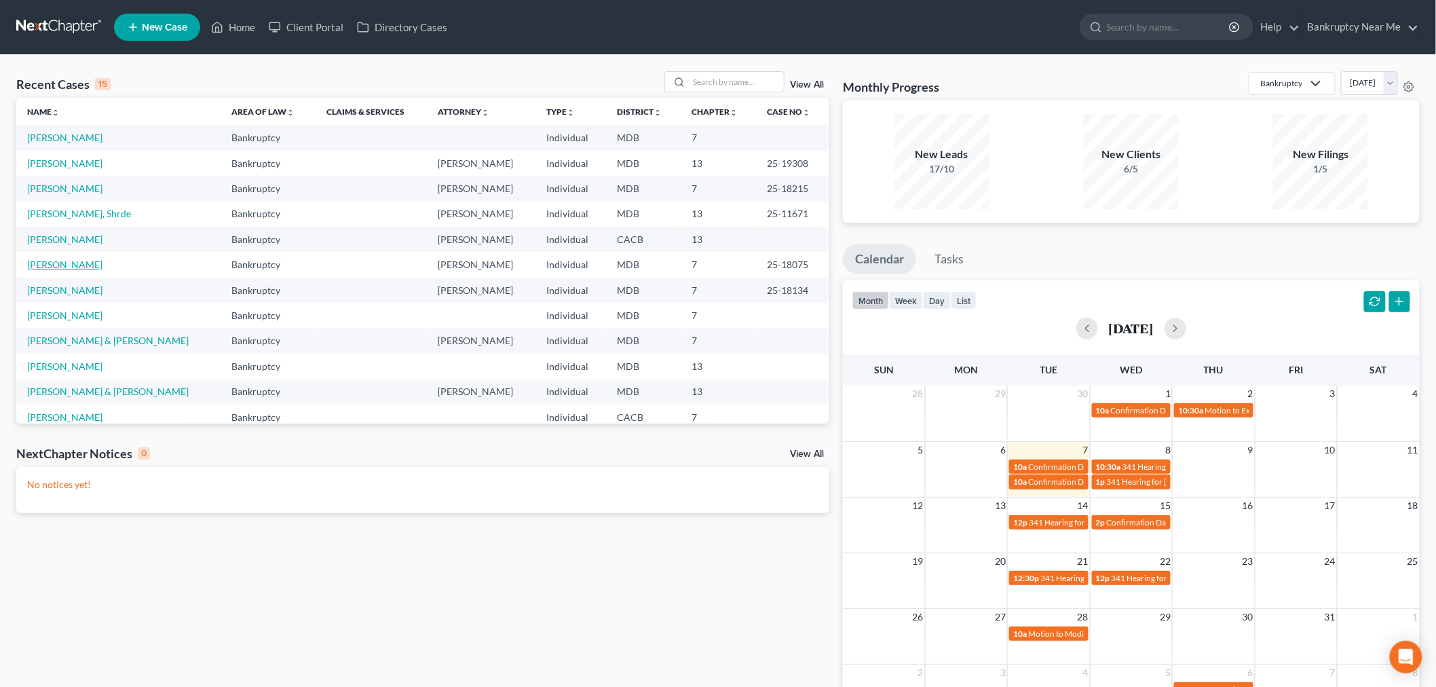
click at [56, 259] on link "[PERSON_NAME]" at bounding box center [64, 265] width 75 height 12
select select "6"
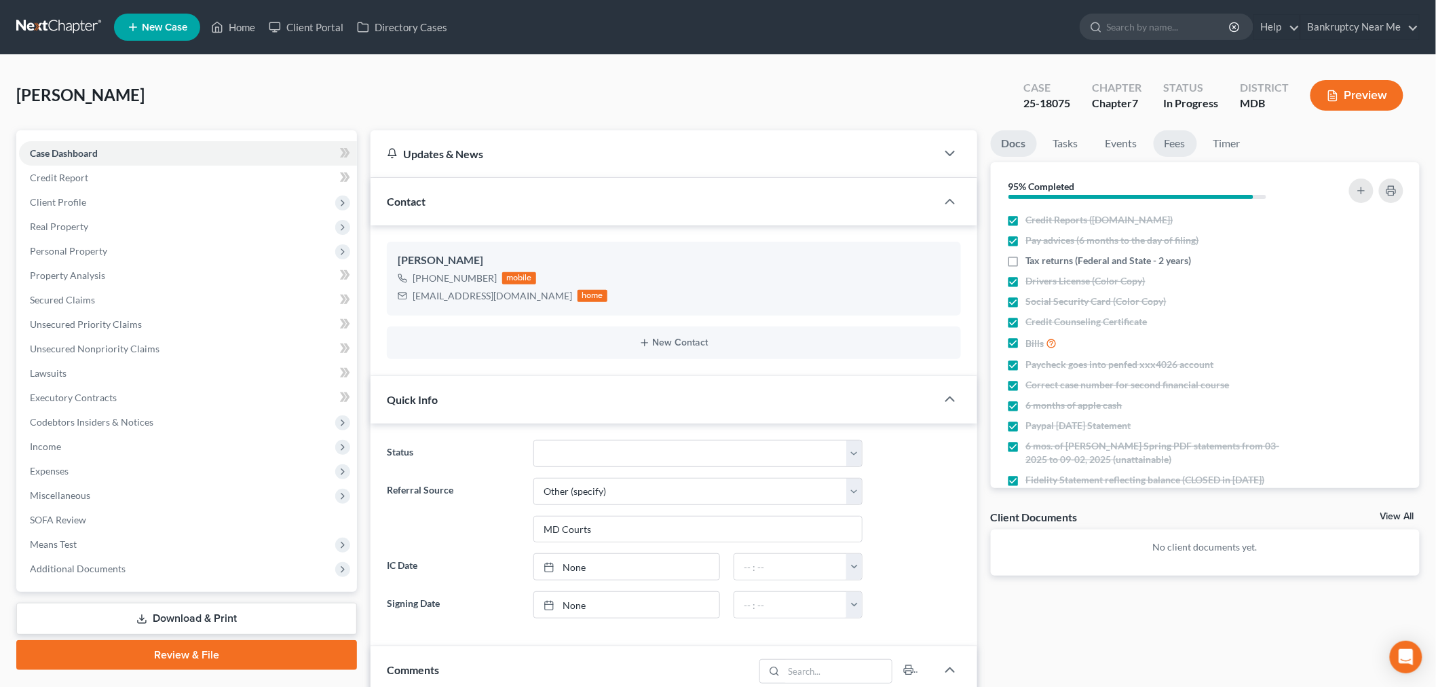
scroll to position [11745, 0]
click at [1172, 147] on link "Fees" at bounding box center [1175, 143] width 43 height 26
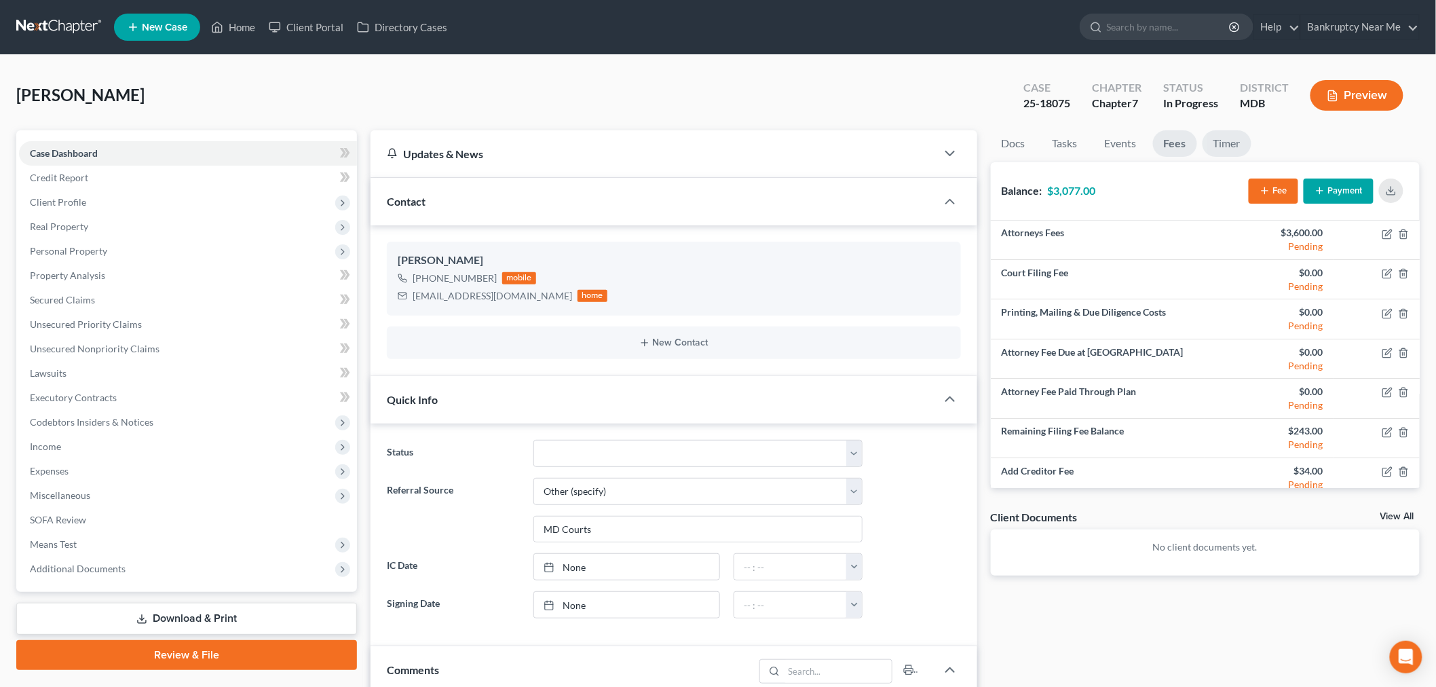
click at [1223, 144] on link "Timer" at bounding box center [1227, 143] width 49 height 26
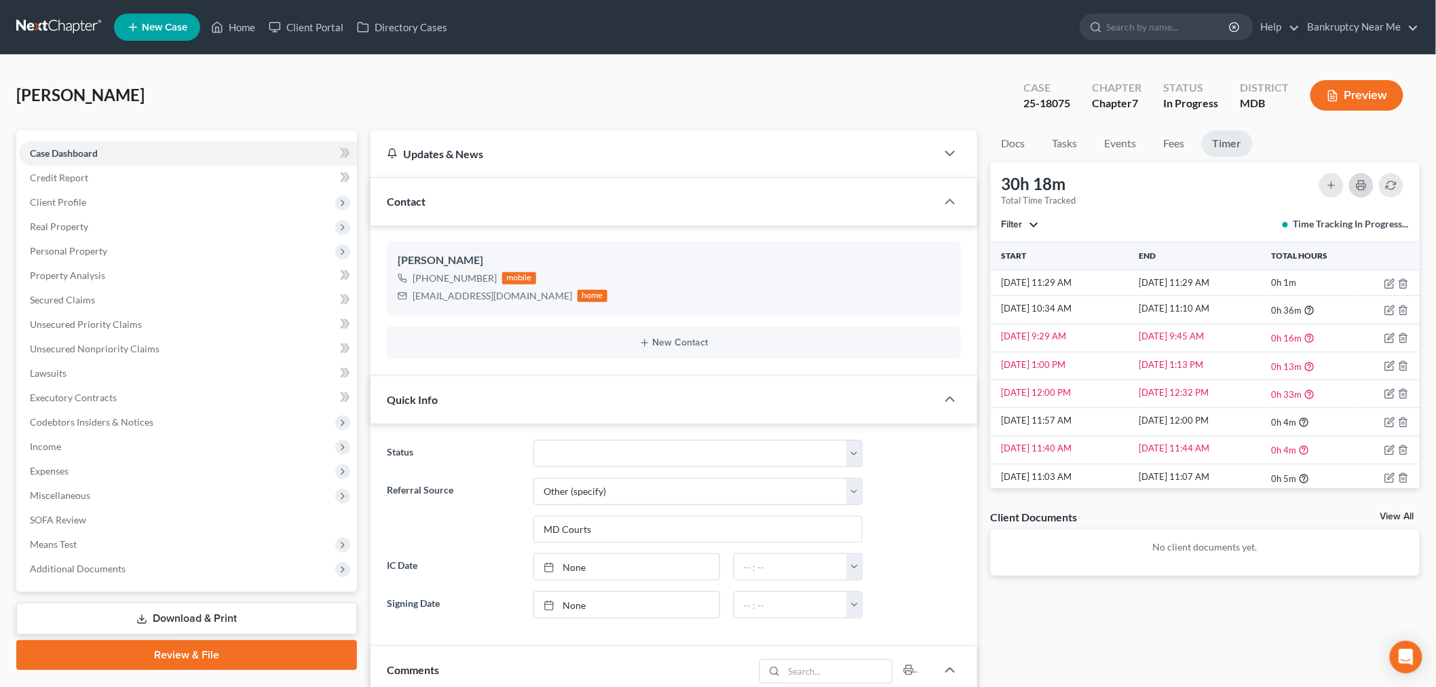
click at [1360, 185] on icon "button" at bounding box center [1361, 185] width 11 height 11
click at [1311, 218] on div "Time Tracking In Progress..." at bounding box center [1346, 224] width 126 height 14
click at [1399, 180] on button "button" at bounding box center [1391, 185] width 24 height 24
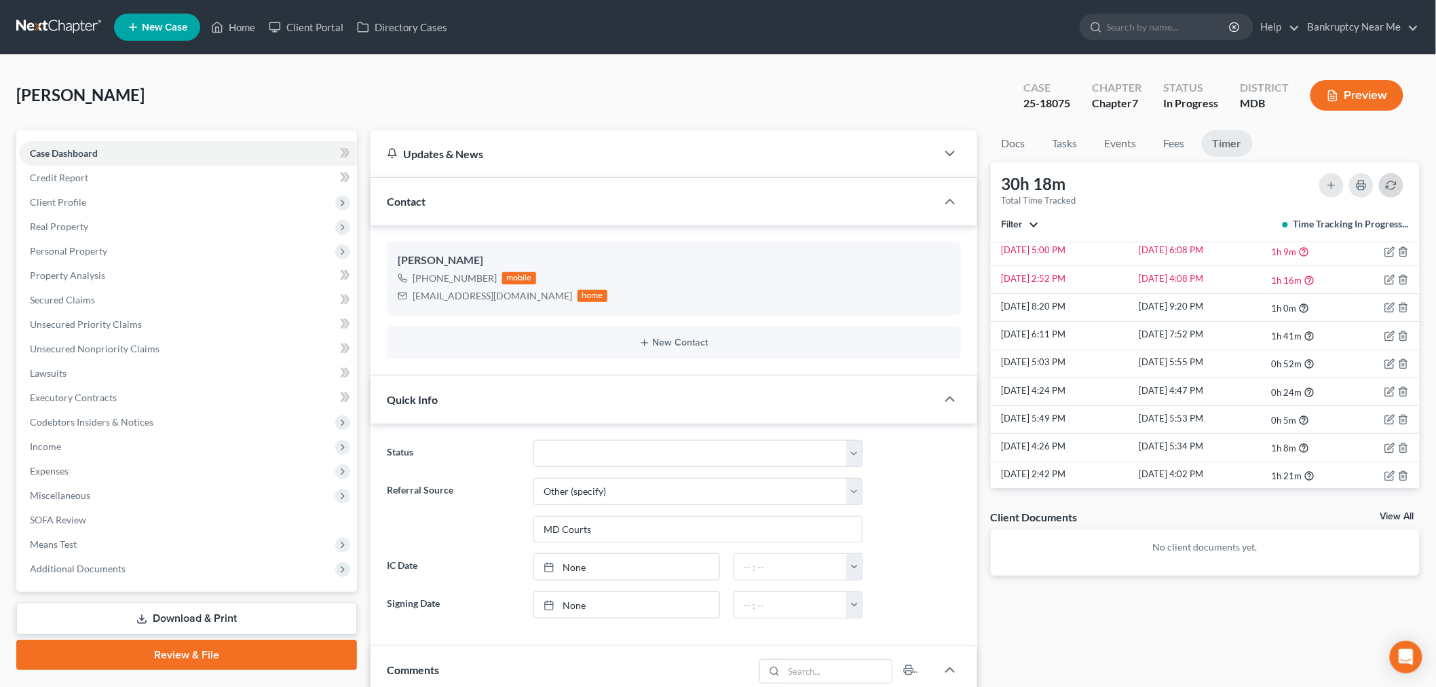
scroll to position [1504, 0]
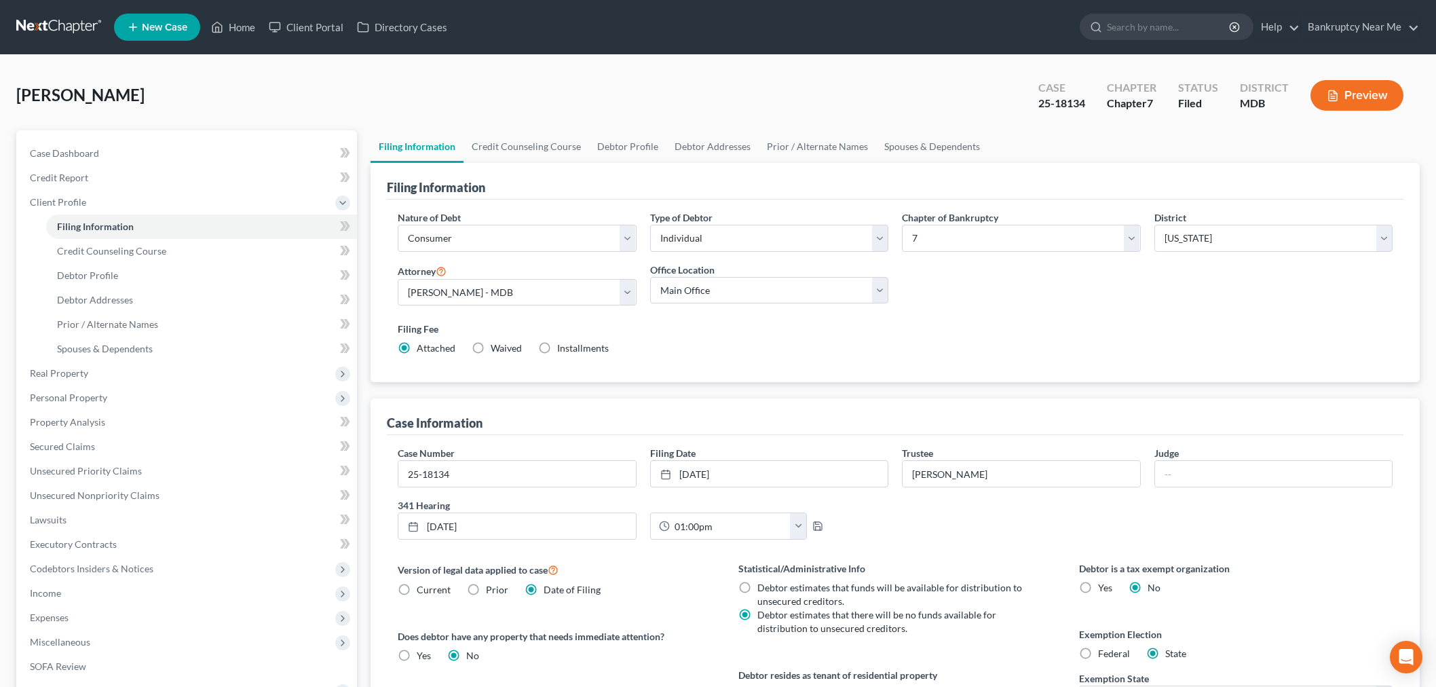
select select "1"
select select "0"
select select "38"
select select "0"
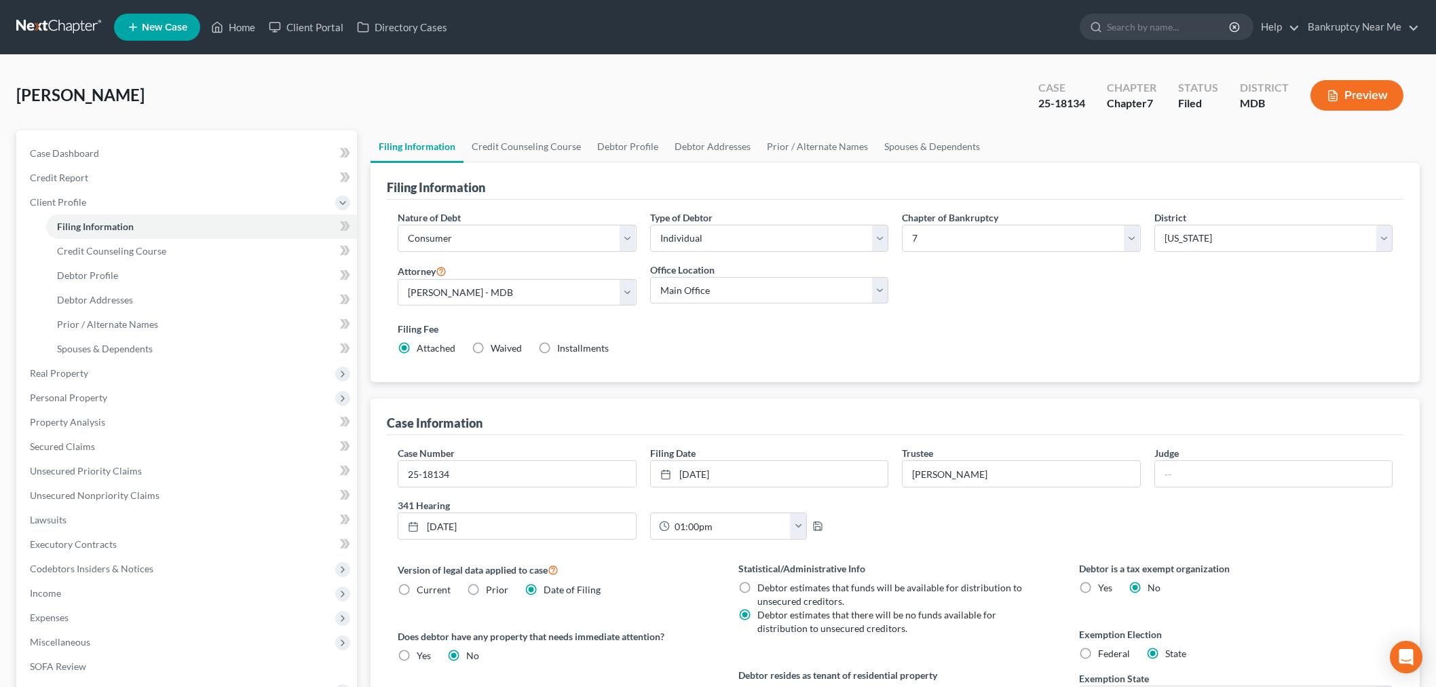
select select "21"
click at [1172, 160] on ul "Filing Information Credit Counseling Course Debtor Profile Debtor Addresses Pri…" at bounding box center [896, 146] width 1050 height 33
drag, startPoint x: 1089, startPoint y: 103, endPoint x: 1056, endPoint y: 107, distance: 33.5
click at [1056, 107] on div "Case 25-18134" at bounding box center [1062, 97] width 69 height 40
copy div "18134"
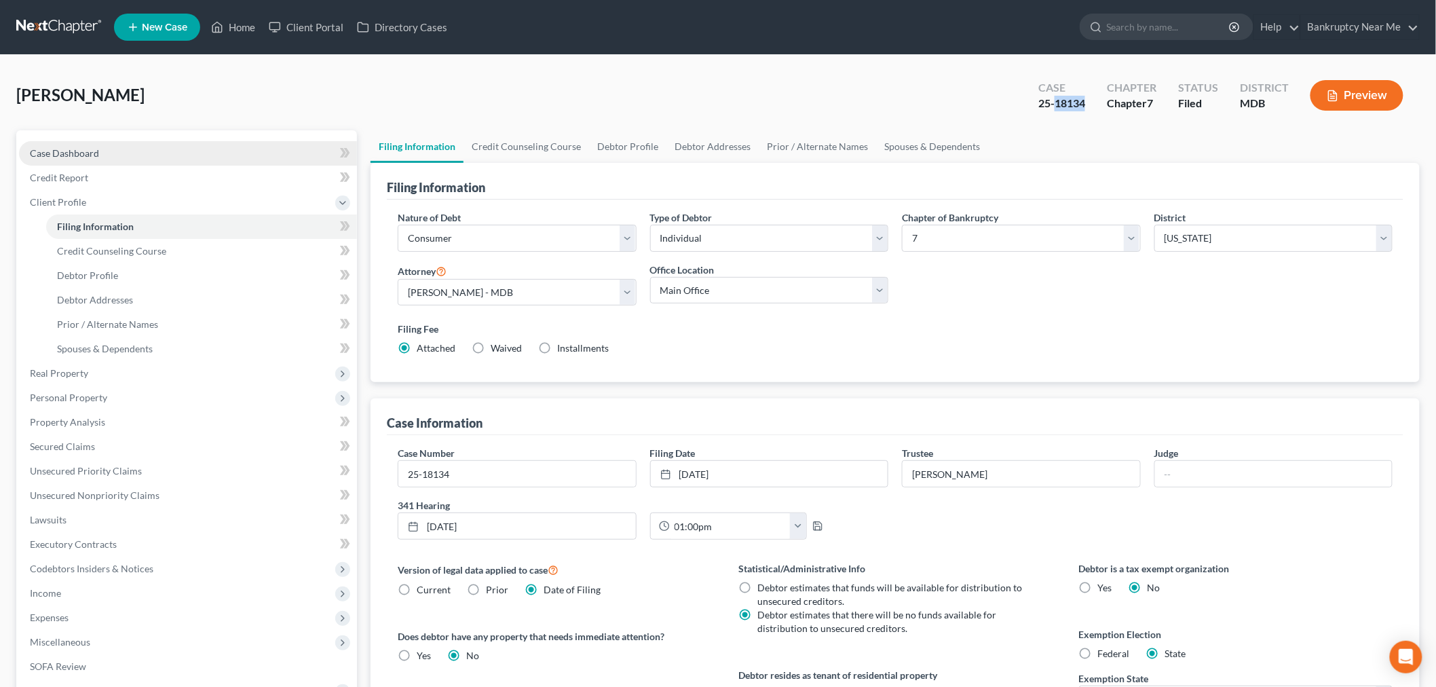
click at [154, 159] on link "Case Dashboard" at bounding box center [188, 153] width 338 height 24
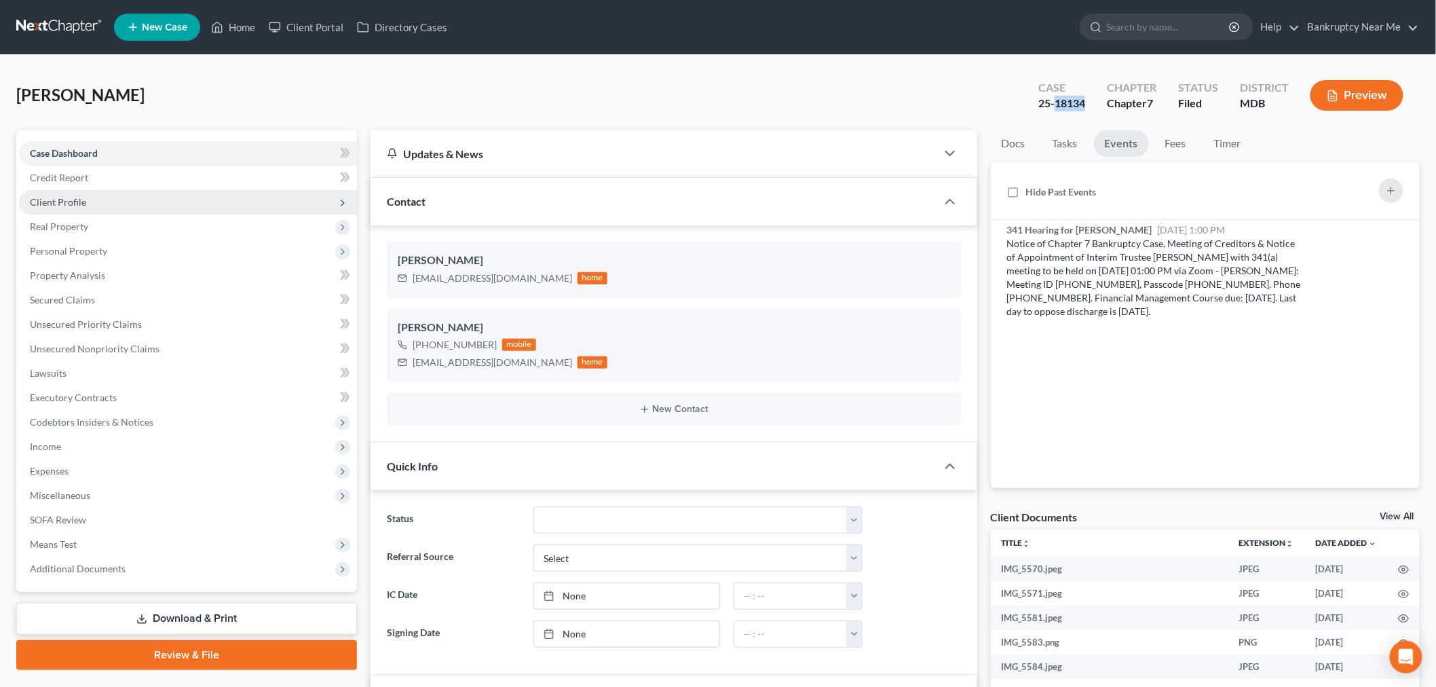
scroll to position [1466, 0]
click at [84, 193] on span "Client Profile" at bounding box center [188, 202] width 338 height 24
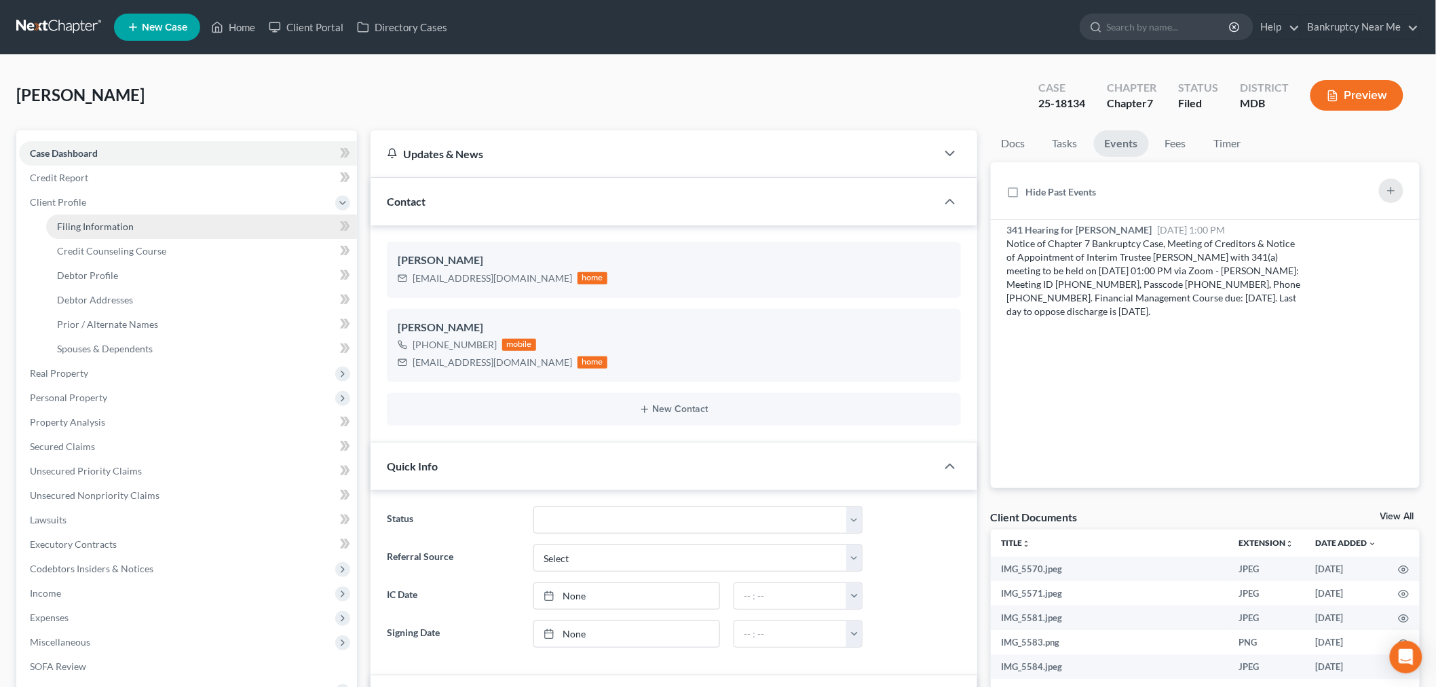
click at [102, 229] on span "Filing Information" at bounding box center [95, 227] width 77 height 12
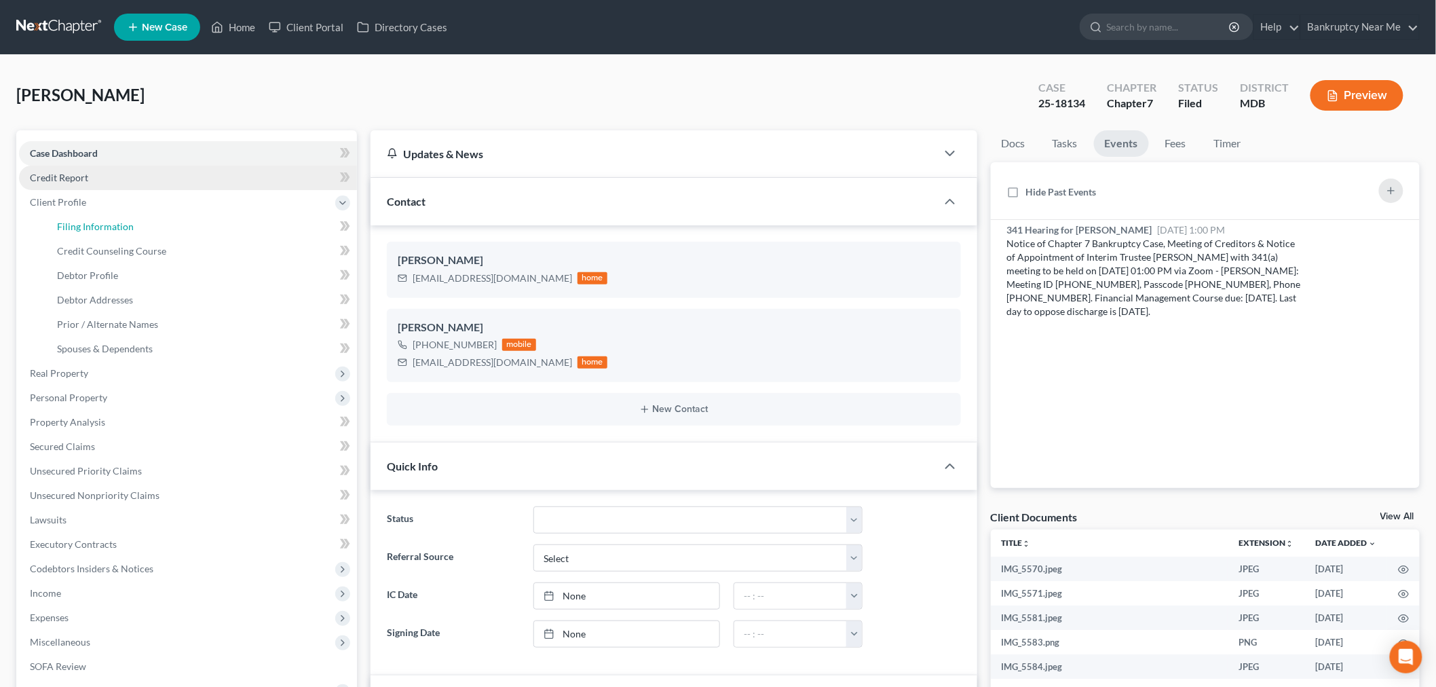
select select "1"
select select "0"
select select "38"
select select "0"
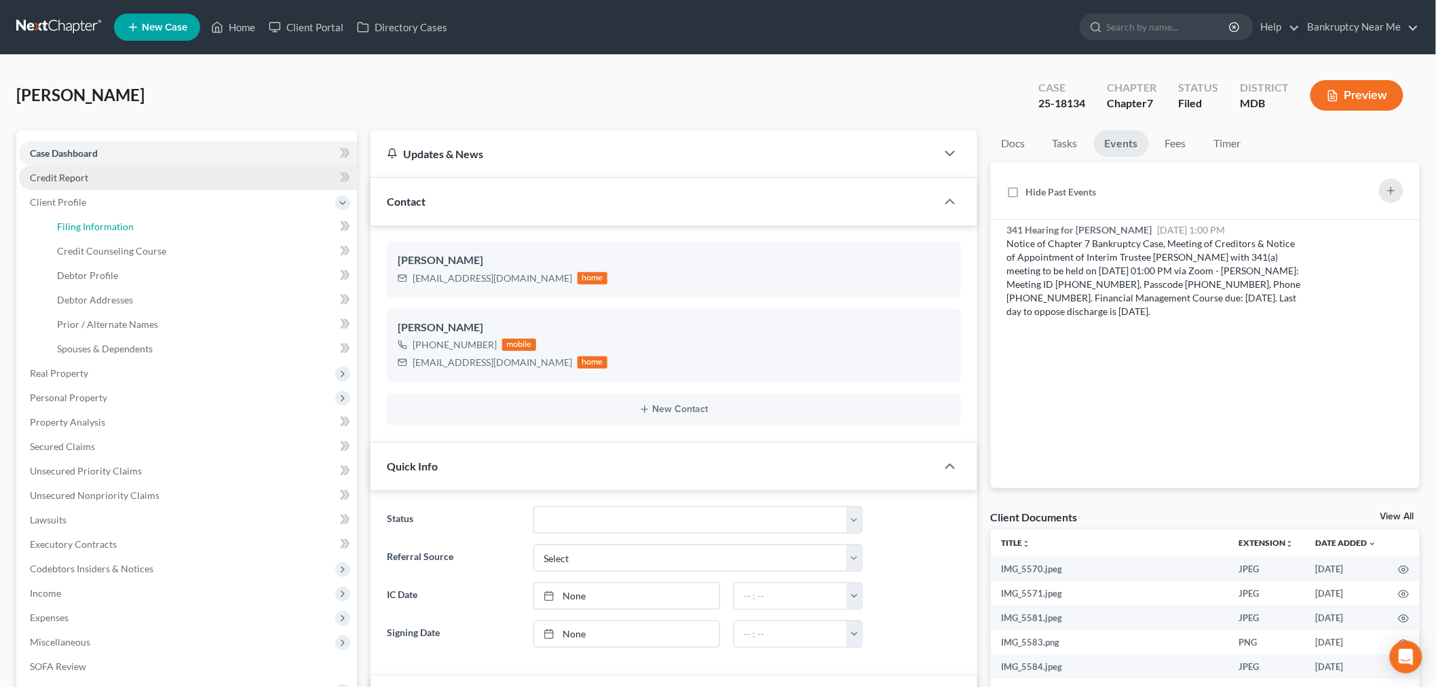
select select "21"
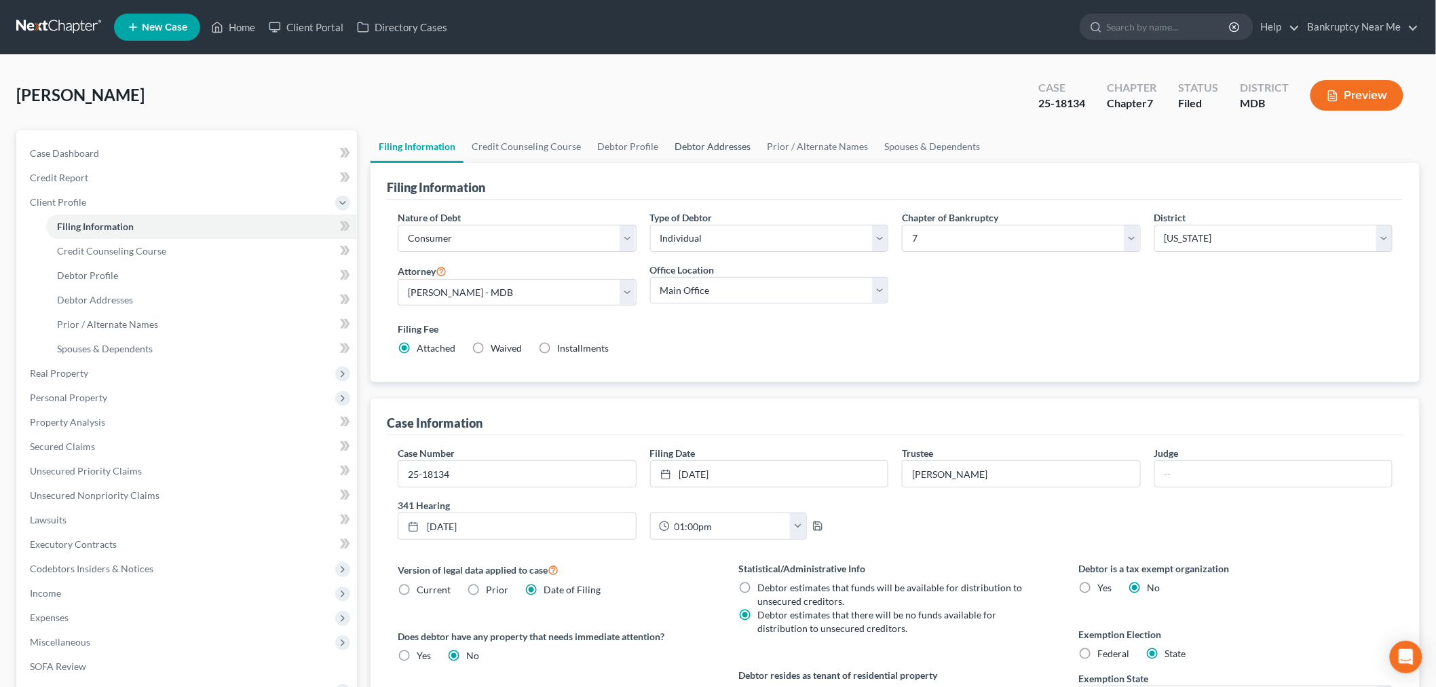
click at [726, 153] on link "Debtor Addresses" at bounding box center [713, 146] width 92 height 33
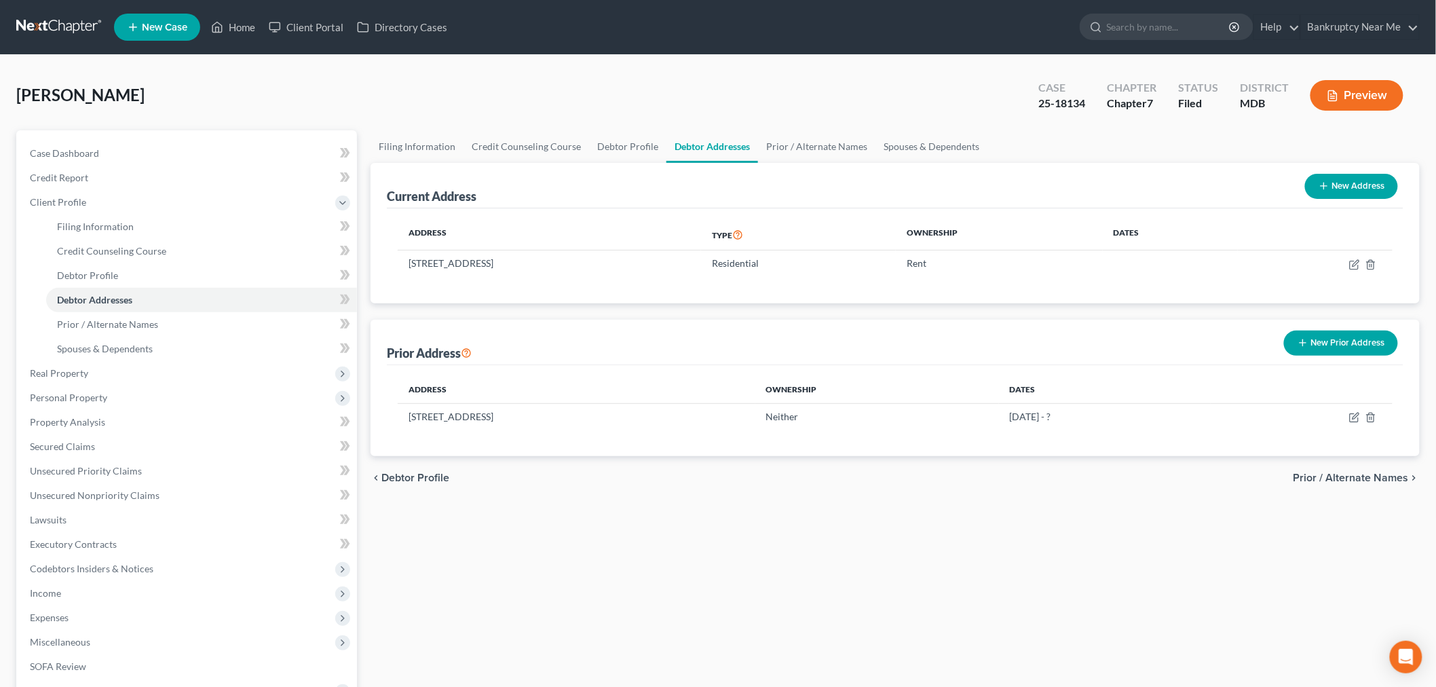
drag, startPoint x: 618, startPoint y: 261, endPoint x: 378, endPoint y: 265, distance: 240.4
click at [378, 265] on div "Current Address New Address Address Type Ownership Dates 5316 Belleville Ave, B…" at bounding box center [896, 233] width 1050 height 141
click at [485, 263] on td "5316 Belleville Ave, Baltimore, MD 21207" at bounding box center [549, 264] width 303 height 26
drag, startPoint x: 582, startPoint y: 265, endPoint x: 408, endPoint y: 268, distance: 174.5
click at [408, 268] on td "5316 Belleville Ave, Baltimore, MD 21207" at bounding box center [549, 264] width 303 height 26
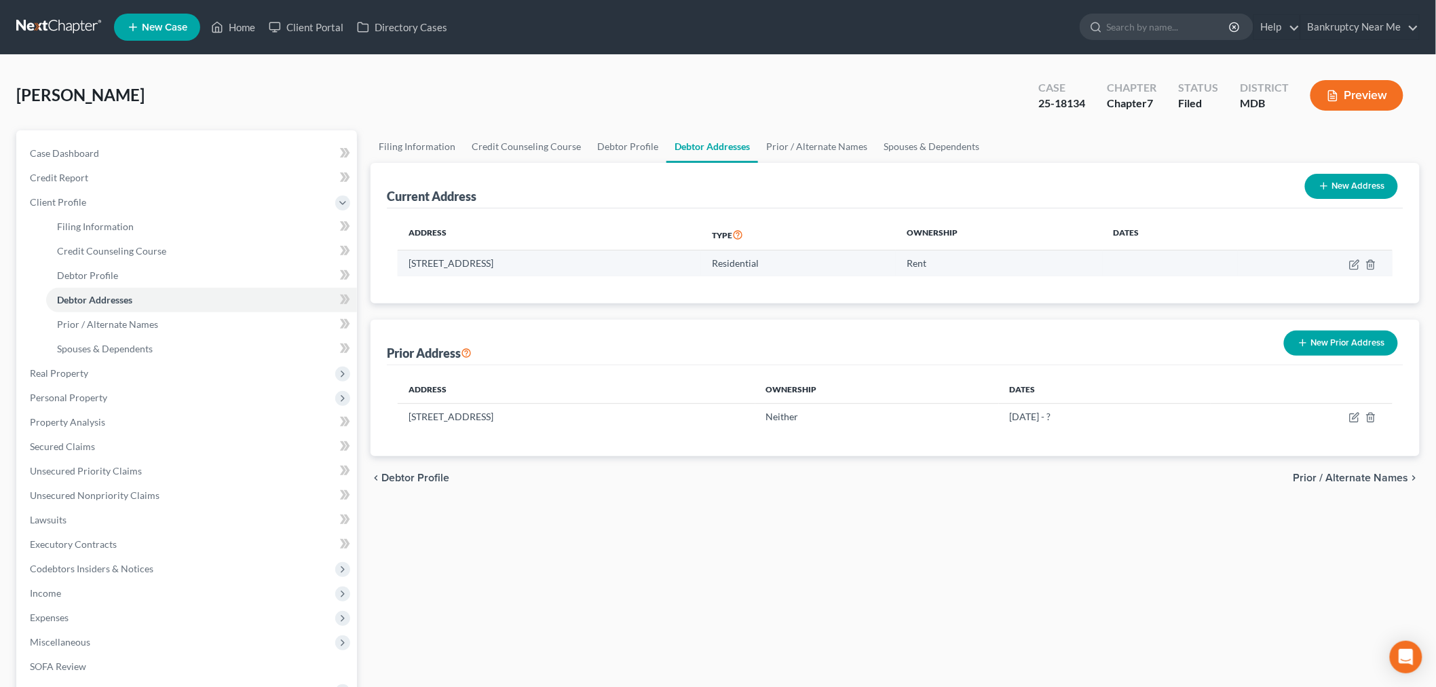
copy td "5316 Belleville Ave, Baltimore, MD 21207"
click at [639, 145] on link "Debtor Profile" at bounding box center [627, 146] width 77 height 33
select select "3"
select select "2"
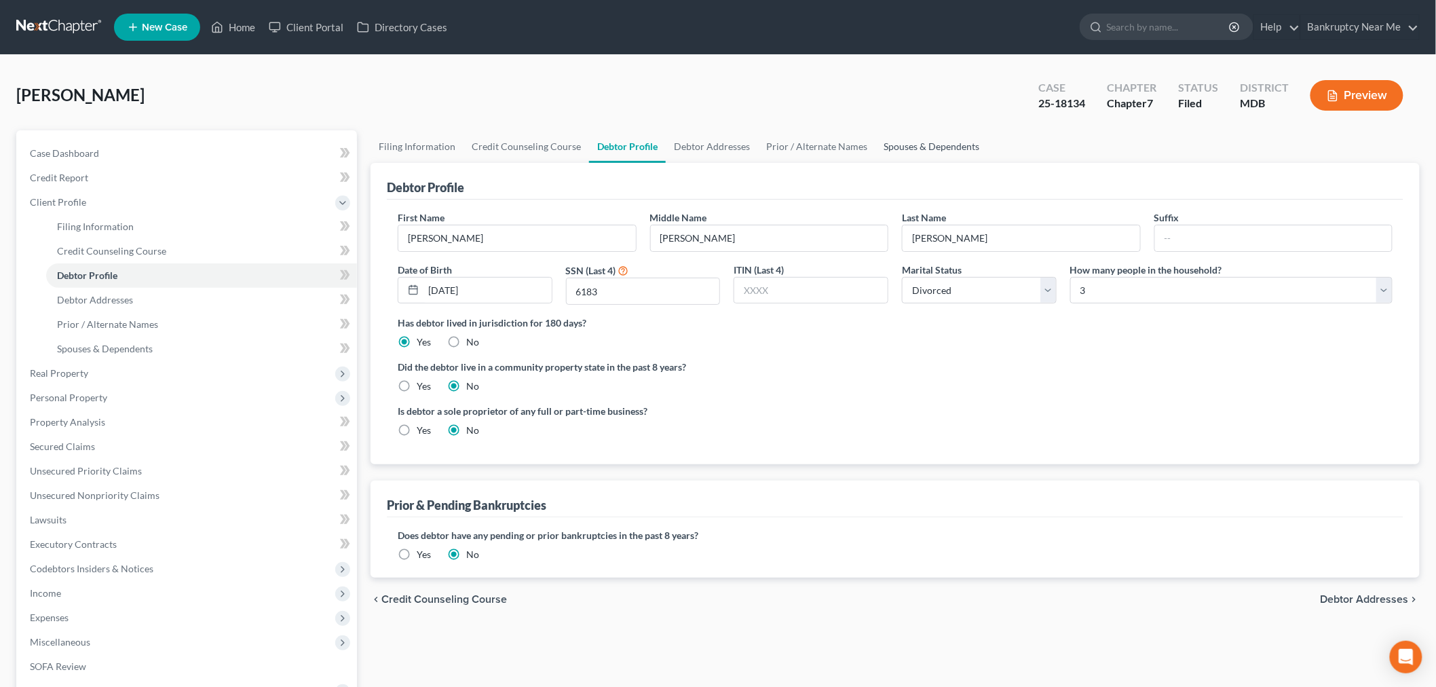
click at [893, 148] on link "Spouses & Dependents" at bounding box center [932, 146] width 112 height 33
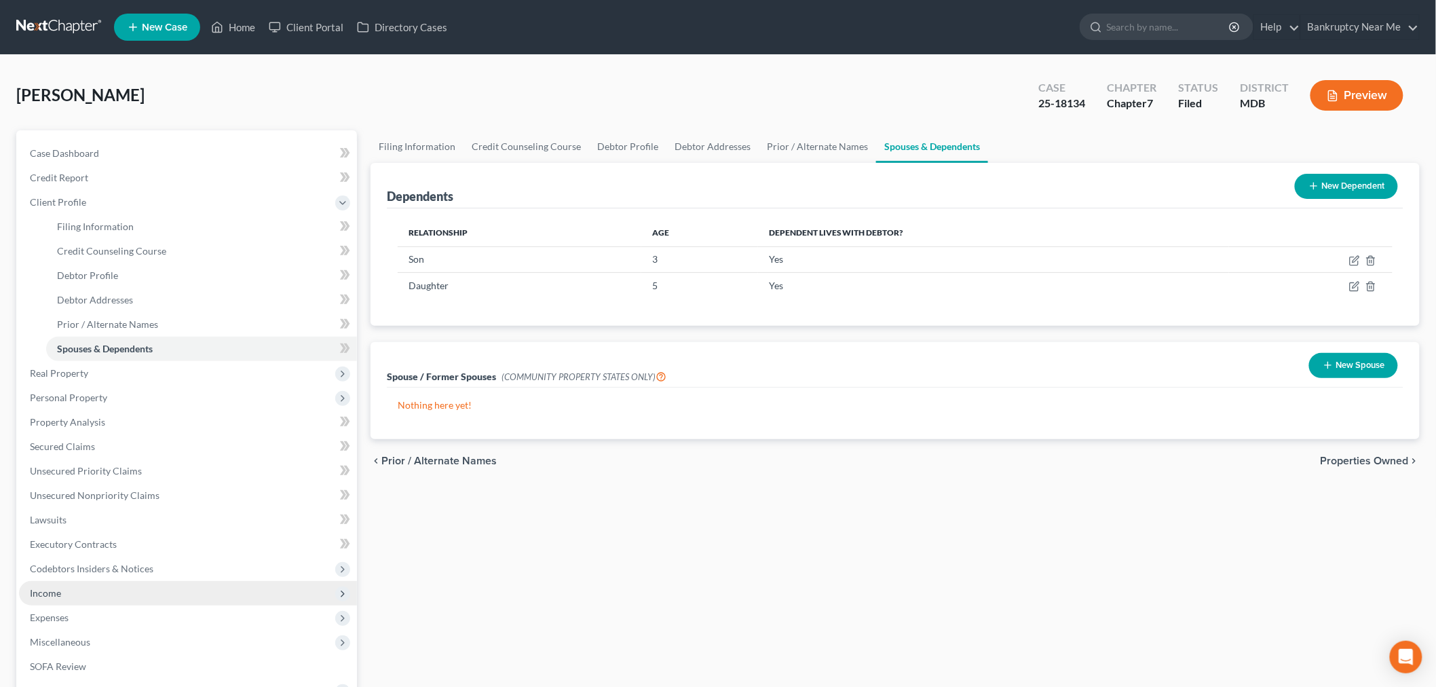
click at [62, 595] on span "Income" at bounding box center [188, 593] width 338 height 24
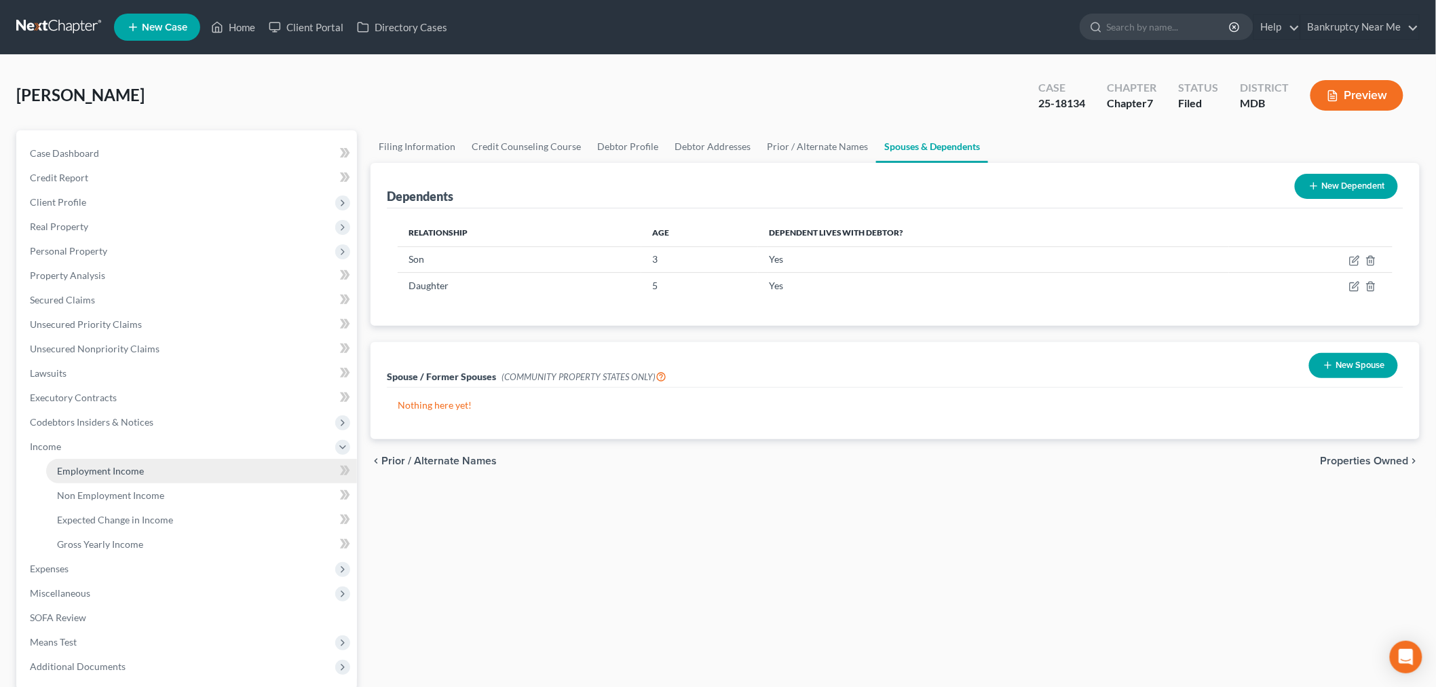
click at [170, 471] on link "Employment Income" at bounding box center [201, 471] width 311 height 24
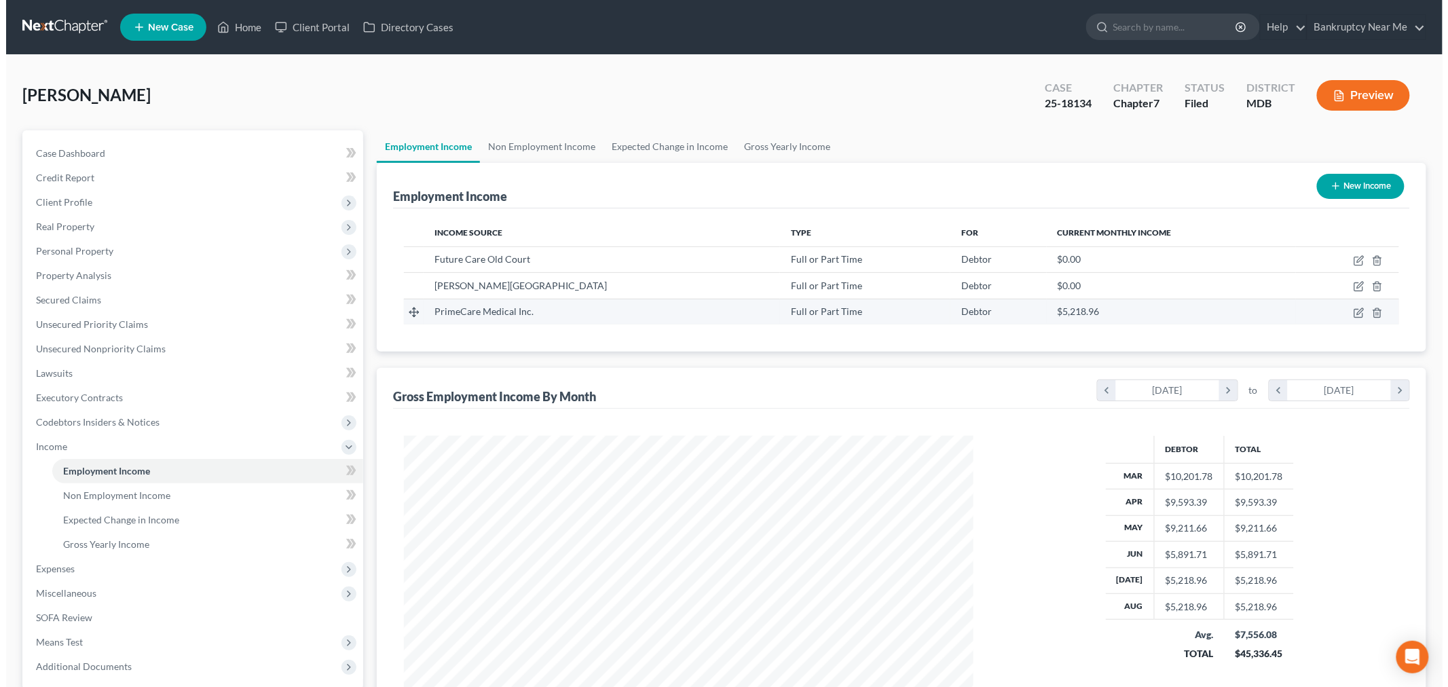
scroll to position [284, 596]
drag, startPoint x: 1344, startPoint y: 312, endPoint x: 1353, endPoint y: 313, distance: 8.9
click at [1348, 312] on td at bounding box center [1341, 312] width 103 height 26
click at [1354, 313] on icon "button" at bounding box center [1354, 311] width 6 height 6
select select "0"
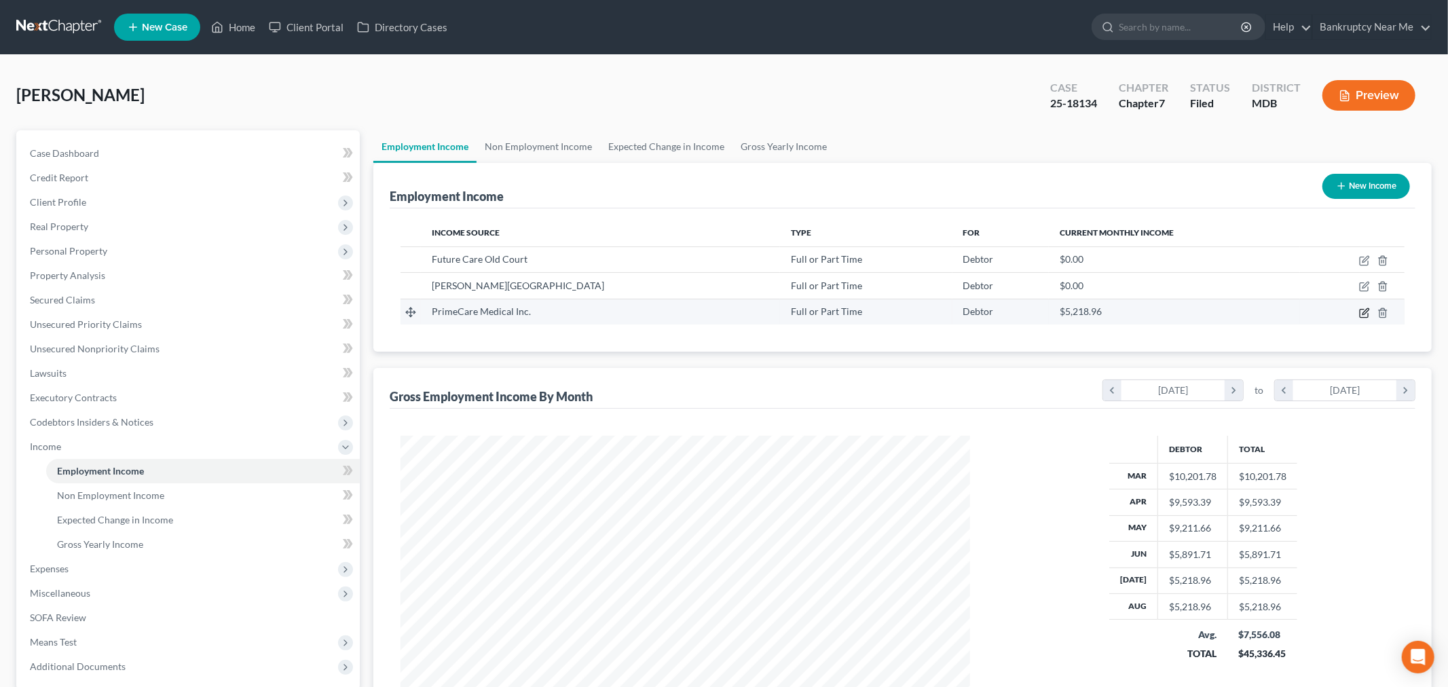
select select "39"
select select "2"
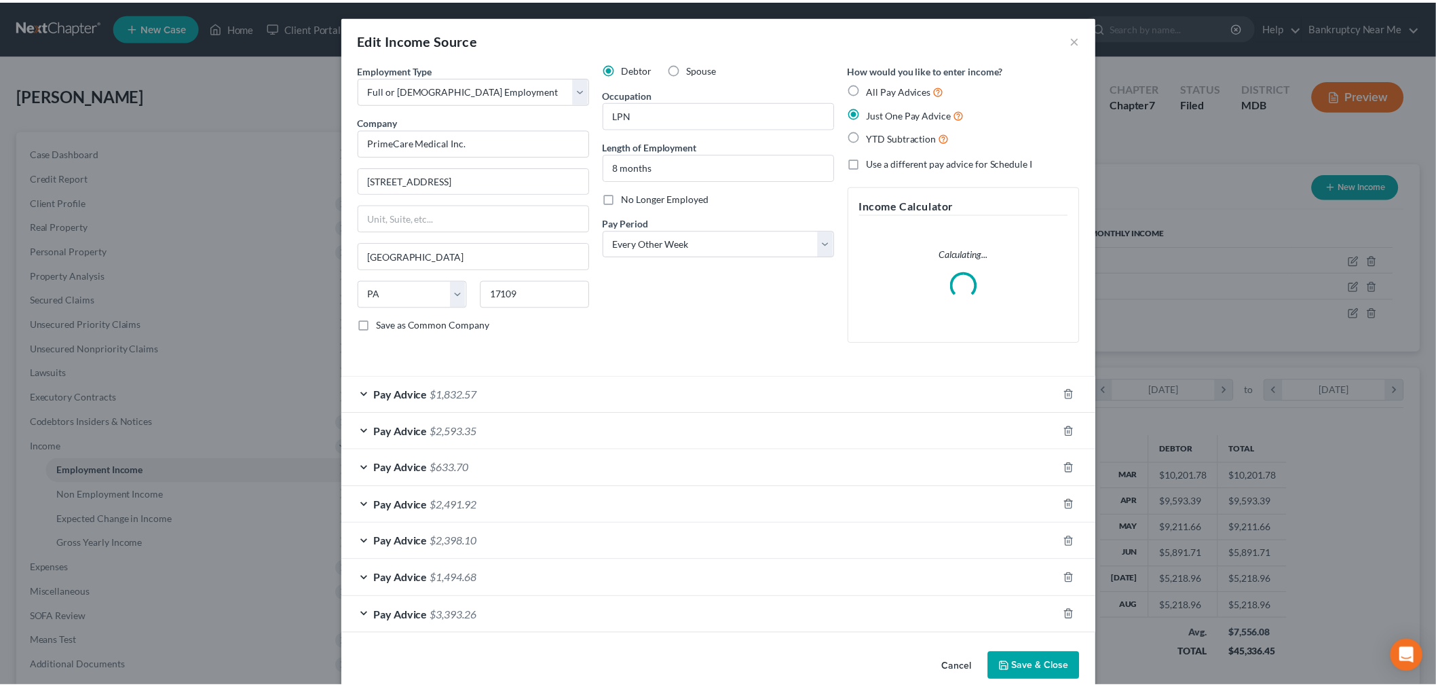
scroll to position [286, 601]
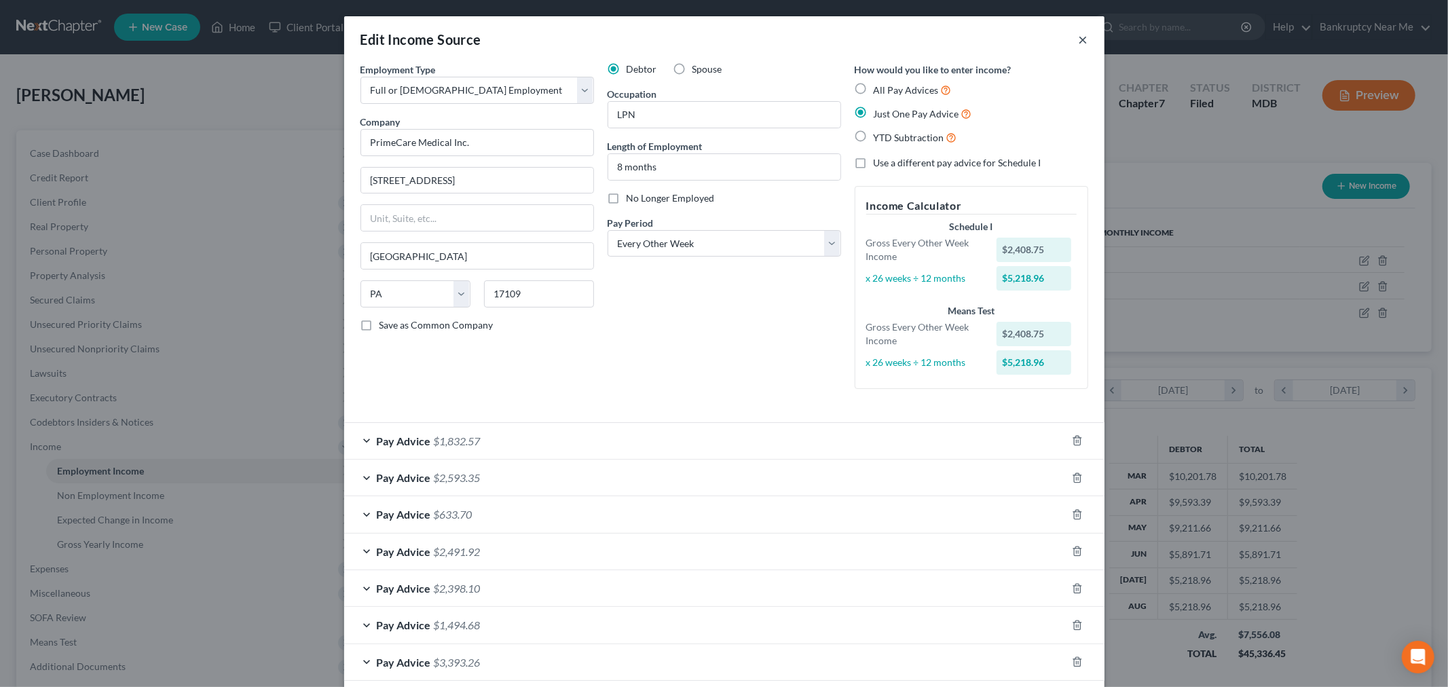
click at [1079, 35] on button "×" at bounding box center [1084, 39] width 10 height 16
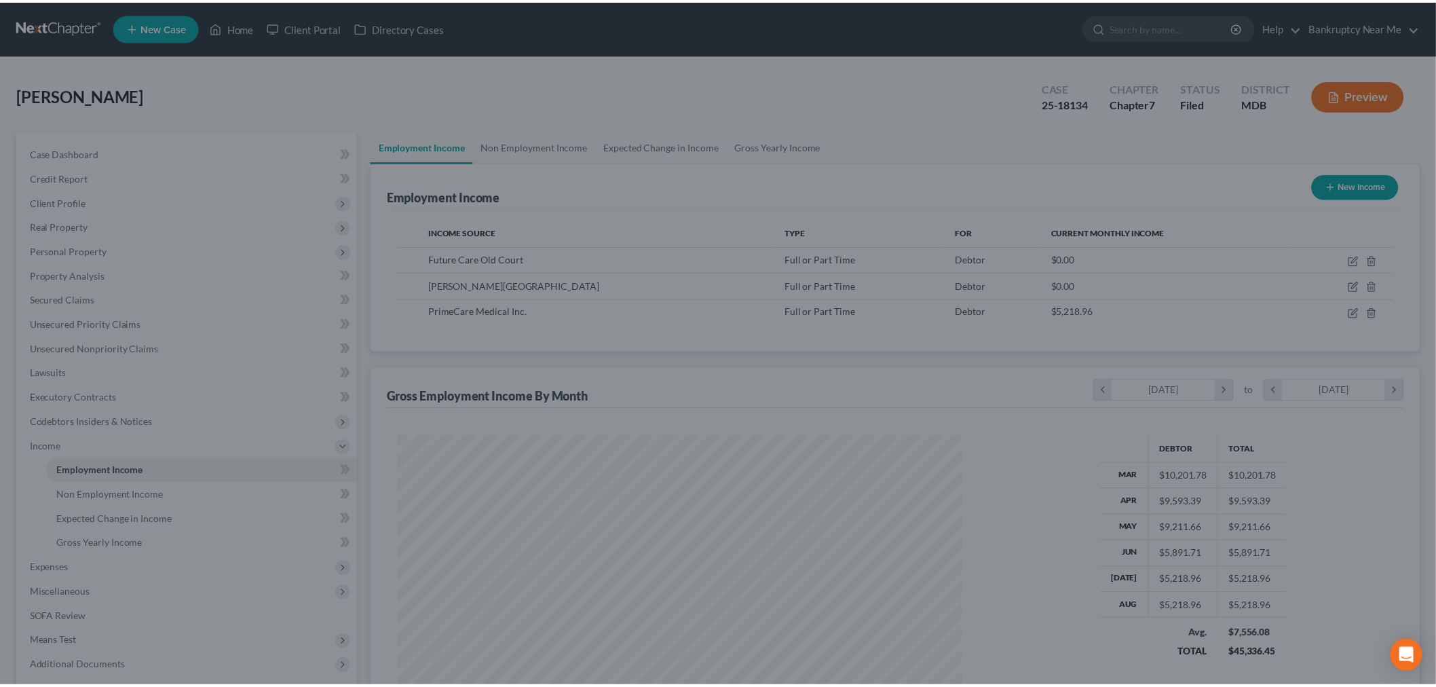
scroll to position [678584, 678272]
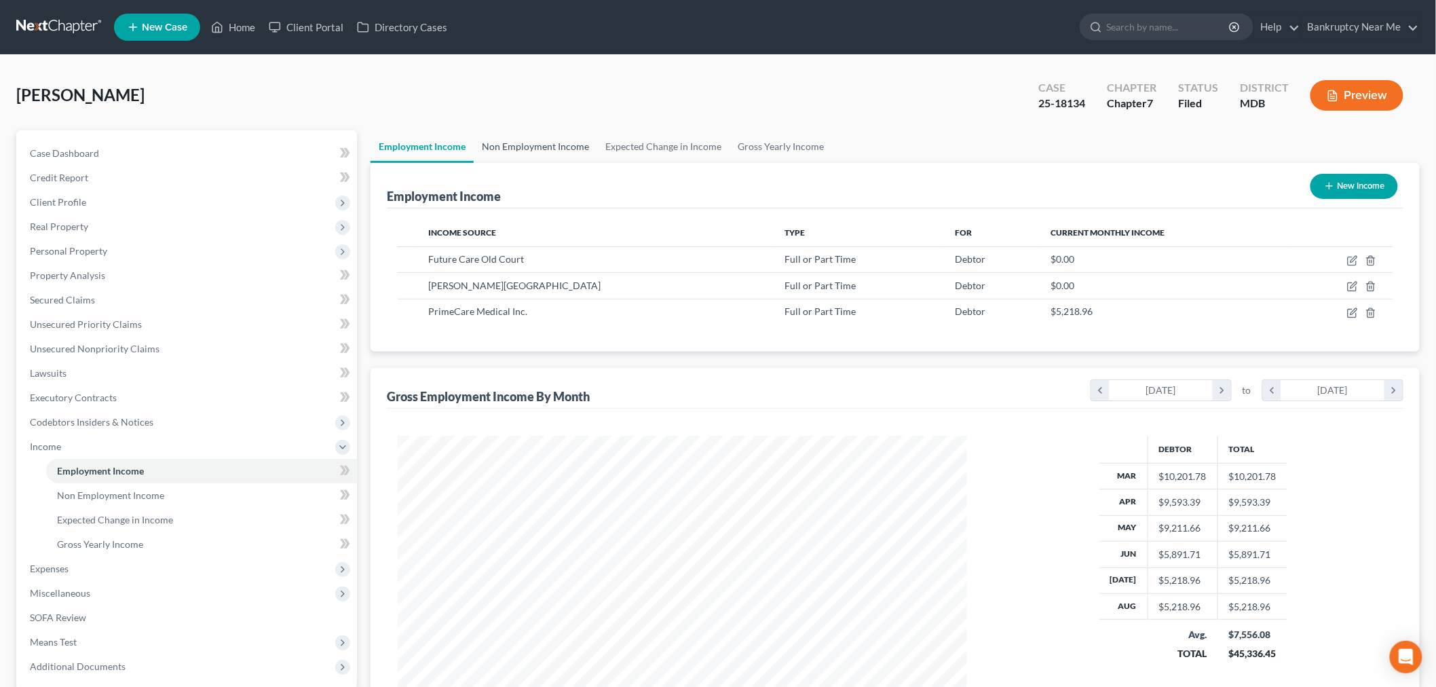
click at [557, 133] on link "Non Employment Income" at bounding box center [536, 146] width 124 height 33
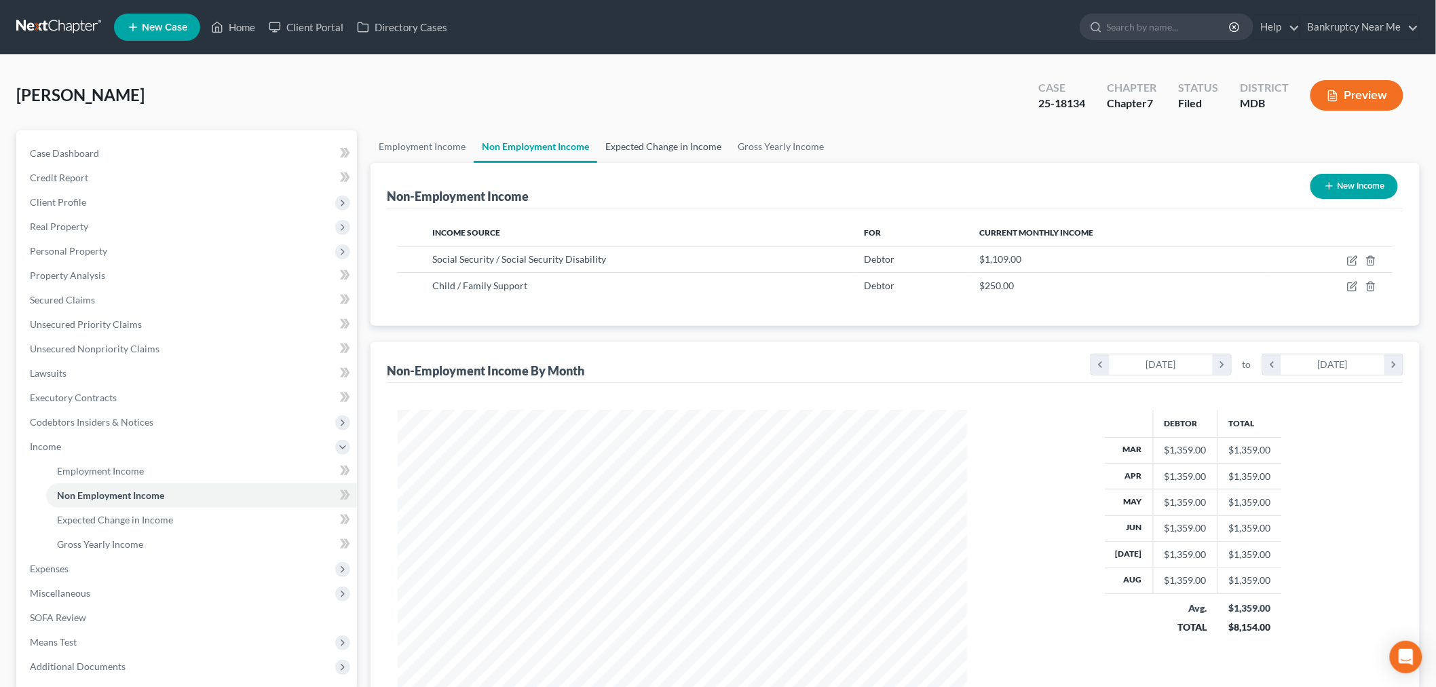
scroll to position [284, 596]
click at [683, 154] on link "Expected Change in Income" at bounding box center [663, 146] width 132 height 33
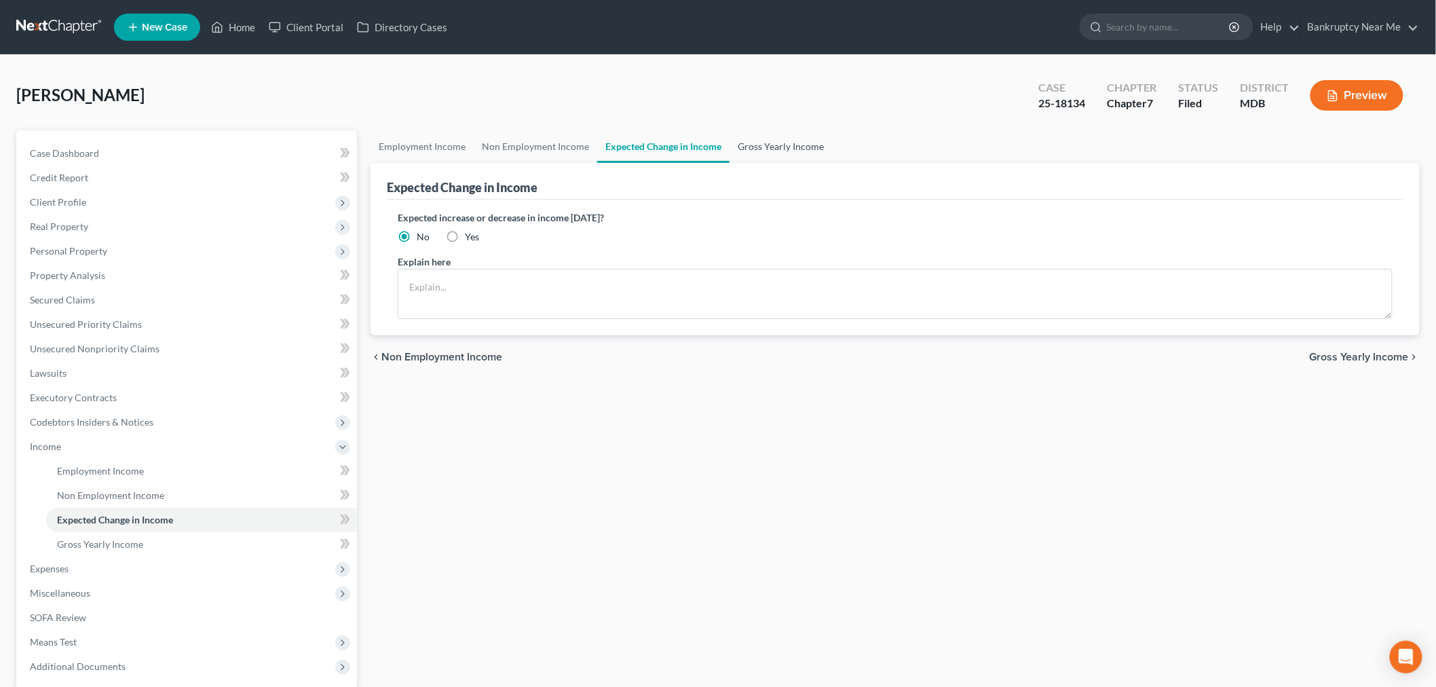
click at [774, 147] on link "Gross Yearly Income" at bounding box center [781, 146] width 103 height 33
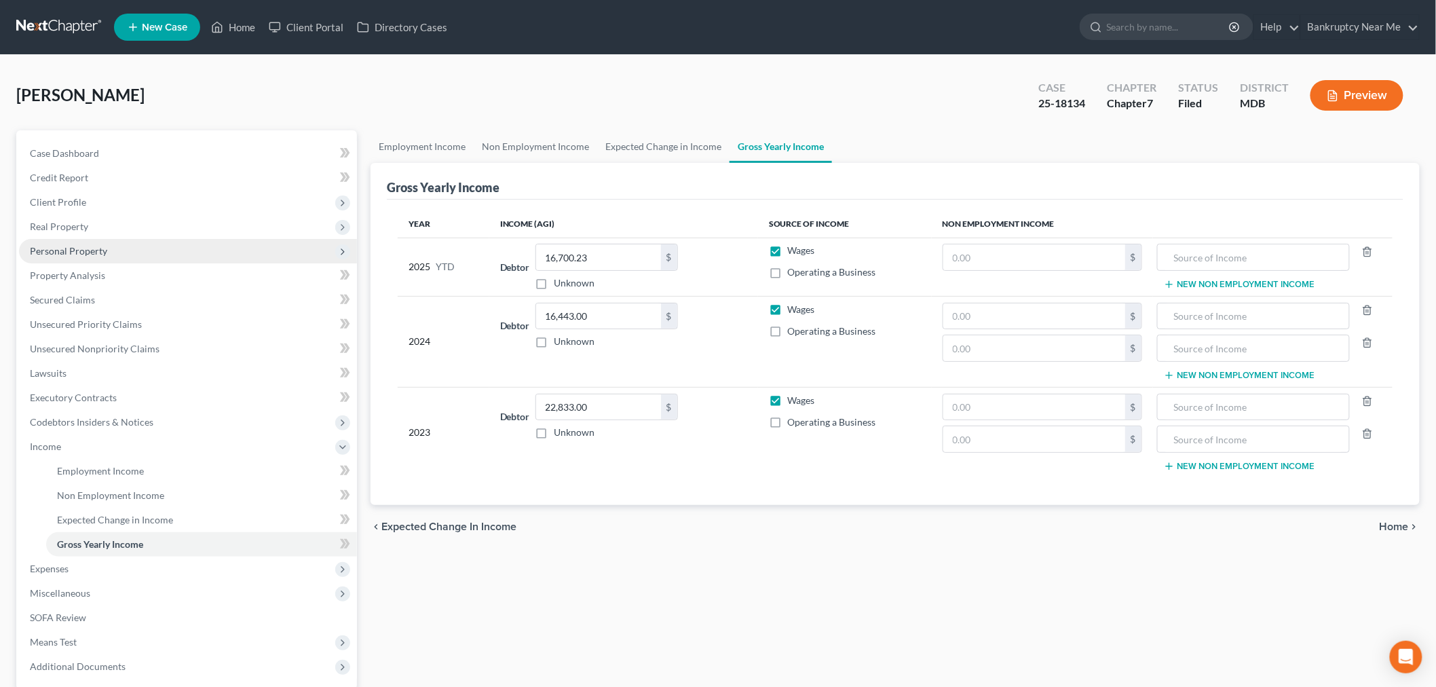
click at [92, 248] on span "Personal Property" at bounding box center [68, 251] width 77 height 12
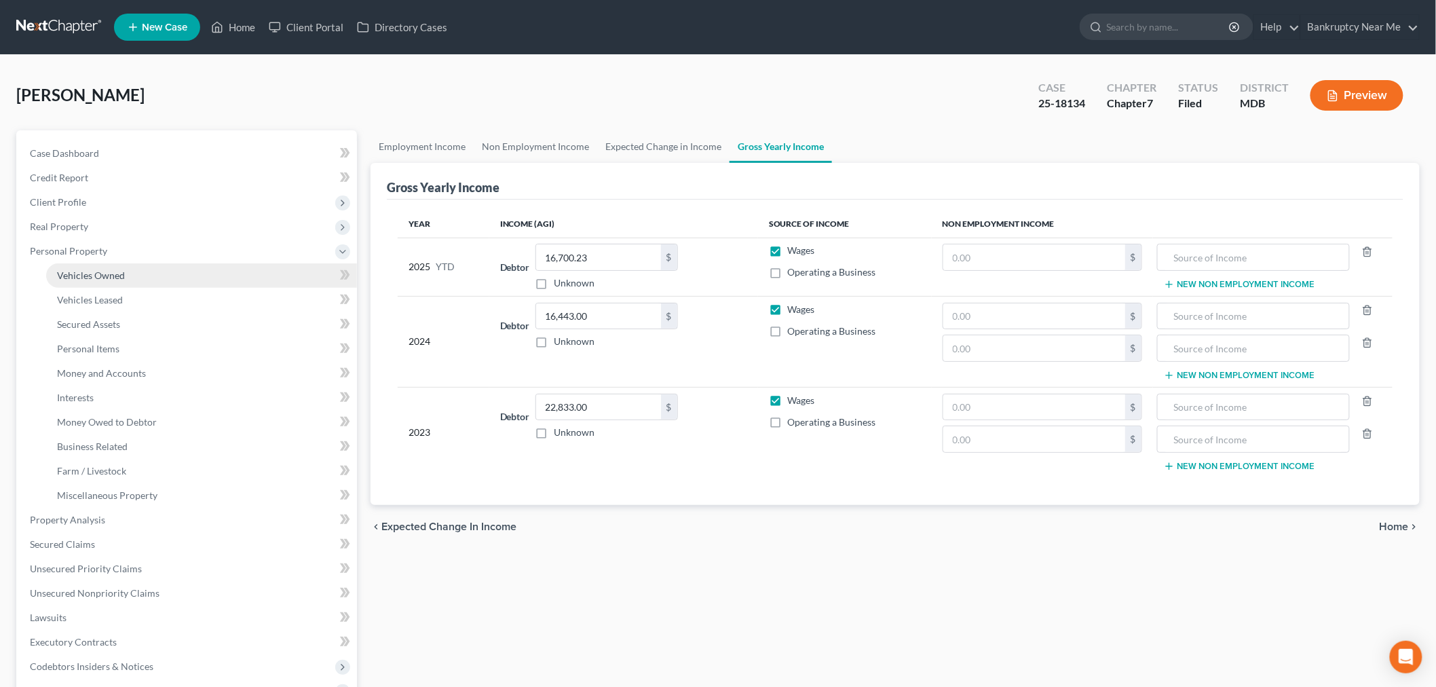
click at [99, 270] on span "Vehicles Owned" at bounding box center [91, 276] width 68 height 12
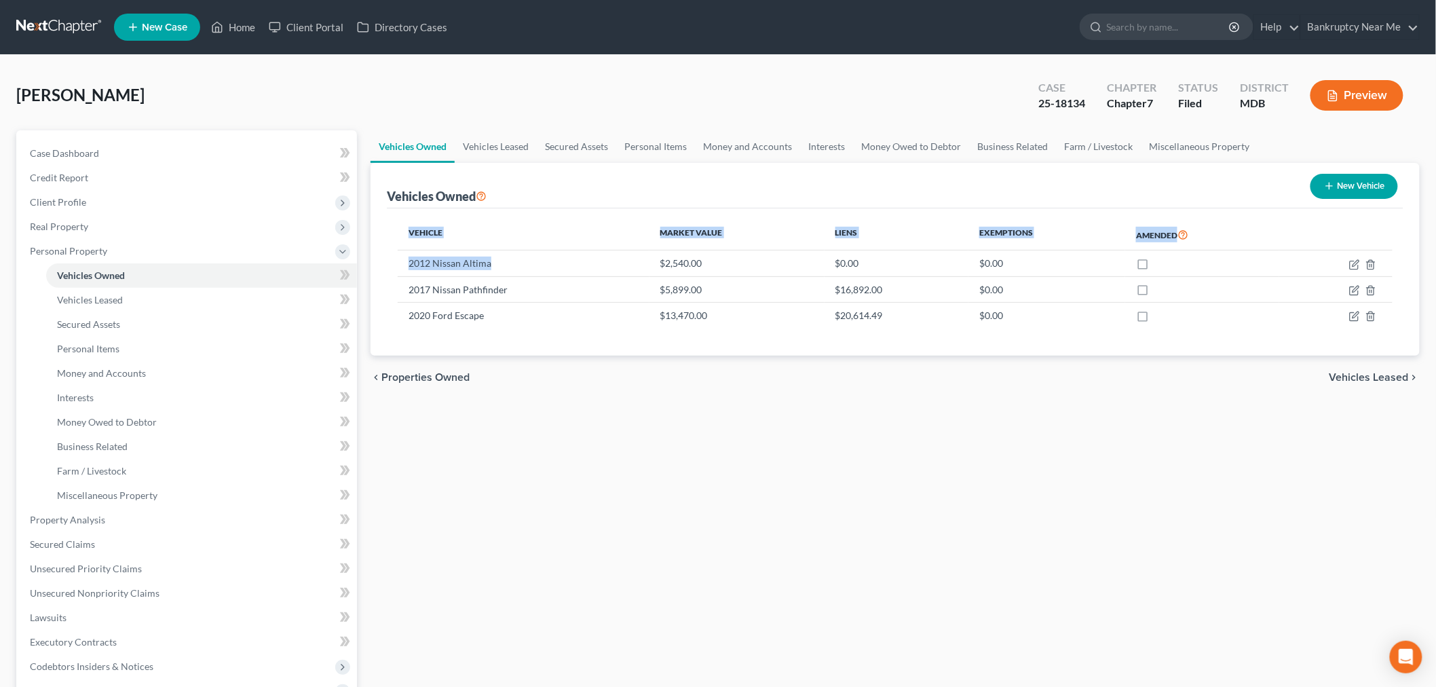
drag, startPoint x: 517, startPoint y: 261, endPoint x: 396, endPoint y: 261, distance: 120.8
click at [396, 261] on div "Vehicle Market Value Liens Exemptions Amended 2012 Nissan Altima $2,540.00 $0.0…" at bounding box center [895, 281] width 1017 height 147
click at [925, 267] on td "$0.00" at bounding box center [897, 264] width 144 height 26
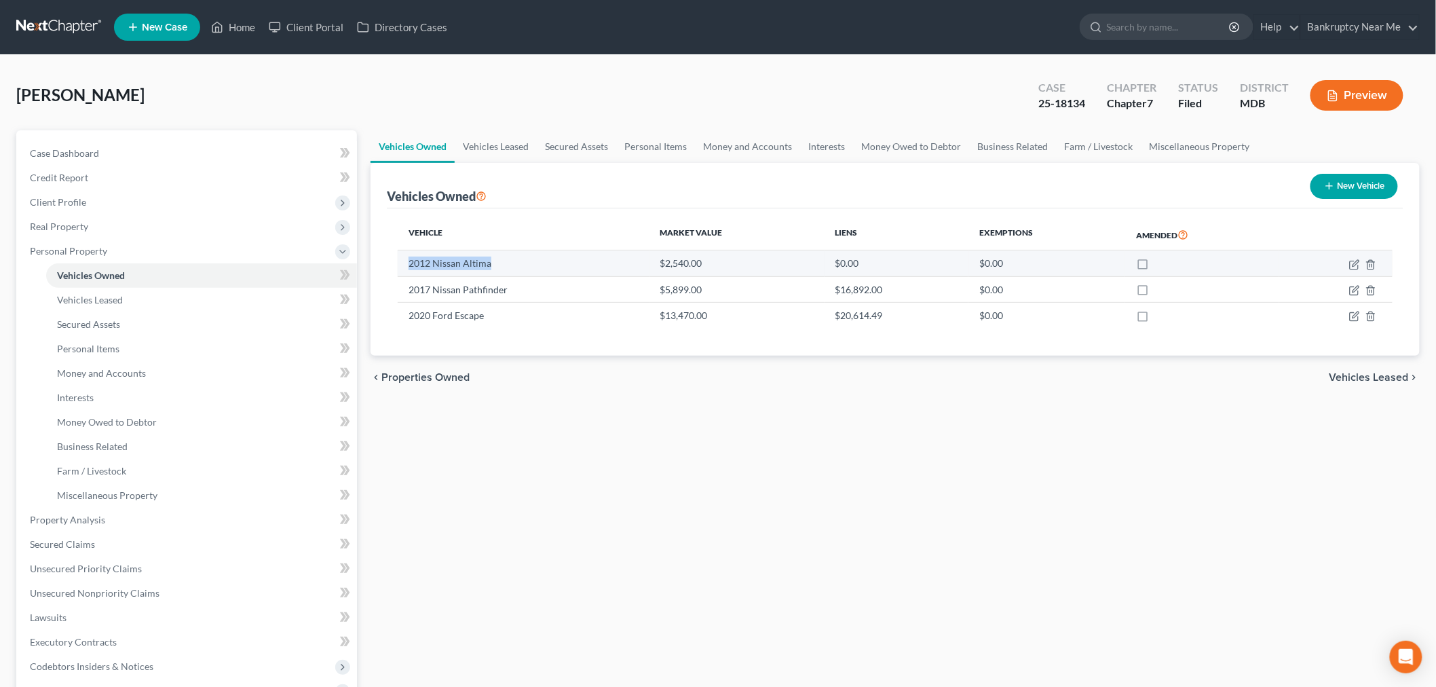
drag, startPoint x: 505, startPoint y: 261, endPoint x: 401, endPoint y: 266, distance: 104.7
click at [401, 266] on td "2012 Nissan Altima" at bounding box center [524, 264] width 252 height 26
copy td "2012 Nissan Altima"
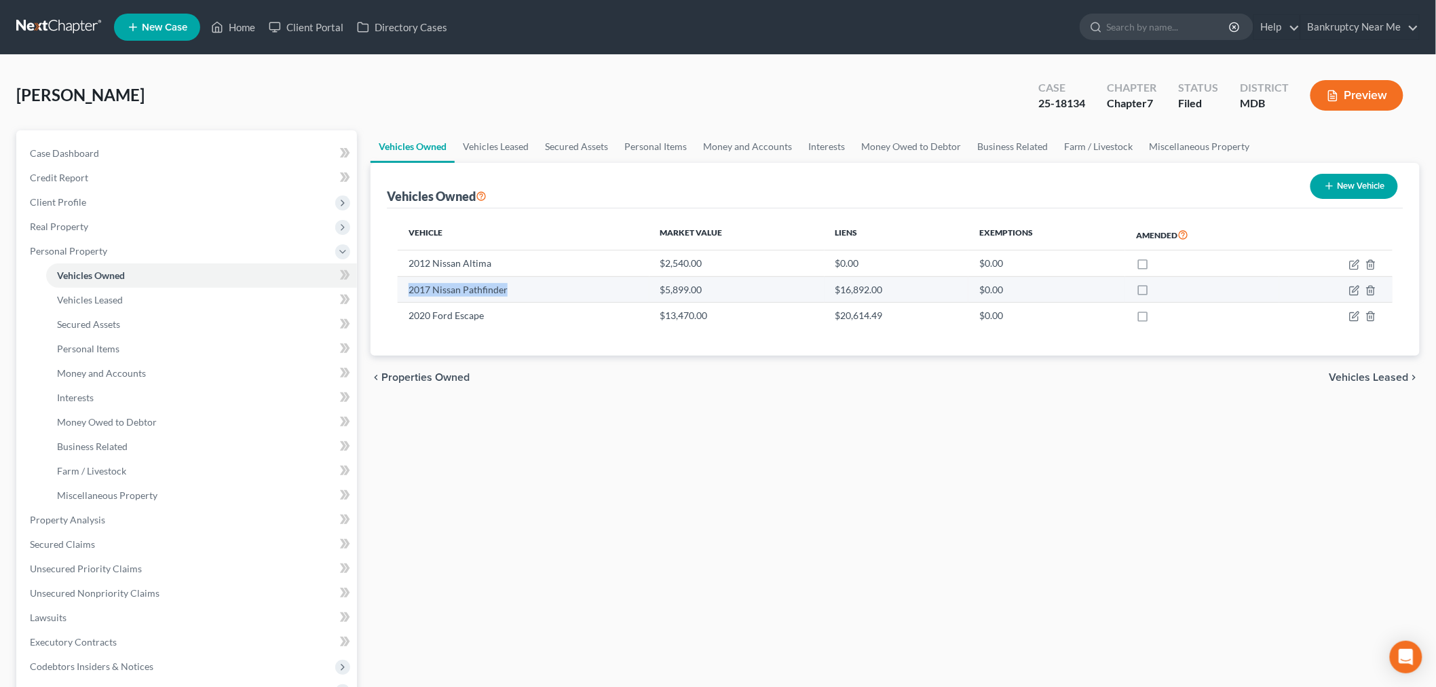
drag, startPoint x: 519, startPoint y: 289, endPoint x: 405, endPoint y: 295, distance: 114.9
click at [405, 295] on td "2017 Nissan Pathfinder" at bounding box center [524, 289] width 252 height 26
copy td "2017 Nissan Pathfinder"
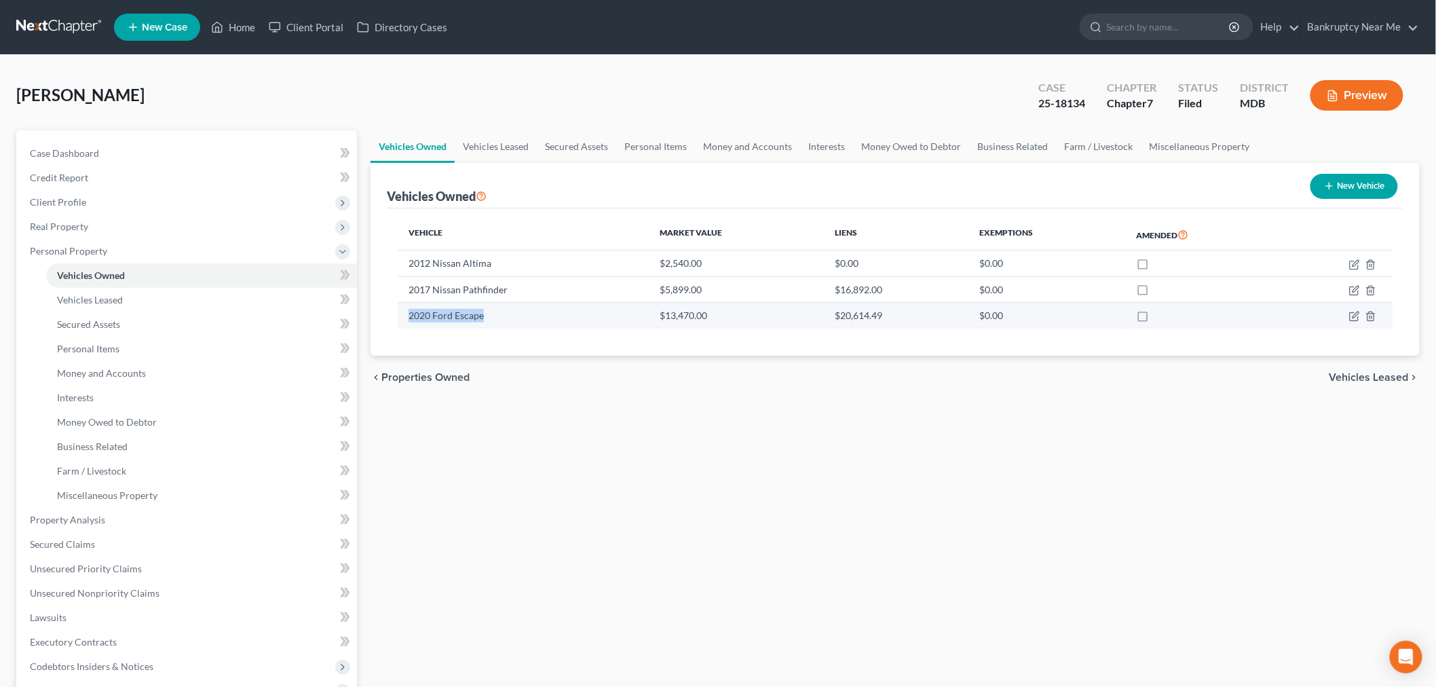
drag, startPoint x: 490, startPoint y: 326, endPoint x: 410, endPoint y: 324, distance: 80.1
click at [410, 324] on td "2020 Ford Escape" at bounding box center [524, 316] width 252 height 26
copy td "2020 Ford Escape"
click at [490, 153] on link "Vehicles Leased" at bounding box center [496, 146] width 82 height 33
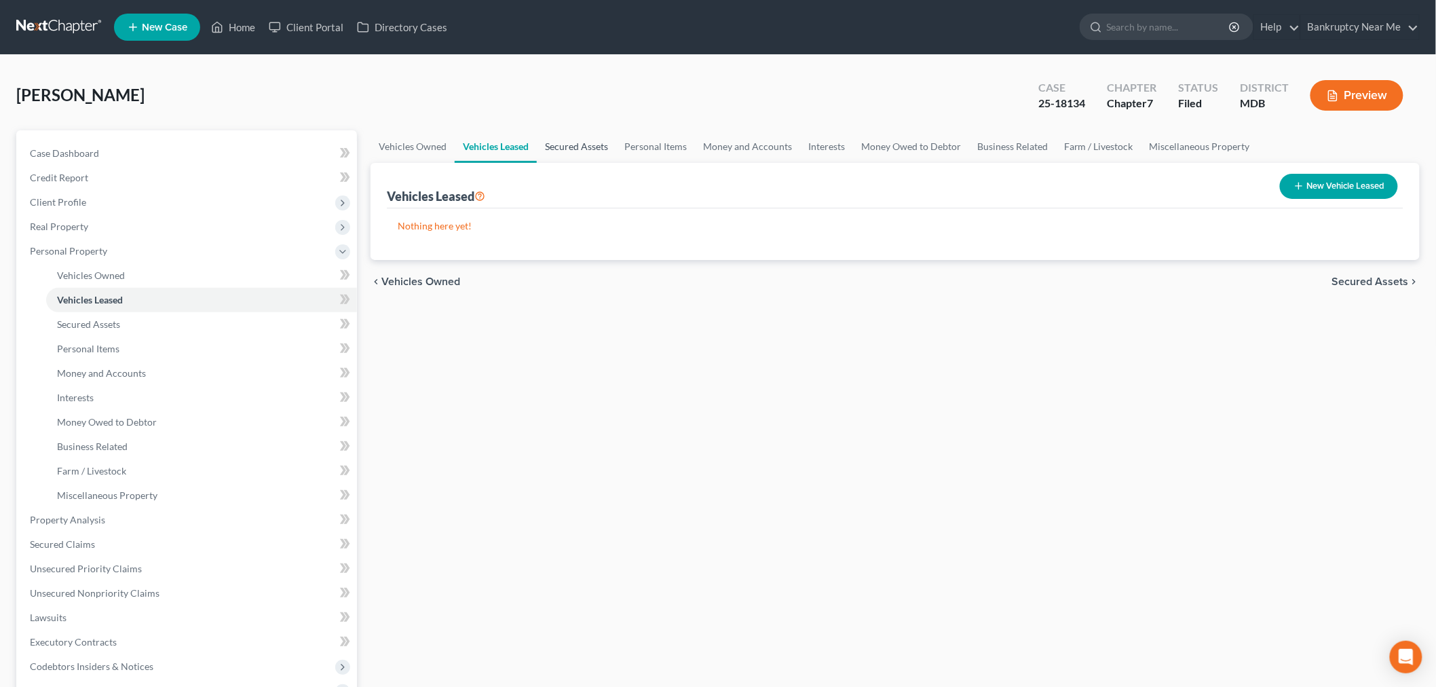
click at [592, 153] on link "Secured Assets" at bounding box center [576, 146] width 79 height 33
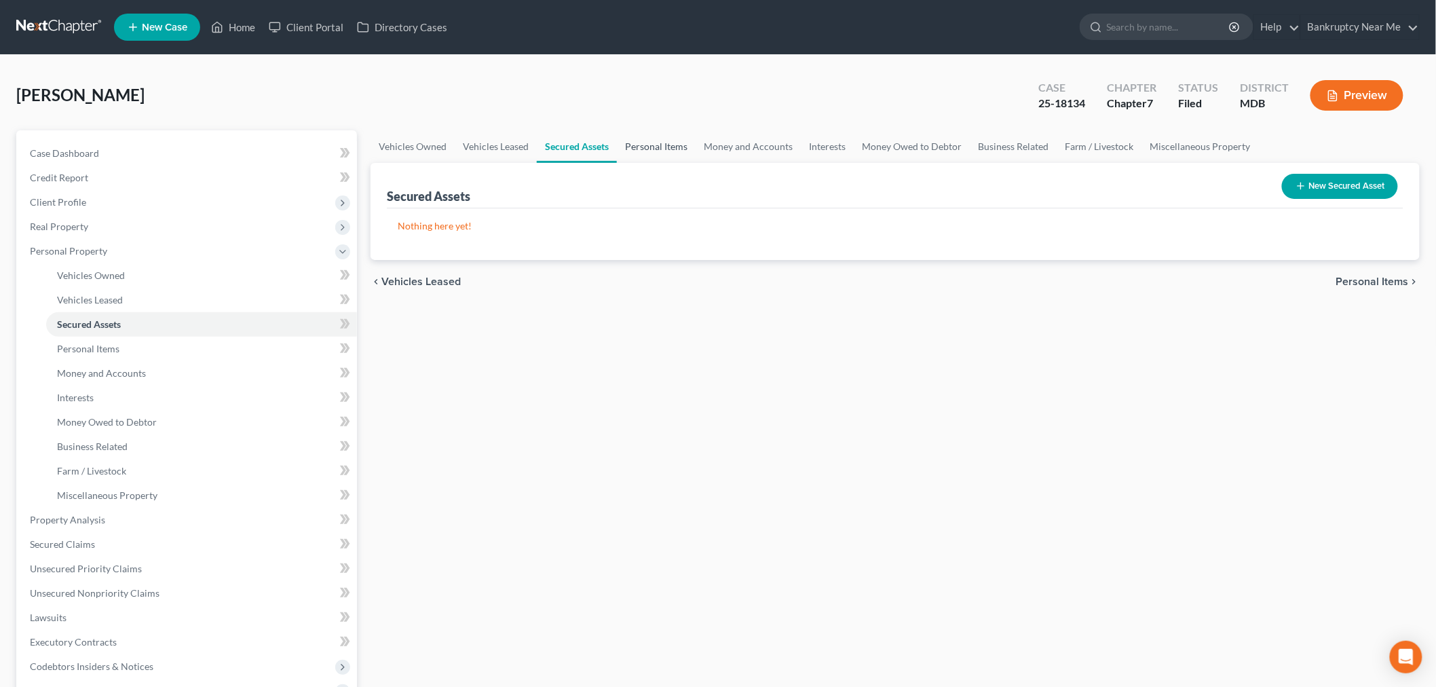
click at [619, 138] on link "Personal Items" at bounding box center [656, 146] width 79 height 33
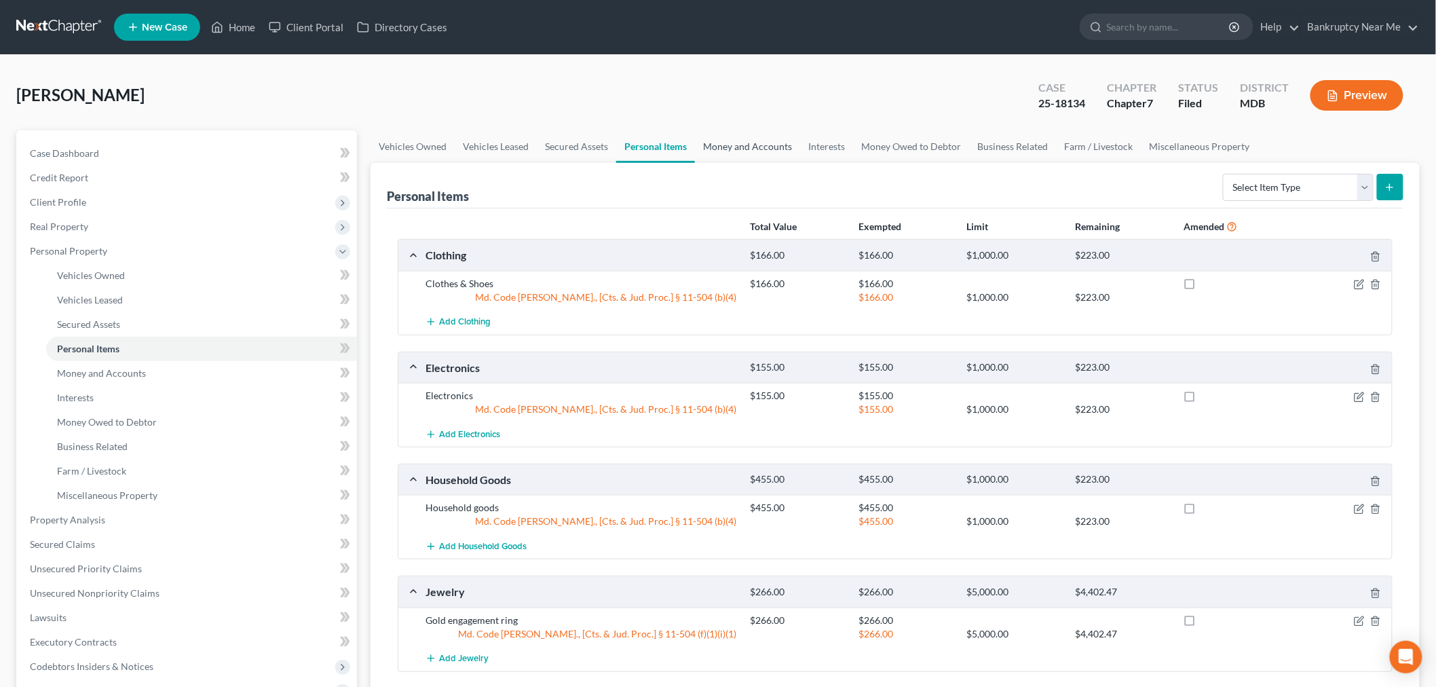
click at [747, 145] on link "Money and Accounts" at bounding box center [747, 146] width 105 height 33
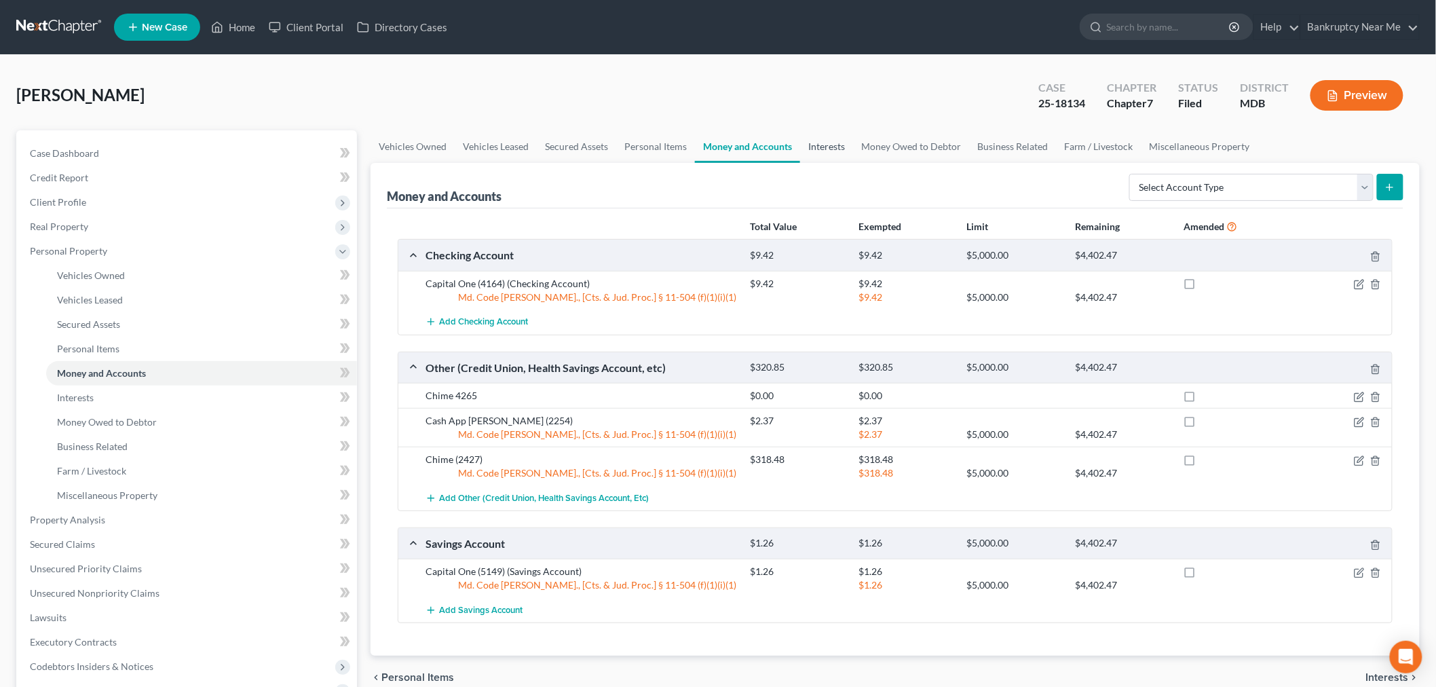
click at [817, 147] on link "Interests" at bounding box center [826, 146] width 53 height 33
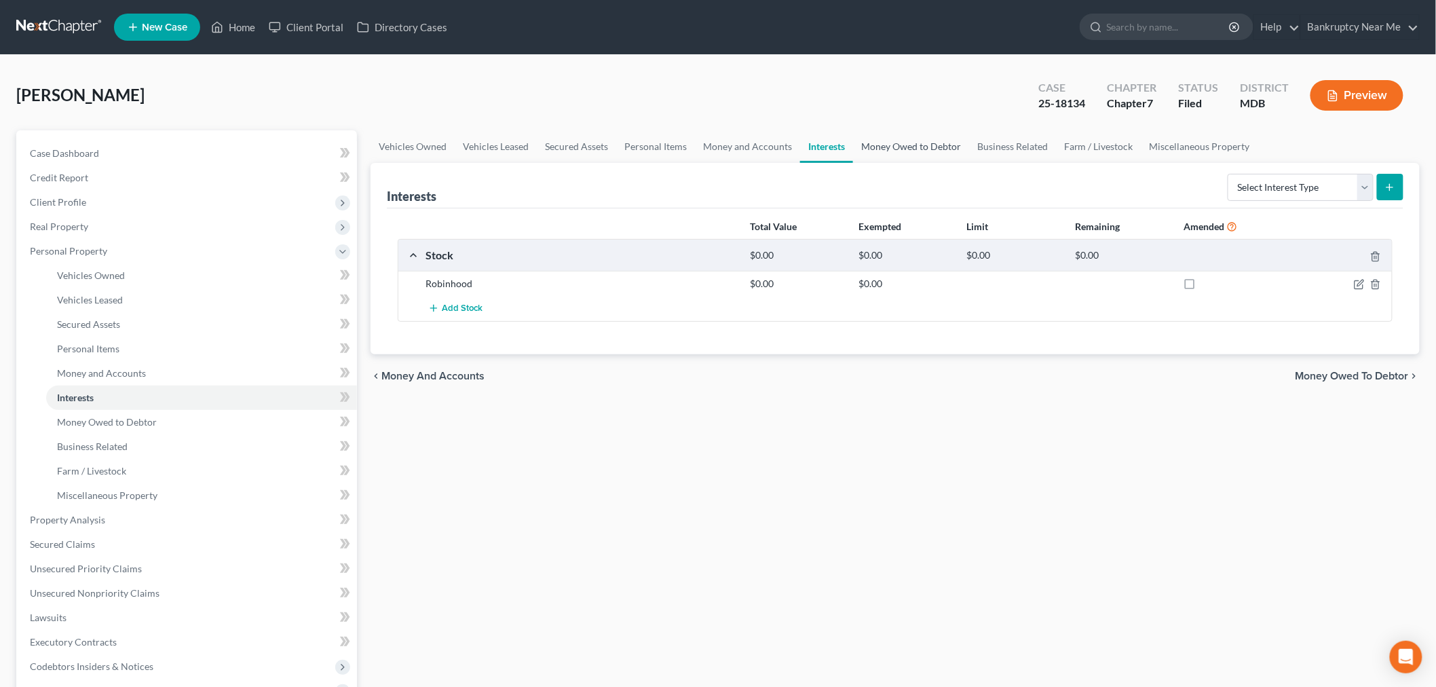
click at [901, 140] on link "Money Owed to Debtor" at bounding box center [911, 146] width 116 height 33
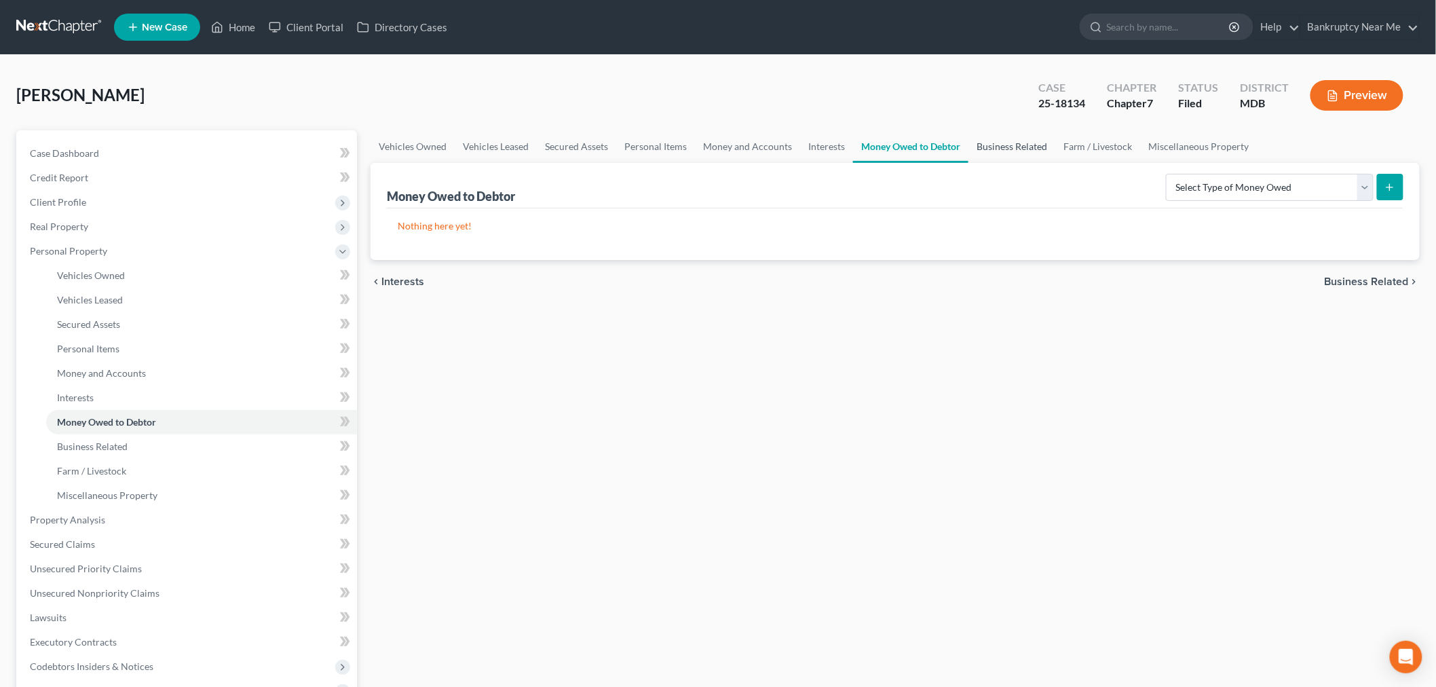
click at [1000, 138] on link "Business Related" at bounding box center [1012, 146] width 87 height 33
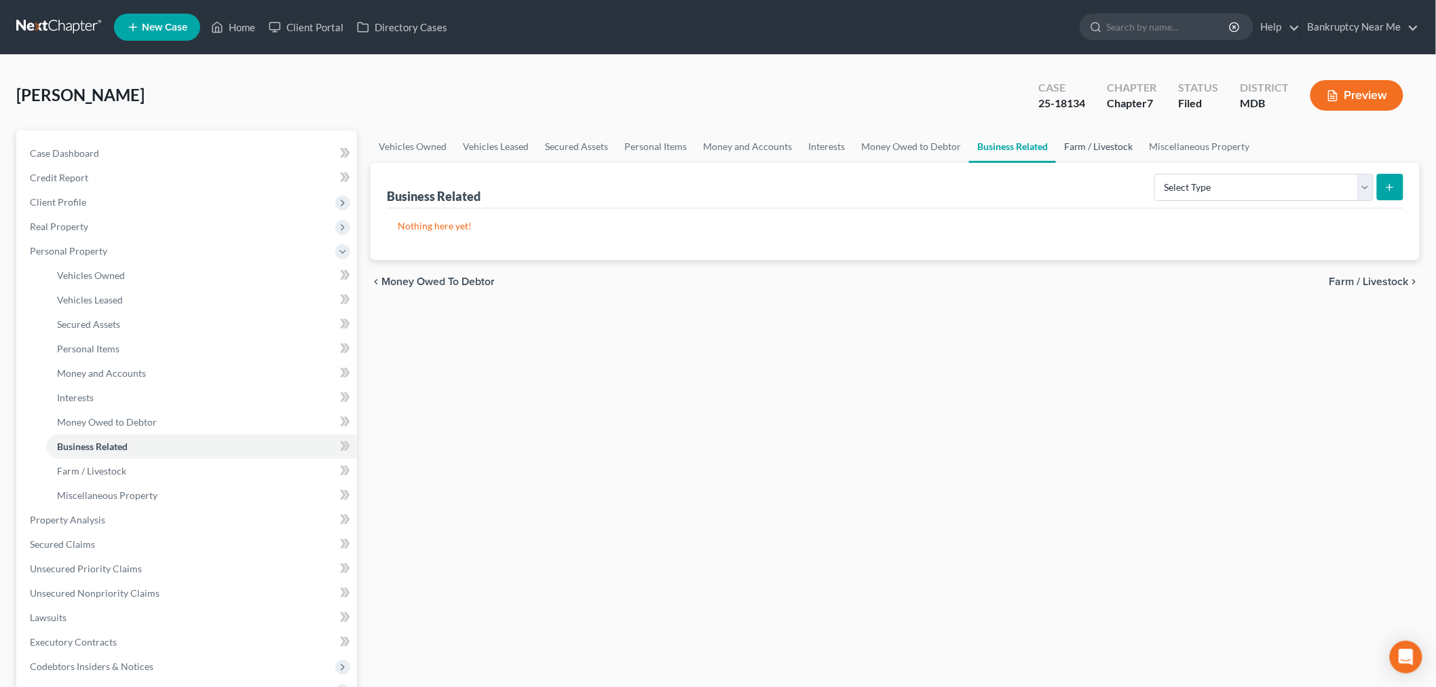
click at [1062, 145] on link "Farm / Livestock" at bounding box center [1099, 146] width 86 height 33
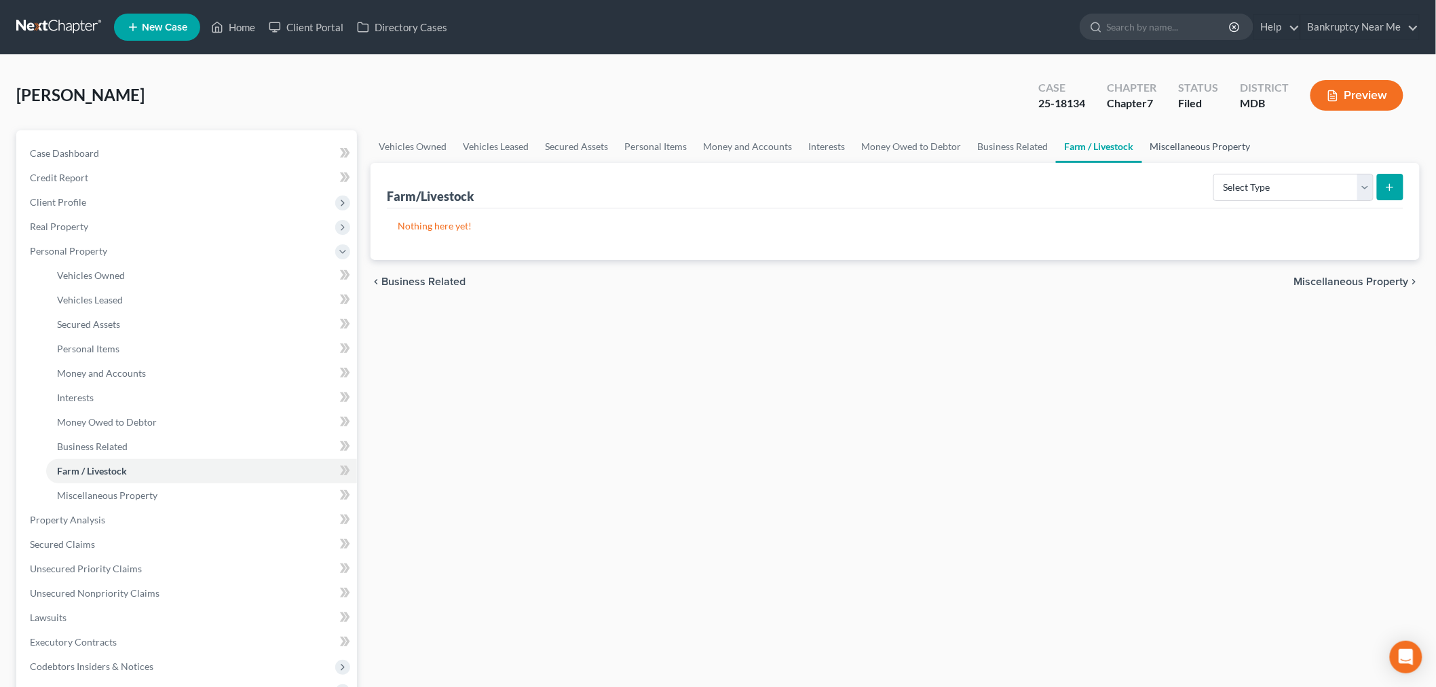
click at [1168, 145] on link "Miscellaneous Property" at bounding box center [1201, 146] width 117 height 33
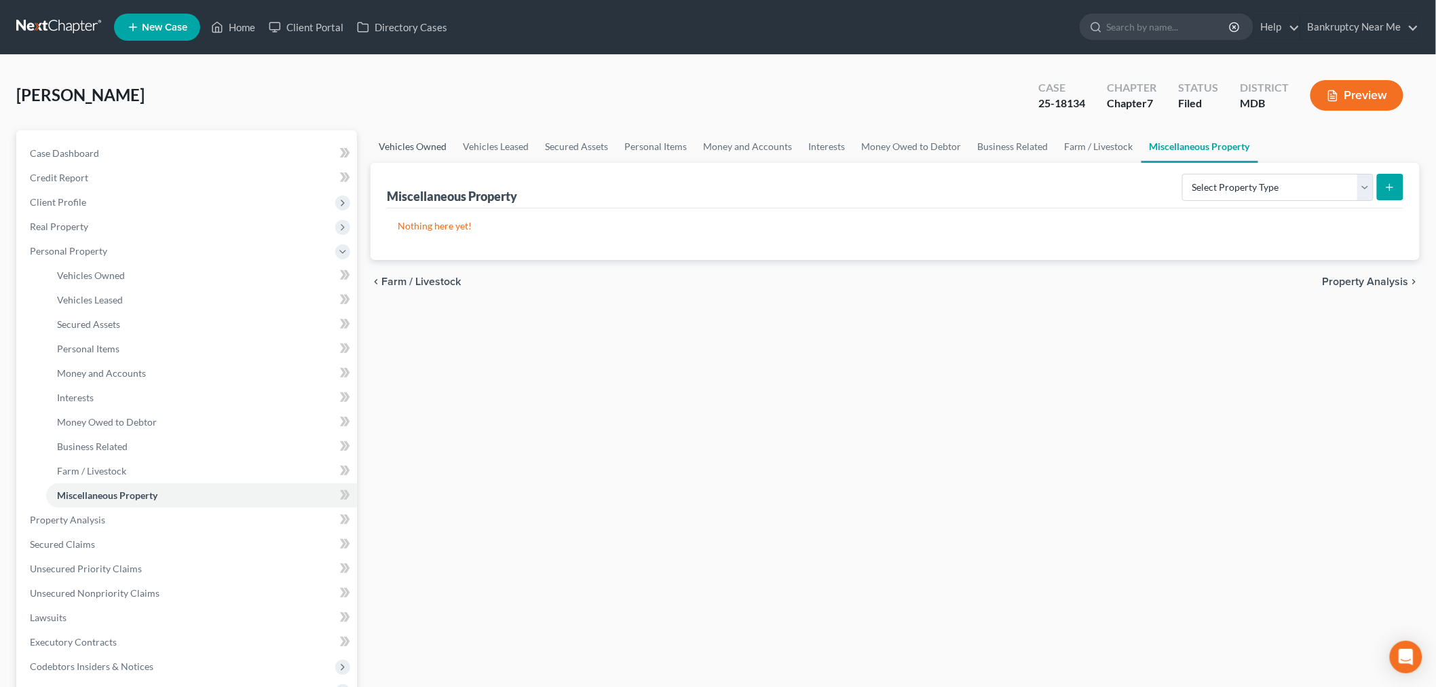
drag, startPoint x: 376, startPoint y: 139, endPoint x: 399, endPoint y: 136, distance: 23.2
click at [377, 139] on link "Vehicles Owned" at bounding box center [413, 146] width 84 height 33
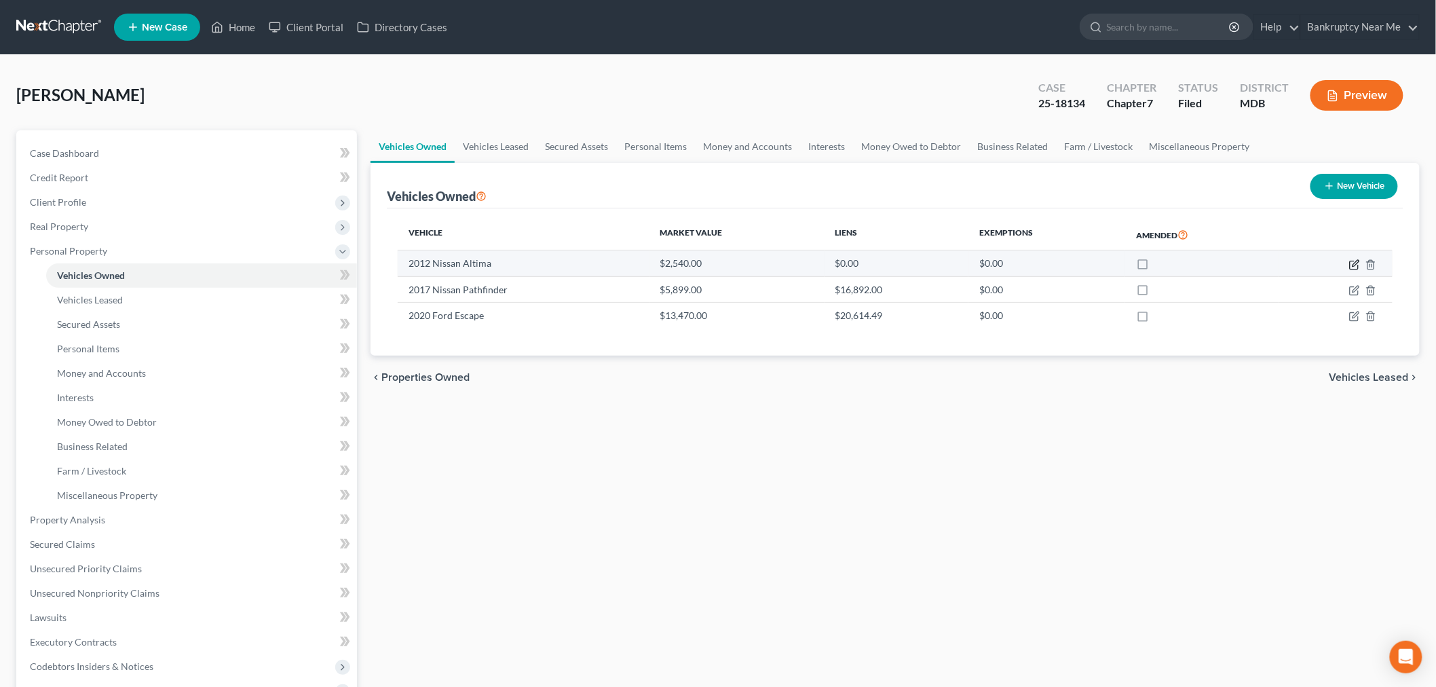
click at [1353, 261] on icon "button" at bounding box center [1354, 265] width 8 height 8
select select "0"
select select "14"
select select "3"
select select "0"
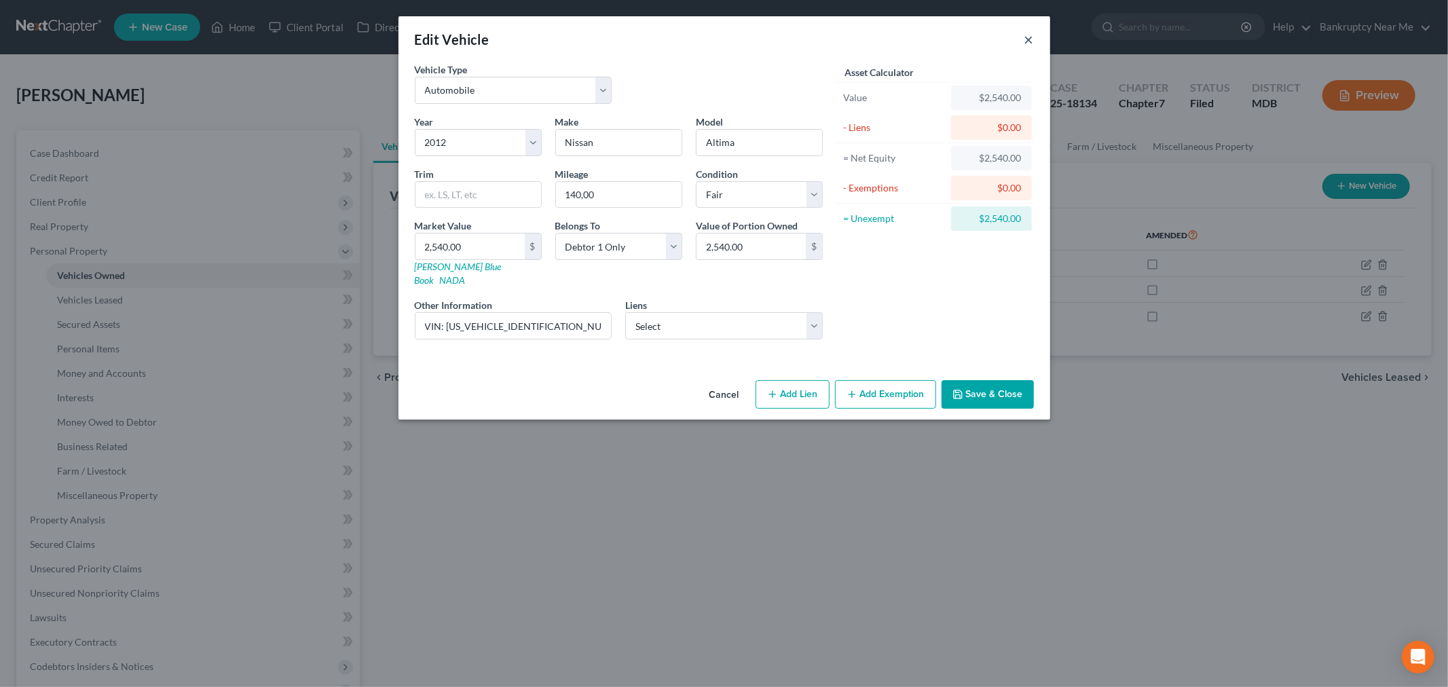
click at [1026, 41] on button "×" at bounding box center [1029, 39] width 10 height 16
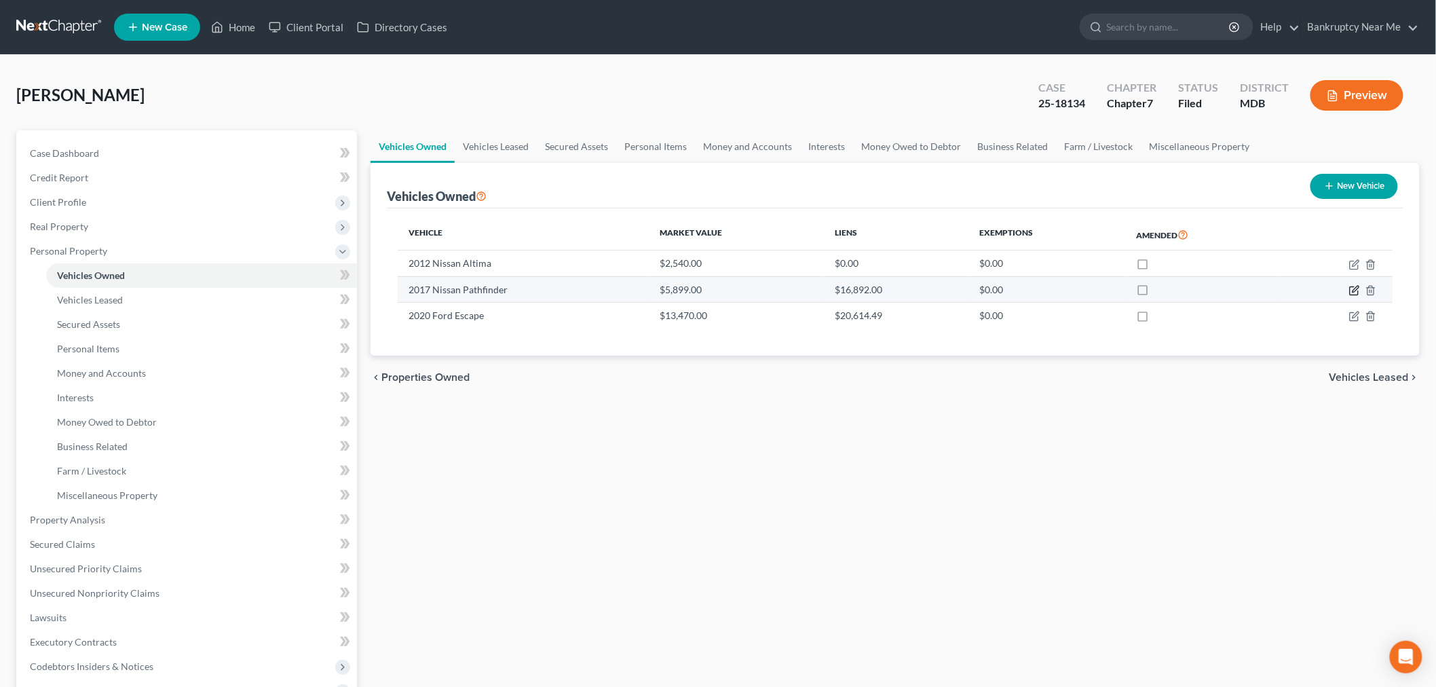
click at [1353, 290] on icon "button" at bounding box center [1355, 290] width 11 height 11
select select "0"
select select "9"
select select "2"
select select "0"
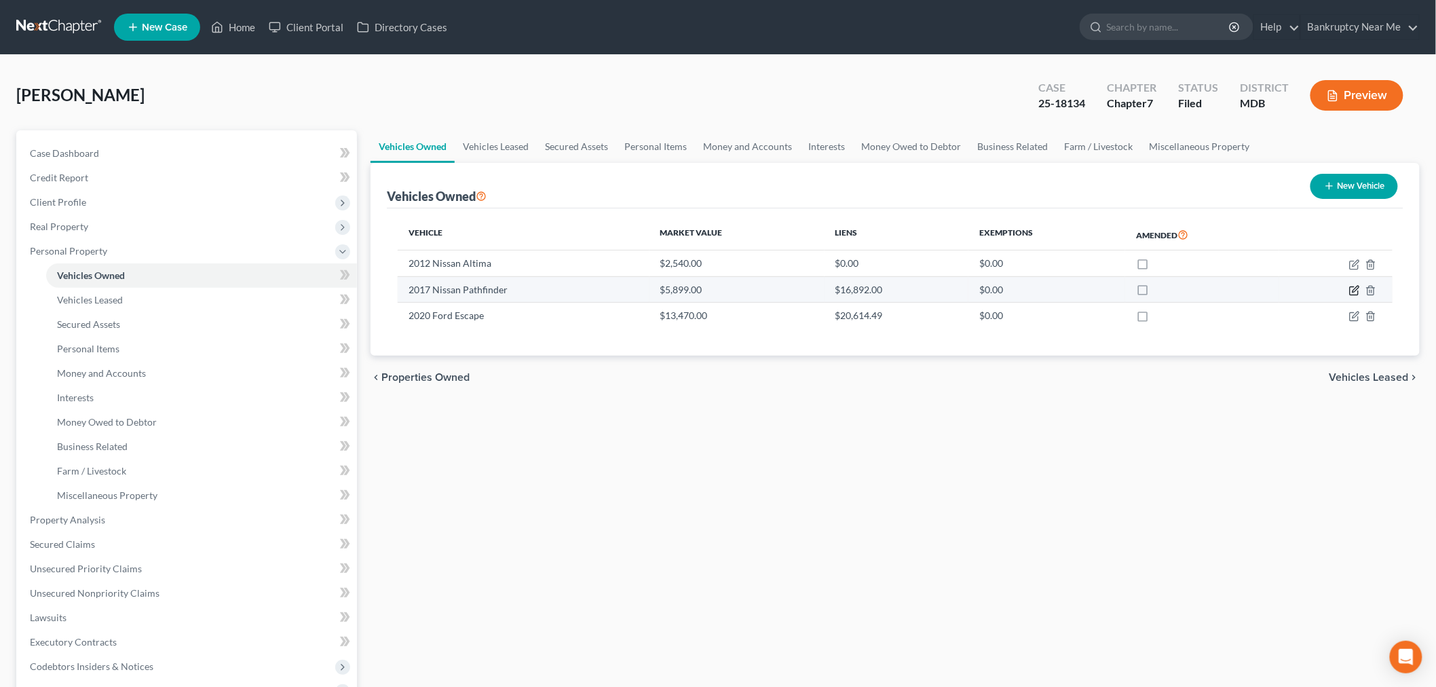
select select "45"
select select "0"
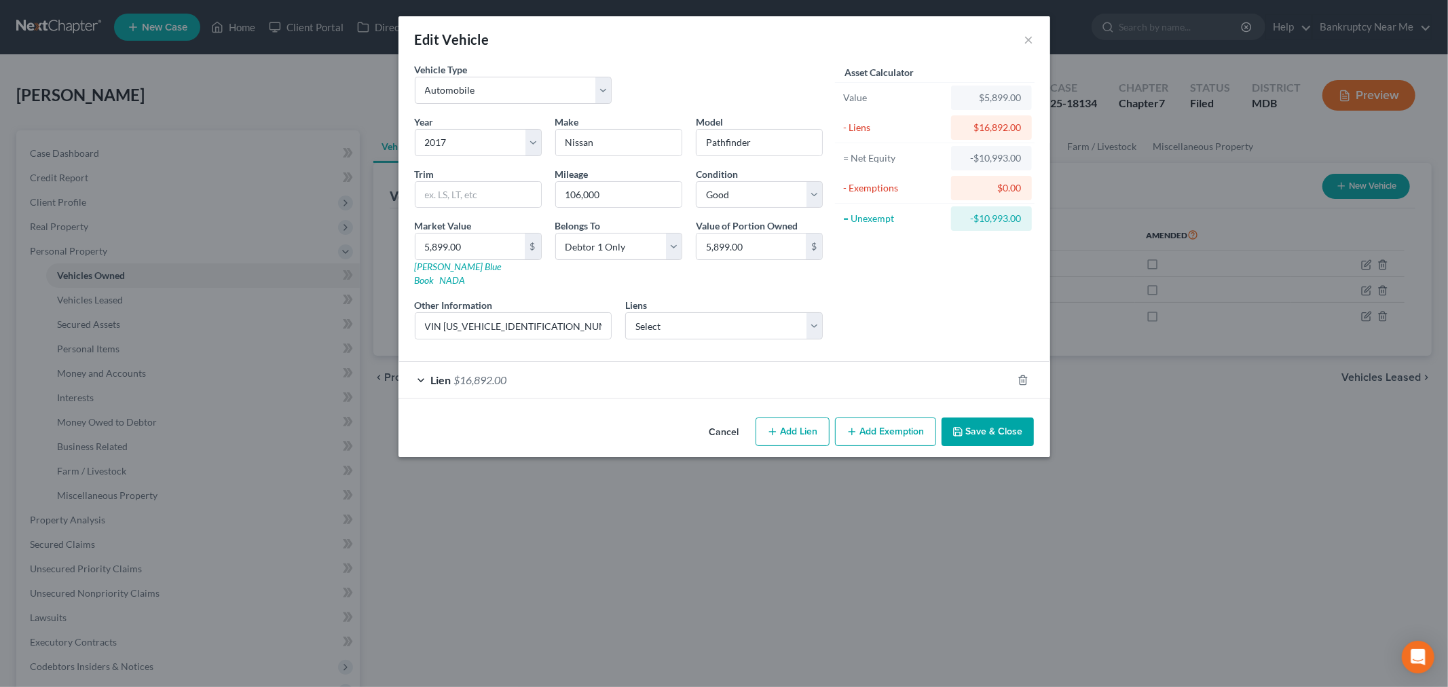
click at [797, 362] on div "Lien $16,892.00" at bounding box center [705, 380] width 614 height 36
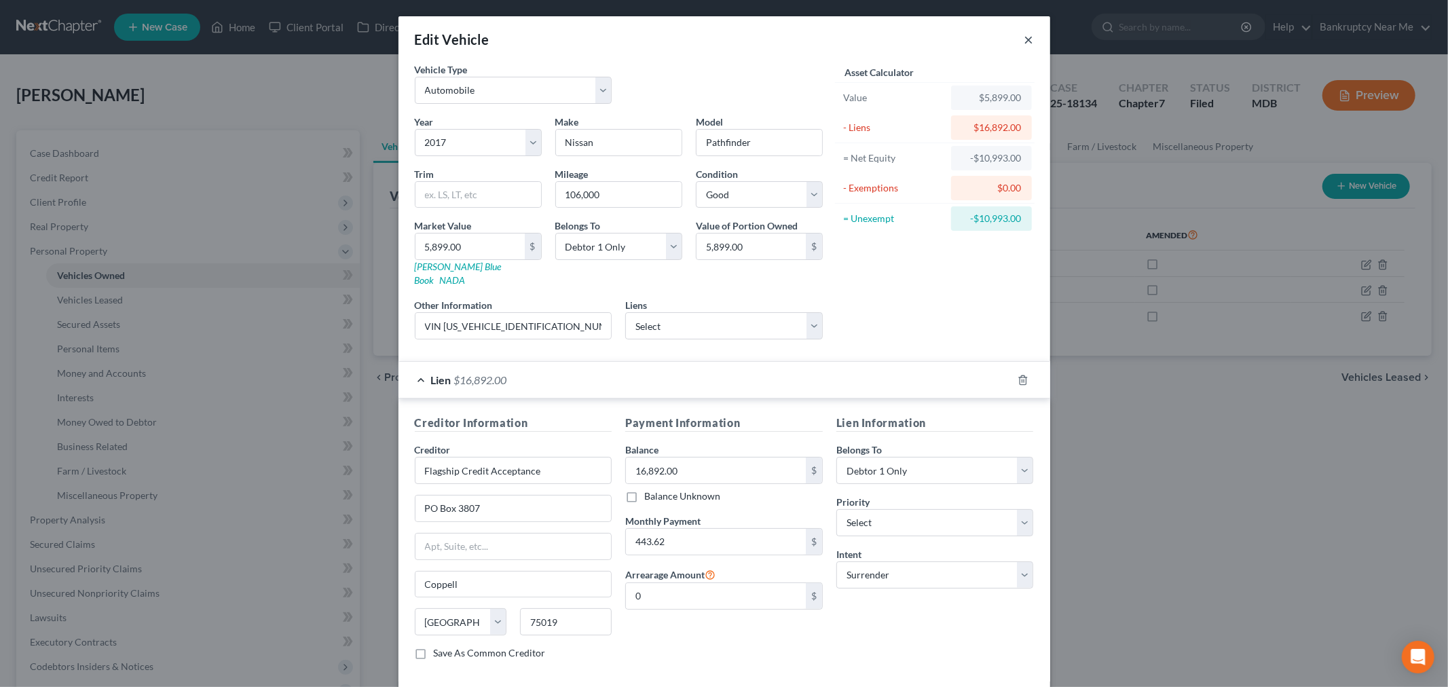
click at [1024, 35] on button "×" at bounding box center [1029, 39] width 10 height 16
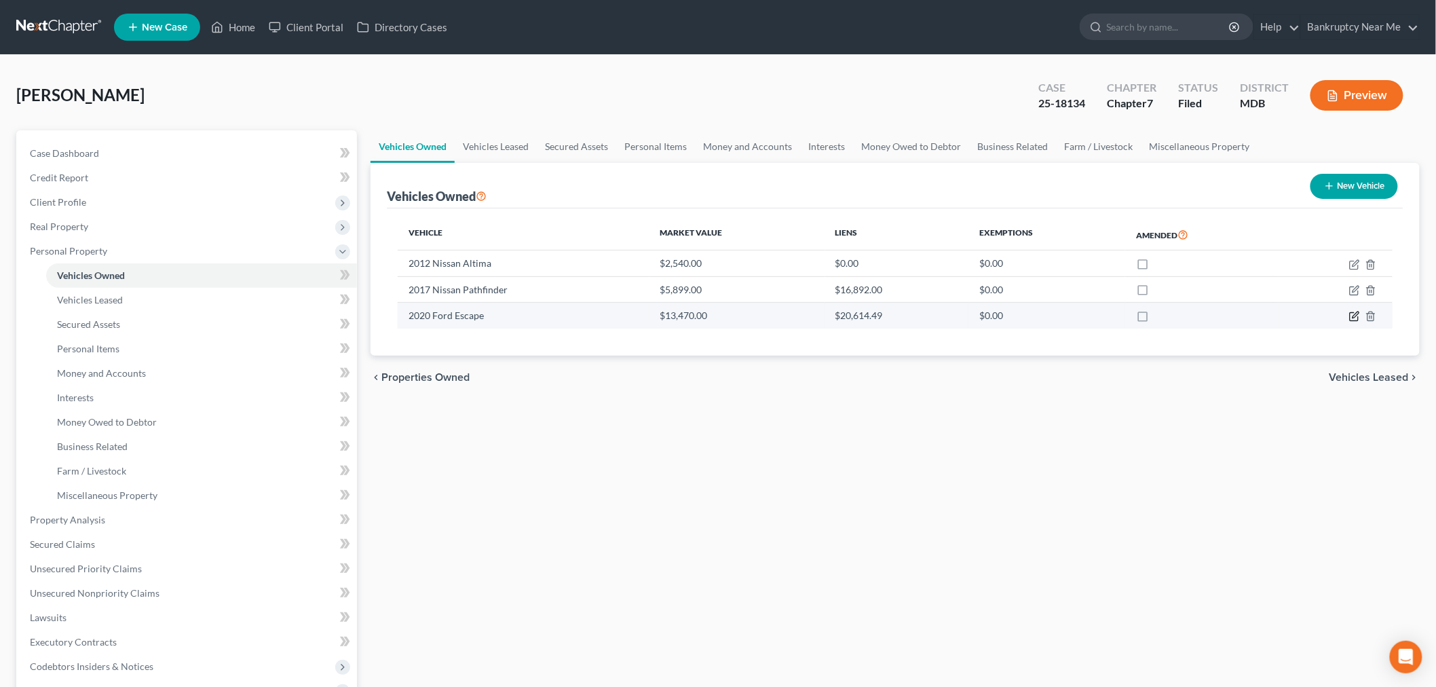
click at [1360, 311] on icon "button" at bounding box center [1355, 316] width 11 height 11
select select "0"
select select "6"
select select "0"
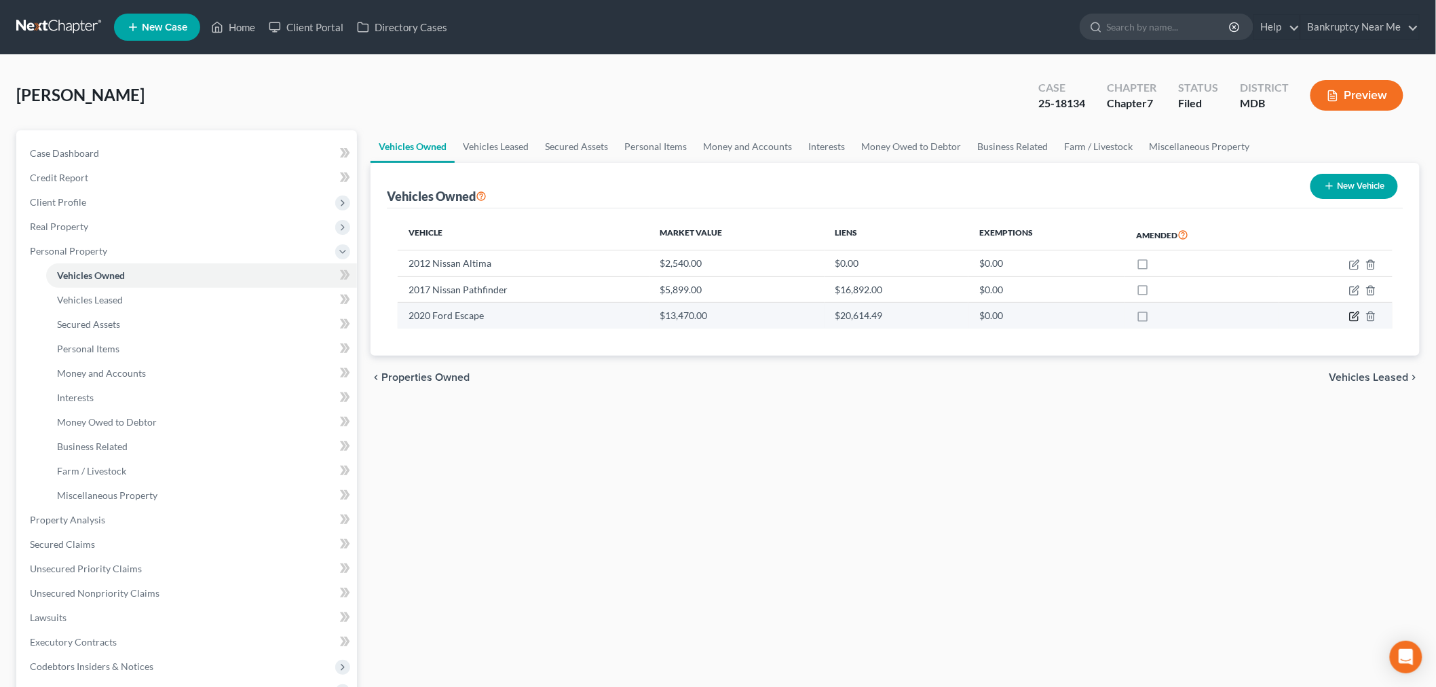
select select "46"
select select "0"
select select "4"
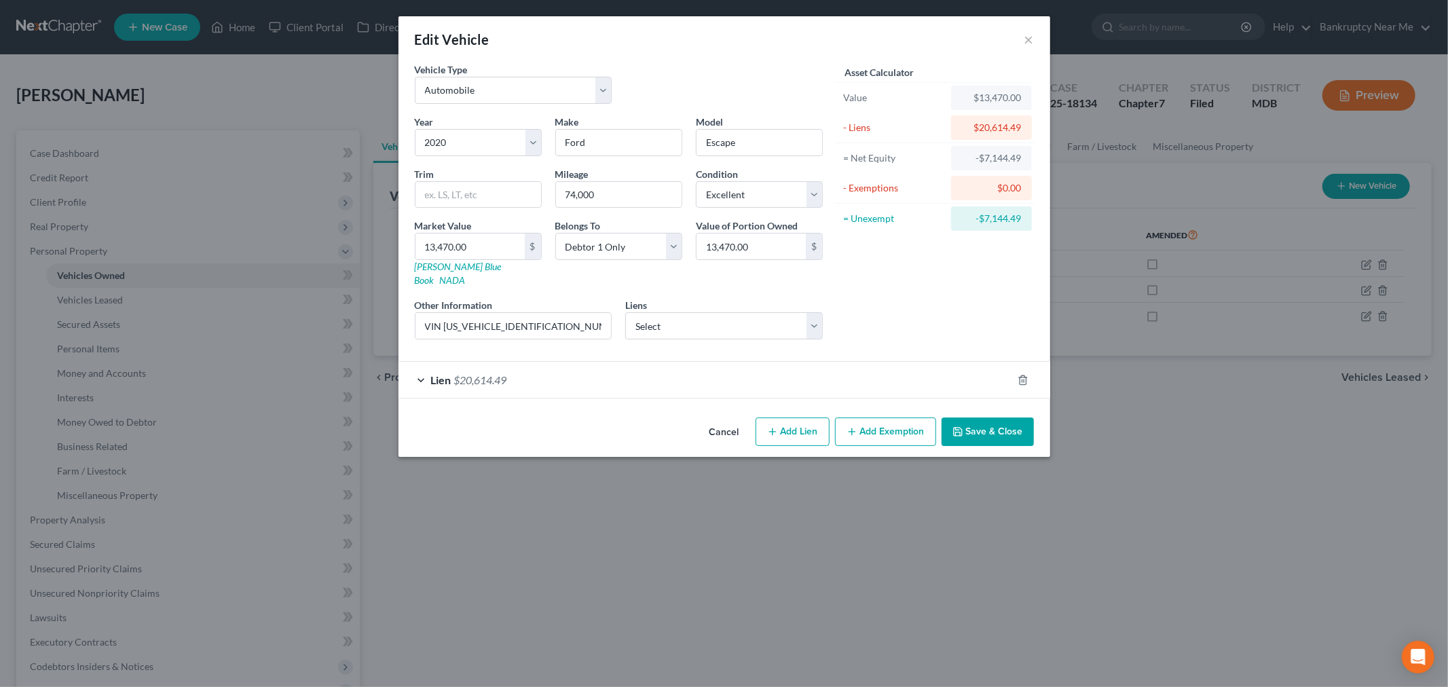
drag, startPoint x: 809, startPoint y: 357, endPoint x: 833, endPoint y: 348, distance: 26.0
click at [809, 362] on div "Lien $20,614.49" at bounding box center [705, 380] width 614 height 36
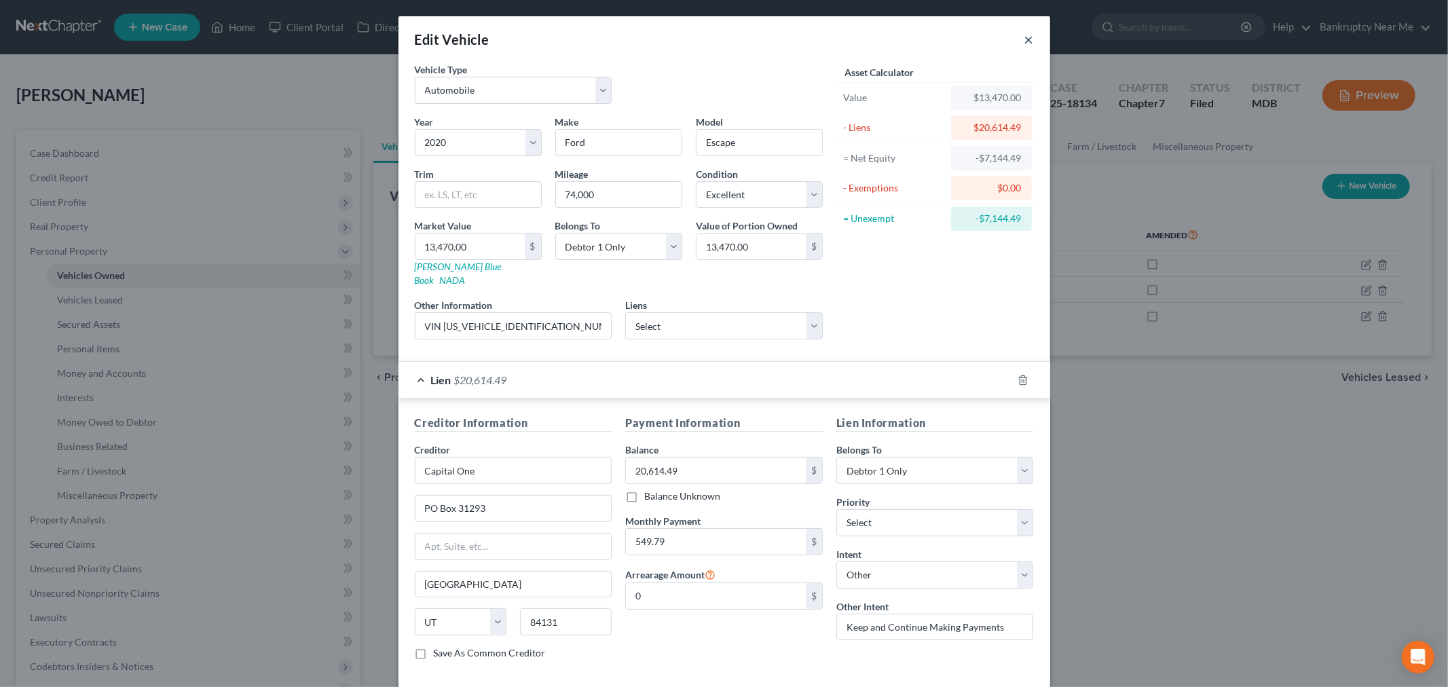
click at [1024, 35] on button "×" at bounding box center [1029, 39] width 10 height 16
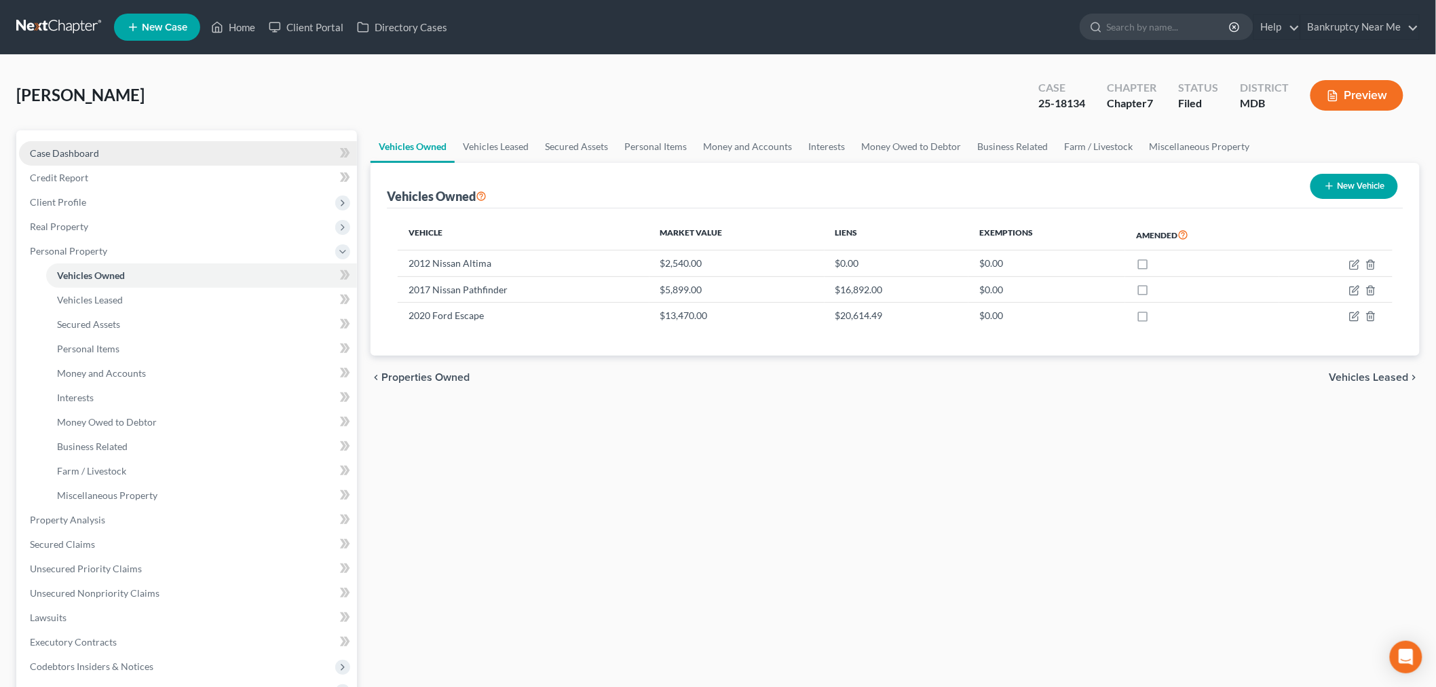
click at [168, 138] on div "Case Dashboard Payments Invoices Payments Payments Credit Report Client Profile…" at bounding box center [186, 483] width 341 height 706
click at [166, 146] on link "Case Dashboard" at bounding box center [188, 153] width 338 height 24
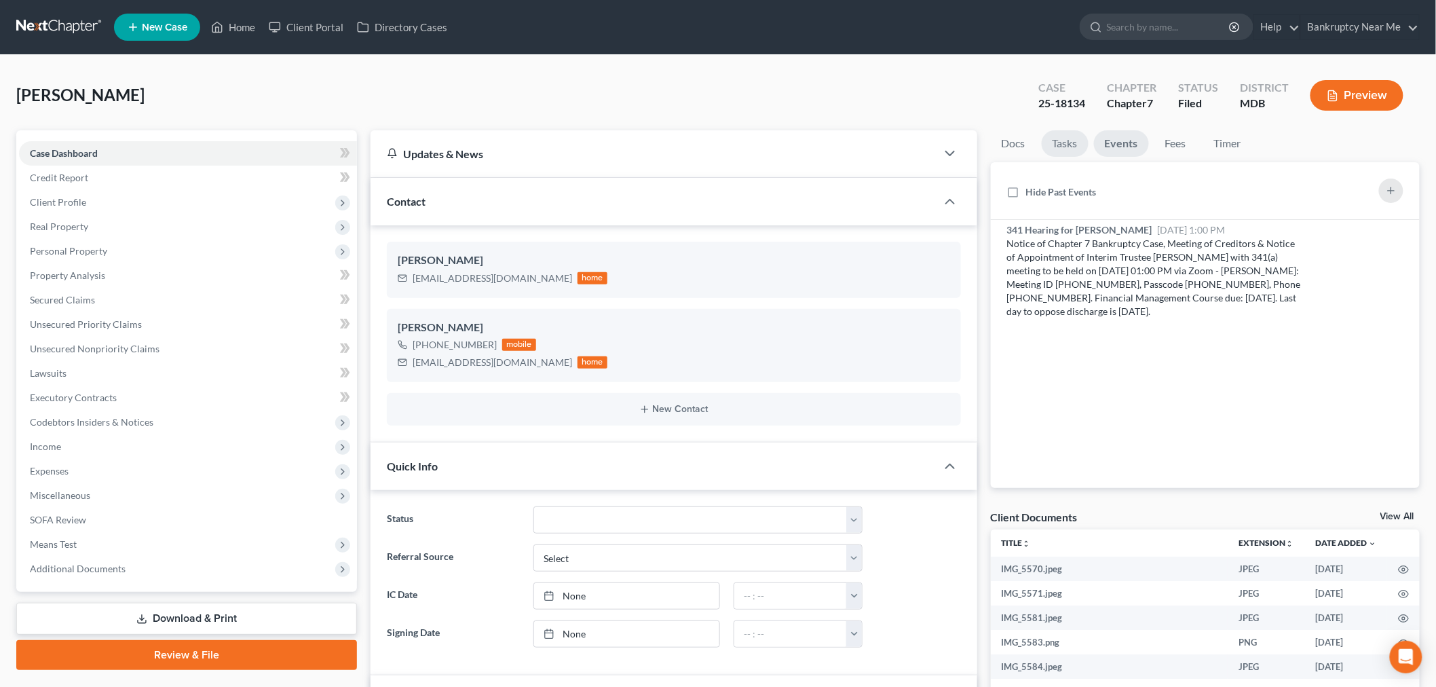
scroll to position [19899, 0]
click at [1051, 145] on link "Tasks" at bounding box center [1065, 143] width 47 height 26
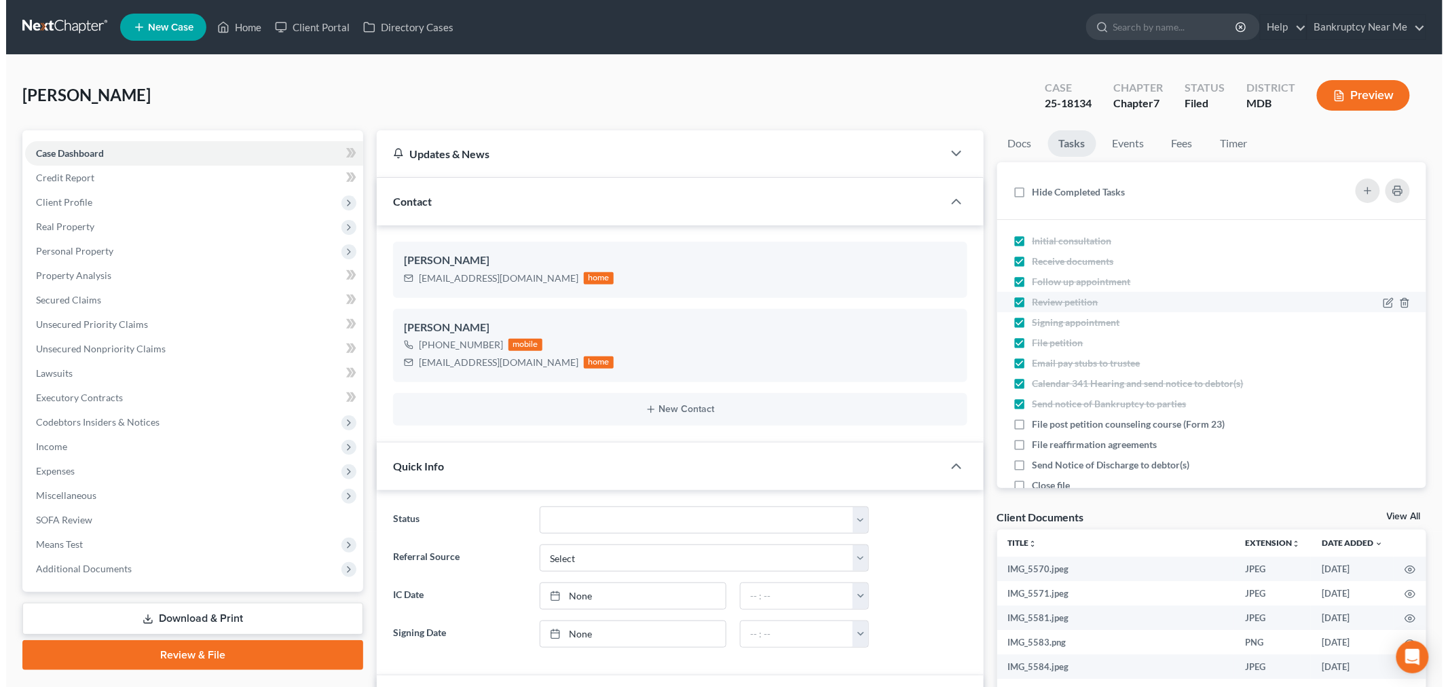
scroll to position [104, 0]
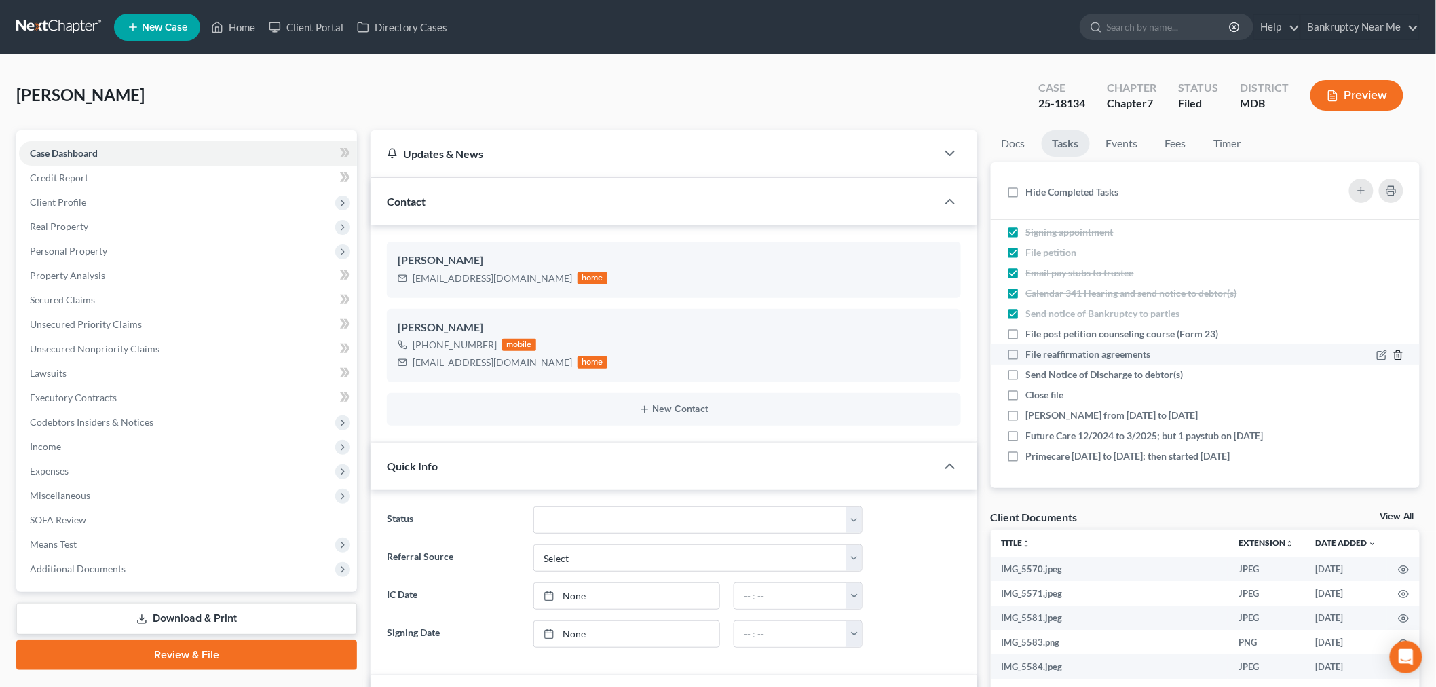
click at [1393, 350] on icon "button" at bounding box center [1398, 355] width 11 height 11
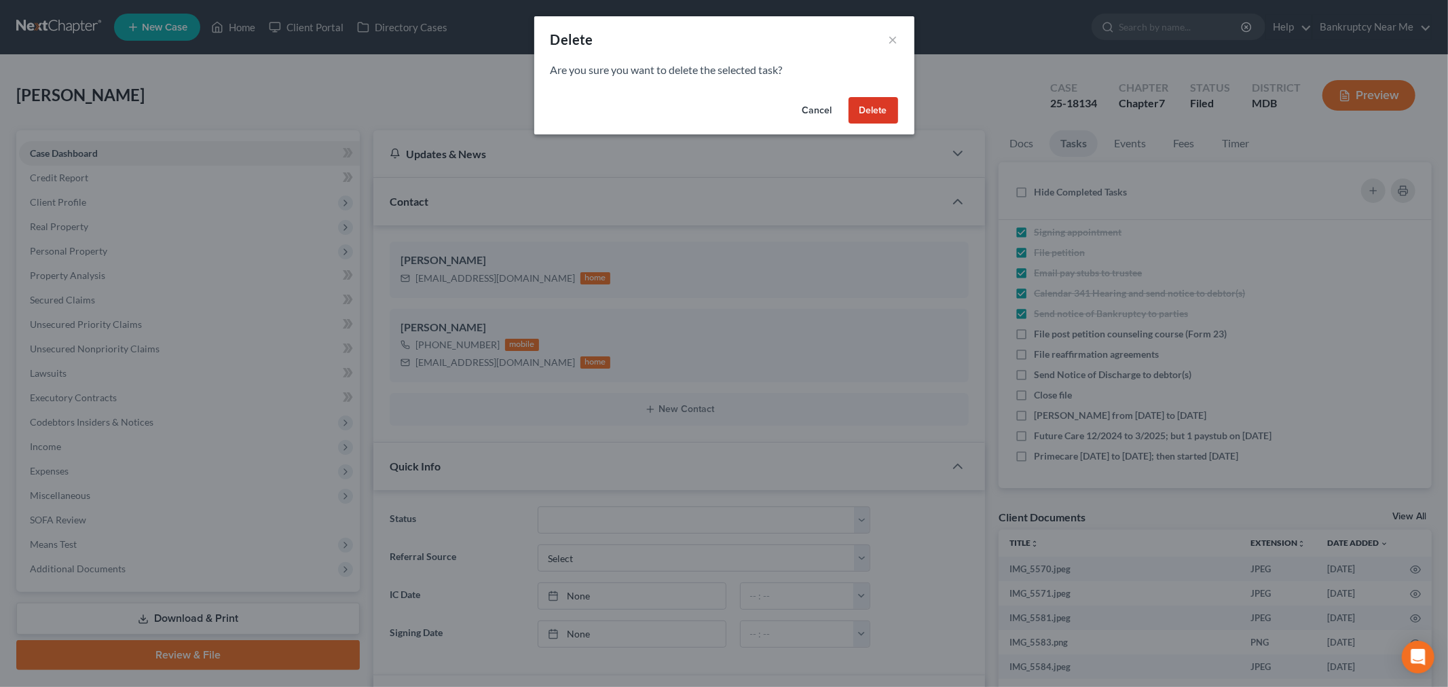
scroll to position [90, 0]
click at [846, 107] on div "Cancel Delete" at bounding box center [724, 113] width 380 height 43
click at [886, 100] on button "Delete" at bounding box center [874, 110] width 50 height 27
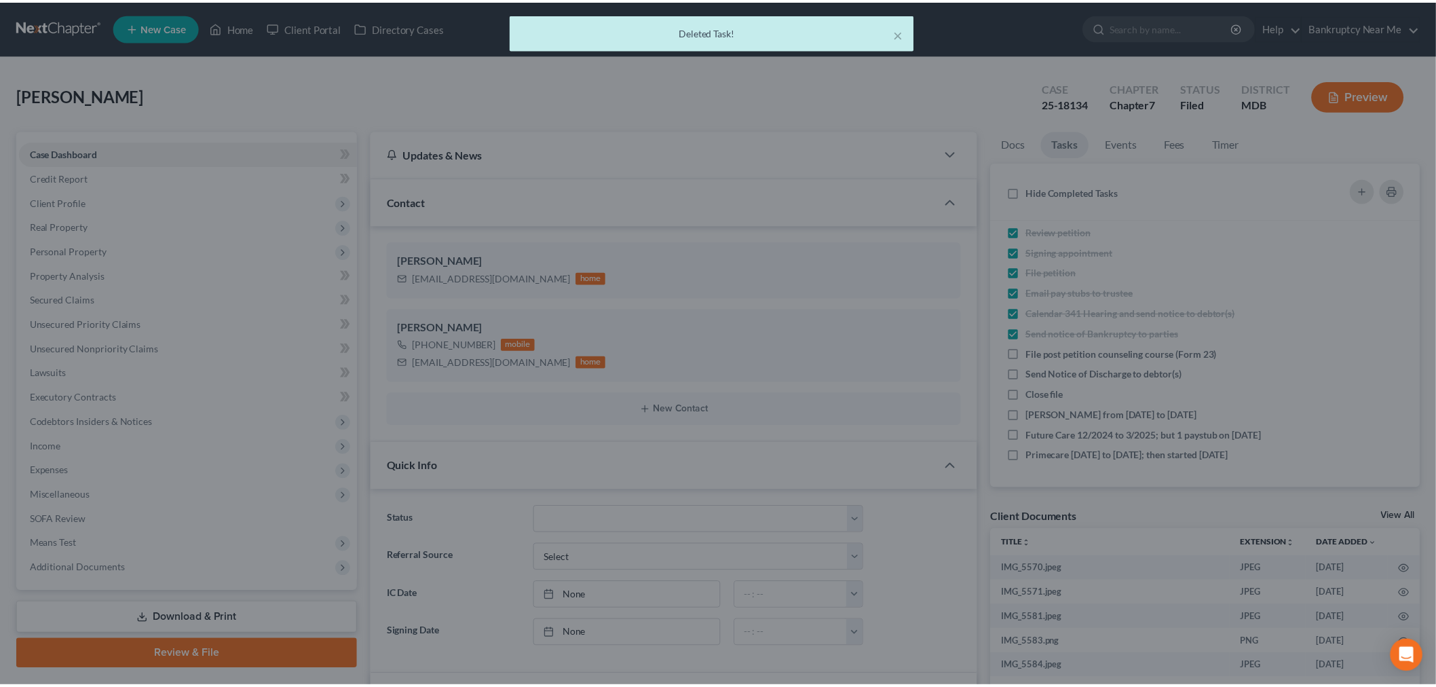
scroll to position [84, 0]
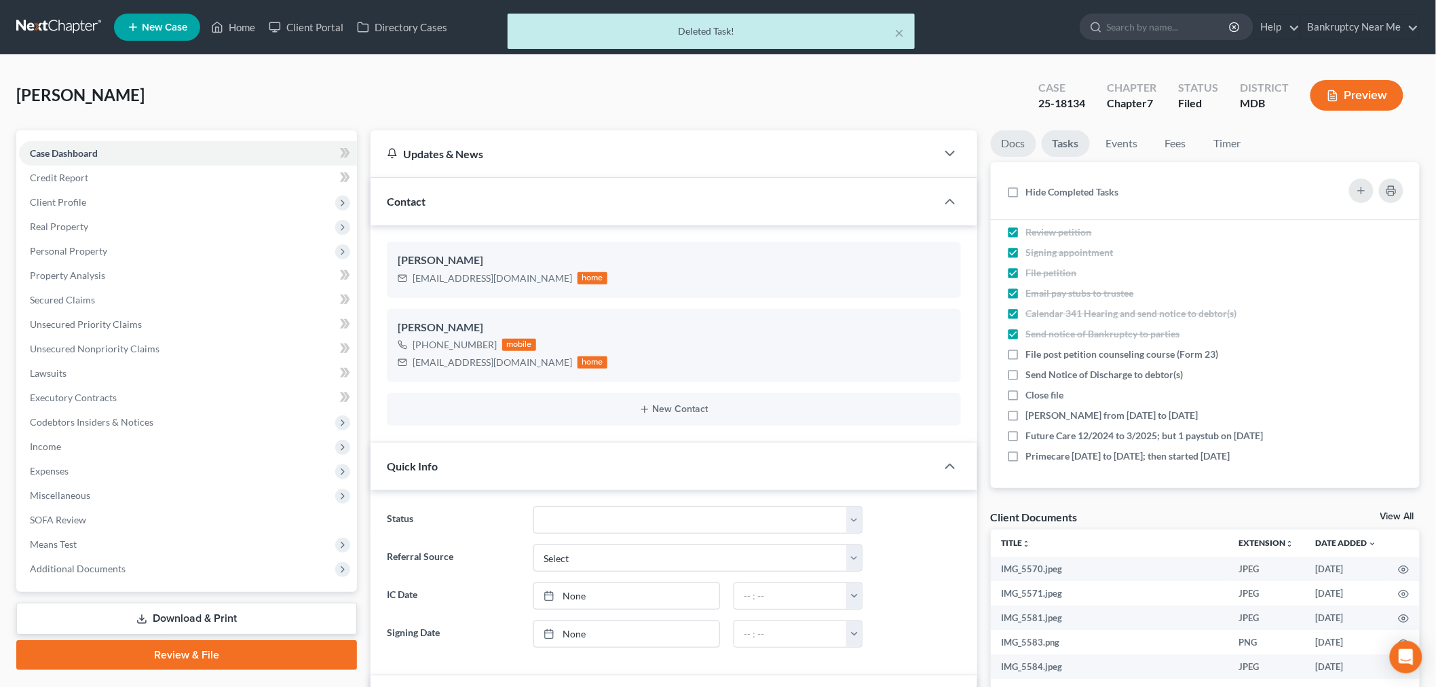
click at [1028, 138] on link "Docs" at bounding box center [1013, 143] width 45 height 26
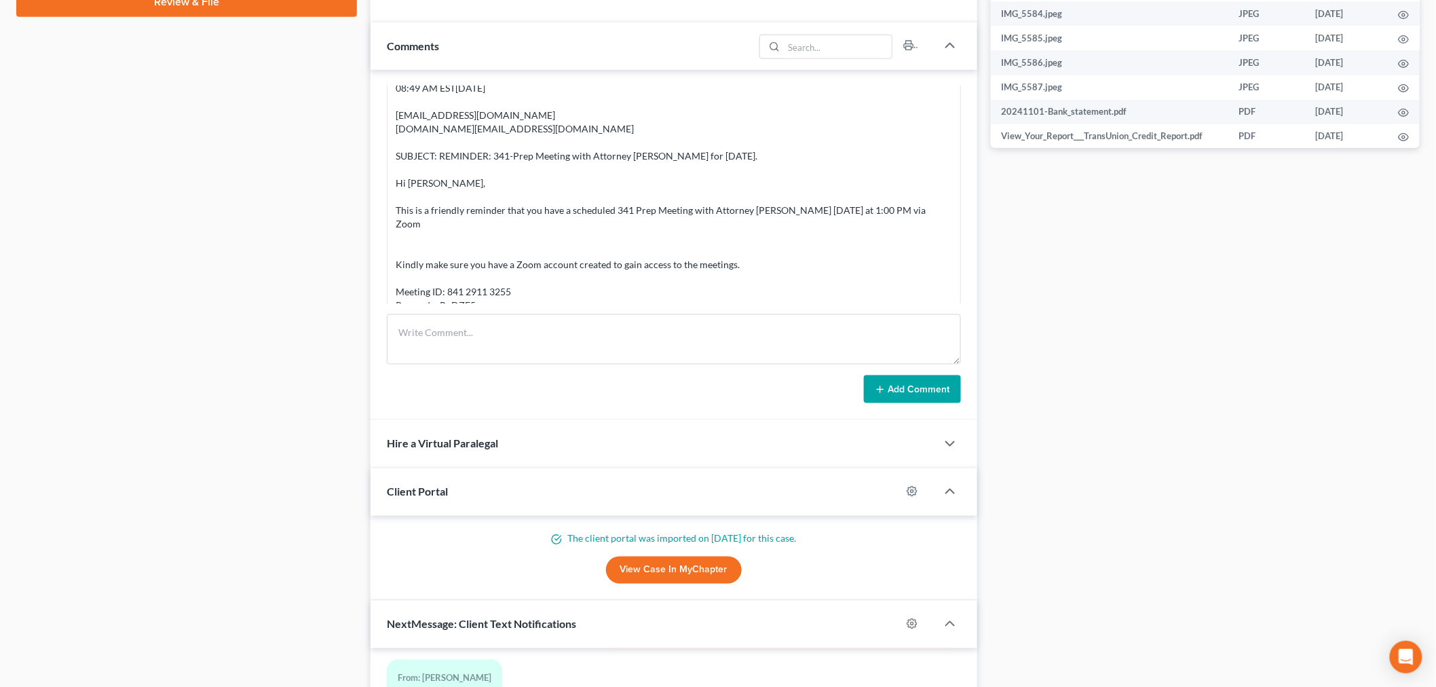
scroll to position [452, 0]
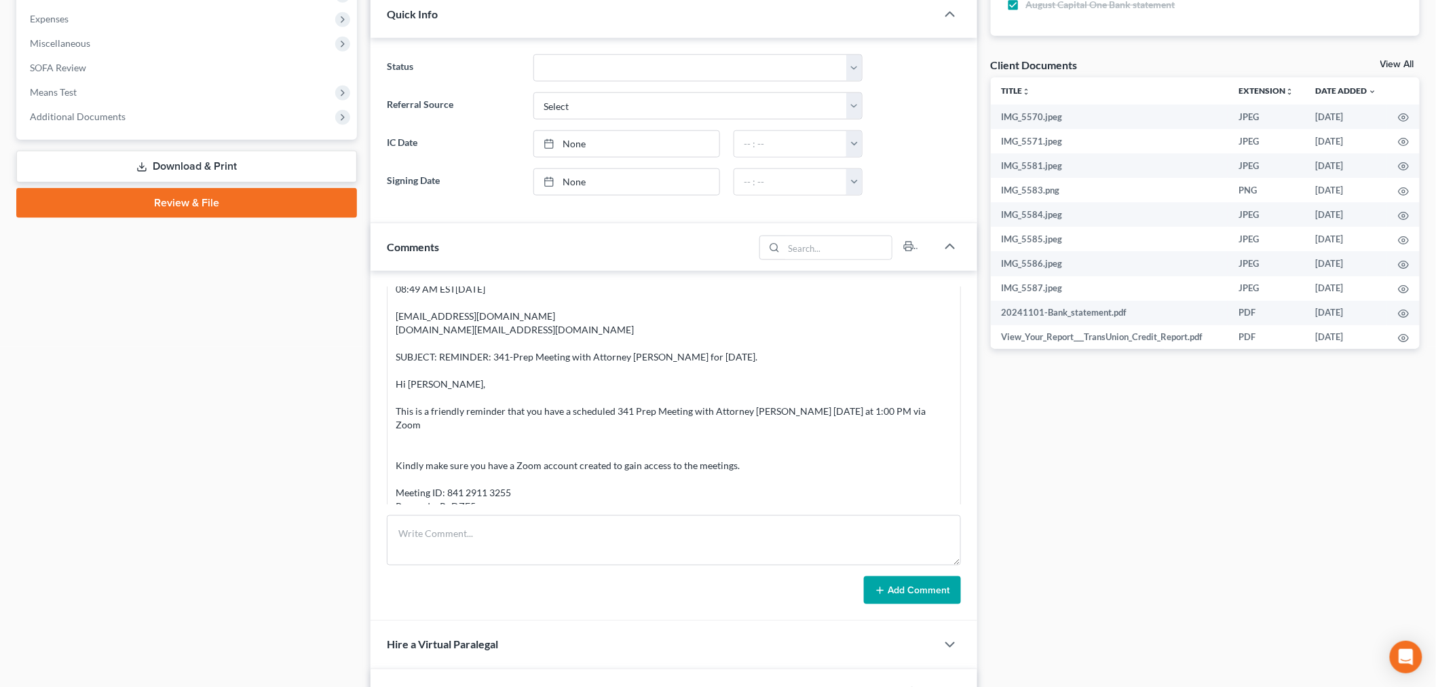
click at [804, 462] on div "08:49 AM EST, 10/07/2025 rajimama17@yahoo.com mrs.sjulius@yahoo.com SUBJECT: RE…" at bounding box center [674, 397] width 557 height 231
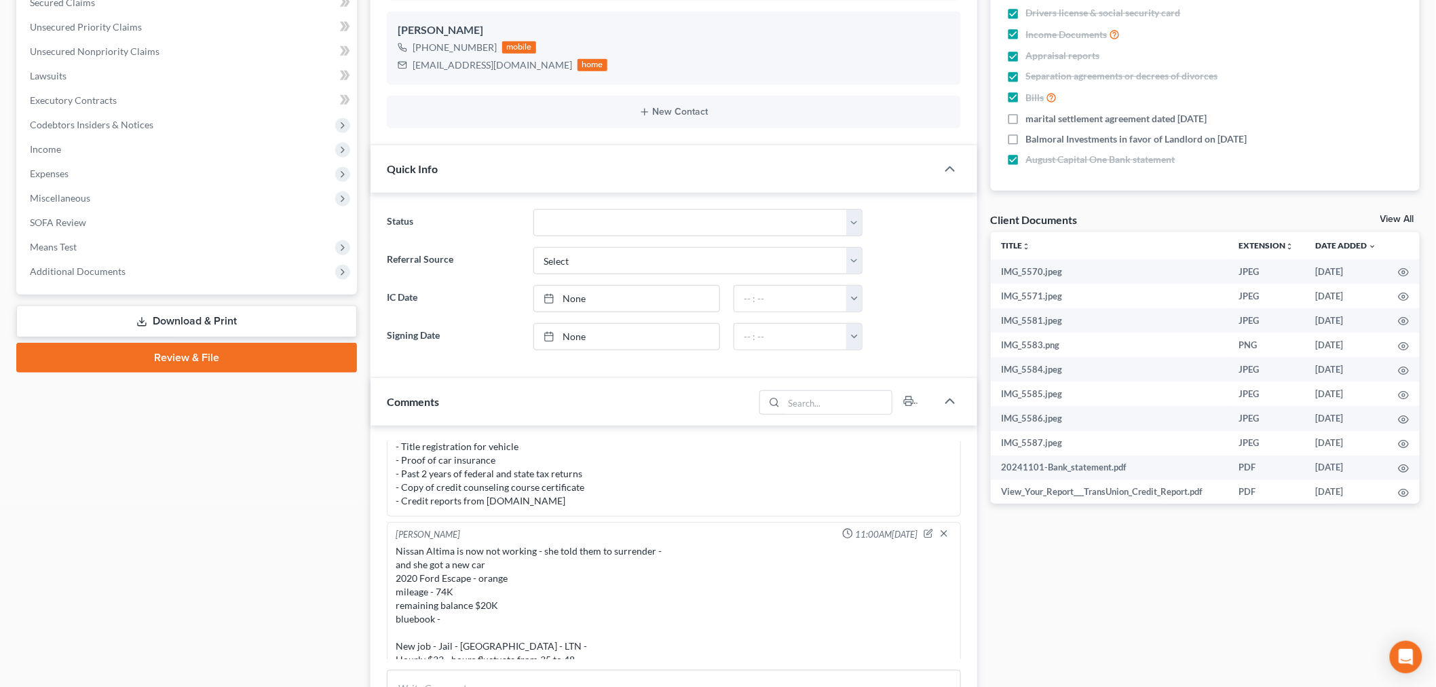
scroll to position [151, 0]
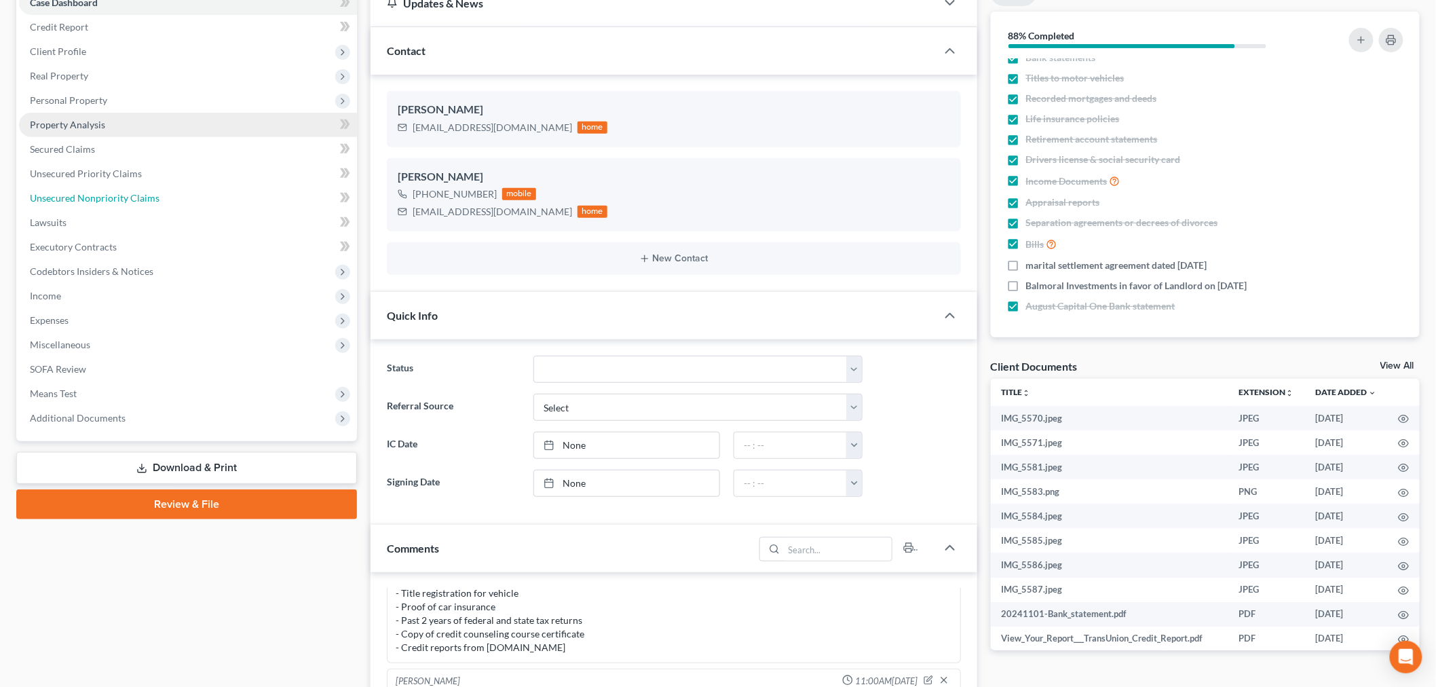
drag, startPoint x: 157, startPoint y: 204, endPoint x: 134, endPoint y: 239, distance: 42.2
click at [157, 204] on link "Unsecured Nonpriority Claims" at bounding box center [188, 198] width 338 height 24
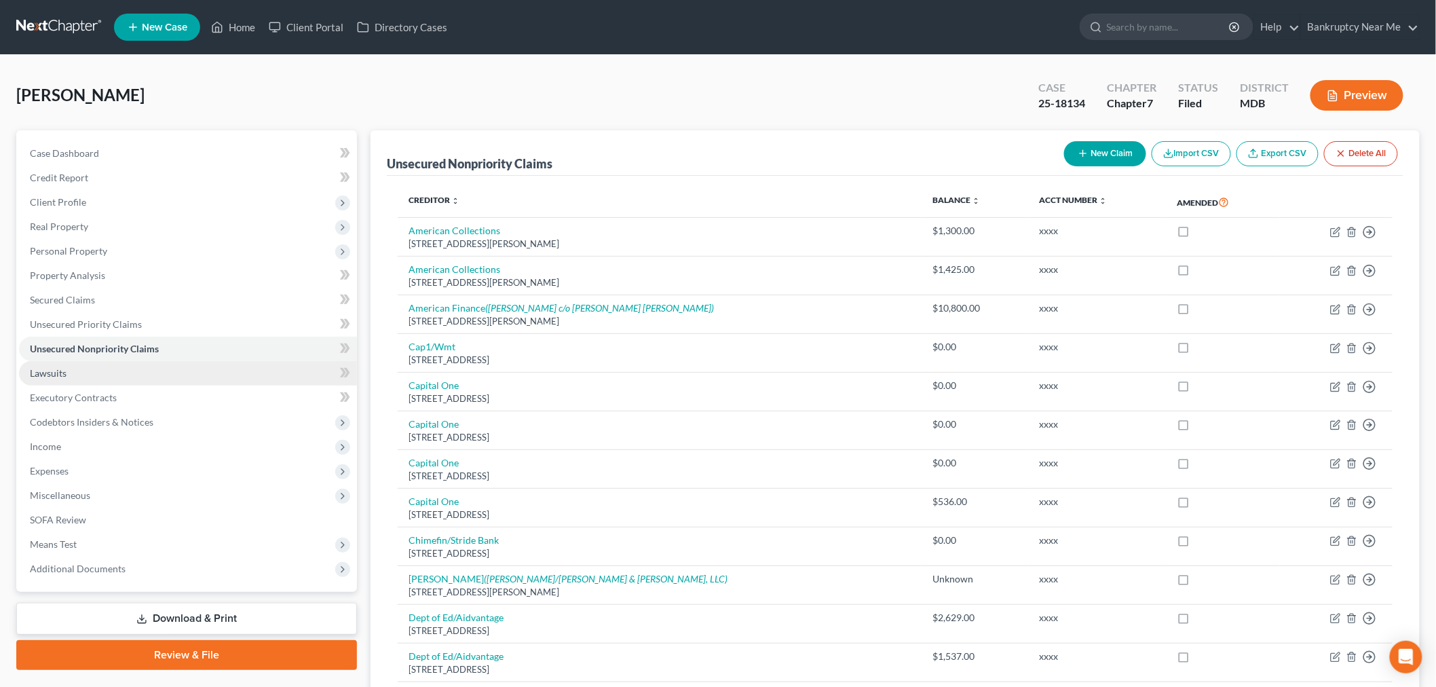
click at [100, 368] on link "Lawsuits" at bounding box center [188, 373] width 338 height 24
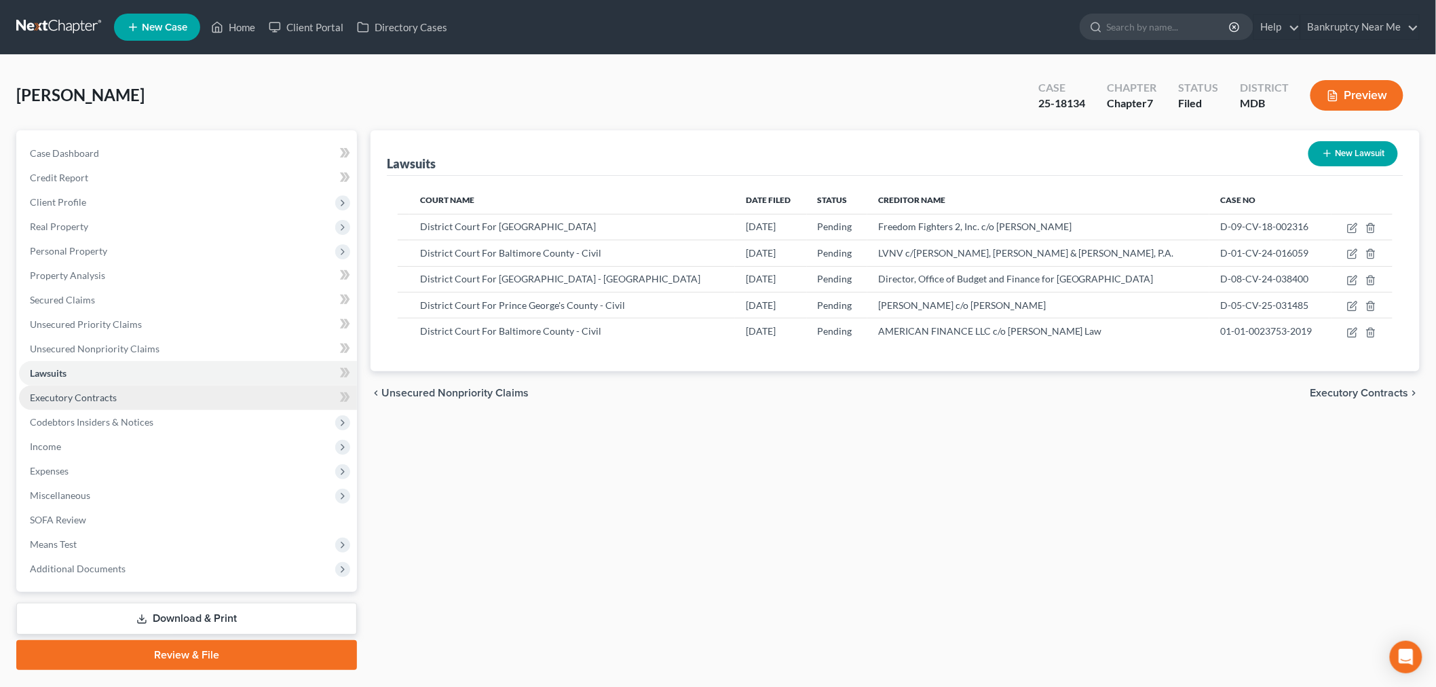
drag, startPoint x: 102, startPoint y: 401, endPoint x: 109, endPoint y: 398, distance: 7.3
click at [100, 401] on span "Executory Contracts" at bounding box center [73, 398] width 87 height 12
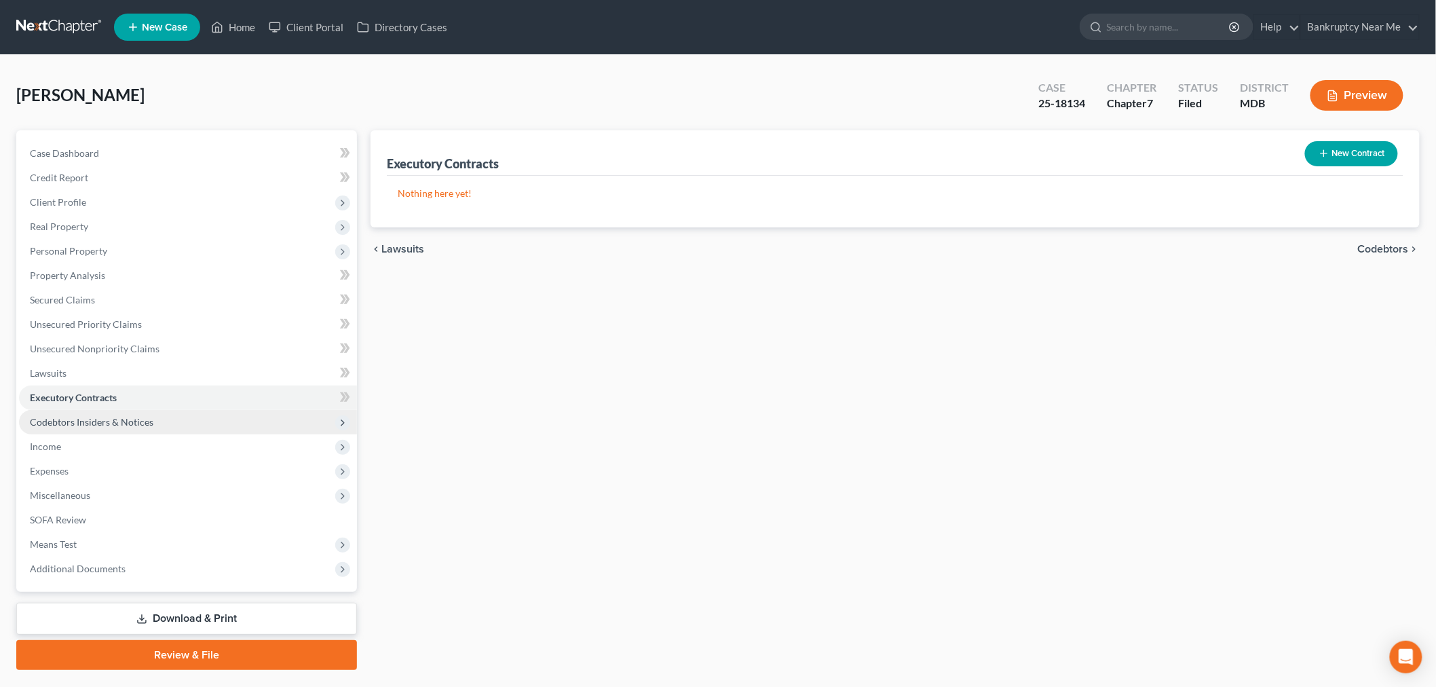
click at [120, 412] on span "Codebtors Insiders & Notices" at bounding box center [188, 422] width 338 height 24
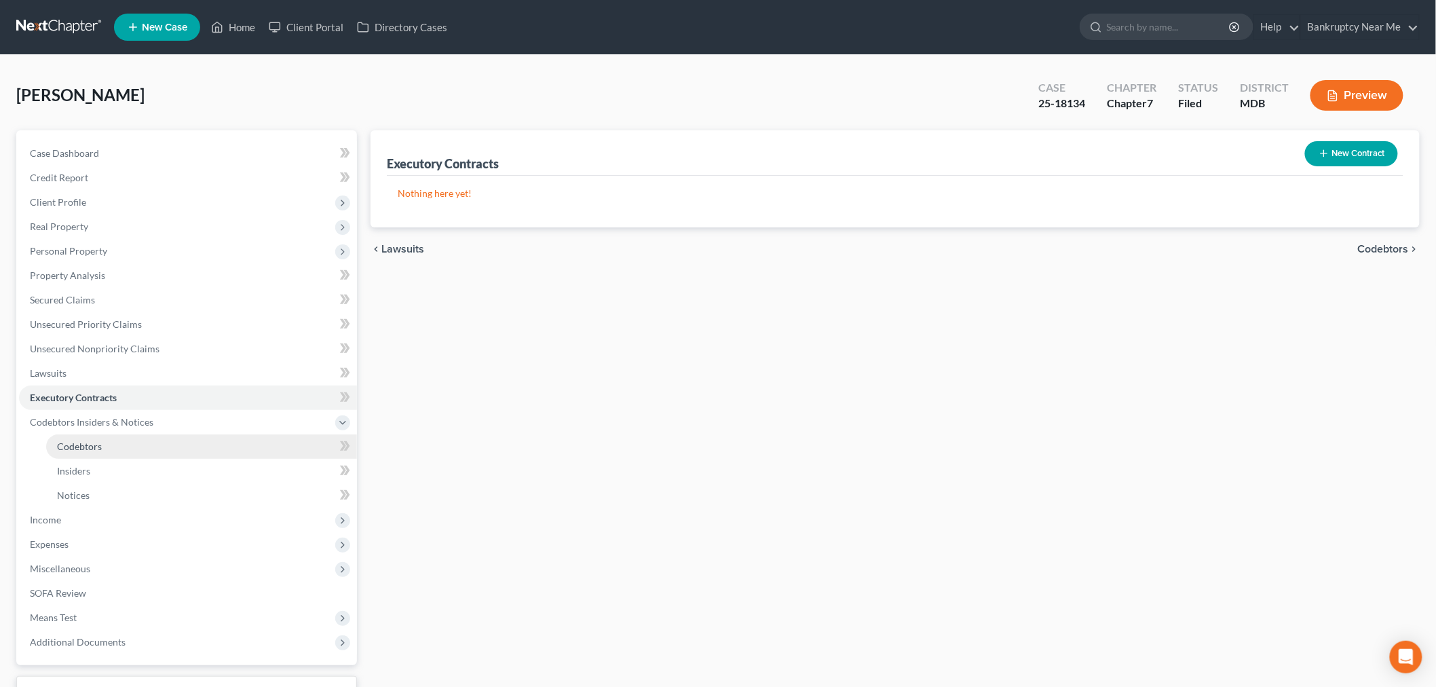
click at [117, 455] on link "Codebtors" at bounding box center [201, 446] width 311 height 24
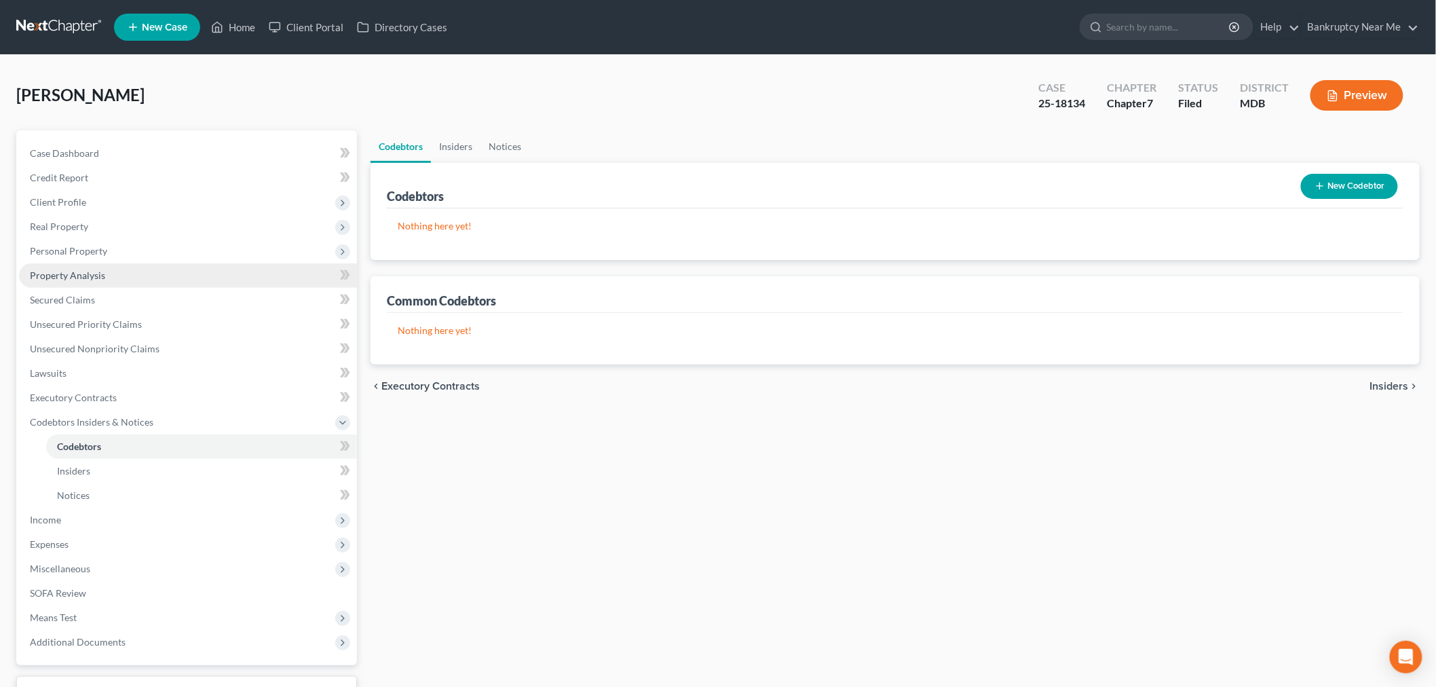
click at [170, 268] on link "Property Analysis" at bounding box center [188, 275] width 338 height 24
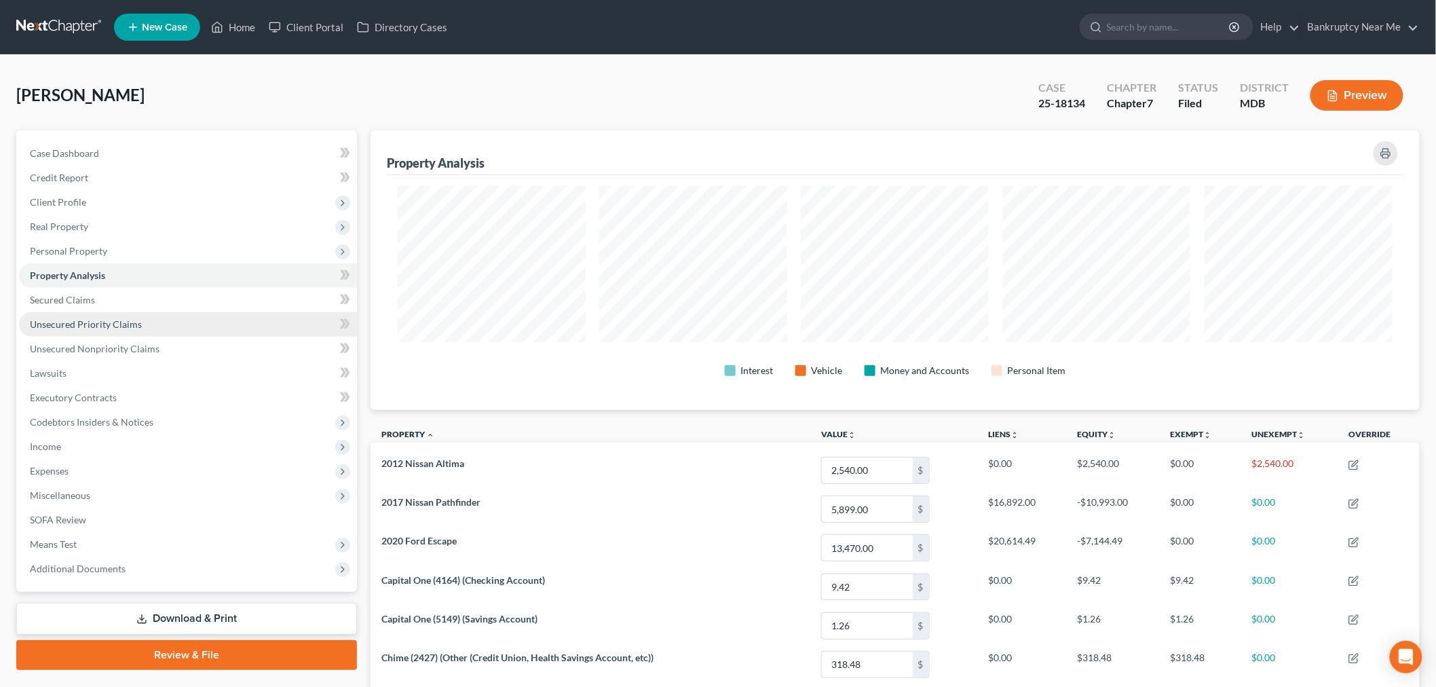
click at [141, 324] on link "Unsecured Priority Claims" at bounding box center [188, 324] width 338 height 24
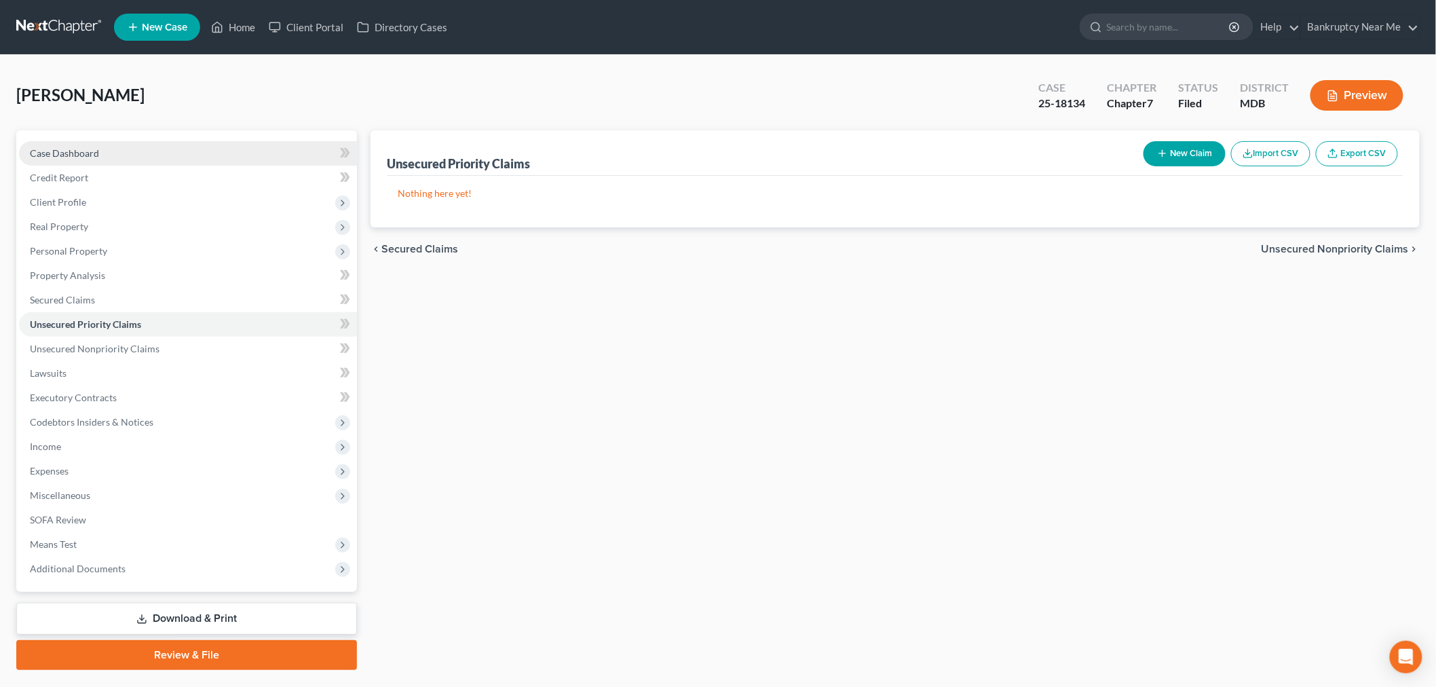
click at [134, 149] on link "Case Dashboard" at bounding box center [188, 153] width 338 height 24
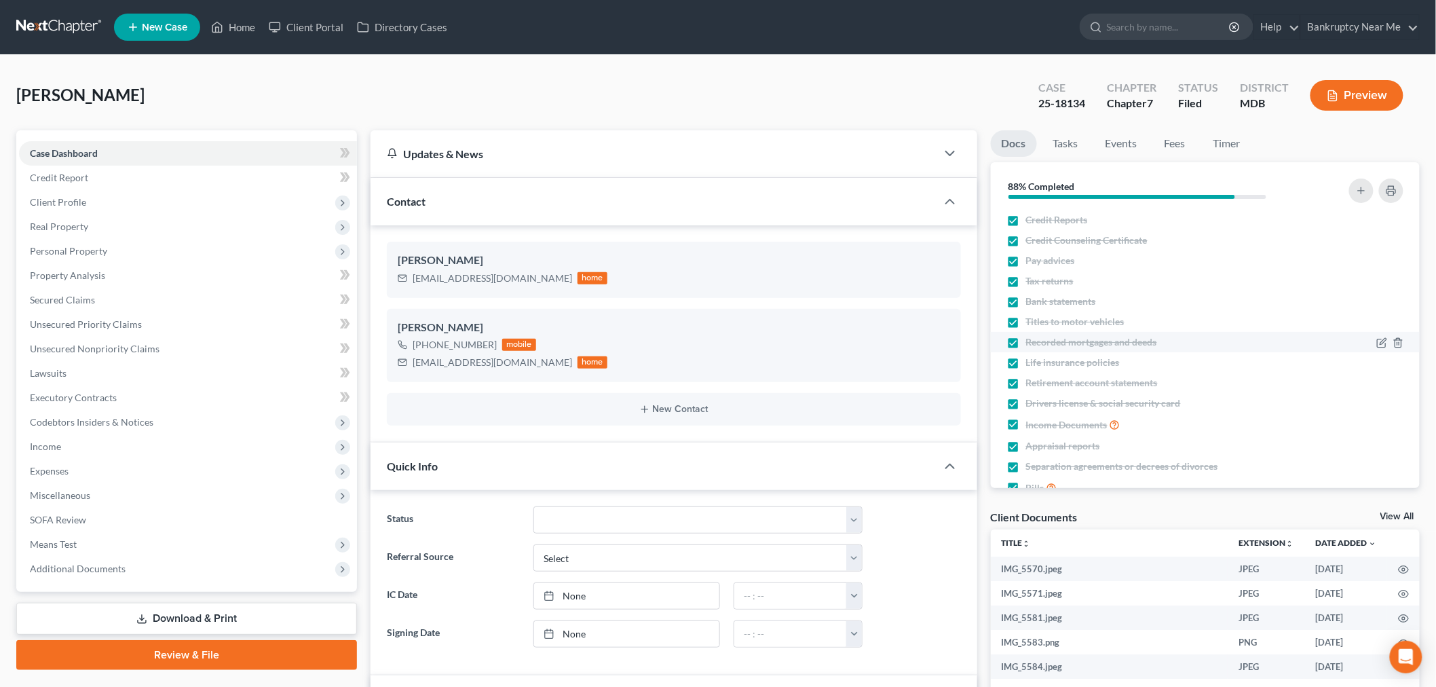
scroll to position [1466, 0]
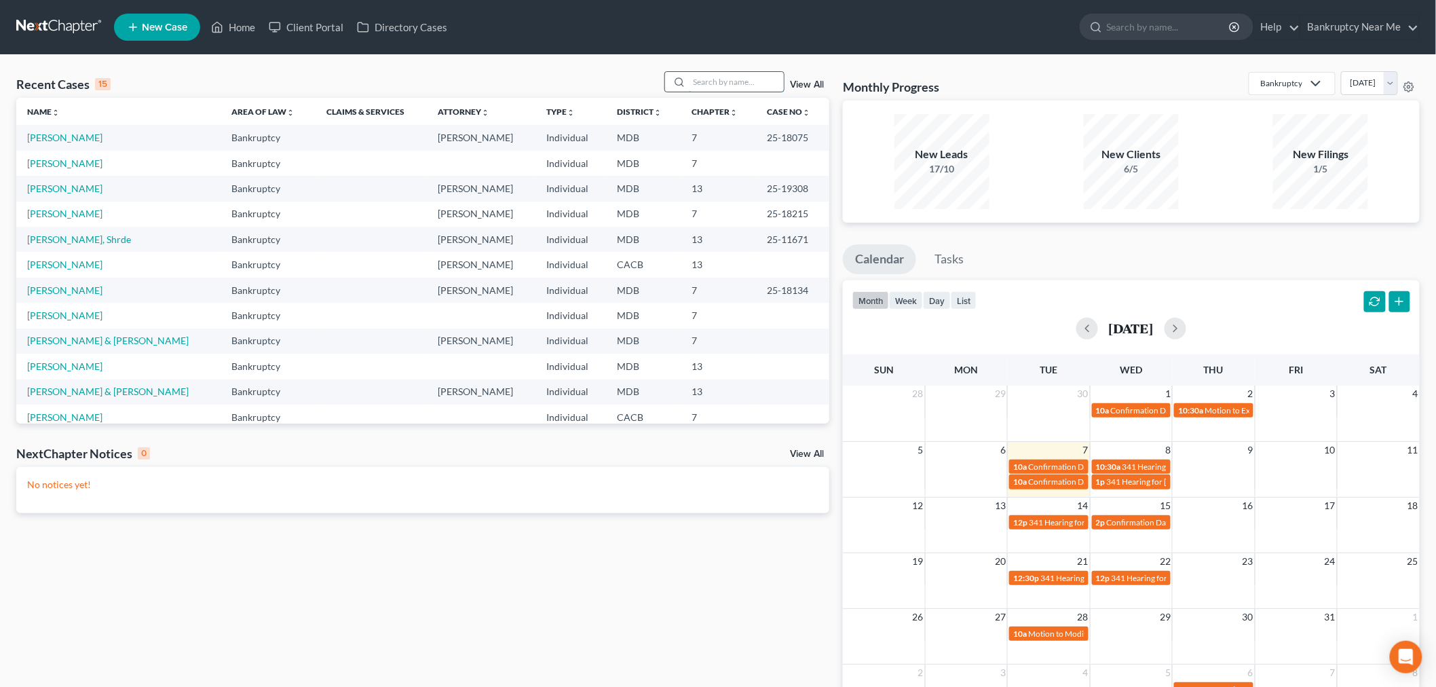
click at [709, 79] on input "search" at bounding box center [736, 82] width 95 height 20
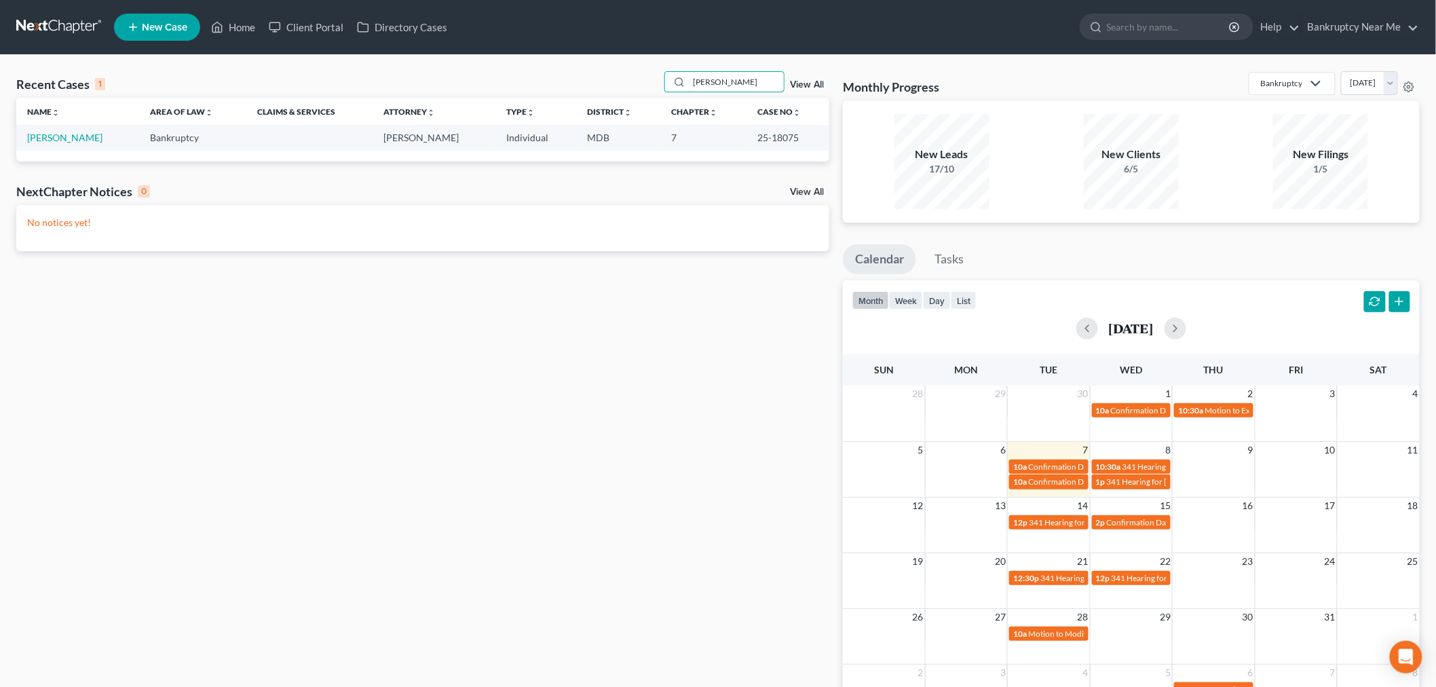
type input "[PERSON_NAME]"
click at [52, 143] on link "[PERSON_NAME]" at bounding box center [64, 138] width 75 height 12
select select "6"
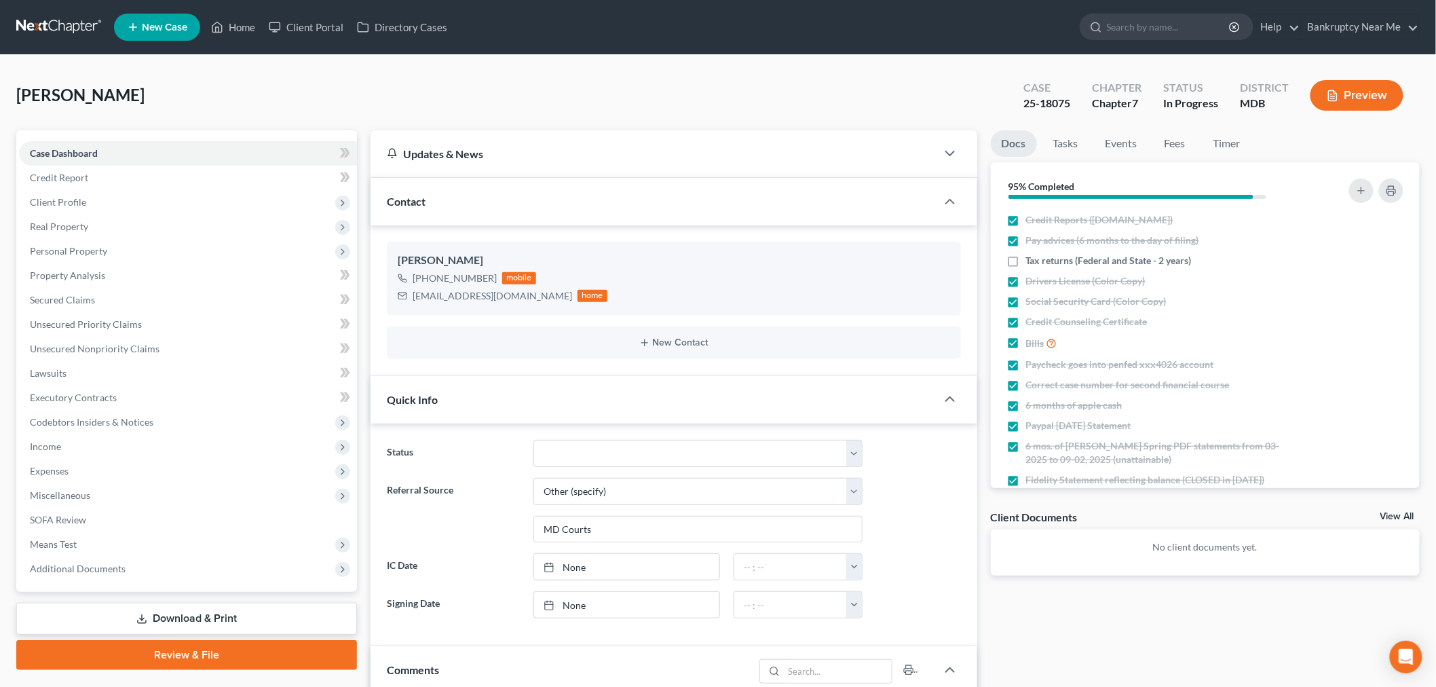
scroll to position [11745, 0]
click at [67, 221] on span "Real Property" at bounding box center [59, 227] width 58 height 12
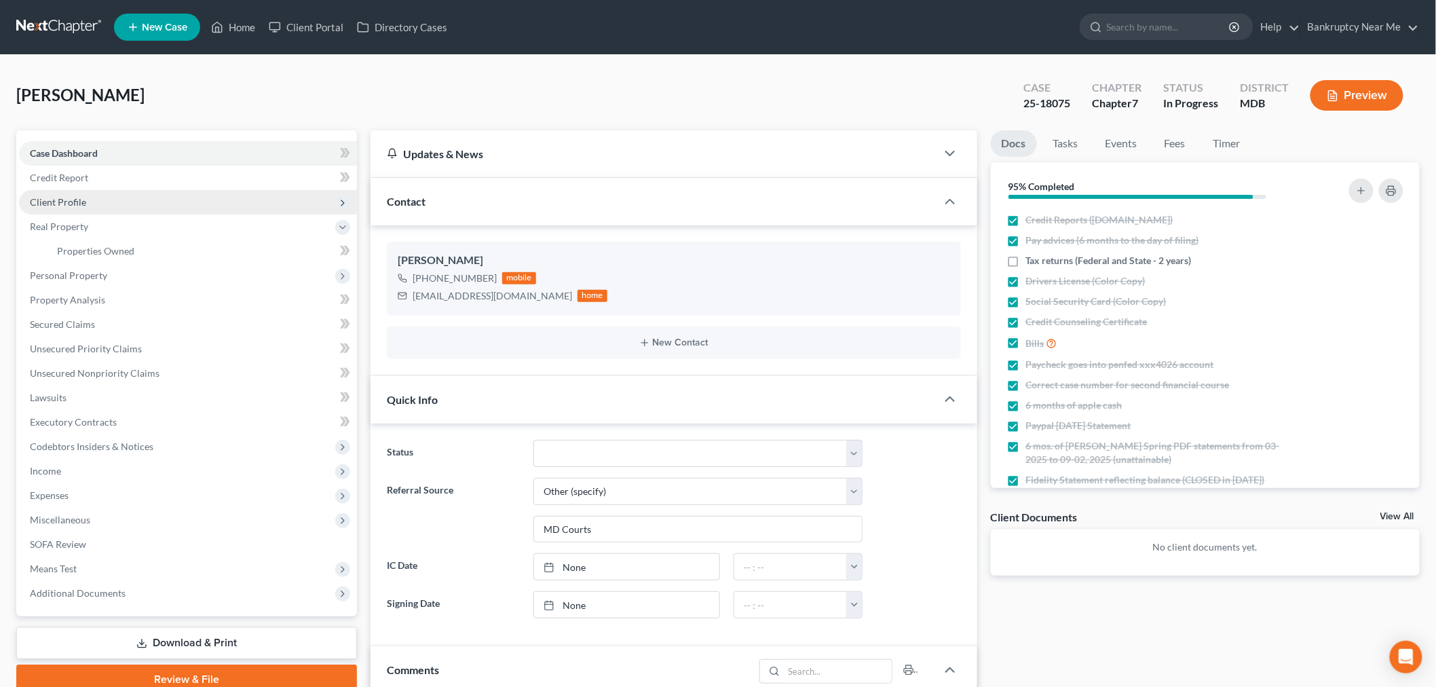
click at [76, 201] on span "Client Profile" at bounding box center [58, 202] width 56 height 12
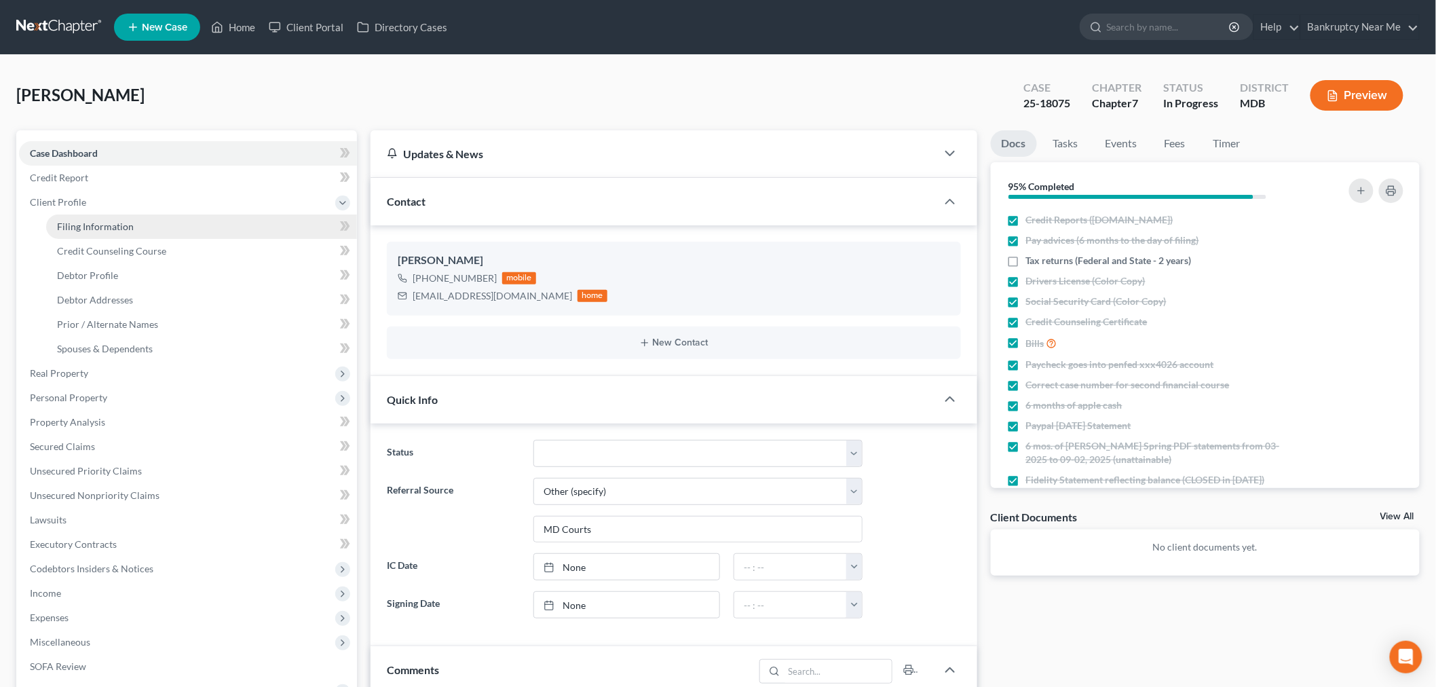
click at [92, 228] on span "Filing Information" at bounding box center [95, 227] width 77 height 12
select select "1"
select select "0"
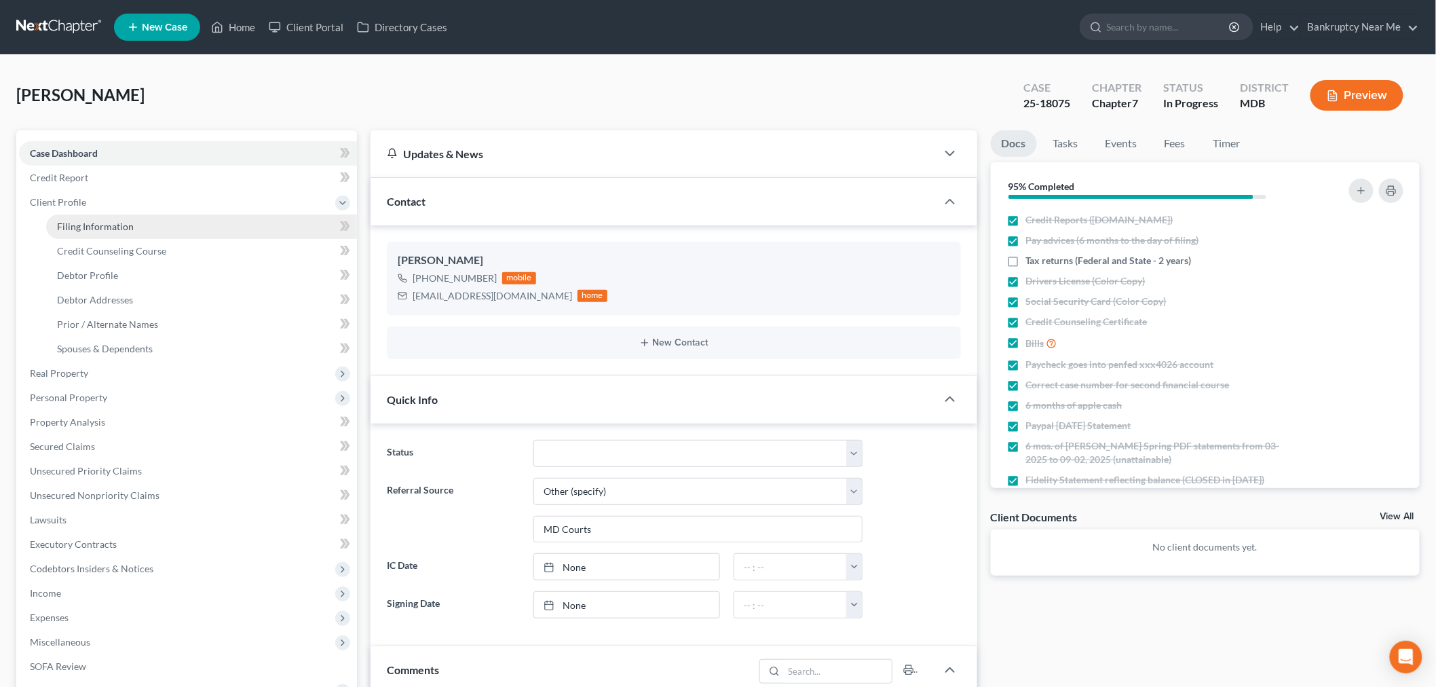
select select "21"
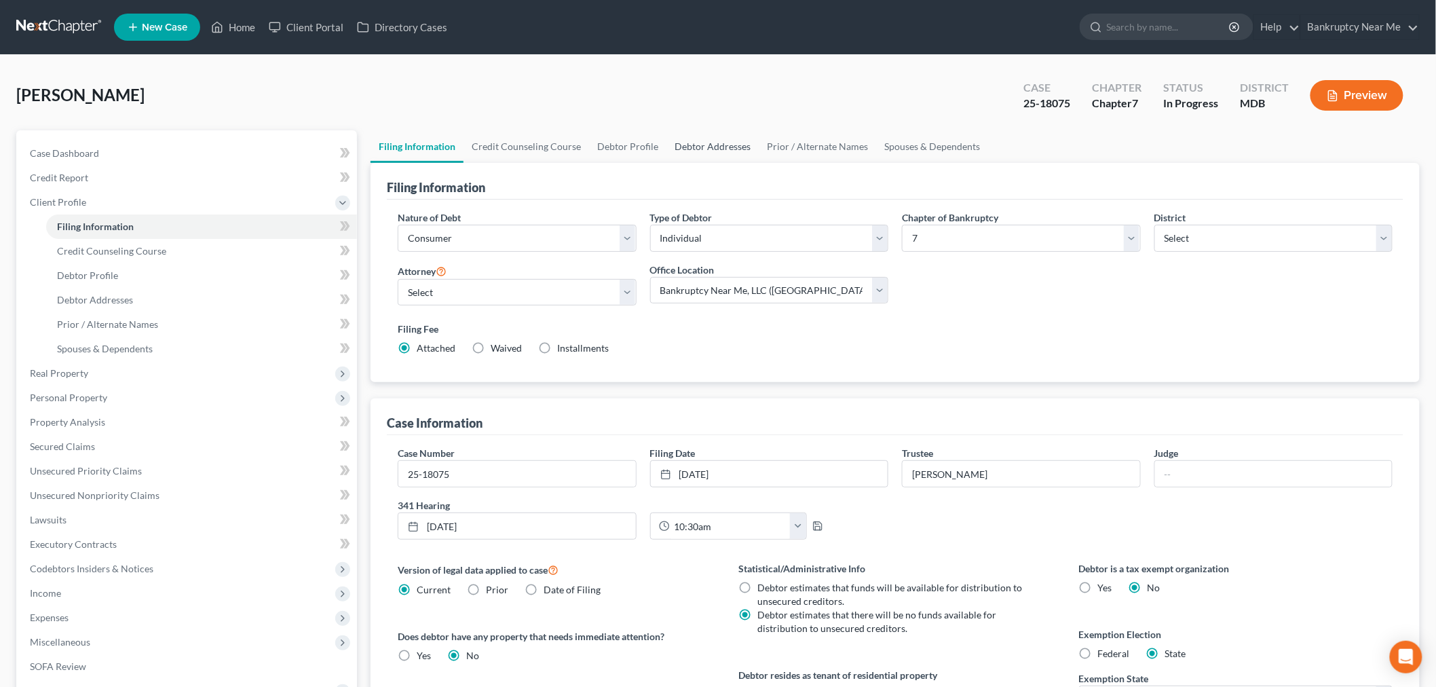
click at [709, 152] on link "Debtor Addresses" at bounding box center [713, 146] width 92 height 33
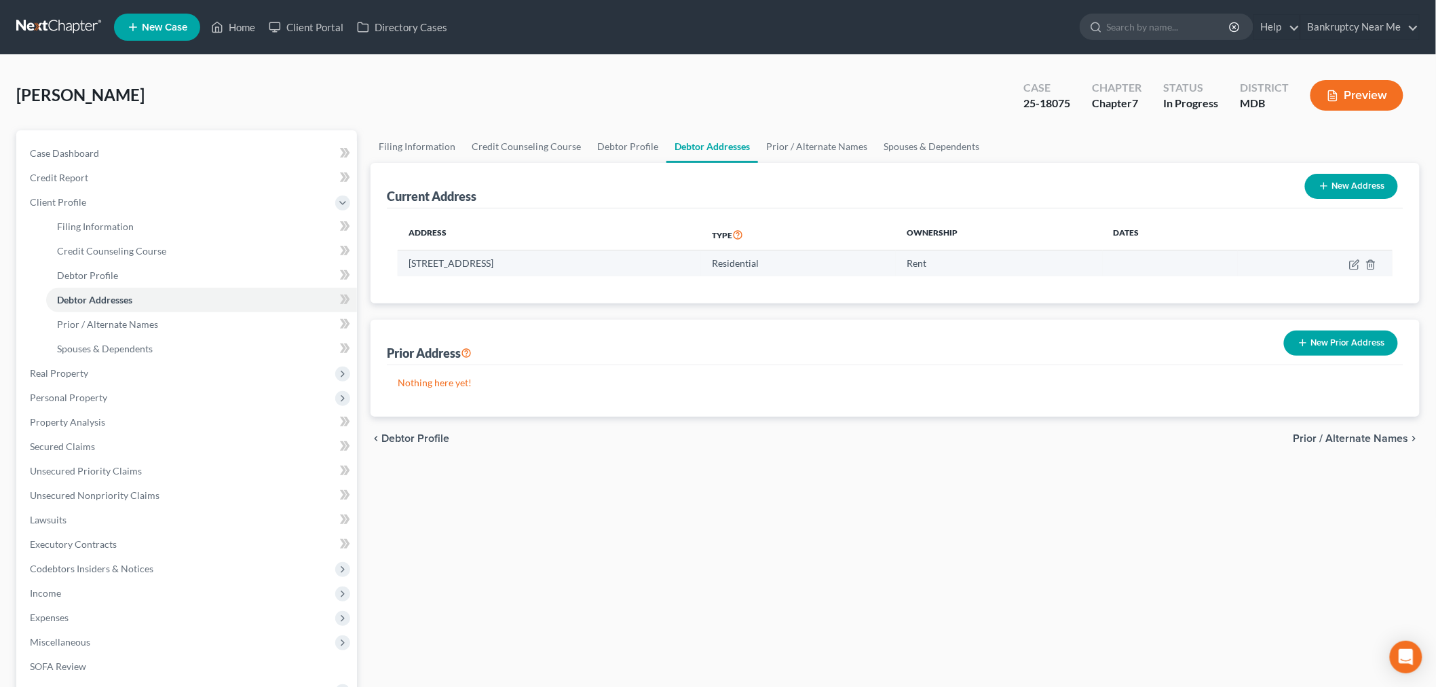
drag, startPoint x: 566, startPoint y: 261, endPoint x: 406, endPoint y: 267, distance: 160.4
click at [406, 267] on td "45 Baileys Court, Silver Spring, MD 20906" at bounding box center [549, 264] width 303 height 26
copy td "45 Baileys Court, Silver Spring, MD 20906"
click at [596, 136] on link "Debtor Profile" at bounding box center [627, 146] width 77 height 33
select select "0"
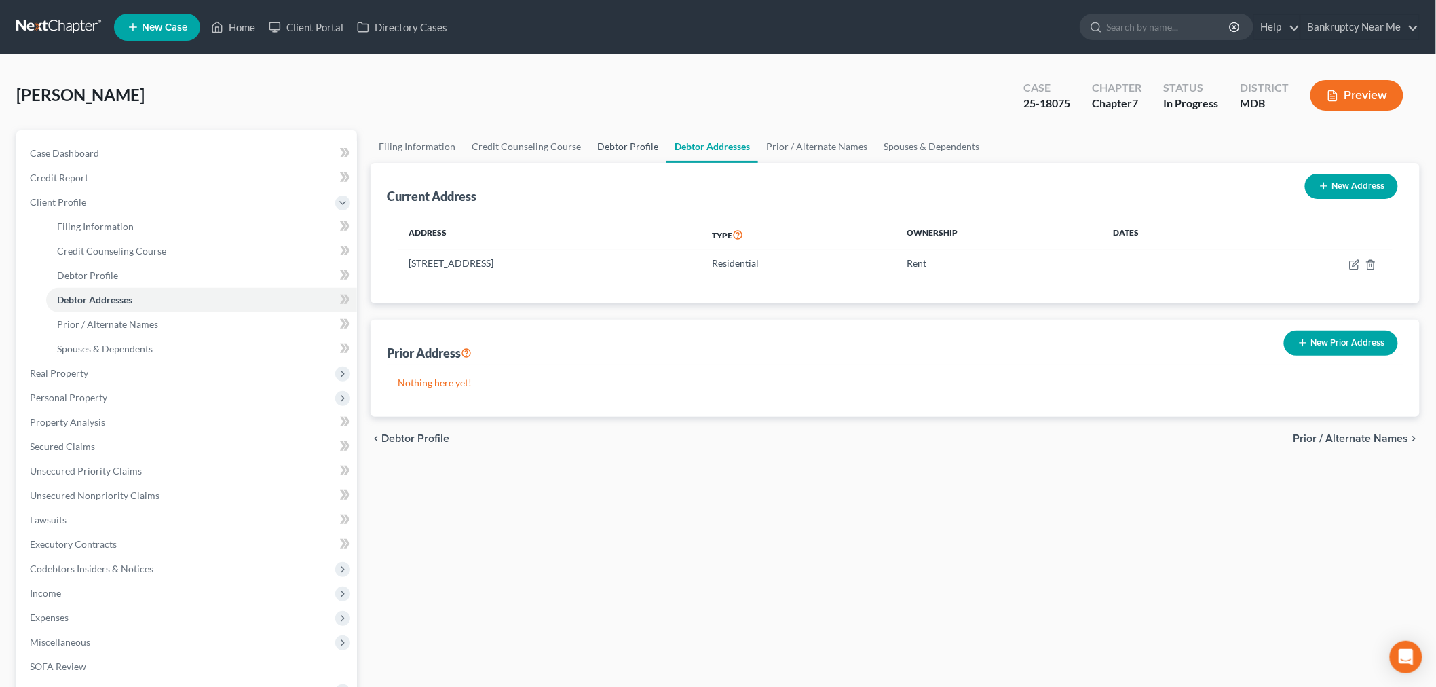
select select "0"
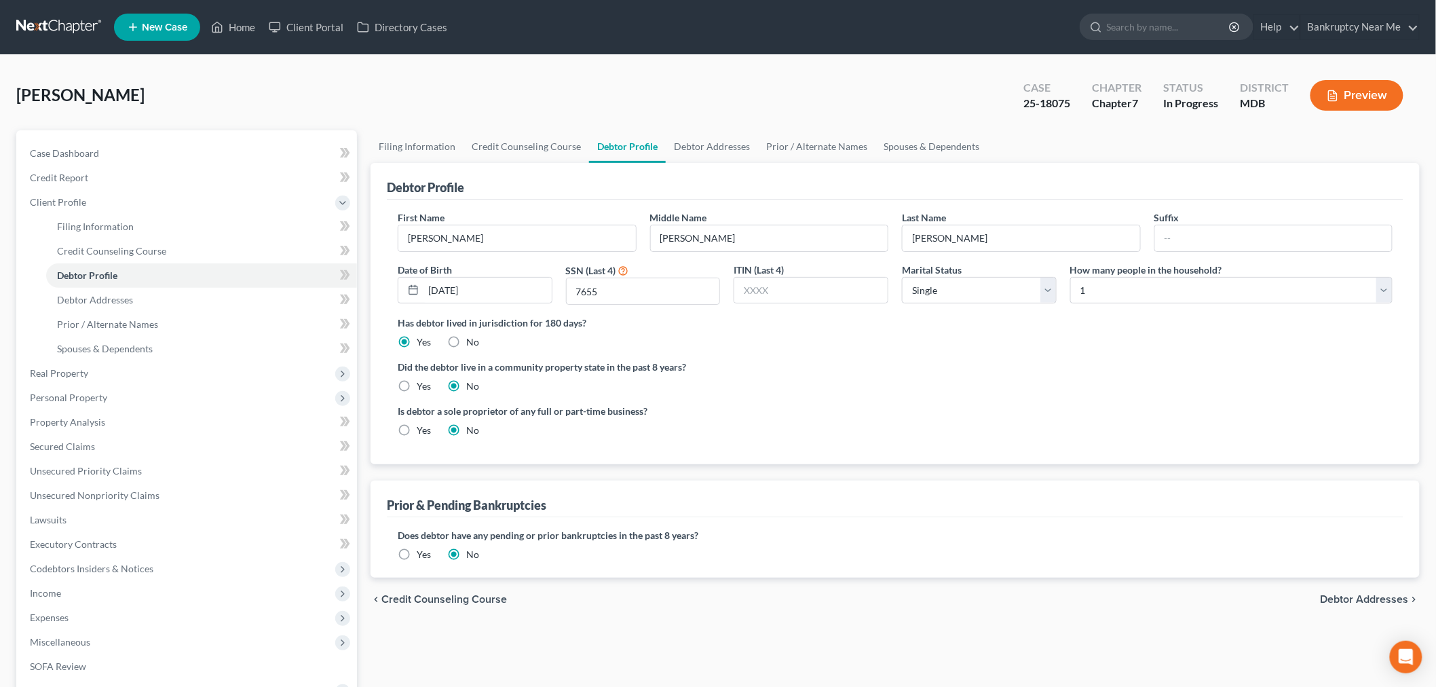
radio input "true"
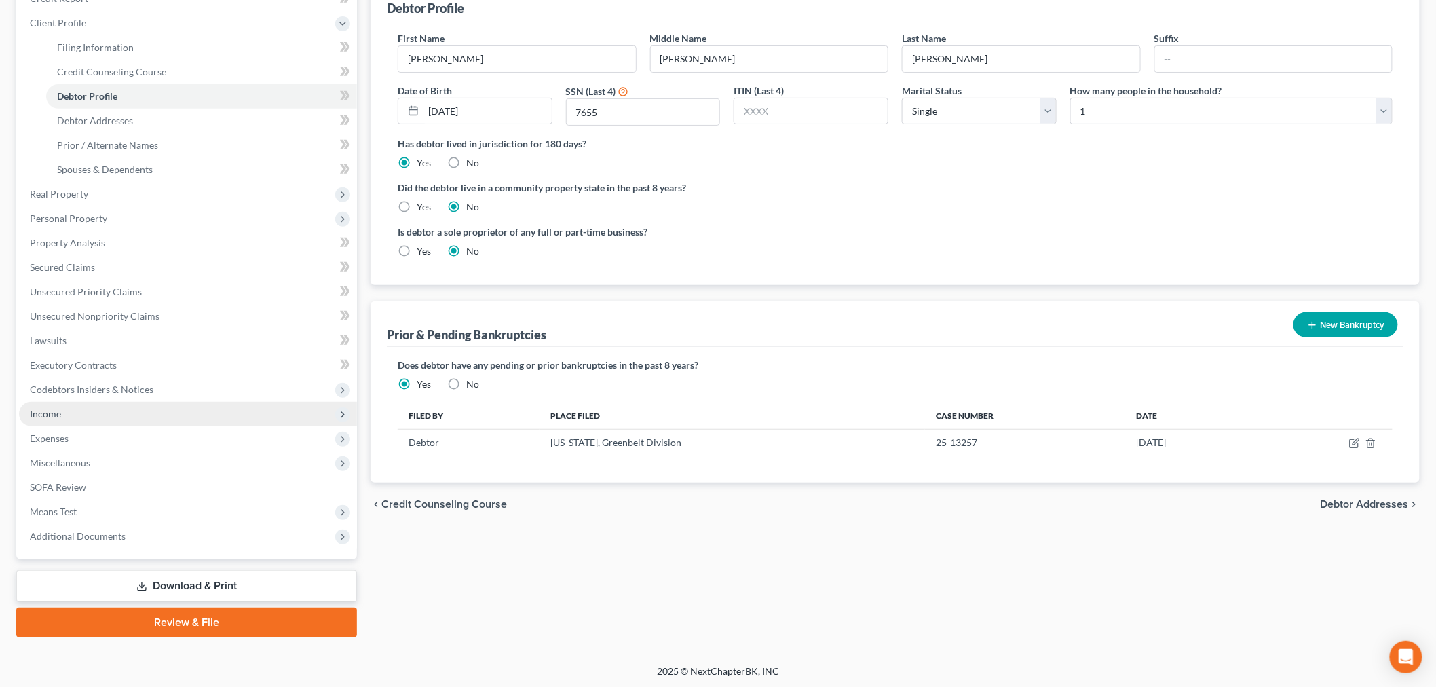
click at [107, 418] on span "Income" at bounding box center [188, 414] width 338 height 24
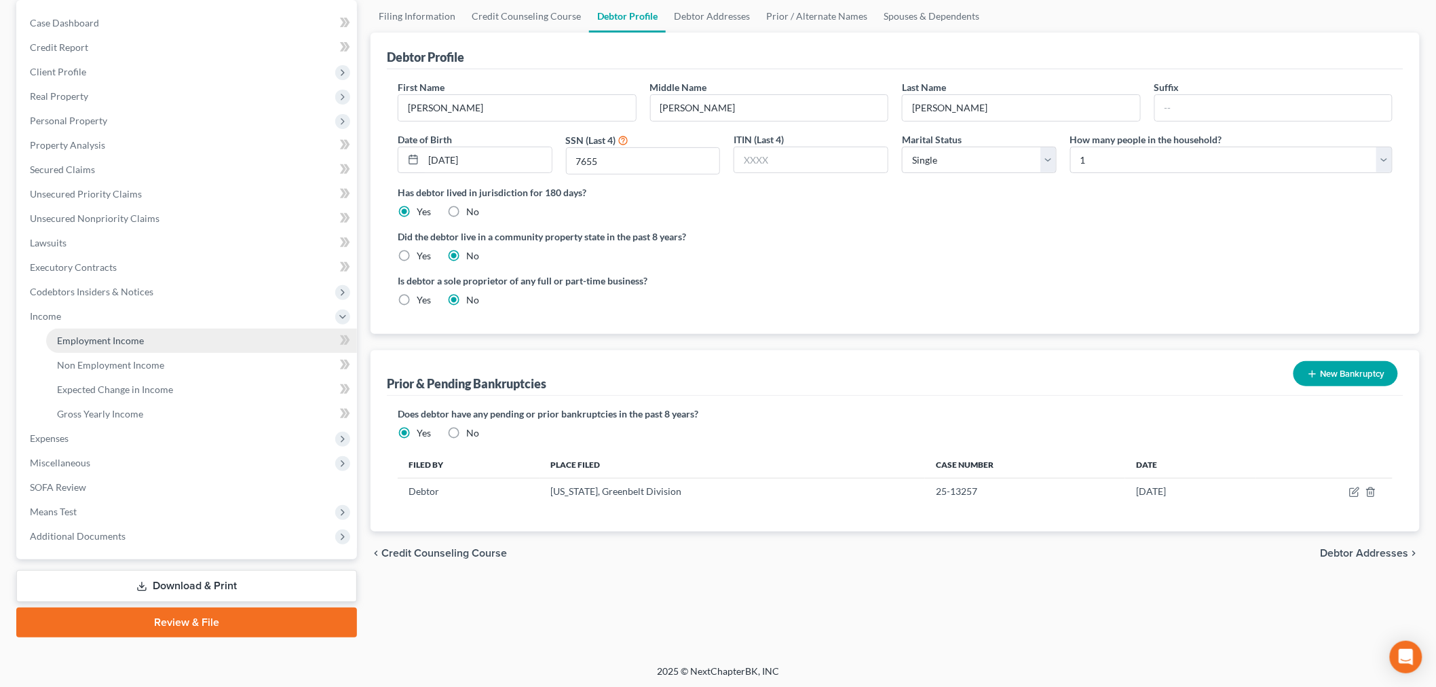
click at [119, 337] on span "Employment Income" at bounding box center [100, 341] width 87 height 12
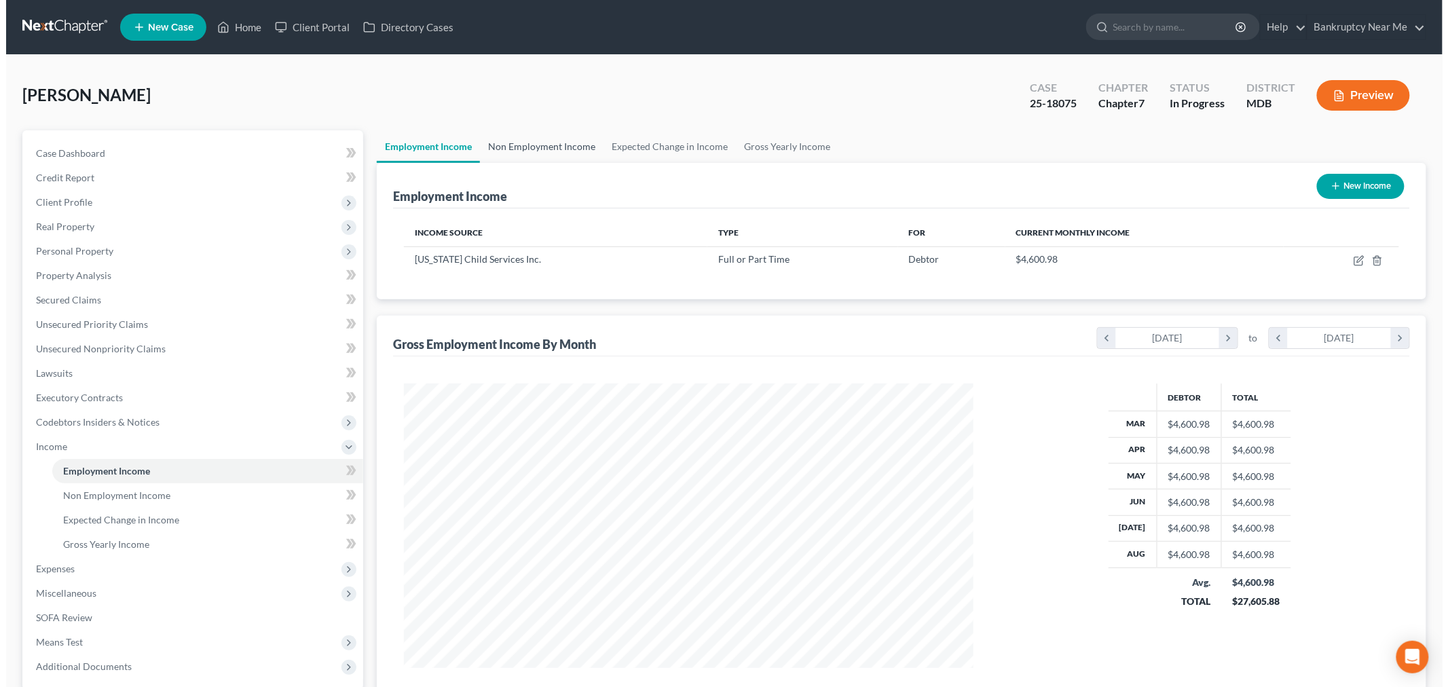
scroll to position [284, 596]
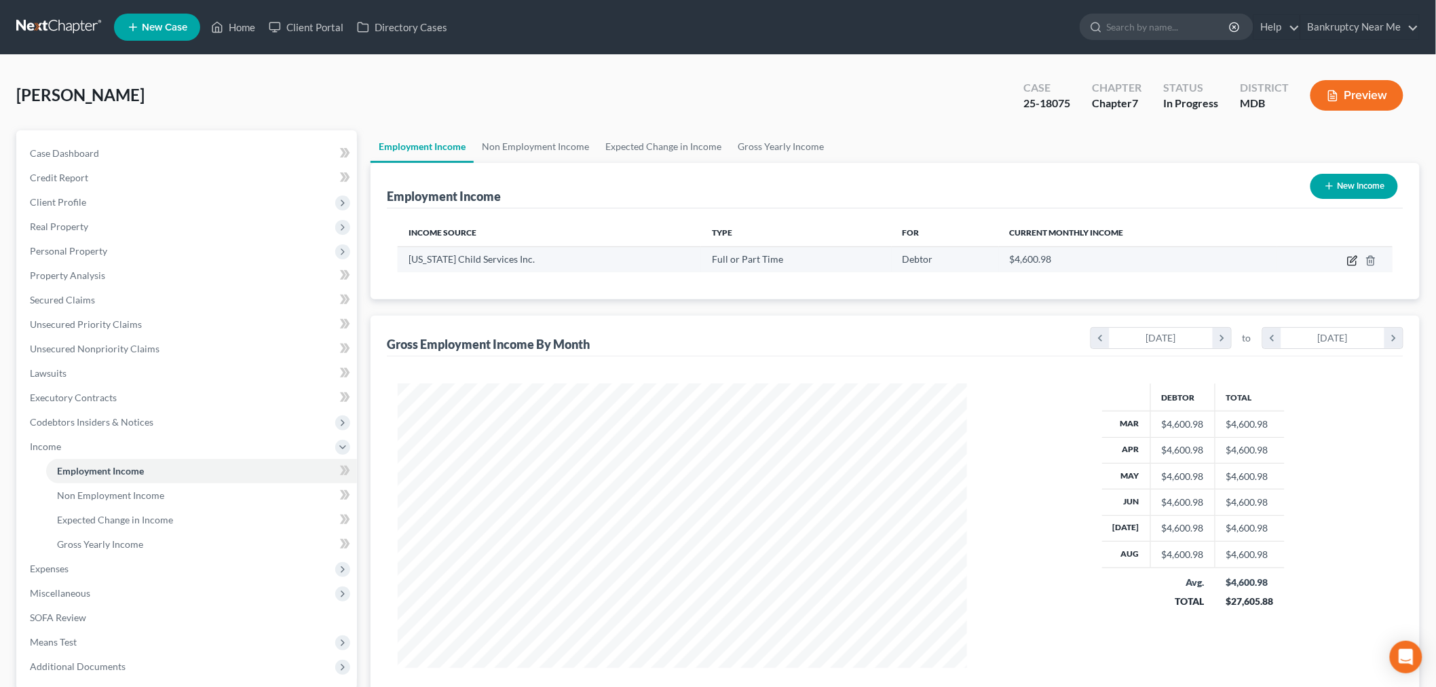
click at [1353, 261] on icon "button" at bounding box center [1353, 260] width 11 height 11
select select "0"
select select "21"
select select "0"
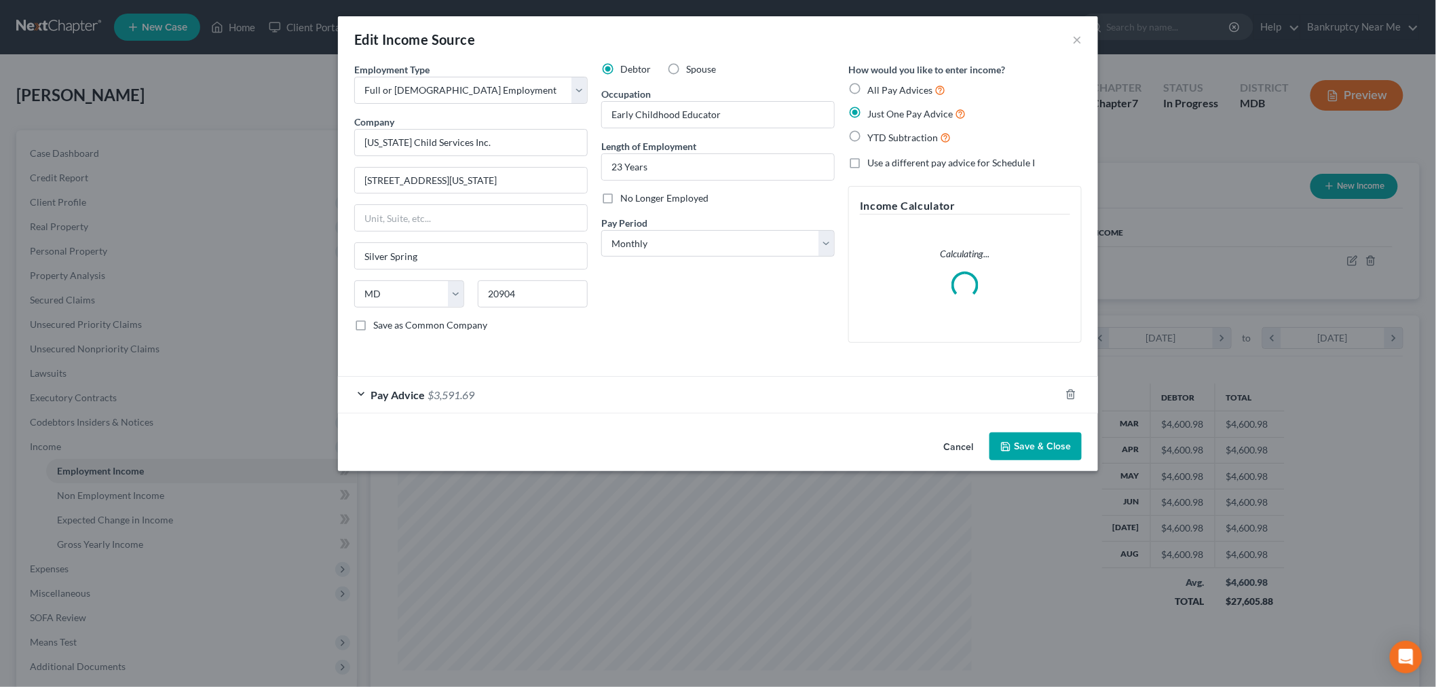
scroll to position [286, 601]
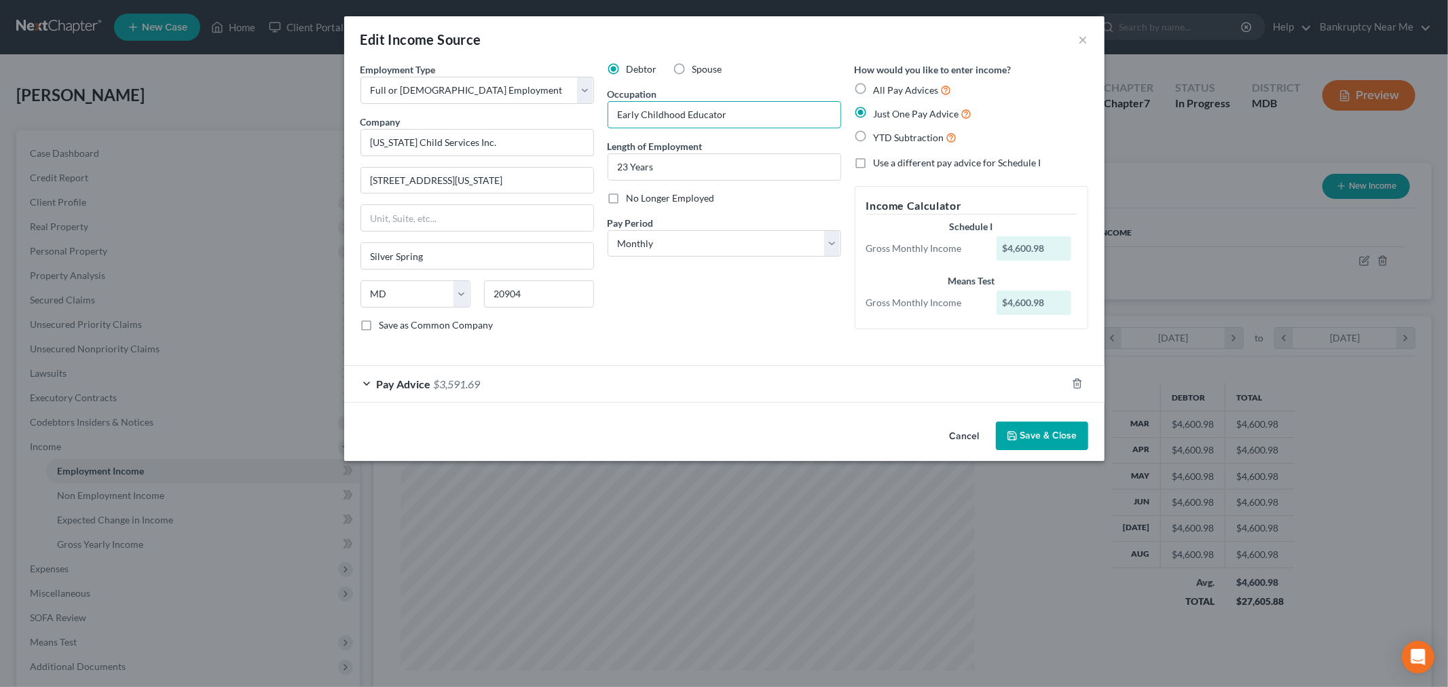
drag, startPoint x: 730, startPoint y: 119, endPoint x: 599, endPoint y: 121, distance: 130.4
click at [599, 121] on div "Employment Type * Select Full or Part Time Employment Self Employment Company *…" at bounding box center [724, 208] width 741 height 292
click at [1088, 43] on button "×" at bounding box center [1084, 39] width 10 height 16
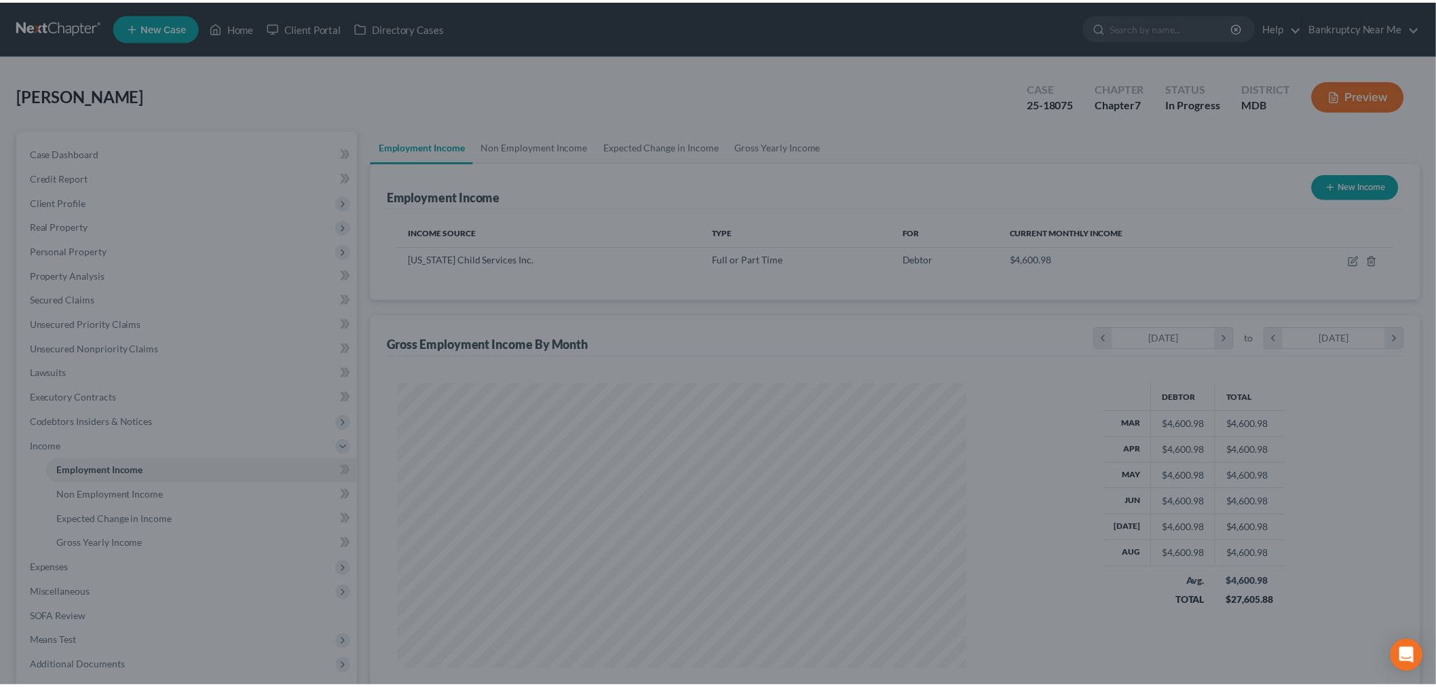
scroll to position [678584, 678272]
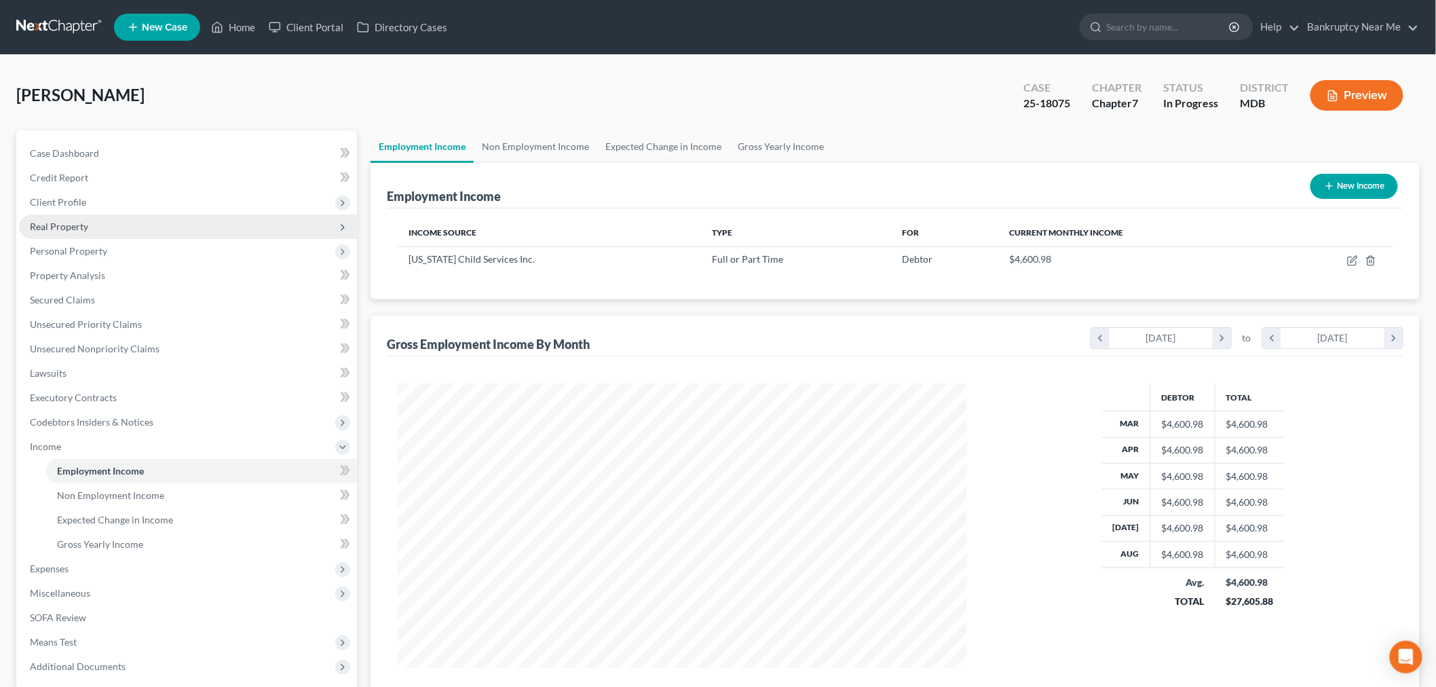
click at [71, 225] on span "Real Property" at bounding box center [59, 227] width 58 height 12
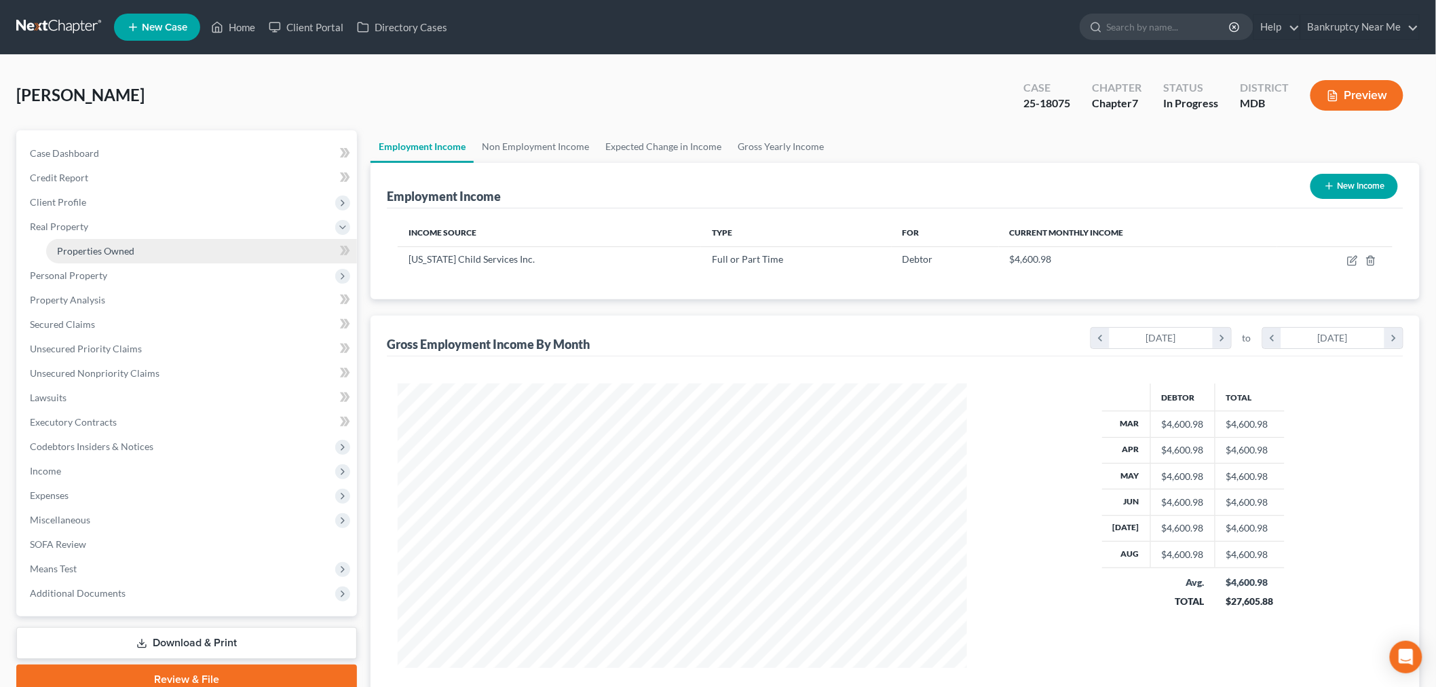
click at [87, 251] on span "Properties Owned" at bounding box center [95, 251] width 77 height 12
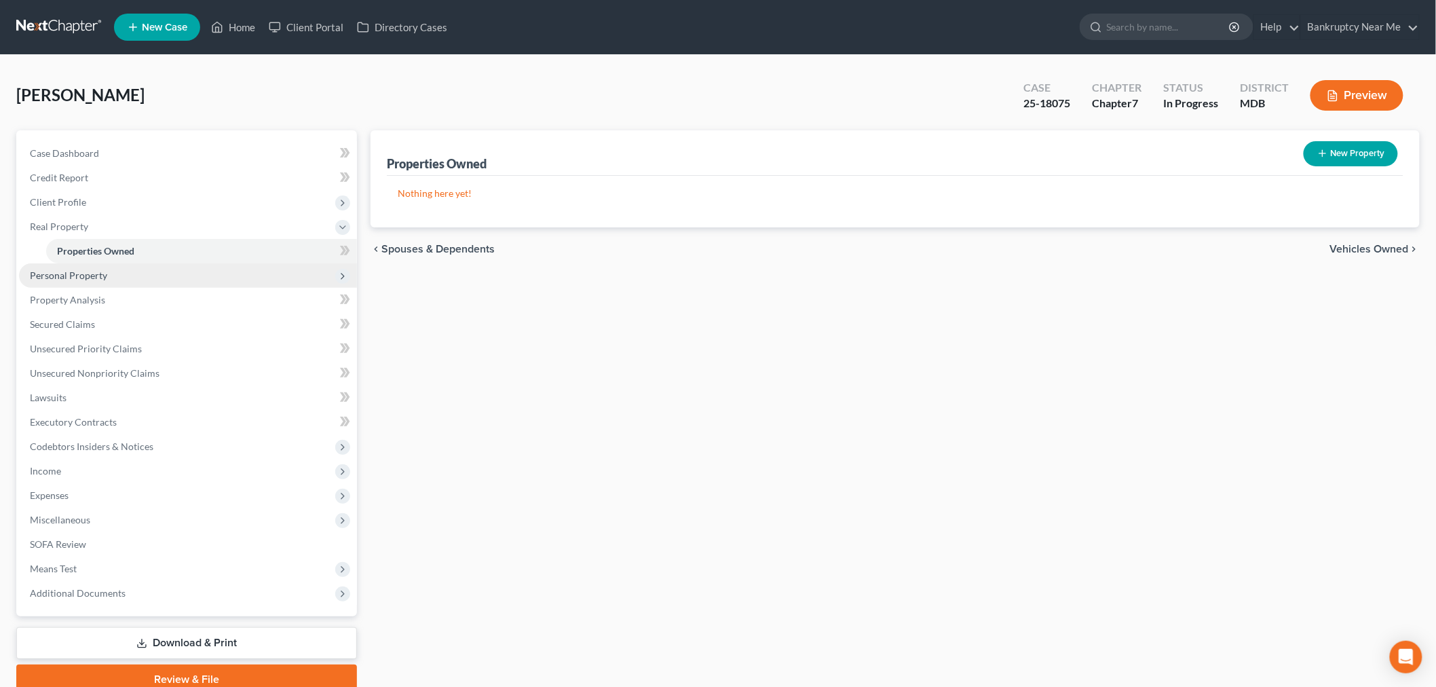
click at [82, 270] on span "Personal Property" at bounding box center [68, 276] width 77 height 12
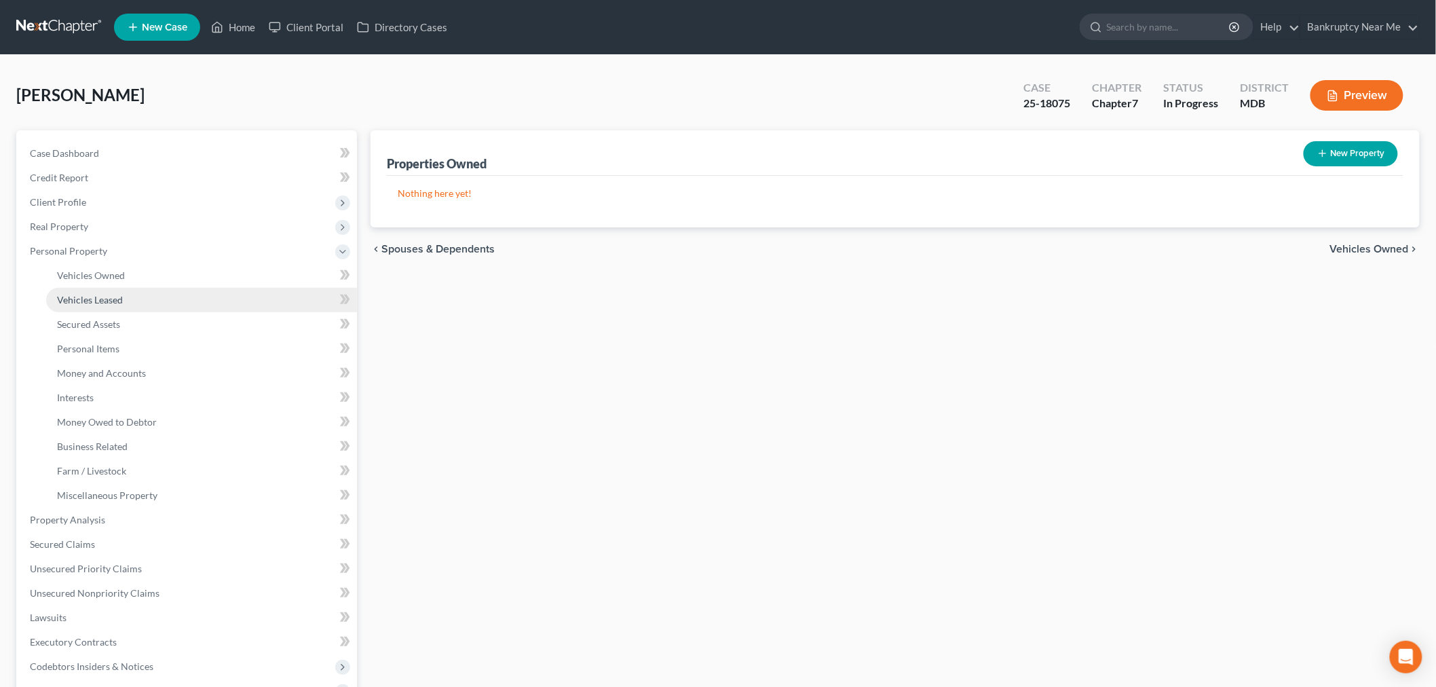
click at [83, 295] on span "Vehicles Leased" at bounding box center [90, 300] width 66 height 12
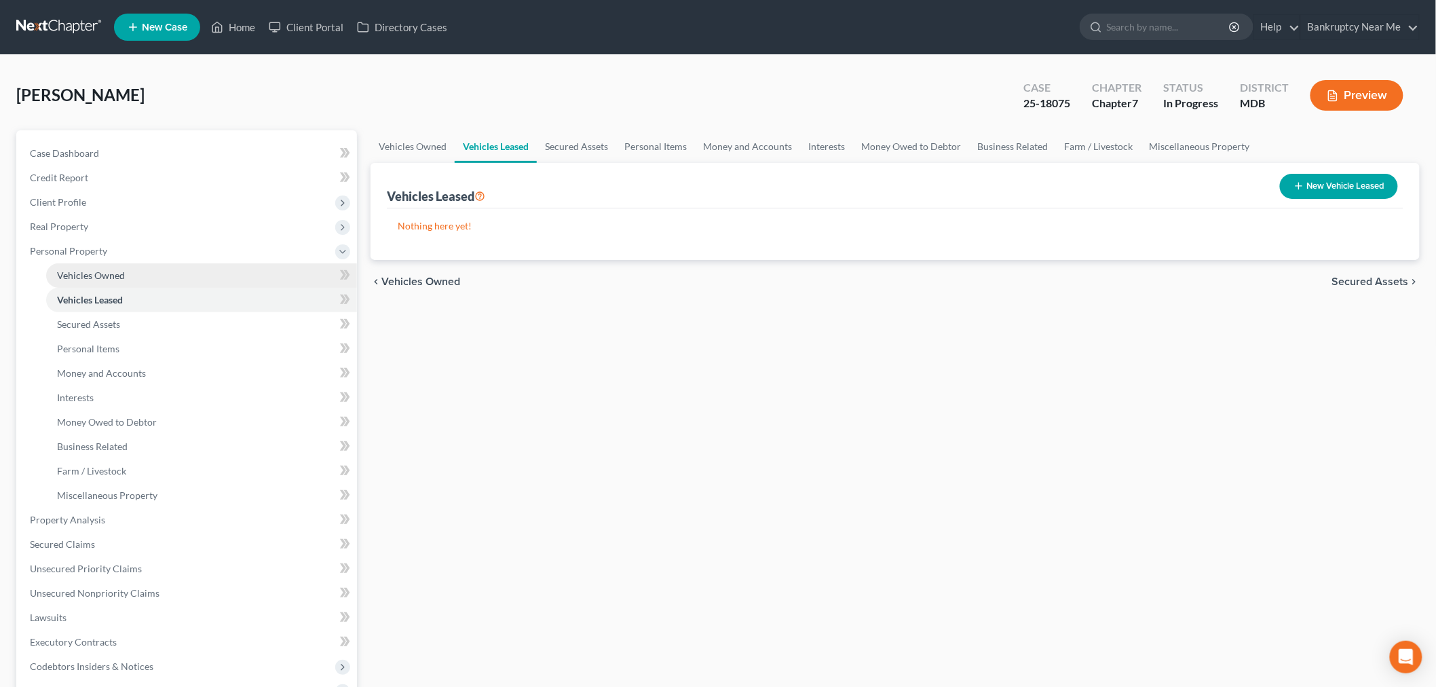
click at [113, 274] on span "Vehicles Owned" at bounding box center [91, 276] width 68 height 12
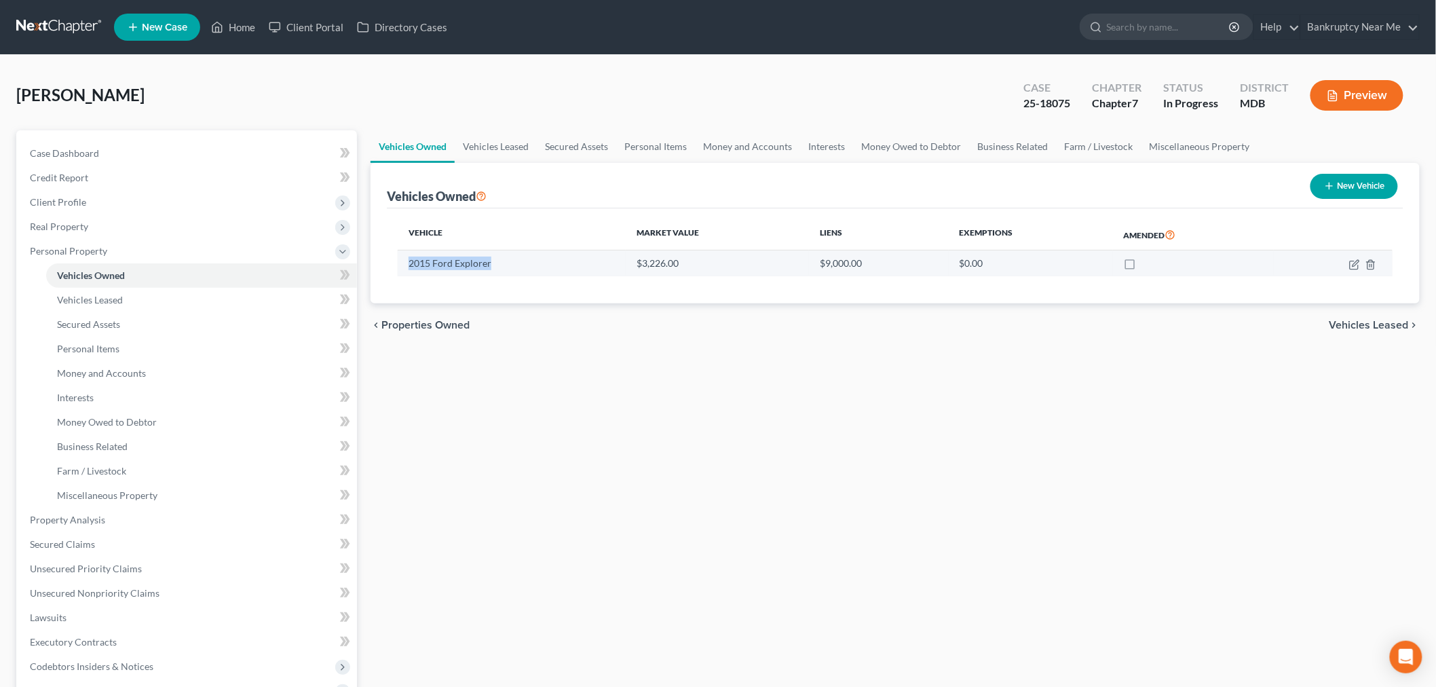
drag, startPoint x: 502, startPoint y: 265, endPoint x: 402, endPoint y: 265, distance: 100.5
click at [402, 265] on td "2015 Ford Explorer" at bounding box center [512, 264] width 228 height 26
copy td "2015 Ford Explorer"
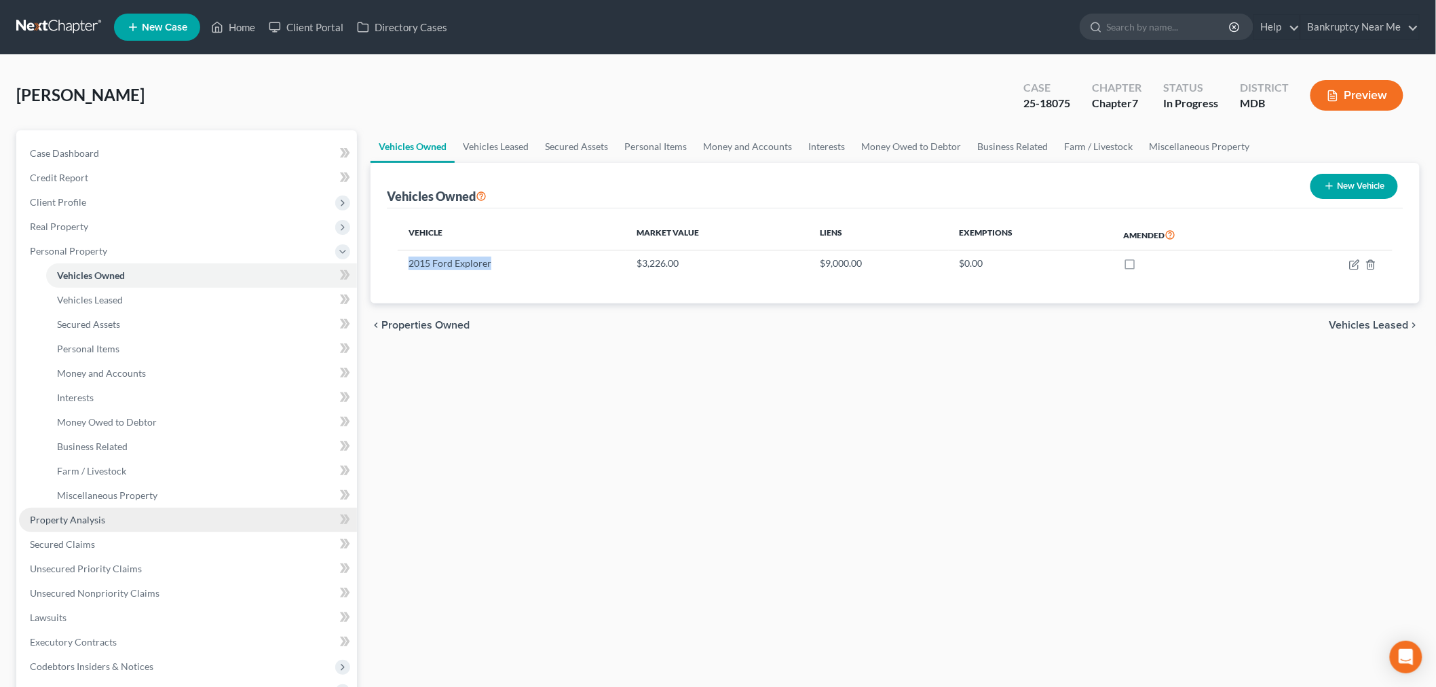
click at [133, 516] on link "Property Analysis" at bounding box center [188, 520] width 338 height 24
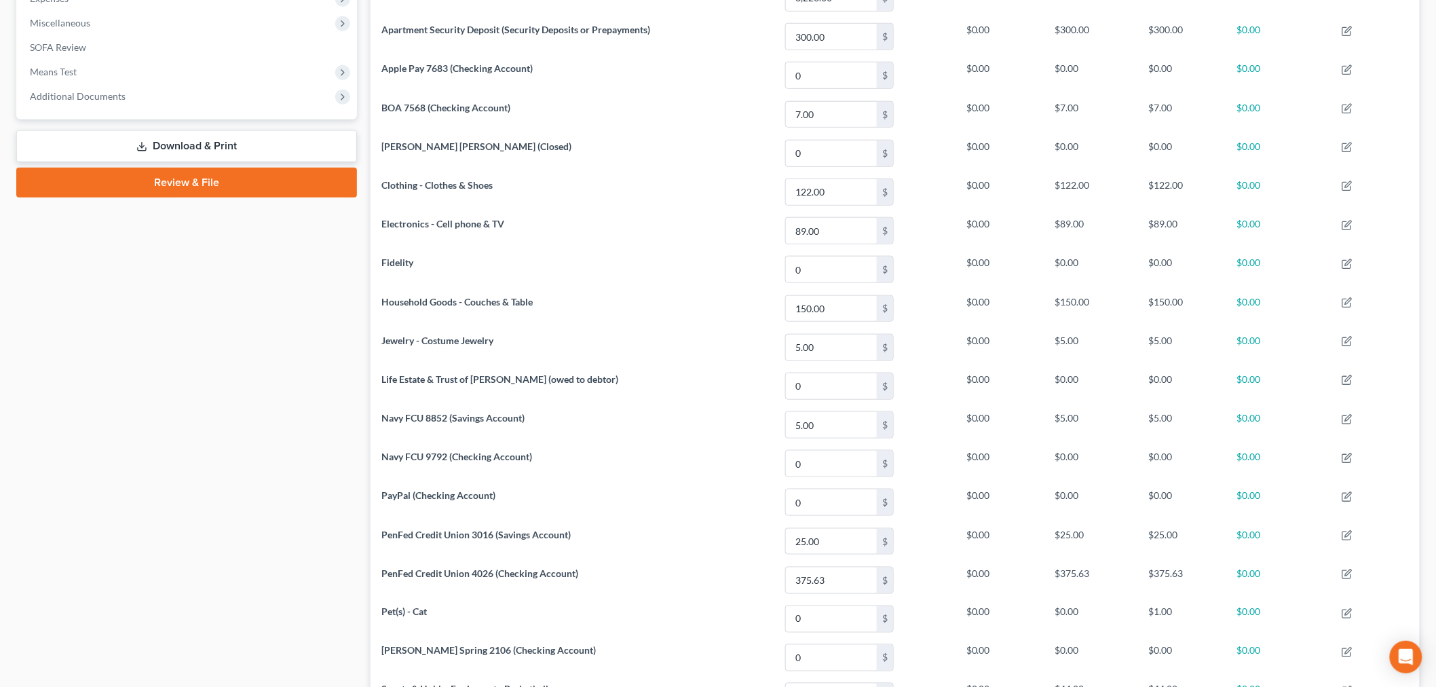
scroll to position [301, 0]
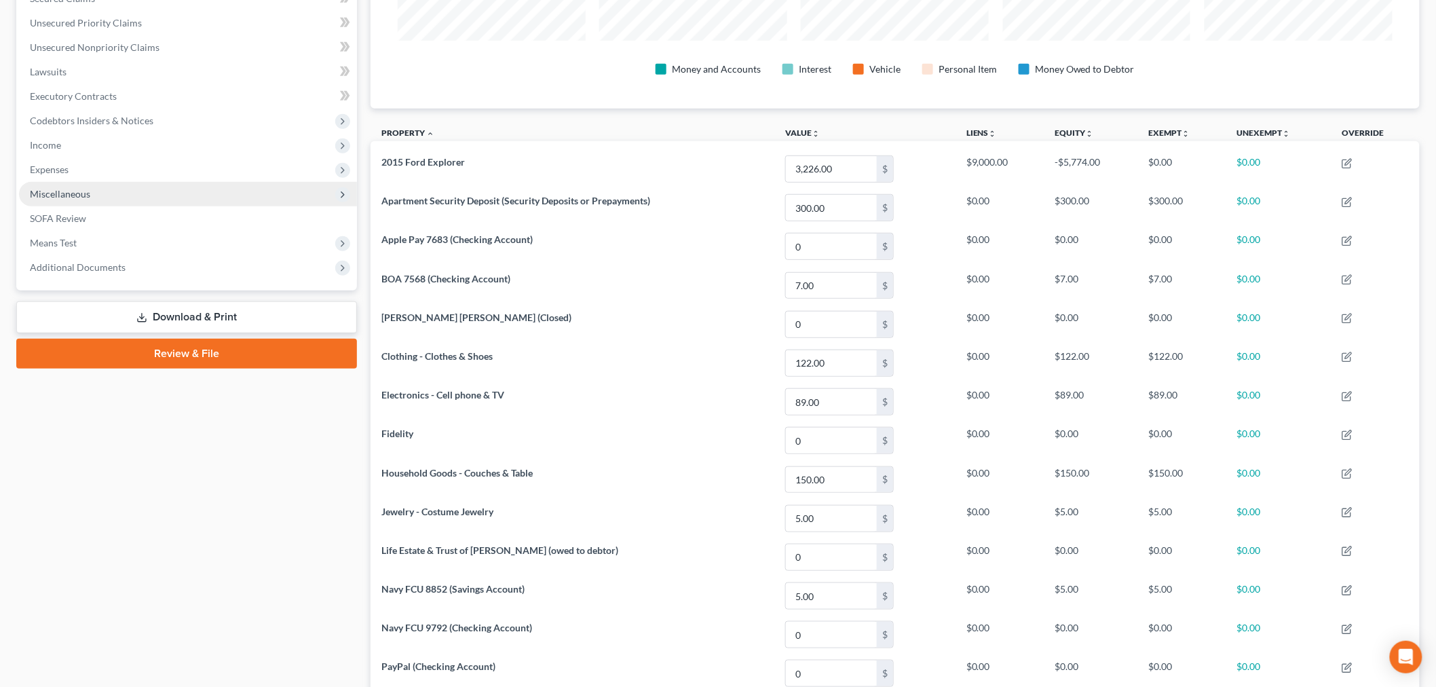
drag, startPoint x: 72, startPoint y: 190, endPoint x: 82, endPoint y: 189, distance: 10.3
click at [72, 190] on span "Miscellaneous" at bounding box center [60, 194] width 60 height 12
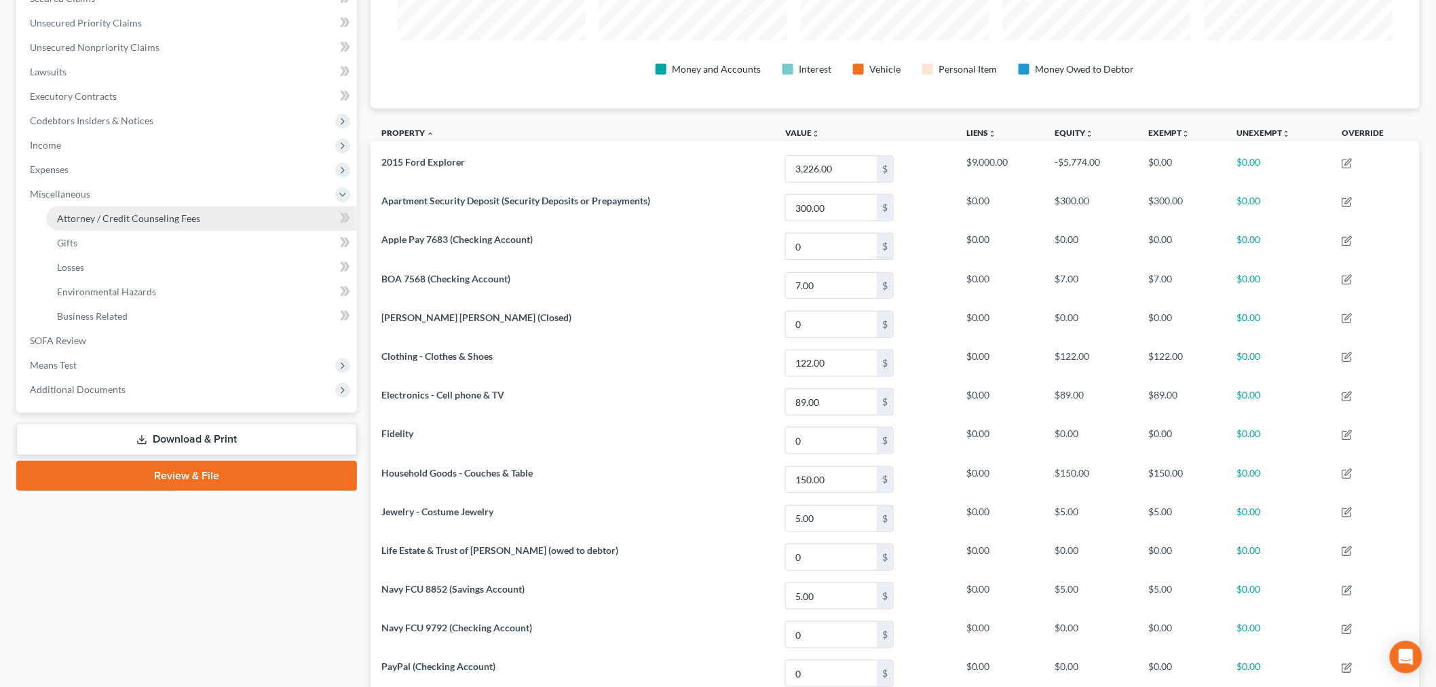
click at [93, 208] on link "Attorney / Credit Counseling Fees" at bounding box center [201, 218] width 311 height 24
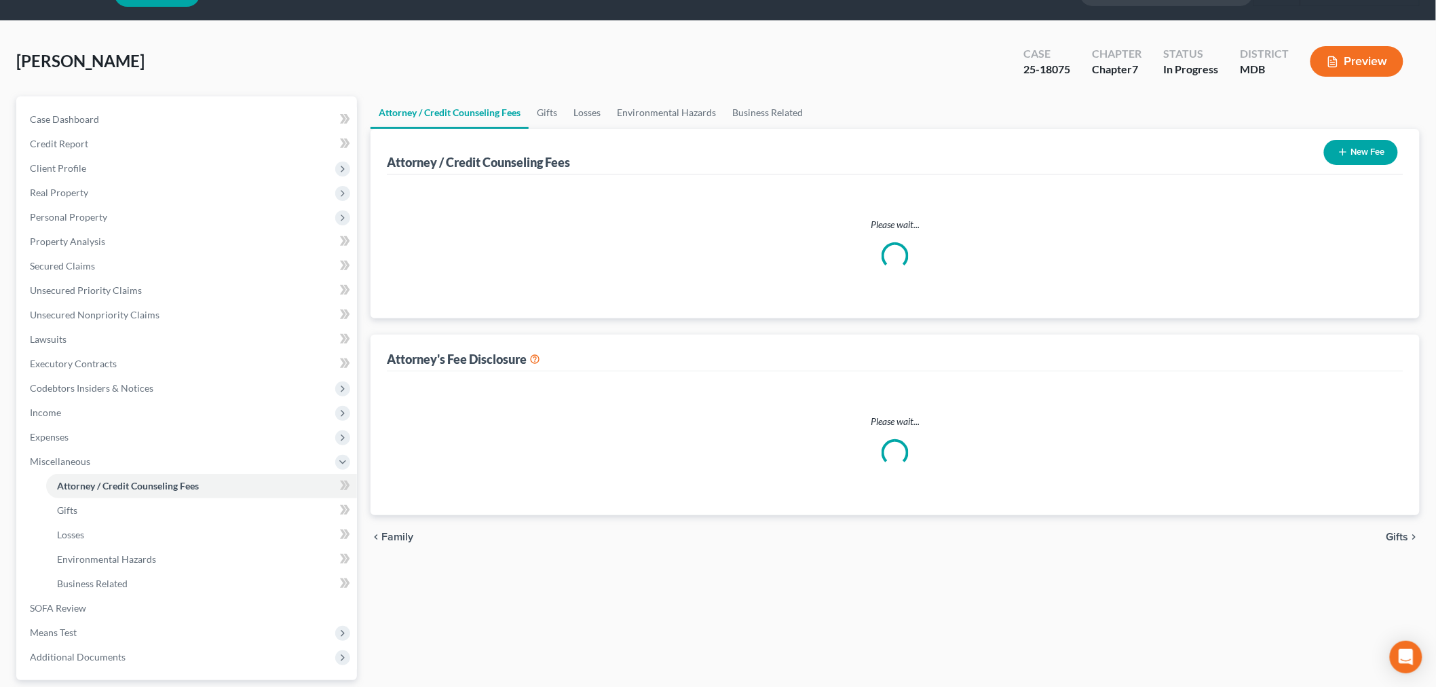
select select "1"
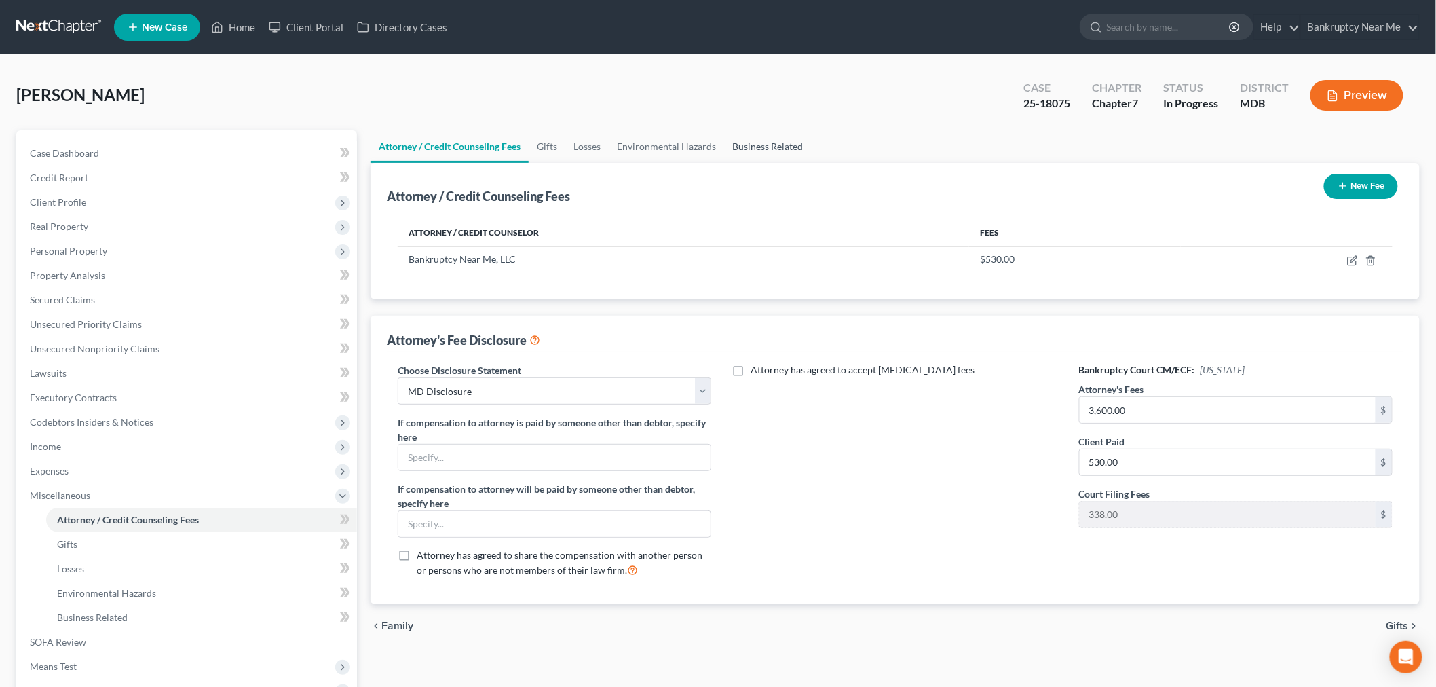
click at [762, 134] on link "Business Related" at bounding box center [767, 146] width 87 height 33
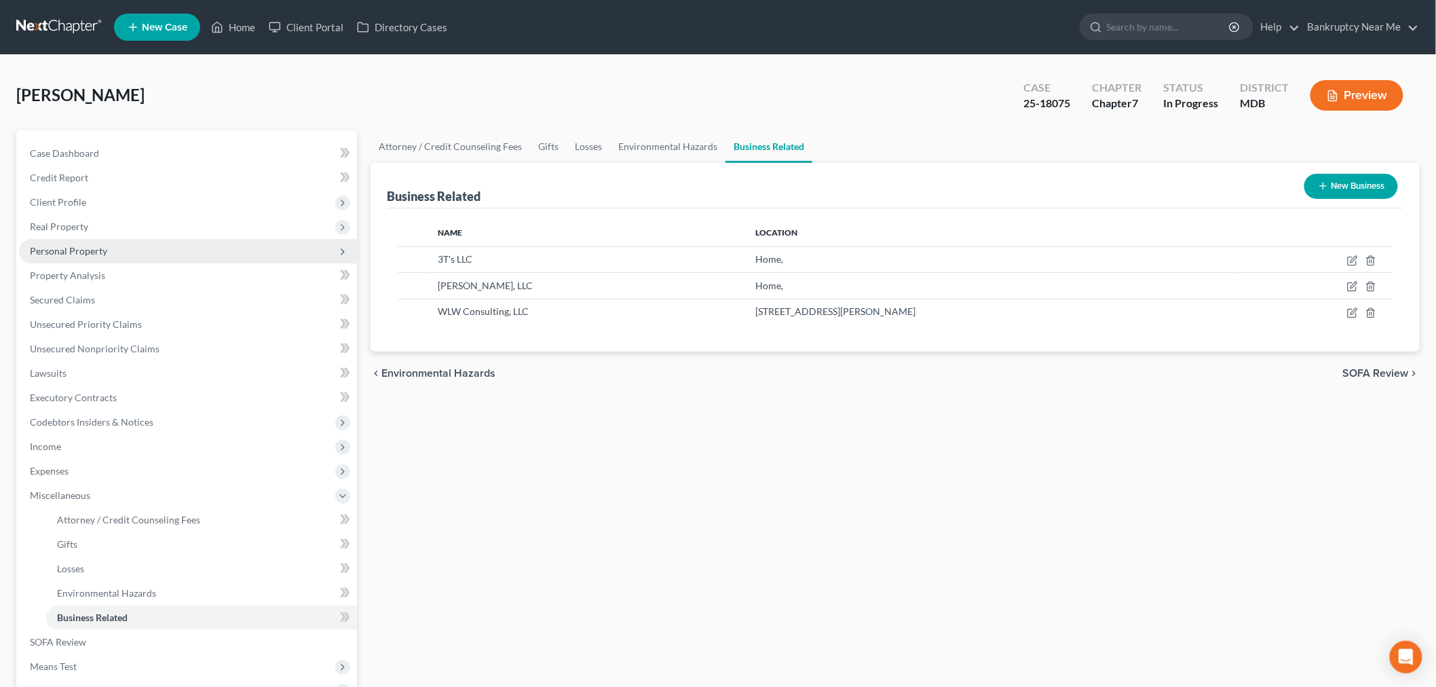
click at [92, 248] on span "Personal Property" at bounding box center [68, 251] width 77 height 12
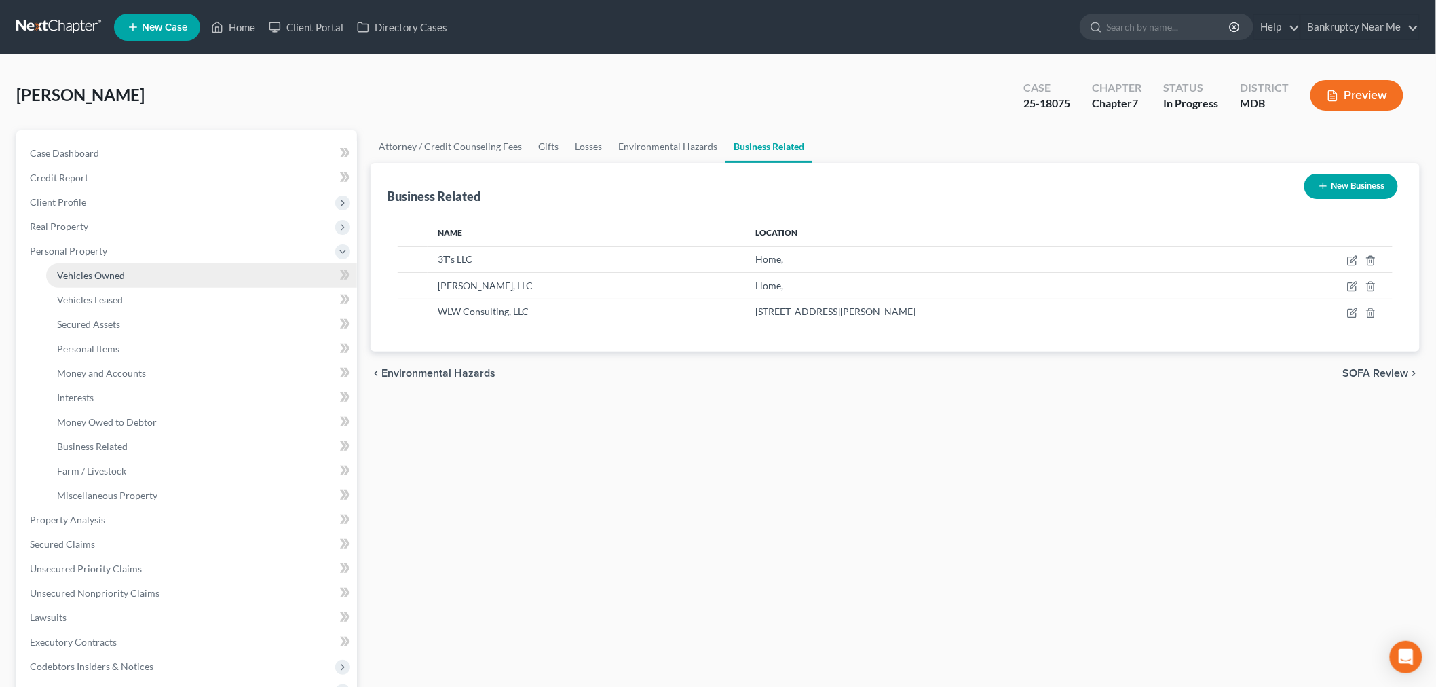
click at [105, 263] on link "Vehicles Owned" at bounding box center [201, 275] width 311 height 24
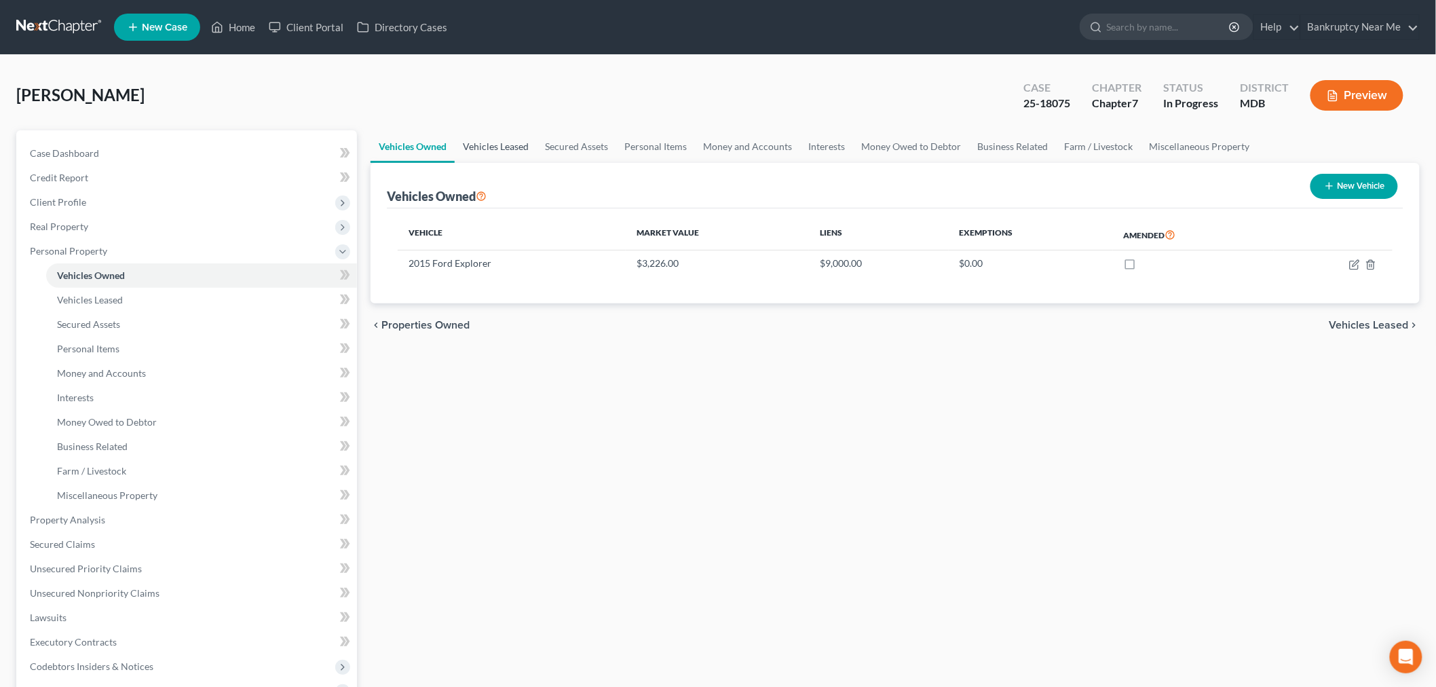
click at [479, 149] on link "Vehicles Leased" at bounding box center [496, 146] width 82 height 33
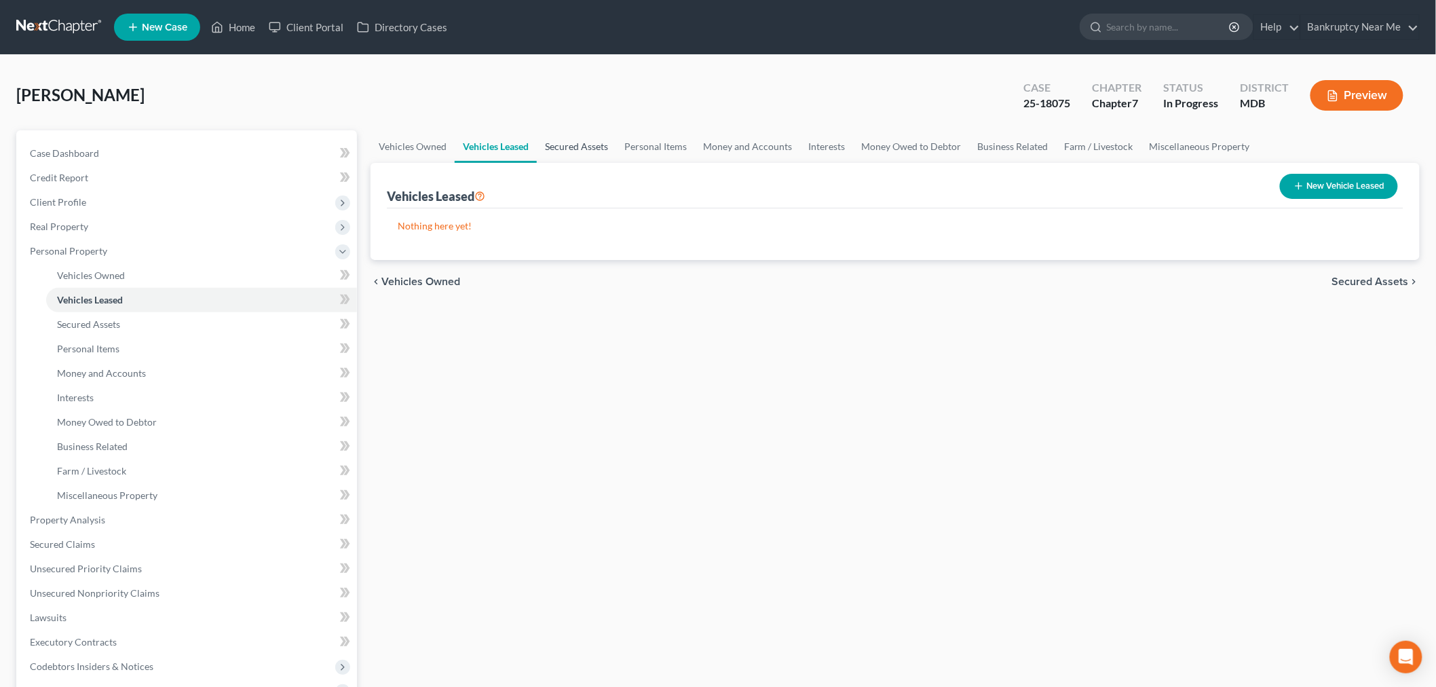
click at [578, 147] on link "Secured Assets" at bounding box center [576, 146] width 79 height 33
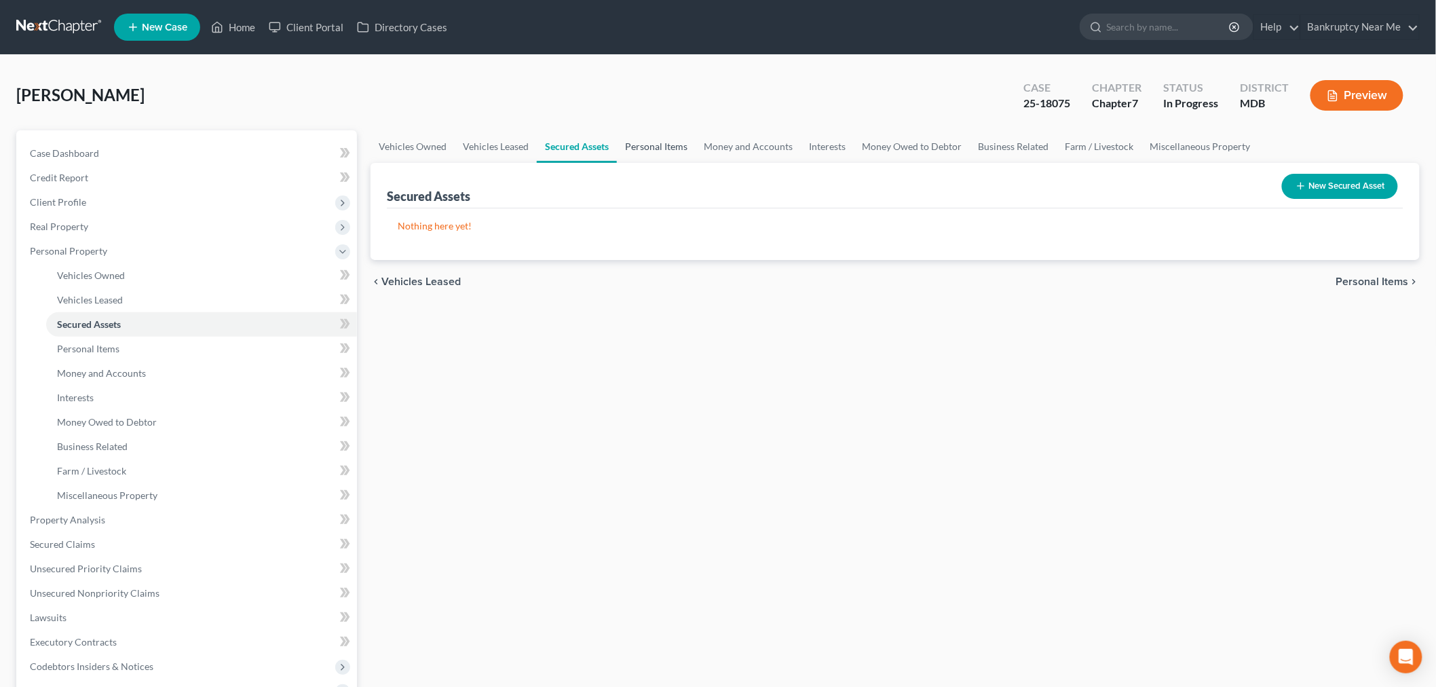
click at [641, 146] on link "Personal Items" at bounding box center [656, 146] width 79 height 33
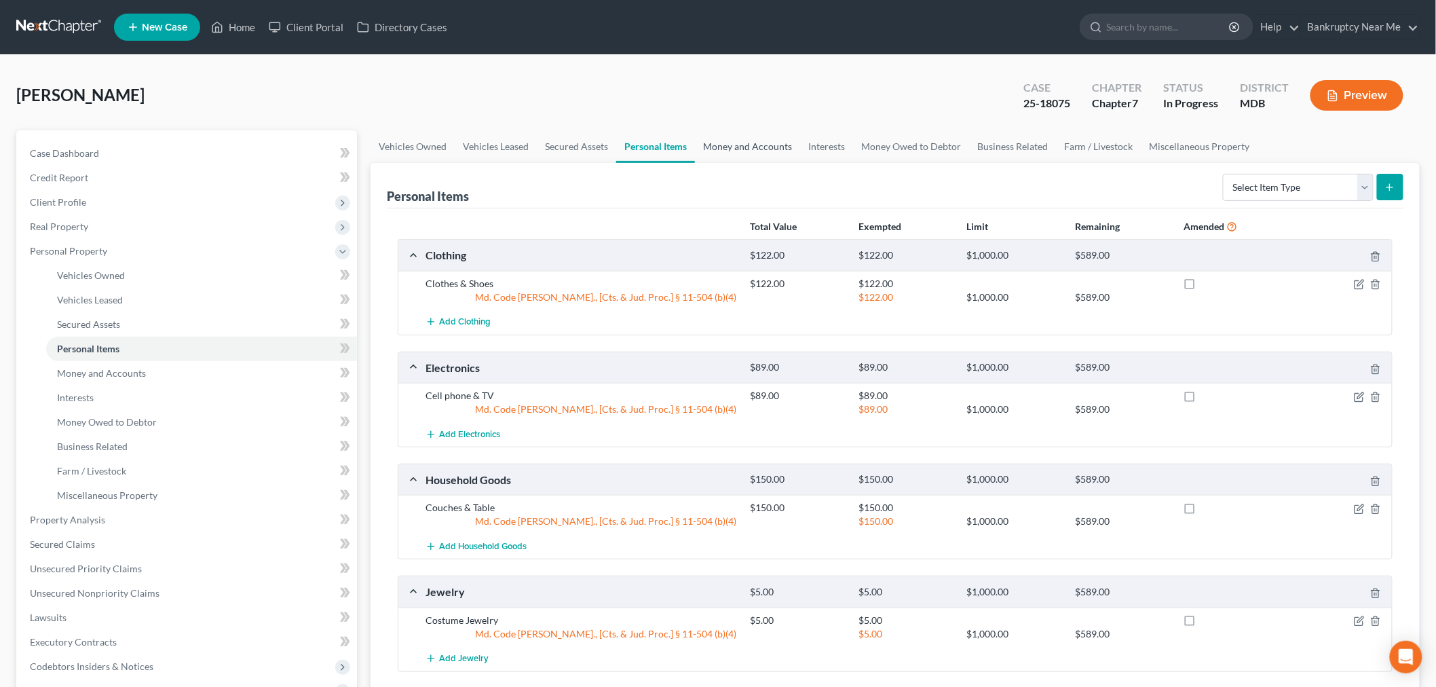
click at [743, 147] on link "Money and Accounts" at bounding box center [747, 146] width 105 height 33
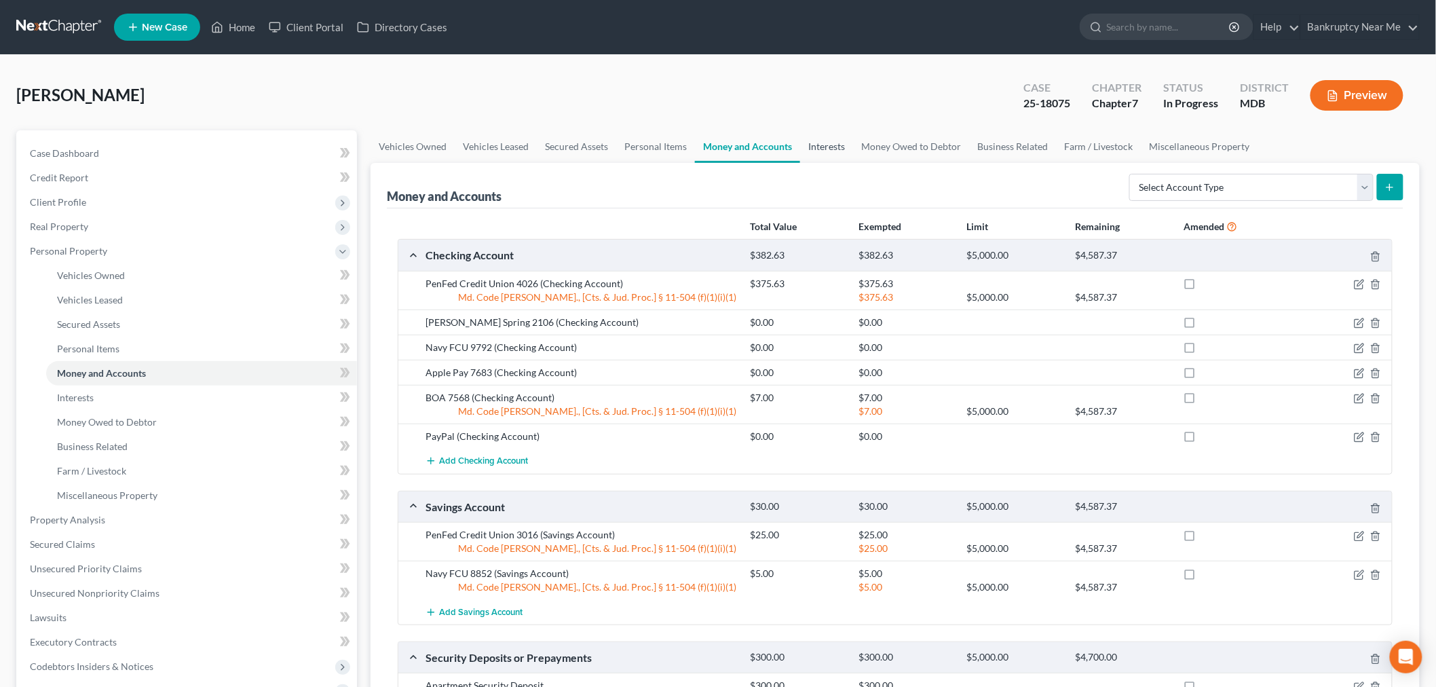
click at [826, 149] on link "Interests" at bounding box center [826, 146] width 53 height 33
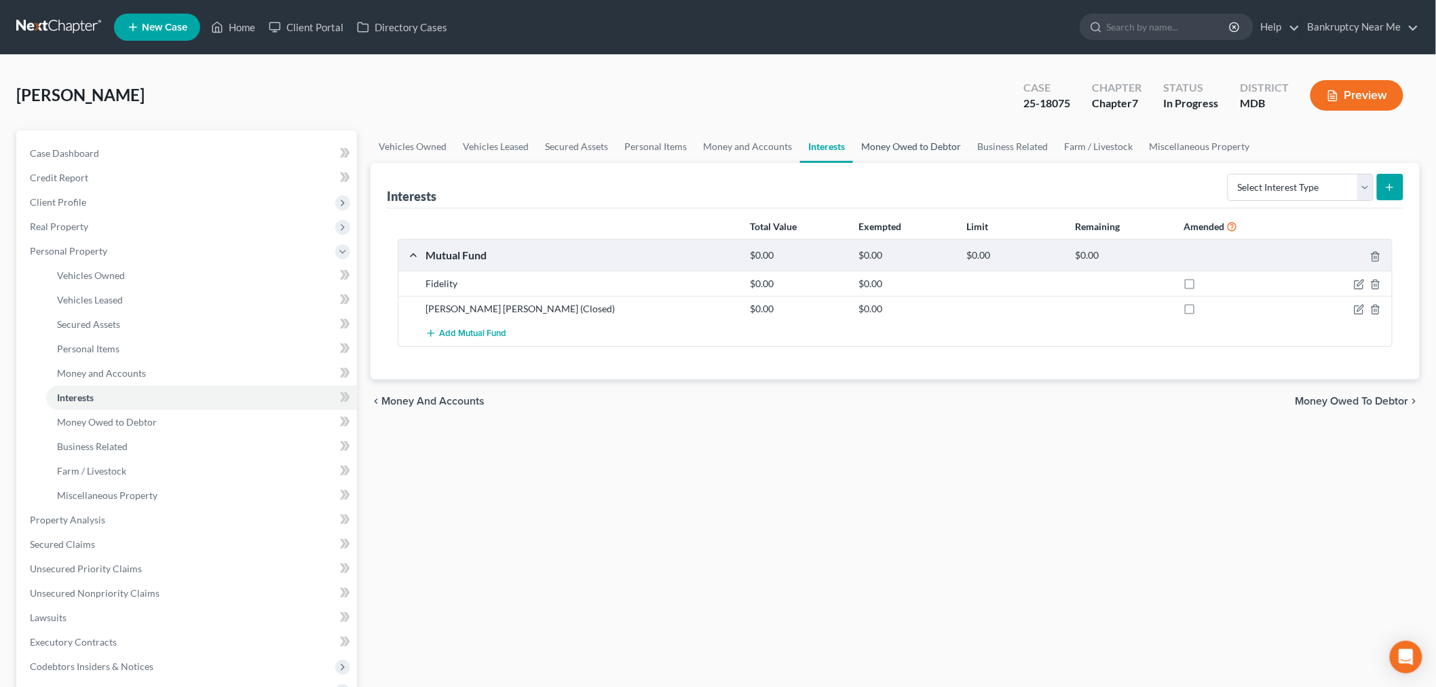
click at [904, 136] on link "Money Owed to Debtor" at bounding box center [911, 146] width 116 height 33
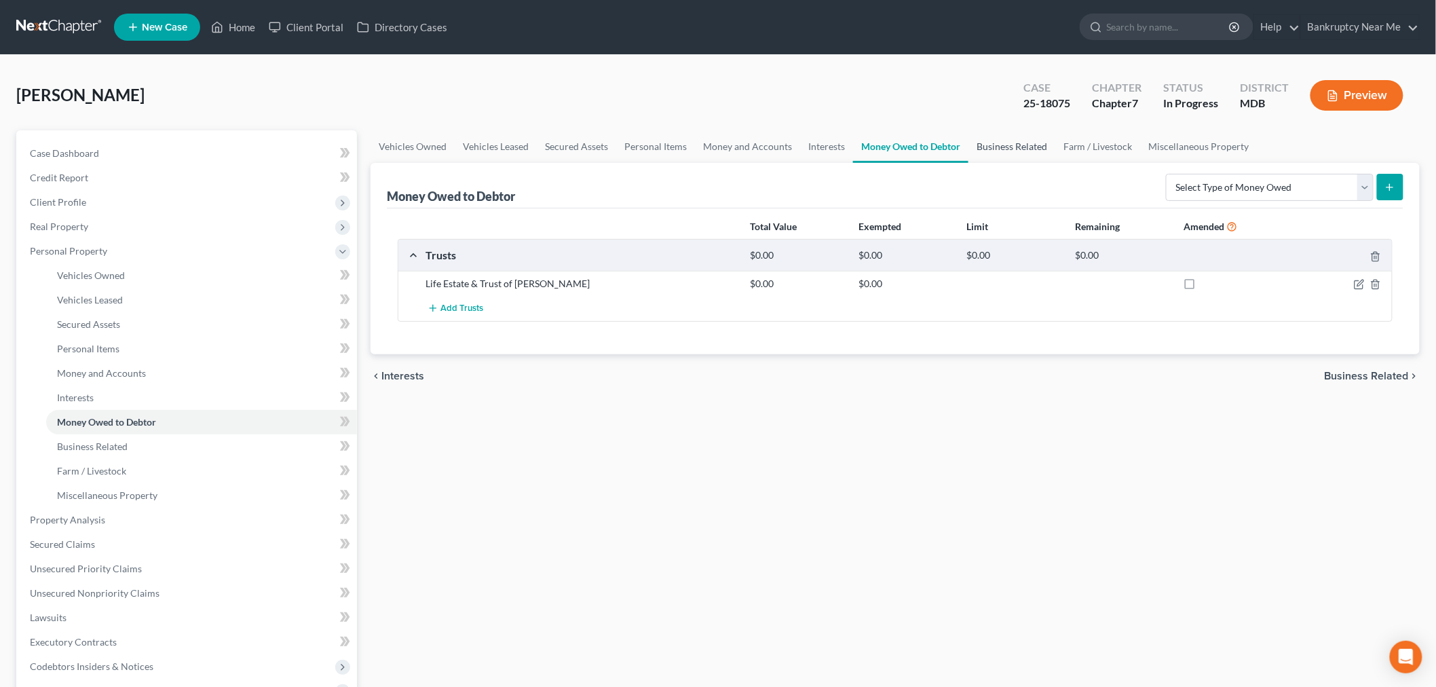
click at [993, 149] on link "Business Related" at bounding box center [1012, 146] width 87 height 33
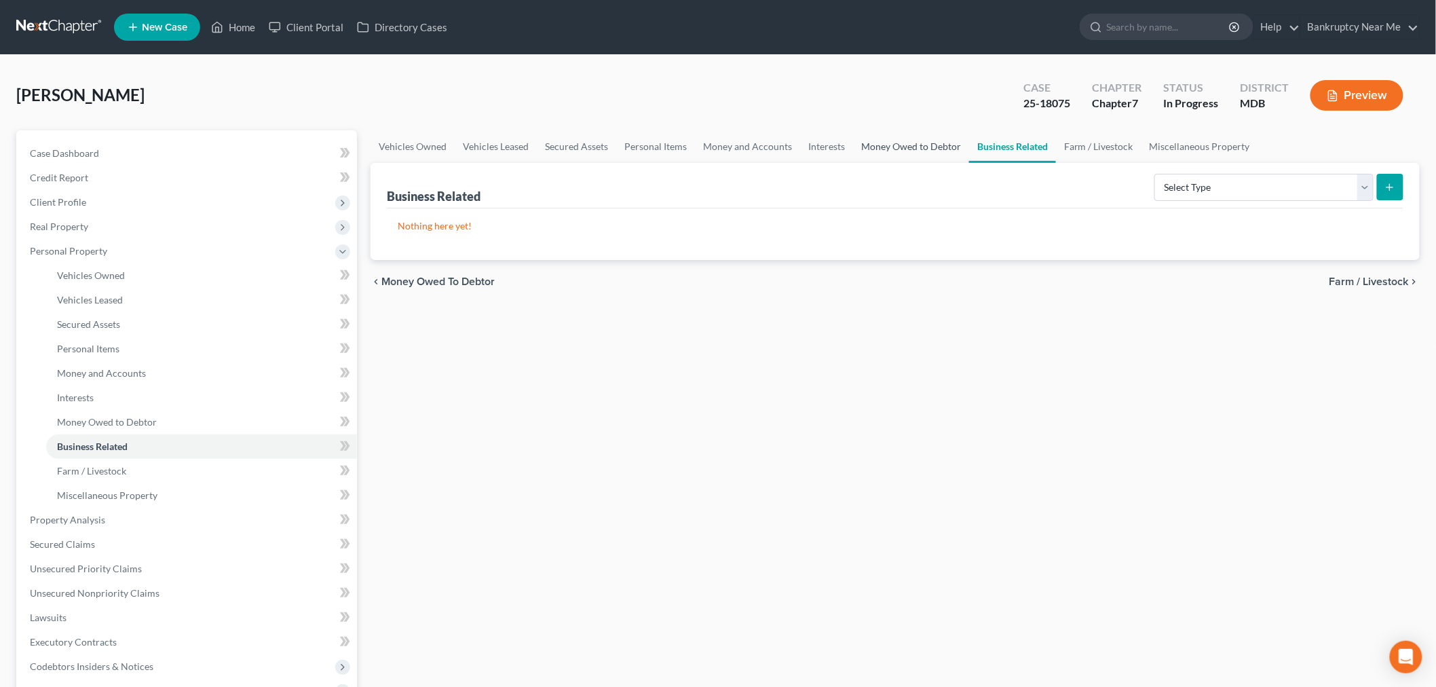
click at [897, 147] on link "Money Owed to Debtor" at bounding box center [911, 146] width 116 height 33
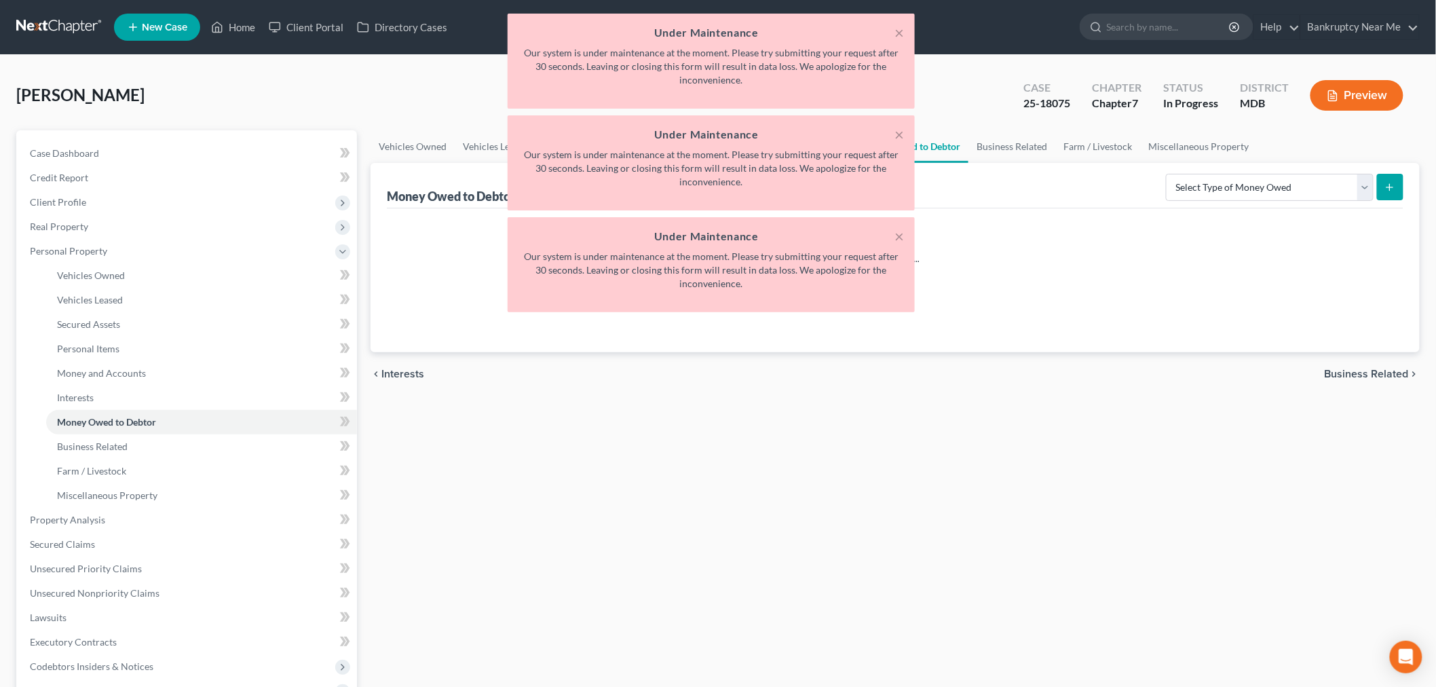
click at [893, 30] on h5 "Under Maintenance" at bounding box center [712, 32] width 386 height 16
click at [905, 30] on div "× Under Maintenance Our system is under maintenance at the moment. Please try s…" at bounding box center [711, 61] width 407 height 95
click at [899, 30] on button "×" at bounding box center [900, 32] width 10 height 16
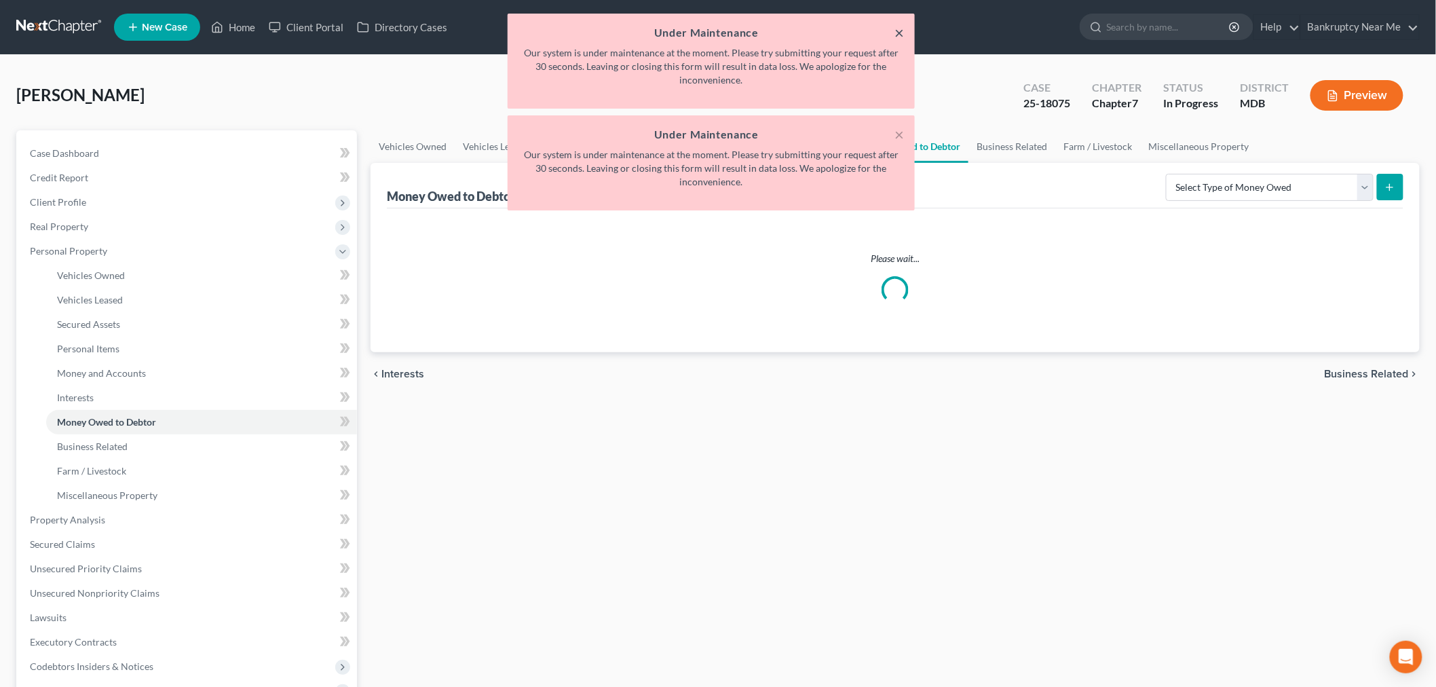
click at [899, 30] on button "×" at bounding box center [900, 32] width 10 height 16
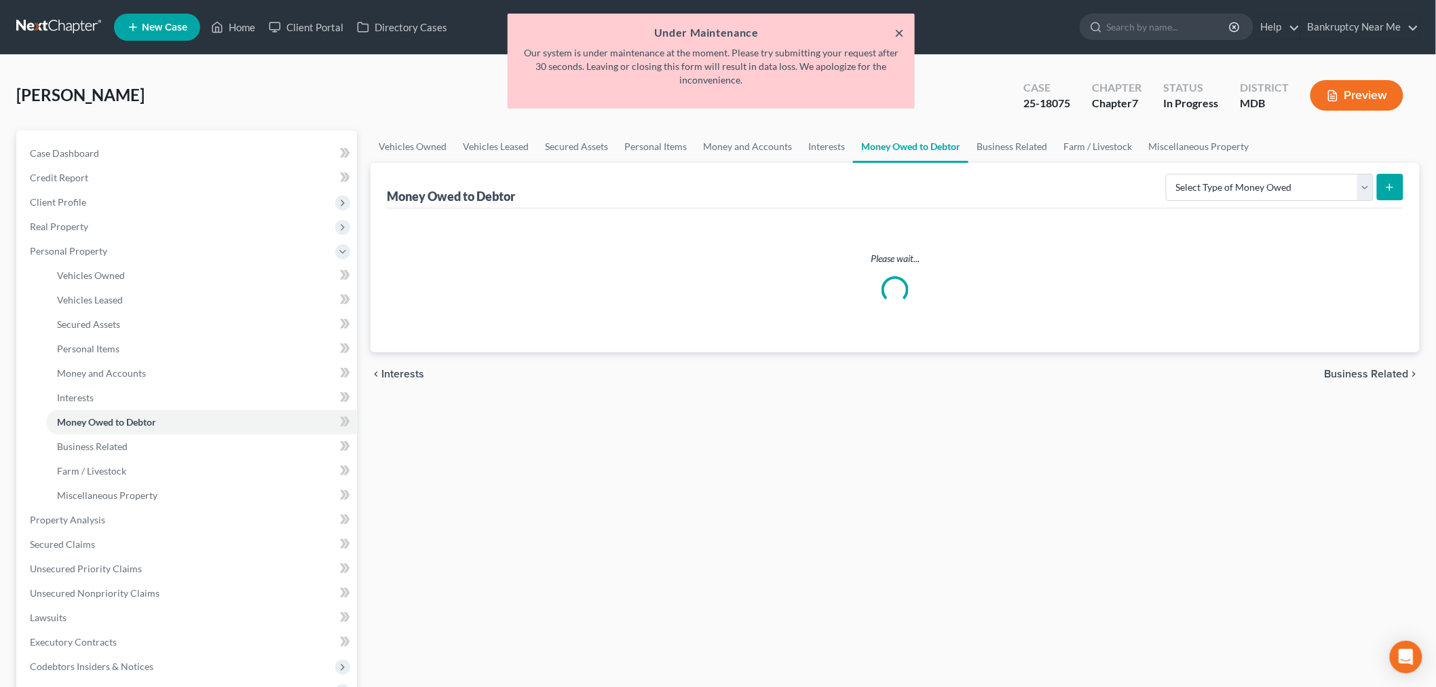
click at [899, 30] on button "×" at bounding box center [900, 32] width 10 height 16
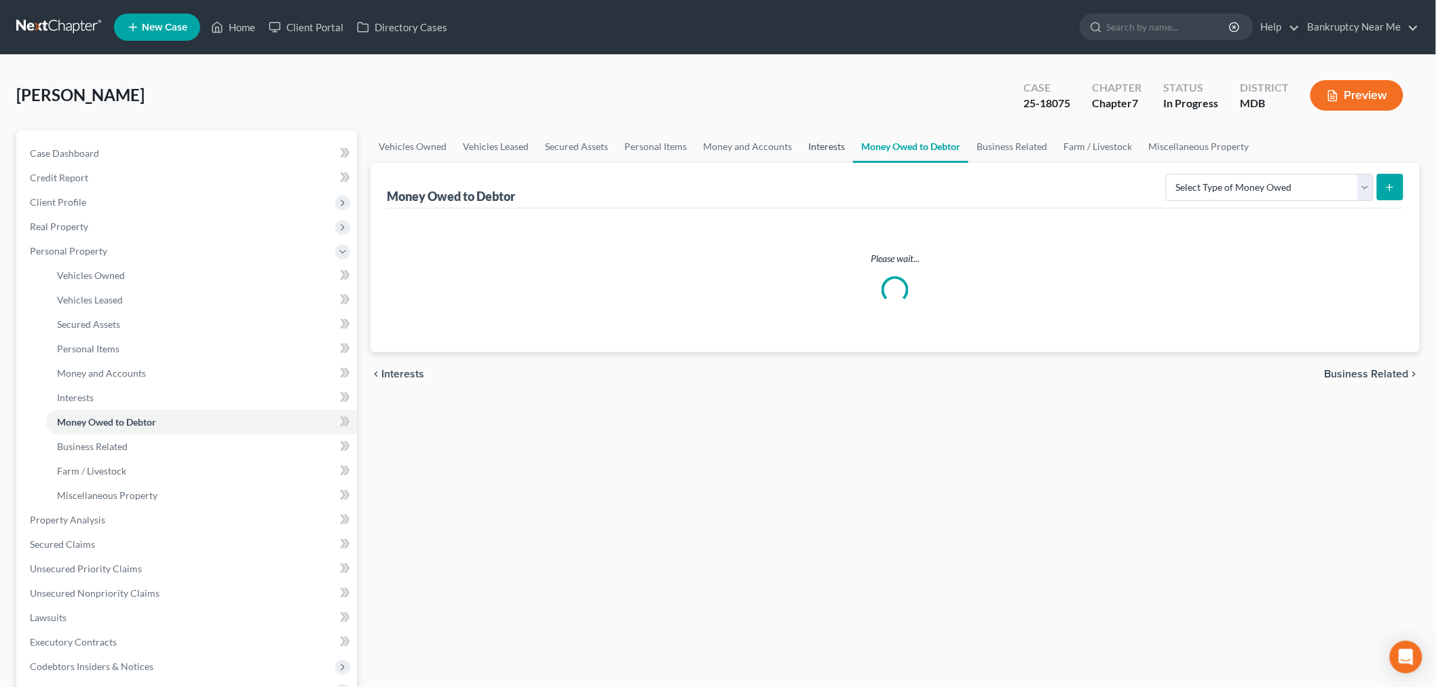
click at [817, 145] on link "Interests" at bounding box center [826, 146] width 53 height 33
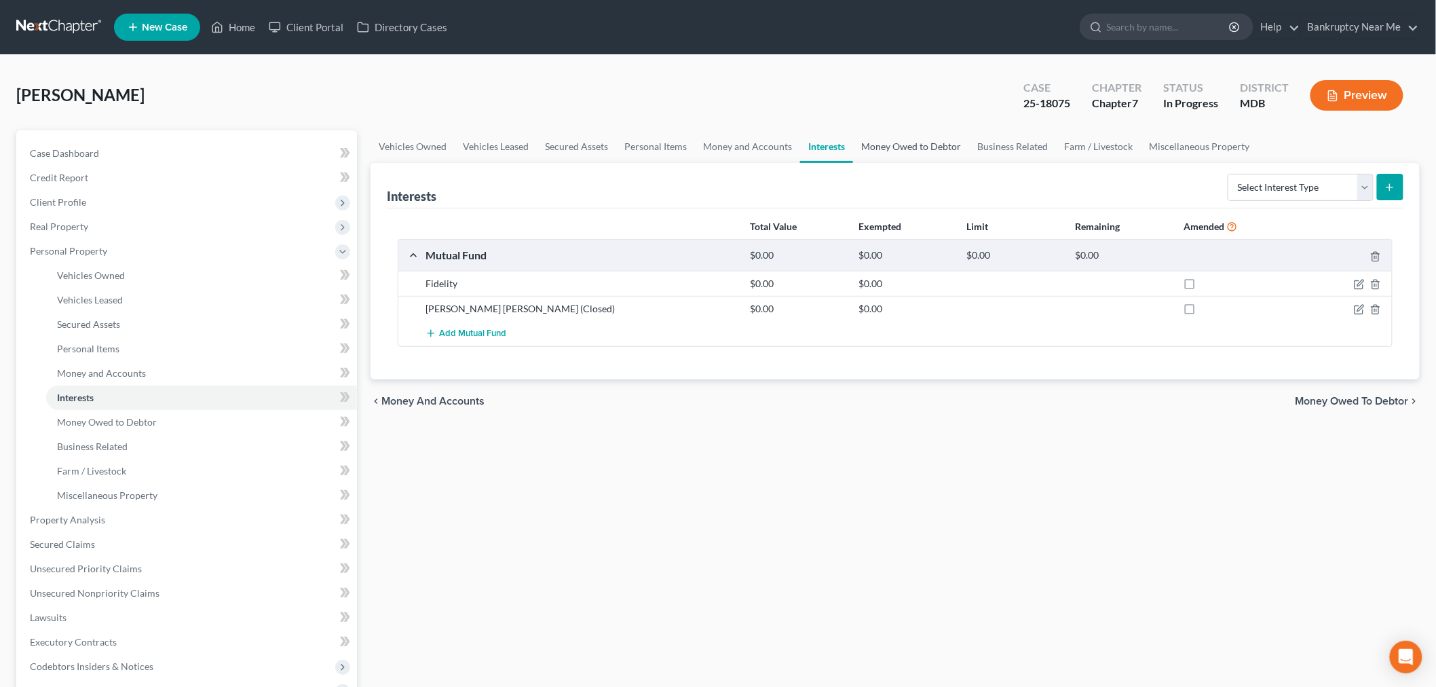
click at [883, 157] on link "Money Owed to Debtor" at bounding box center [911, 146] width 116 height 33
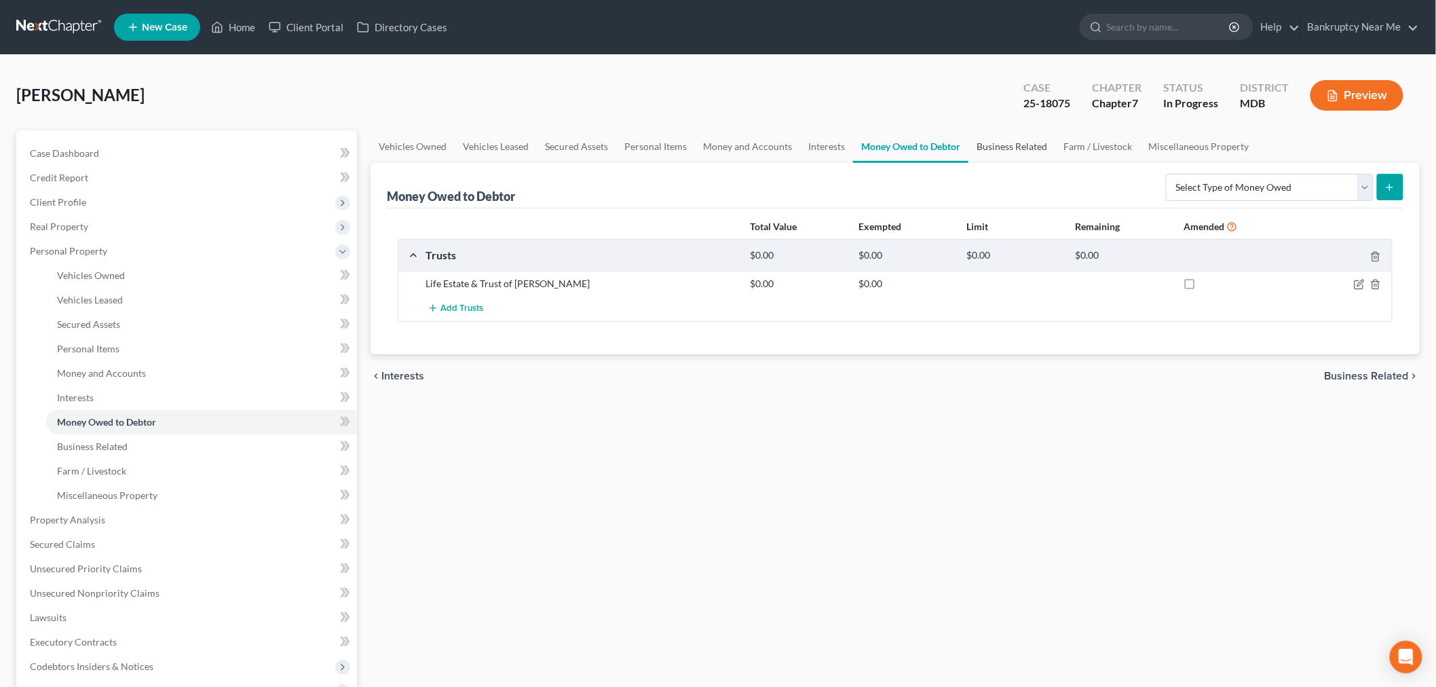
click at [985, 151] on link "Business Related" at bounding box center [1012, 146] width 87 height 33
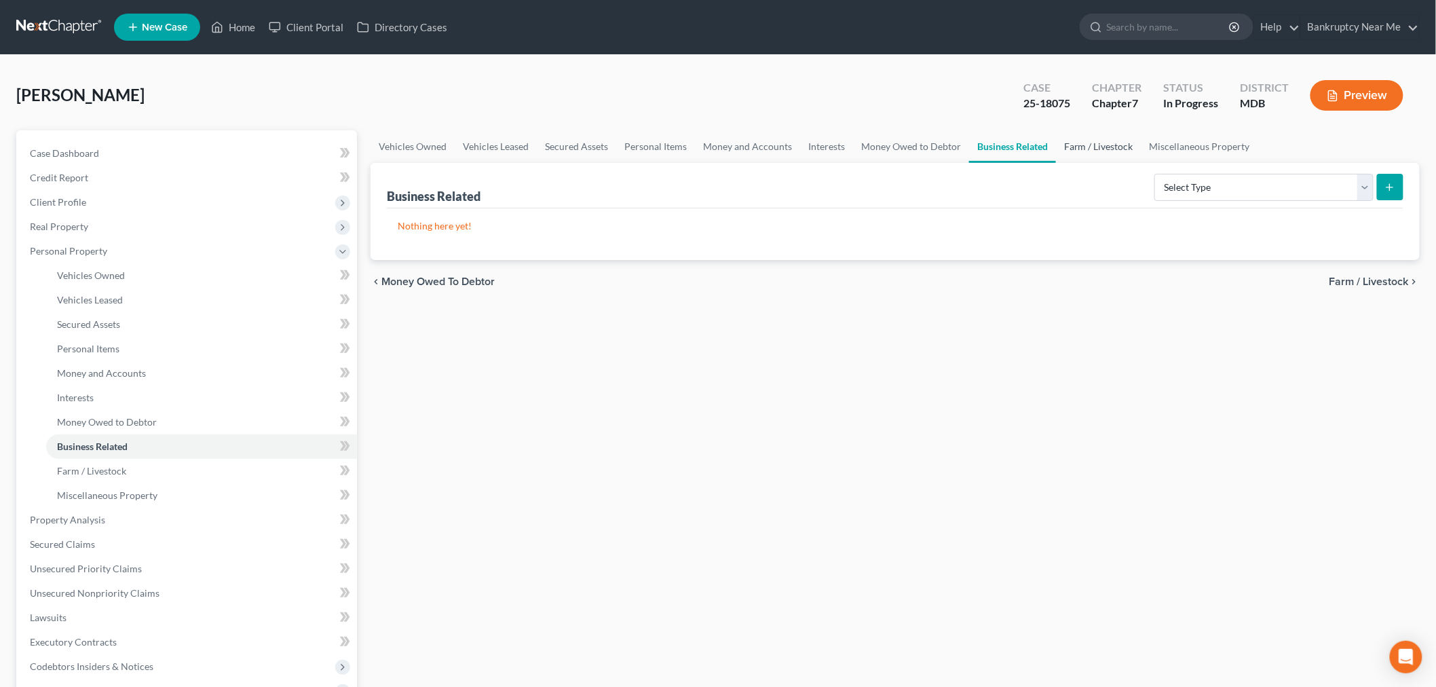
click at [1115, 153] on link "Farm / Livestock" at bounding box center [1099, 146] width 86 height 33
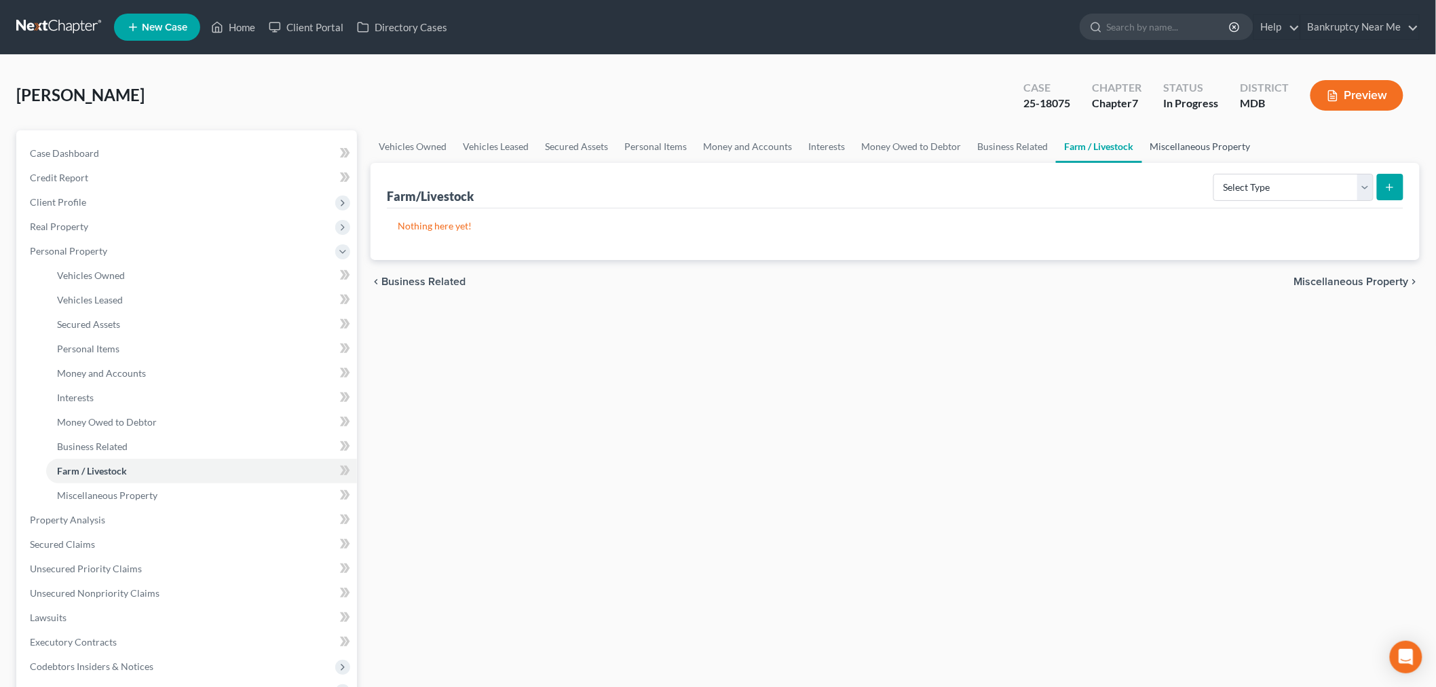
click at [1164, 157] on link "Miscellaneous Property" at bounding box center [1201, 146] width 117 height 33
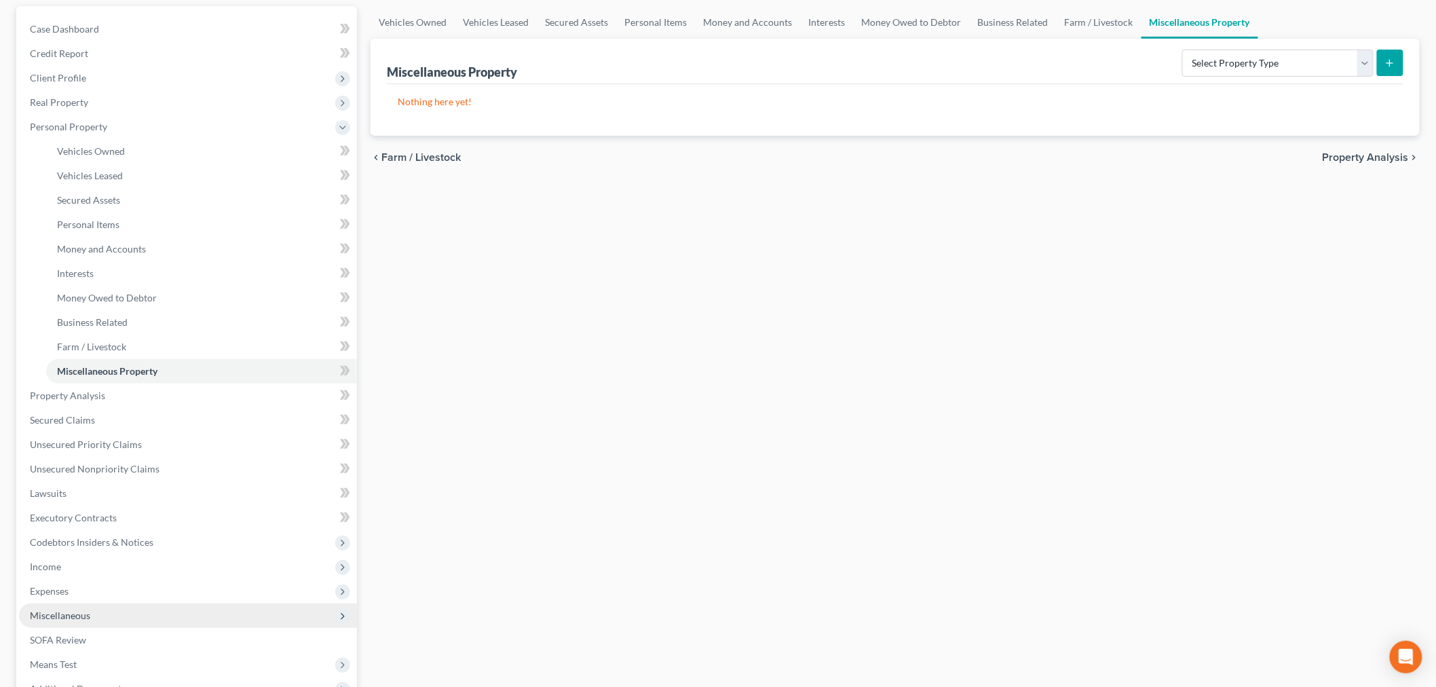
scroll to position [277, 0]
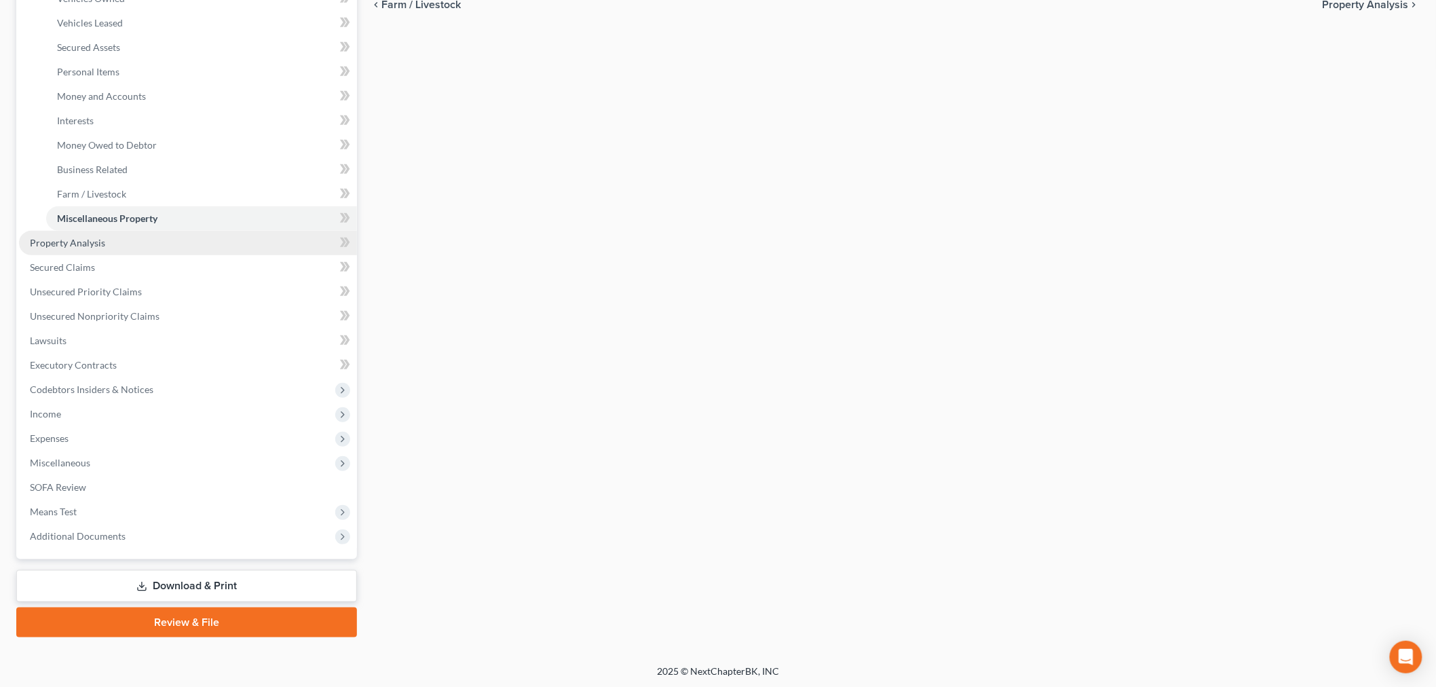
click at [111, 242] on link "Property Analysis" at bounding box center [188, 243] width 338 height 24
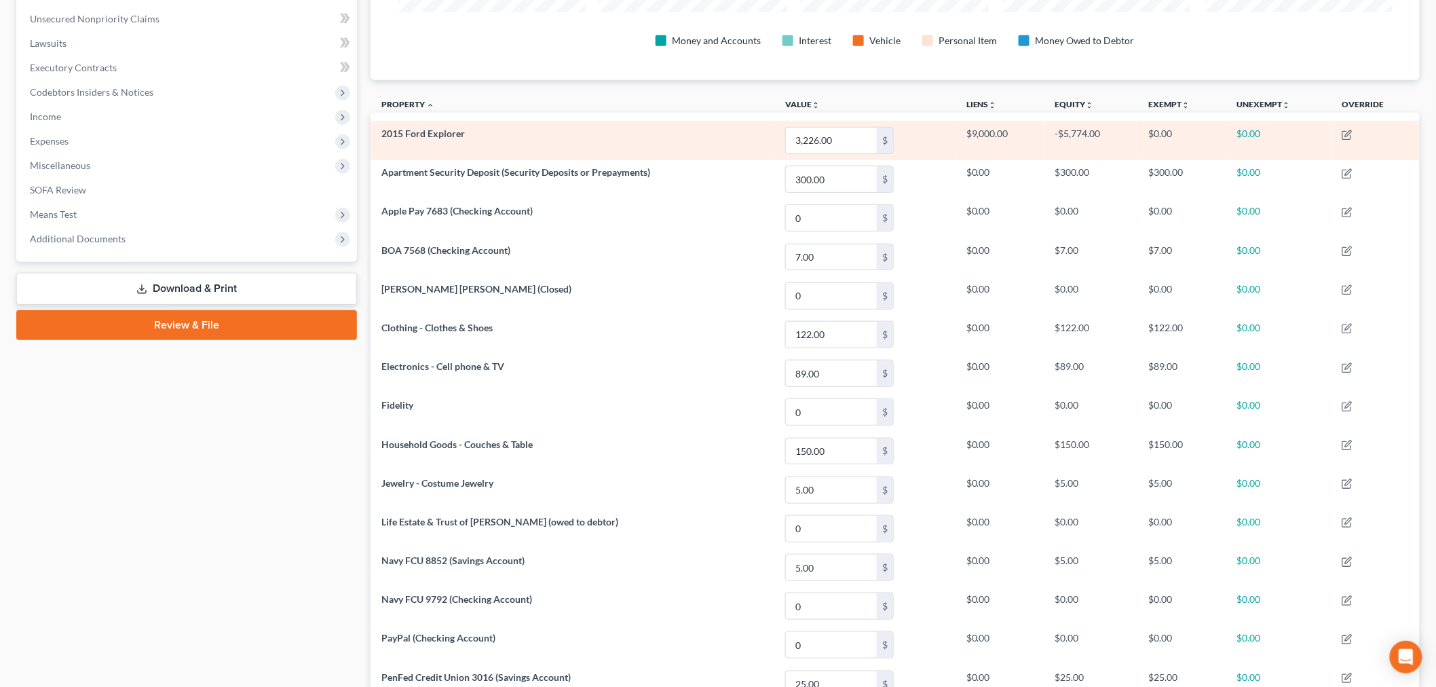
scroll to position [184, 0]
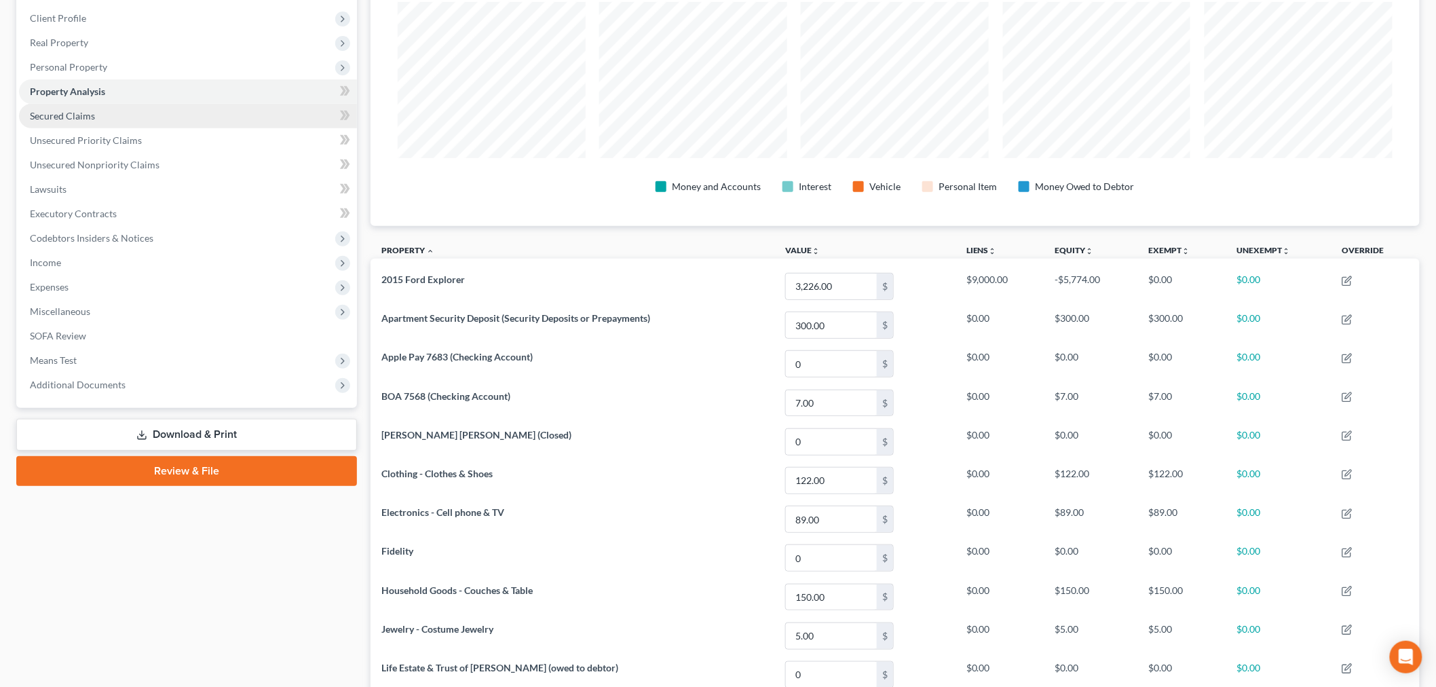
click at [134, 120] on link "Secured Claims" at bounding box center [188, 116] width 338 height 24
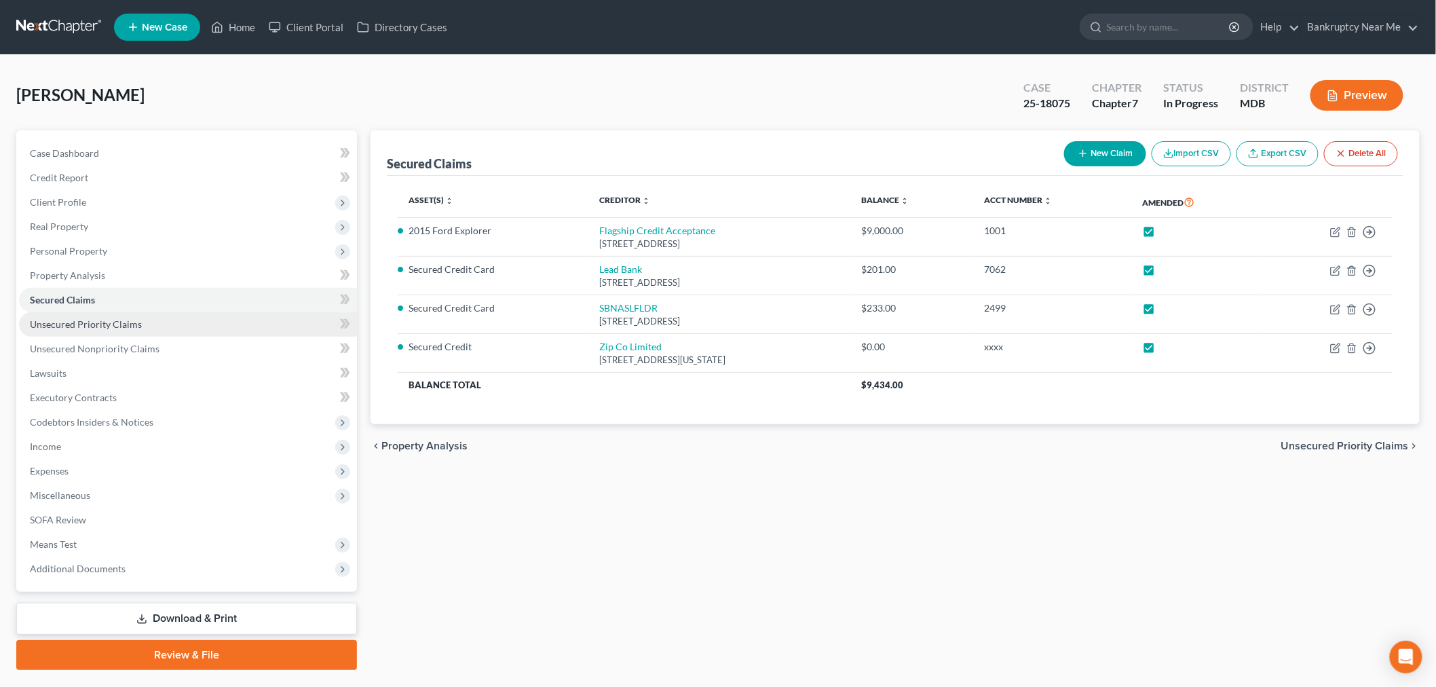
click at [120, 328] on span "Unsecured Priority Claims" at bounding box center [86, 324] width 112 height 12
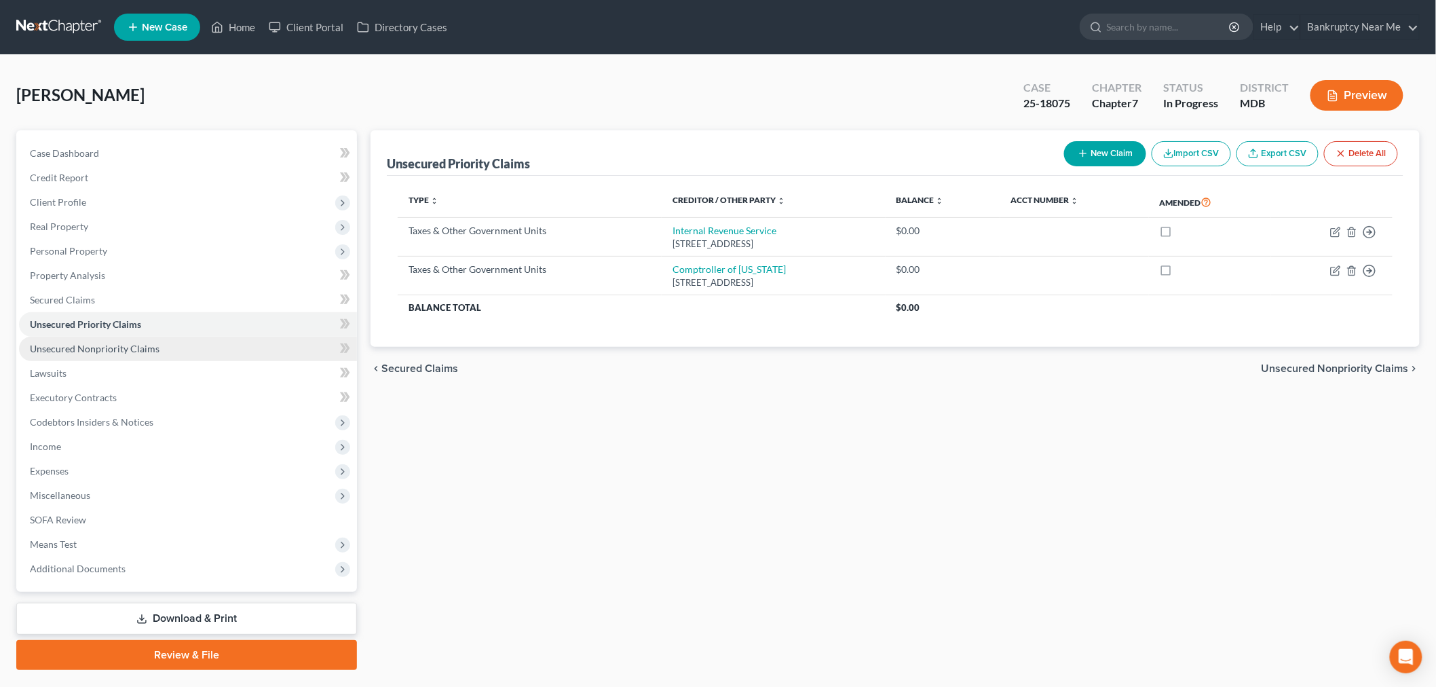
click at [224, 348] on link "Unsecured Nonpriority Claims" at bounding box center [188, 349] width 338 height 24
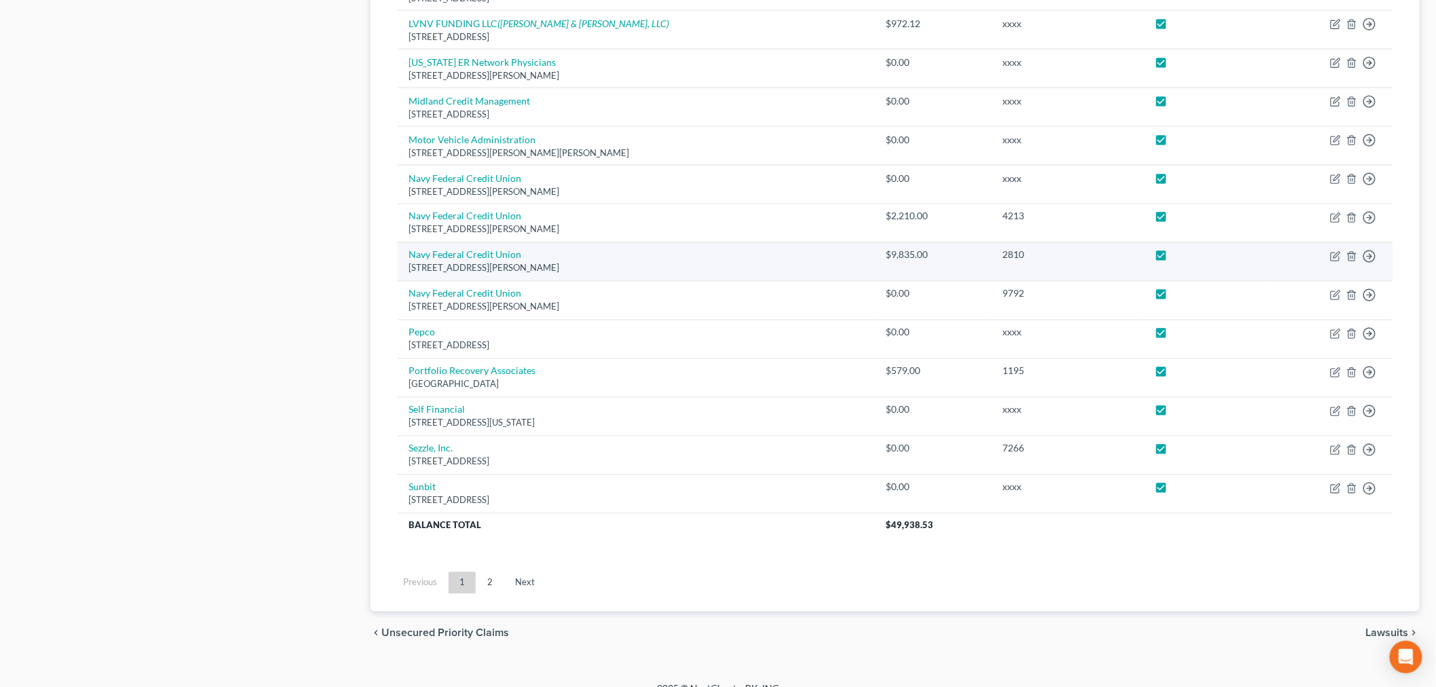
scroll to position [886, 0]
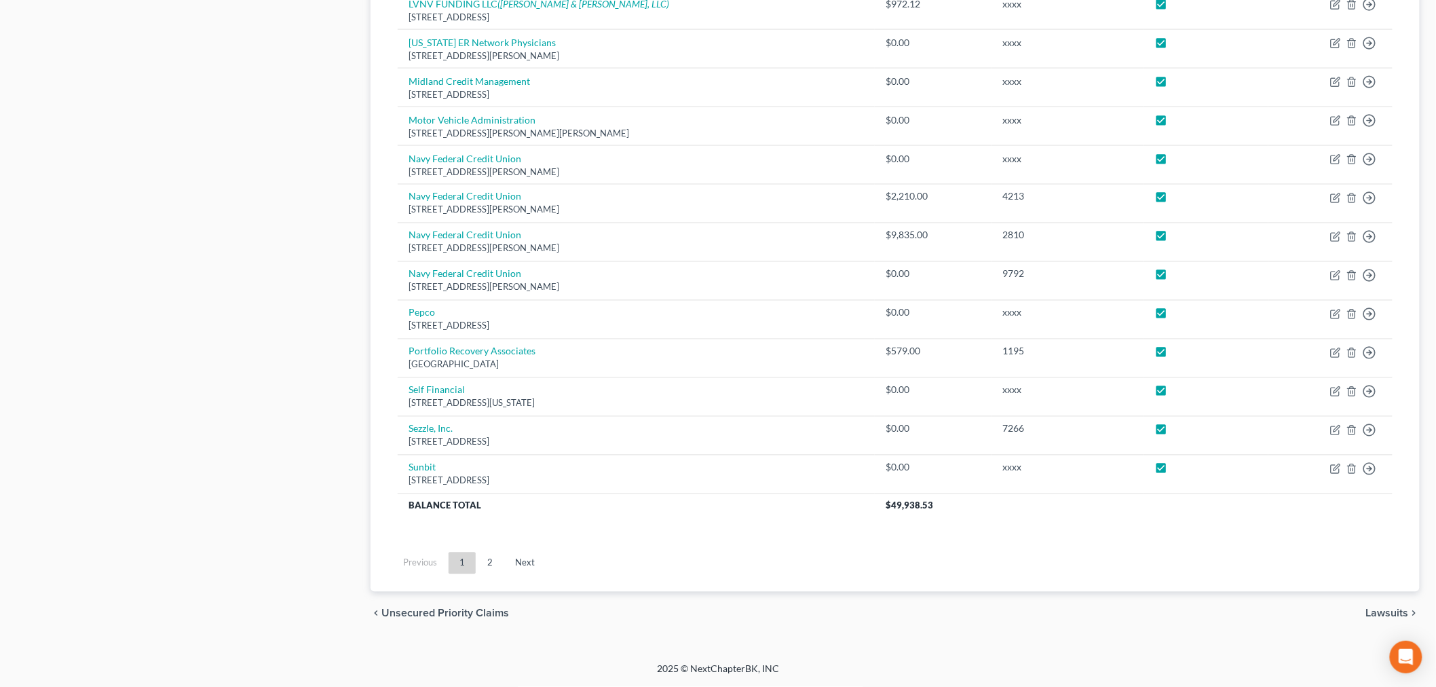
click at [485, 568] on link "2" at bounding box center [490, 564] width 27 height 22
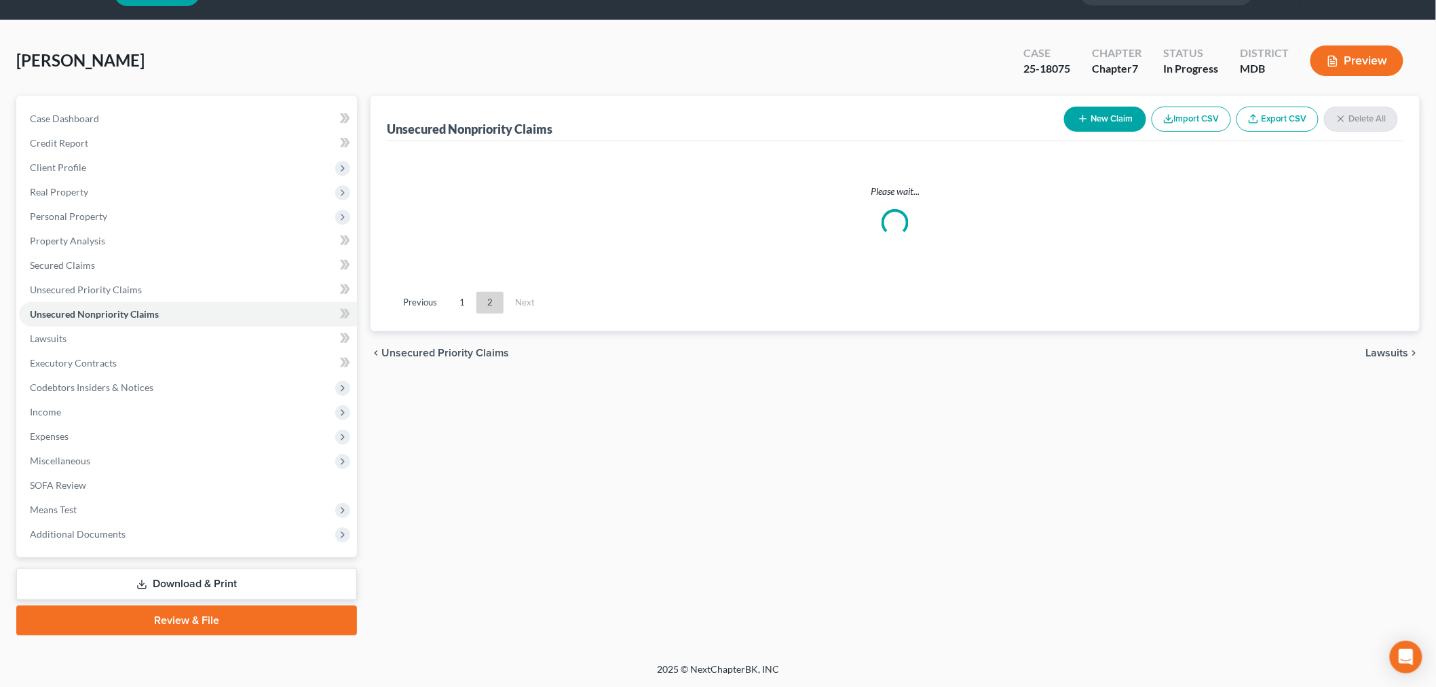
scroll to position [33, 0]
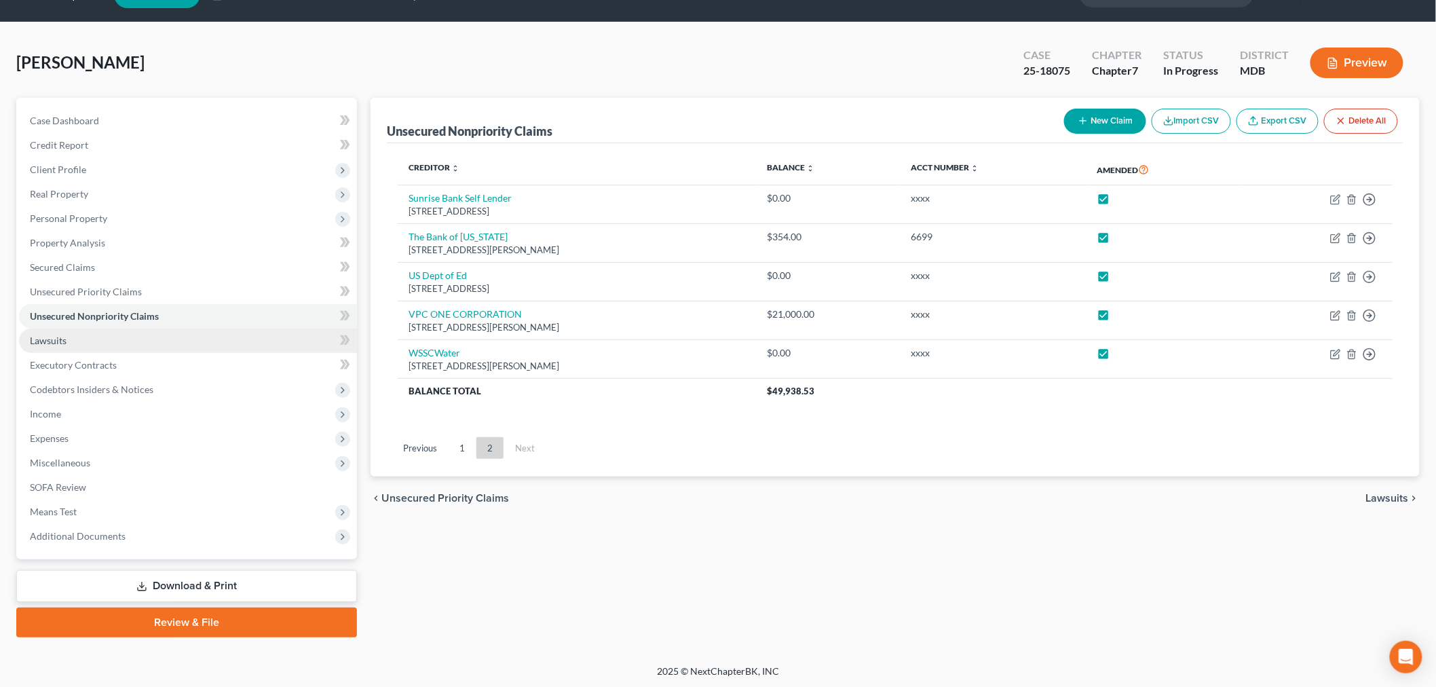
click at [114, 338] on link "Lawsuits" at bounding box center [188, 341] width 338 height 24
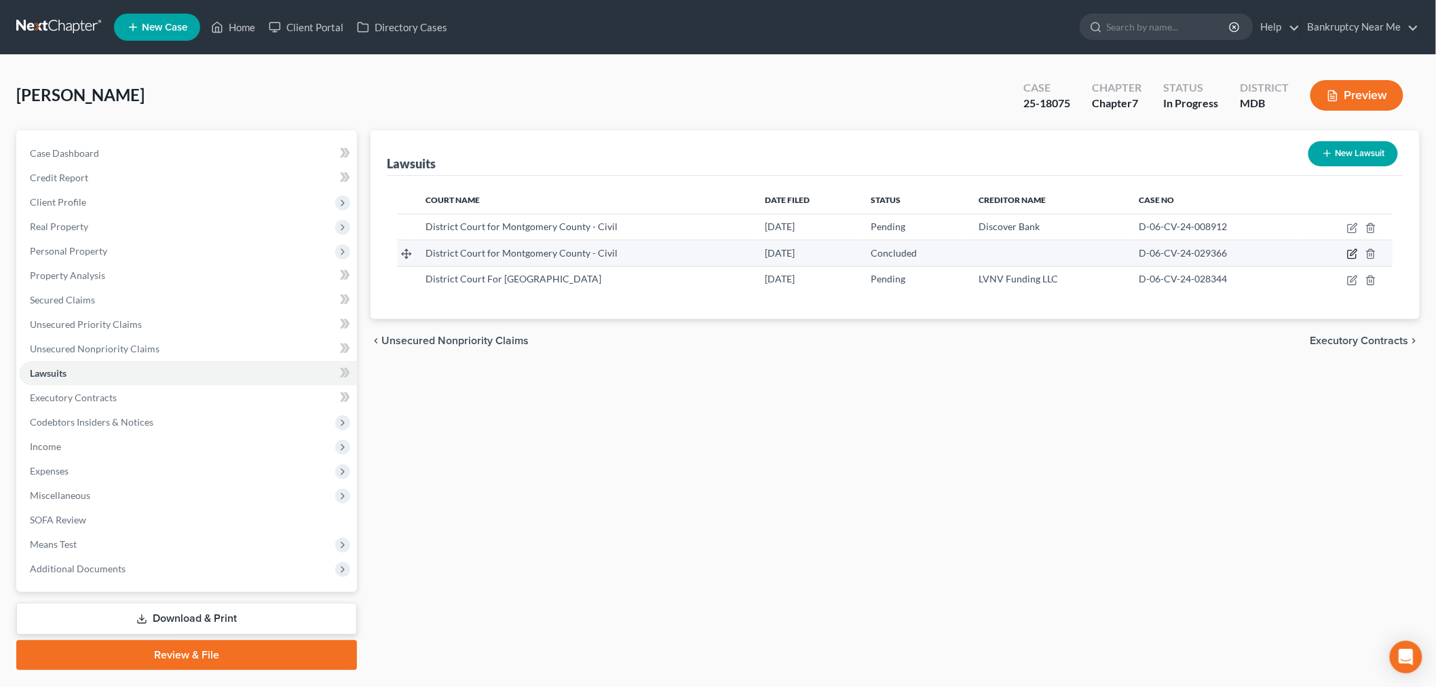
click at [1358, 254] on icon "button" at bounding box center [1353, 253] width 11 height 11
select select "21"
select select "2"
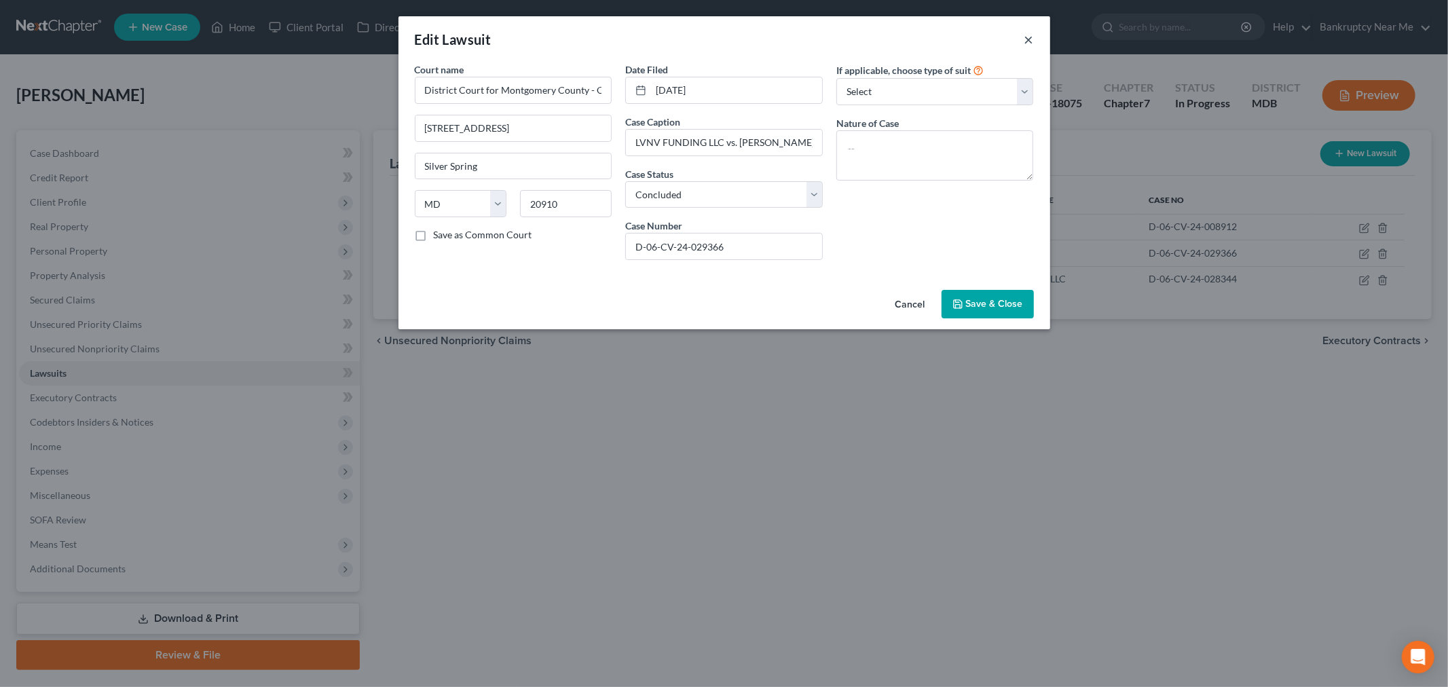
click at [1028, 35] on button "×" at bounding box center [1029, 39] width 10 height 16
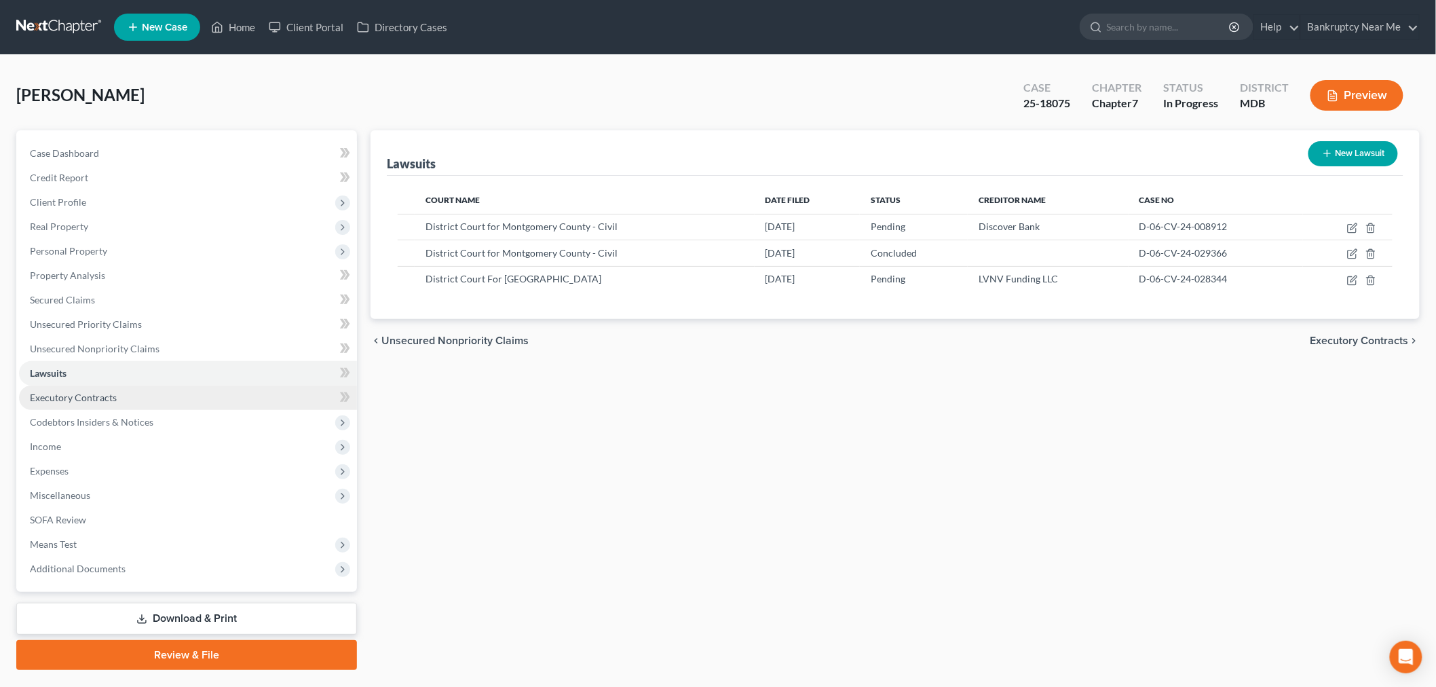
click at [164, 398] on link "Executory Contracts" at bounding box center [188, 398] width 338 height 24
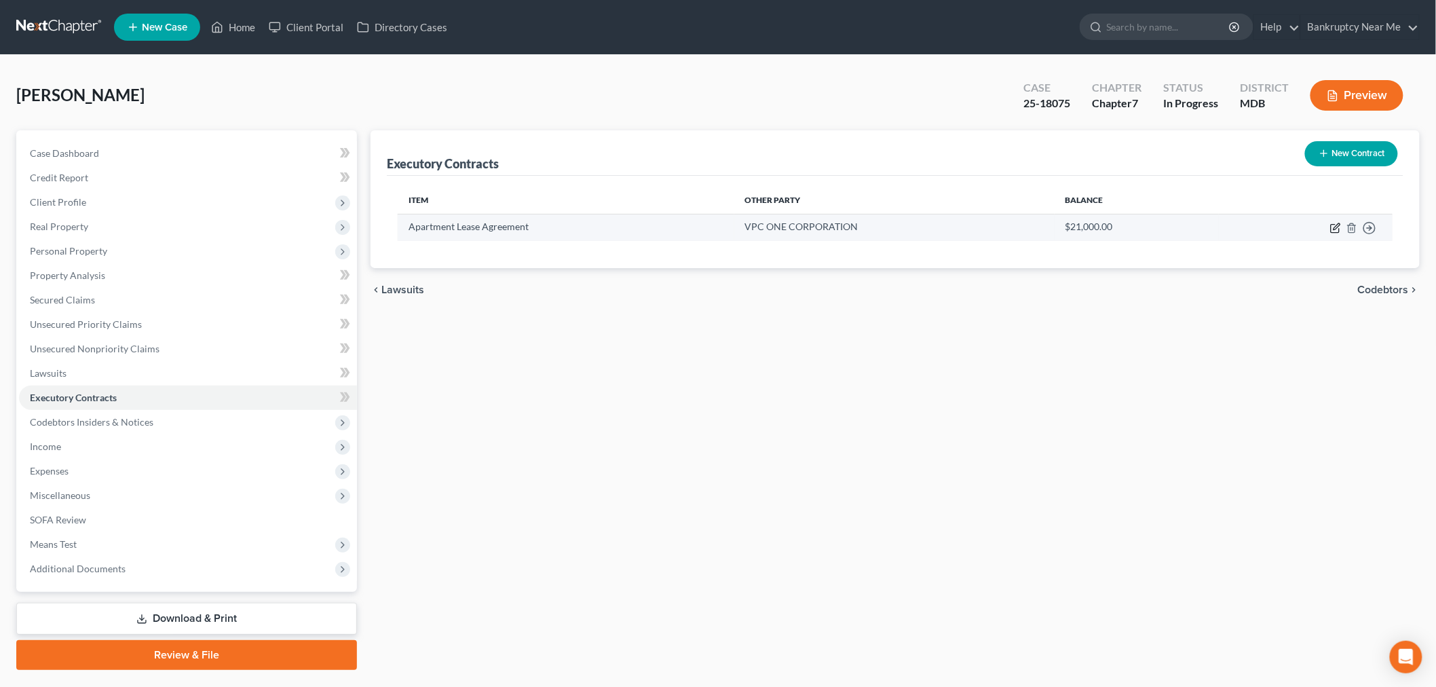
click at [1334, 223] on icon "button" at bounding box center [1336, 228] width 11 height 11
select select "3"
select select "21"
select select "0"
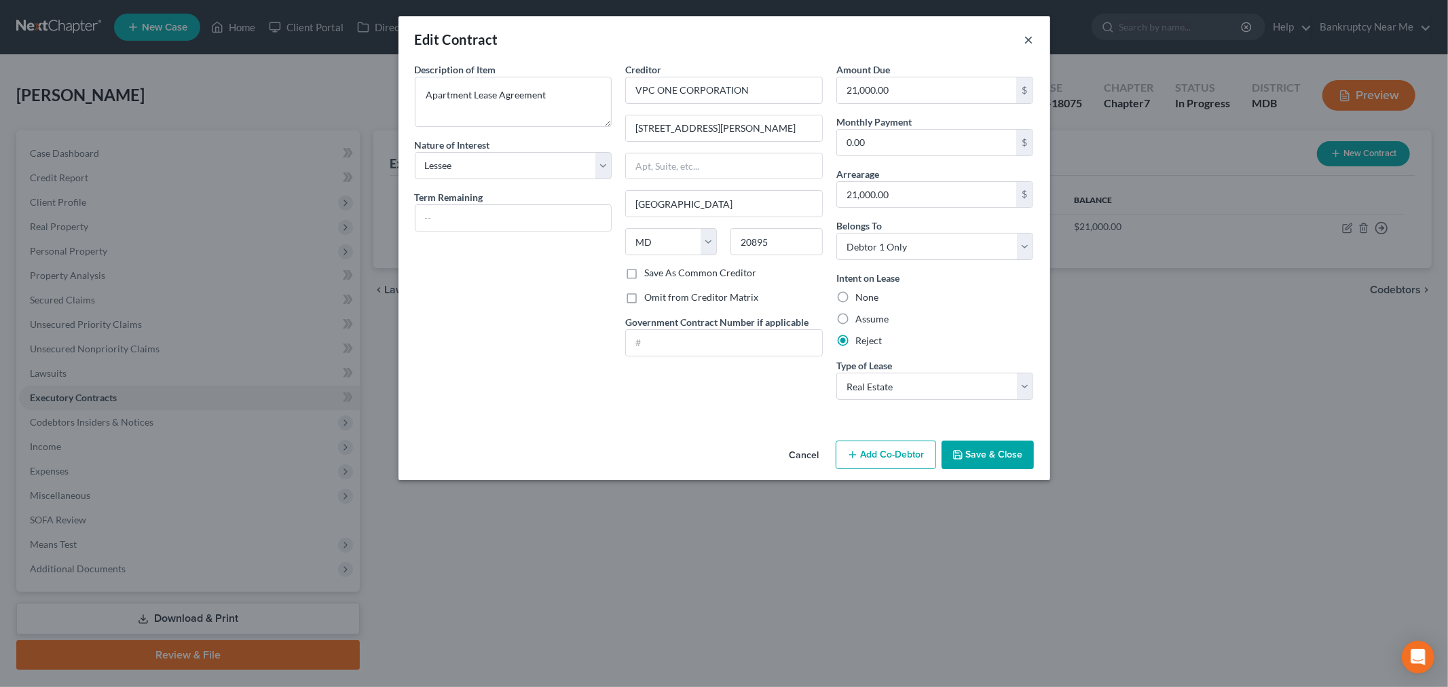
click at [1028, 31] on button "×" at bounding box center [1029, 39] width 10 height 16
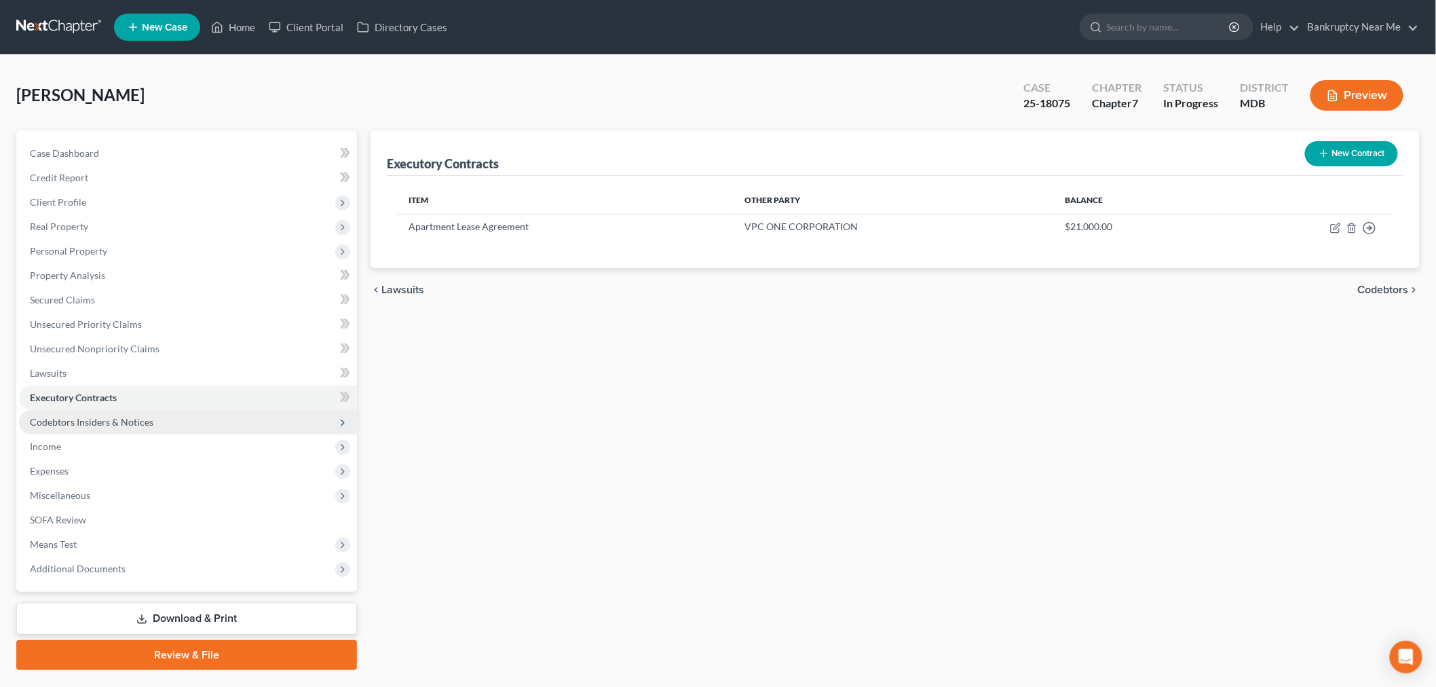
click at [97, 422] on span "Codebtors Insiders & Notices" at bounding box center [92, 422] width 124 height 12
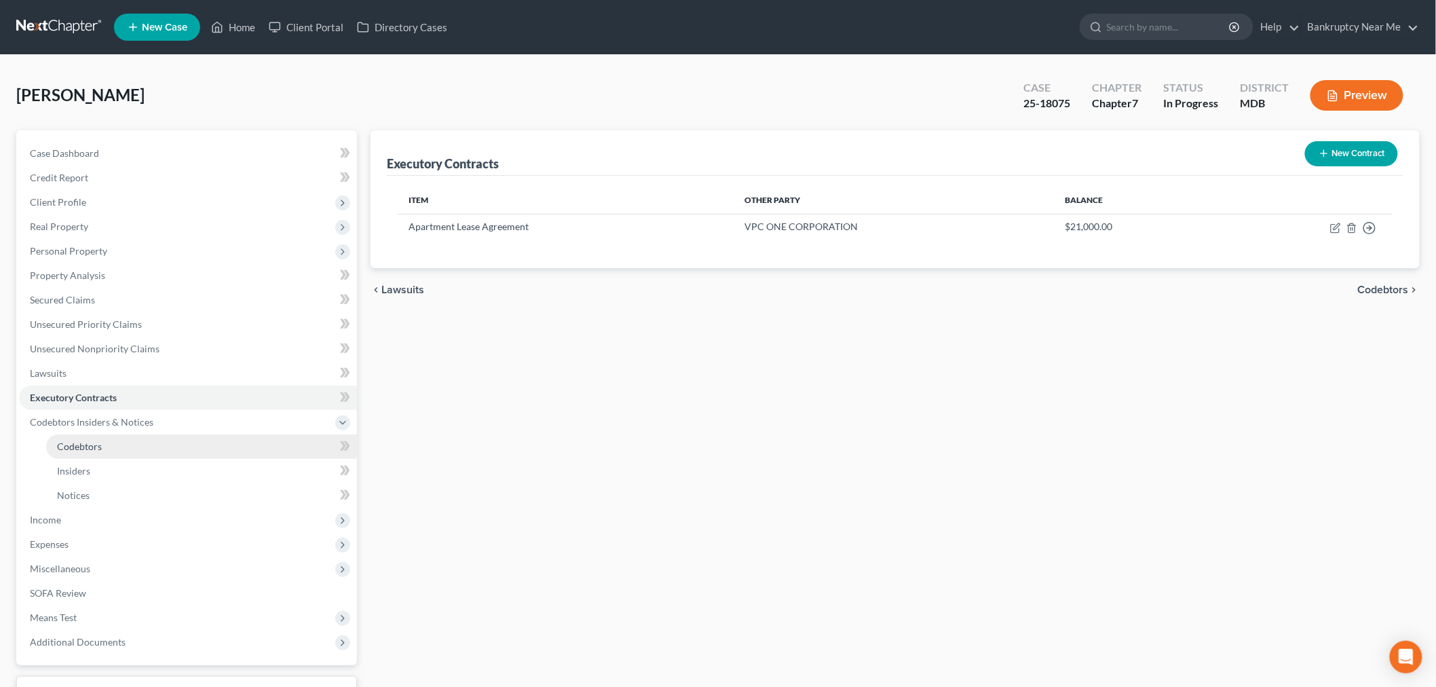
click at [133, 443] on link "Codebtors" at bounding box center [201, 446] width 311 height 24
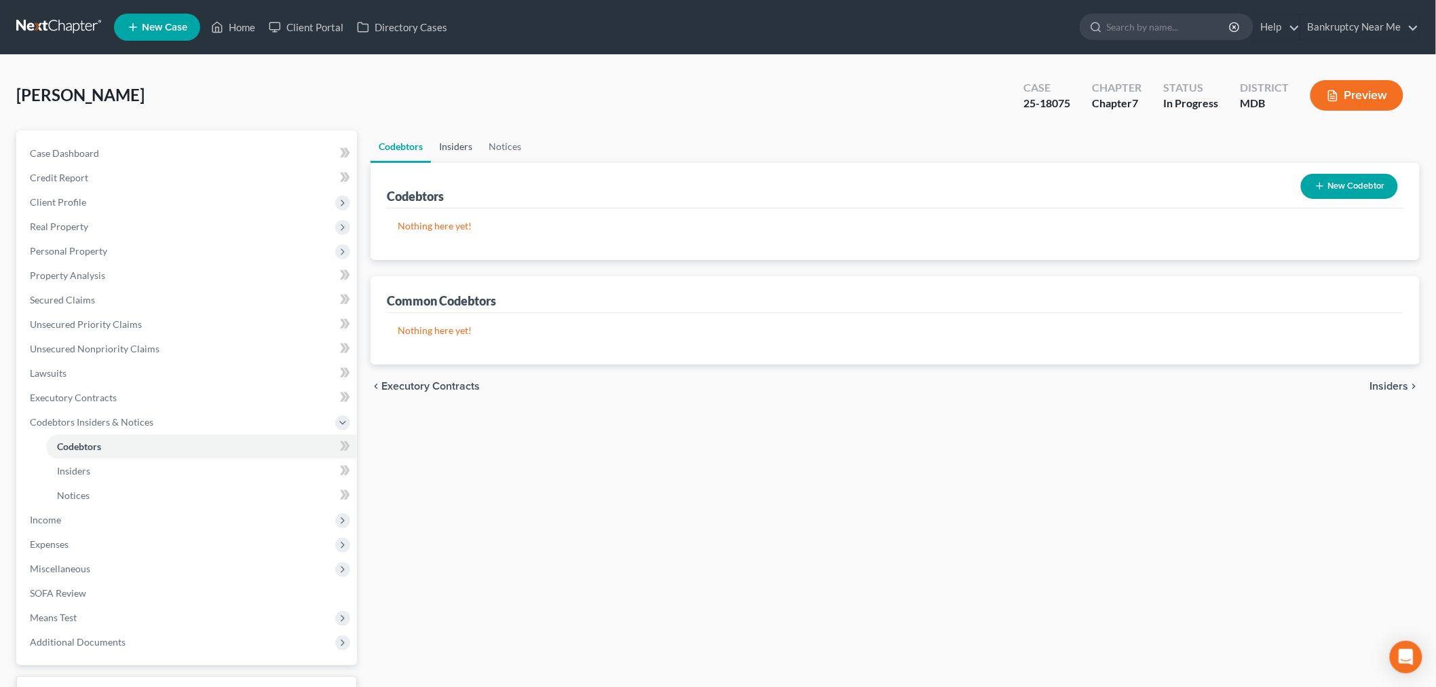
drag, startPoint x: 463, startPoint y: 149, endPoint x: 485, endPoint y: 147, distance: 22.6
click at [462, 149] on link "Insiders" at bounding box center [456, 146] width 50 height 33
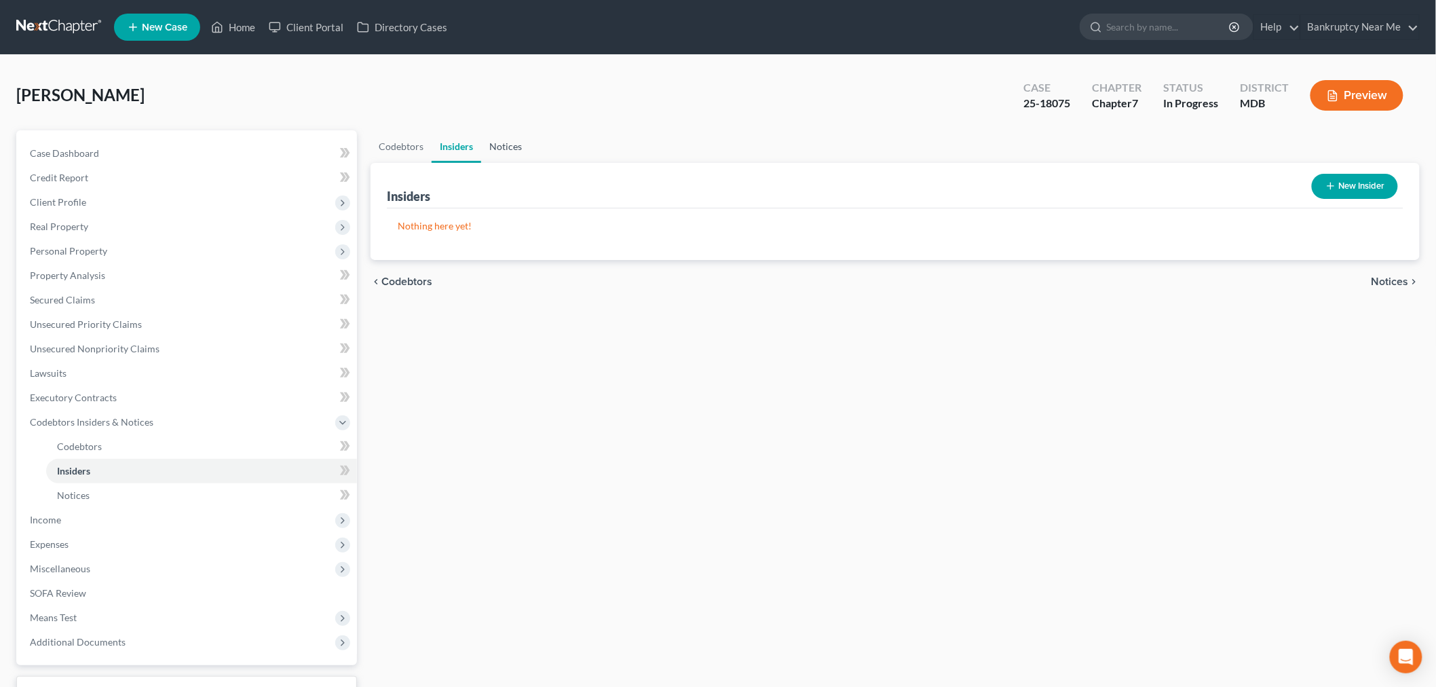
click at [497, 147] on link "Notices" at bounding box center [505, 146] width 49 height 33
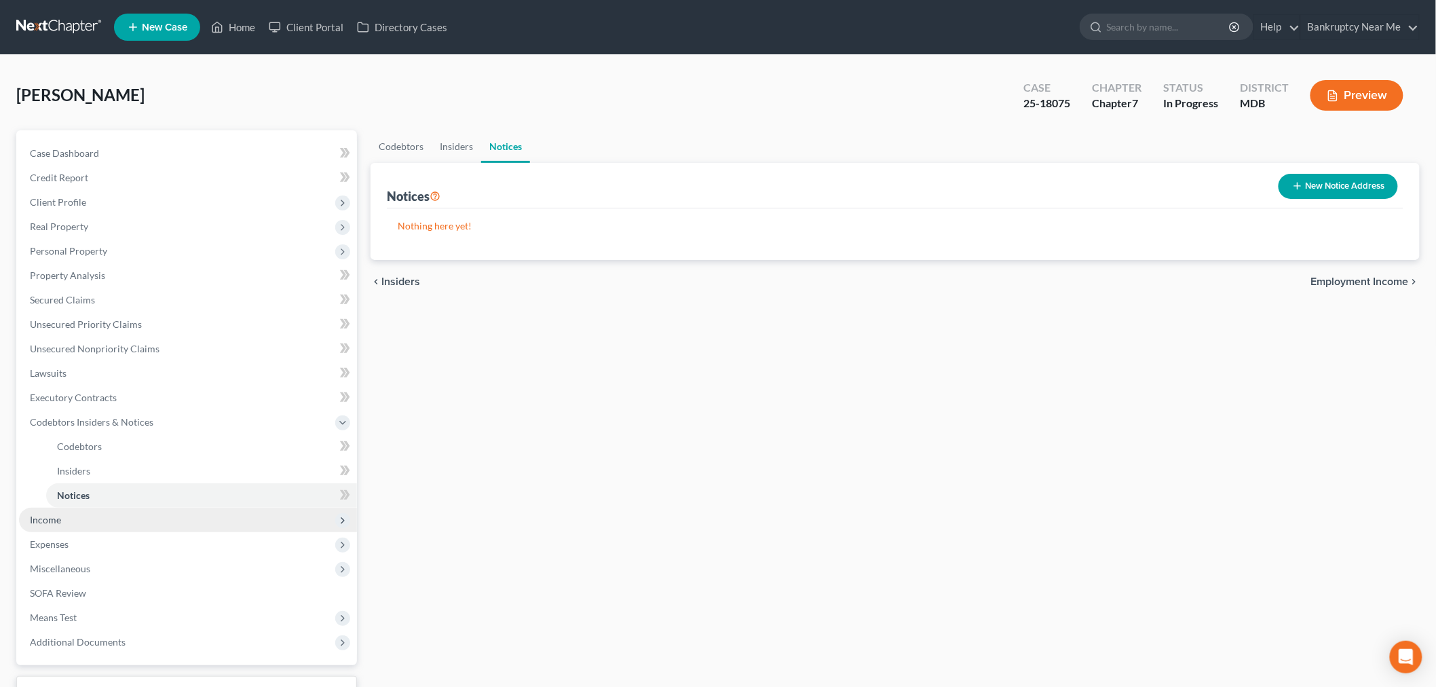
click at [107, 523] on span "Income" at bounding box center [188, 520] width 338 height 24
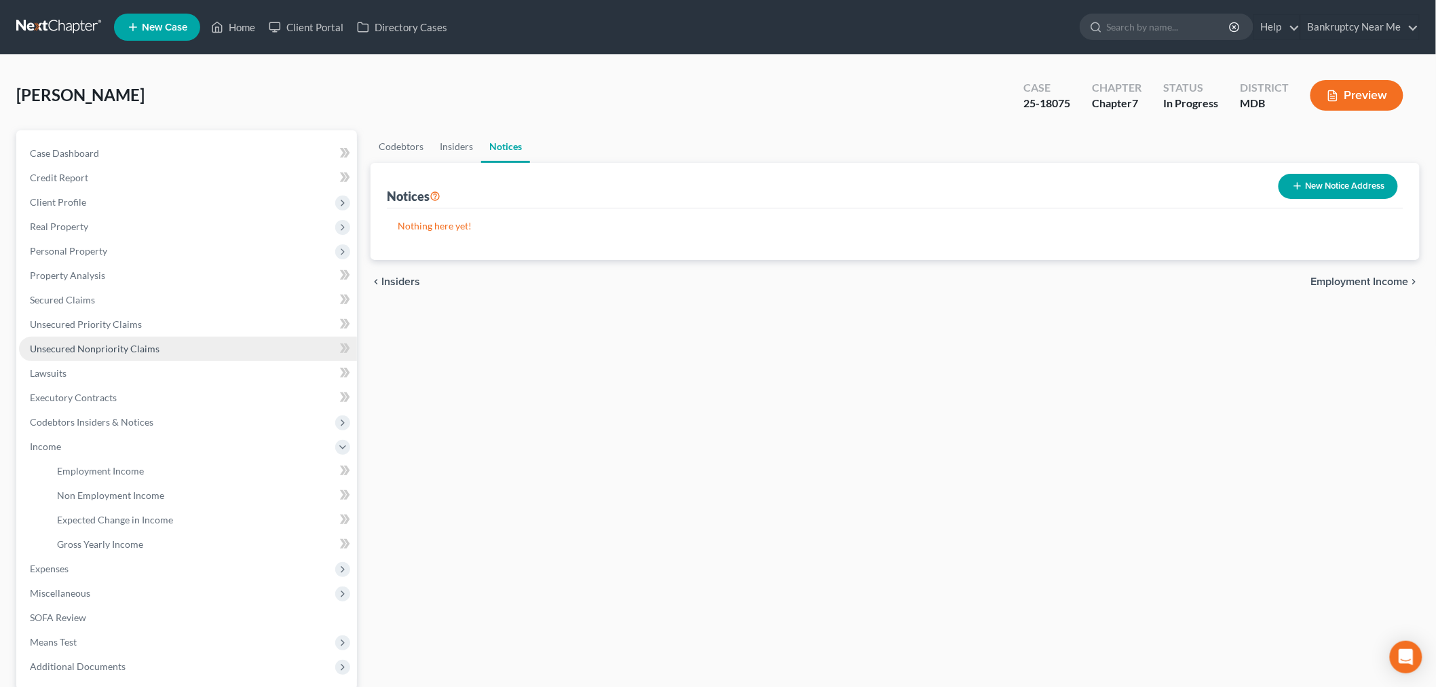
click at [126, 344] on span "Unsecured Nonpriority Claims" at bounding box center [95, 349] width 130 height 12
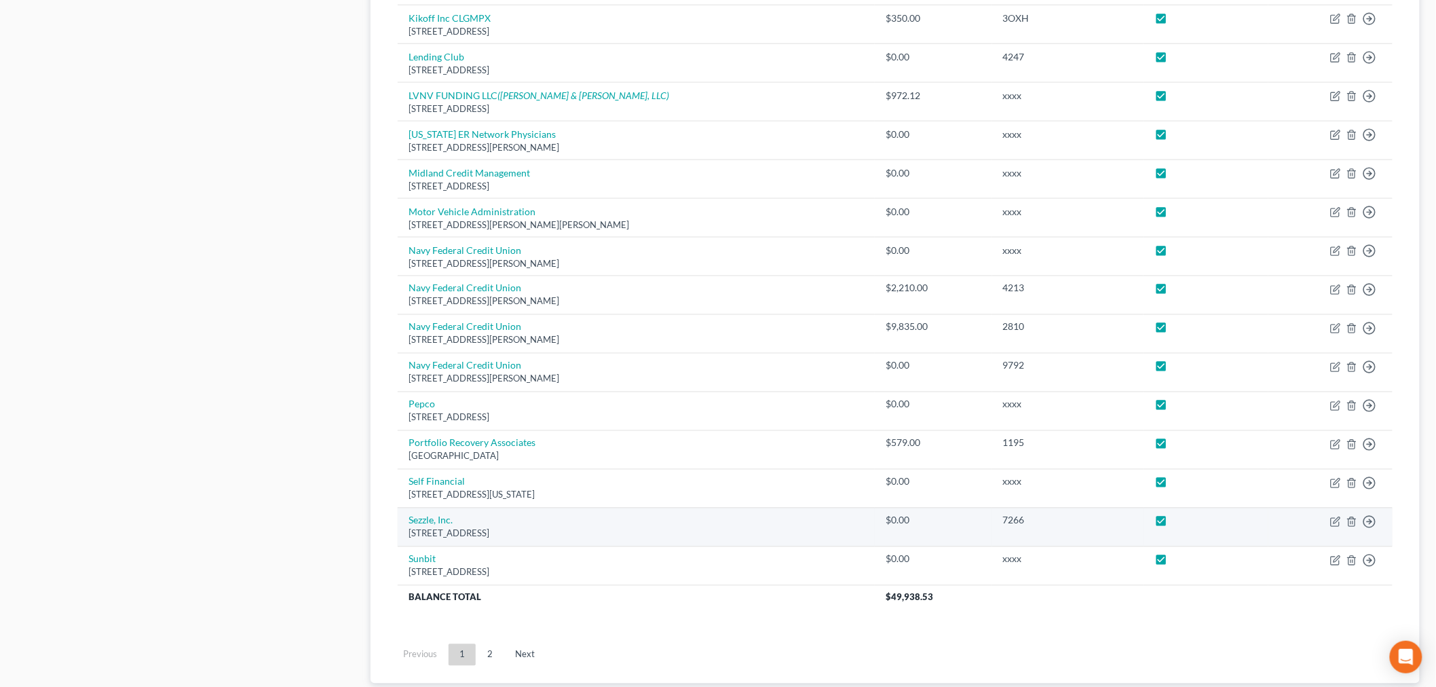
scroll to position [886, 0]
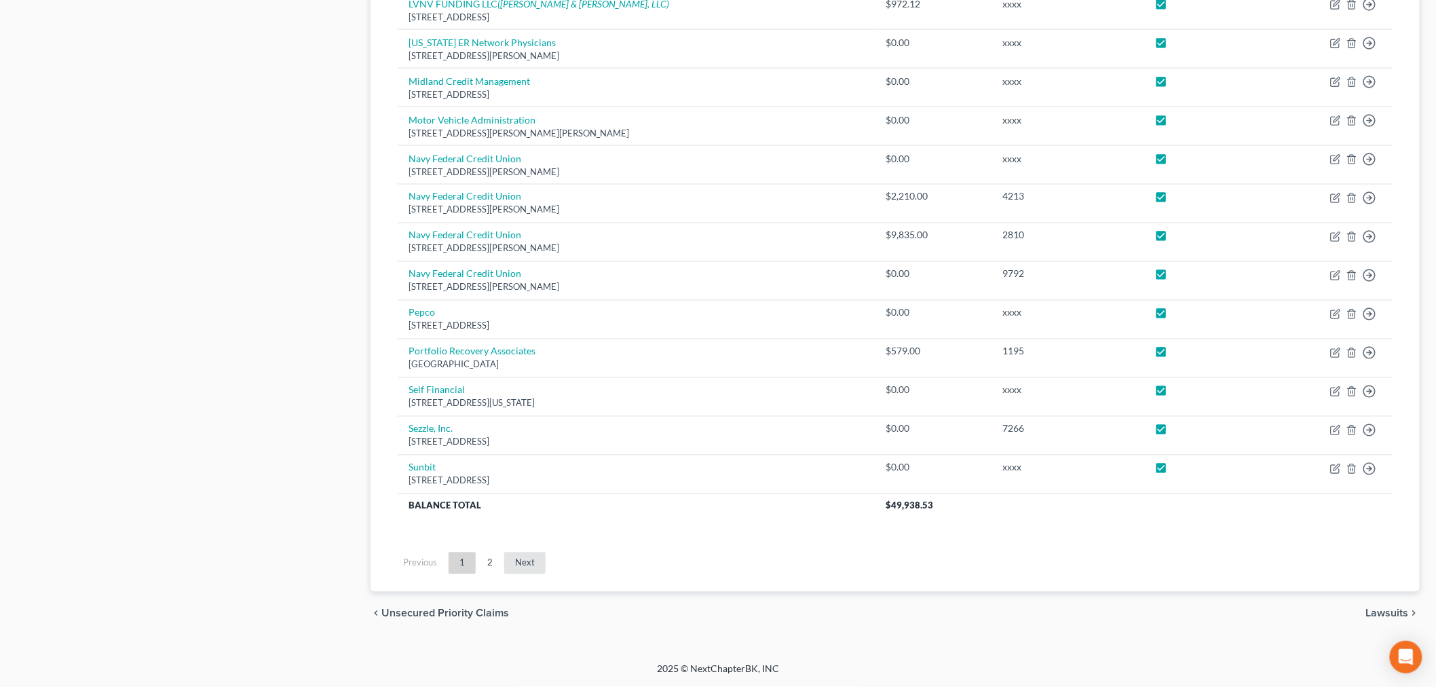
click at [513, 567] on link "Next" at bounding box center [524, 564] width 41 height 22
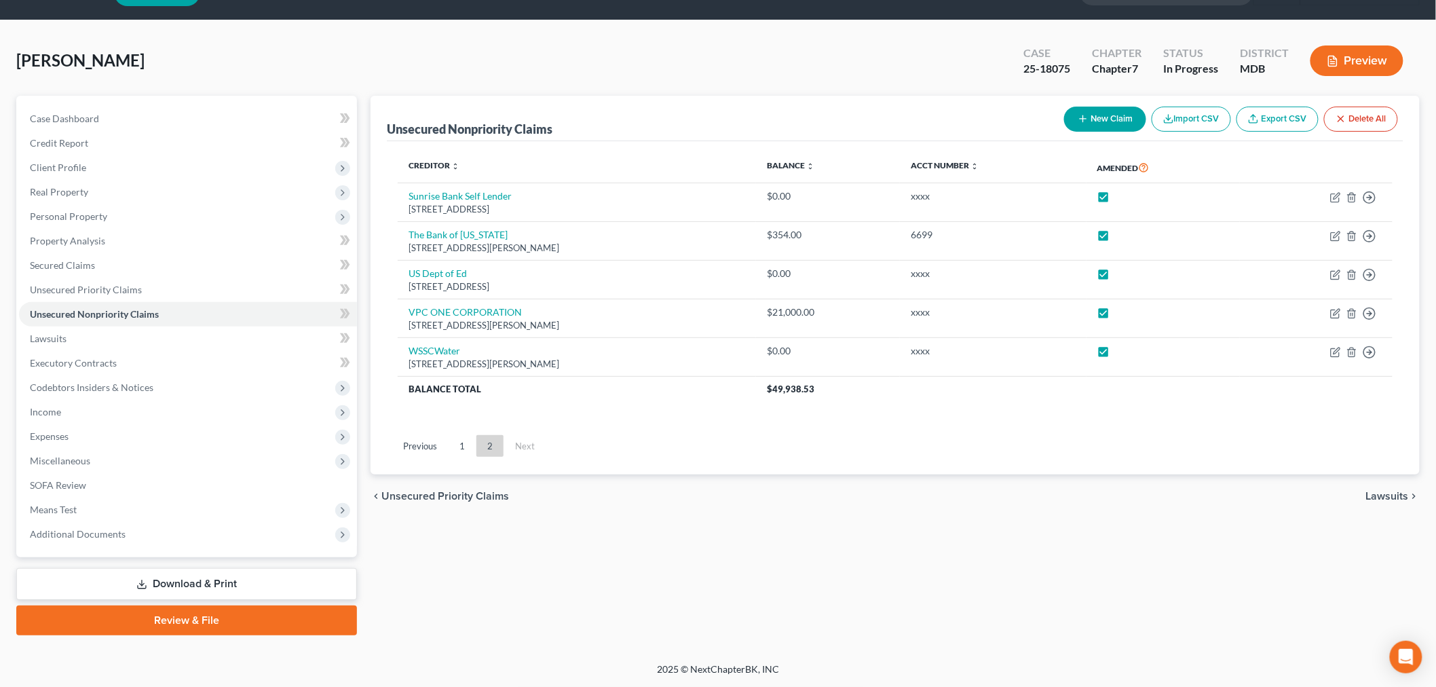
scroll to position [33, 0]
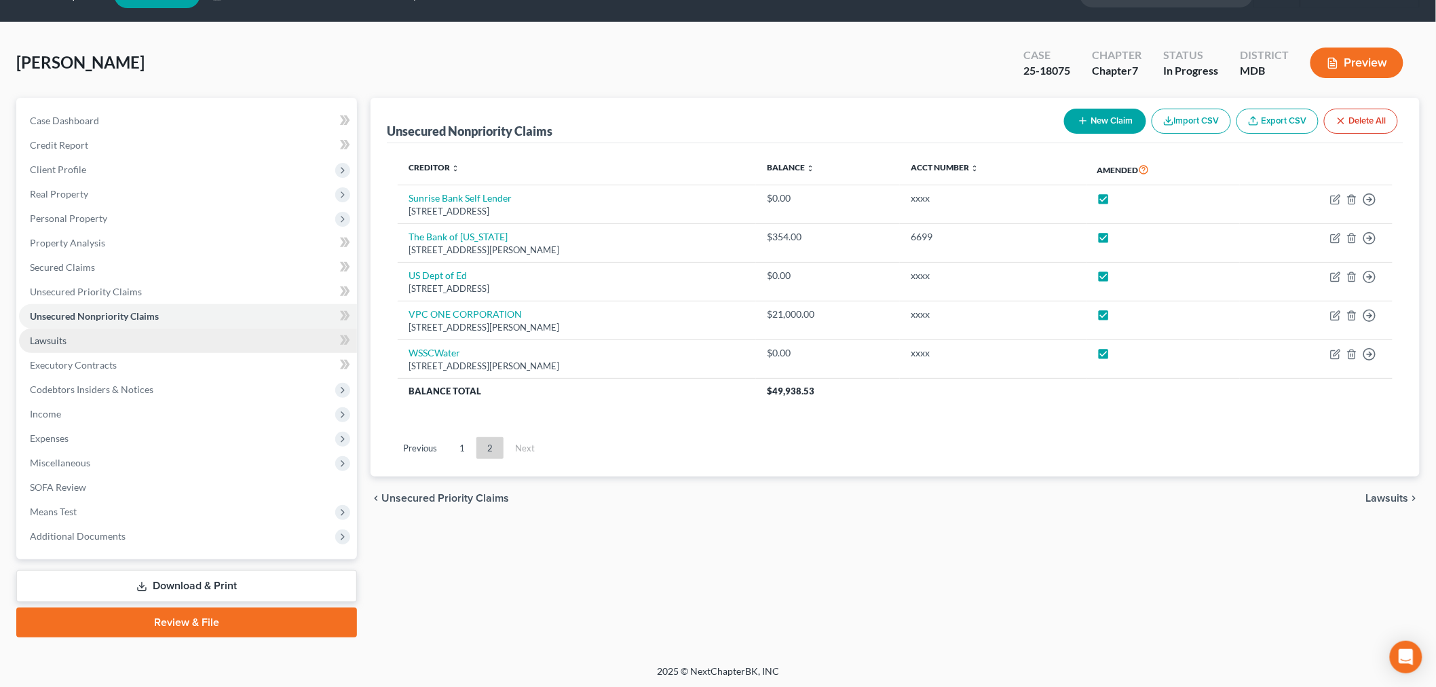
click at [165, 348] on link "Lawsuits" at bounding box center [188, 341] width 338 height 24
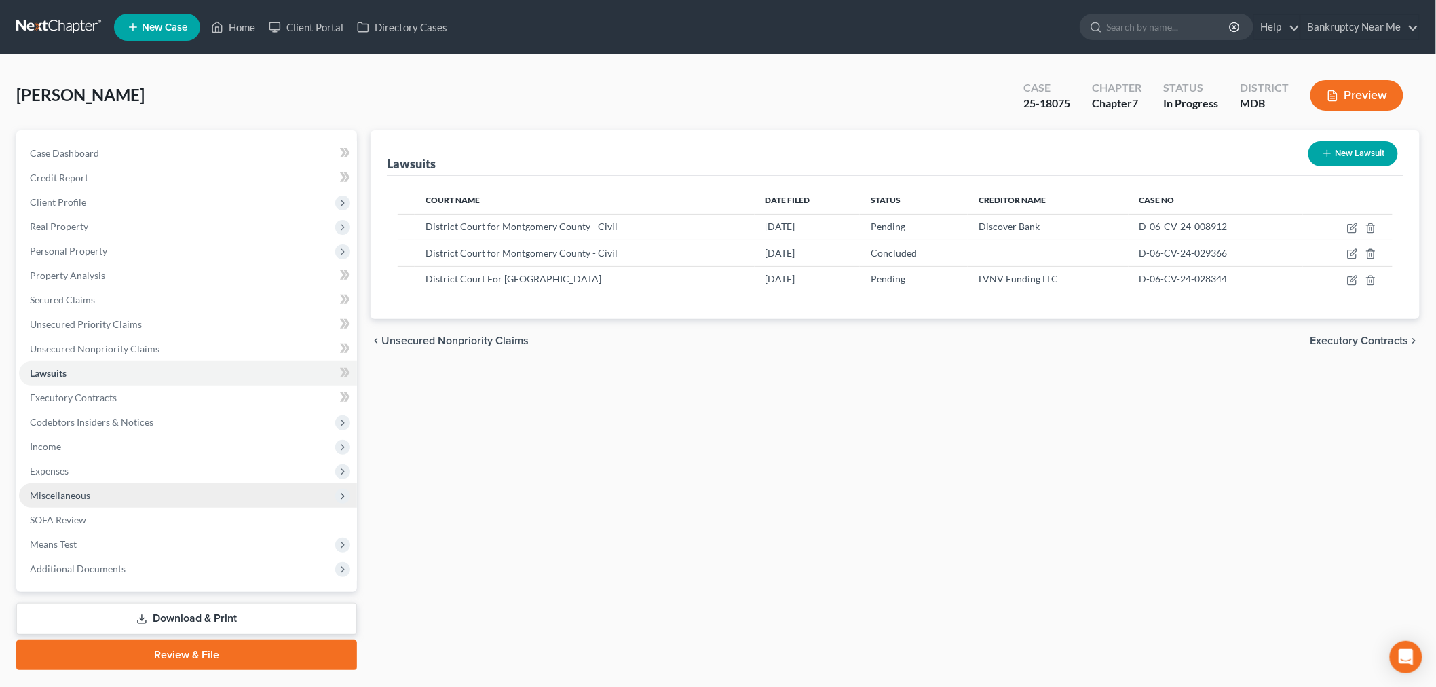
click at [111, 496] on span "Miscellaneous" at bounding box center [188, 495] width 338 height 24
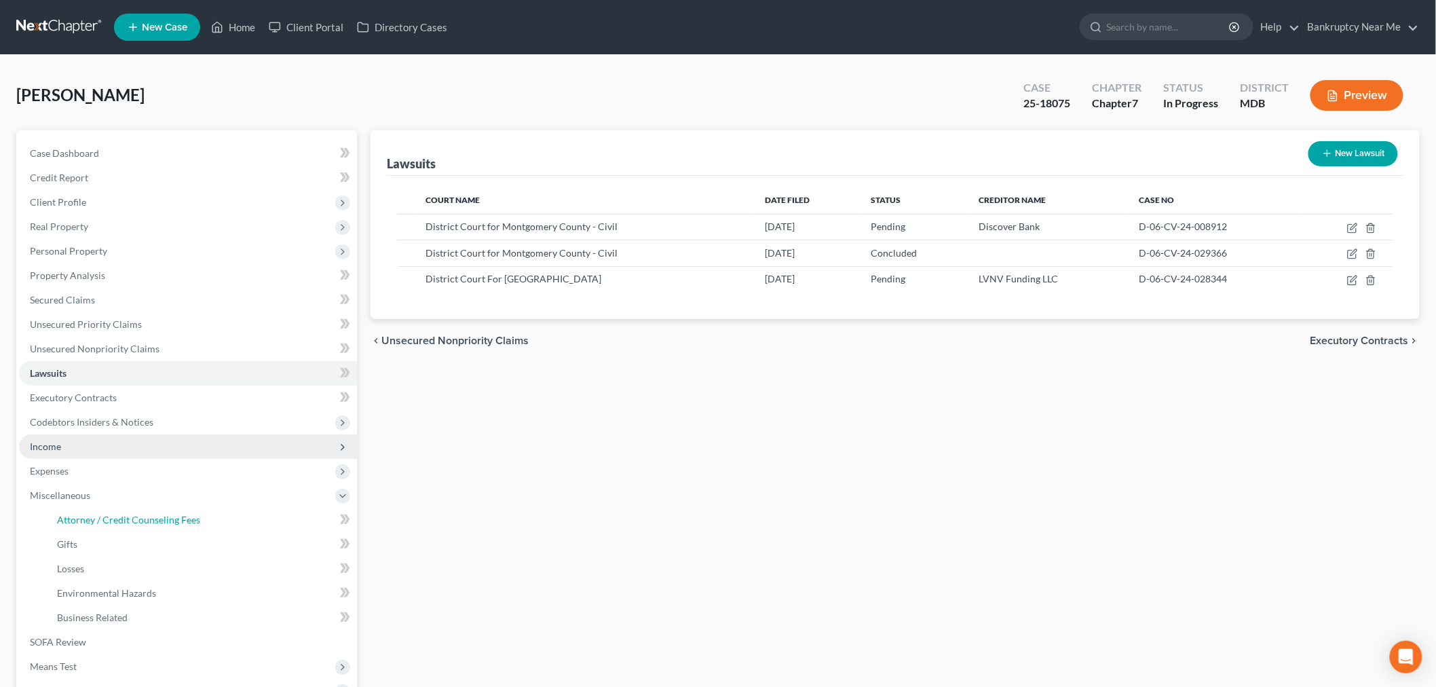
drag, startPoint x: 145, startPoint y: 511, endPoint x: 215, endPoint y: 448, distance: 94.7
click at [143, 511] on link "Attorney / Credit Counseling Fees" at bounding box center [201, 520] width 311 height 24
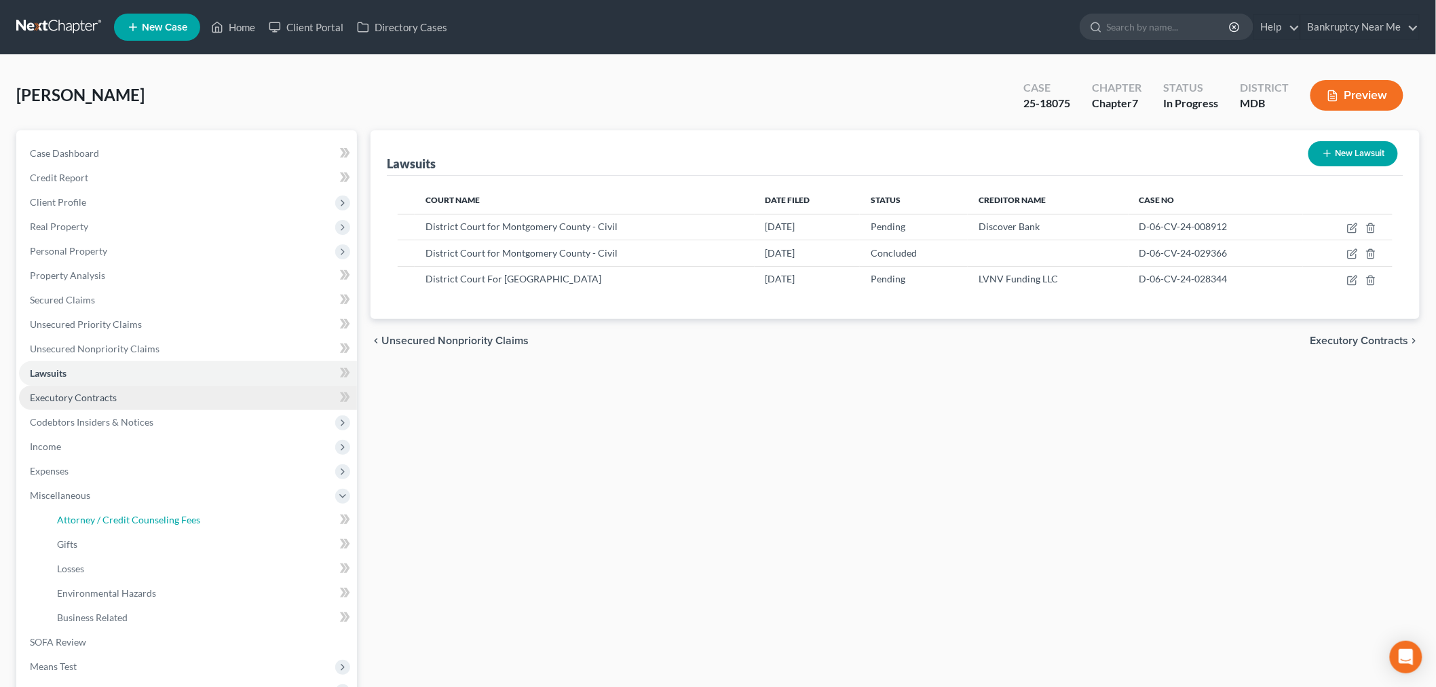
select select "1"
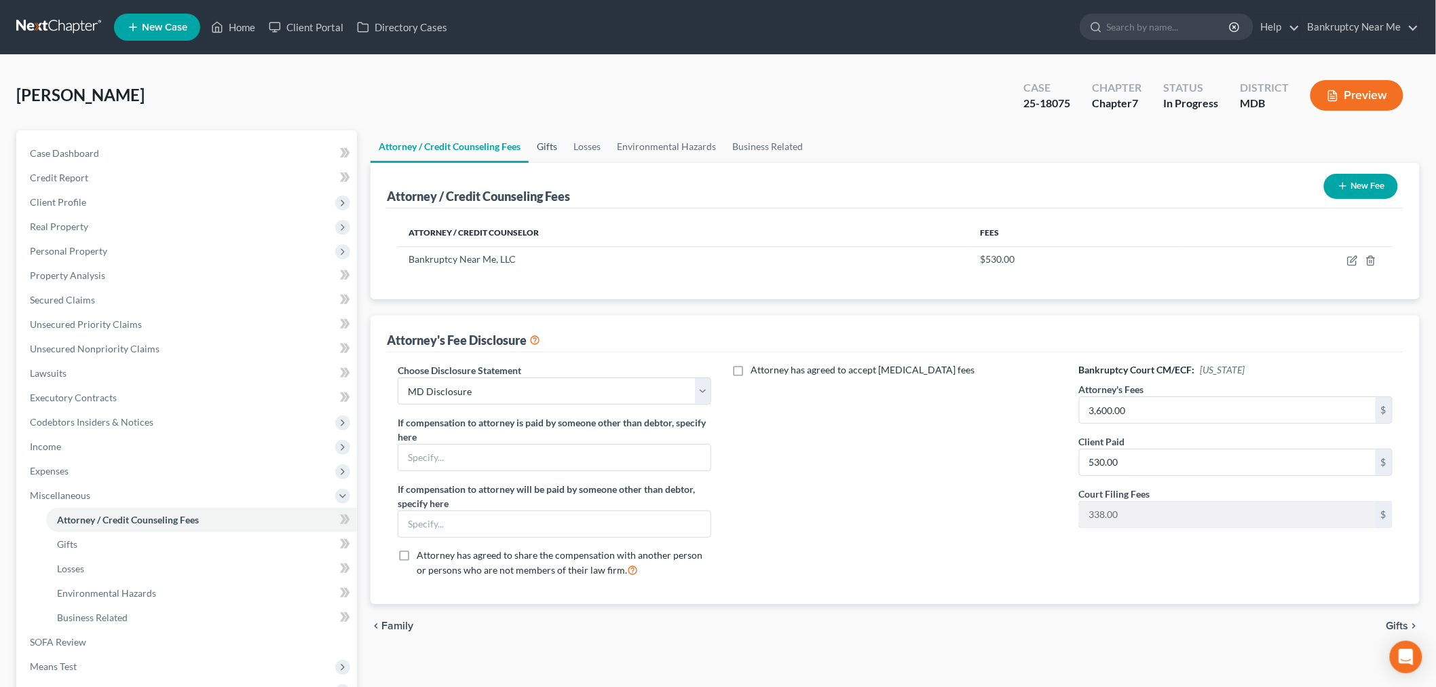
click at [540, 143] on link "Gifts" at bounding box center [547, 146] width 37 height 33
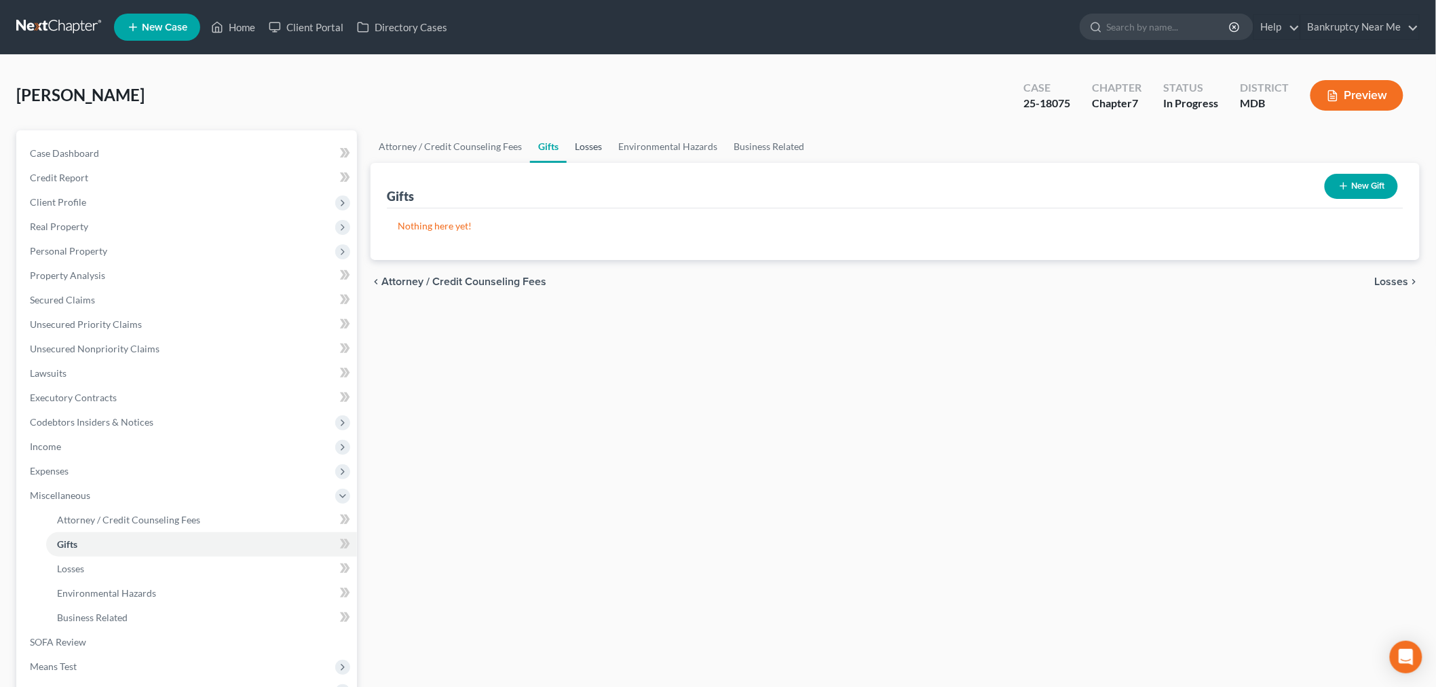
click at [578, 146] on link "Losses" at bounding box center [588, 146] width 43 height 33
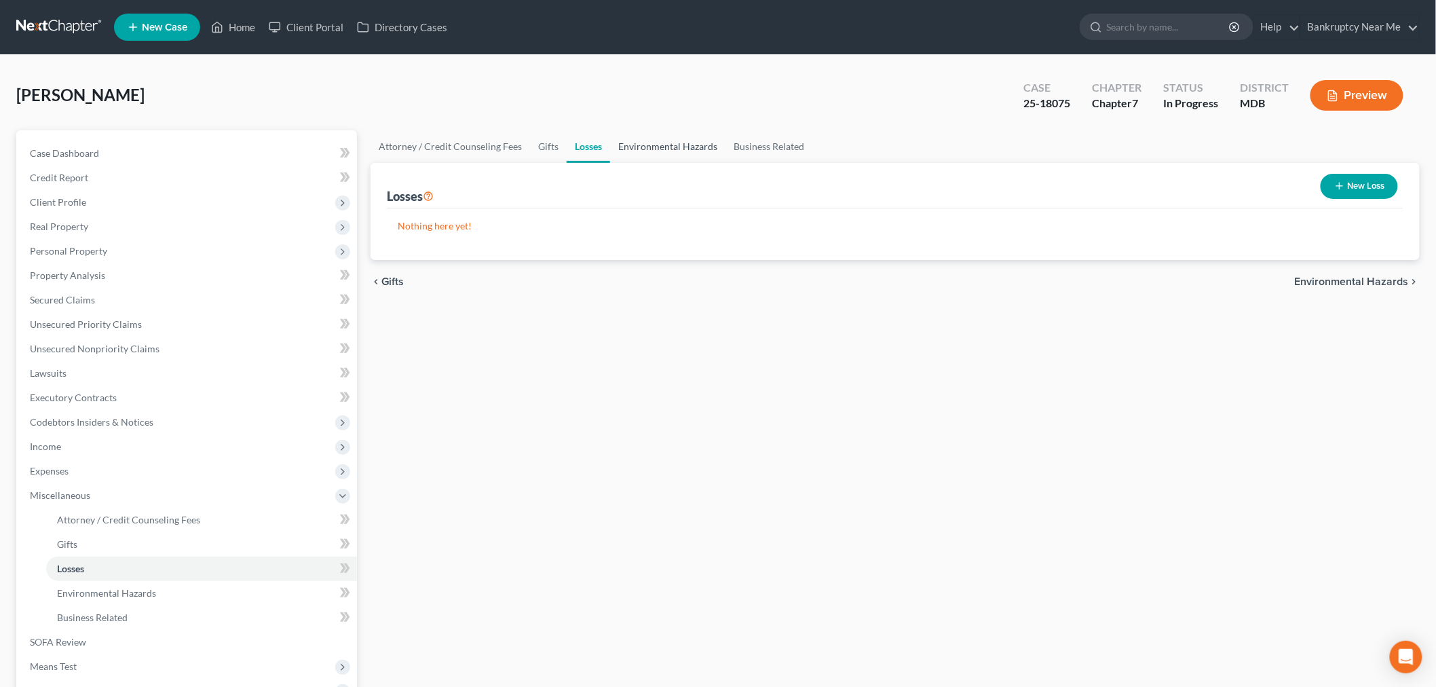
click at [638, 151] on link "Environmental Hazards" at bounding box center [667, 146] width 115 height 33
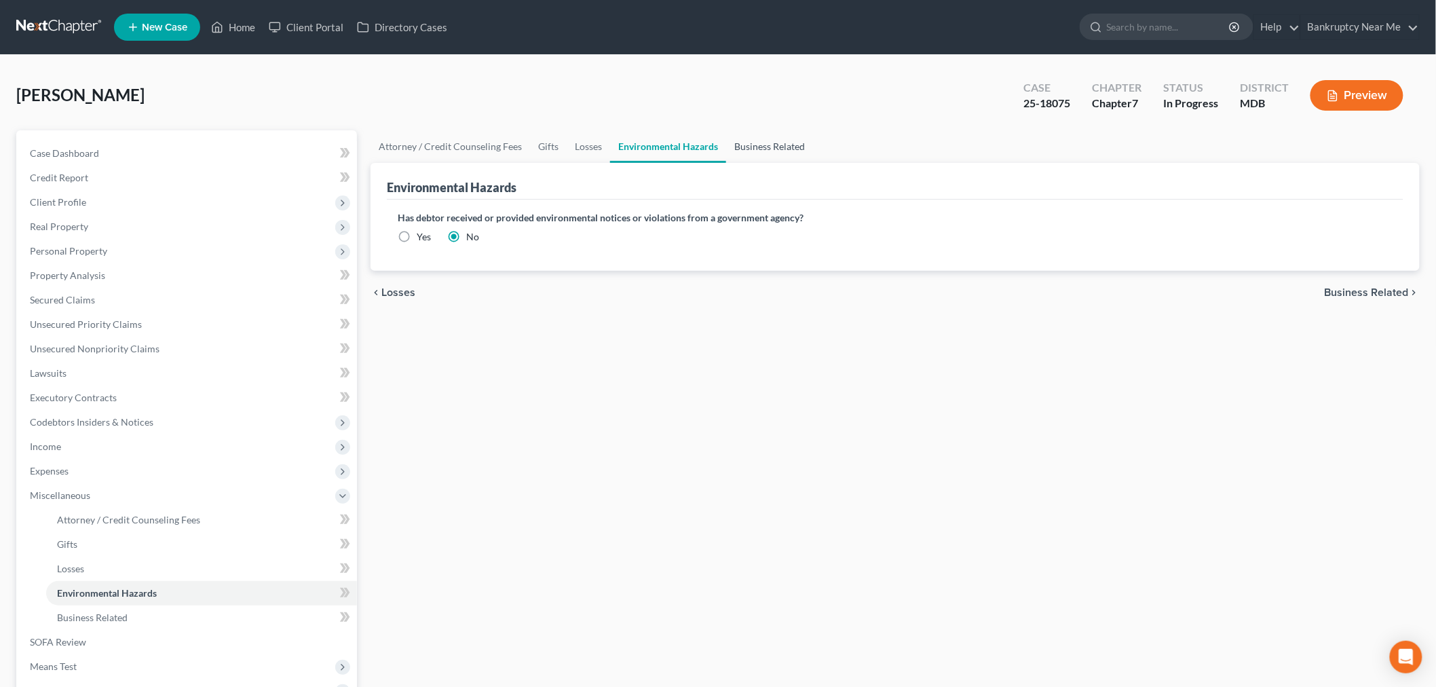
click at [756, 146] on link "Business Related" at bounding box center [769, 146] width 87 height 33
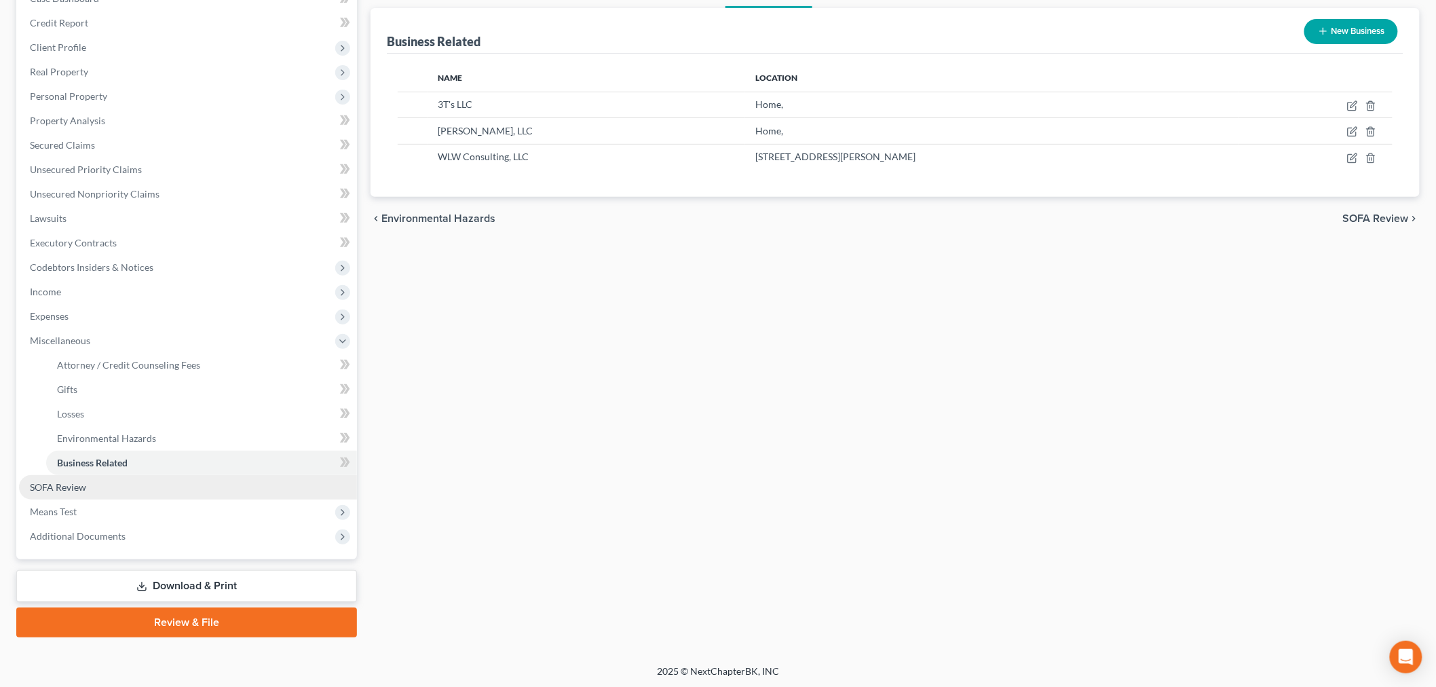
click at [116, 491] on link "SOFA Review" at bounding box center [188, 487] width 338 height 24
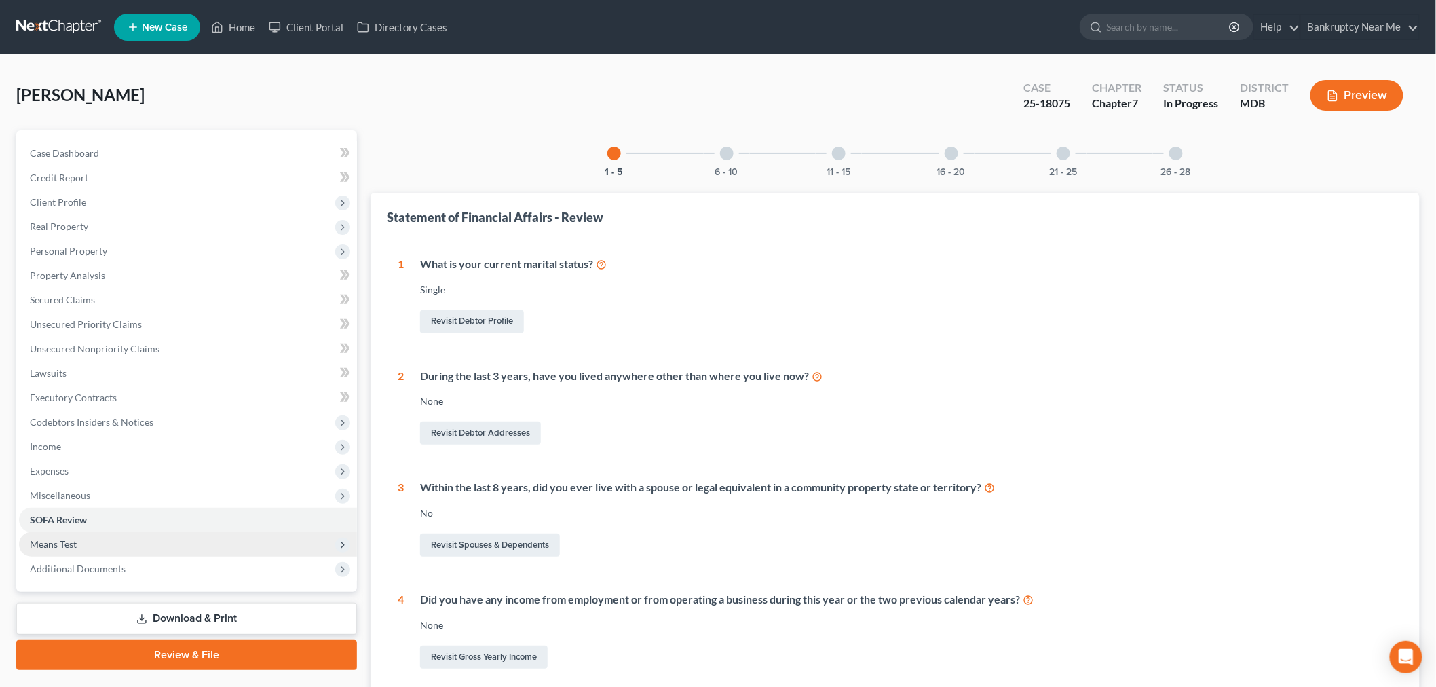
click at [88, 546] on span "Means Test" at bounding box center [188, 544] width 338 height 24
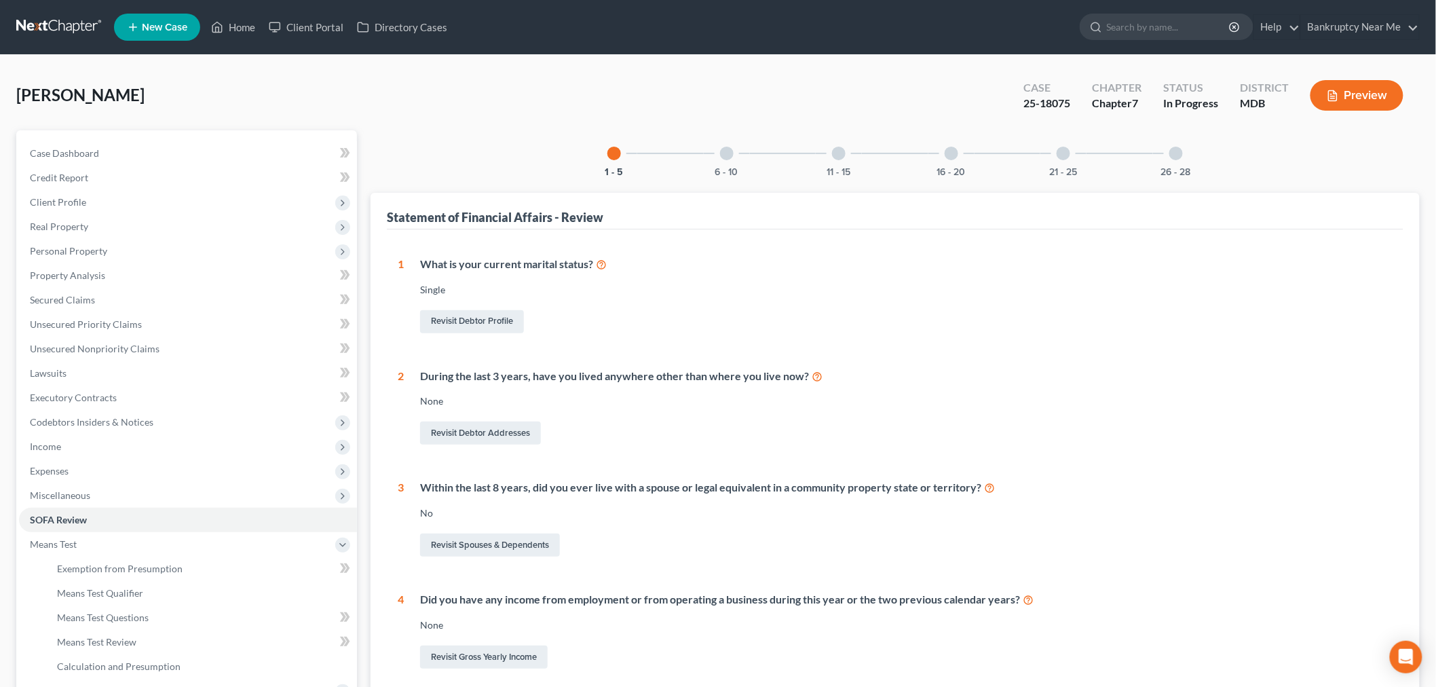
click at [714, 160] on div "6 - 10" at bounding box center [727, 153] width 46 height 46
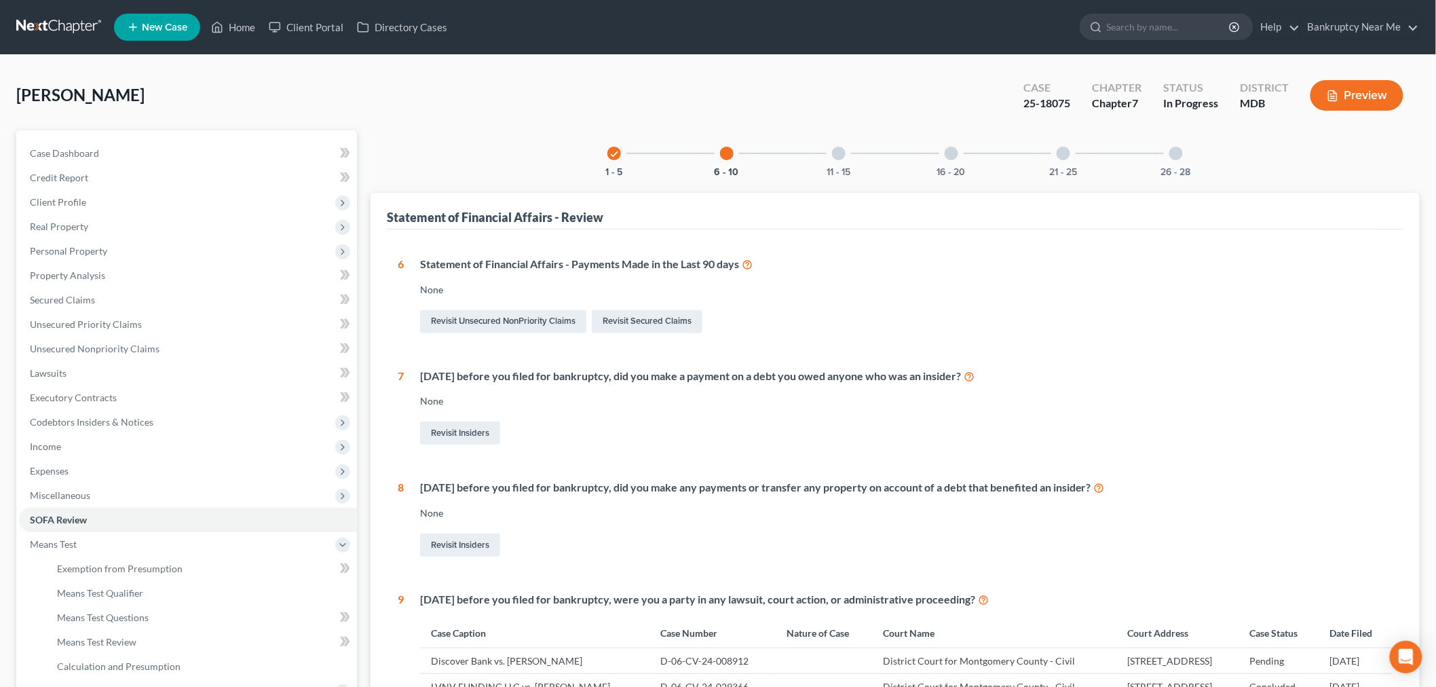
click at [826, 147] on div "11 - 15" at bounding box center [839, 153] width 46 height 46
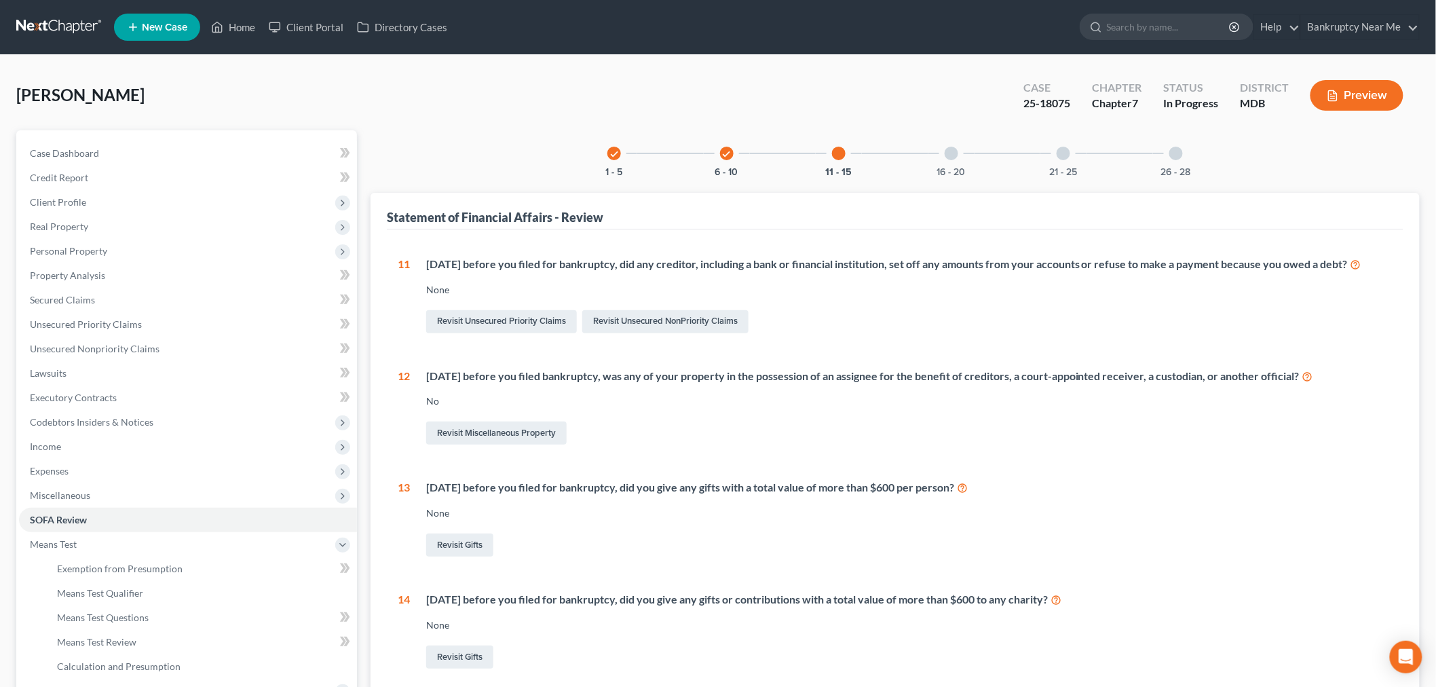
click at [926, 145] on div "check 1 - 5 check 6 - 10 11 - 15 16 - 20 21 - 25 26 - 28" at bounding box center [895, 153] width 608 height 46
click at [961, 150] on div "16 - 20" at bounding box center [952, 153] width 46 height 46
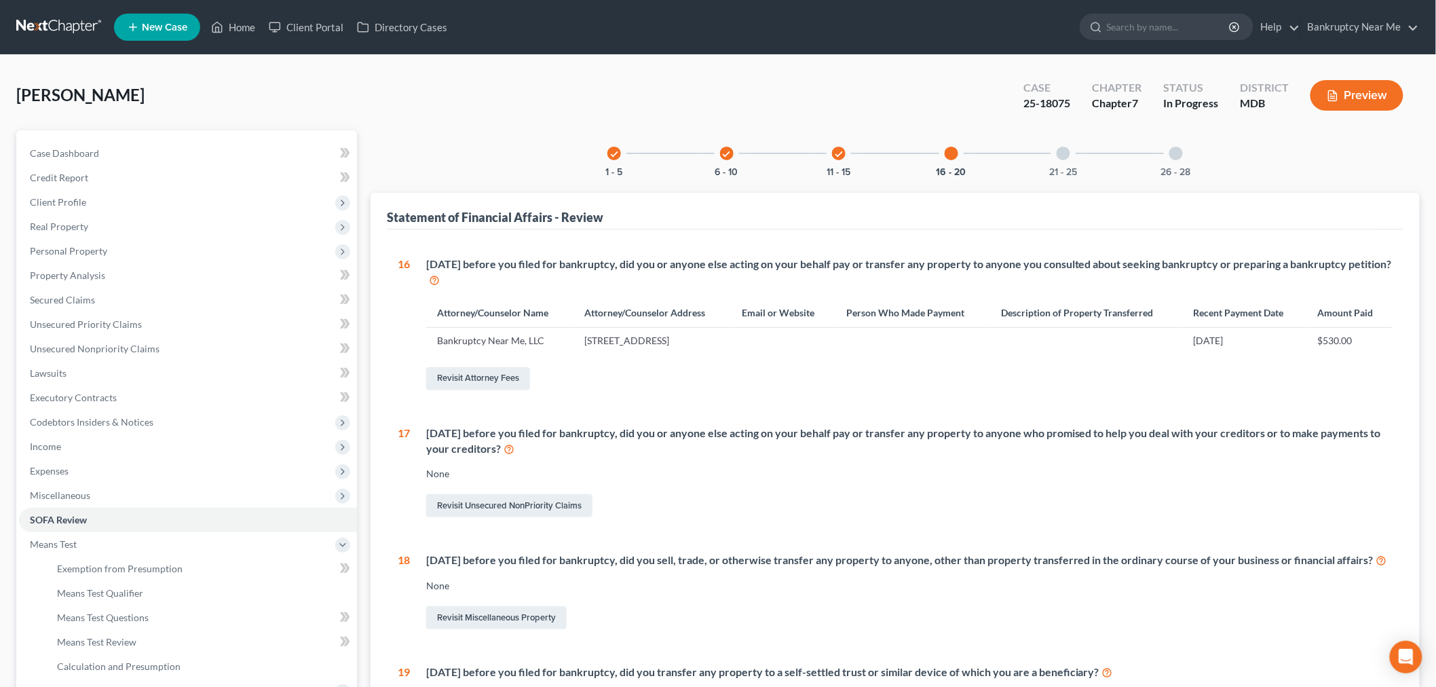
click at [1063, 149] on div at bounding box center [1064, 154] width 14 height 14
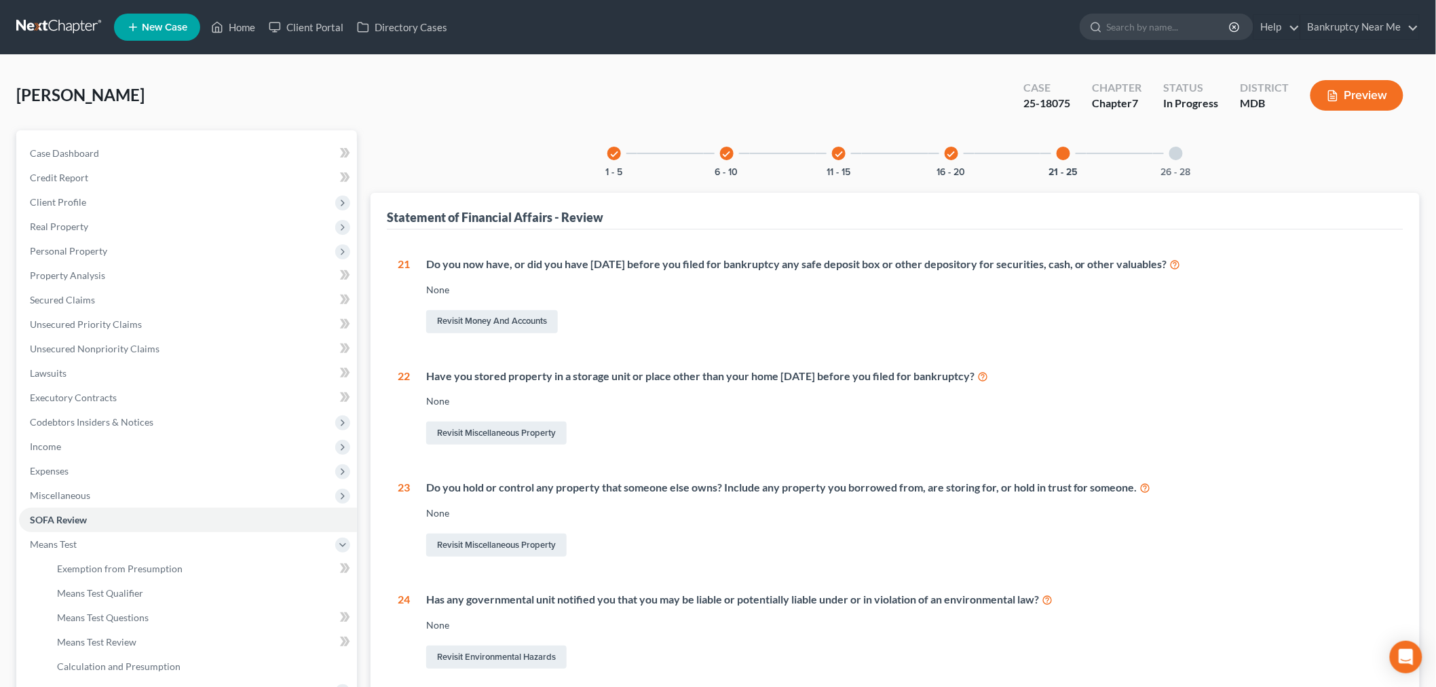
drag, startPoint x: 1179, startPoint y: 153, endPoint x: 1083, endPoint y: 158, distance: 96.6
click at [1179, 154] on div at bounding box center [1177, 154] width 14 height 14
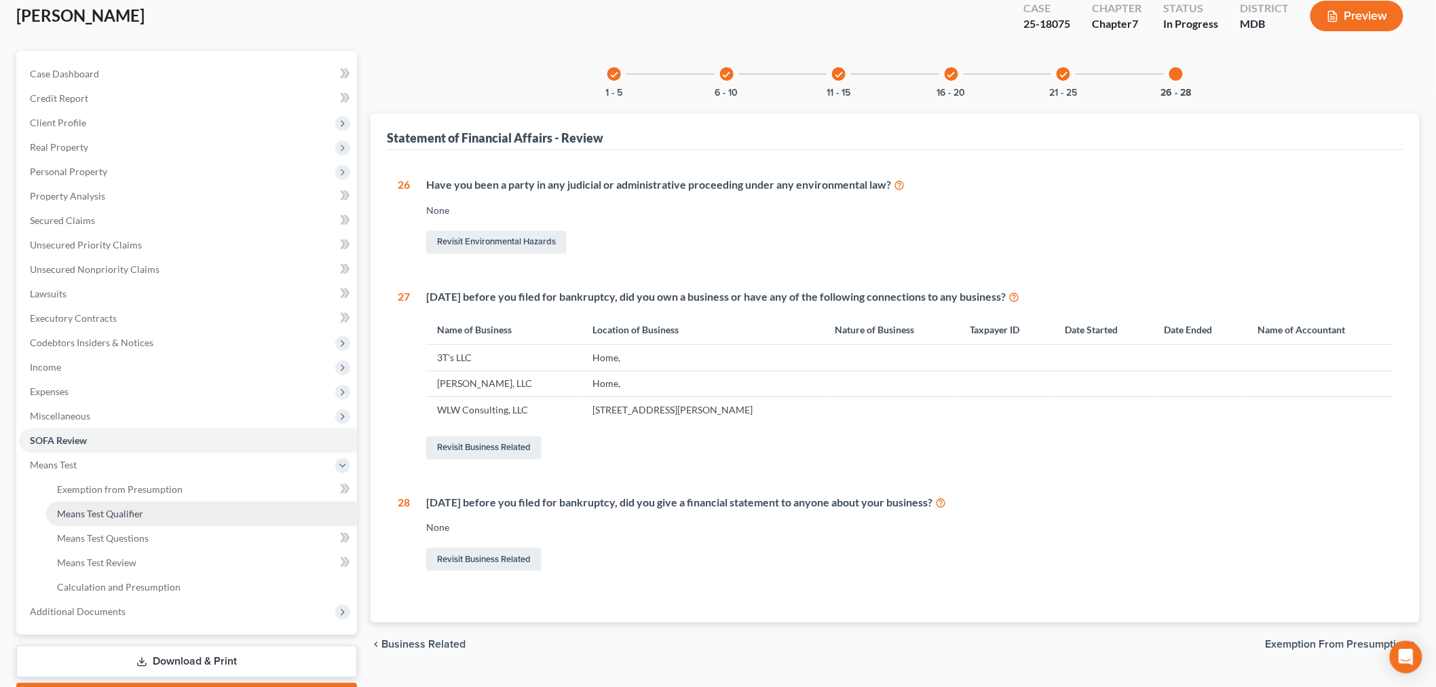
scroll to position [155, 0]
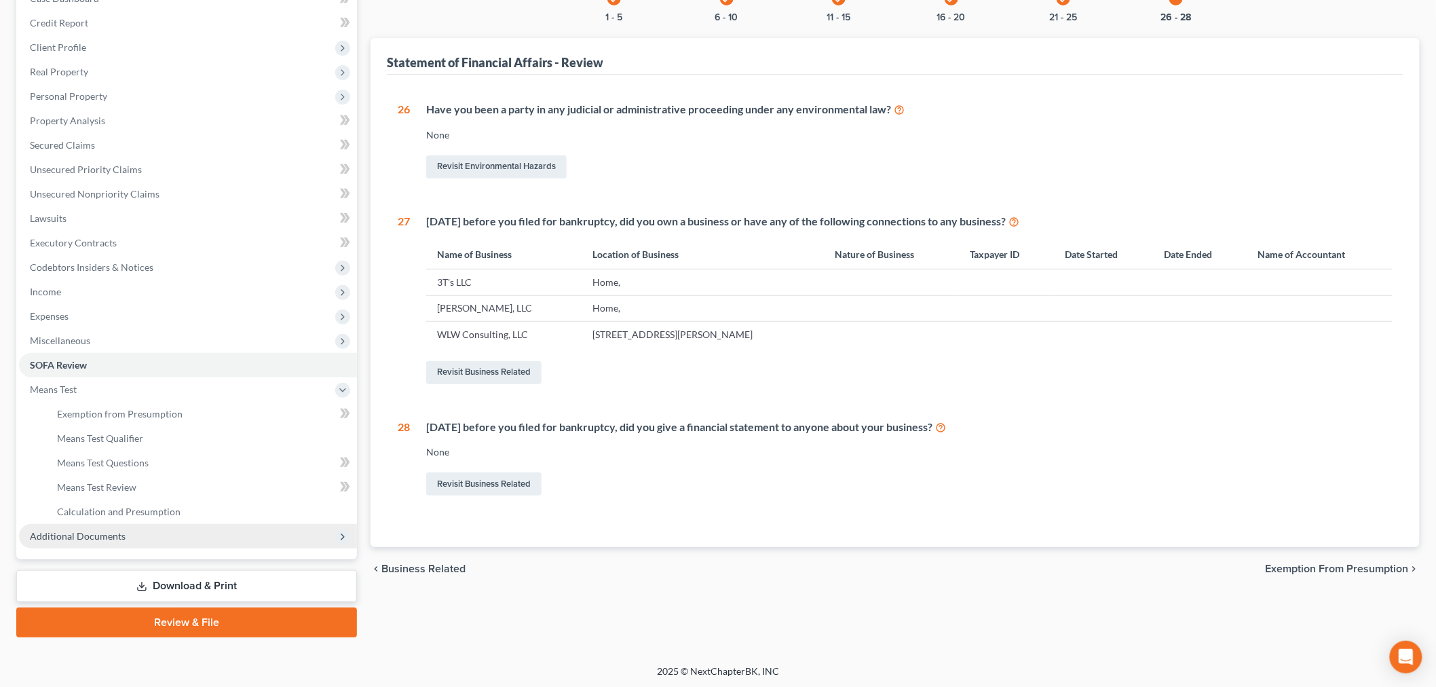
click at [105, 534] on span "Additional Documents" at bounding box center [78, 536] width 96 height 12
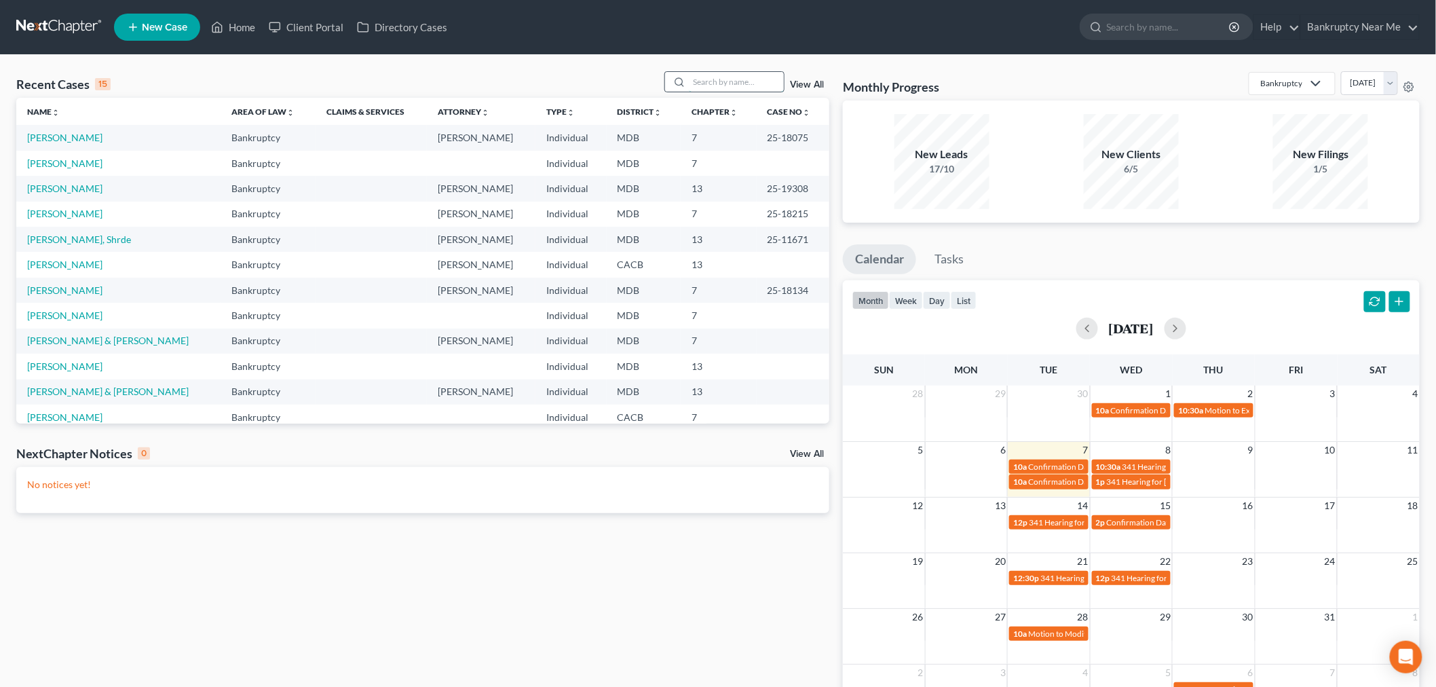
drag, startPoint x: 694, startPoint y: 91, endPoint x: 703, endPoint y: 86, distance: 9.4
click at [697, 90] on input "search" at bounding box center [736, 82] width 95 height 20
click at [703, 85] on input "search" at bounding box center [736, 82] width 95 height 20
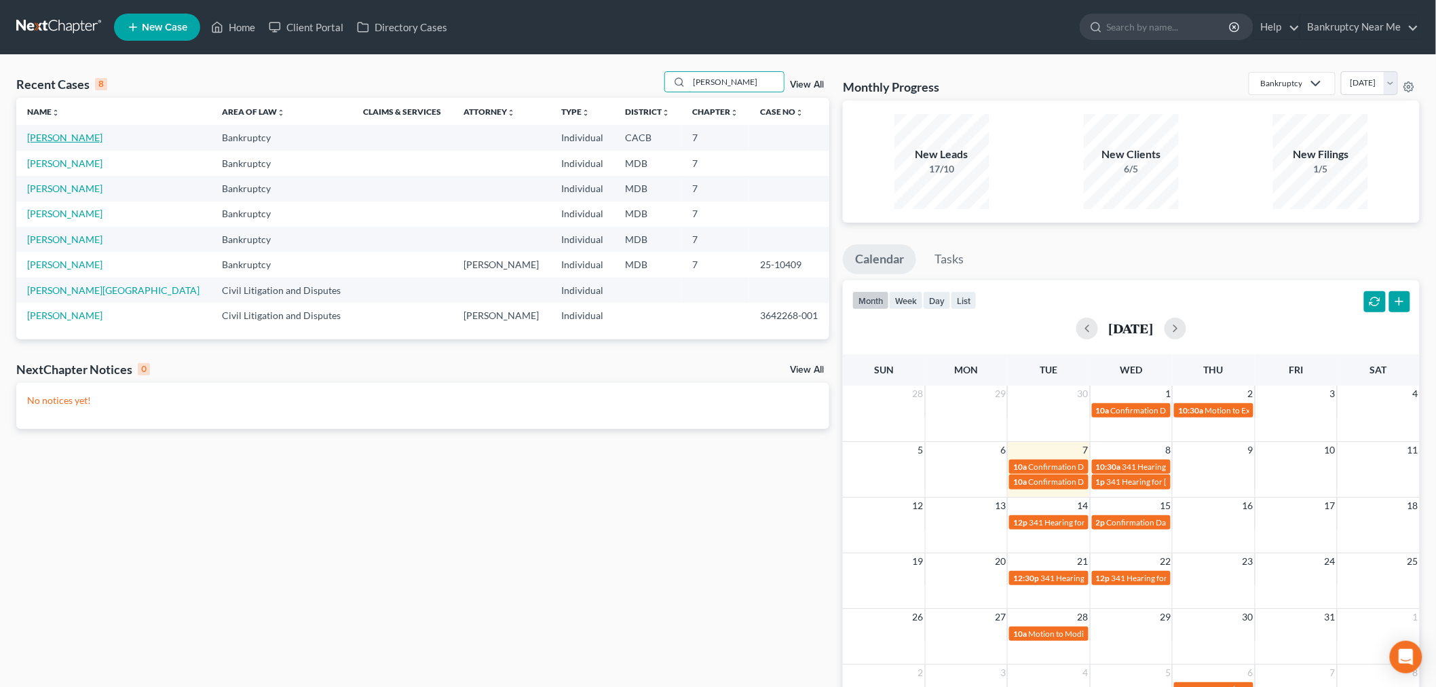
type input "[PERSON_NAME]"
click at [64, 137] on link "[PERSON_NAME]" at bounding box center [64, 138] width 75 height 12
select select "6"
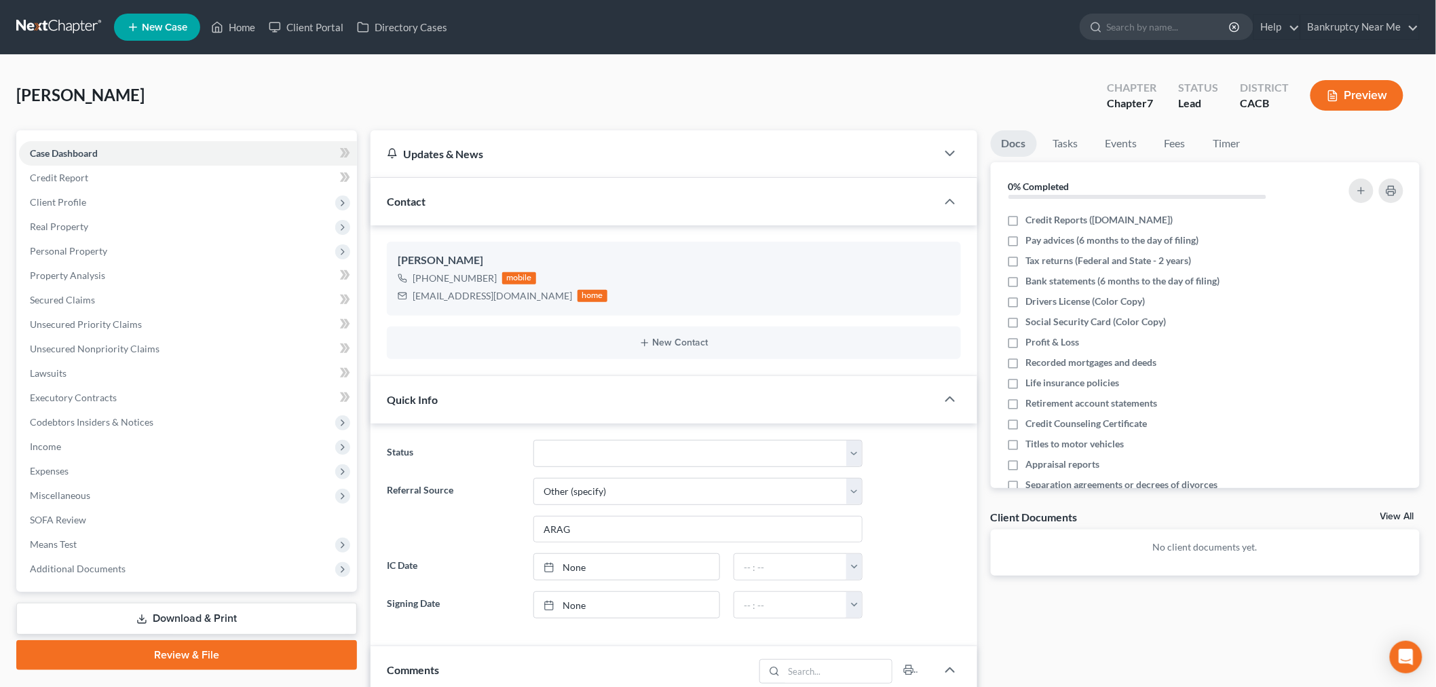
scroll to position [568, 0]
click at [634, 530] on input "ARAG" at bounding box center [698, 530] width 328 height 26
paste input "4466127-001"
type input "ARAG 4466127-001"
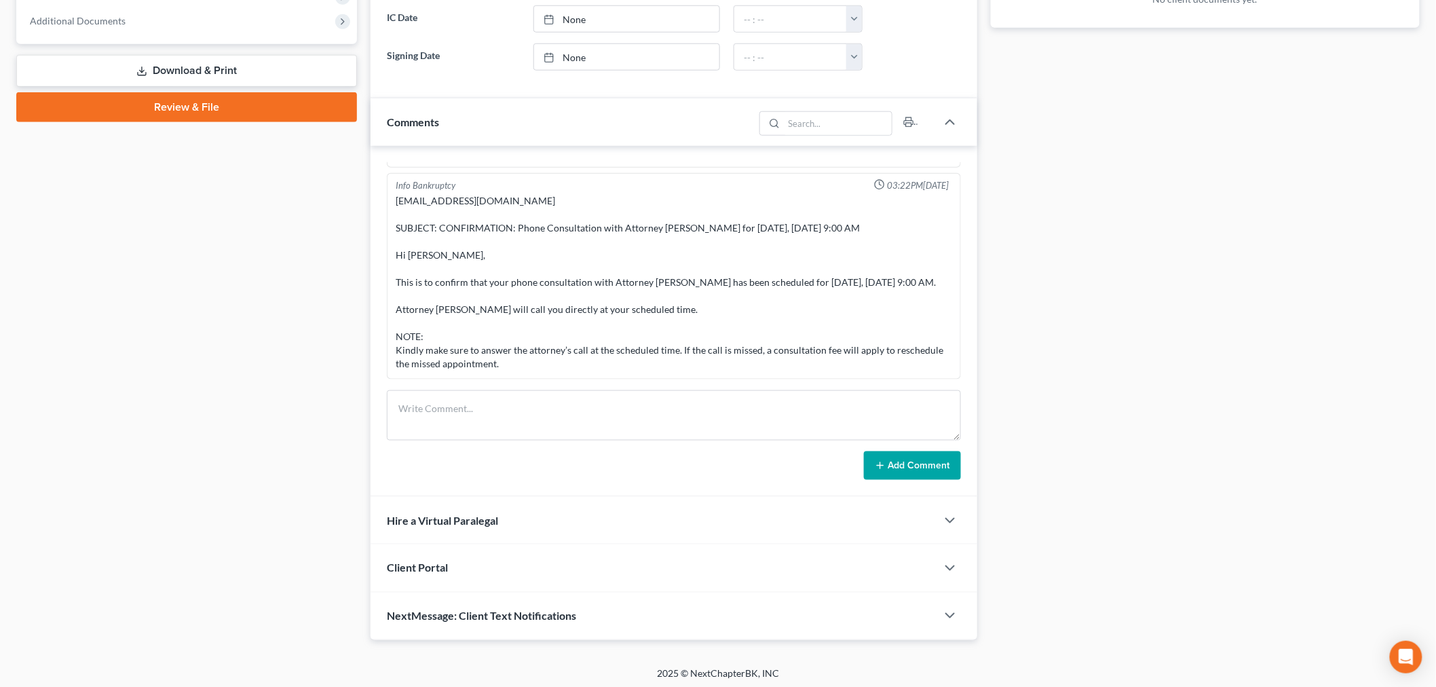
scroll to position [553, 0]
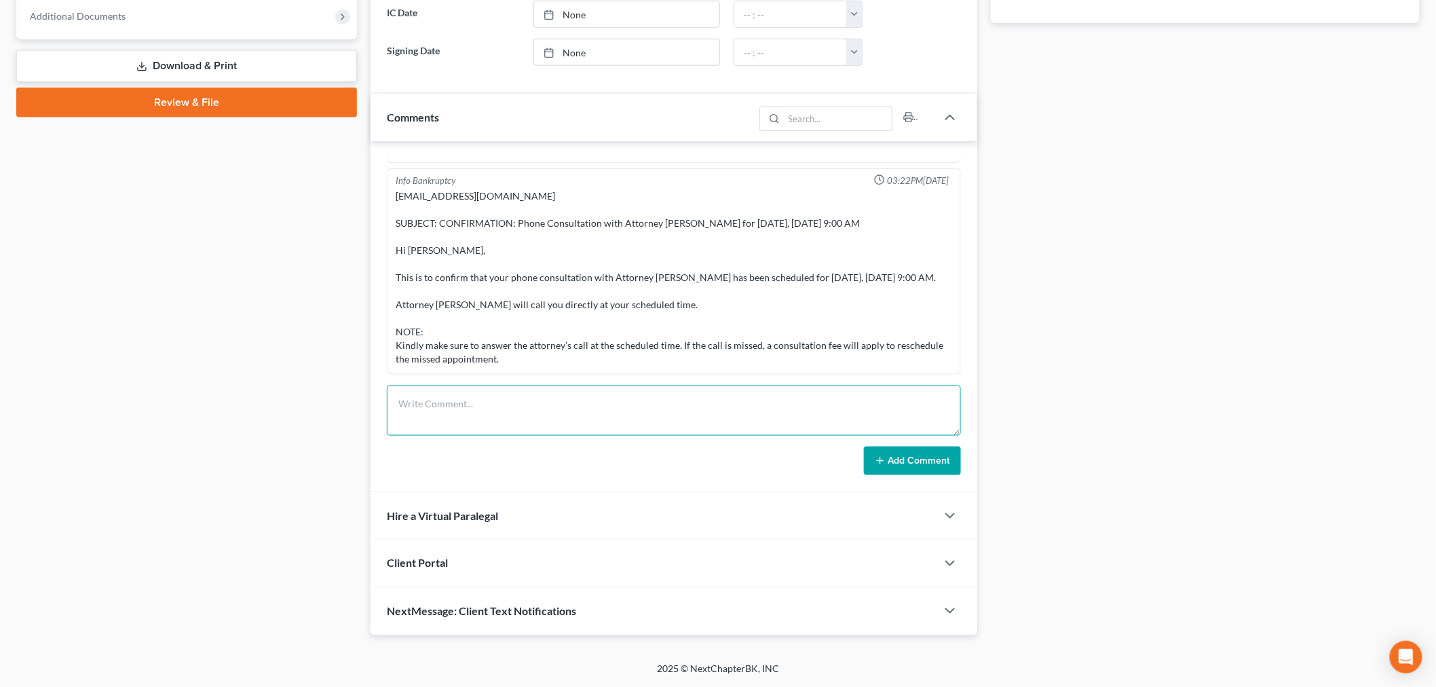
click at [727, 411] on textarea at bounding box center [674, 411] width 574 height 50
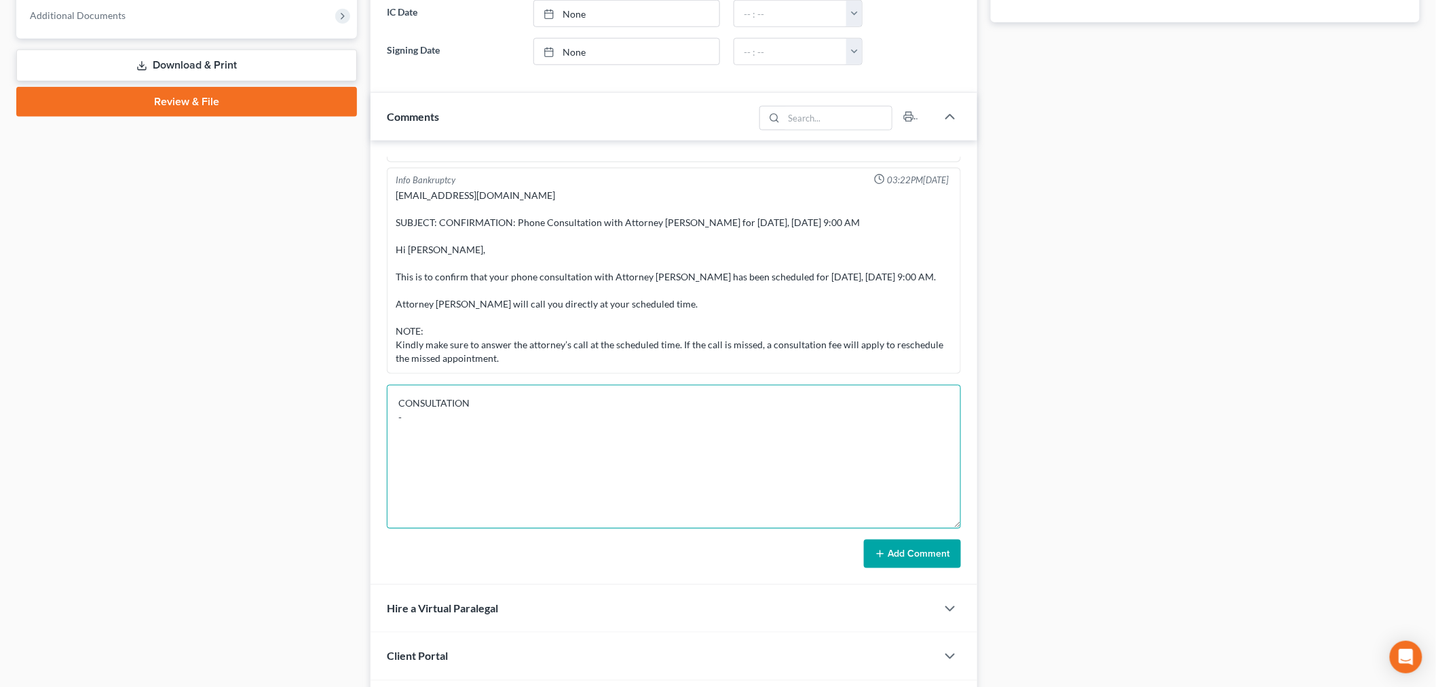
scroll to position [0, 0]
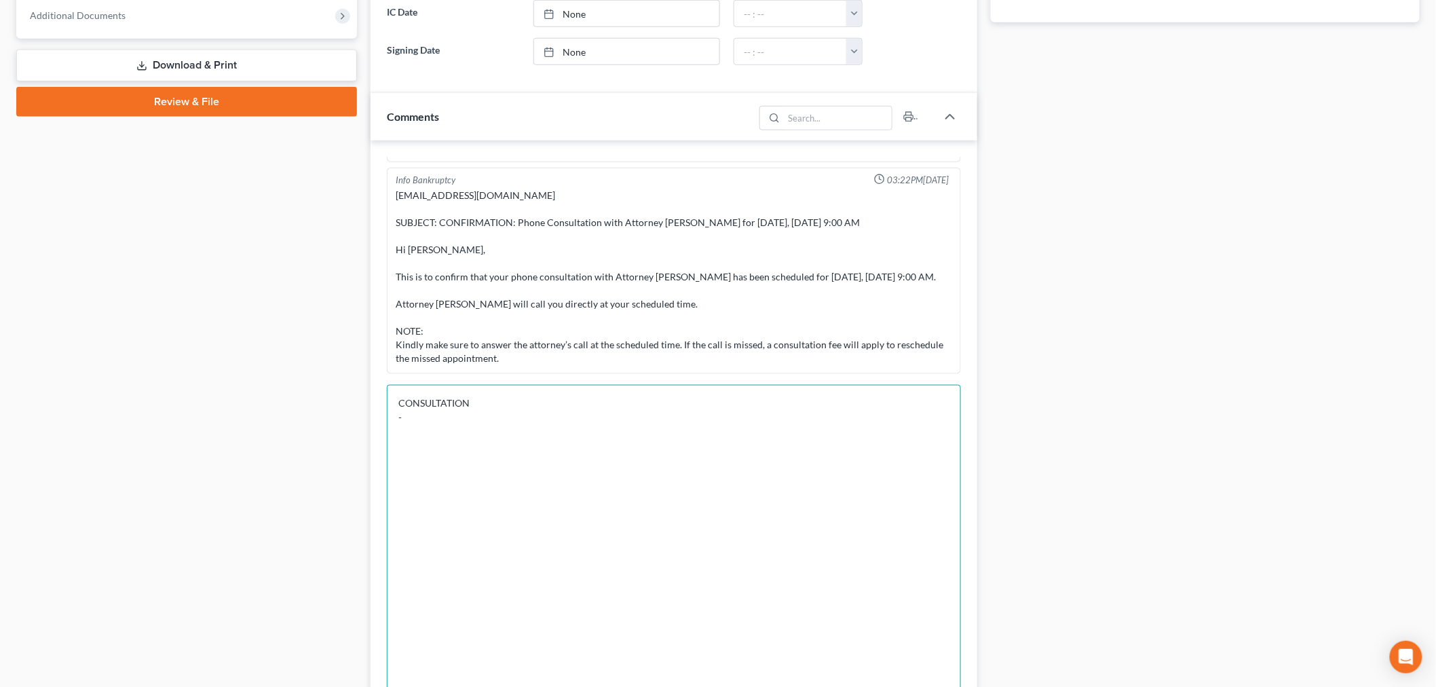
drag, startPoint x: 954, startPoint y: 432, endPoint x: 1014, endPoint y: 720, distance: 294.1
click at [1014, 686] on html "Home New Case Client Portal Directory Cases Bankruptcy Near Me [EMAIL_ADDRESS][…" at bounding box center [718, 211] width 1436 height 1529
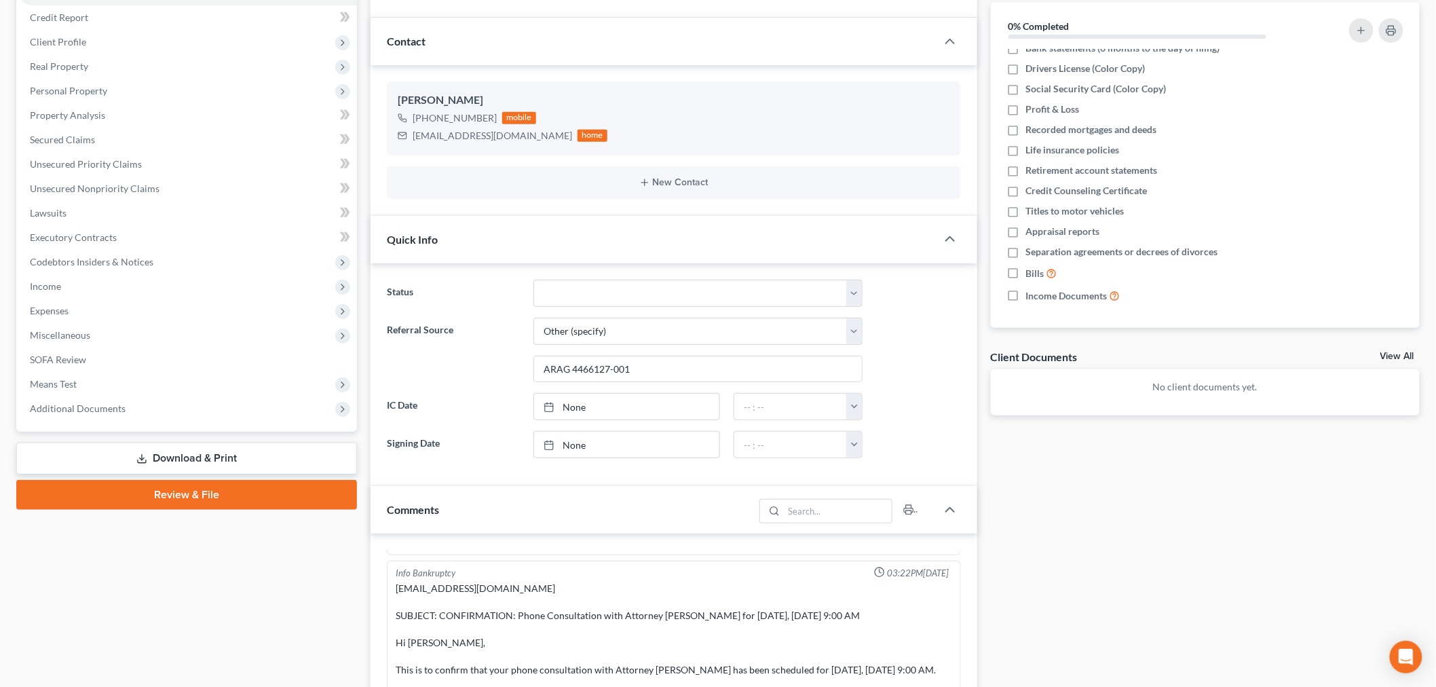
scroll to position [452, 0]
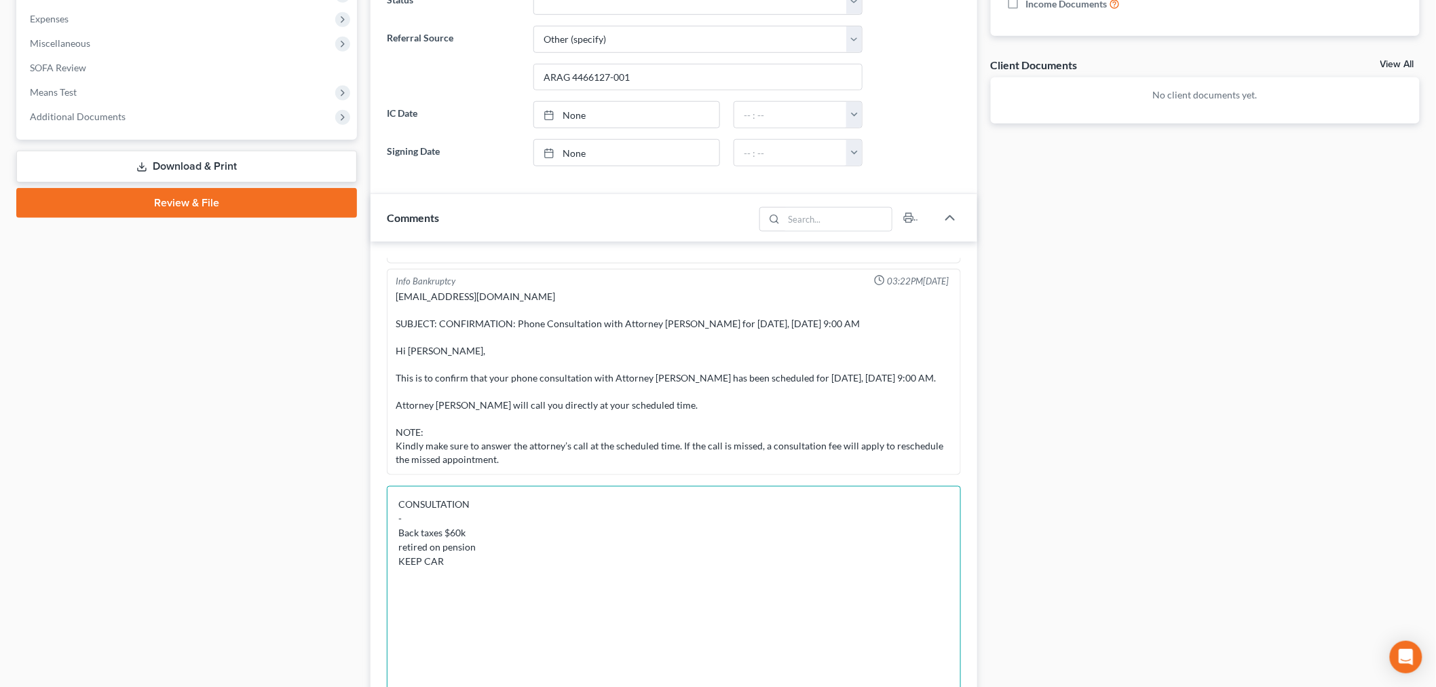
click at [587, 553] on textarea "CONSULTATION - Back taxes $60k retired on pension KEEP CAR" at bounding box center [674, 654] width 574 height 337
click at [584, 555] on textarea "CONSULTATION - Back taxes $60k retired on pension KEEP CAR" at bounding box center [674, 654] width 574 height 337
click at [584, 523] on textarea "CONSULTATION - Back taxes $60k retired on pension KEEP CAR" at bounding box center [674, 654] width 574 height 337
drag, startPoint x: 437, startPoint y: 546, endPoint x: 420, endPoint y: 546, distance: 17.7
click at [420, 546] on textarea "CONSULTATION - she's on fixed income Back taxes $60k retired on pension KEEP CAR" at bounding box center [674, 654] width 574 height 337
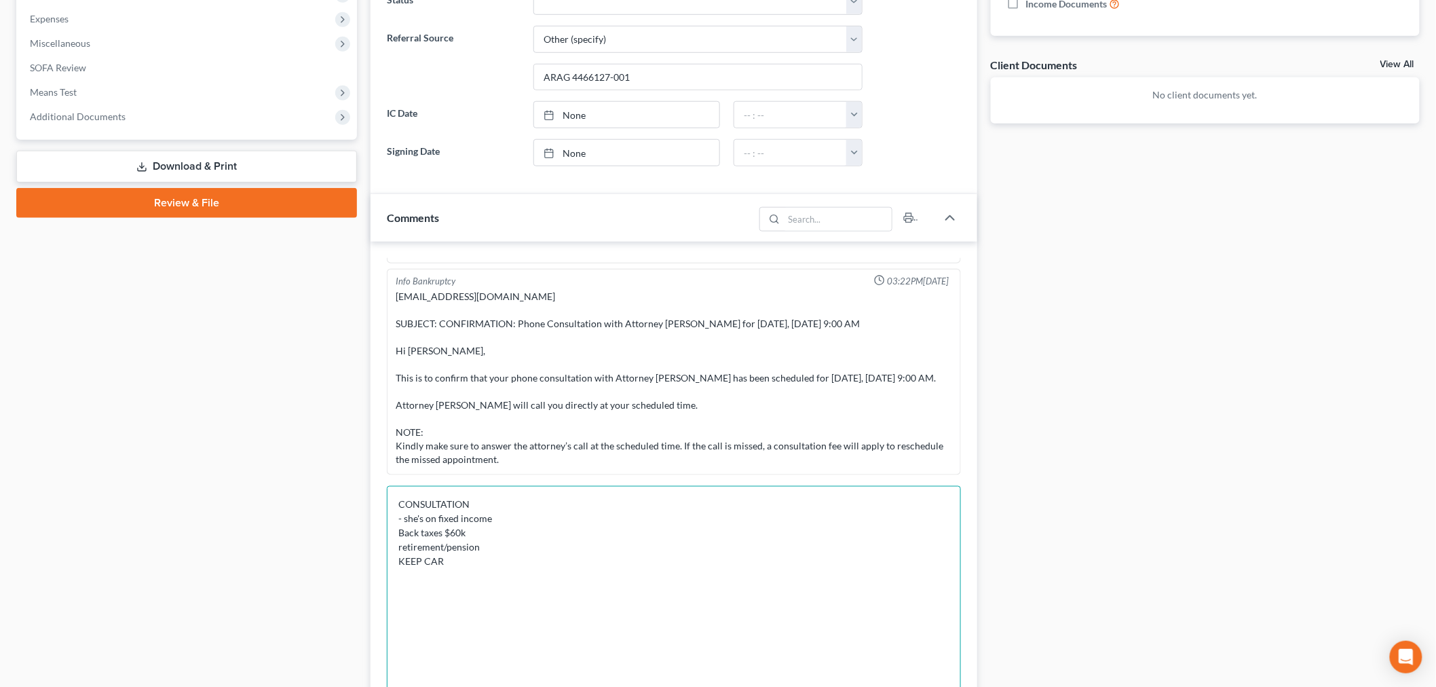
click at [521, 519] on textarea "CONSULTATION - she's on fixed income Back taxes $60k retirement/pension KEEP CAR" at bounding box center [674, 654] width 574 height 337
click at [506, 531] on textarea "CONSULTATION - she's on fixed income Back taxes $60k retirement/pension KEEP CAR" at bounding box center [674, 654] width 574 height 337
click at [485, 568] on textarea "CONSULTATION - she's on fixed income - looking for a fresh start- she's not sle…" at bounding box center [674, 654] width 574 height 337
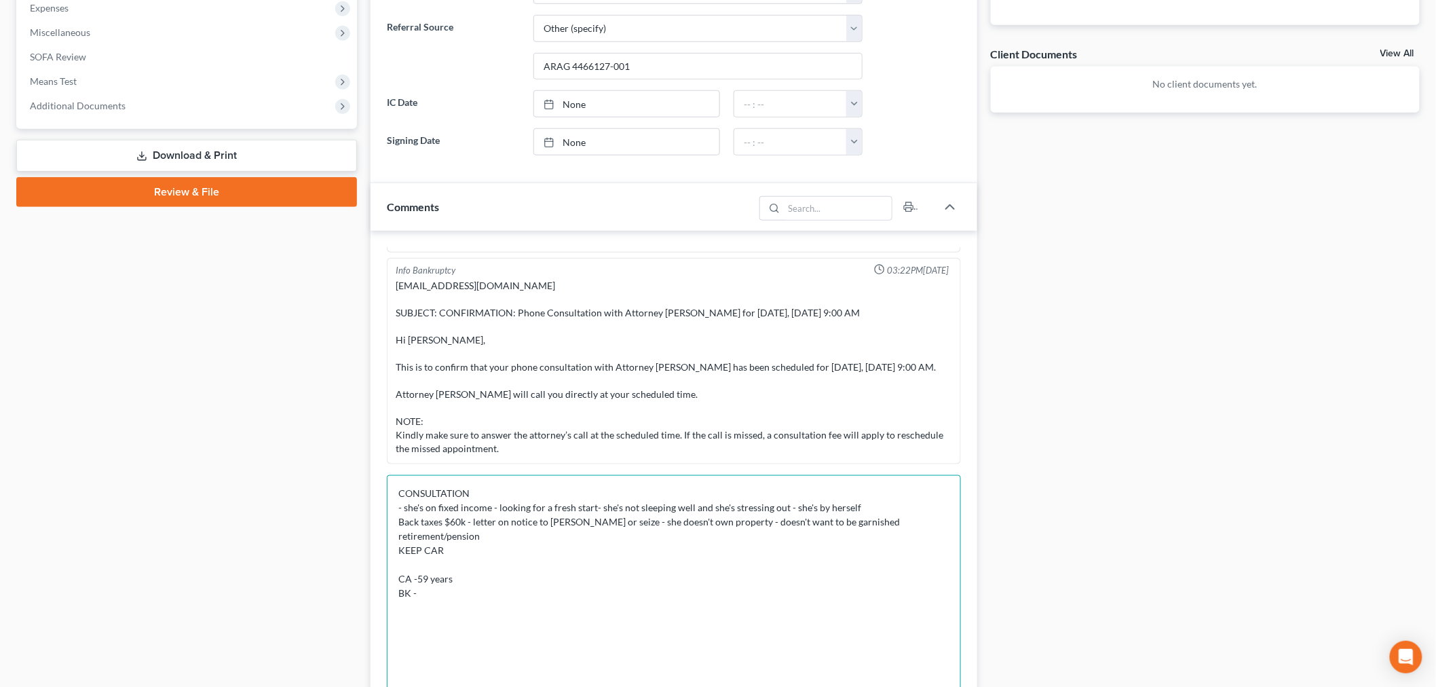
scroll to position [679, 0]
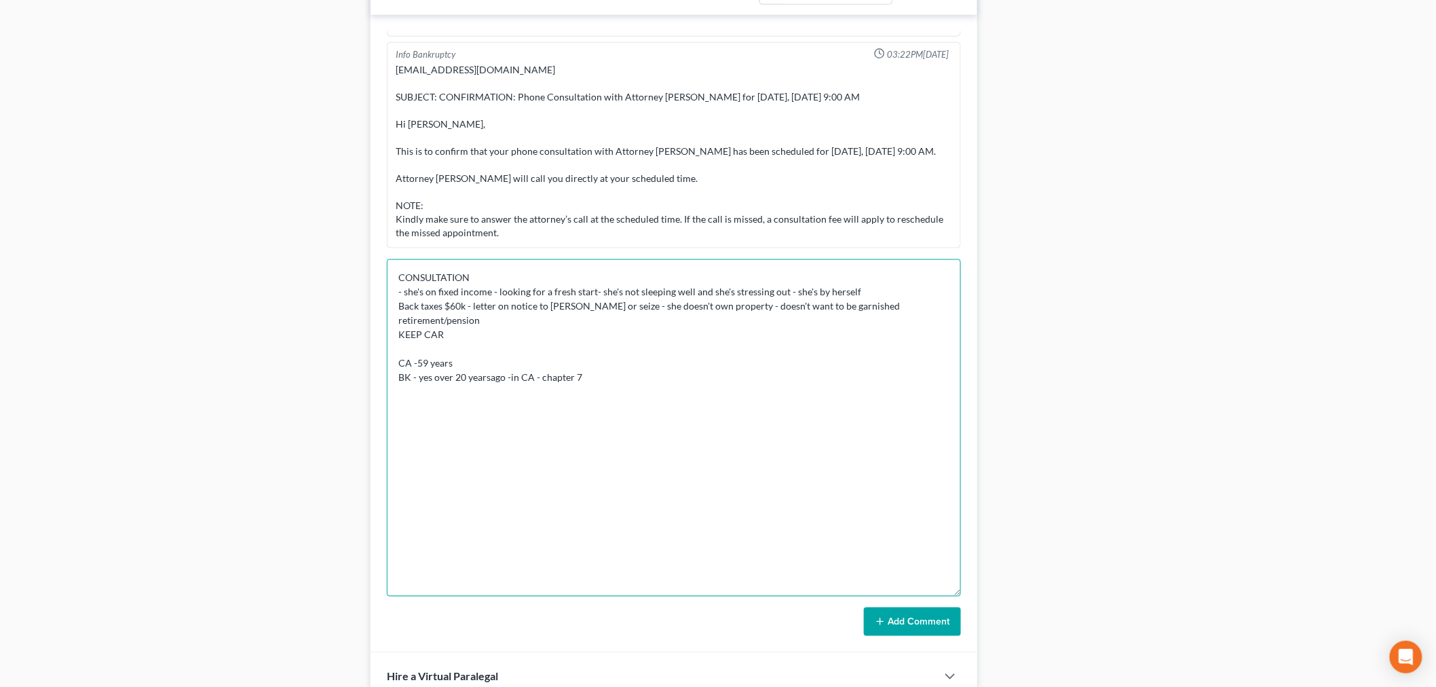
click at [487, 379] on textarea "CONSULTATION - she's on fixed income - looking for a fresh start- she's not sle…" at bounding box center [674, 427] width 574 height 337
click at [601, 374] on textarea "CONSULTATION - she's on fixed income - looking for a fresh start- she's not sle…" at bounding box center [674, 427] width 574 height 337
click at [731, 406] on textarea "CONSULTATION - she's on fixed income - looking for a fresh start- she's not sle…" at bounding box center [674, 427] width 574 height 337
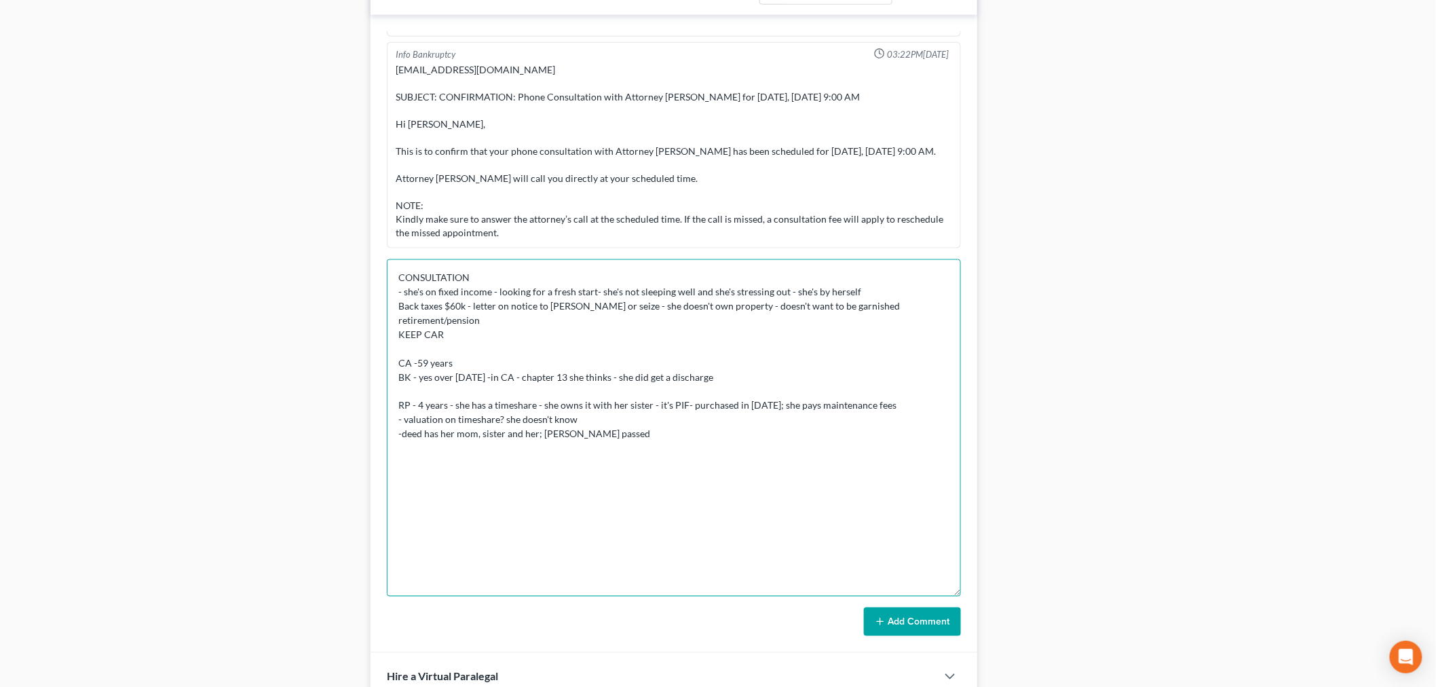
click at [554, 433] on textarea "CONSULTATION - she's on fixed income - looking for a fresh start- she's not sle…" at bounding box center [674, 427] width 574 height 337
click at [666, 429] on textarea "CONSULTATION - she's on fixed income - looking for a fresh start- she's not sle…" at bounding box center [674, 427] width 574 height 337
click at [890, 398] on textarea "CONSULTATION - she's on fixed income - looking for a fresh start- she's not sle…" at bounding box center [674, 427] width 574 height 337
click at [886, 402] on textarea "CONSULTATION - she's on fixed income - looking for a fresh start- she's not sle…" at bounding box center [674, 427] width 574 height 337
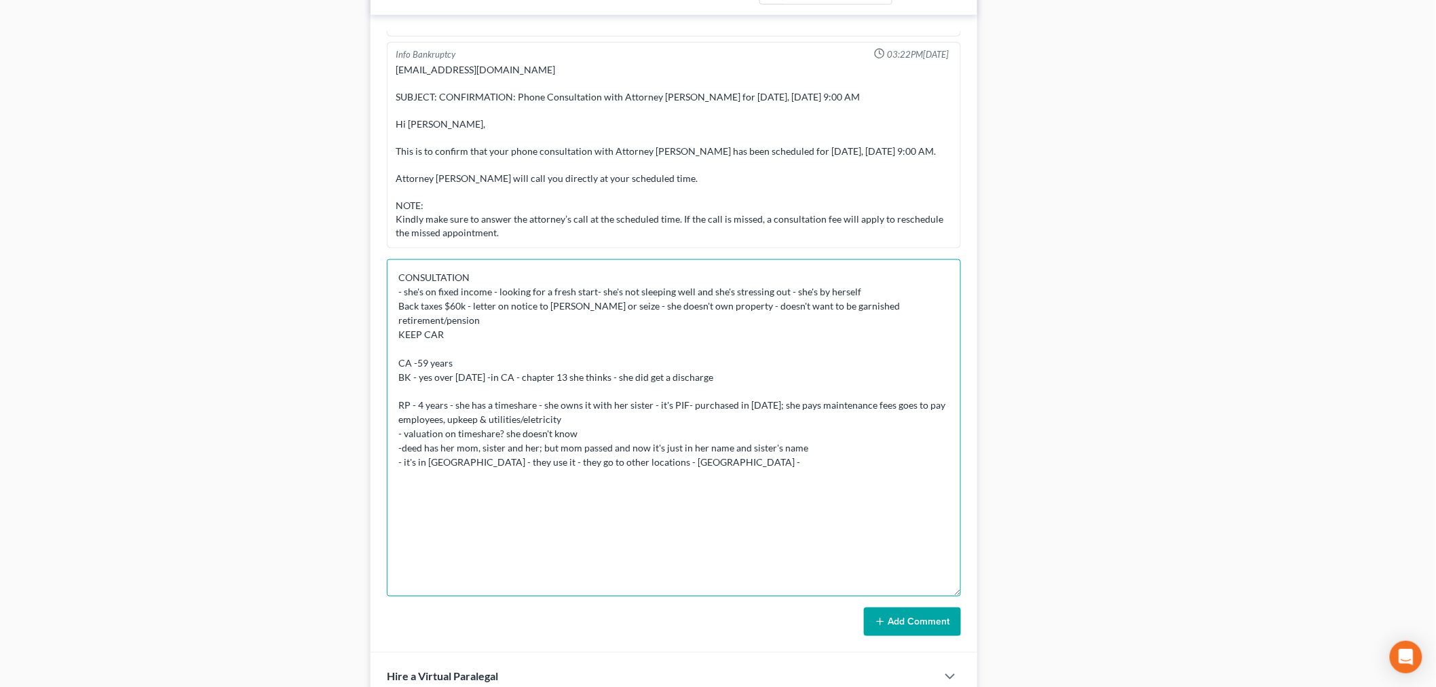
click at [754, 466] on textarea "CONSULTATION - she's on fixed income - looking for a fresh start- she's not sle…" at bounding box center [674, 427] width 574 height 337
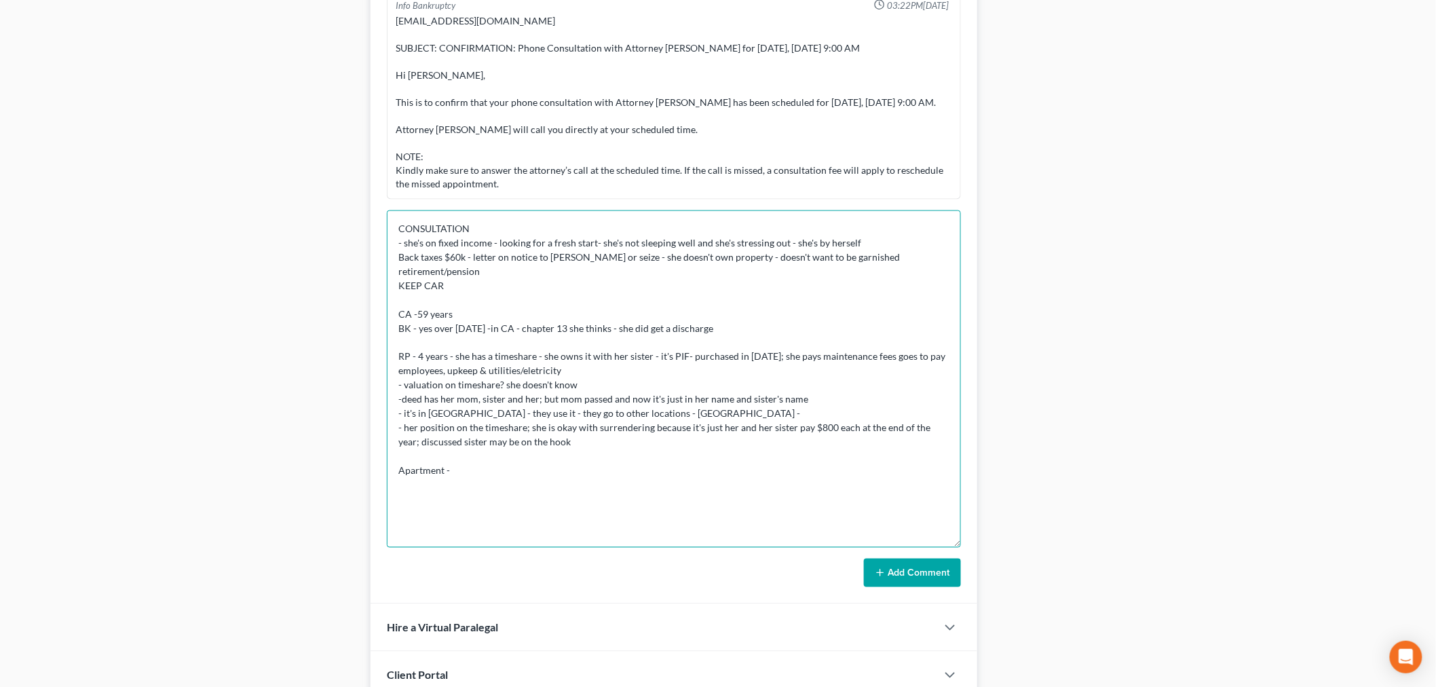
scroll to position [754, 0]
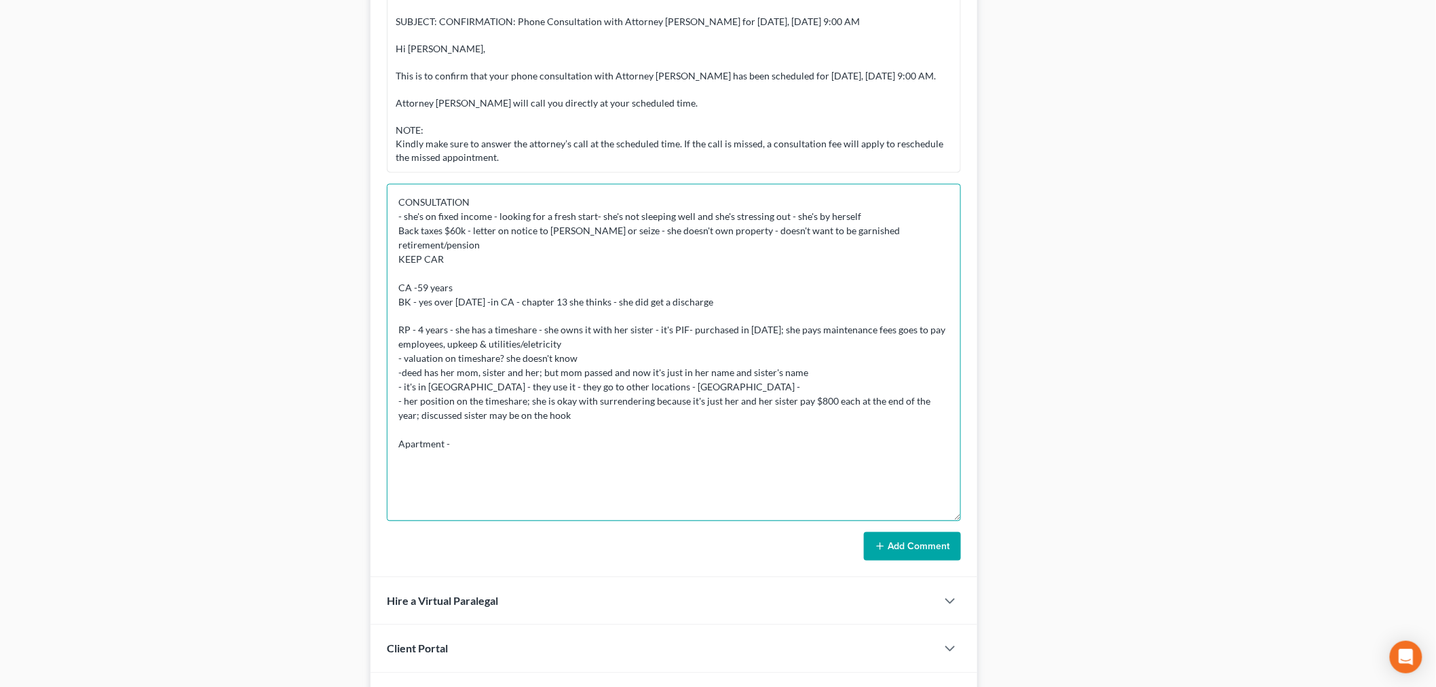
click at [553, 339] on textarea "CONSULTATION - she's on fixed income - looking for a fresh start- she's not sle…" at bounding box center [674, 352] width 574 height 337
click at [462, 447] on textarea "CONSULTATION - she's on fixed income - looking for a fresh start- she's not sle…" at bounding box center [674, 352] width 574 height 337
click at [459, 452] on textarea "CONSULTATION - she's on fixed income - looking for a fresh start- she's not sle…" at bounding box center [674, 352] width 574 height 337
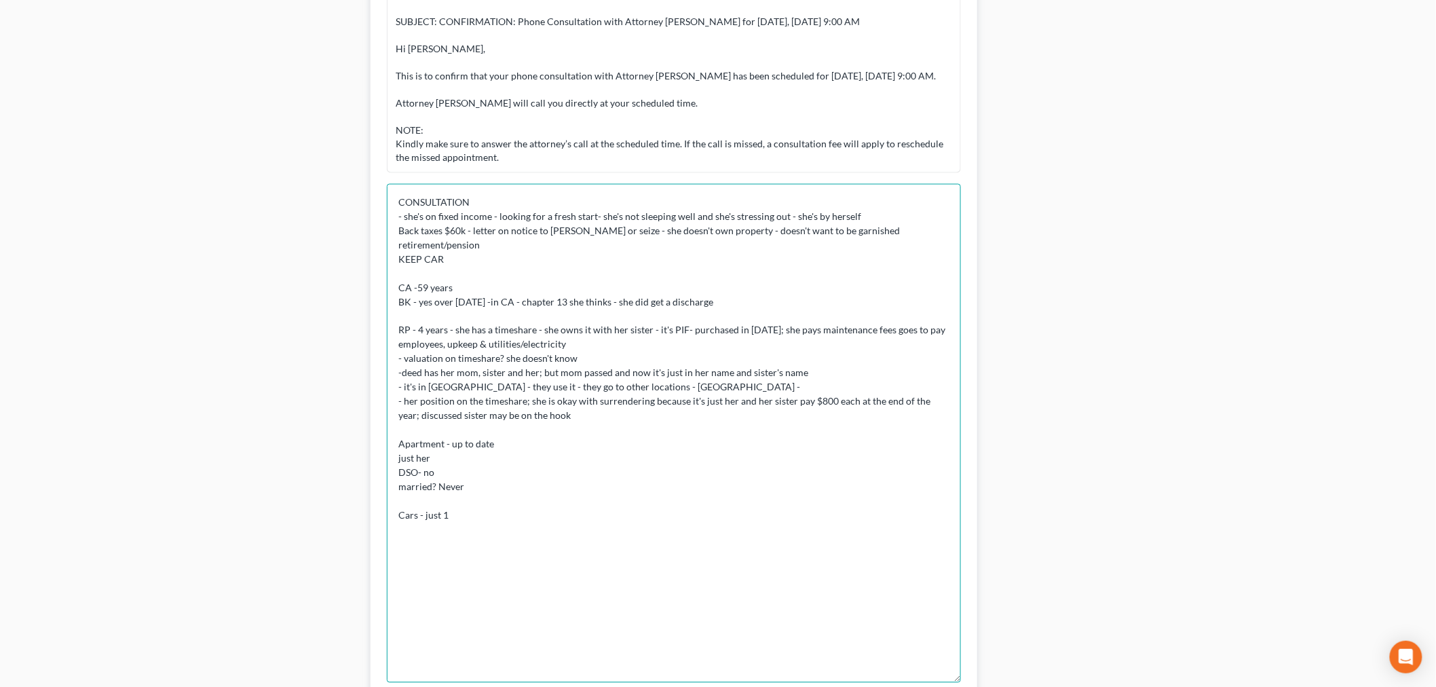
scroll to position [0, 0]
drag, startPoint x: 956, startPoint y: 543, endPoint x: 995, endPoint y: 722, distance: 183.5
click at [995, 686] on html "Home New Case Client Portal Directory Cases Bankruptcy Near Me [EMAIL_ADDRESS][…" at bounding box center [718, 90] width 1436 height 1688
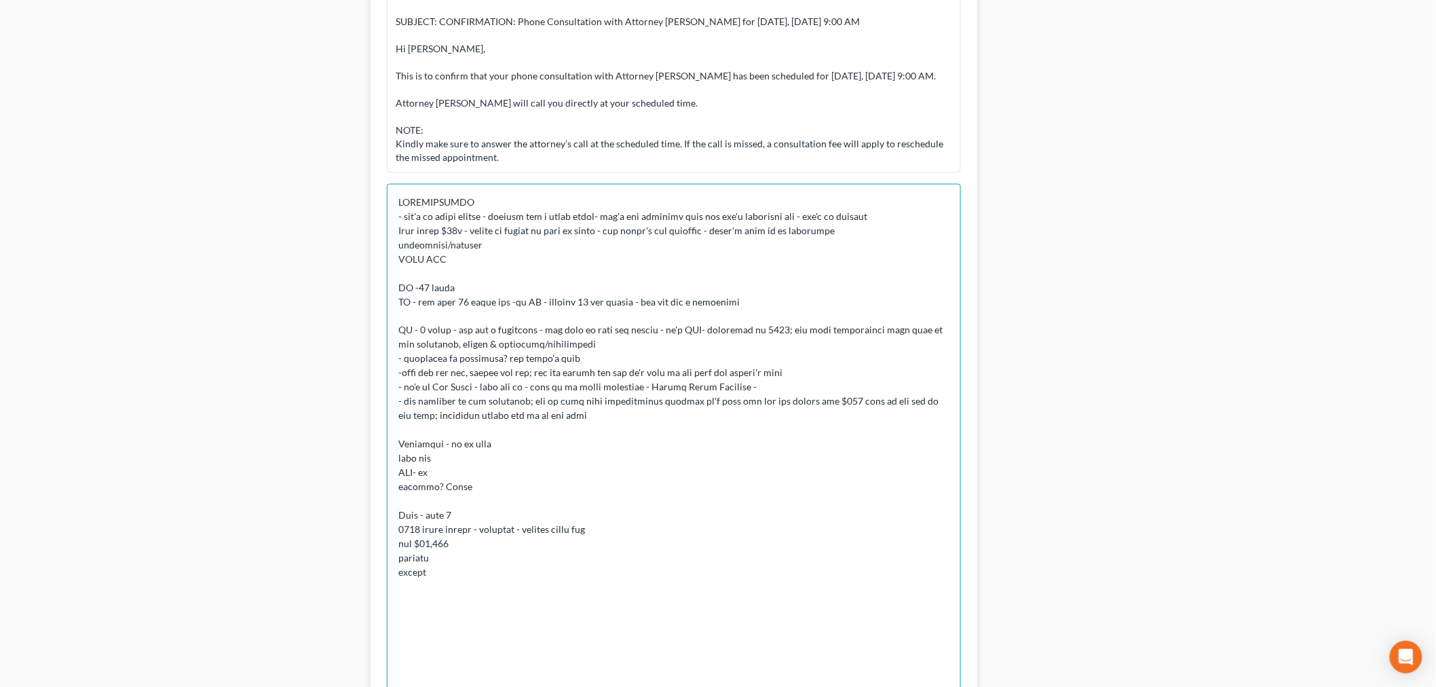
click at [446, 570] on textarea at bounding box center [674, 454] width 574 height 541
click at [519, 579] on textarea at bounding box center [674, 454] width 574 height 541
click at [517, 588] on textarea at bounding box center [674, 454] width 574 height 541
click at [482, 576] on textarea at bounding box center [674, 454] width 574 height 541
click at [518, 547] on textarea at bounding box center [674, 454] width 574 height 541
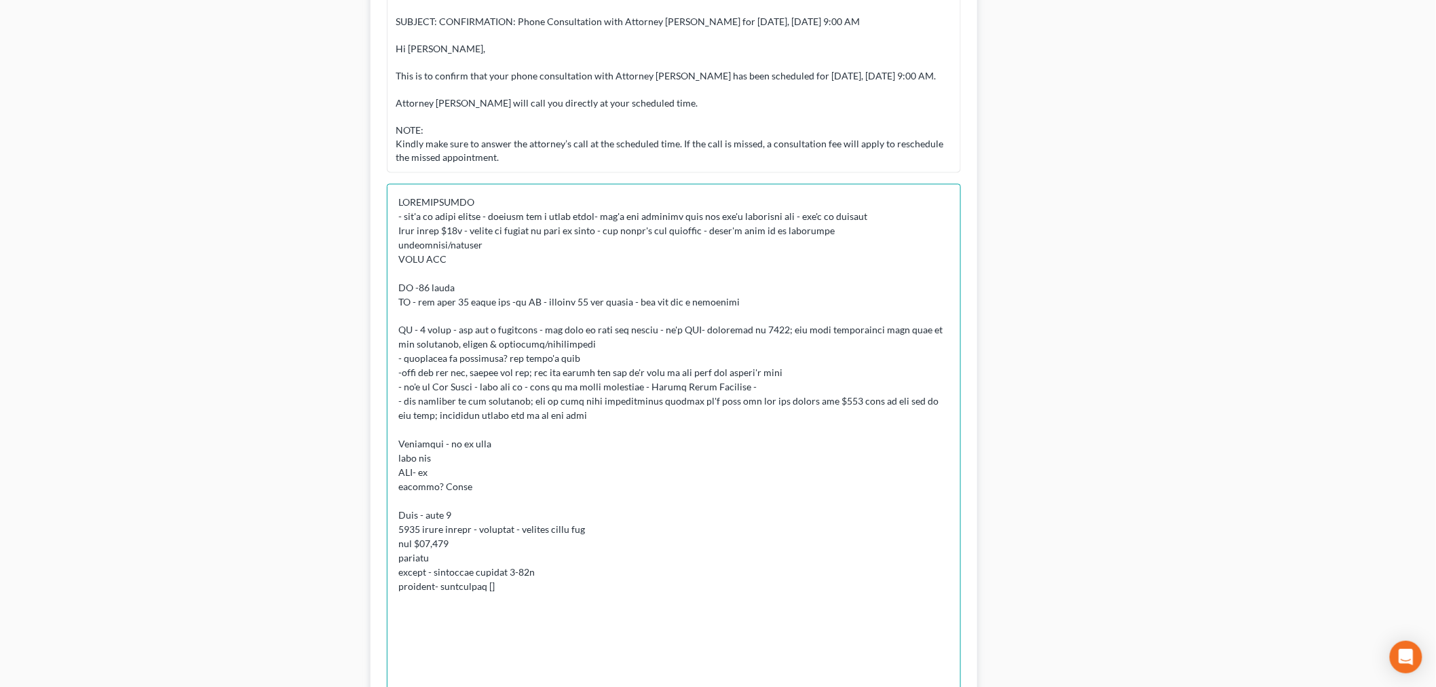
click at [510, 553] on textarea at bounding box center [674, 454] width 574 height 541
click at [489, 582] on textarea at bounding box center [674, 454] width 574 height 541
click at [435, 593] on textarea at bounding box center [674, 454] width 574 height 541
click at [472, 561] on textarea at bounding box center [674, 454] width 574 height 541
click at [729, 595] on textarea at bounding box center [674, 454] width 574 height 541
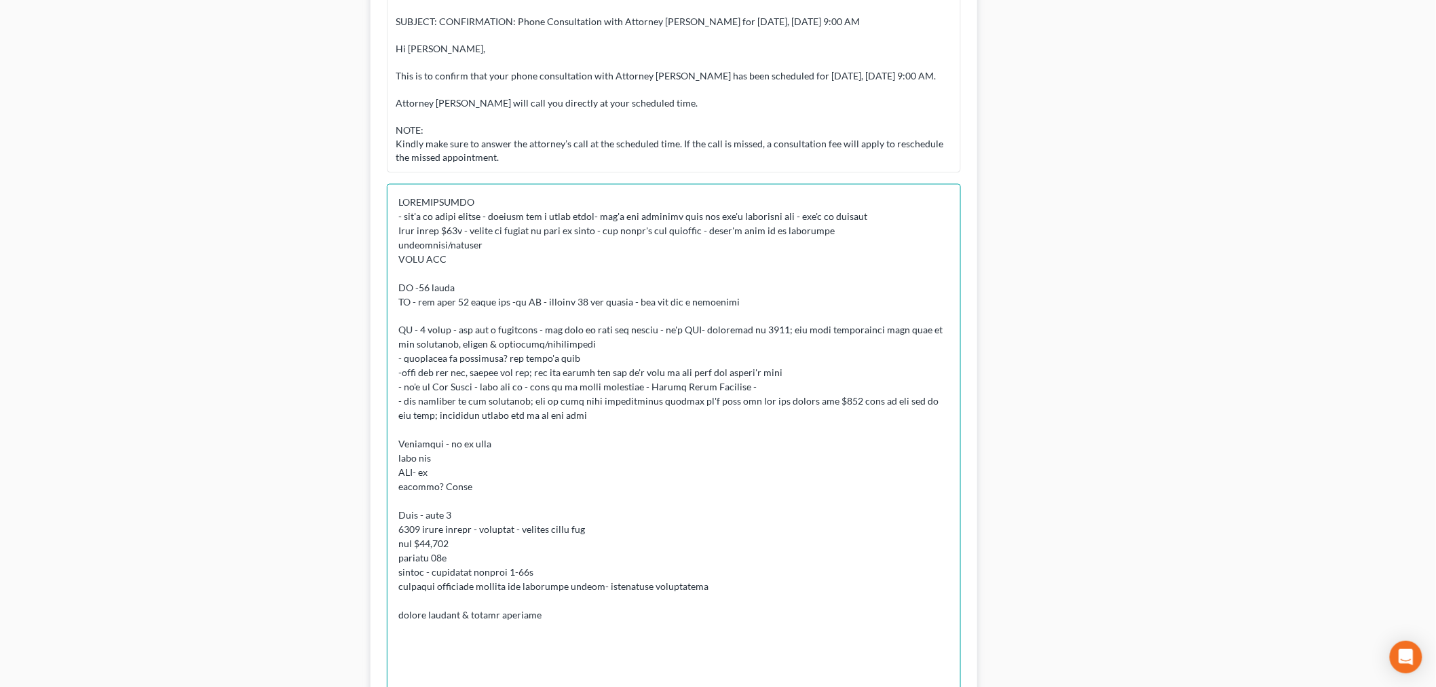
drag, startPoint x: 558, startPoint y: 618, endPoint x: 467, endPoint y: 633, distance: 92.1
click at [467, 633] on textarea at bounding box center [674, 454] width 574 height 541
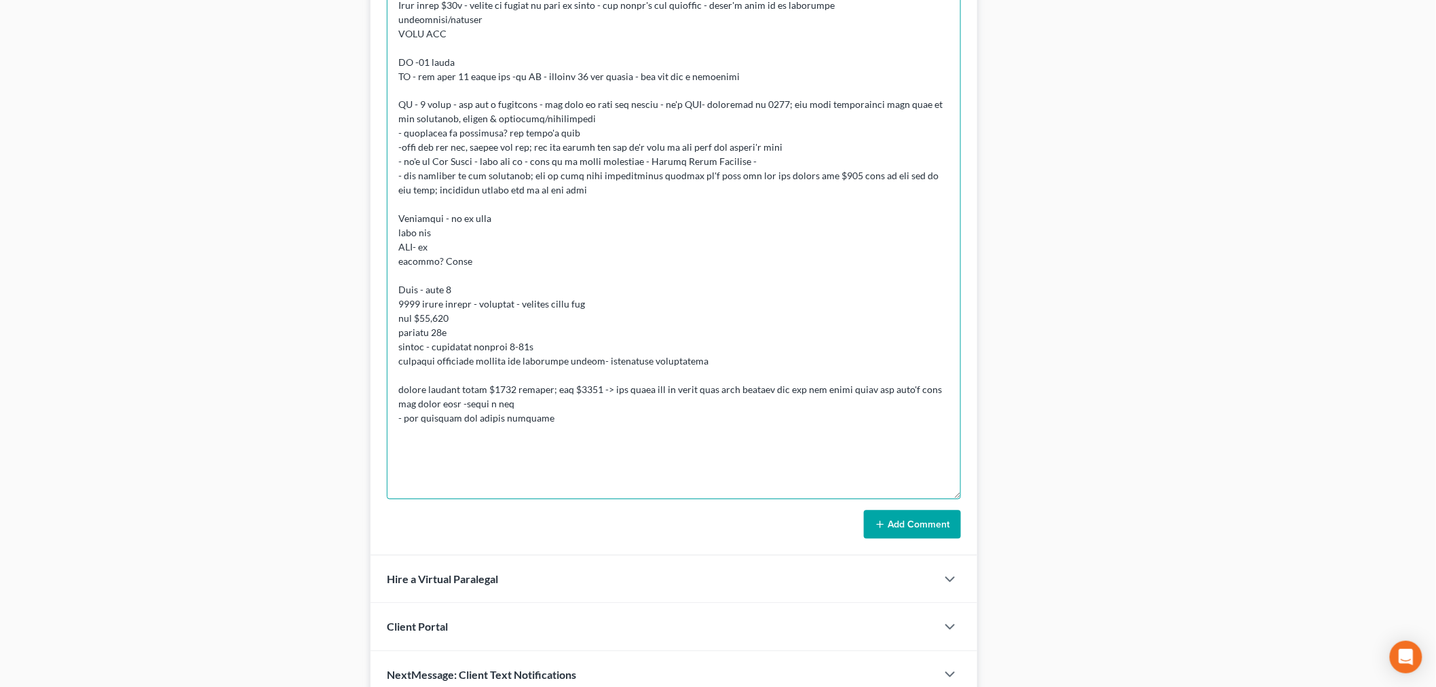
scroll to position [980, 0]
click at [538, 363] on textarea at bounding box center [674, 228] width 574 height 541
click at [589, 424] on textarea at bounding box center [674, 228] width 574 height 541
click at [627, 417] on textarea at bounding box center [674, 228] width 574 height 541
click at [635, 399] on textarea at bounding box center [674, 228] width 574 height 541
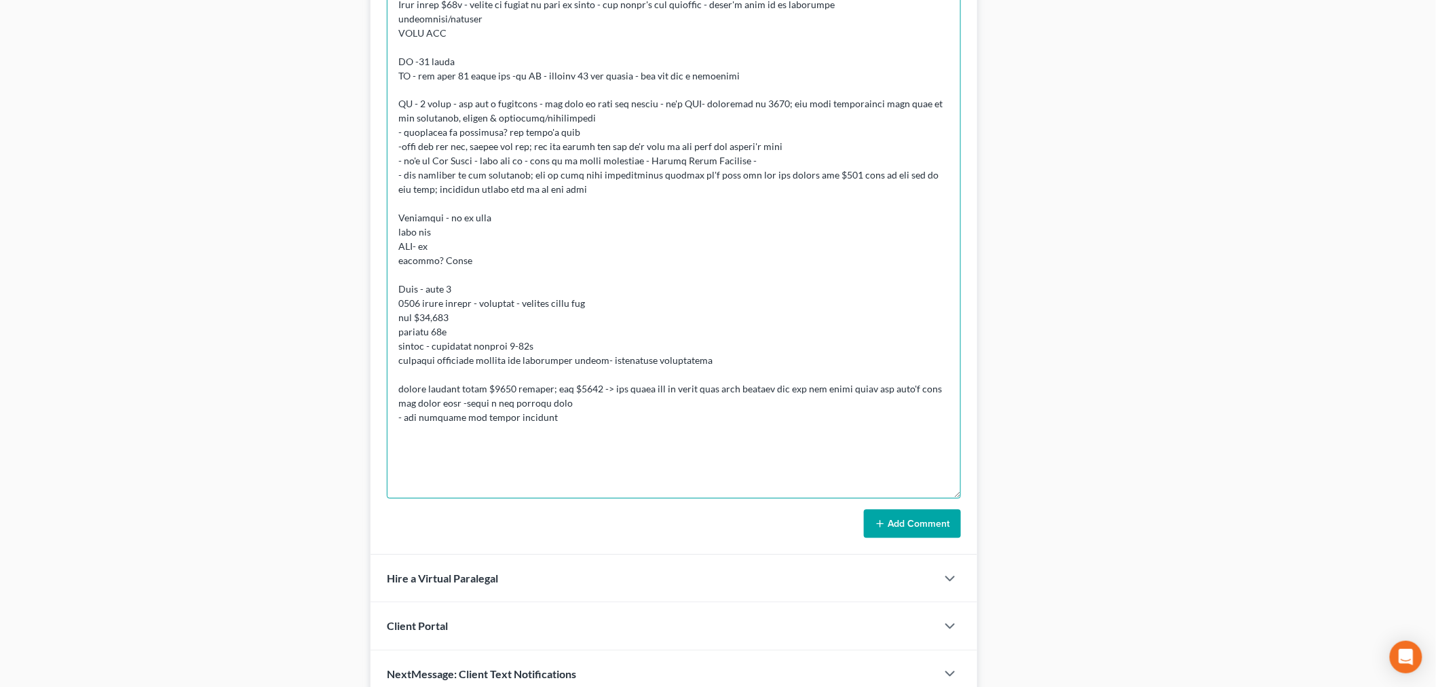
click at [637, 423] on textarea at bounding box center [674, 228] width 574 height 541
click at [595, 447] on textarea at bounding box center [674, 228] width 574 height 541
click at [435, 460] on textarea at bounding box center [674, 228] width 574 height 541
click at [437, 459] on textarea at bounding box center [674, 228] width 574 height 541
click at [468, 487] on textarea at bounding box center [674, 228] width 574 height 541
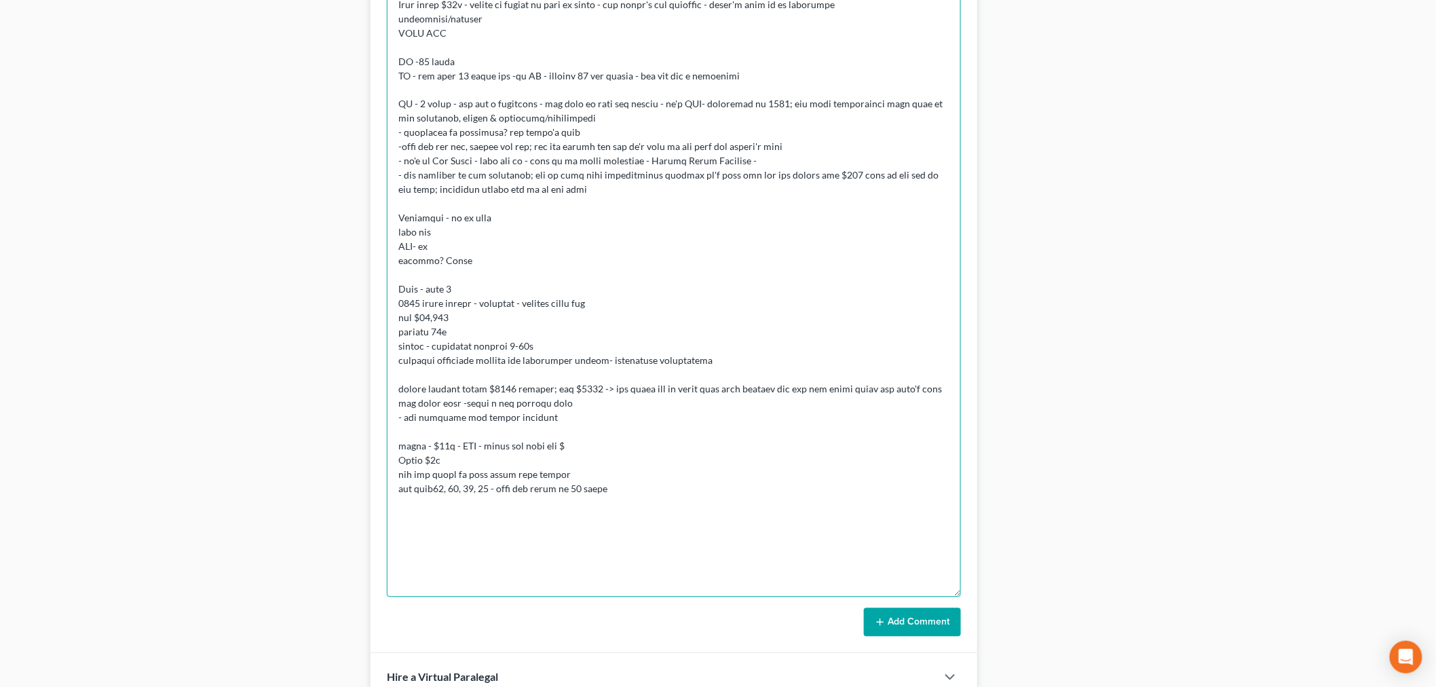
drag, startPoint x: 952, startPoint y: 544, endPoint x: 963, endPoint y: 620, distance: 77.5
click at [966, 632] on div "Info Bankruptcy 03:21PM[DATE] -PC called in. NAME [PERSON_NAME] STATE THE PC RE…" at bounding box center [674, 184] width 607 height 940
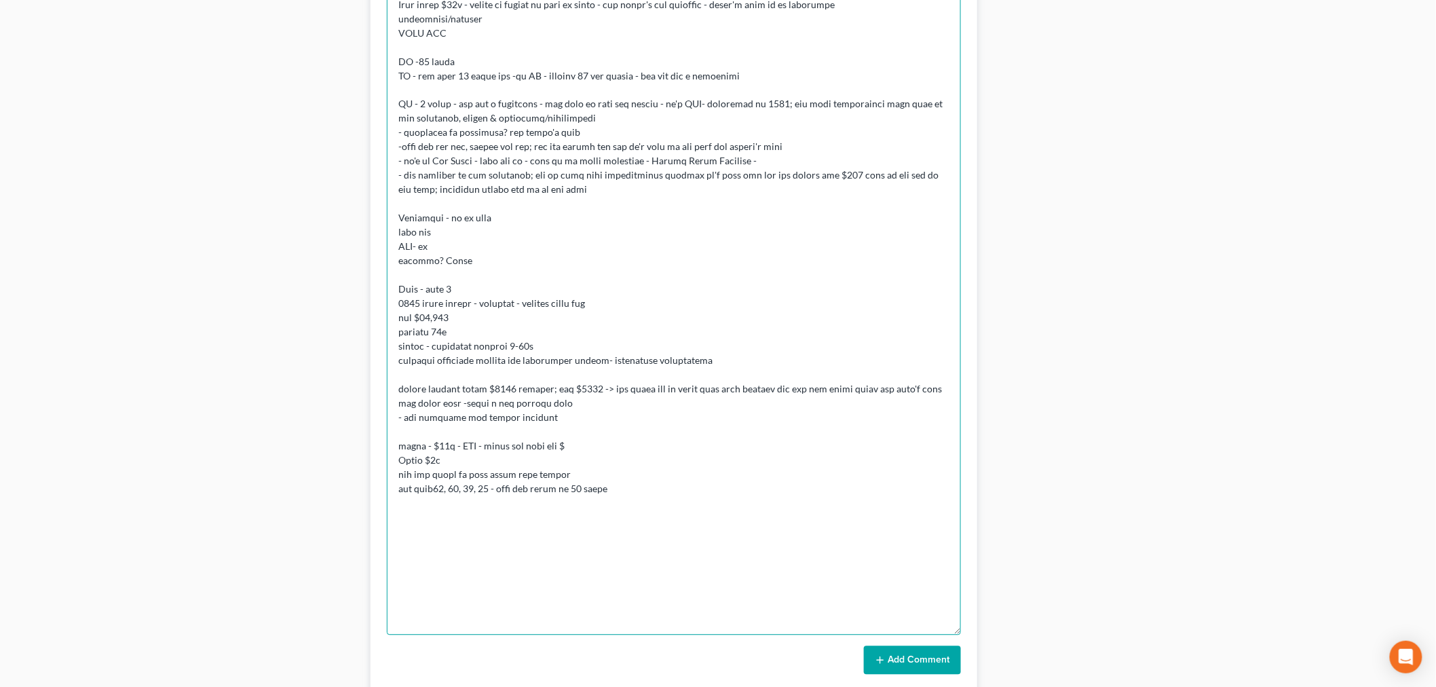
click at [681, 497] on textarea at bounding box center [674, 297] width 574 height 678
click at [585, 507] on textarea at bounding box center [674, 297] width 574 height 678
click at [749, 500] on textarea at bounding box center [674, 297] width 574 height 678
click at [762, 493] on textarea at bounding box center [674, 297] width 574 height 678
click at [703, 515] on textarea at bounding box center [674, 297] width 574 height 678
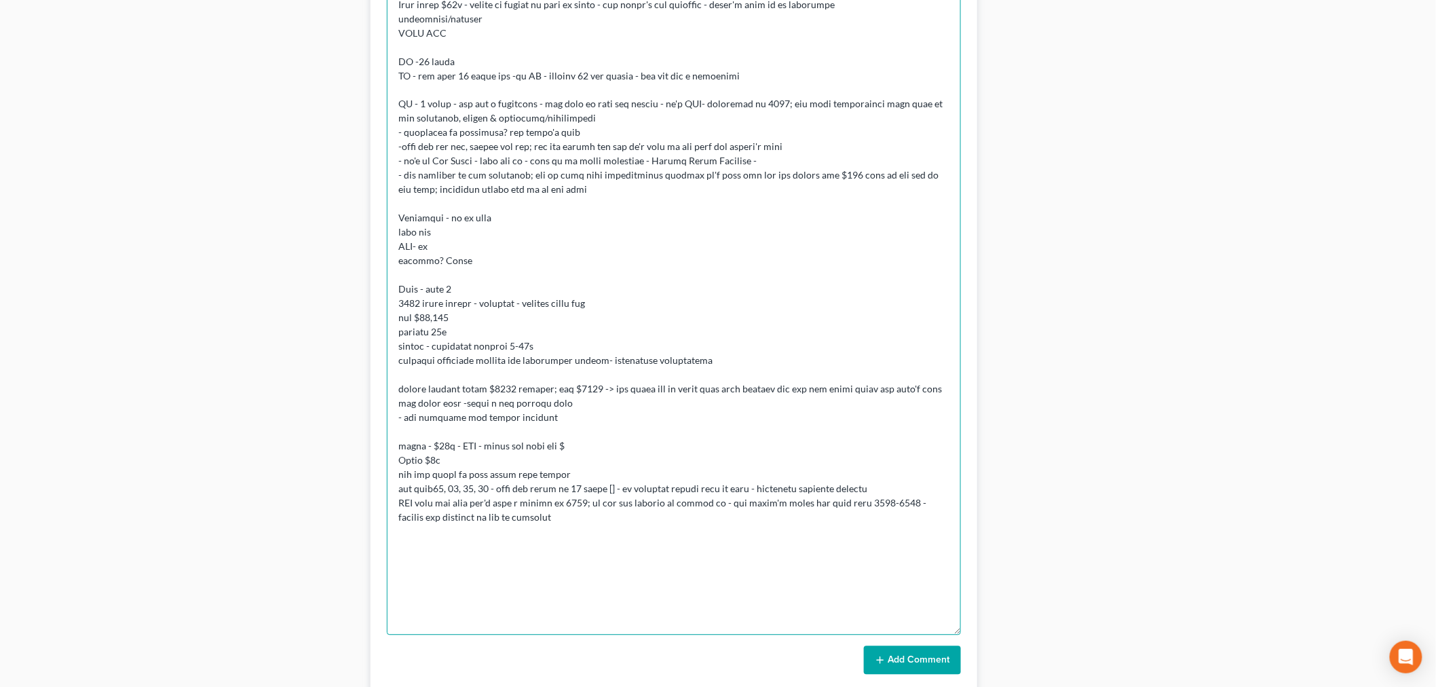
click at [646, 518] on textarea at bounding box center [674, 297] width 574 height 678
drag, startPoint x: 645, startPoint y: 549, endPoint x: 396, endPoint y: 555, distance: 248.6
click at [396, 555] on textarea at bounding box center [674, 297] width 574 height 678
click at [756, 540] on textarea at bounding box center [674, 297] width 574 height 678
click at [424, 591] on textarea at bounding box center [674, 297] width 574 height 678
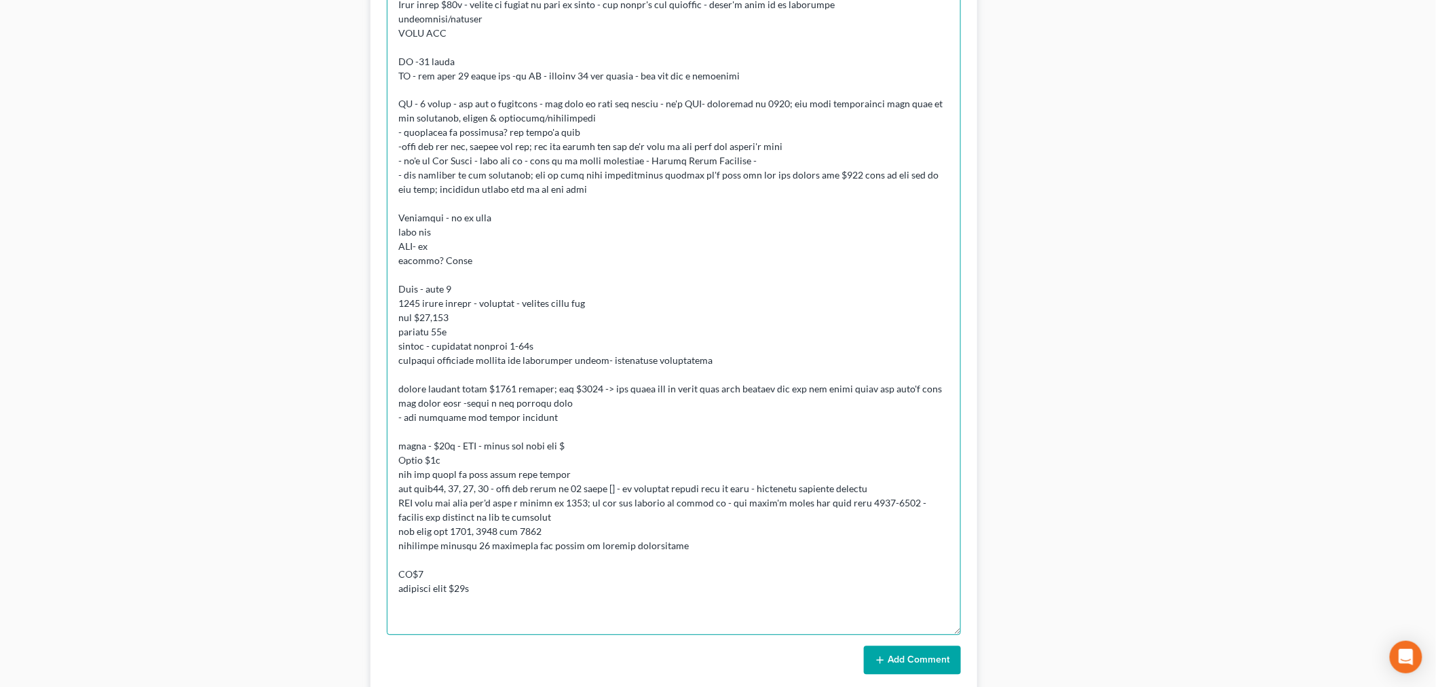
click at [434, 570] on textarea at bounding box center [674, 297] width 574 height 678
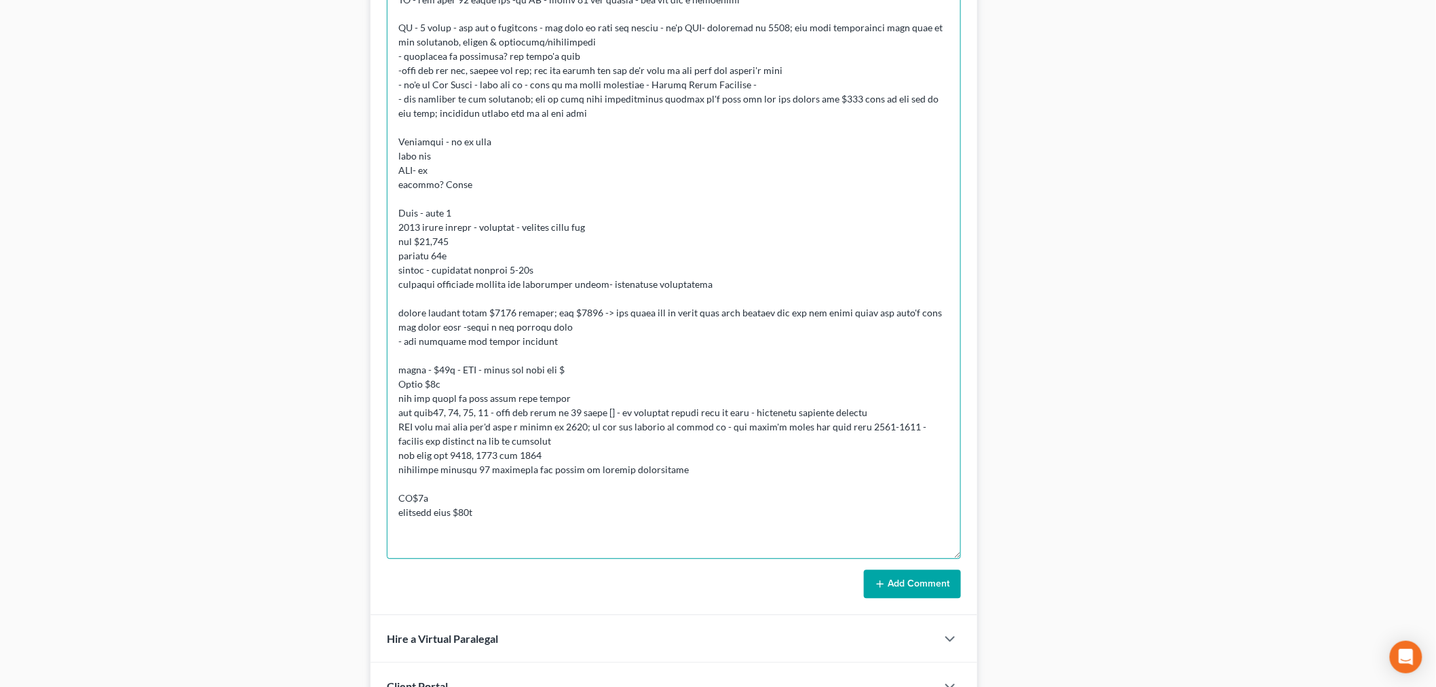
scroll to position [1180, 0]
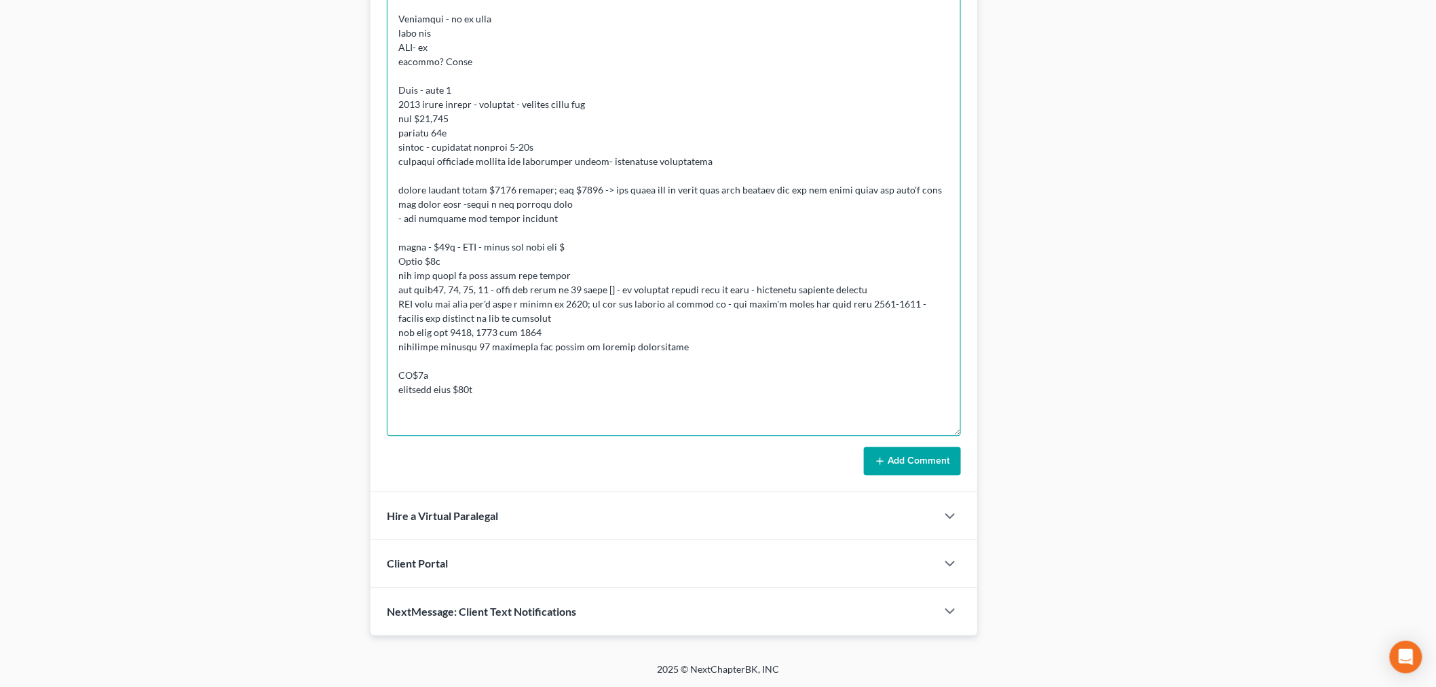
click at [572, 378] on textarea at bounding box center [674, 97] width 574 height 678
click at [743, 344] on textarea at bounding box center [674, 97] width 574 height 678
drag, startPoint x: 405, startPoint y: 360, endPoint x: 415, endPoint y: 358, distance: 9.9
click at [415, 358] on textarea at bounding box center [674, 97] width 574 height 678
drag, startPoint x: 506, startPoint y: 367, endPoint x: 519, endPoint y: 365, distance: 12.4
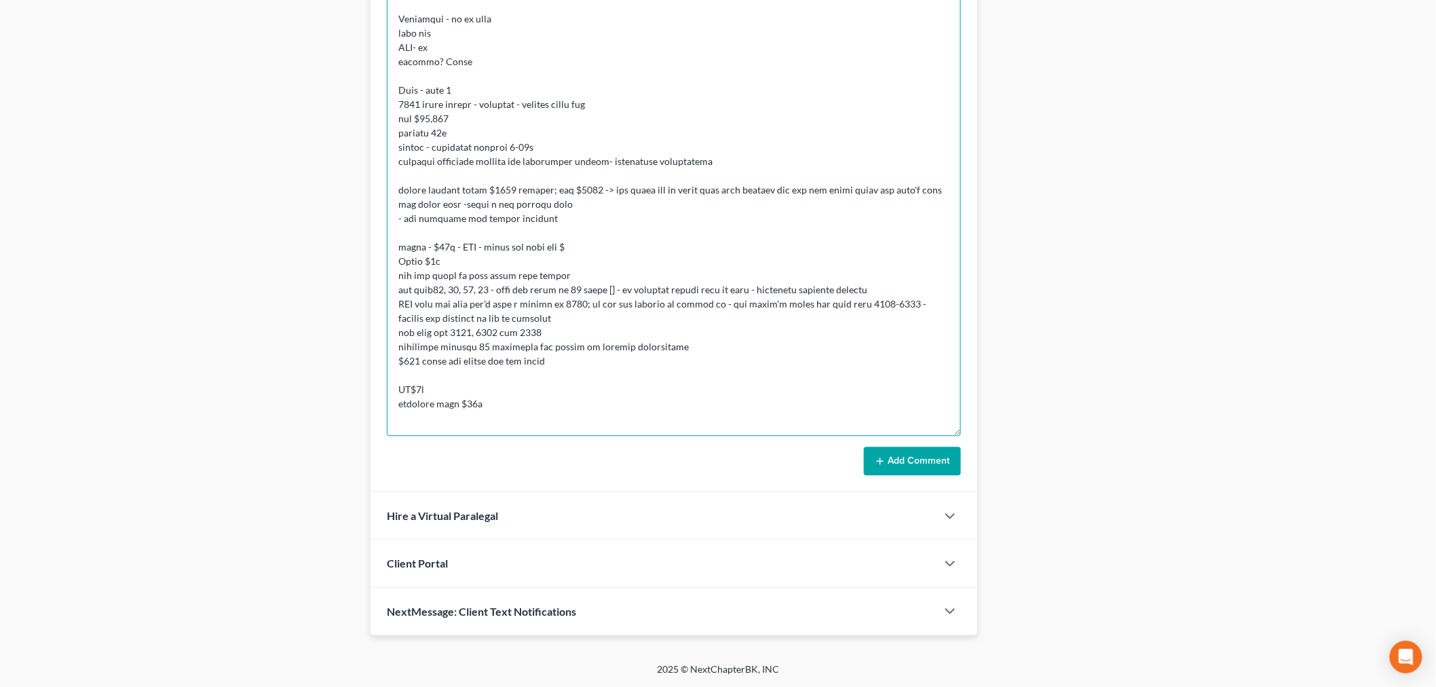
click at [508, 365] on textarea at bounding box center [674, 97] width 574 height 678
drag, startPoint x: 519, startPoint y: 363, endPoint x: 533, endPoint y: 363, distance: 13.6
click at [531, 363] on textarea at bounding box center [674, 97] width 574 height 678
click at [543, 363] on textarea at bounding box center [674, 97] width 574 height 678
click at [568, 363] on textarea at bounding box center [674, 97] width 574 height 678
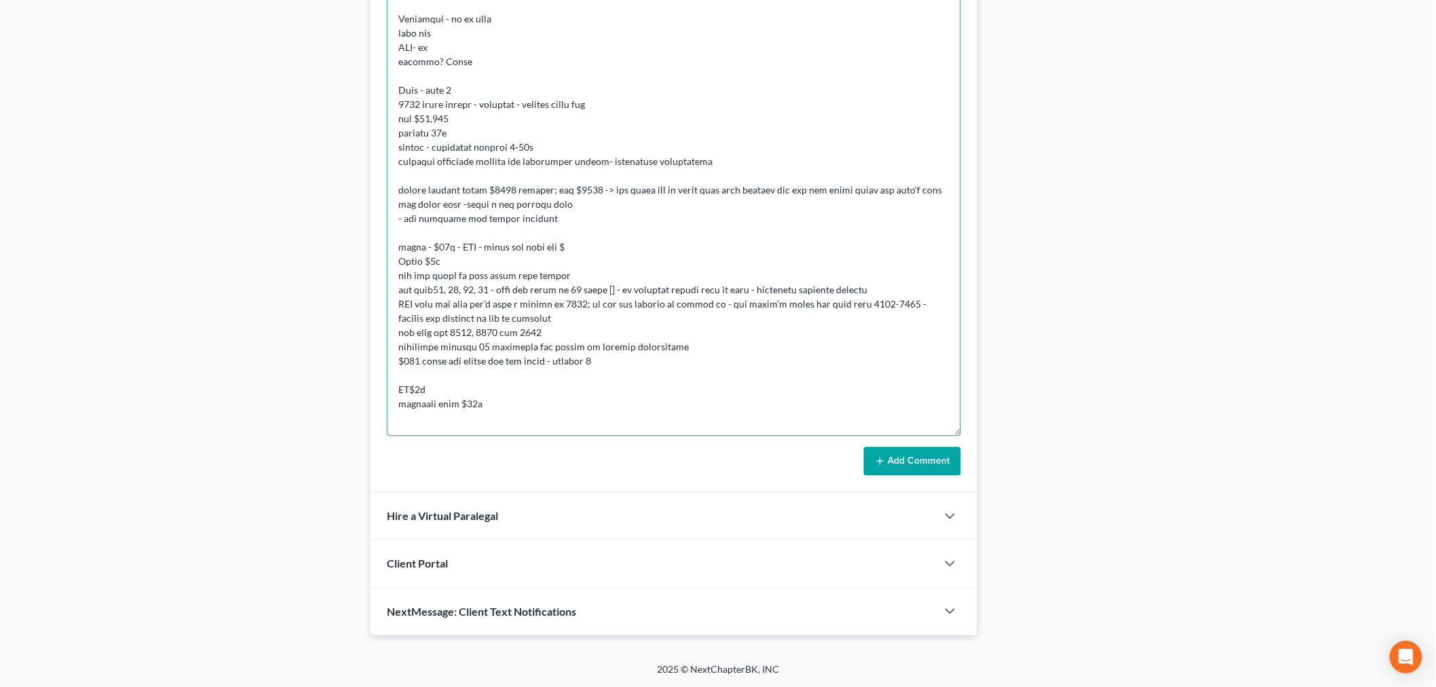
type textarea "CONSULTATION - she's on fixed income - looking for a fresh start- she's not sle…"
click at [948, 462] on button "Add Comment" at bounding box center [912, 461] width 97 height 29
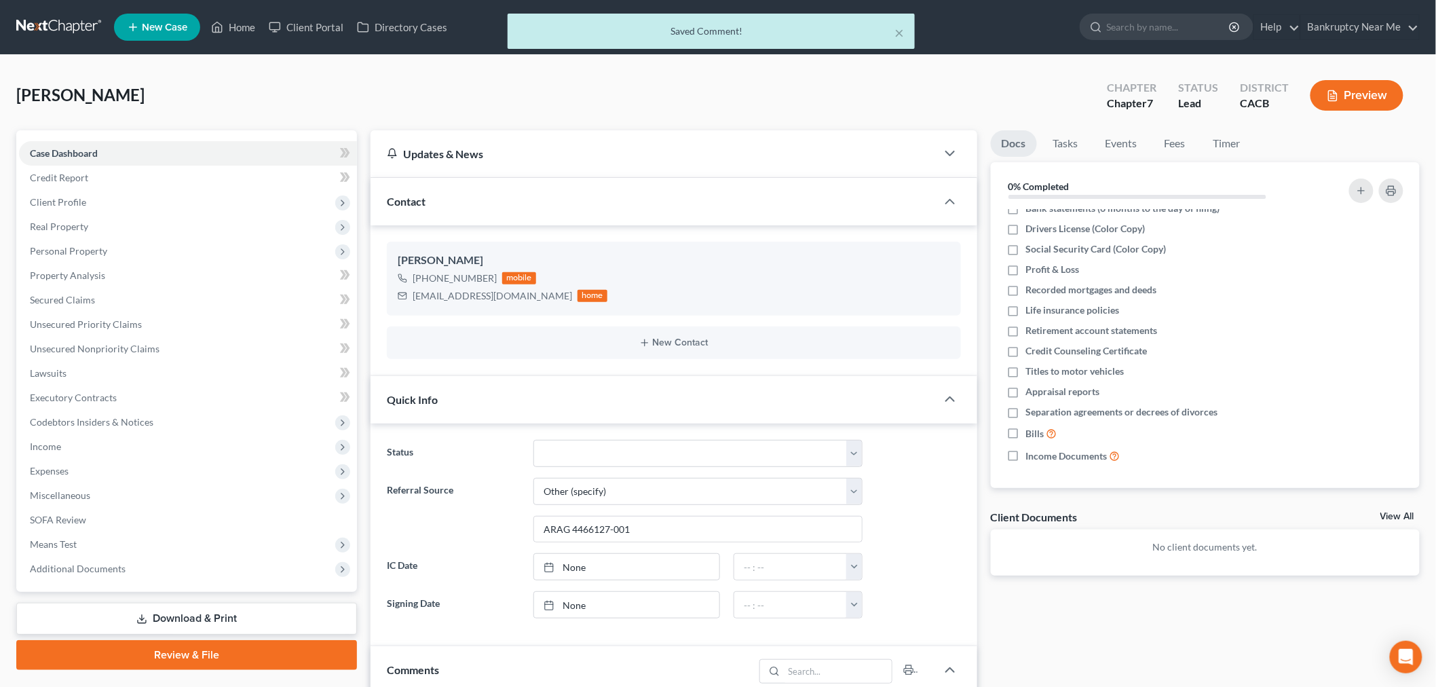
scroll to position [1215, 0]
drag, startPoint x: 517, startPoint y: 299, endPoint x: 398, endPoint y: 301, distance: 118.8
click at [398, 301] on div "[EMAIL_ADDRESS][DOMAIN_NAME] home" at bounding box center [503, 296] width 210 height 18
copy div "[EMAIL_ADDRESS][DOMAIN_NAME]"
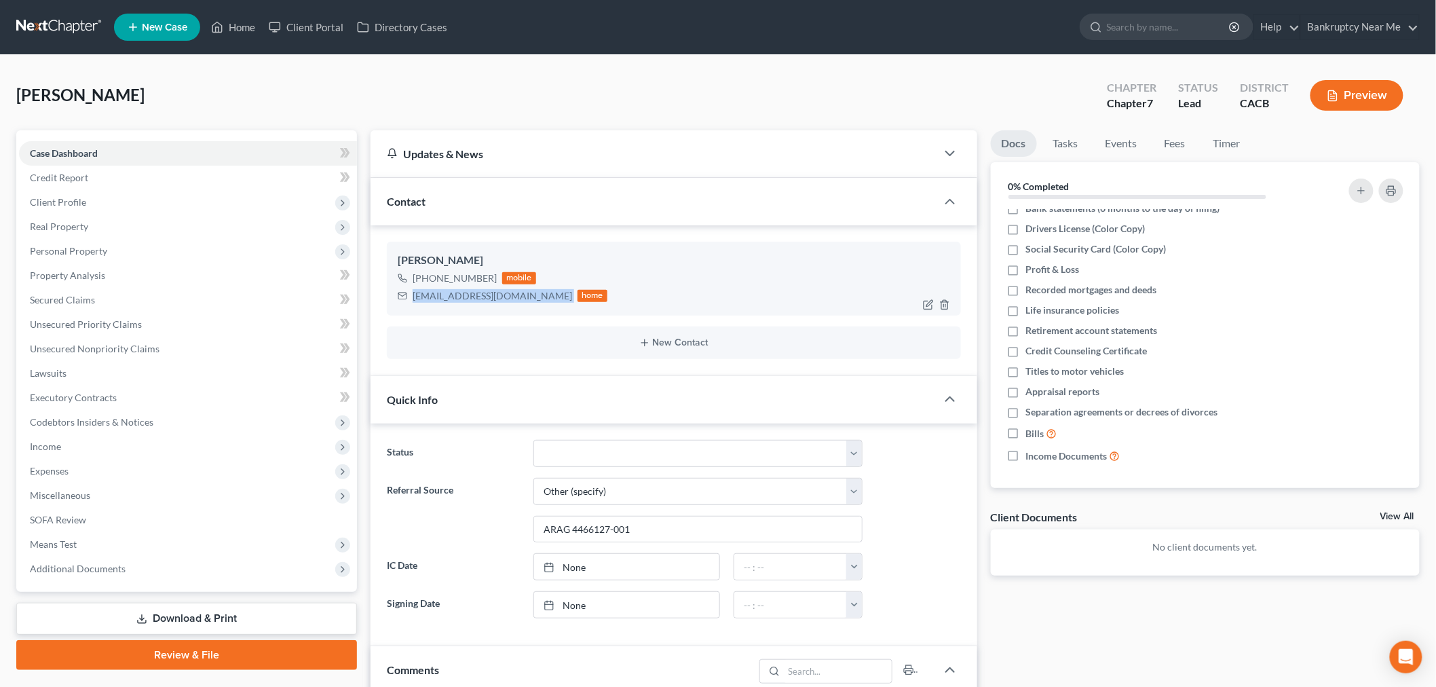
copy div "[EMAIL_ADDRESS][DOMAIN_NAME]"
click at [603, 440] on select "Discharged Discharged & Reported Discharge Litigation Dismissal Notice Dismisse…" at bounding box center [698, 453] width 329 height 27
select select "9"
click at [534, 440] on select "Discharged Discharged & Reported Discharge Litigation Dismissal Notice Dismisse…" at bounding box center [698, 453] width 329 height 27
click at [50, 12] on nav "Home New Case Client Portal Directory Cases Bankruptcy Near Me [EMAIL_ADDRESS][…" at bounding box center [718, 27] width 1436 height 54
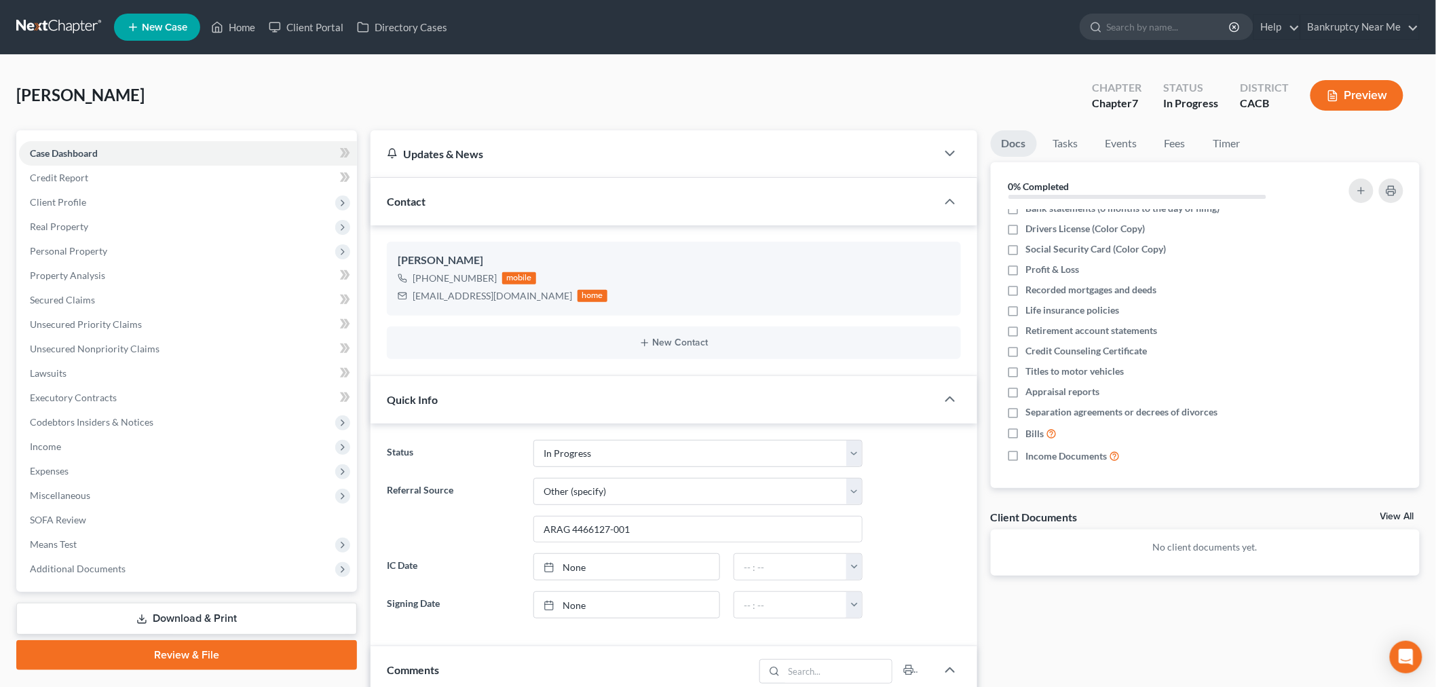
click at [52, 24] on link at bounding box center [59, 27] width 87 height 24
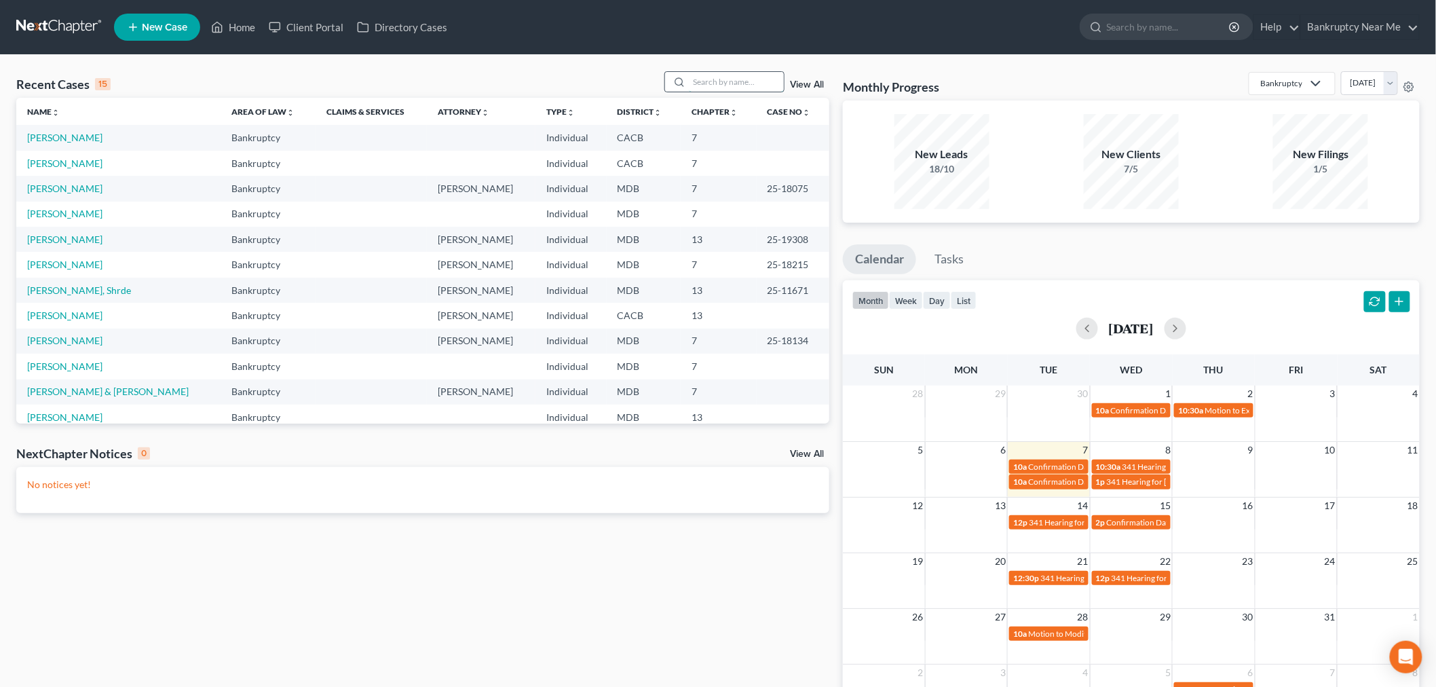
click at [709, 83] on input "search" at bounding box center [736, 82] width 95 height 20
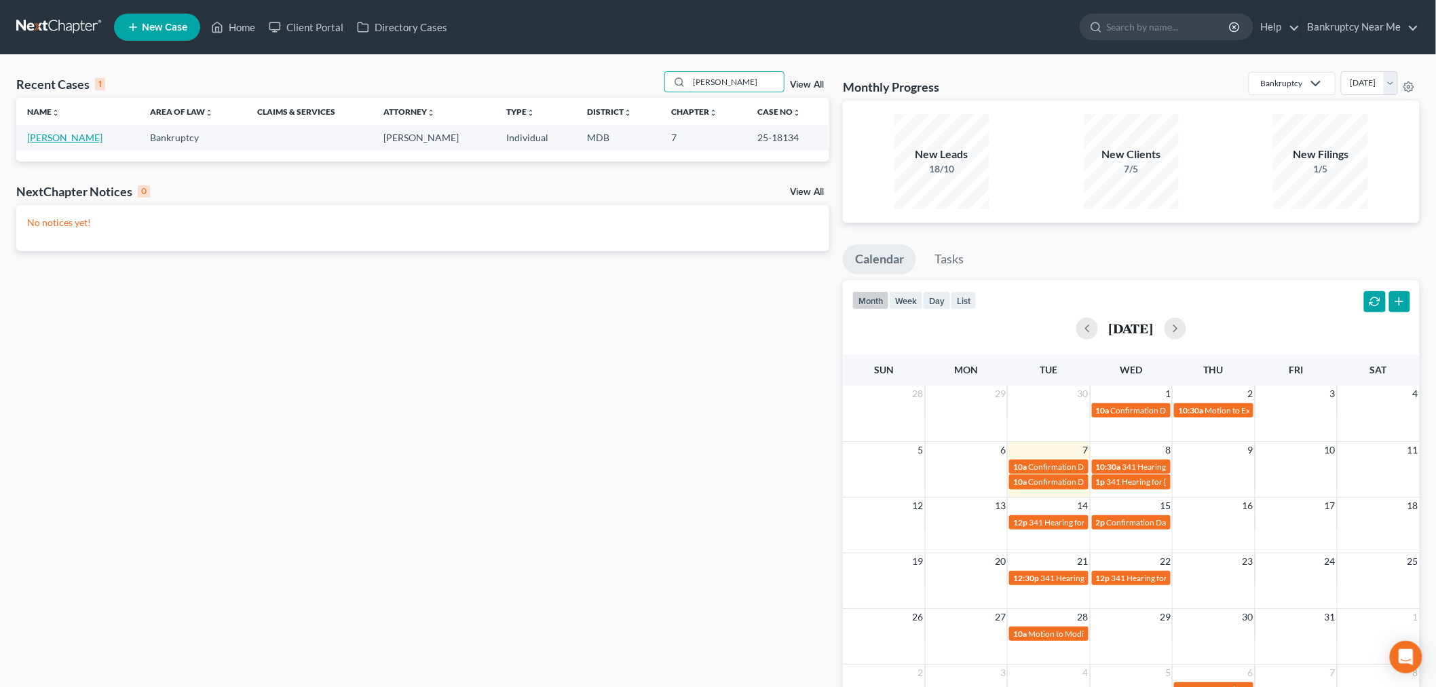
type input "[PERSON_NAME]"
click at [59, 138] on link "[PERSON_NAME]" at bounding box center [64, 138] width 75 height 12
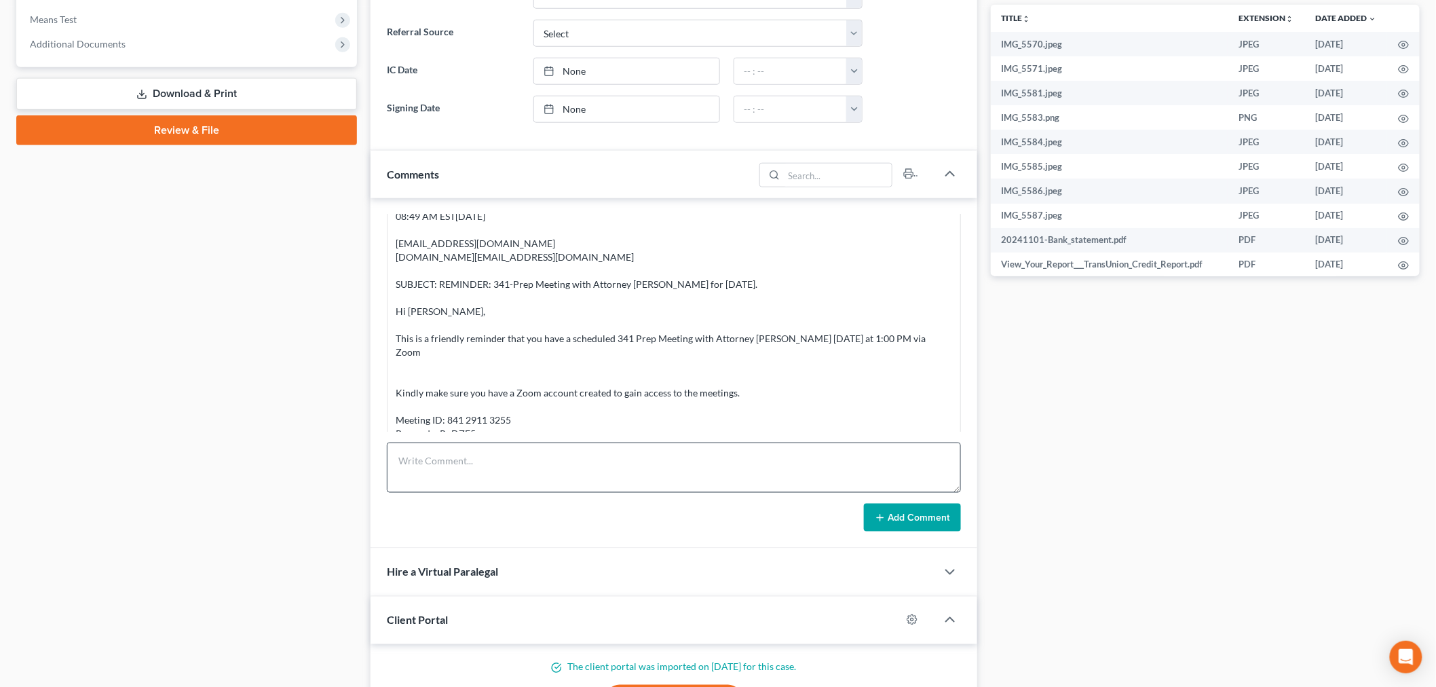
scroll to position [603, 0]
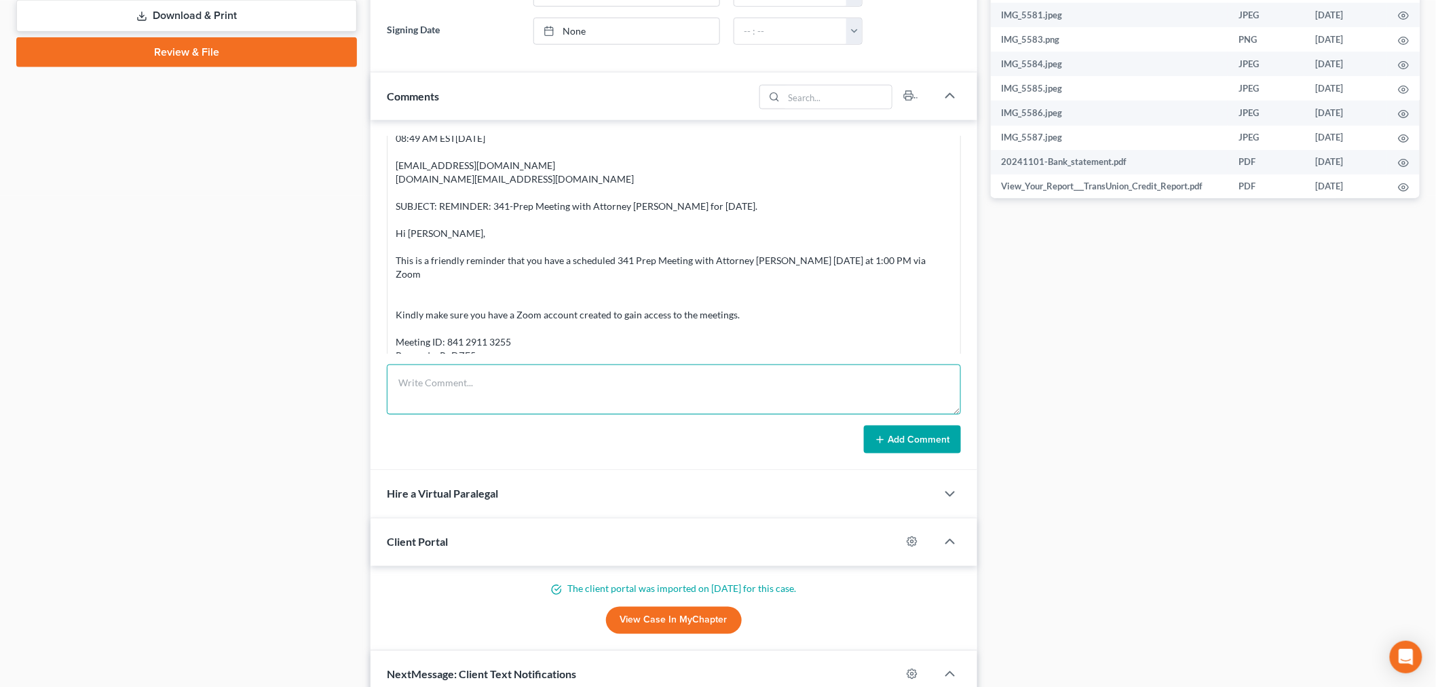
click at [558, 383] on textarea at bounding box center [674, 390] width 574 height 50
click at [555, 402] on textarea "client meeting - car accident - car" at bounding box center [674, 390] width 574 height 50
click at [720, 398] on textarea "client meeting - car accident - ford is totaled out - amend" at bounding box center [674, 390] width 574 height 50
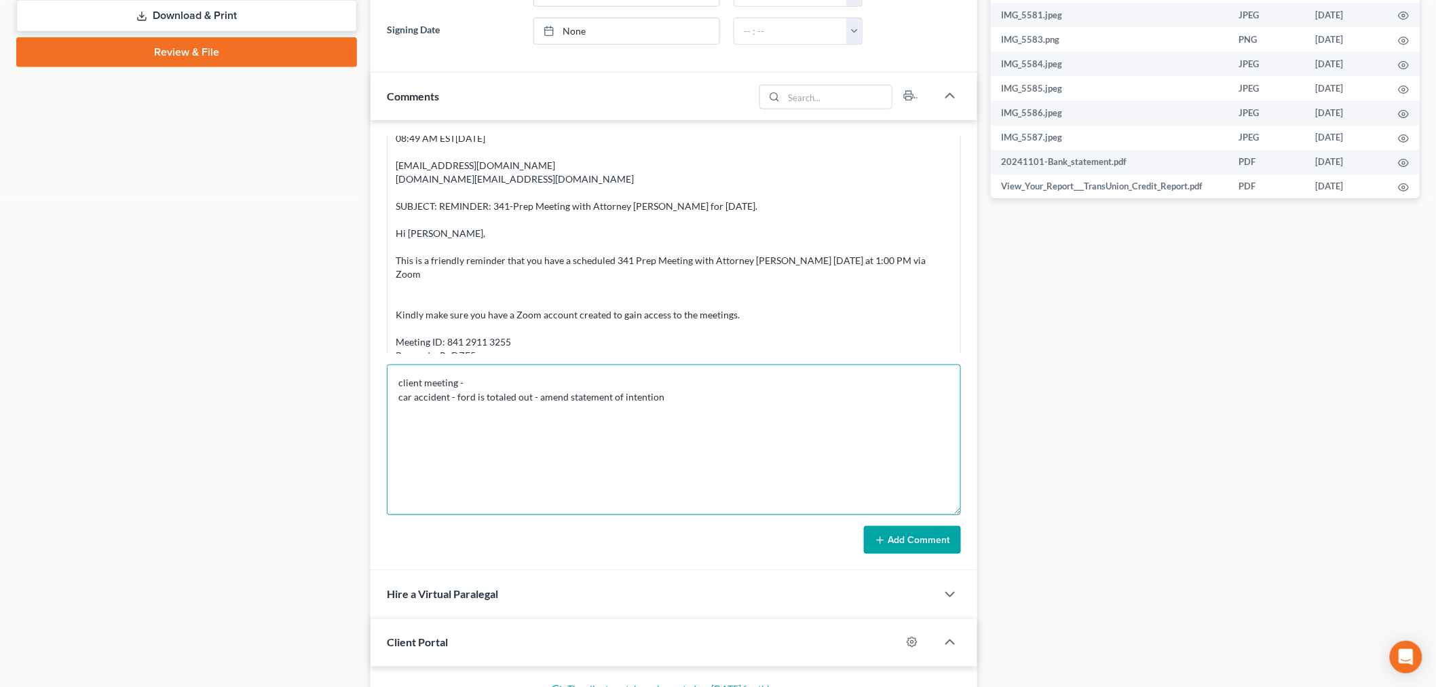
drag, startPoint x: 958, startPoint y: 411, endPoint x: 904, endPoint y: 612, distance: 208.6
click at [906, 515] on textarea "client meeting - car accident - ford is totaled out - amend statement of intent…" at bounding box center [674, 440] width 574 height 151
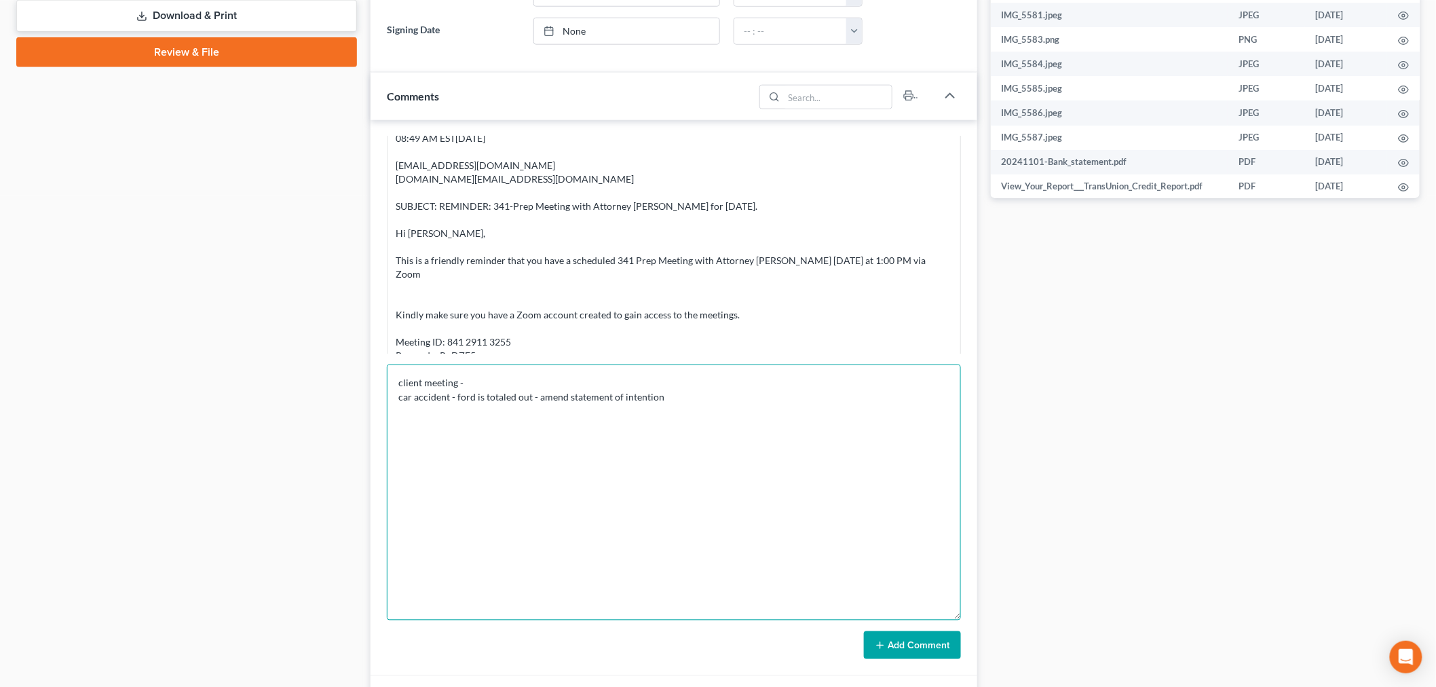
click at [601, 374] on textarea "client meeting - car accident - ford is totaled out - amend statement of intent…" at bounding box center [674, 493] width 574 height 256
click at [708, 392] on textarea "client meeting - 341 prep car accident - ford is totaled out - amend statement …" at bounding box center [674, 493] width 574 height 256
type textarea "client meeting - 341 prep car accident - ford is totaled out - amend statement …"
drag, startPoint x: 915, startPoint y: 648, endPoint x: 891, endPoint y: 616, distance: 40.2
click at [914, 648] on button "Add Comment" at bounding box center [912, 645] width 97 height 29
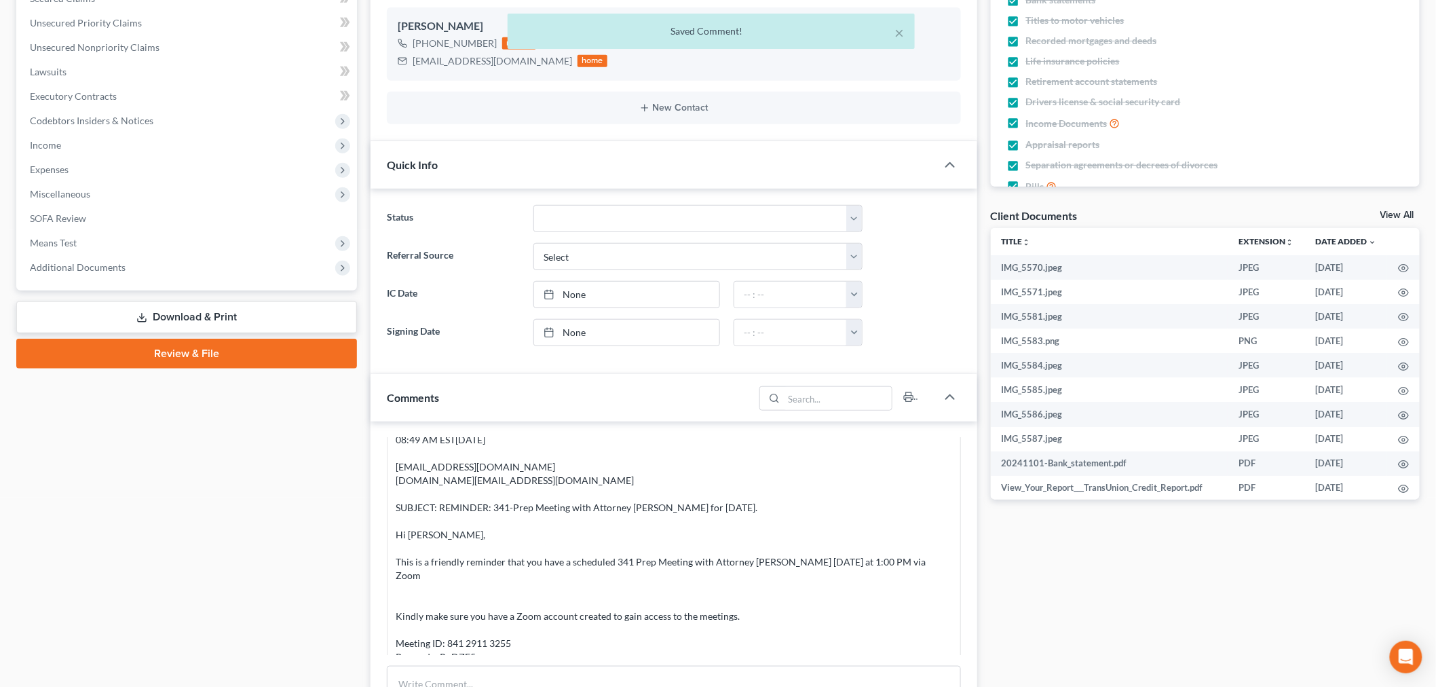
scroll to position [19976, 0]
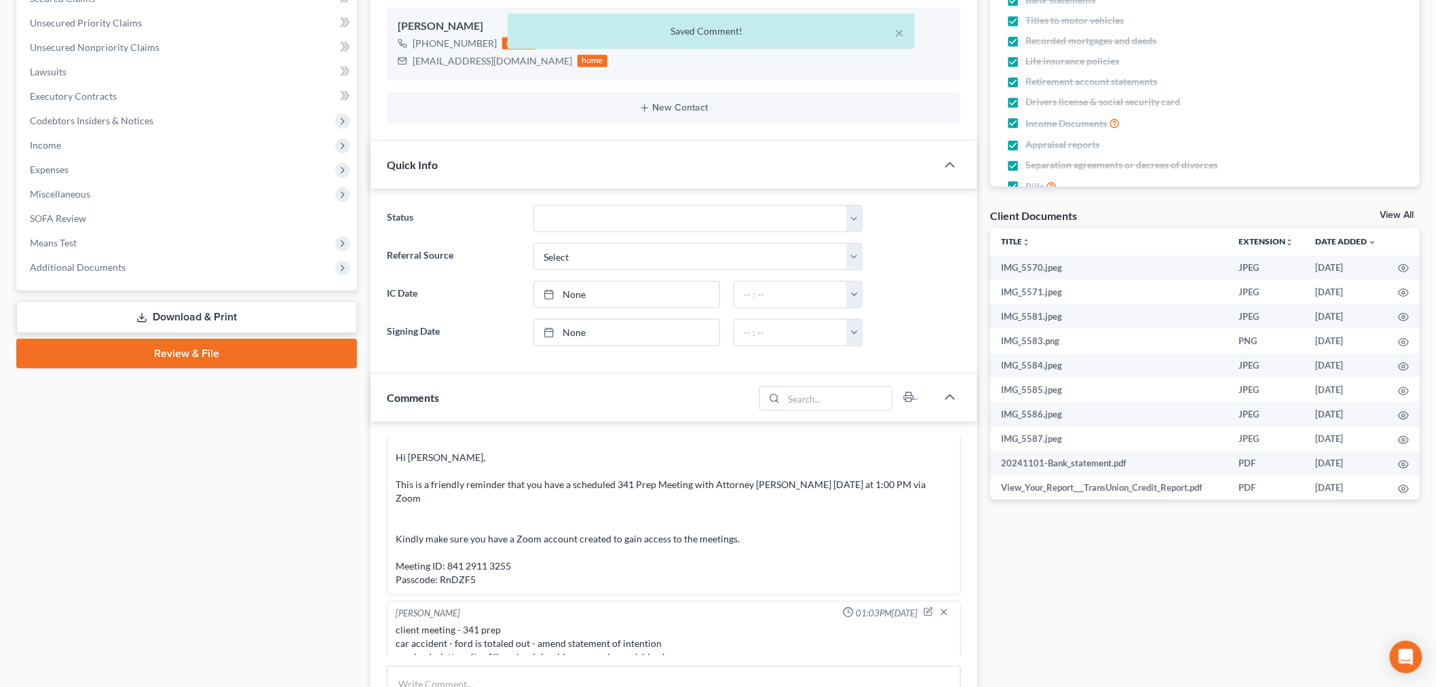
click at [150, 48] on div "× Saved Comment!" at bounding box center [711, 35] width 1436 height 42
click at [160, 48] on div "× Saved Comment!" at bounding box center [711, 35] width 1436 height 42
click at [151, 43] on div "× Saved Comment!" at bounding box center [711, 35] width 1436 height 42
click at [900, 29] on button "×" at bounding box center [900, 32] width 10 height 16
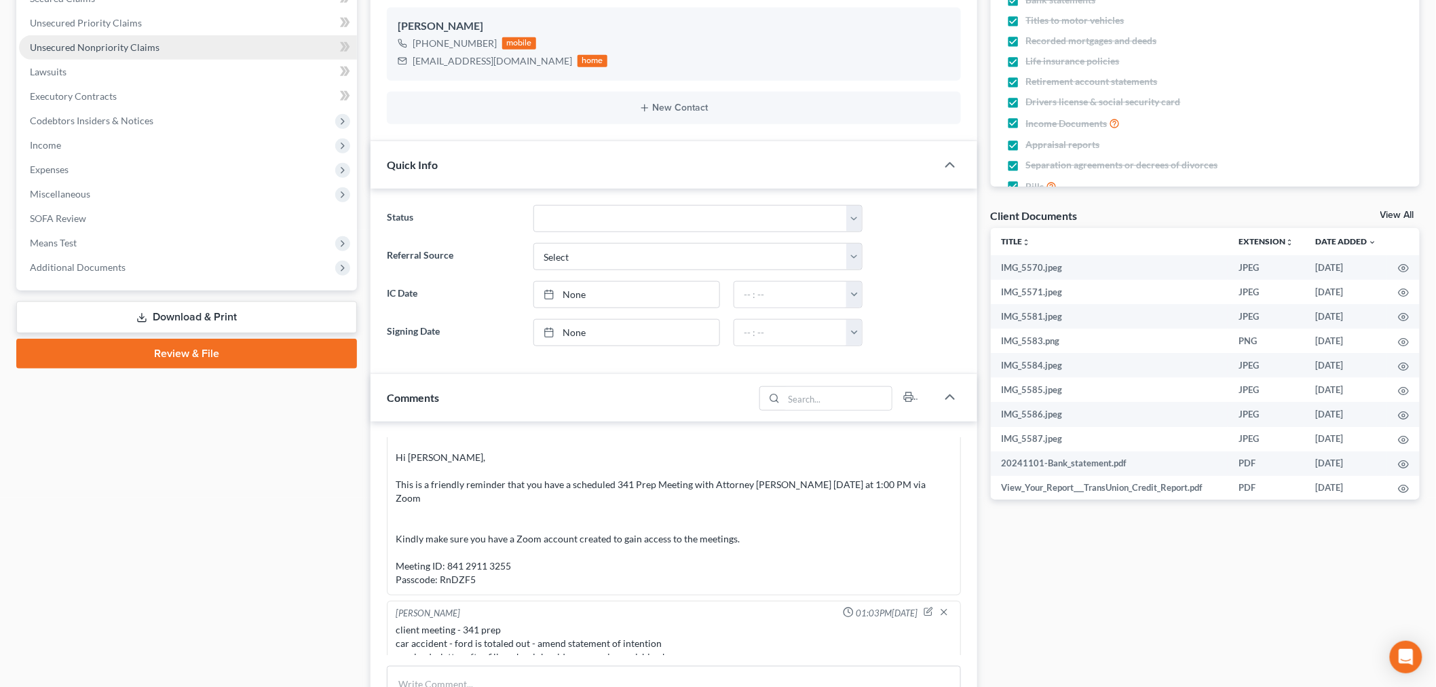
click at [144, 39] on link "Unsecured Nonpriority Claims" at bounding box center [188, 47] width 338 height 24
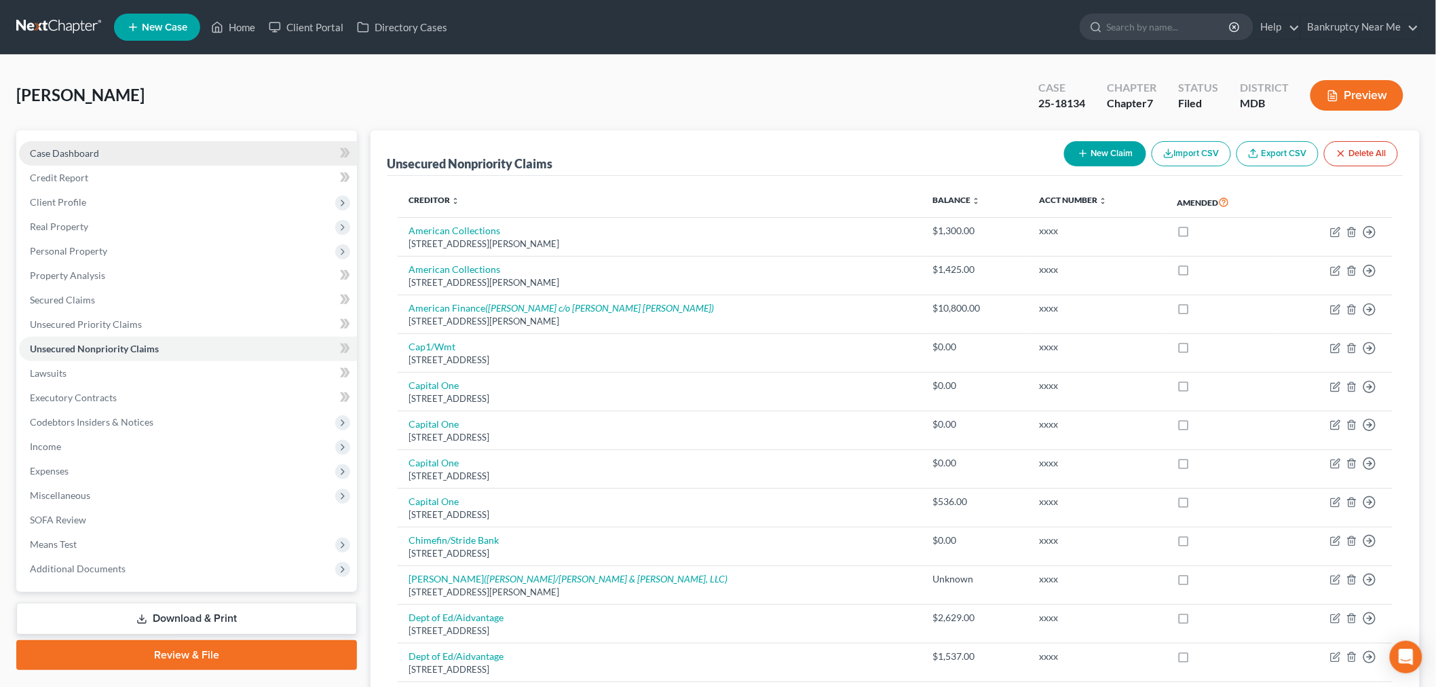
click at [197, 151] on link "Case Dashboard" at bounding box center [188, 153] width 338 height 24
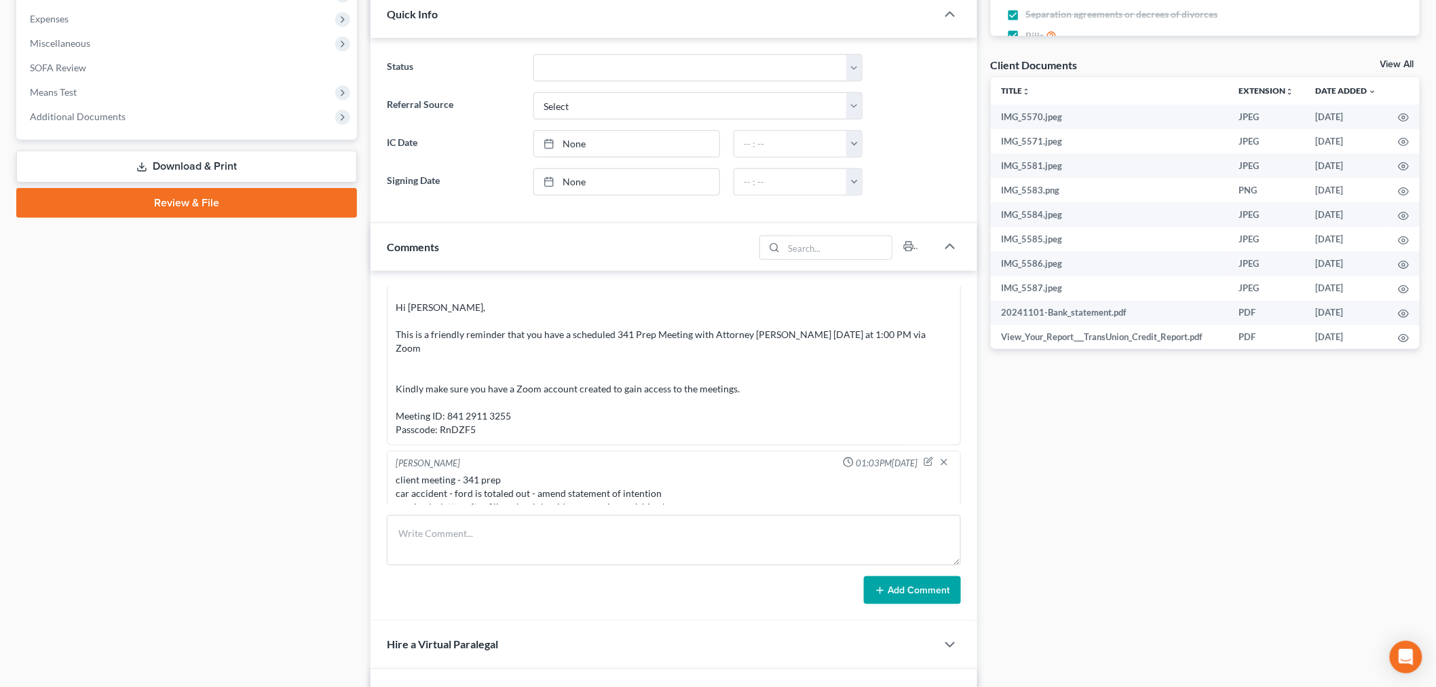
scroll to position [19976, 0]
click at [927, 458] on icon "button" at bounding box center [929, 460] width 5 height 5
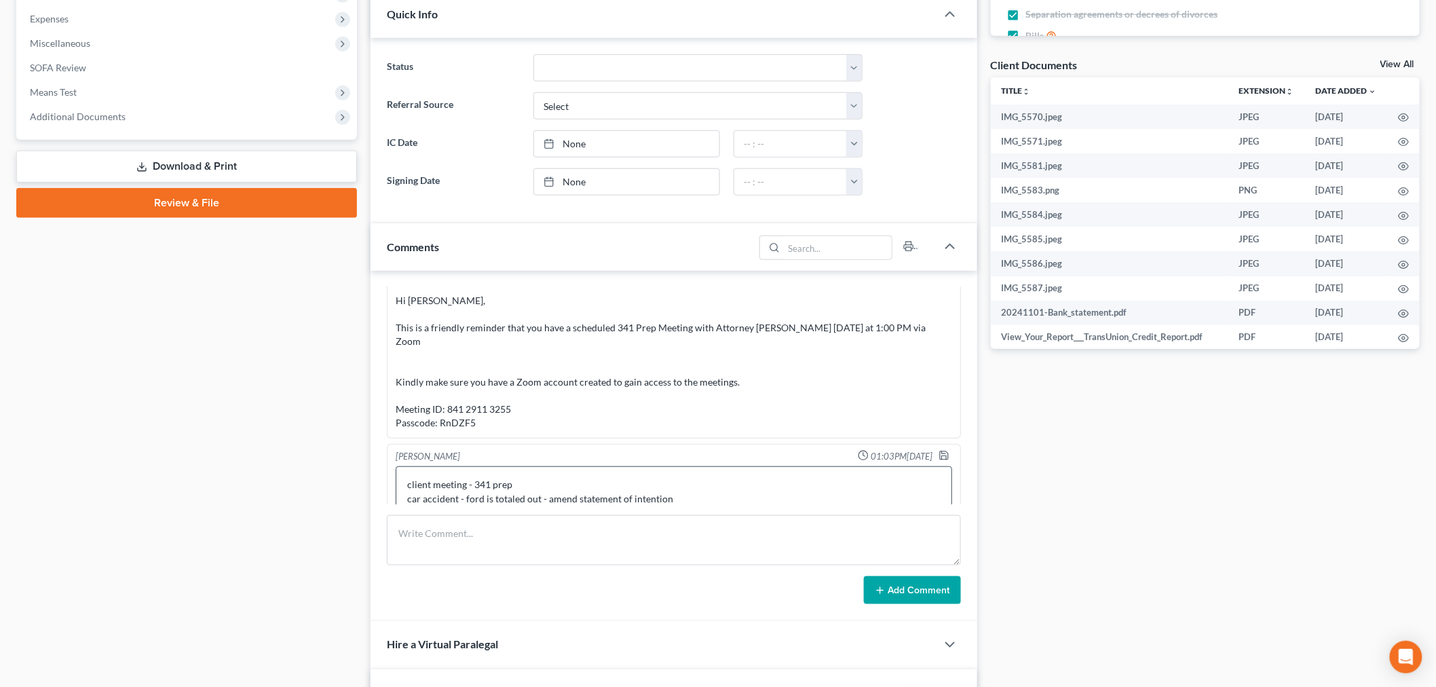
scroll to position [19986, 0]
click at [725, 487] on textarea "client meeting - 341 prep car accident - ford is totaled out - amend statement …" at bounding box center [674, 488] width 557 height 50
click at [747, 483] on textarea "client meeting - 341 prep car accident - ford is totaled out - amend statement …" at bounding box center [674, 488] width 557 height 50
type textarea "client meeting - 341 prep car accident - ford is totaled out - amend statement …"
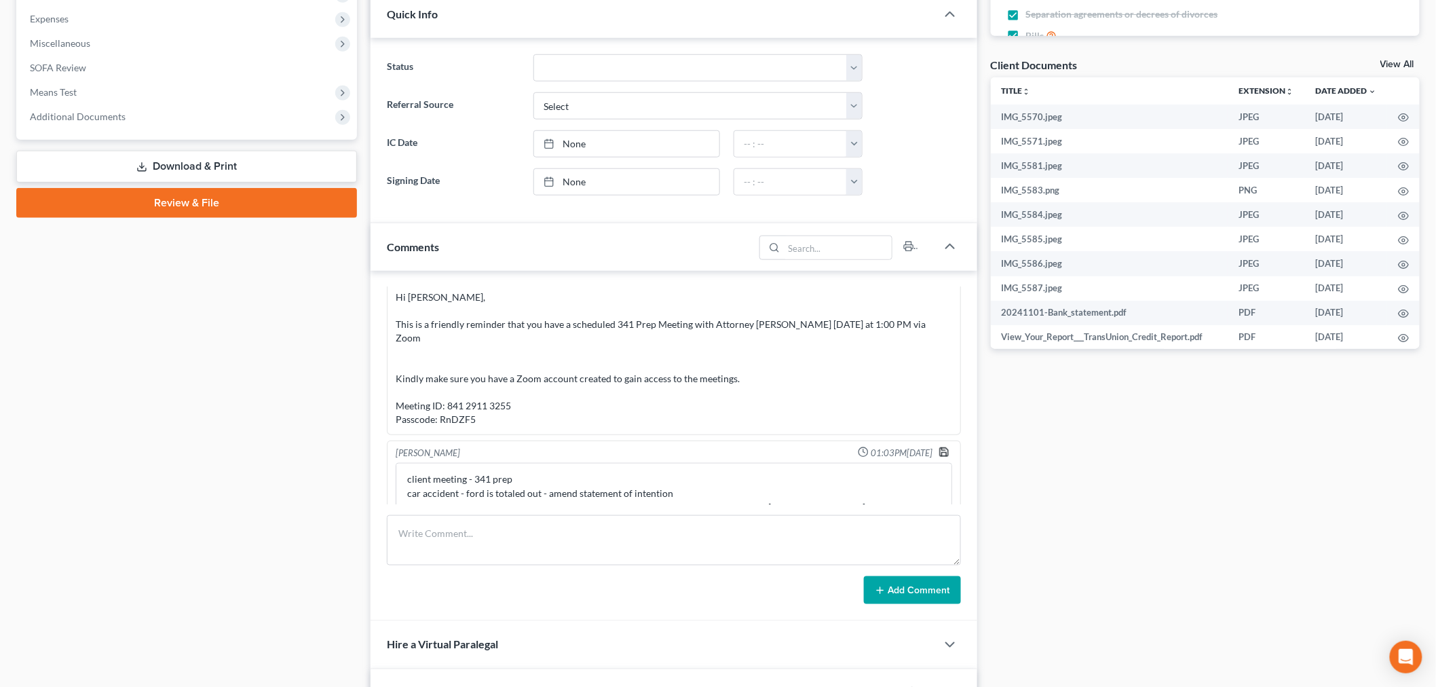
click at [939, 447] on icon "button" at bounding box center [944, 452] width 11 height 11
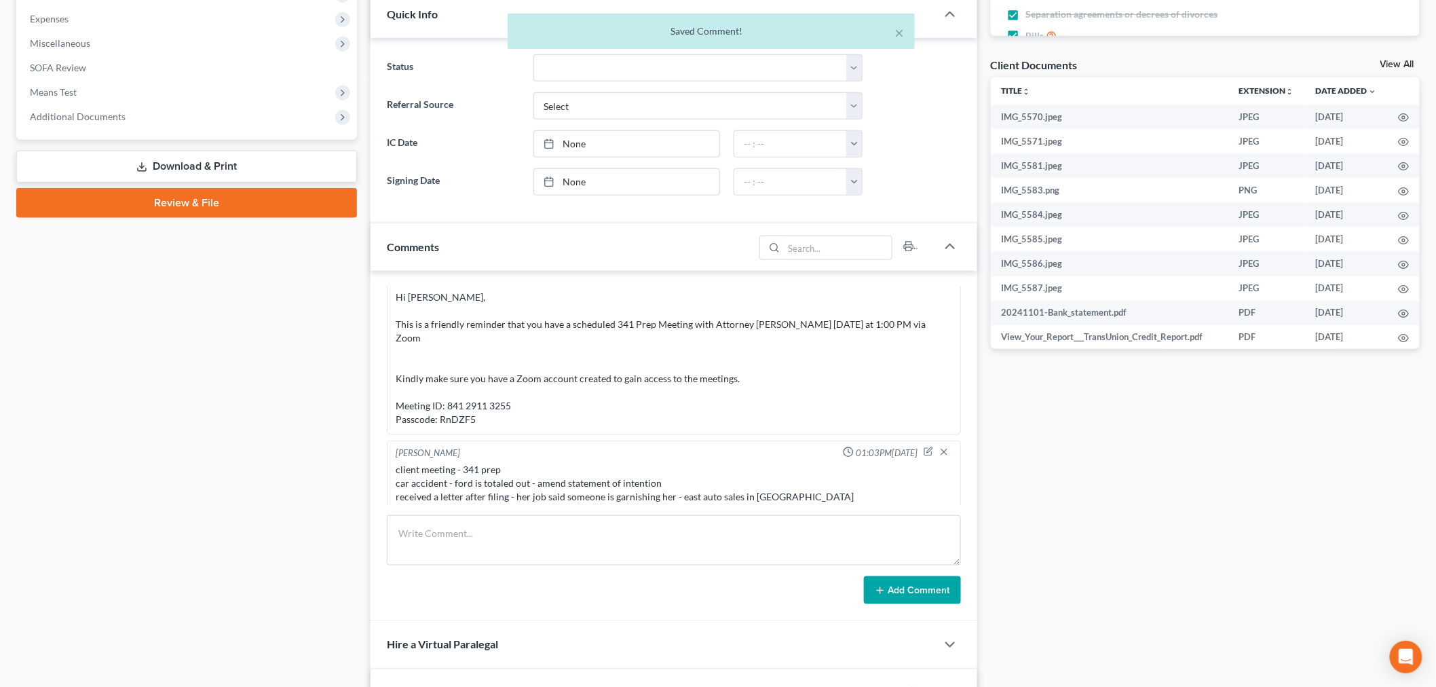
scroll to position [19976, 0]
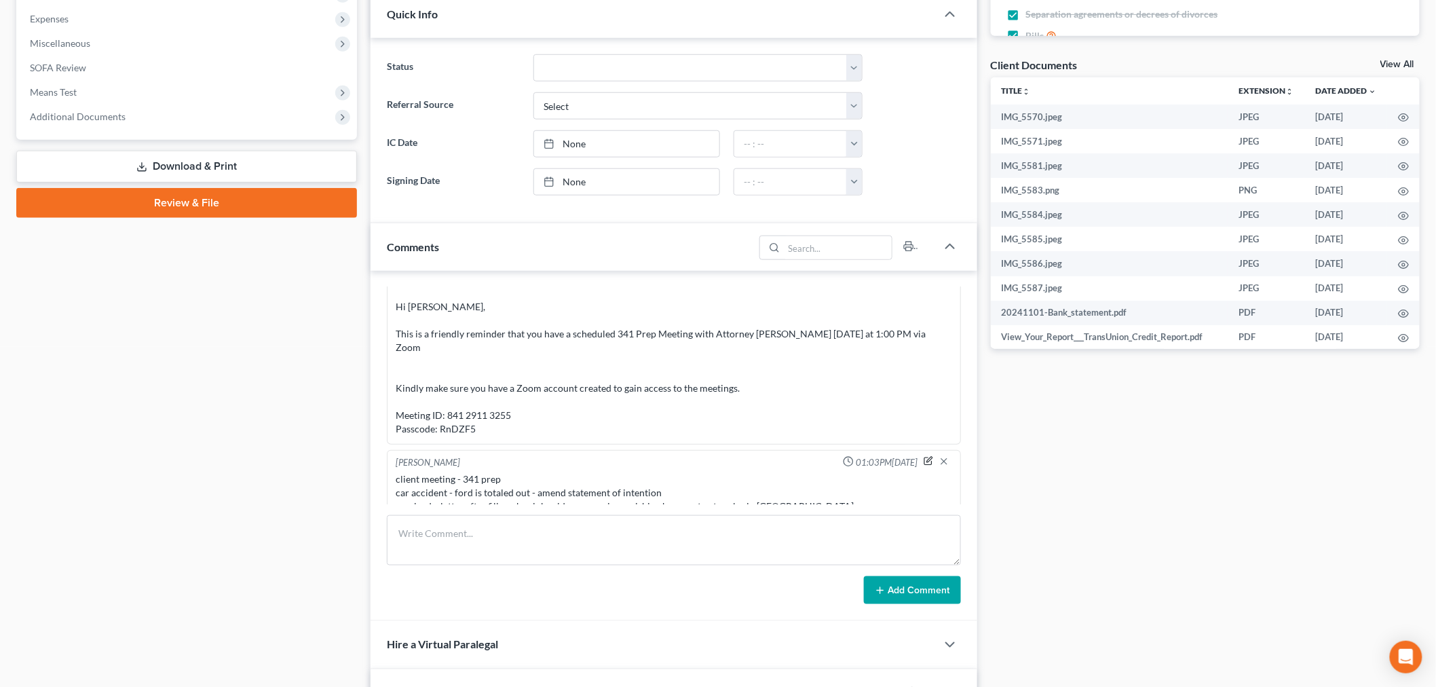
click at [927, 458] on icon "button" at bounding box center [929, 460] width 5 height 5
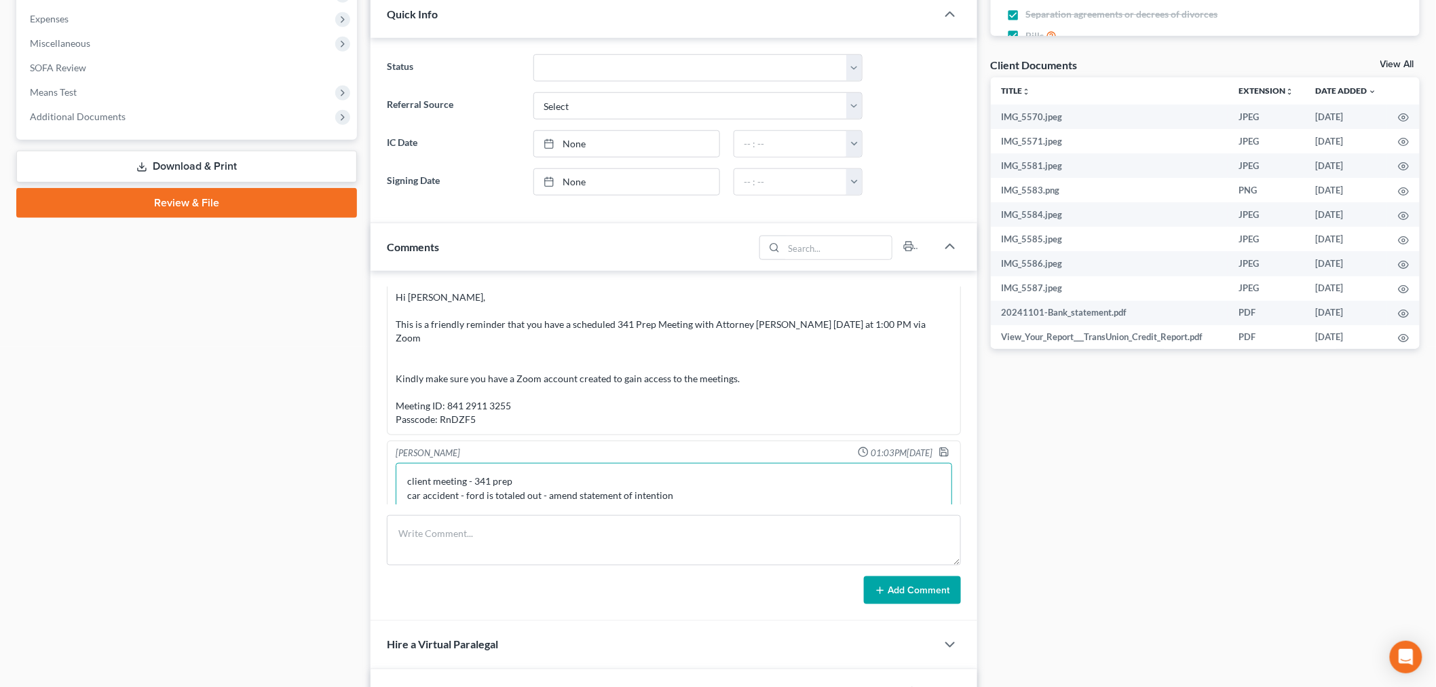
drag, startPoint x: 934, startPoint y: 494, endPoint x: 942, endPoint y: 500, distance: 9.2
click at [938, 504] on div "Iris Kwon 10:48AM, 12/05/2024 From: Iris Kwon Sent: Thursday, December 5, 2024 …" at bounding box center [674, 446] width 607 height 351
drag, startPoint x: 938, startPoint y: 492, endPoint x: 892, endPoint y: 655, distance: 169.2
click at [903, 686] on div "Updates & News × Maryland District Notes: Take a look at NextChapter's District…" at bounding box center [674, 415] width 607 height 1475
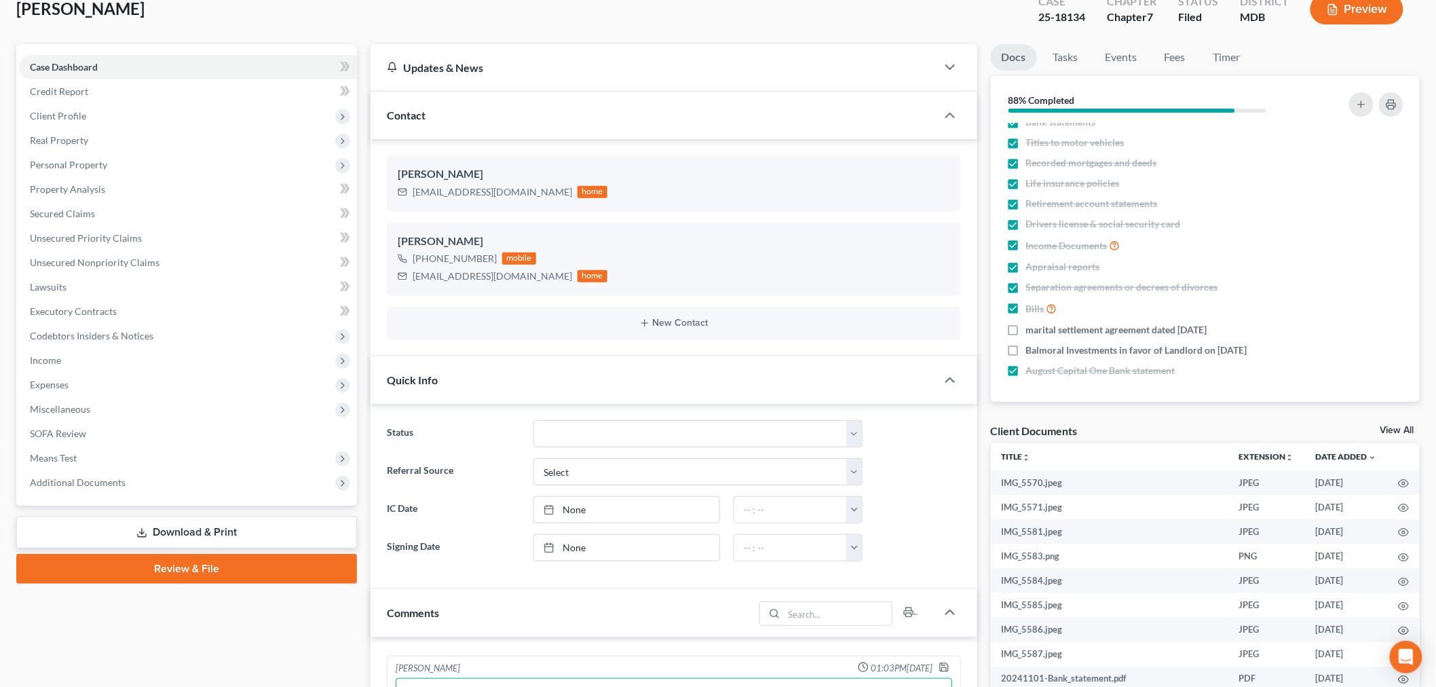
scroll to position [226, 0]
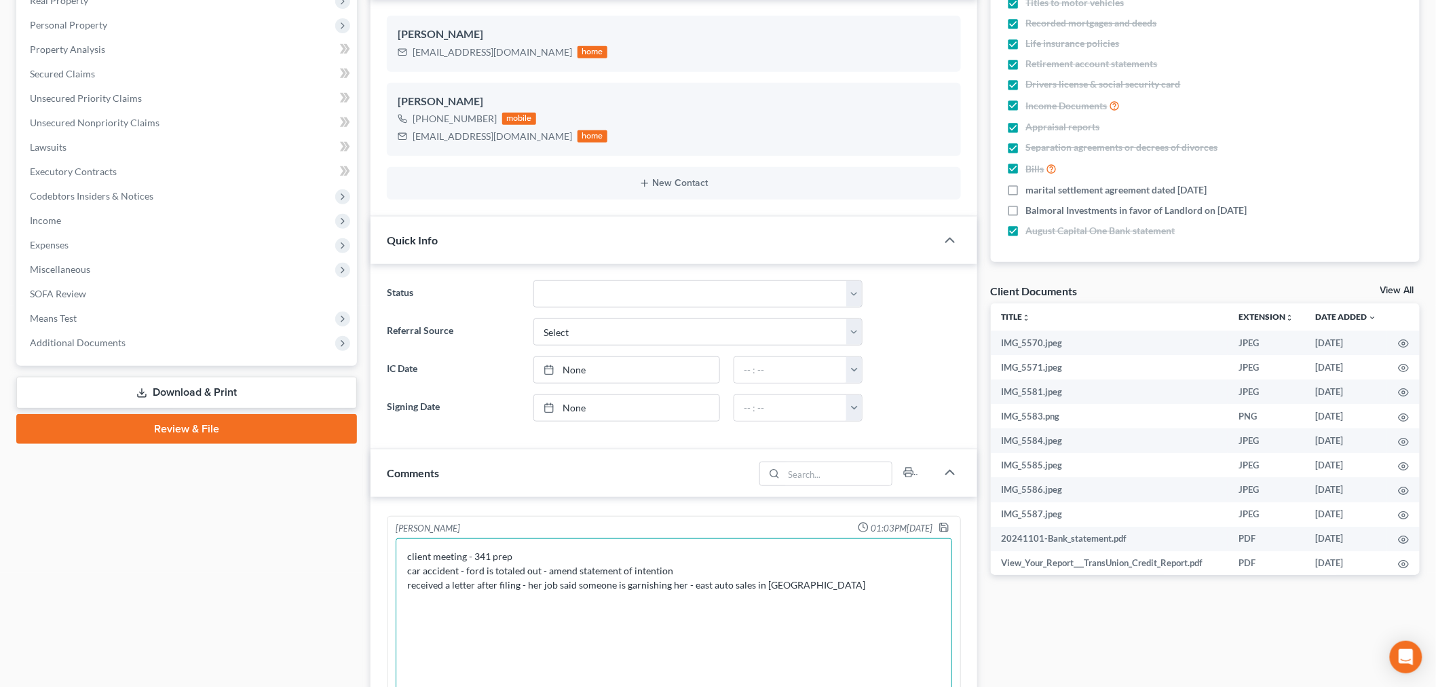
click at [803, 573] on textarea "client meeting - 341 prep car accident - ford is totaled out - amend statement …" at bounding box center [674, 659] width 557 height 243
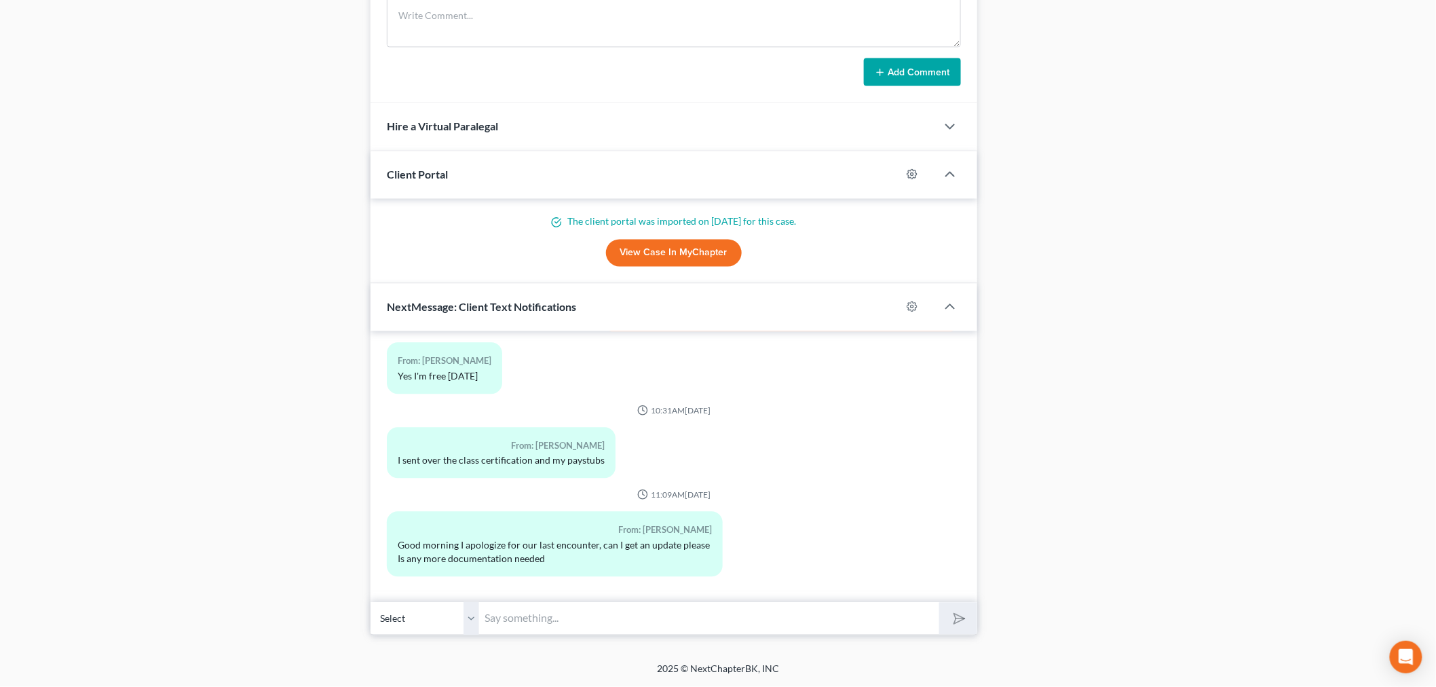
scroll to position [744, 0]
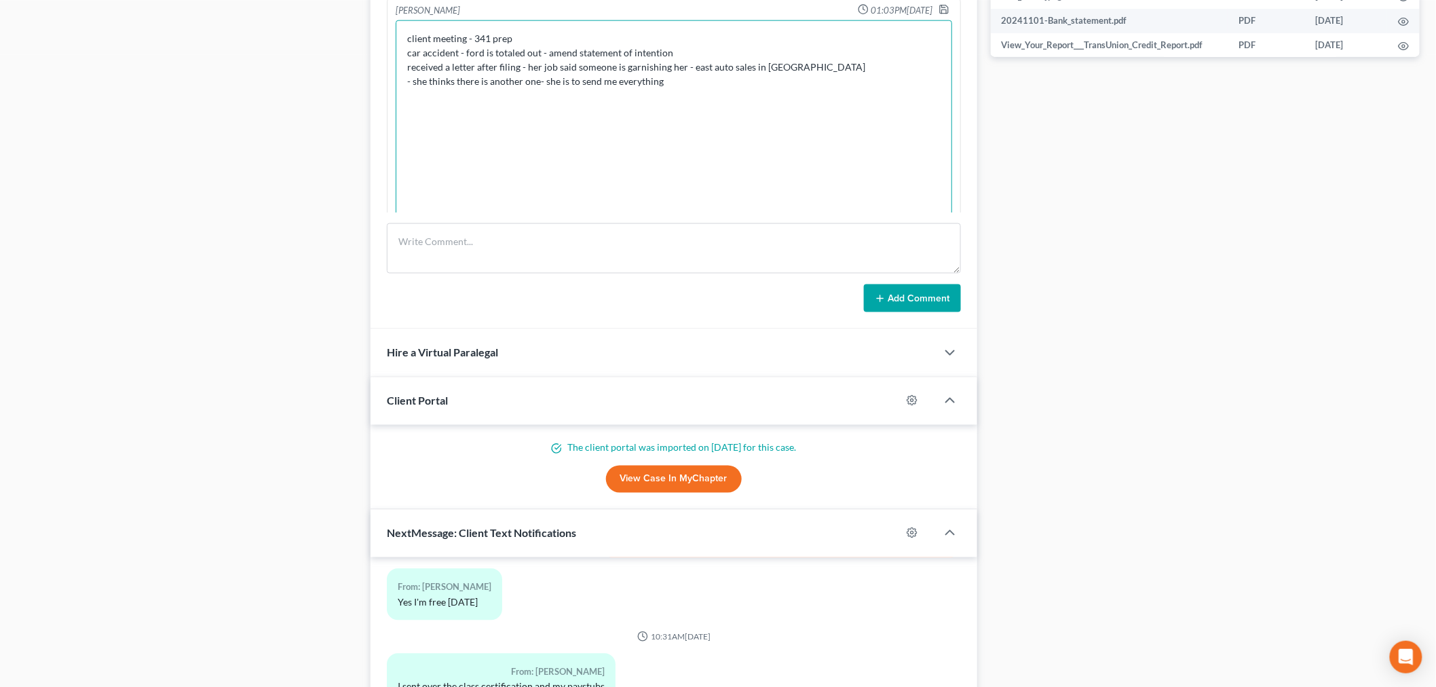
click at [836, 90] on textarea "client meeting - 341 prep car accident - ford is totaled out - amend statement …" at bounding box center [674, 141] width 557 height 243
click at [470, 84] on textarea "client meeting - 341 prep car accident - ford is totaled out - amend statement …" at bounding box center [674, 141] width 557 height 243
click at [526, 75] on textarea "client meeting - 341 prep car accident - ford is totaled out - amend statement …" at bounding box center [674, 141] width 557 height 243
click at [694, 52] on textarea "client meeting - 341 prep car accident - ford is totaled out - amend statement …" at bounding box center [674, 141] width 557 height 243
click at [714, 50] on textarea "client meeting - 341 prep car accident - ford is totaled out - amend statement …" at bounding box center [674, 141] width 557 height 243
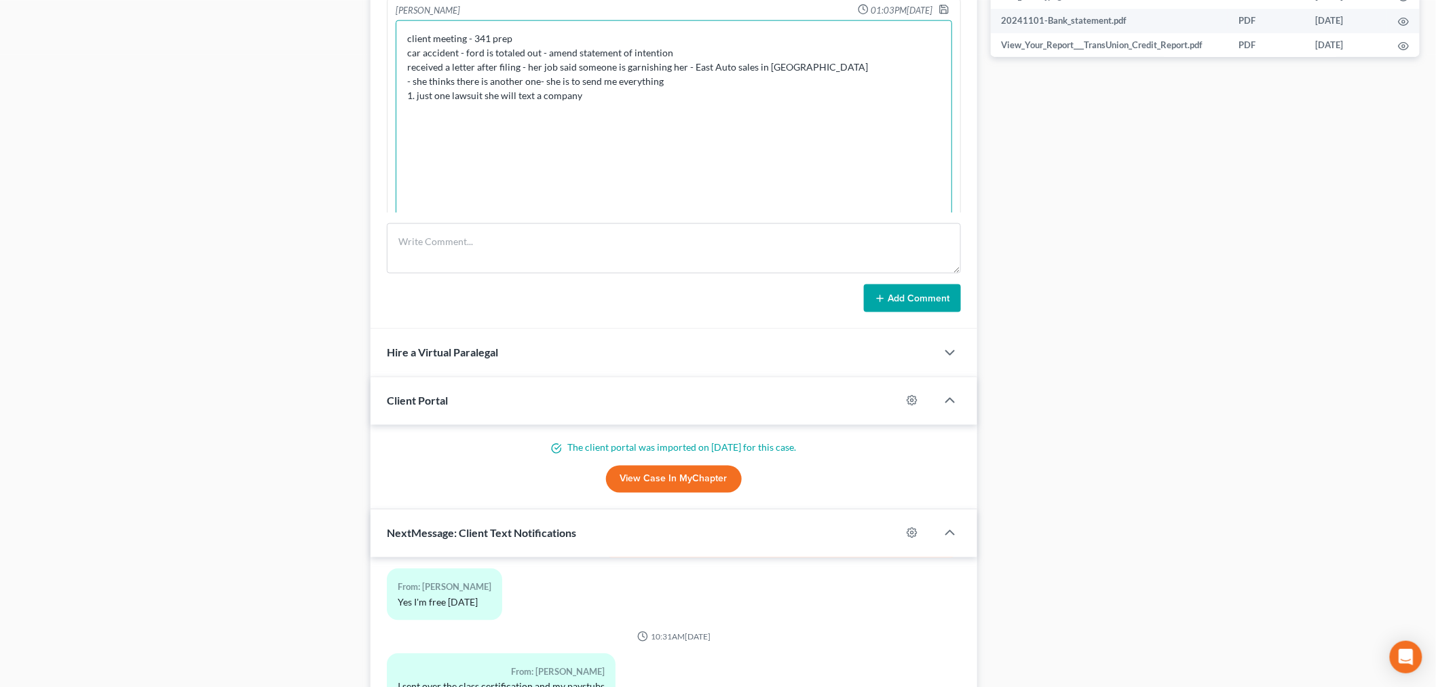
click at [731, 51] on textarea "client meeting - 341 prep car accident - ford is totaled out - amend statement …" at bounding box center [674, 141] width 557 height 243
click at [806, 42] on textarea "client meeting - 341 prep car accident - ford is totaled out - amend statement …" at bounding box center [674, 141] width 557 height 243
type textarea "client meeting - 341 prep car accident - ford is totaled out - amend statement …"
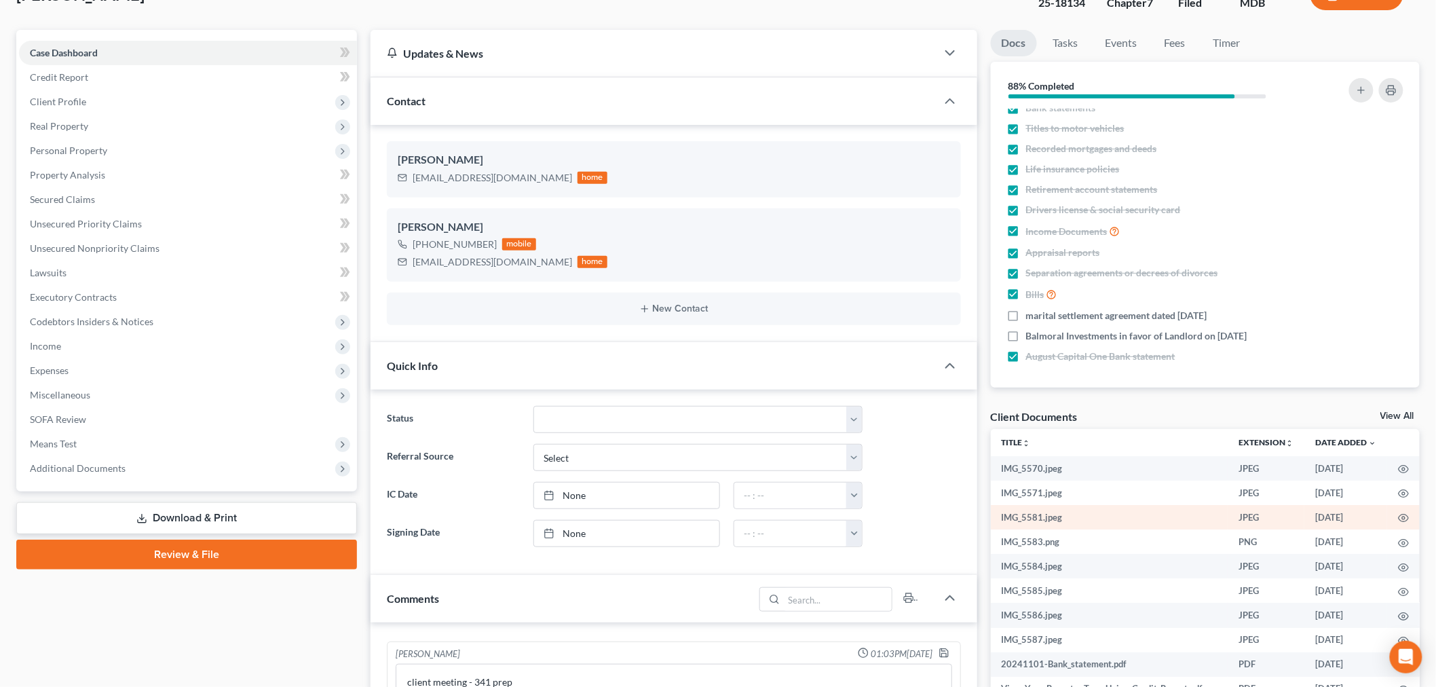
scroll to position [0, 0]
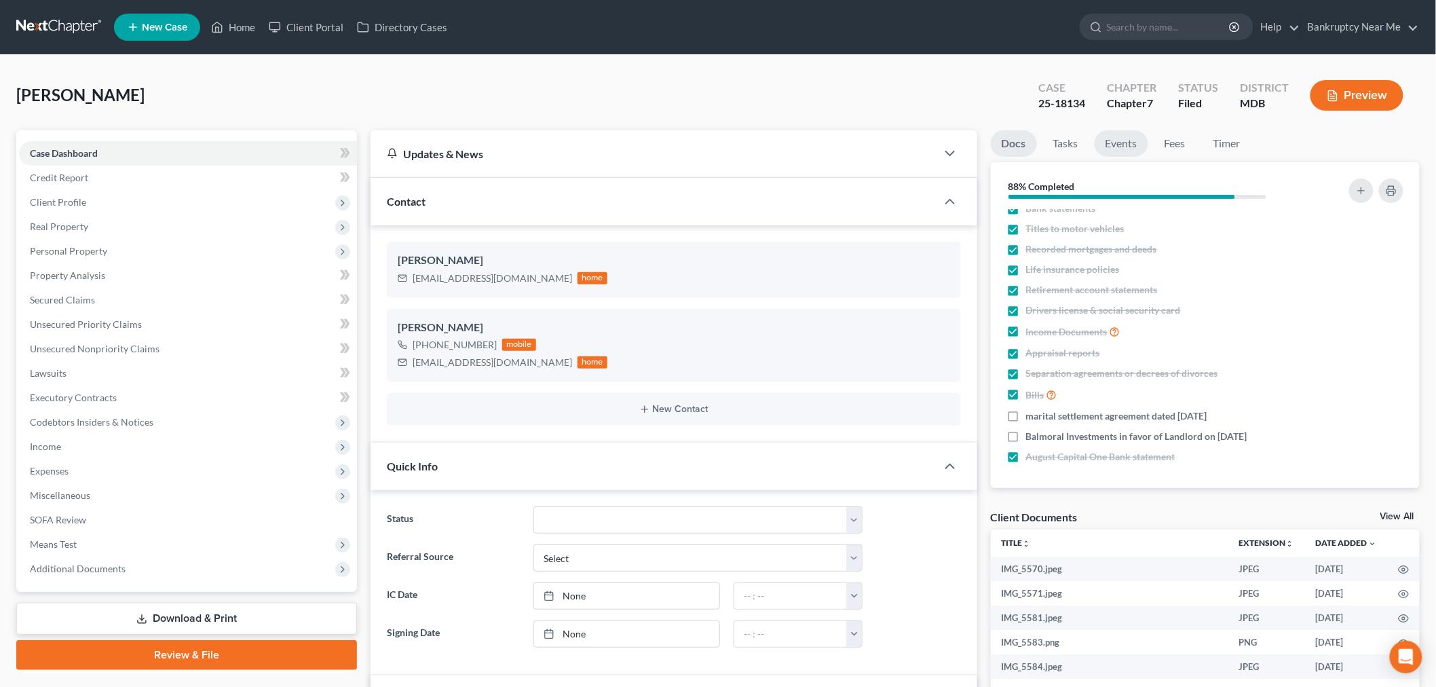
click at [1150, 145] on ul "Docs Tasks Events Fees Timer" at bounding box center [1206, 146] width 430 height 32
drag, startPoint x: 1140, startPoint y: 146, endPoint x: 1154, endPoint y: 144, distance: 13.7
click at [1139, 147] on link "Events" at bounding box center [1122, 143] width 54 height 26
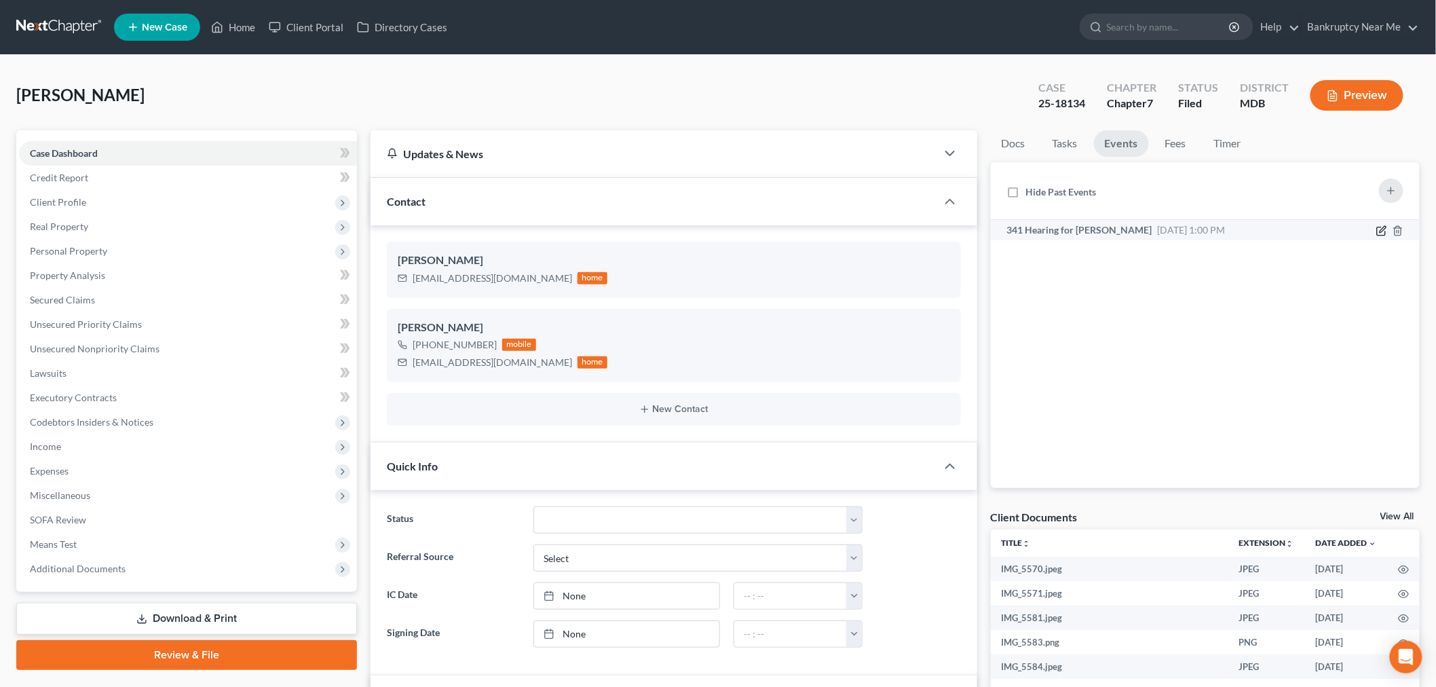
click at [1381, 232] on icon "button" at bounding box center [1382, 230] width 11 height 11
select select "Days"
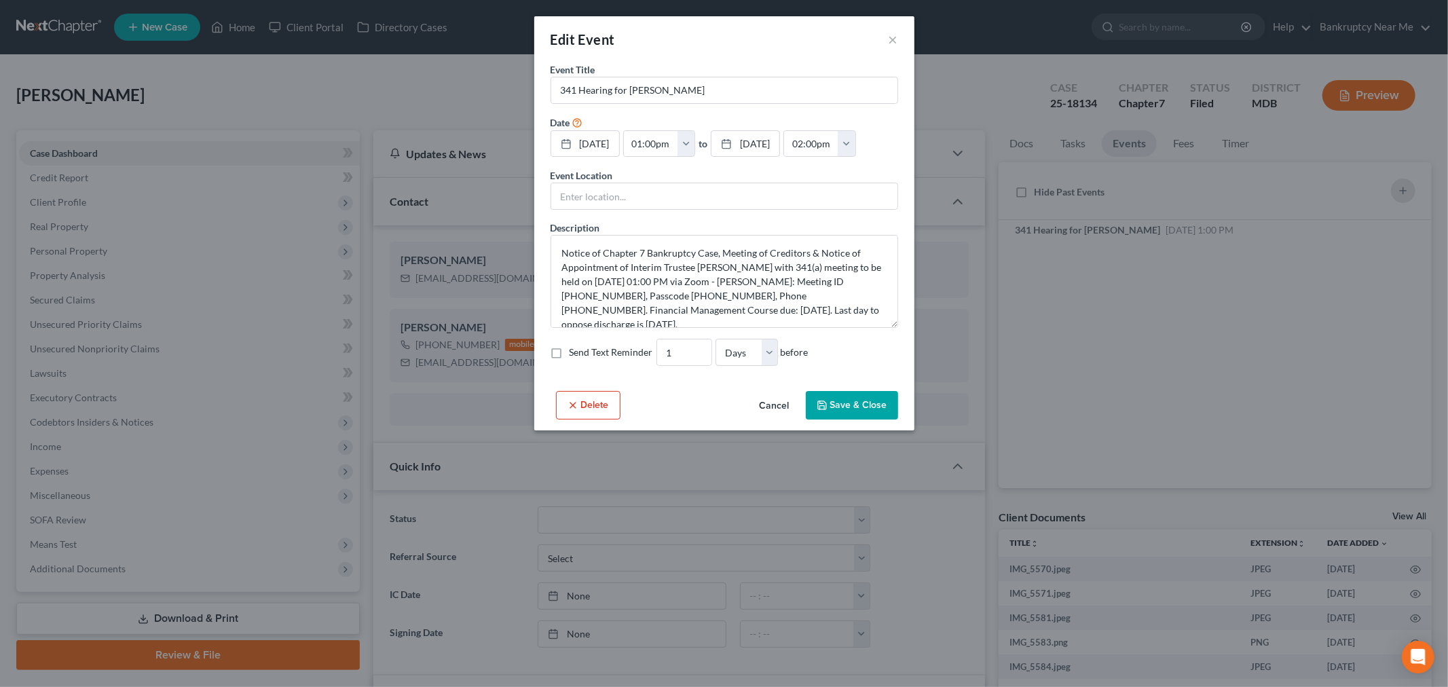
click at [588, 337] on form "Event Title * 341 Hearing for Julius, Stacyann Date 10/8/2025 close Date 10/8/2…" at bounding box center [725, 214] width 348 height 304
click at [864, 407] on button "Save & Close" at bounding box center [852, 405] width 92 height 29
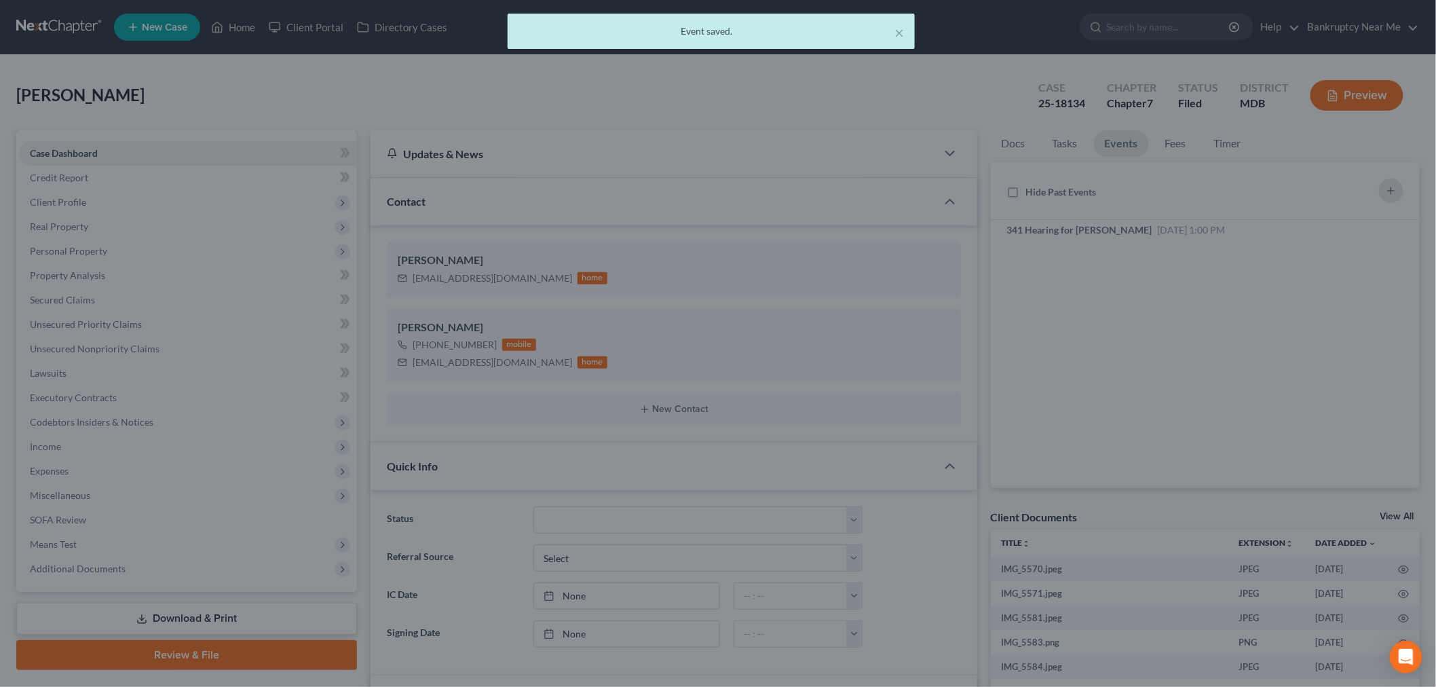
click at [57, 475] on span "Expenses" at bounding box center [49, 471] width 39 height 12
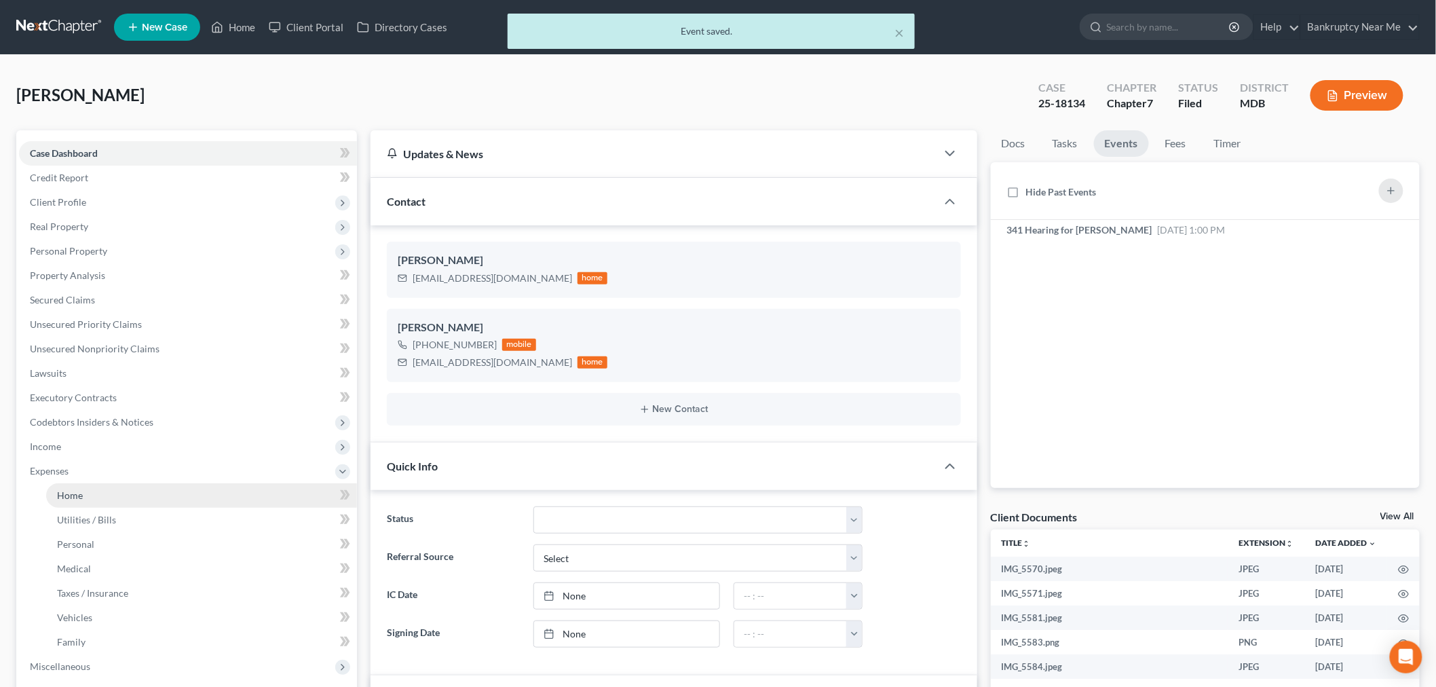
click at [170, 496] on link "Home" at bounding box center [201, 495] width 311 height 24
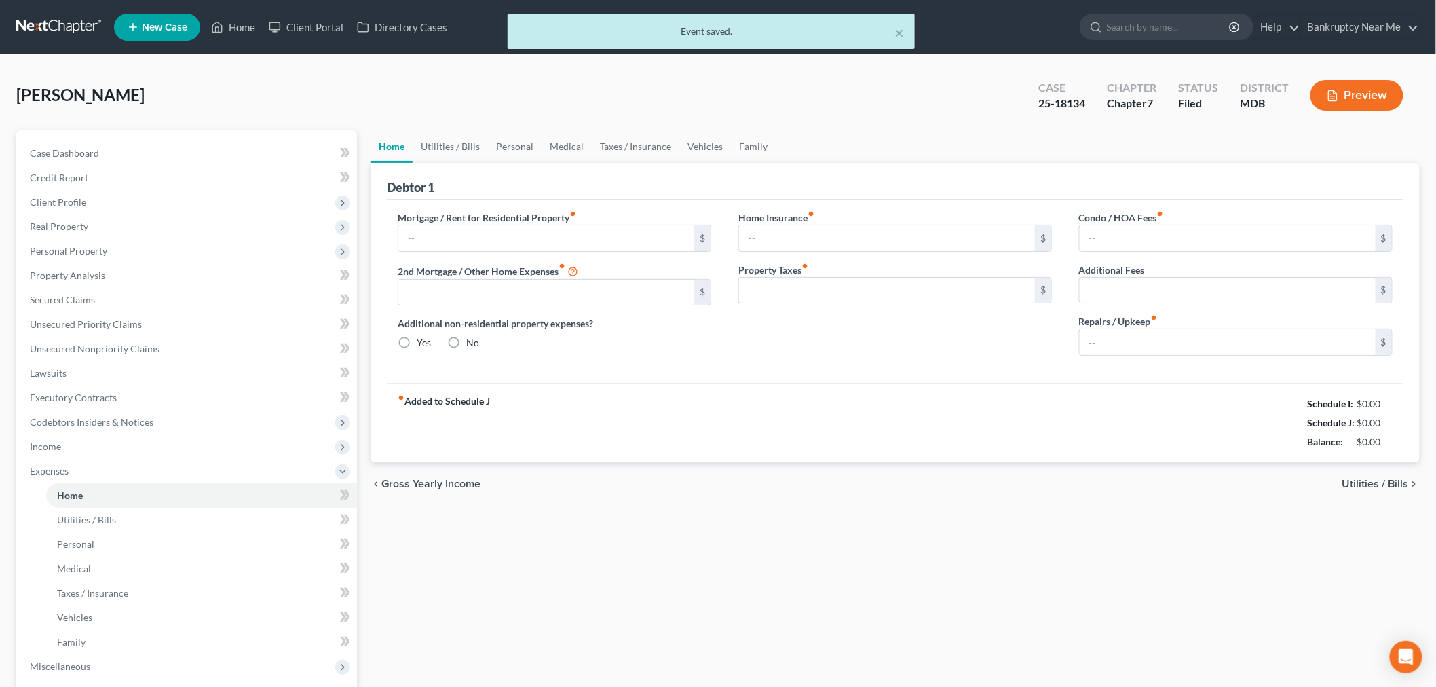
type input "1,300.00"
type input "0.00"
radio input "true"
type input "25.00"
type input "0.00"
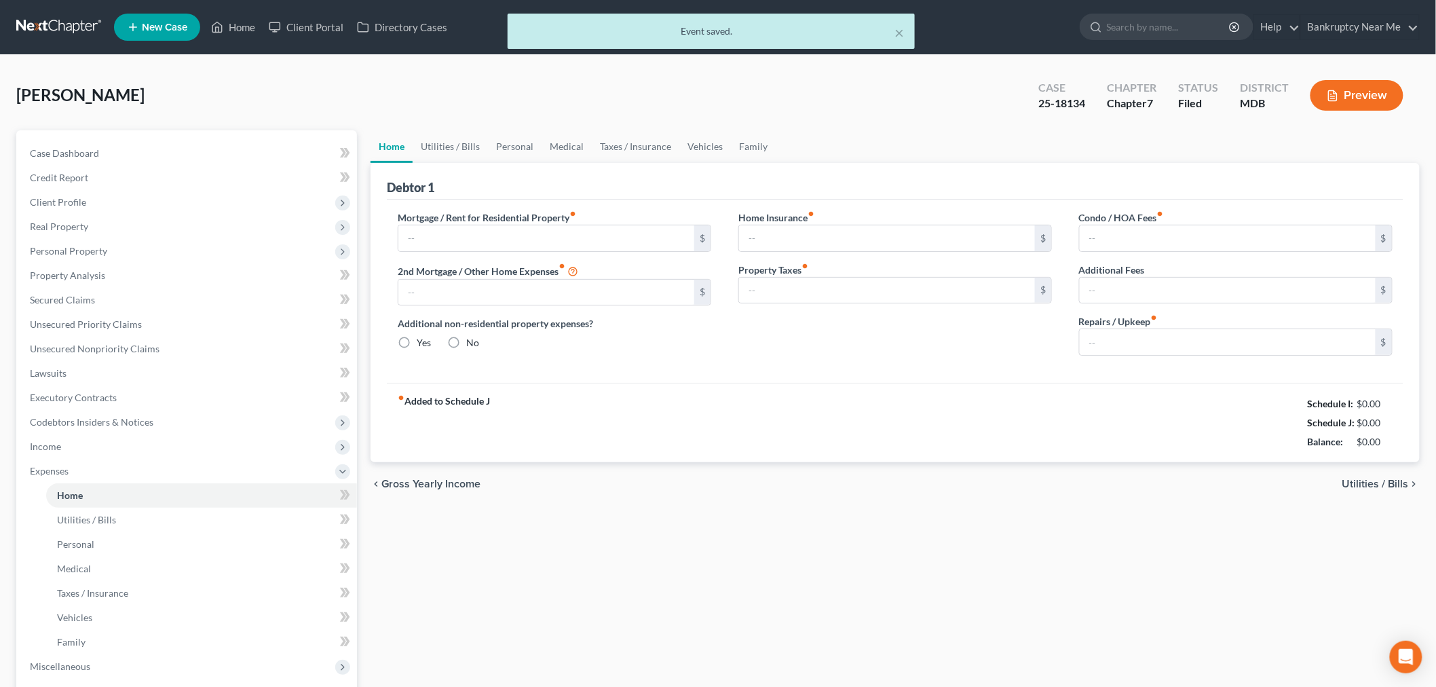
type input "0.00"
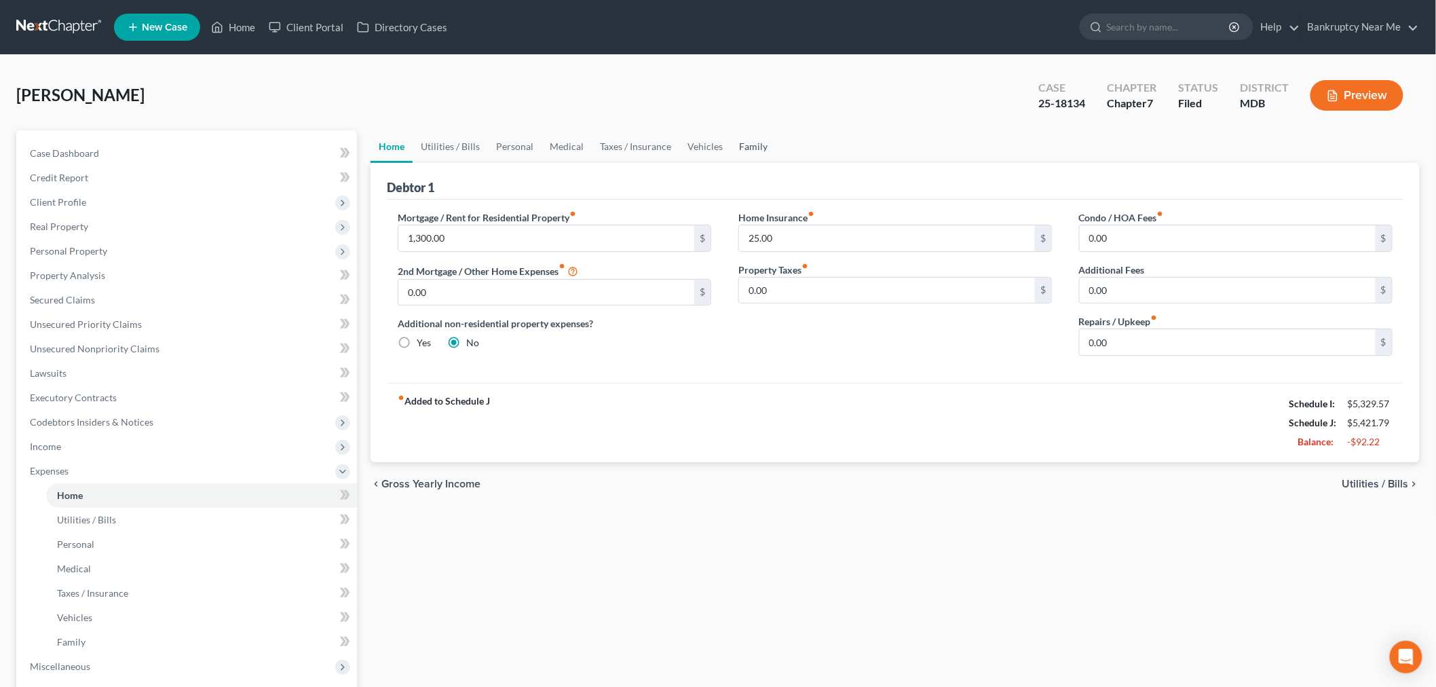
click at [731, 149] on link "Family" at bounding box center [753, 146] width 45 height 33
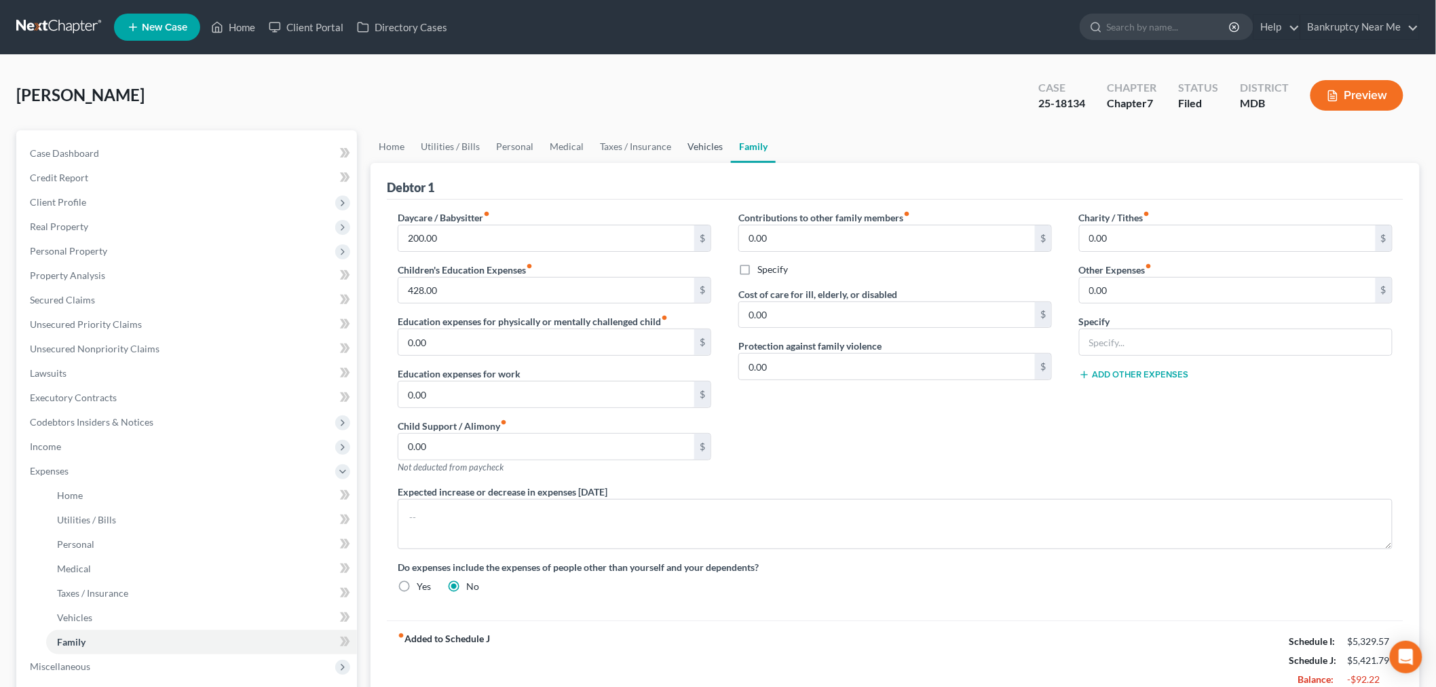
click at [707, 157] on link "Vehicles" at bounding box center [706, 146] width 52 height 33
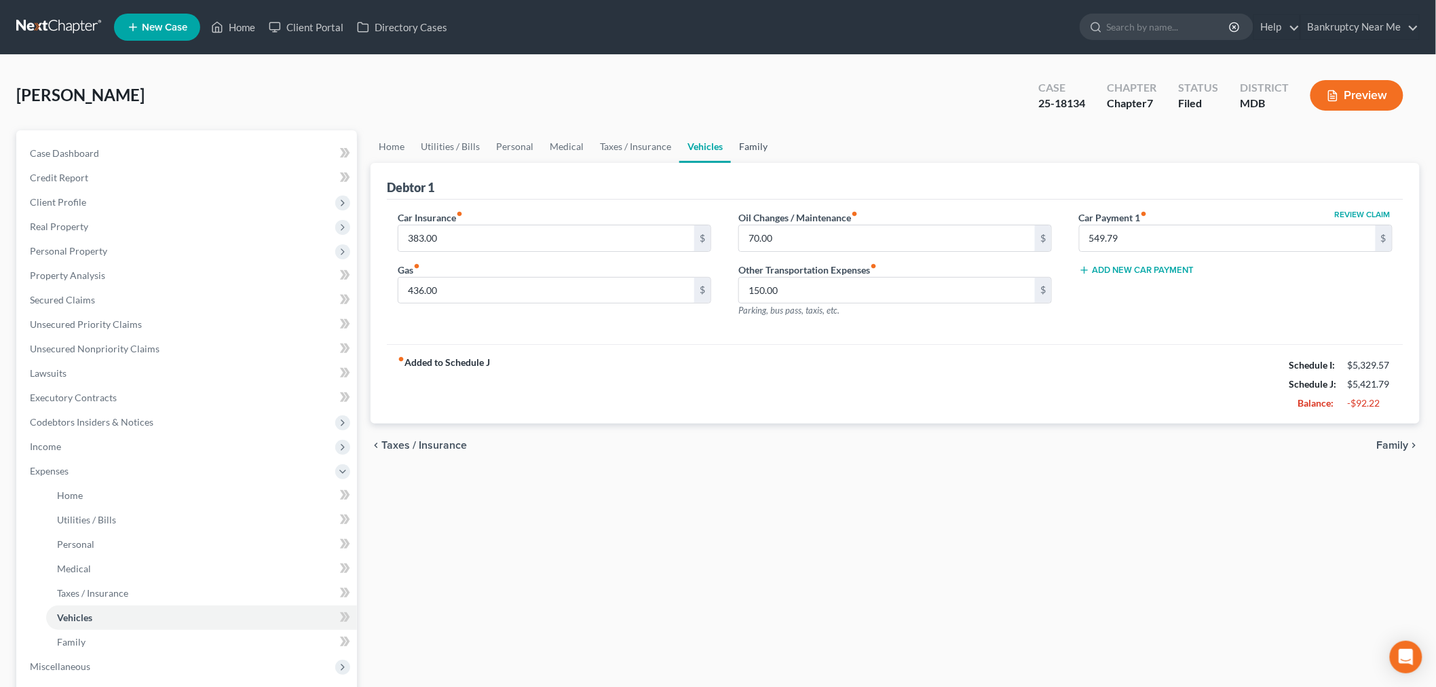
click at [747, 143] on link "Family" at bounding box center [753, 146] width 45 height 33
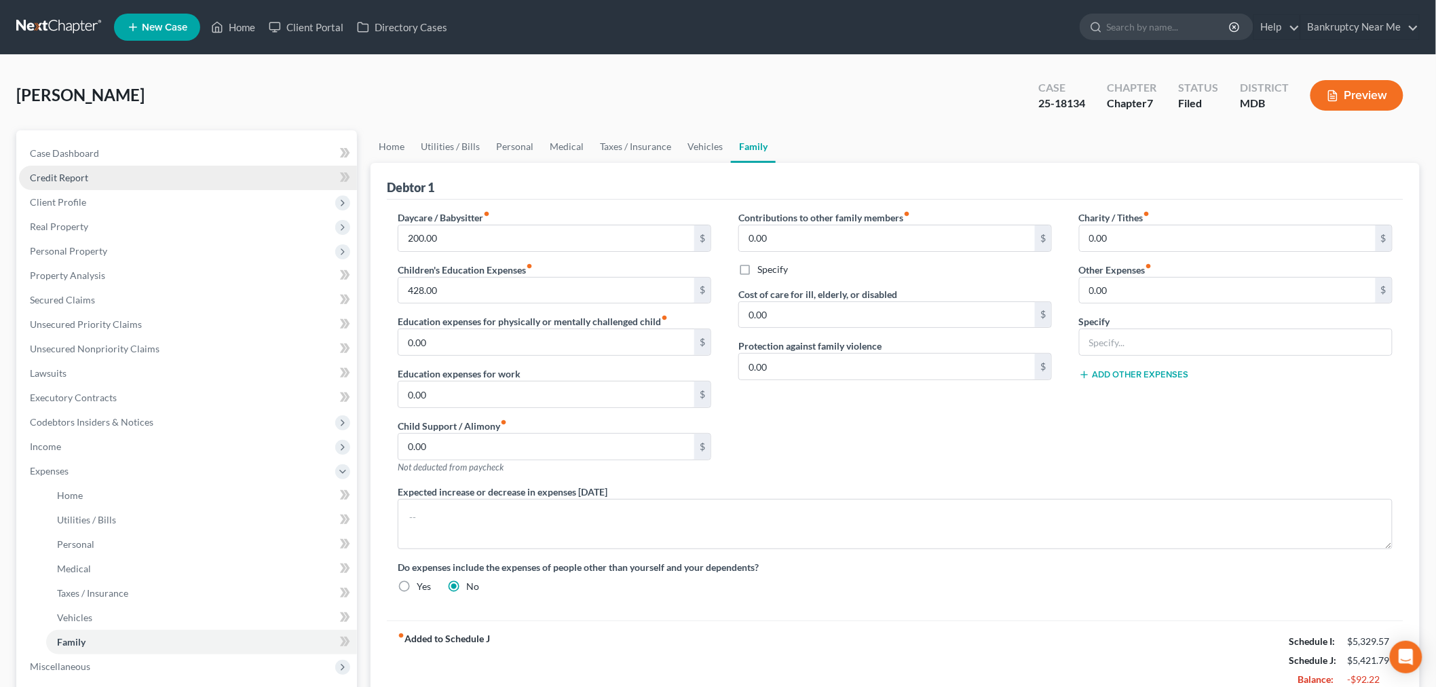
click at [175, 166] on link "Credit Report" at bounding box center [188, 178] width 338 height 24
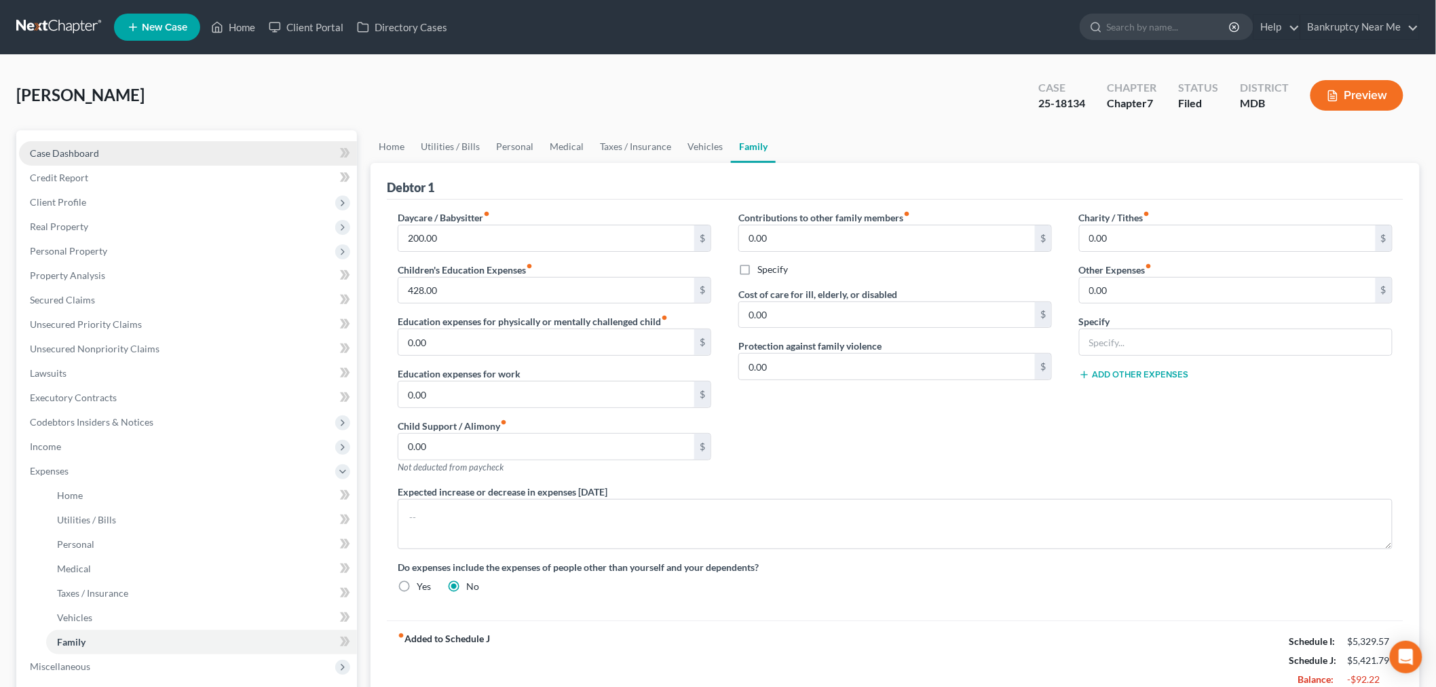
click at [181, 143] on link "Case Dashboard" at bounding box center [188, 153] width 338 height 24
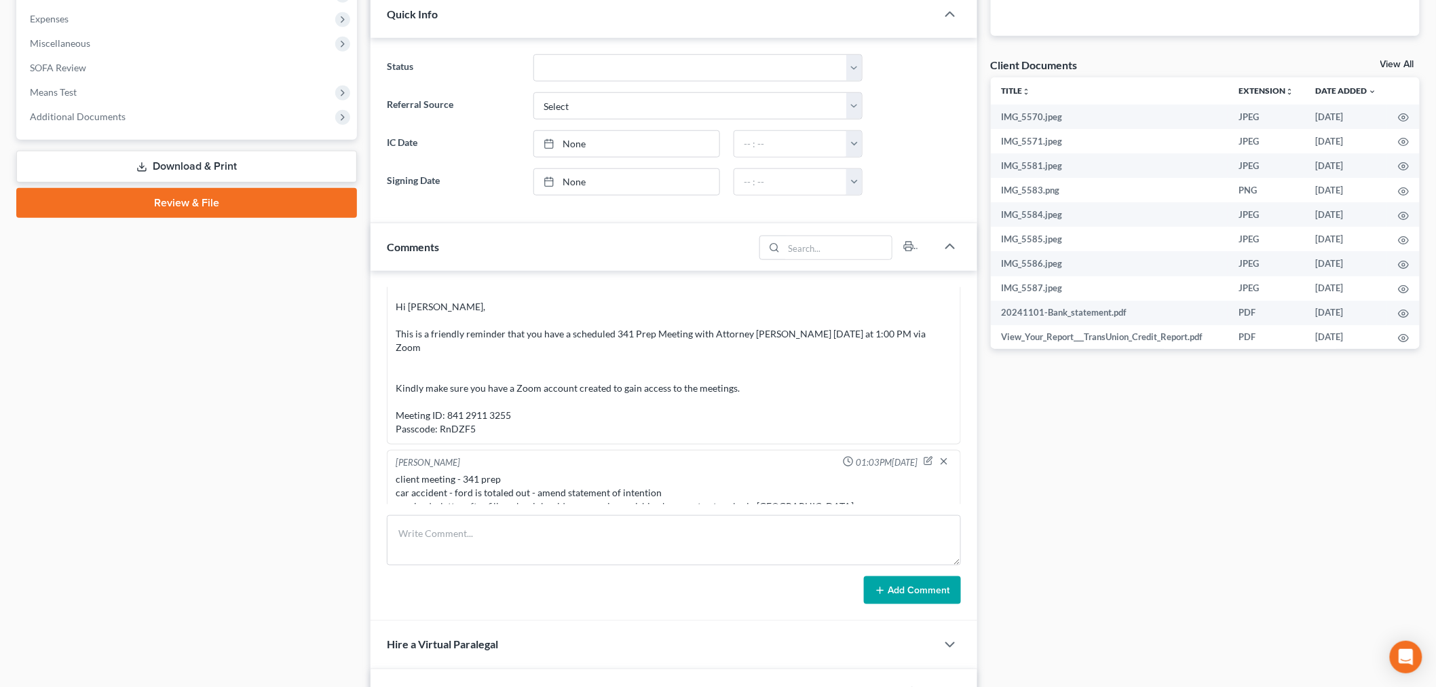
scroll to position [19976, 0]
click at [925, 459] on icon "button" at bounding box center [928, 462] width 7 height 7
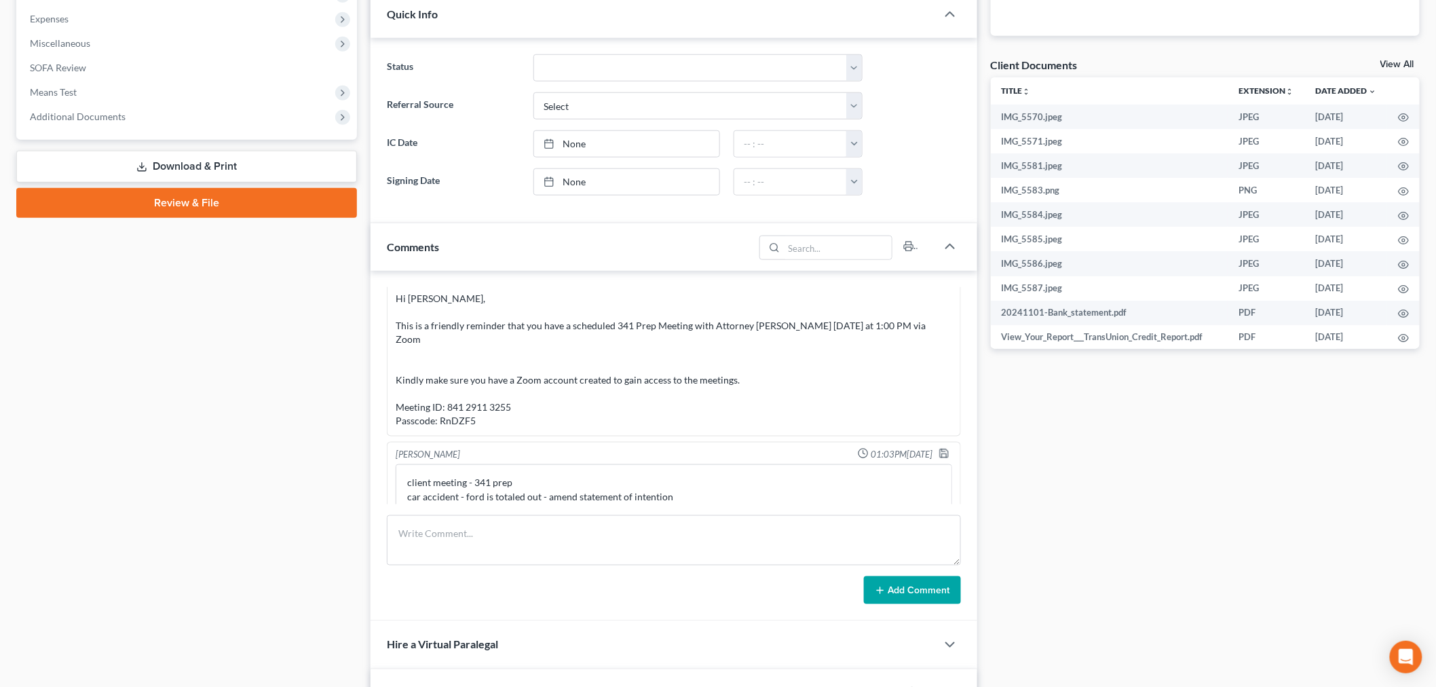
scroll to position [19986, 0]
drag, startPoint x: 797, startPoint y: 490, endPoint x: 795, endPoint y: 477, distance: 13.1
click at [795, 489] on textarea "client meeting - 341 prep car accident - ford is totaled out - amend statement …" at bounding box center [674, 488] width 557 height 50
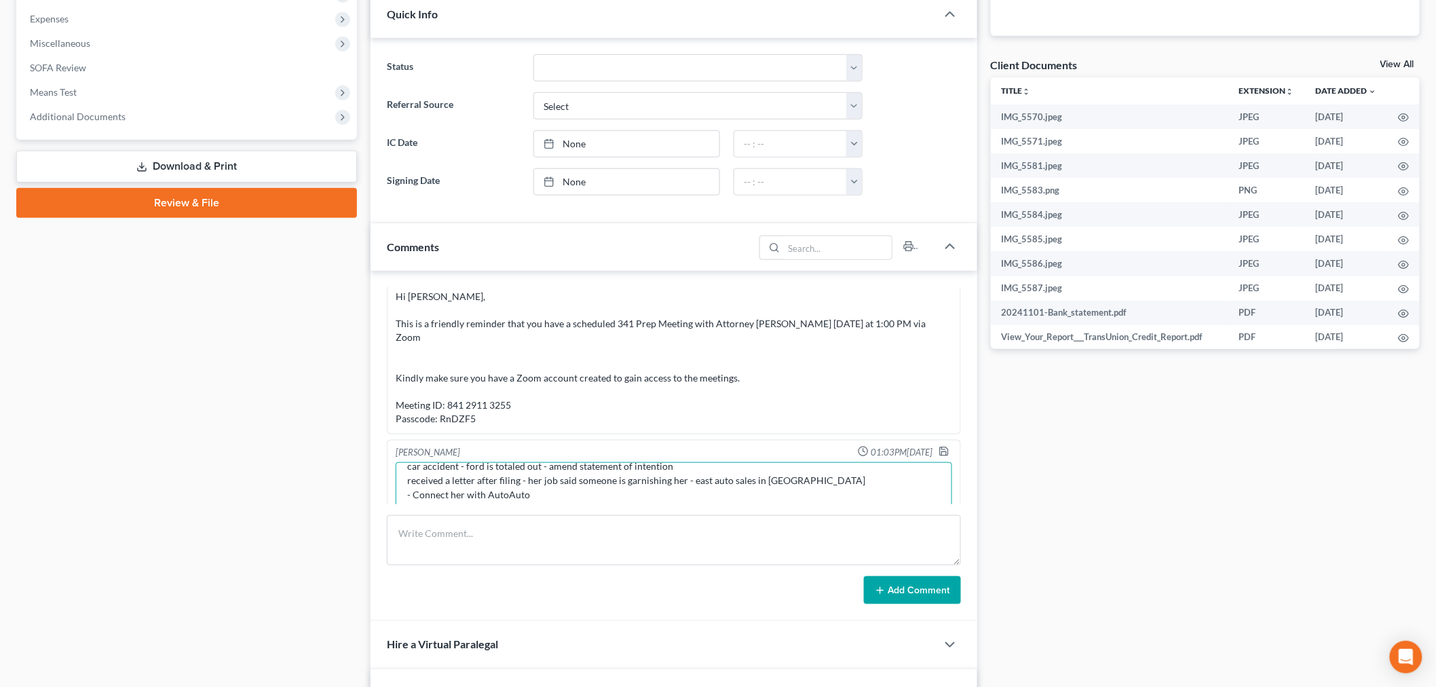
drag, startPoint x: 508, startPoint y: 490, endPoint x: 494, endPoint y: 489, distance: 14.3
click at [494, 489] on textarea "client meeting - 341 prep car accident - ford is totaled out - amend statement …" at bounding box center [674, 487] width 557 height 50
type textarea "client meeting - 341 prep car accident - ford is totaled out - amend statement …"
click at [942, 447] on polyline "button" at bounding box center [943, 448] width 3 height 2
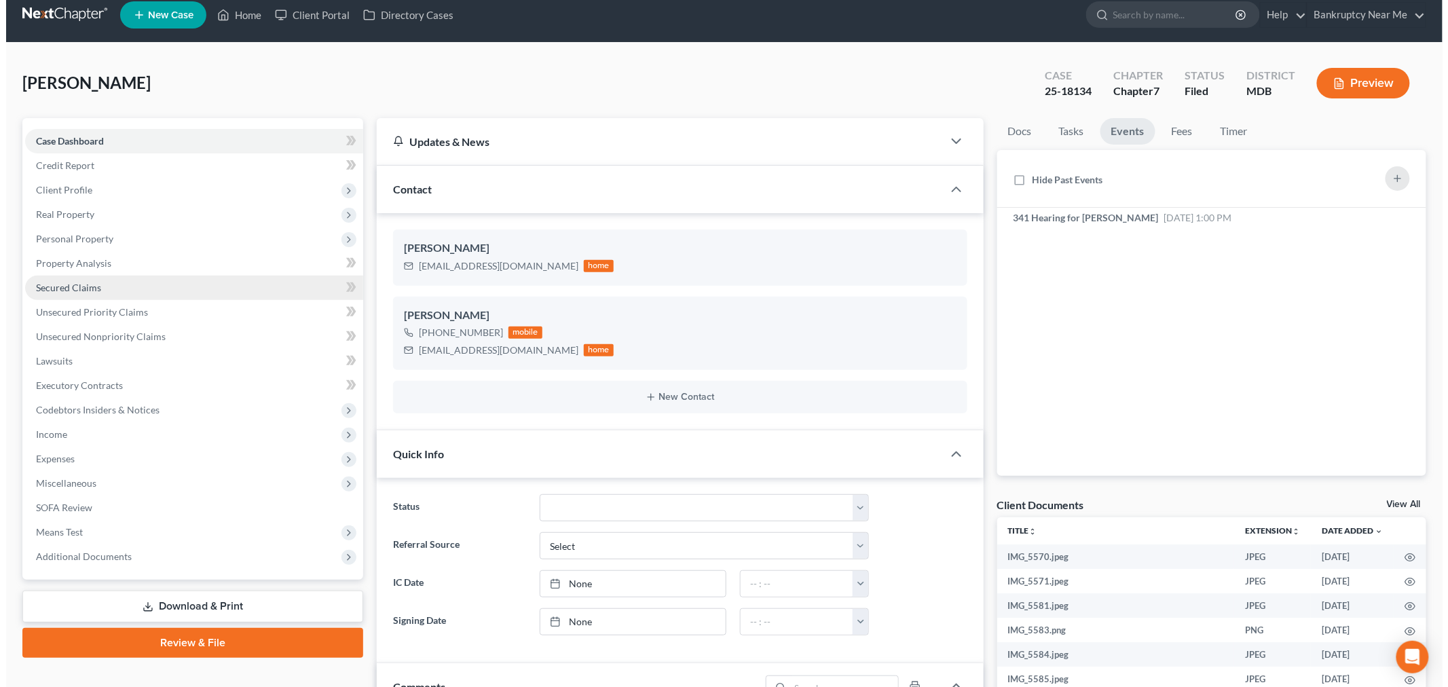
scroll to position [0, 0]
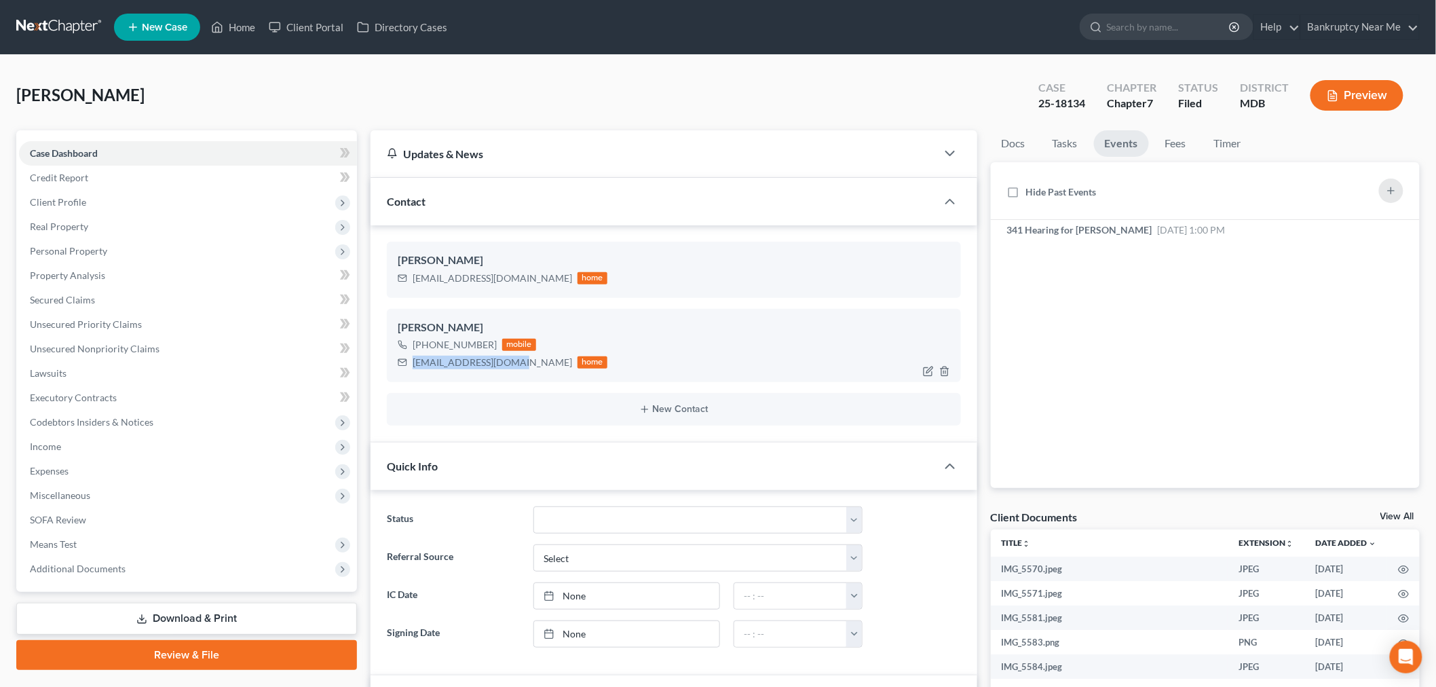
drag, startPoint x: 509, startPoint y: 358, endPoint x: 405, endPoint y: 365, distance: 104.1
click at [405, 365] on div "mrs.sjulius@yahoo.com home" at bounding box center [503, 363] width 210 height 18
copy div "mrs.sjulius@yahoo.com"
click at [1379, 225] on icon "button" at bounding box center [1382, 230] width 11 height 11
select select "Days"
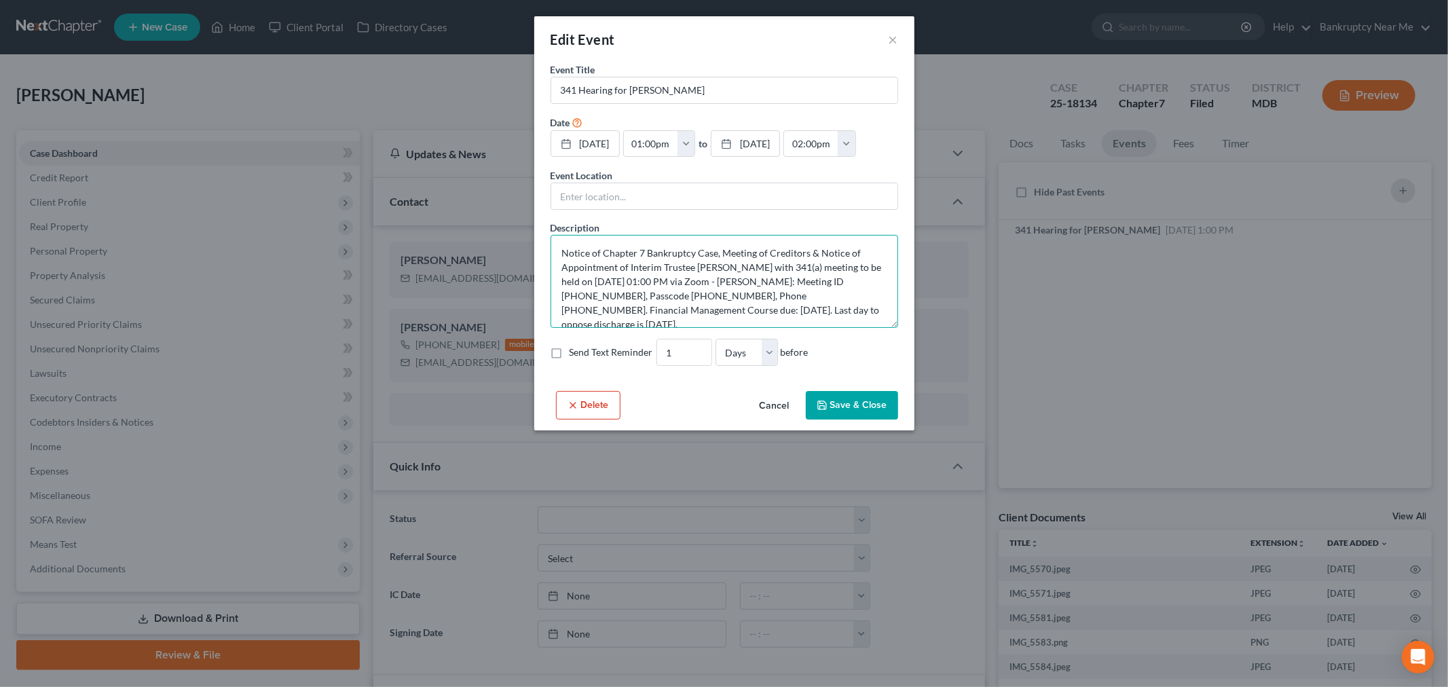
drag, startPoint x: 769, startPoint y: 276, endPoint x: 656, endPoint y: 301, distance: 115.3
click at [656, 301] on textarea "Notice of Chapter 7 Bankruptcy Case, Meeting of Creditors & Notice of Appointme…" at bounding box center [725, 281] width 348 height 93
click at [887, 41] on div "Edit Event ×" at bounding box center [724, 39] width 380 height 46
click at [885, 41] on div "Edit Event ×" at bounding box center [724, 39] width 380 height 46
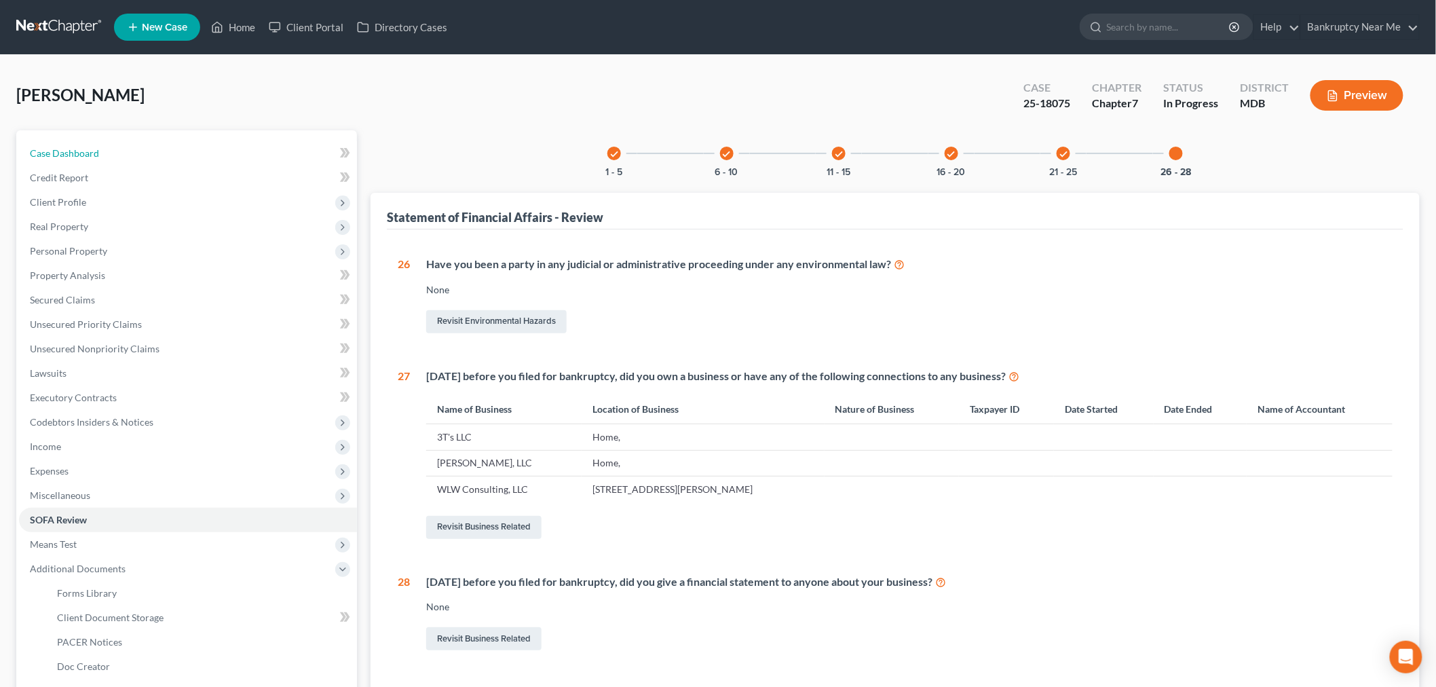
drag, startPoint x: 114, startPoint y: 157, endPoint x: 507, endPoint y: 5, distance: 421.2
click at [114, 157] on link "Case Dashboard" at bounding box center [188, 153] width 338 height 24
select select "6"
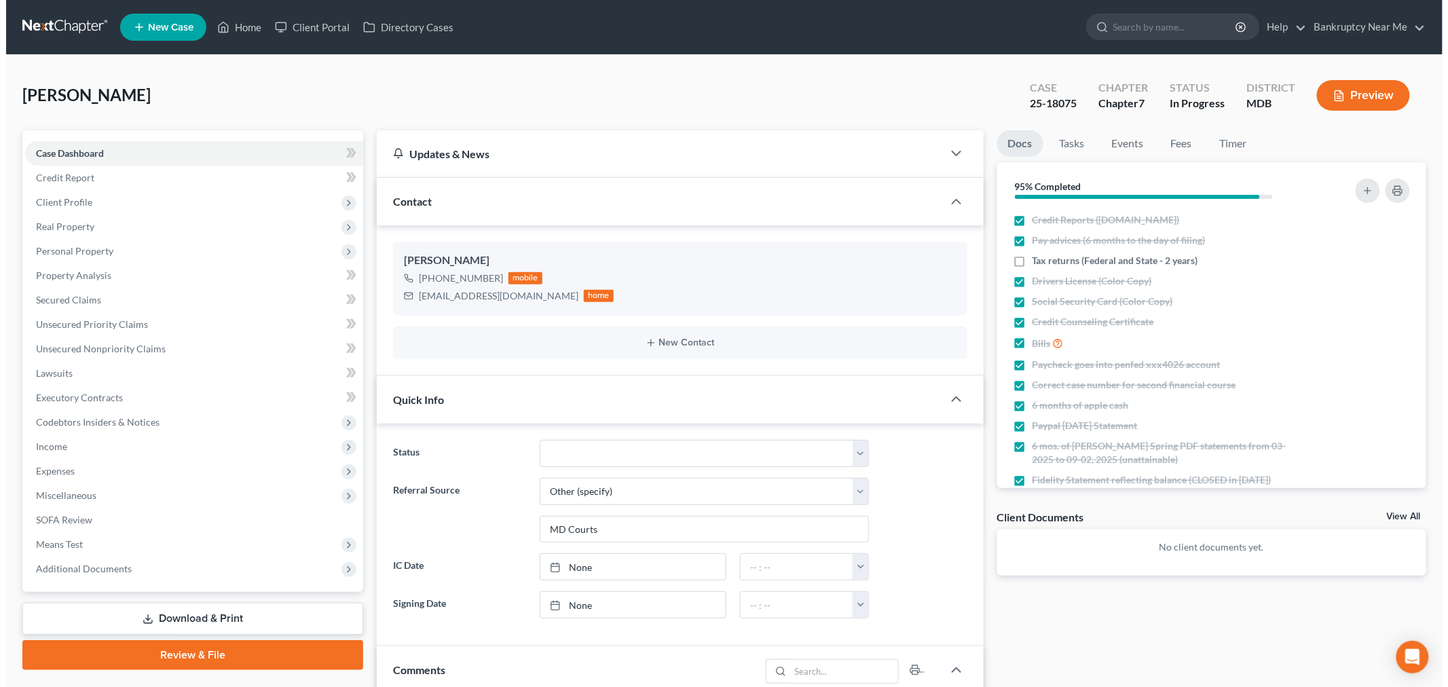
scroll to position [11745, 0]
drag, startPoint x: 538, startPoint y: 295, endPoint x: 527, endPoint y: 297, distance: 10.9
click at [527, 297] on div "[EMAIL_ADDRESS][DOMAIN_NAME] home" at bounding box center [503, 296] width 210 height 18
click at [420, 296] on div "wlwhitney1791@gmail.com" at bounding box center [493, 296] width 160 height 14
drag, startPoint x: 415, startPoint y: 296, endPoint x: 526, endPoint y: 292, distance: 111.4
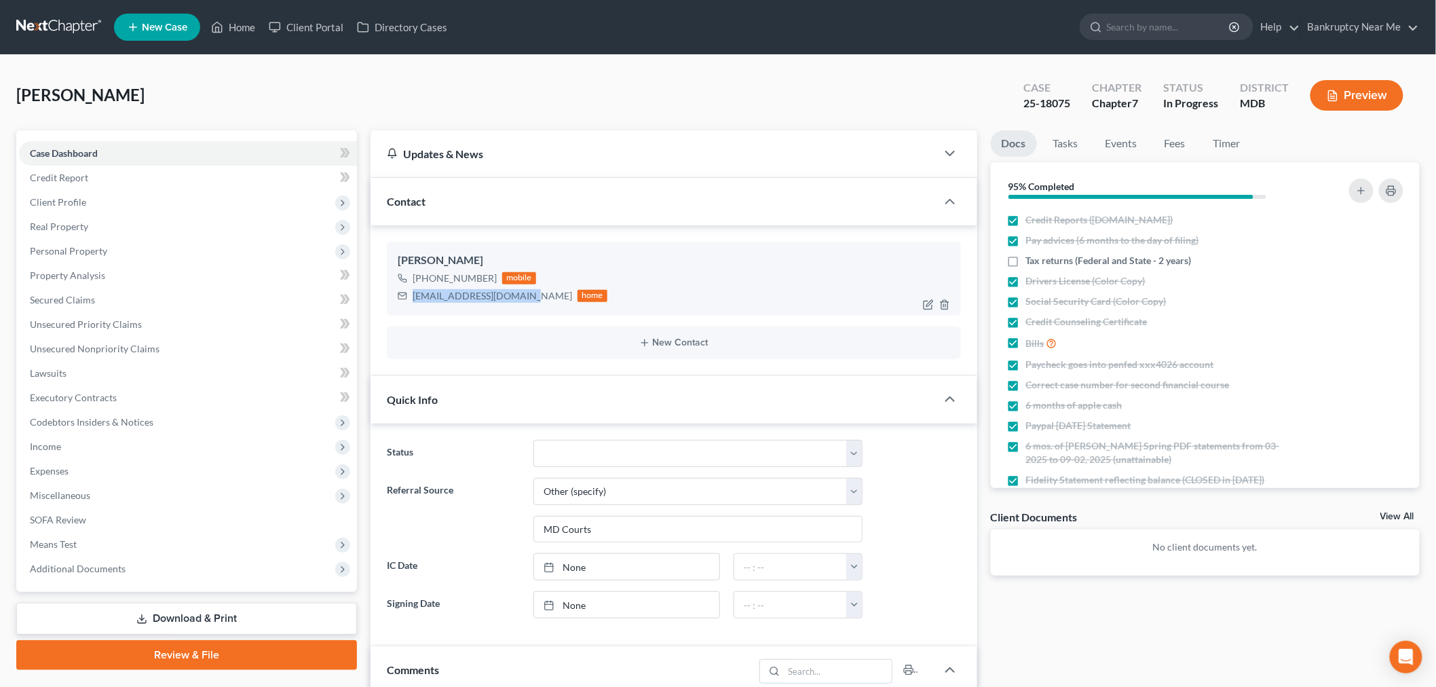
click at [526, 292] on div "wlwhitney1791@gmail.com" at bounding box center [493, 296] width 160 height 14
copy div "wlwhitney1791@gmail.com"
drag, startPoint x: 1169, startPoint y: 133, endPoint x: 1107, endPoint y: 145, distance: 63.6
click at [1168, 133] on link "Fees" at bounding box center [1175, 143] width 43 height 26
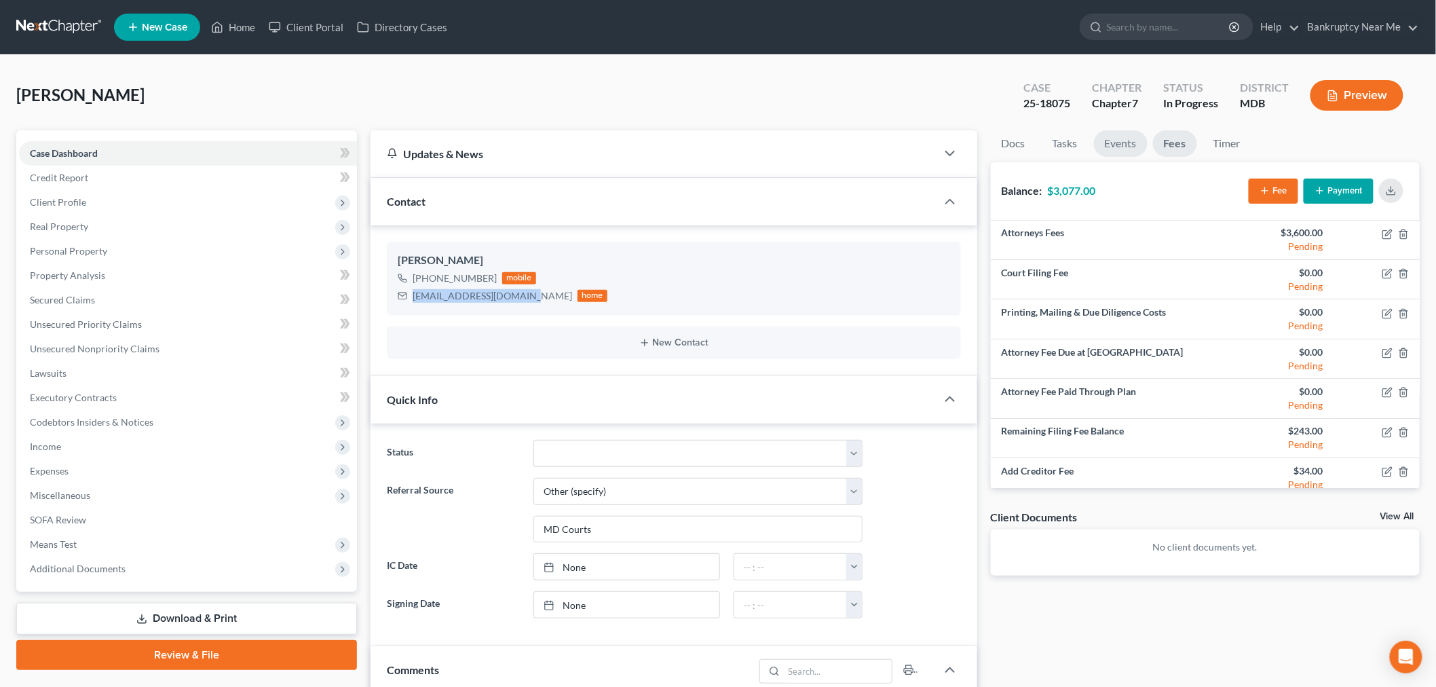
click at [1107, 145] on link "Events" at bounding box center [1121, 143] width 54 height 26
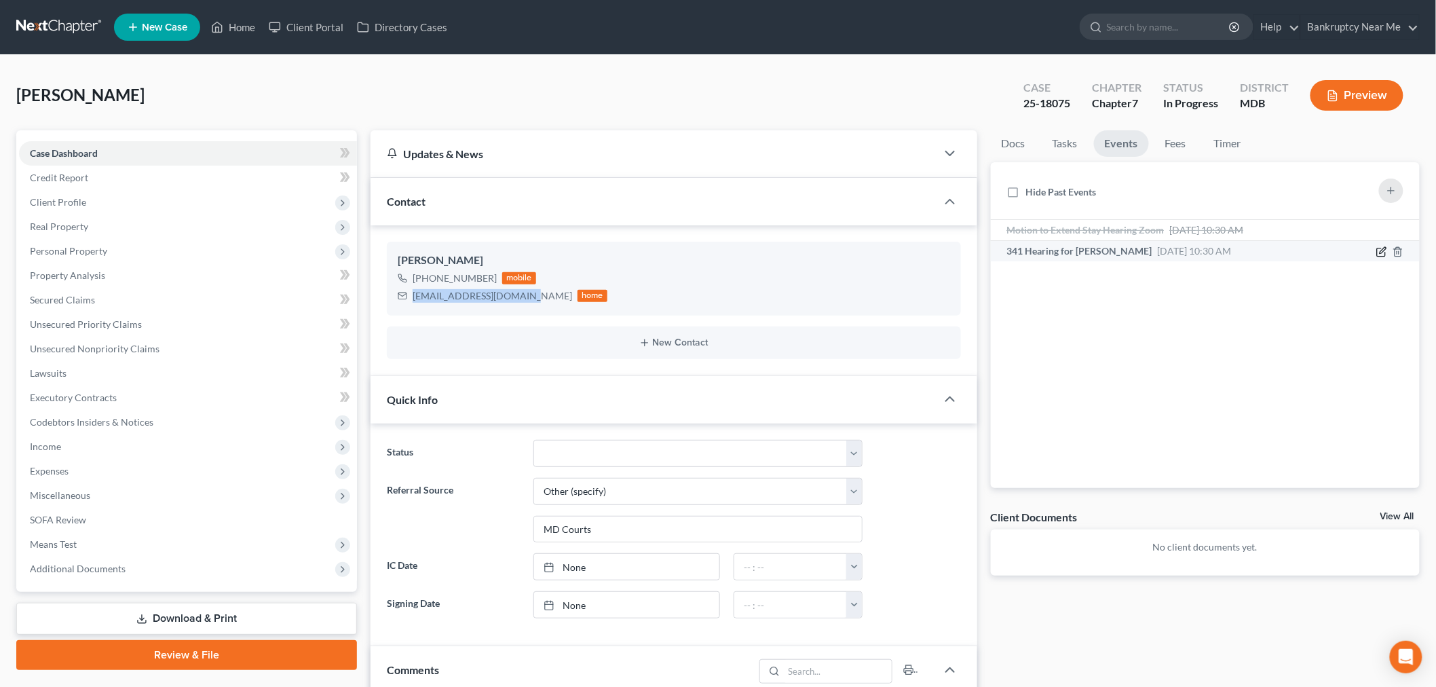
click at [1379, 255] on icon "button" at bounding box center [1382, 251] width 11 height 11
select select "Days"
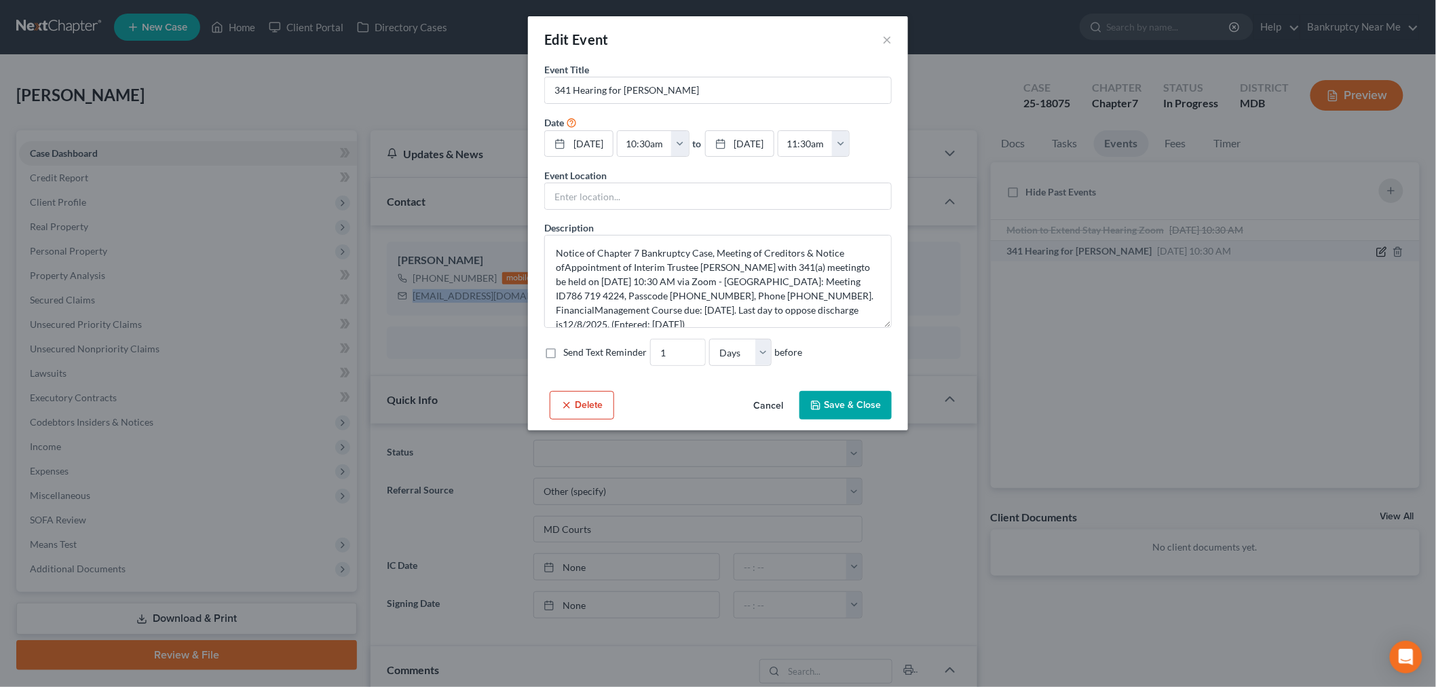
scroll to position [11732, 0]
drag, startPoint x: 897, startPoint y: 28, endPoint x: 885, endPoint y: 37, distance: 15.1
click at [897, 28] on div "Edit Event ×" at bounding box center [724, 39] width 380 height 46
click at [887, 37] on div "Edit Event ×" at bounding box center [724, 39] width 380 height 46
click at [897, 38] on button "×" at bounding box center [894, 39] width 10 height 16
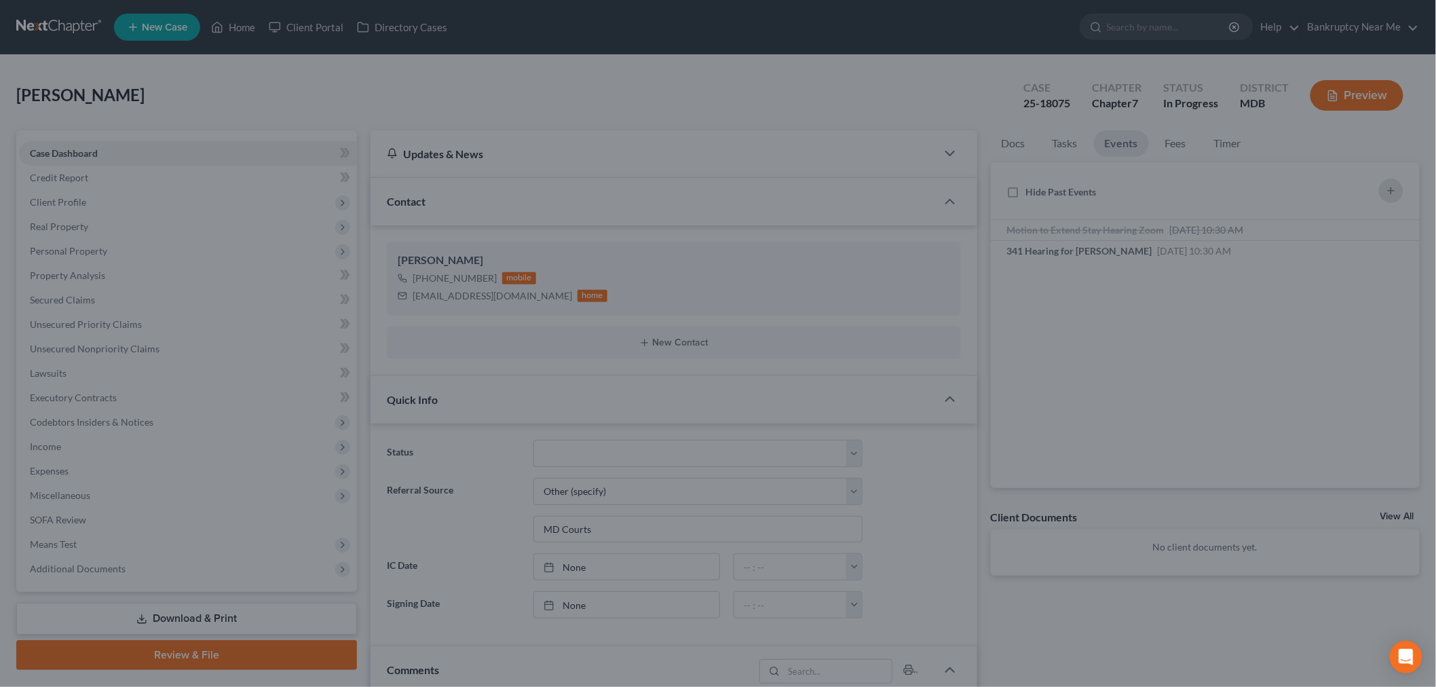
scroll to position [11745, 0]
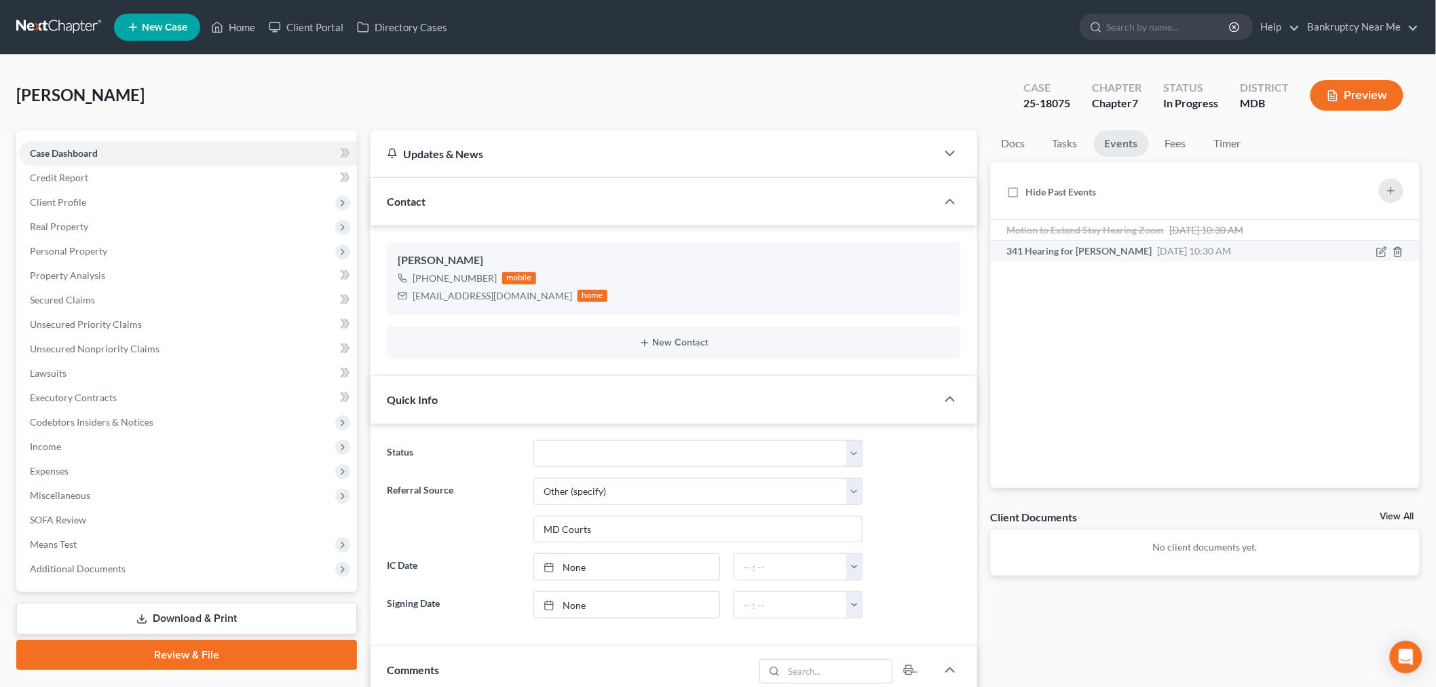
click at [1267, 252] on div "341 Hearing for Whitney, Wanda Oct 8, 2025 10:30 AM Notice of Chapter 7 Bankrup…" at bounding box center [1155, 251] width 308 height 14
drag, startPoint x: 1249, startPoint y: 250, endPoint x: 1210, endPoint y: 255, distance: 39.7
click at [1238, 251] on div "341 Hearing for Whitney, Wanda Oct 8, 2025 10:30 AM" at bounding box center [1122, 251] width 230 height 14
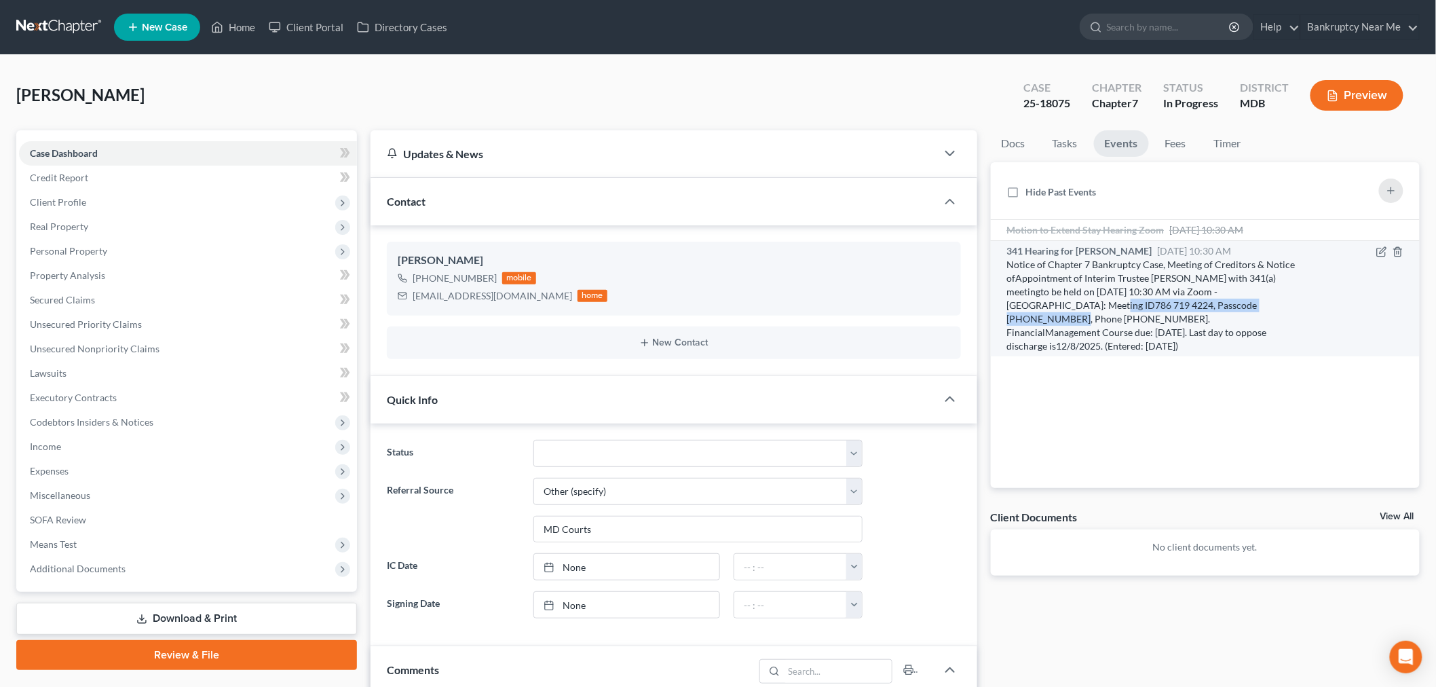
drag, startPoint x: 1009, startPoint y: 301, endPoint x: 1211, endPoint y: 309, distance: 202.5
click at [1211, 309] on div "Notice of Chapter 7 Bankruptcy Case, Meeting of Creditors & Notice ofAppointmen…" at bounding box center [1154, 305] width 294 height 95
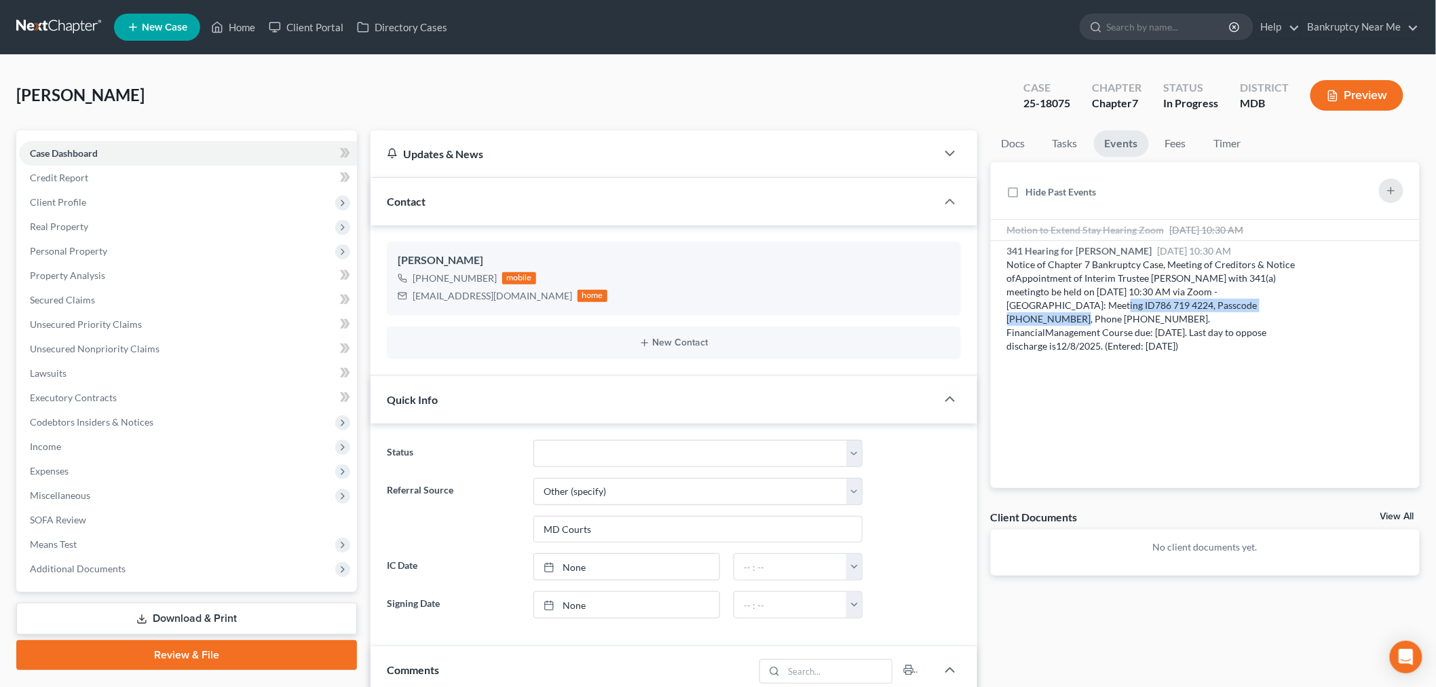
copy div "Meeting ID786 719 4224, Passcode 1973879134"
click at [191, 345] on link "Unsecured Nonpriority Claims" at bounding box center [188, 349] width 338 height 24
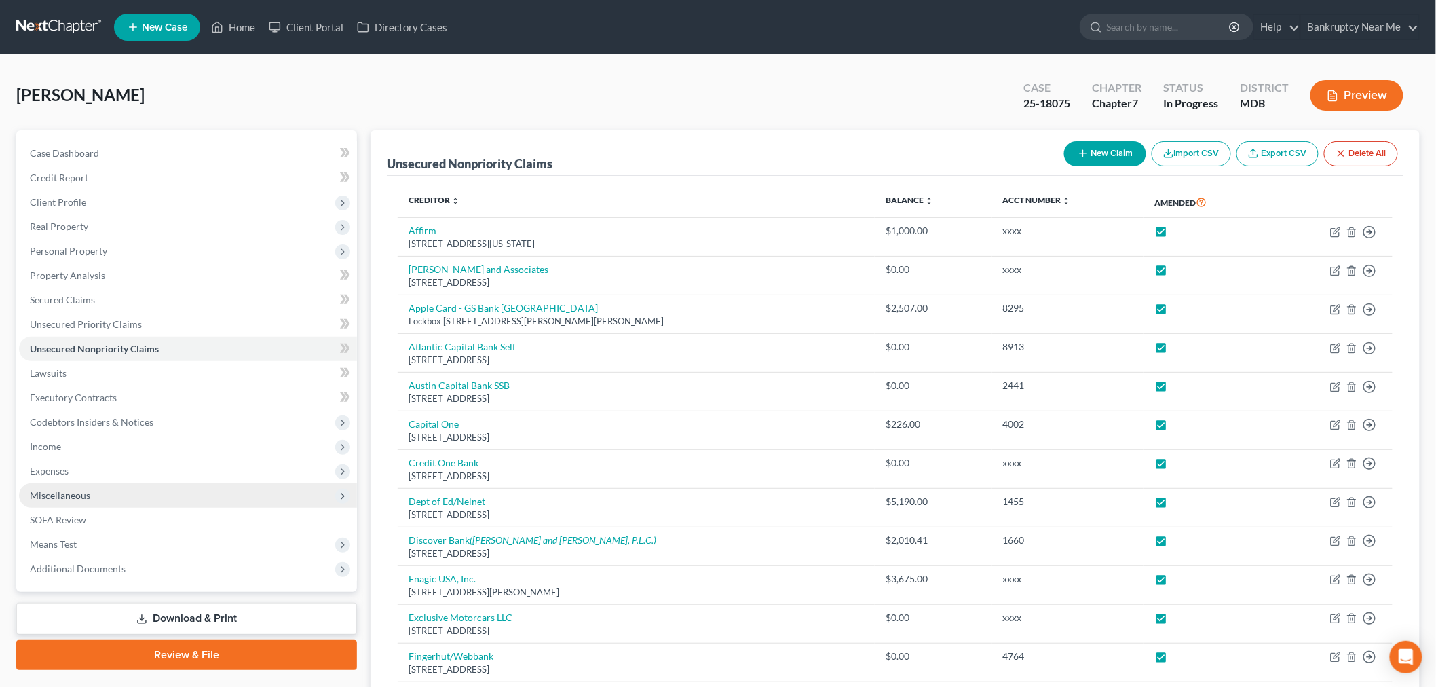
drag, startPoint x: 82, startPoint y: 500, endPoint x: 92, endPoint y: 498, distance: 9.7
click at [79, 500] on span "Miscellaneous" at bounding box center [188, 495] width 338 height 24
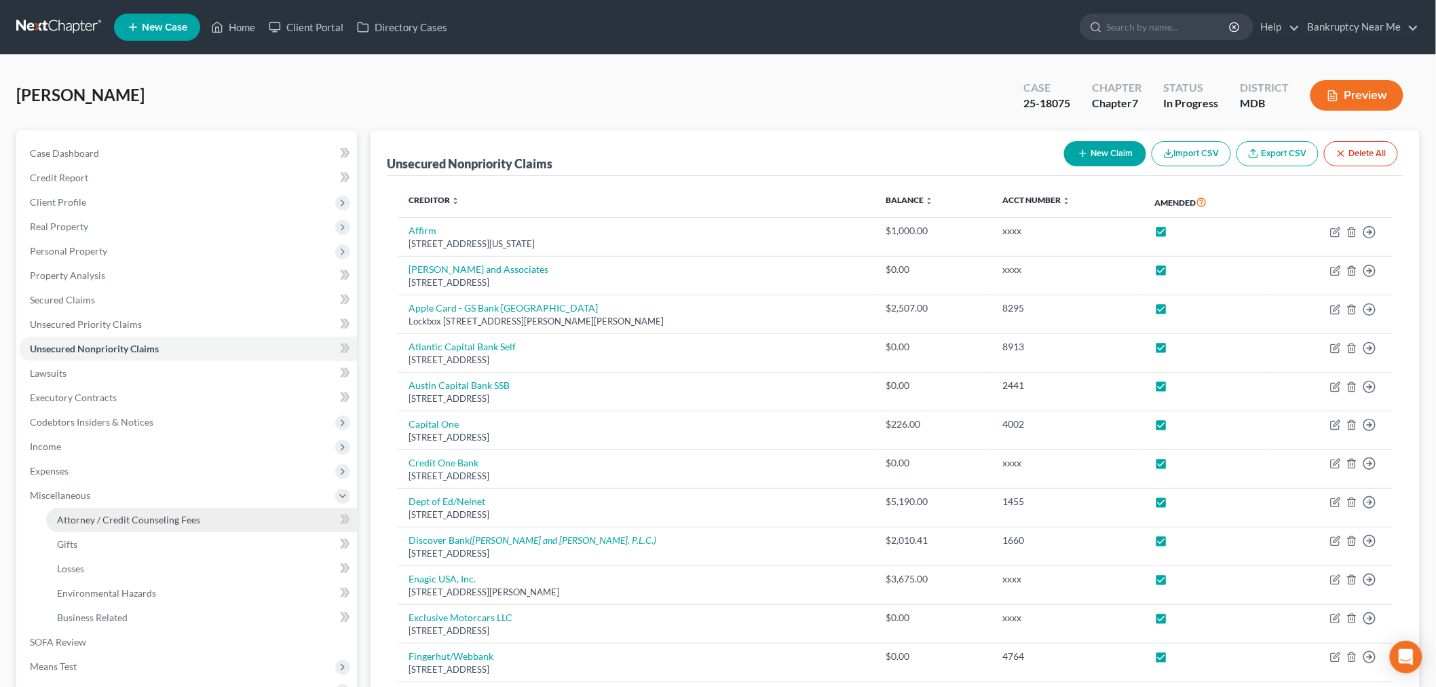
click at [180, 519] on span "Attorney / Credit Counseling Fees" at bounding box center [128, 520] width 143 height 12
select select "1"
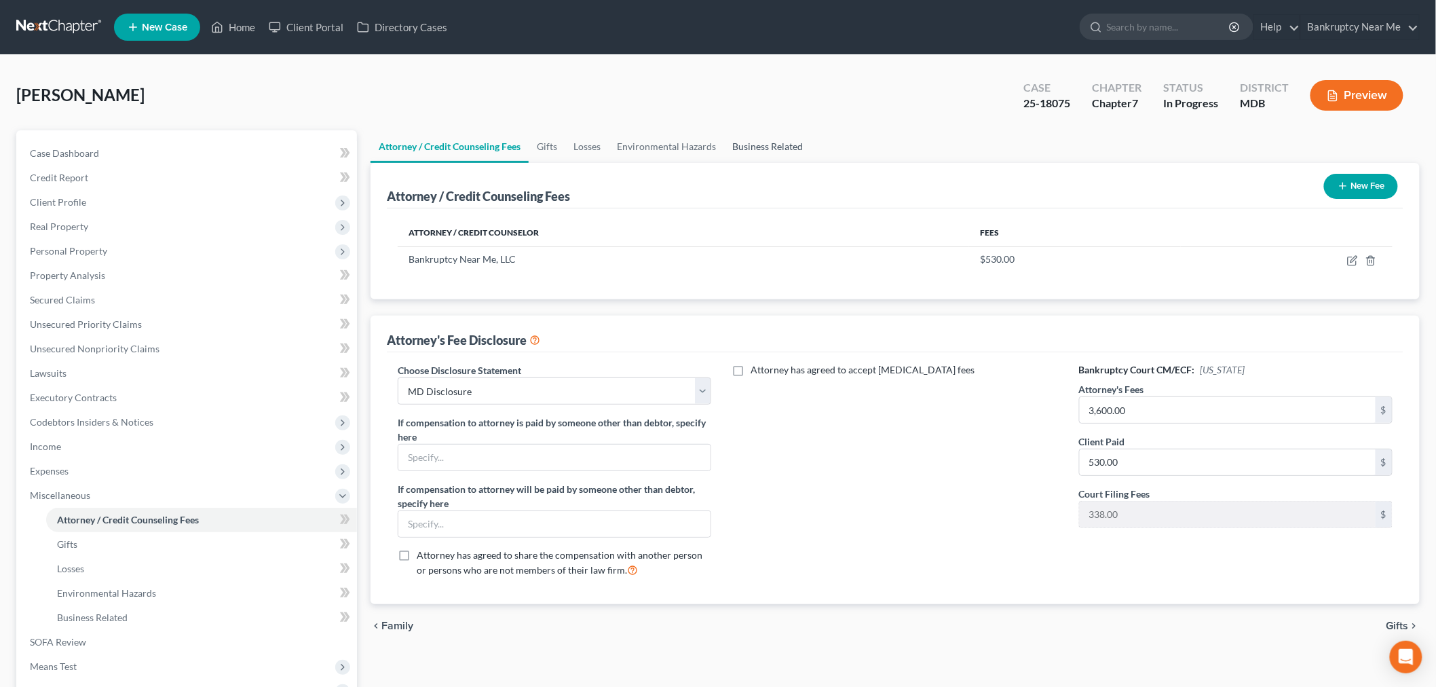
click at [785, 155] on link "Business Related" at bounding box center [767, 146] width 87 height 33
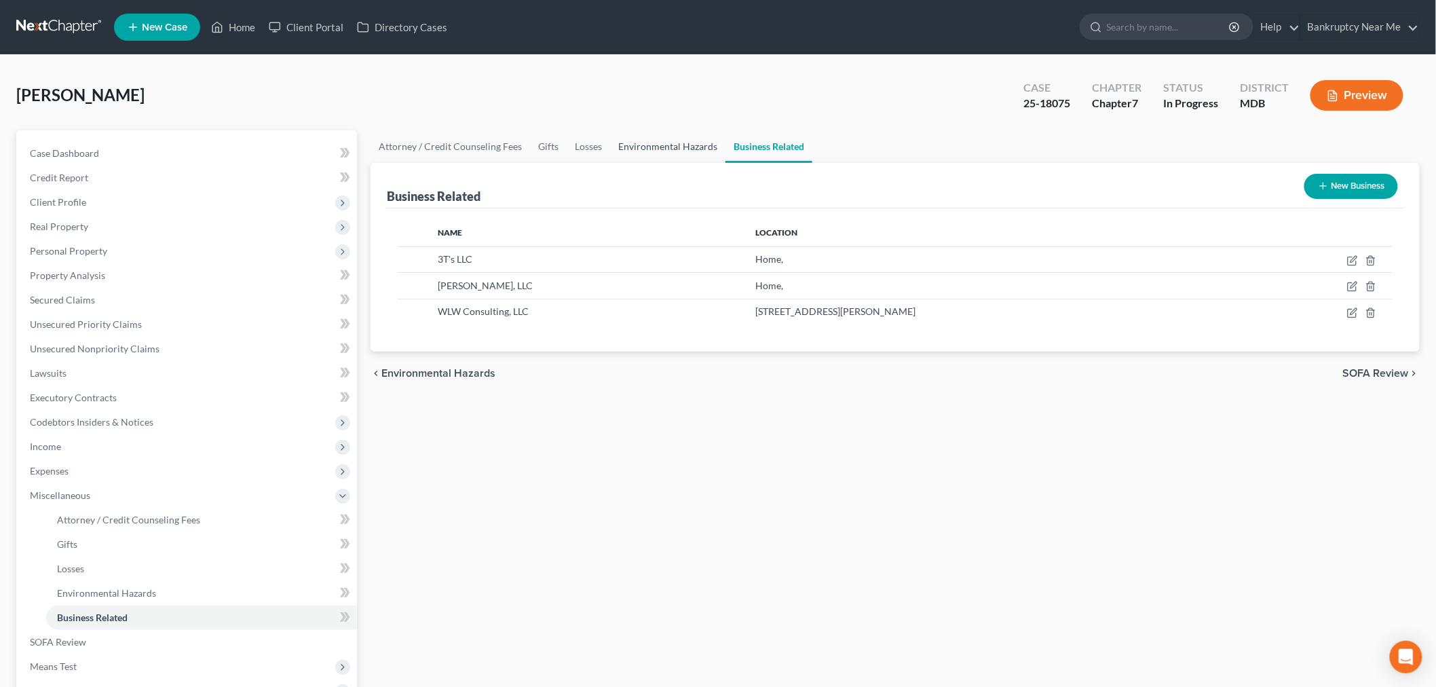
click at [675, 136] on link "Environmental Hazards" at bounding box center [667, 146] width 115 height 33
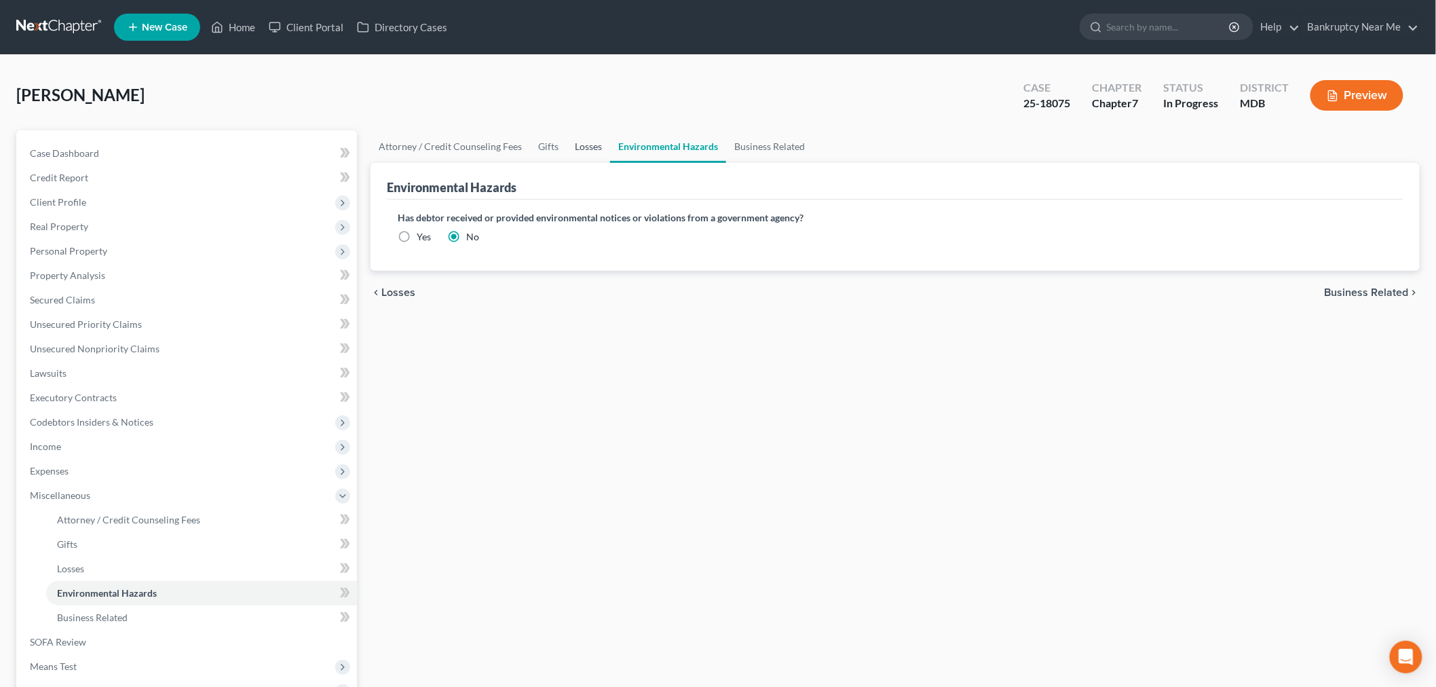
click at [592, 141] on link "Losses" at bounding box center [588, 146] width 43 height 33
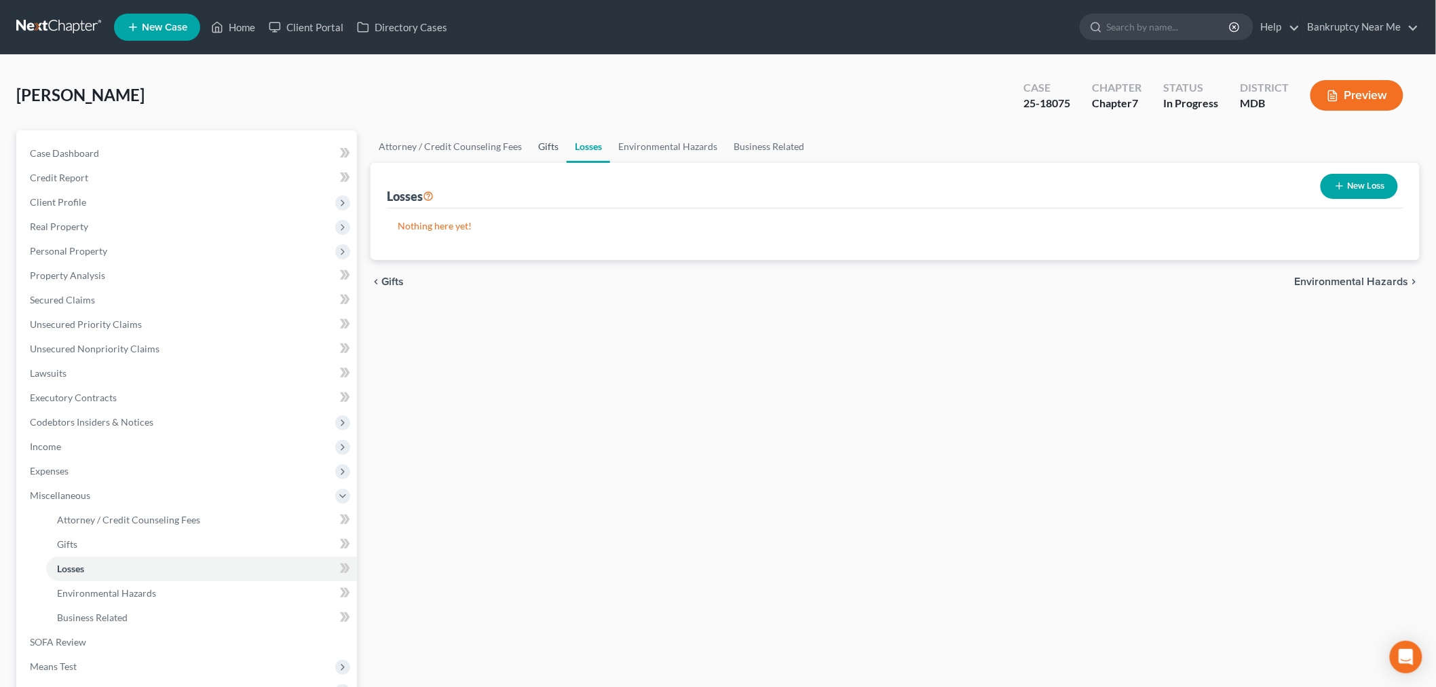
click at [544, 145] on link "Gifts" at bounding box center [548, 146] width 37 height 33
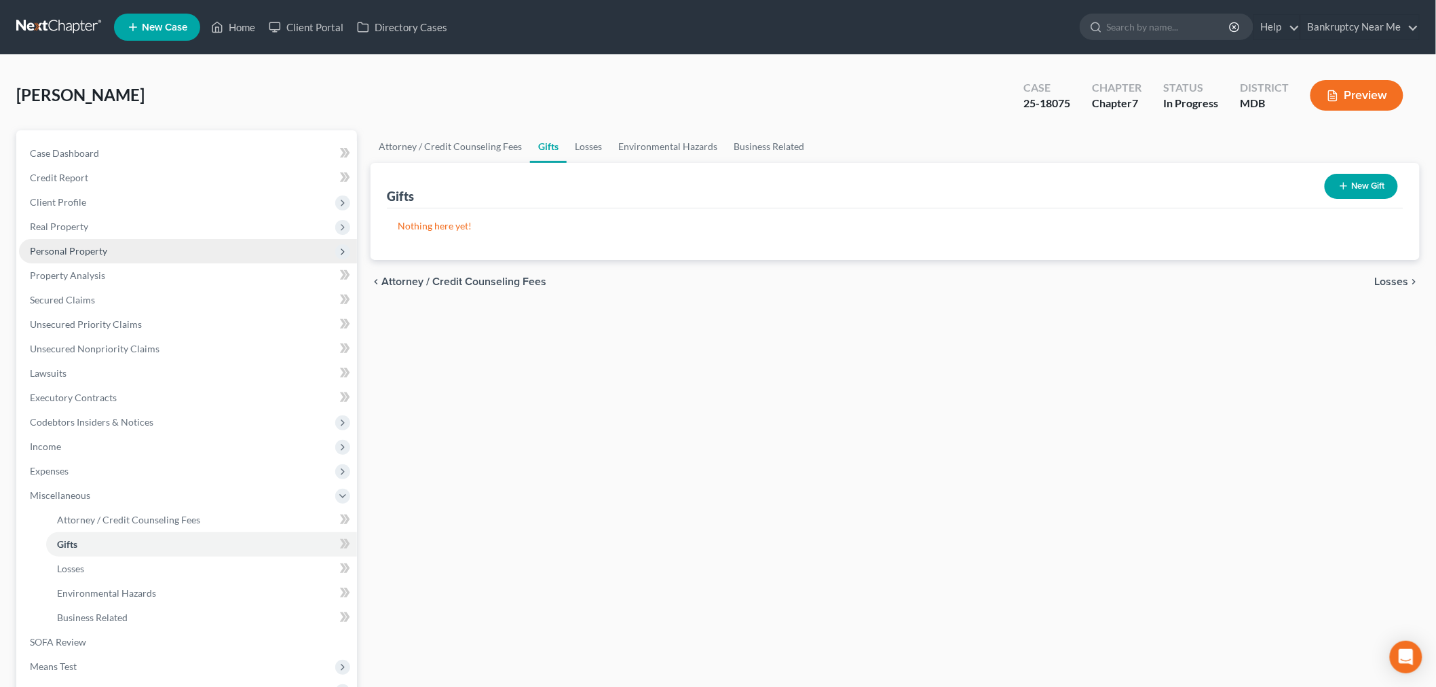
click at [88, 249] on span "Personal Property" at bounding box center [68, 251] width 77 height 12
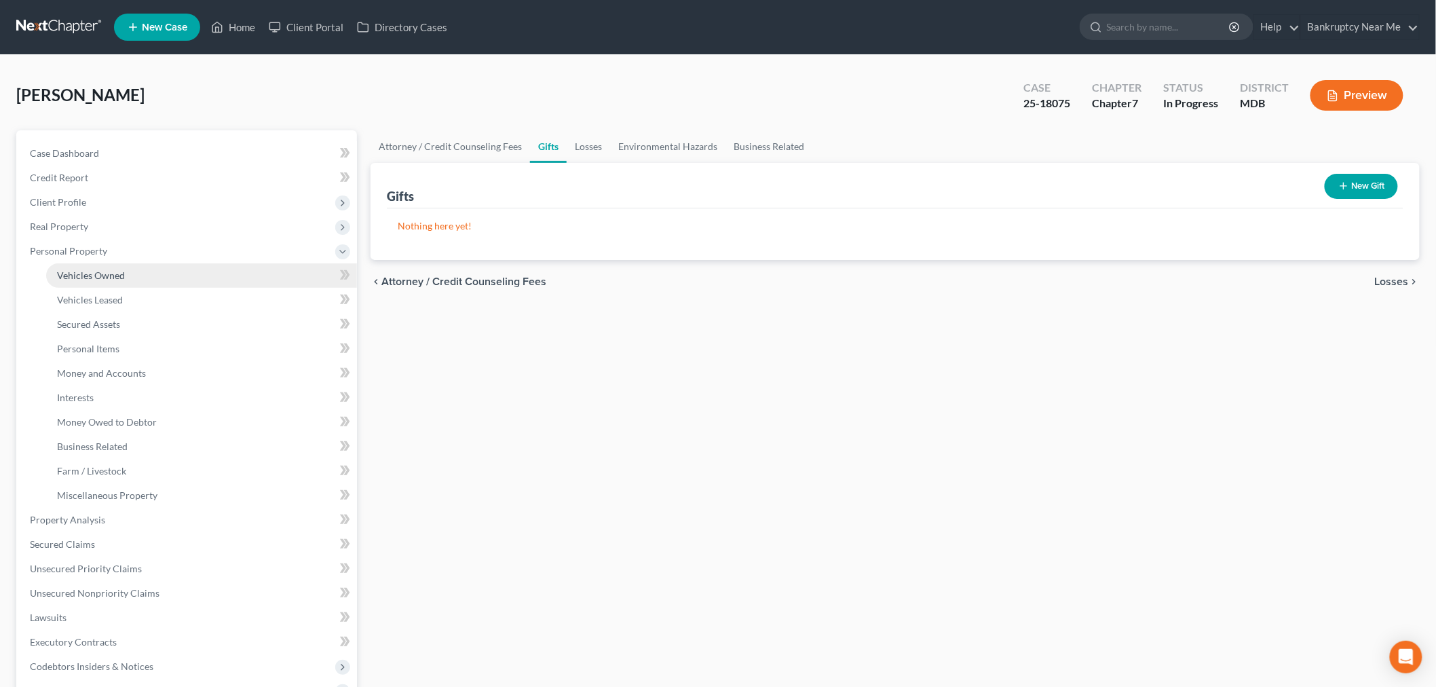
click at [137, 274] on link "Vehicles Owned" at bounding box center [201, 275] width 311 height 24
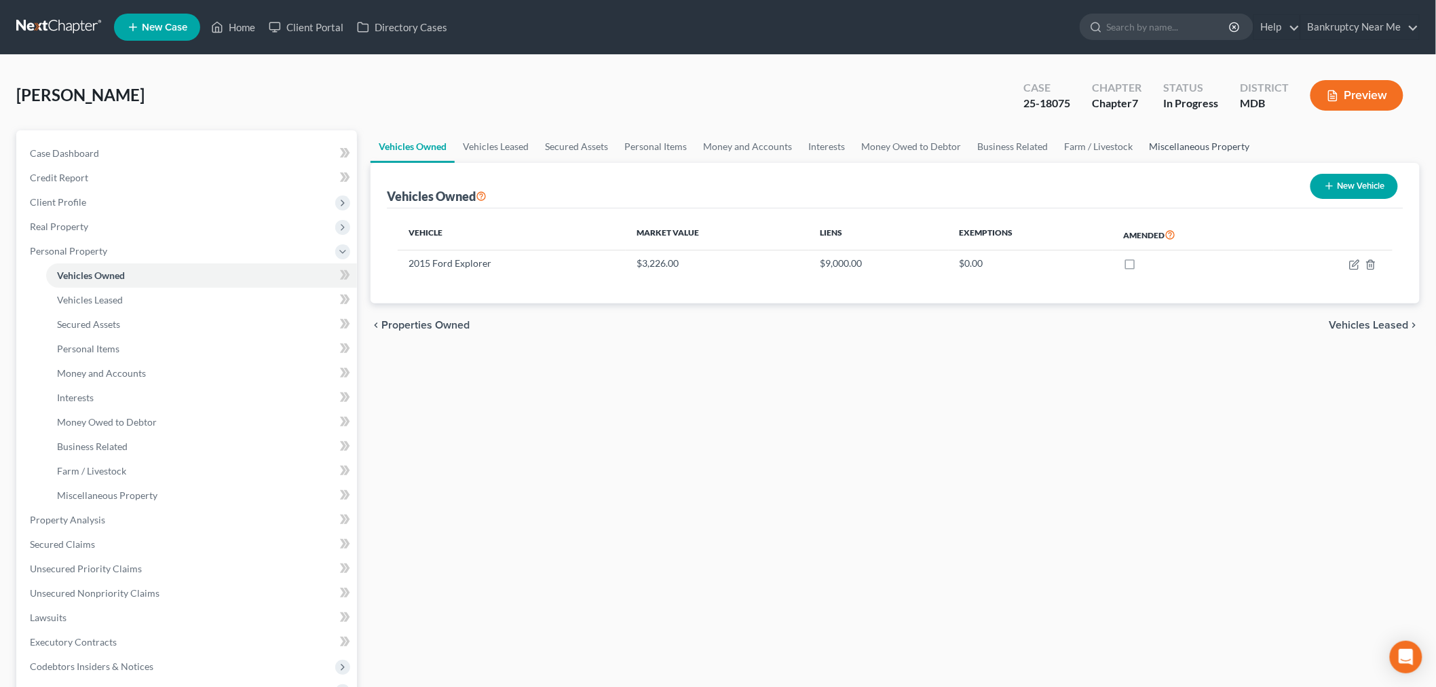
click at [1185, 152] on link "Miscellaneous Property" at bounding box center [1200, 146] width 117 height 33
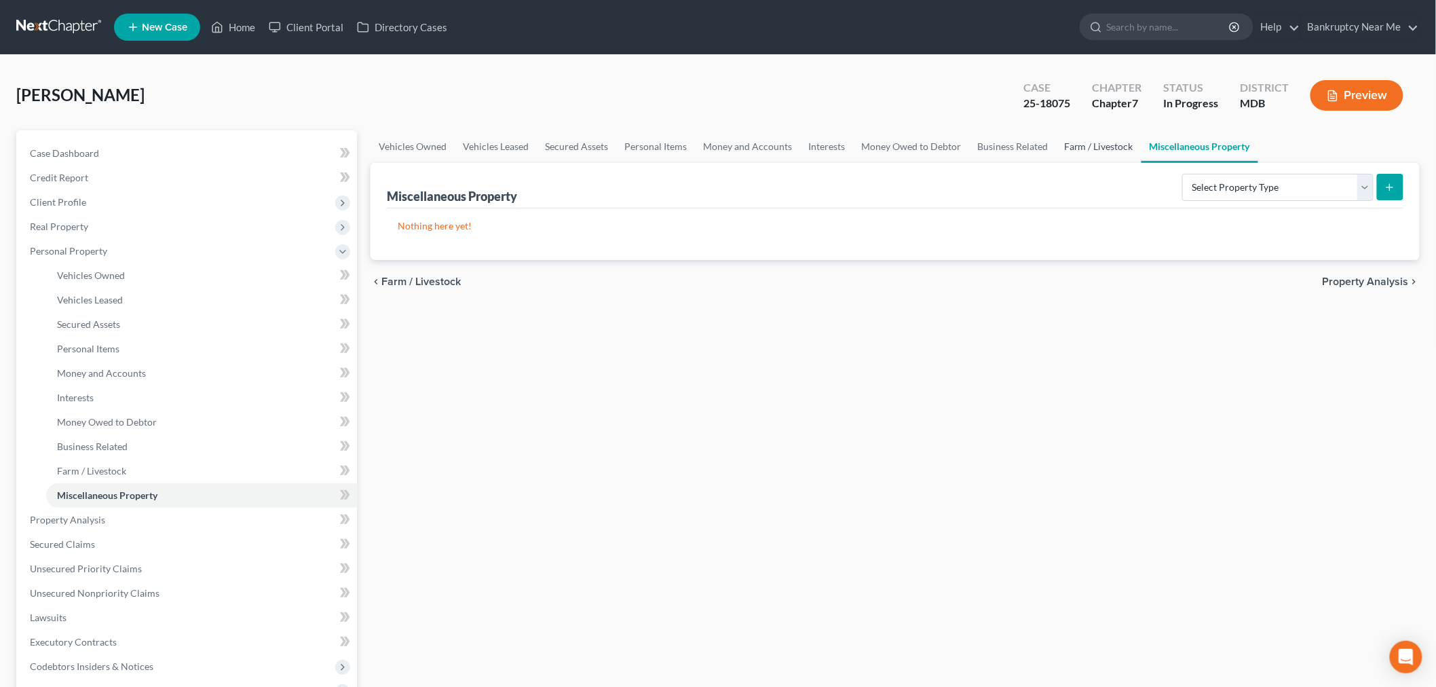
click at [1107, 141] on link "Farm / Livestock" at bounding box center [1099, 146] width 86 height 33
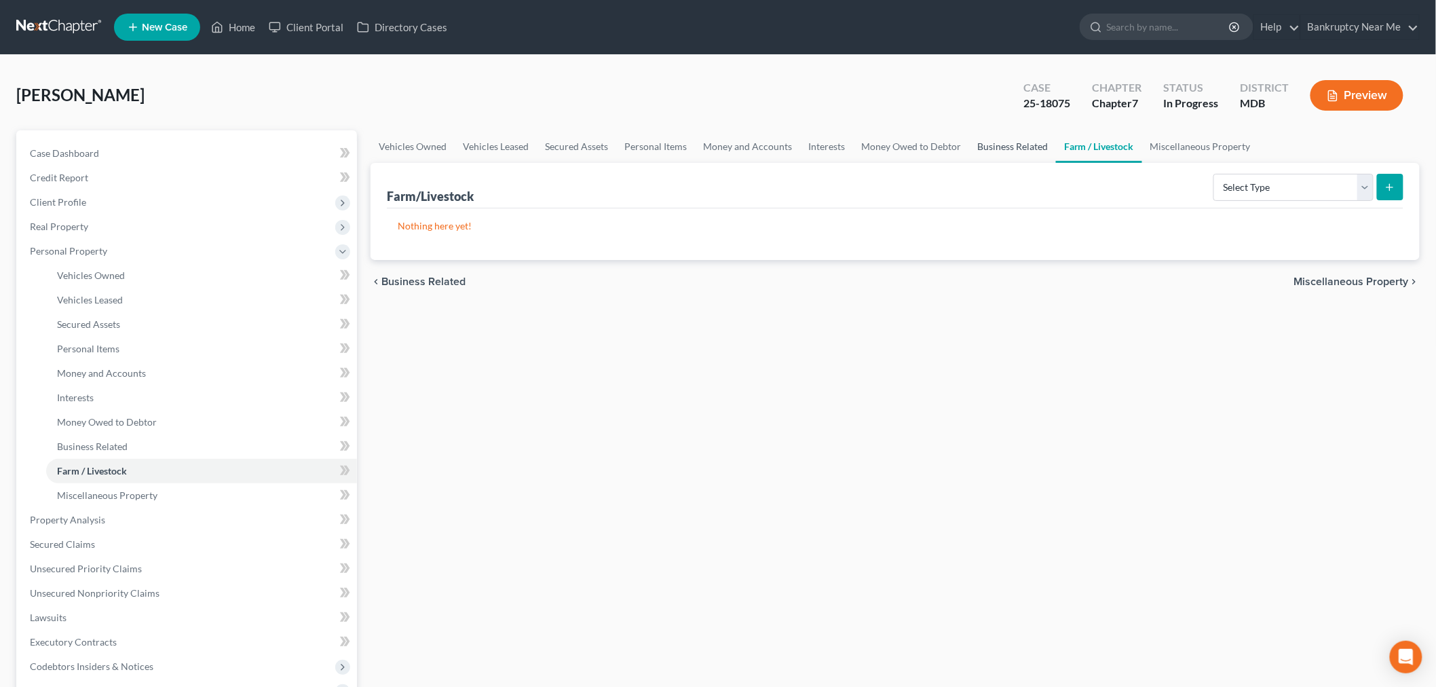
click at [1036, 147] on link "Business Related" at bounding box center [1012, 146] width 87 height 33
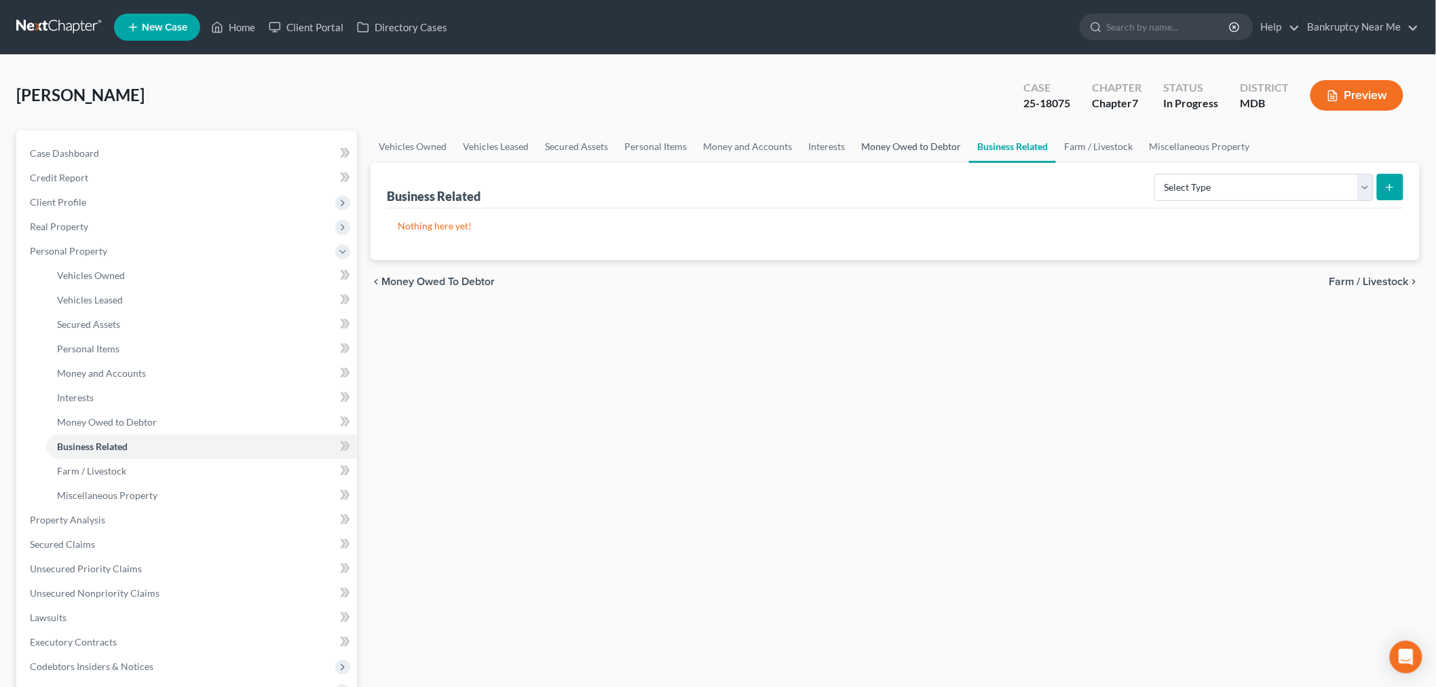
click at [885, 141] on link "Money Owed to Debtor" at bounding box center [911, 146] width 116 height 33
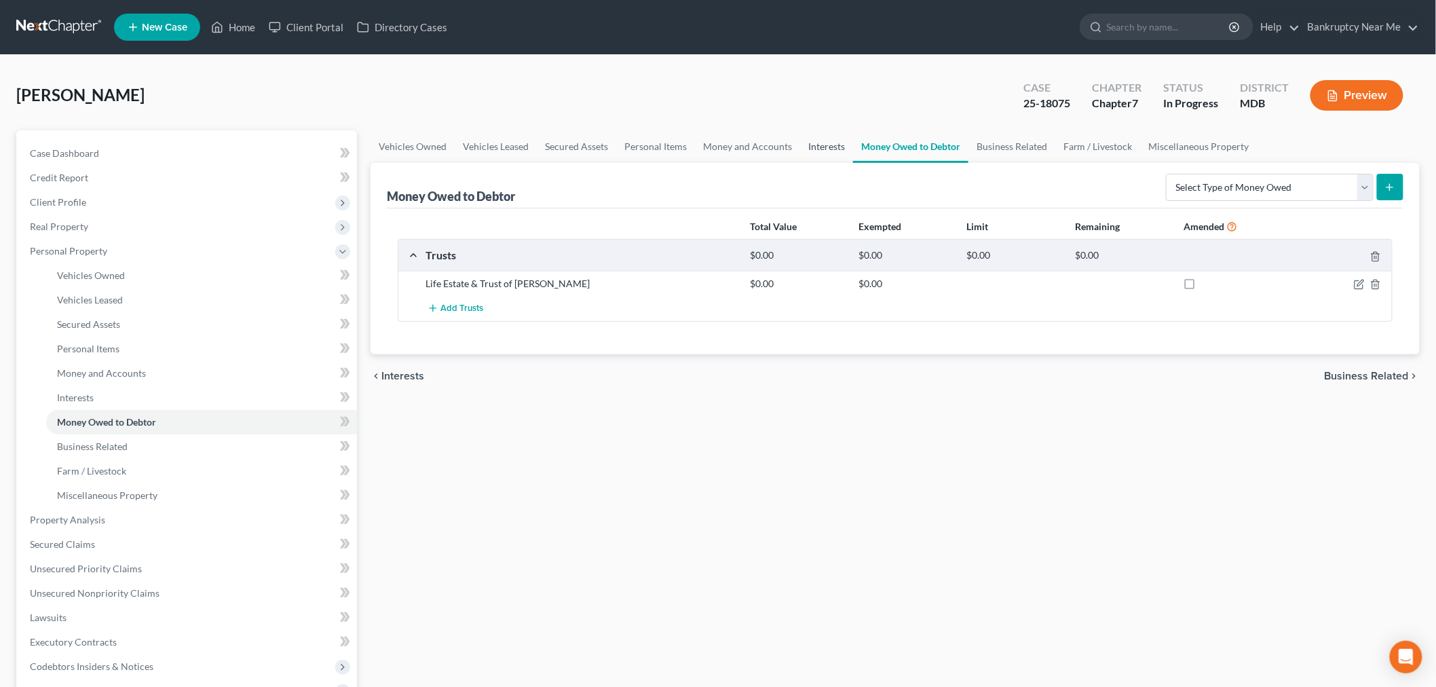
click at [823, 146] on link "Interests" at bounding box center [826, 146] width 53 height 33
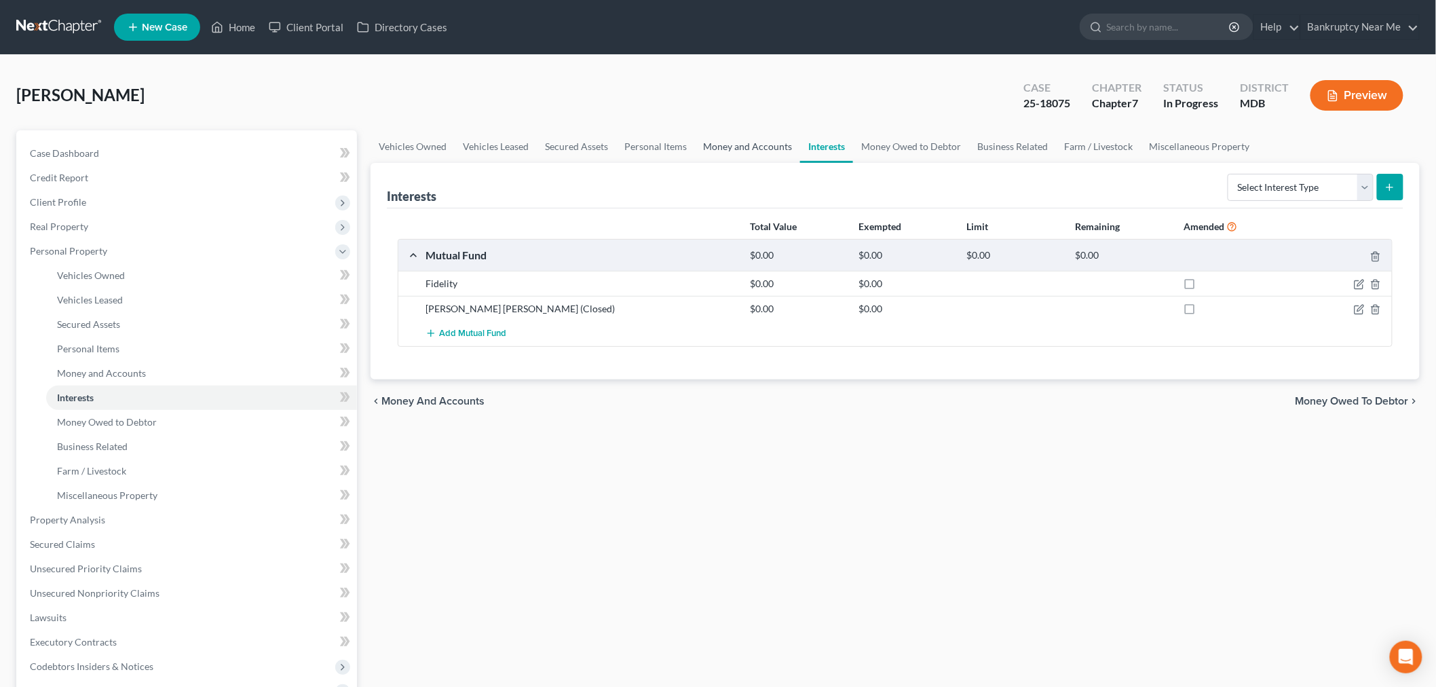
click at [755, 147] on link "Money and Accounts" at bounding box center [747, 146] width 105 height 33
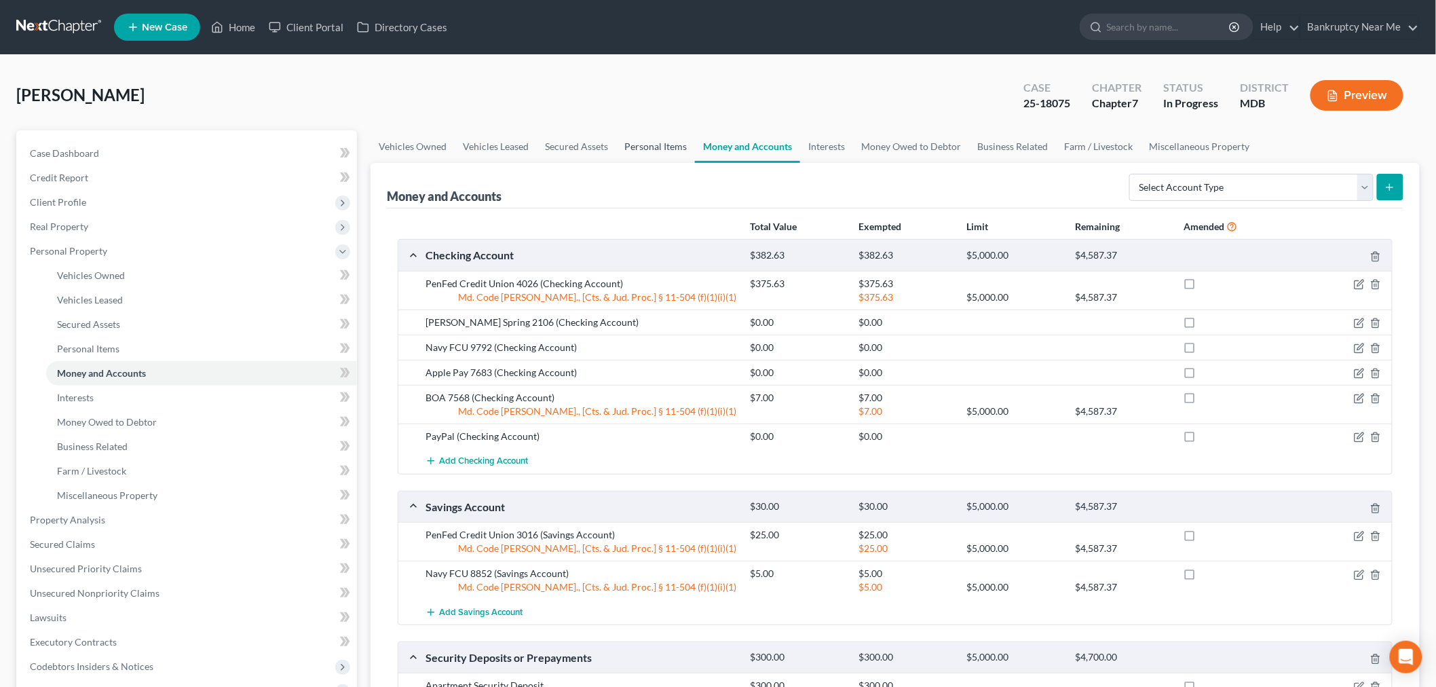
click at [646, 140] on link "Personal Items" at bounding box center [655, 146] width 79 height 33
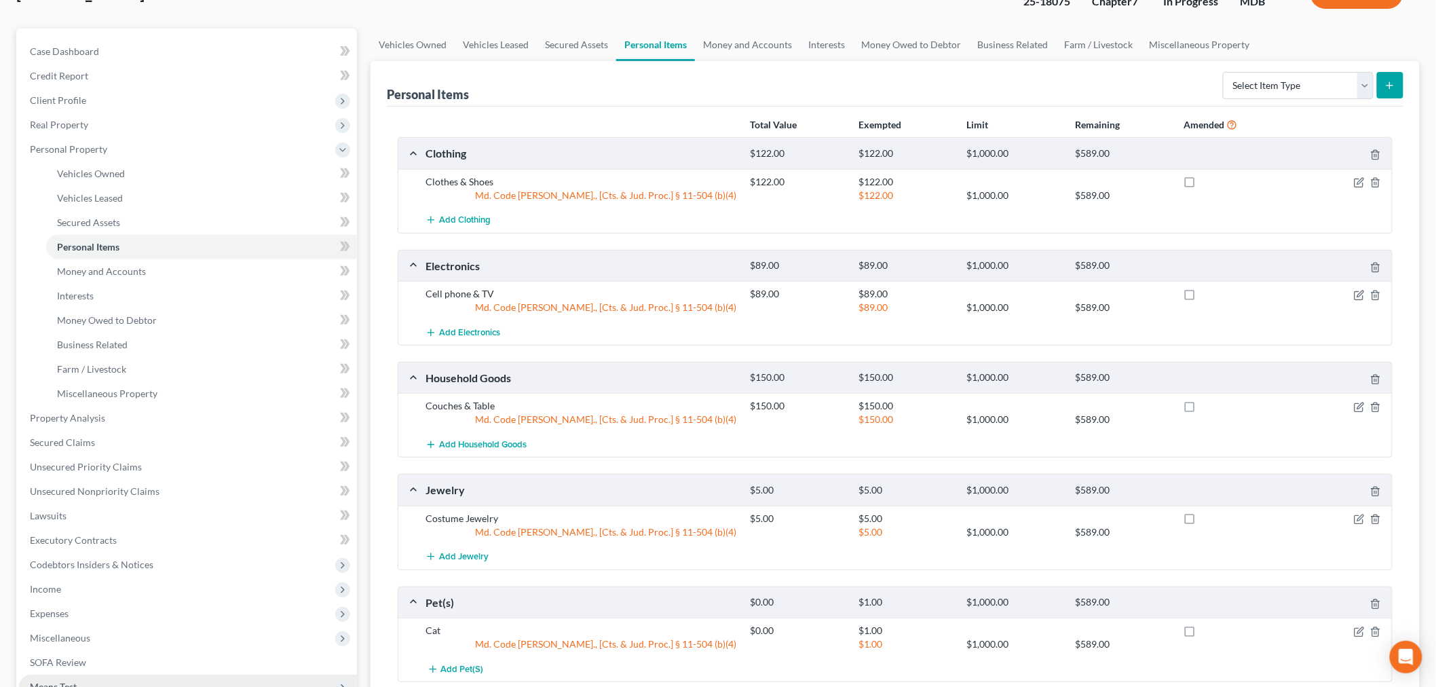
scroll to position [226, 0]
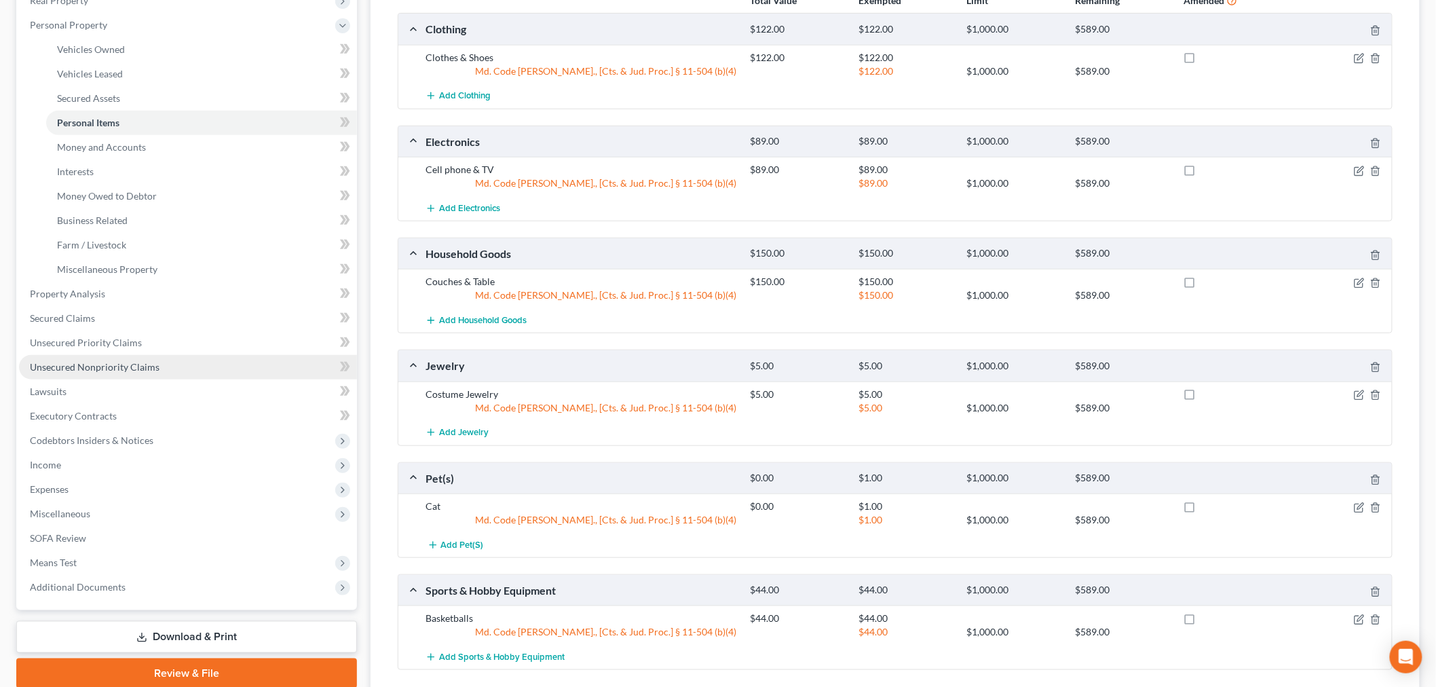
click at [158, 358] on link "Unsecured Nonpriority Claims" at bounding box center [188, 367] width 338 height 24
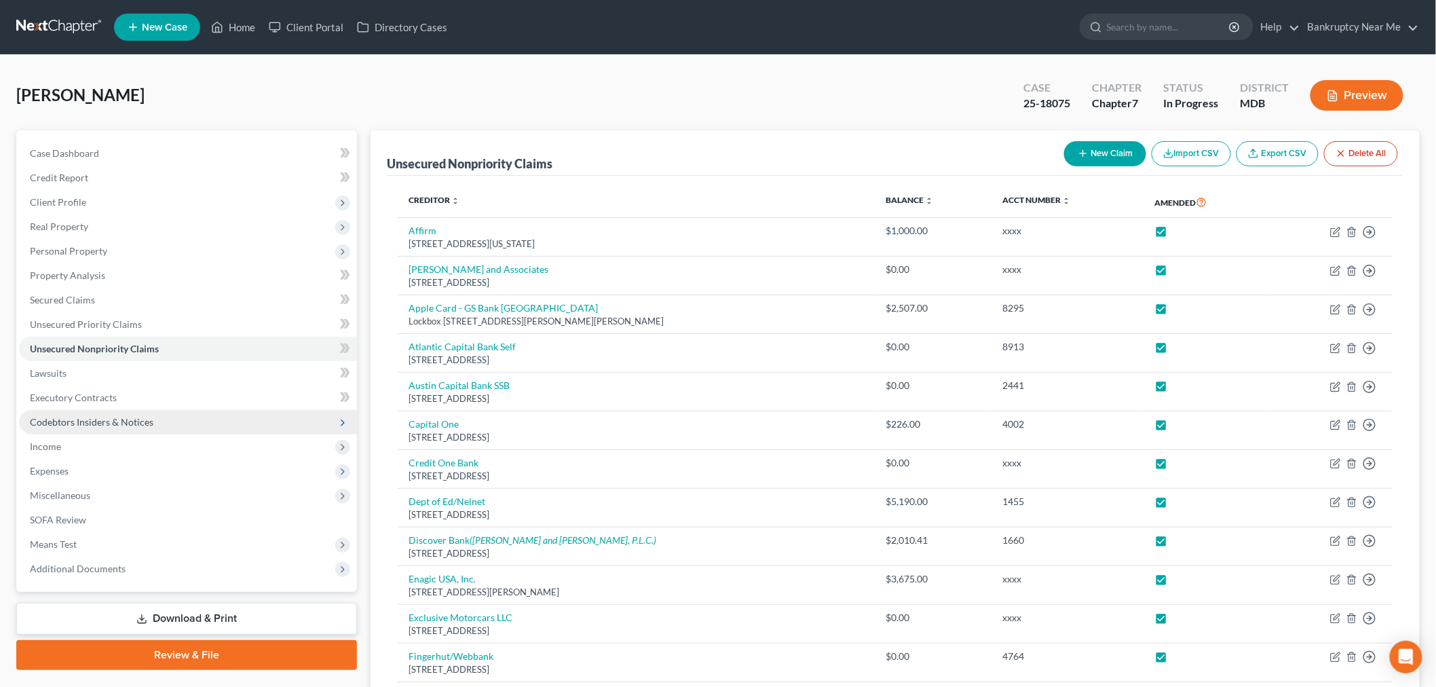
click at [105, 422] on span "Codebtors Insiders & Notices" at bounding box center [92, 422] width 124 height 12
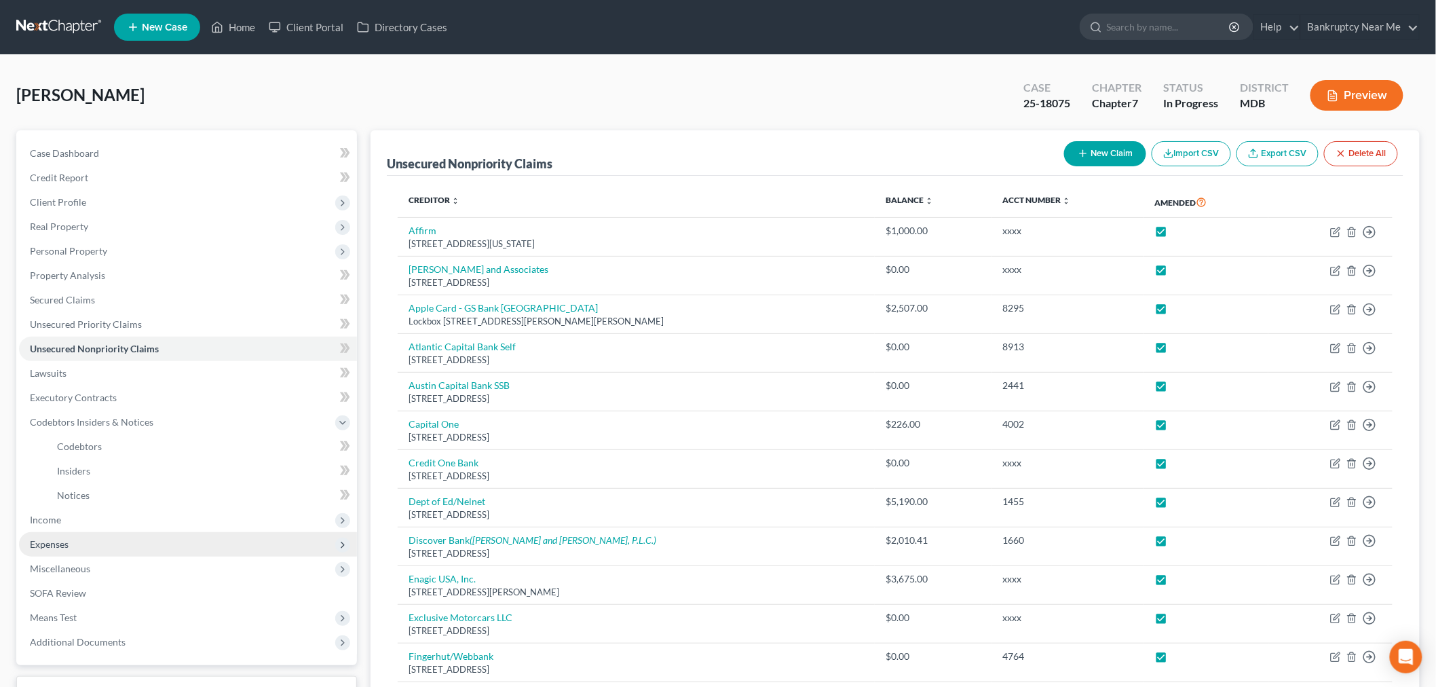
click at [91, 534] on span "Expenses" at bounding box center [188, 544] width 338 height 24
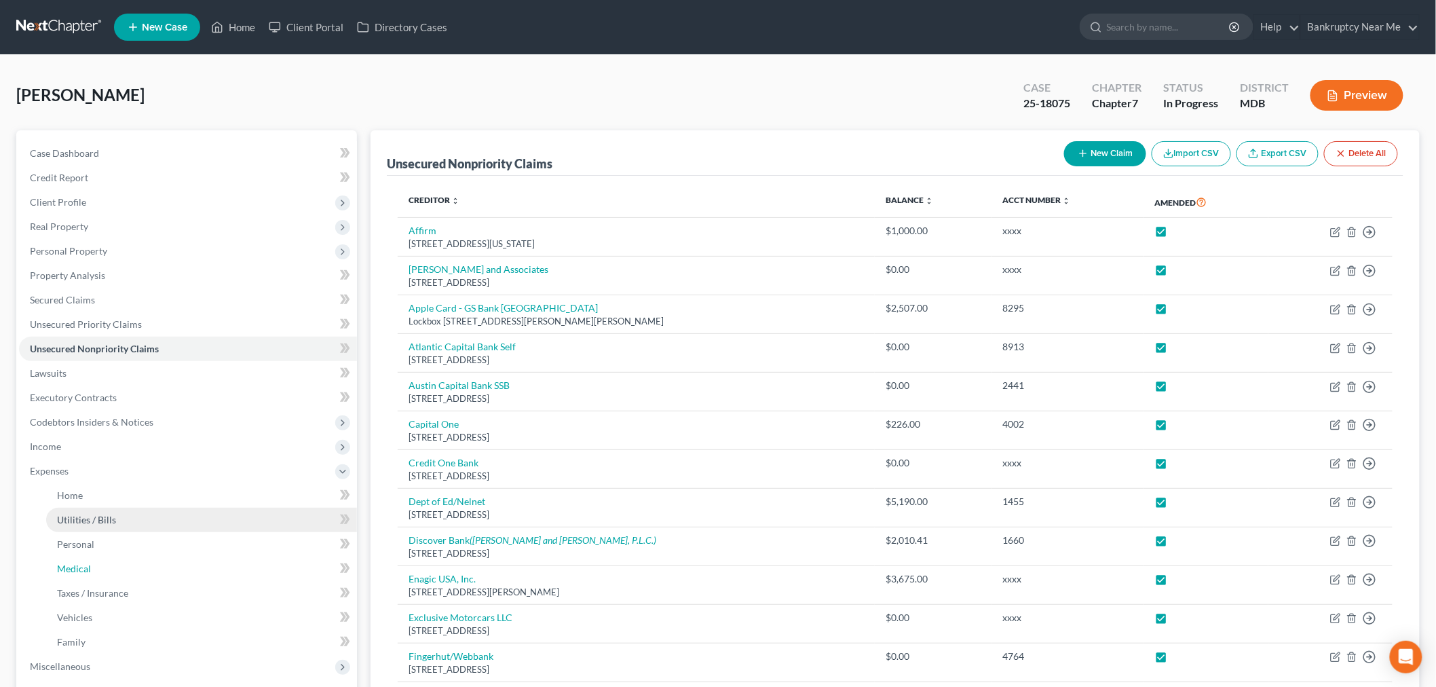
click at [93, 561] on link "Medical" at bounding box center [201, 569] width 311 height 24
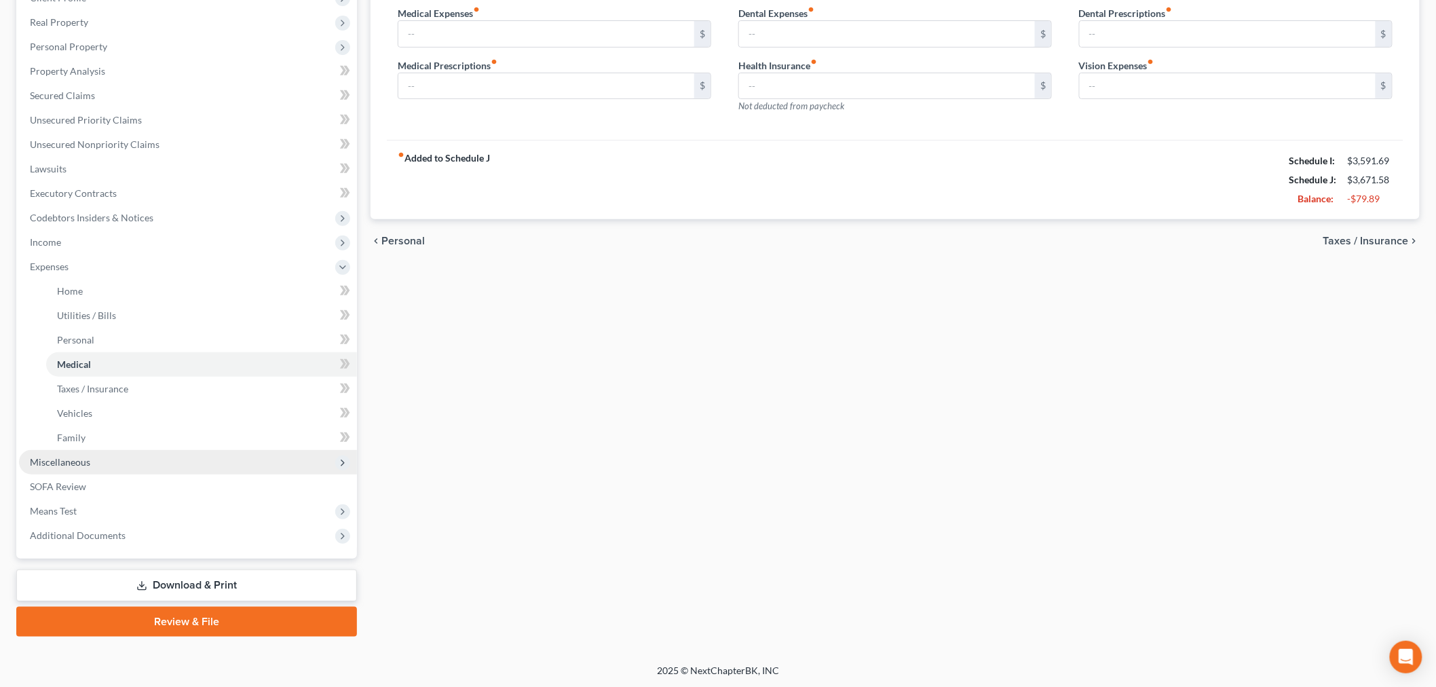
click at [110, 462] on span "Miscellaneous" at bounding box center [188, 462] width 338 height 24
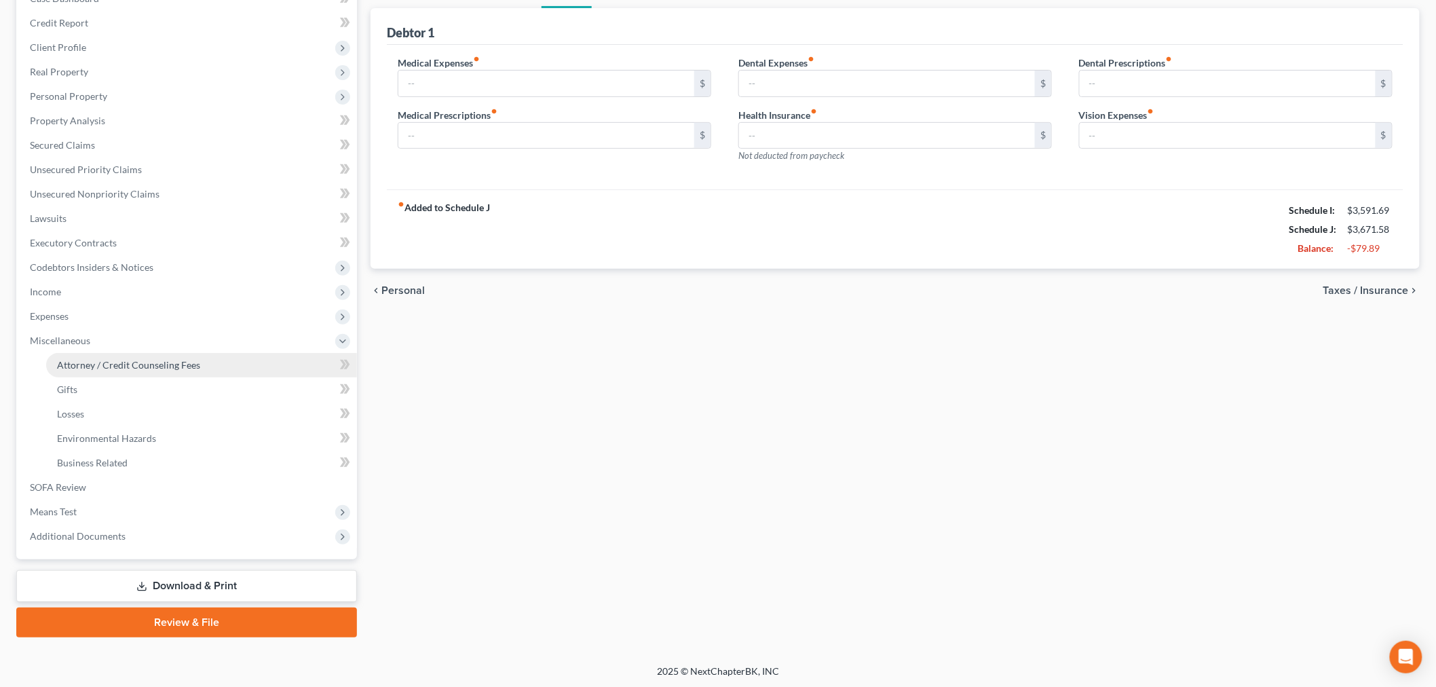
click at [148, 362] on span "Attorney / Credit Counseling Fees" at bounding box center [128, 365] width 143 height 12
select select "1"
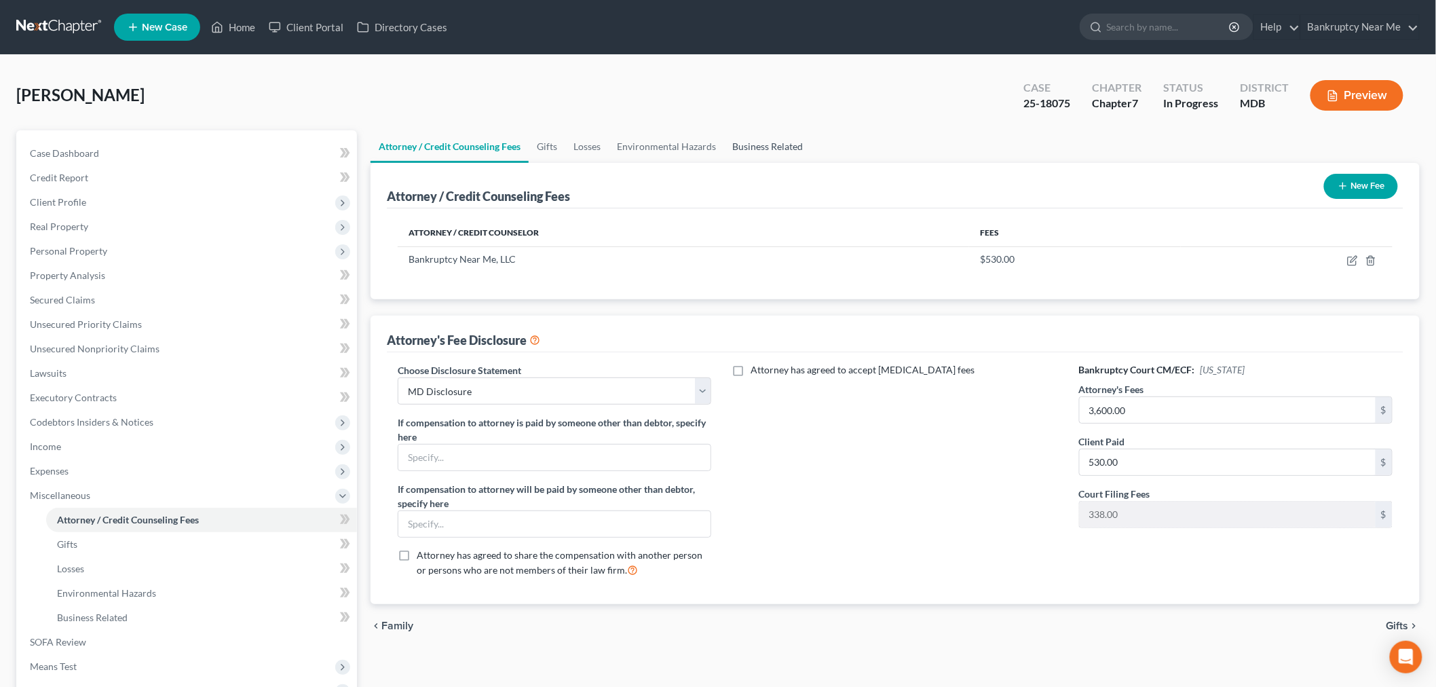
click at [768, 141] on link "Business Related" at bounding box center [767, 146] width 87 height 33
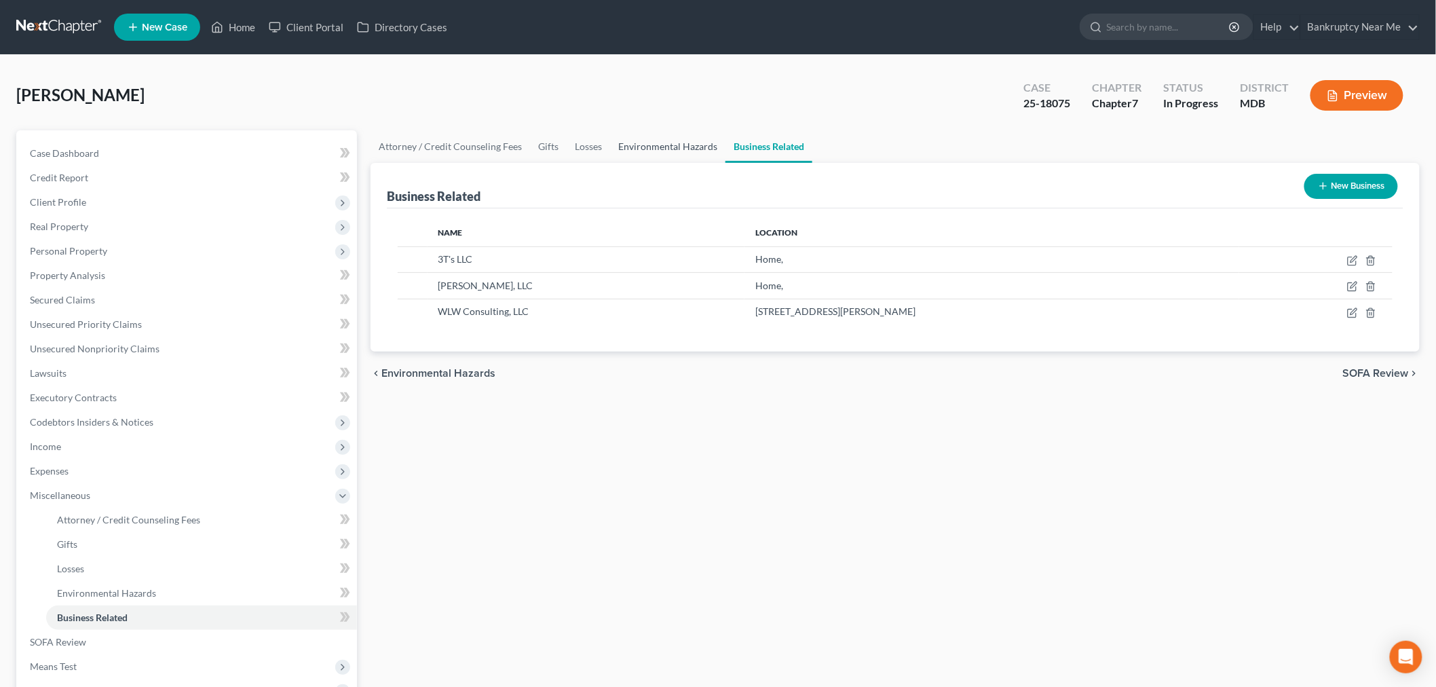
click at [702, 144] on link "Environmental Hazards" at bounding box center [667, 146] width 115 height 33
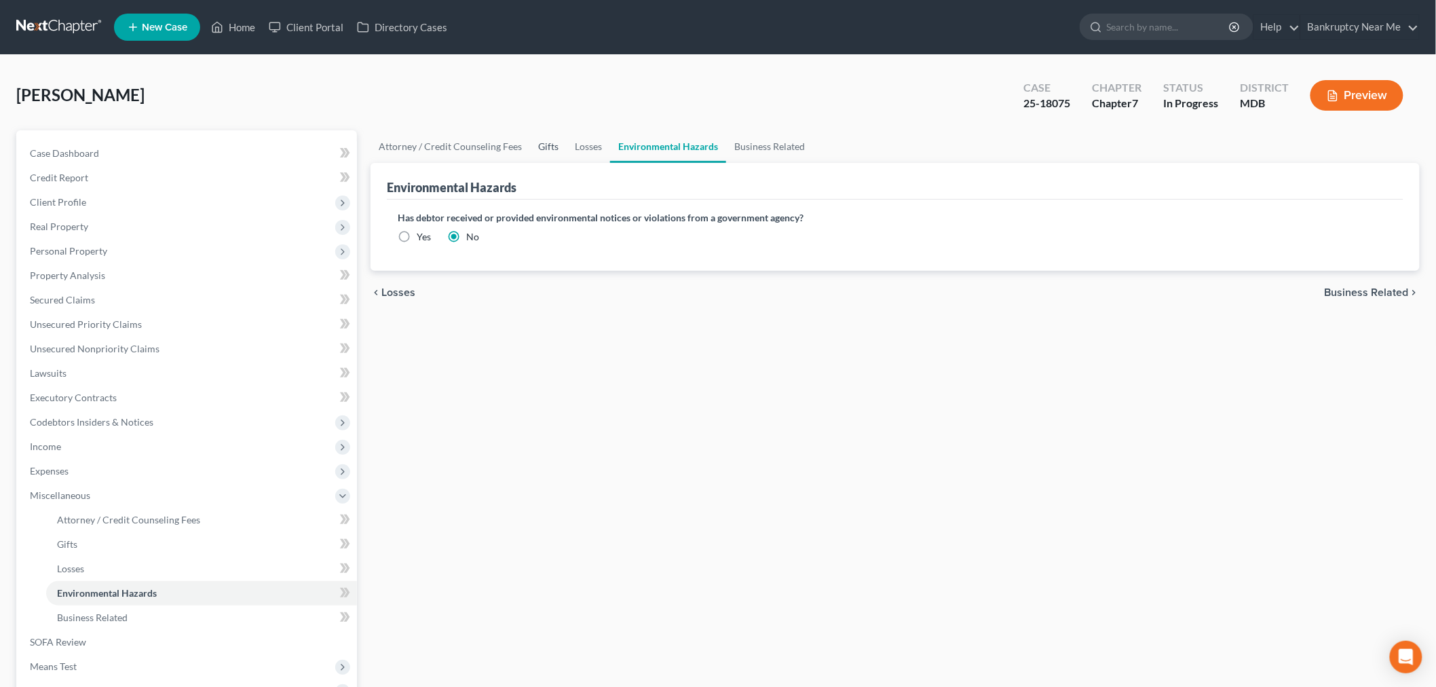
drag, startPoint x: 540, startPoint y: 148, endPoint x: 548, endPoint y: 147, distance: 8.2
click at [539, 148] on link "Gifts" at bounding box center [548, 146] width 37 height 33
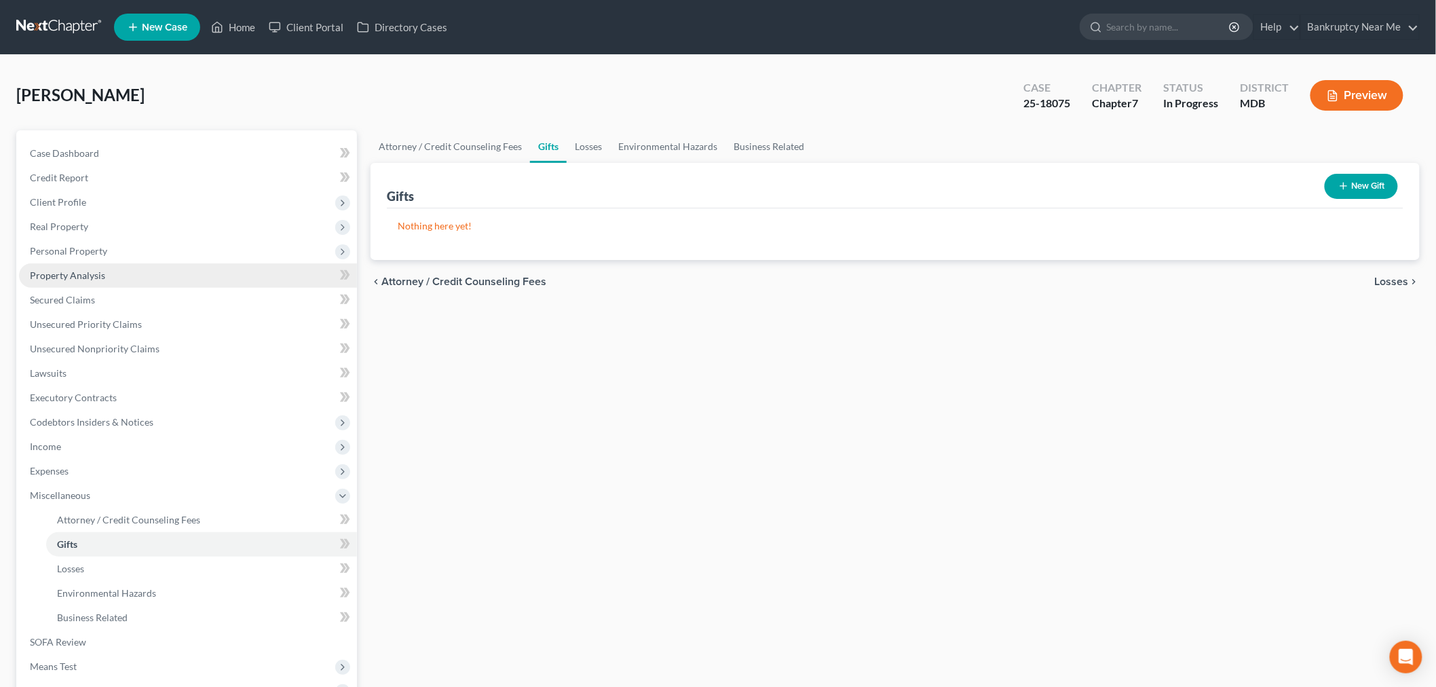
click at [105, 278] on link "Property Analysis" at bounding box center [188, 275] width 338 height 24
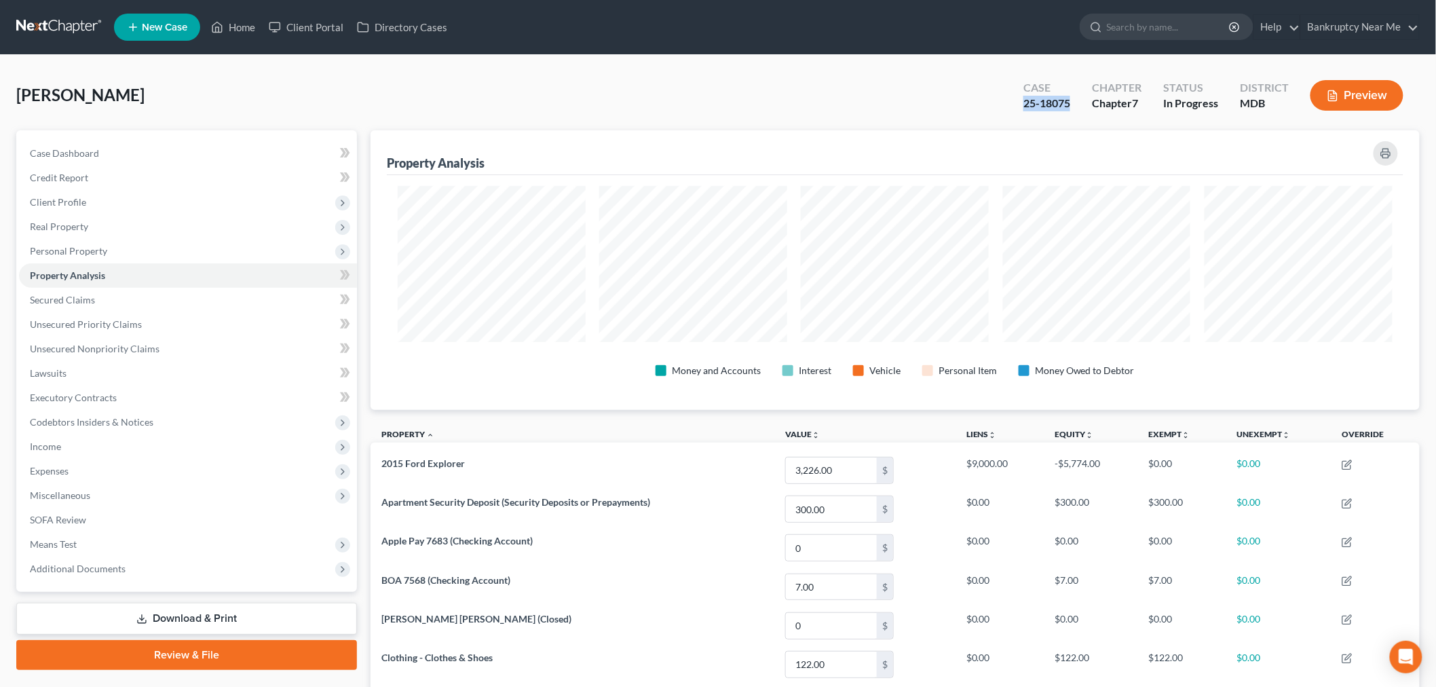
drag, startPoint x: 1069, startPoint y: 103, endPoint x: 1022, endPoint y: 103, distance: 46.8
click at [1022, 103] on div "Case 25-18075" at bounding box center [1047, 97] width 69 height 40
copy div "25-18075"
click at [130, 148] on link "Case Dashboard" at bounding box center [188, 153] width 338 height 24
select select "6"
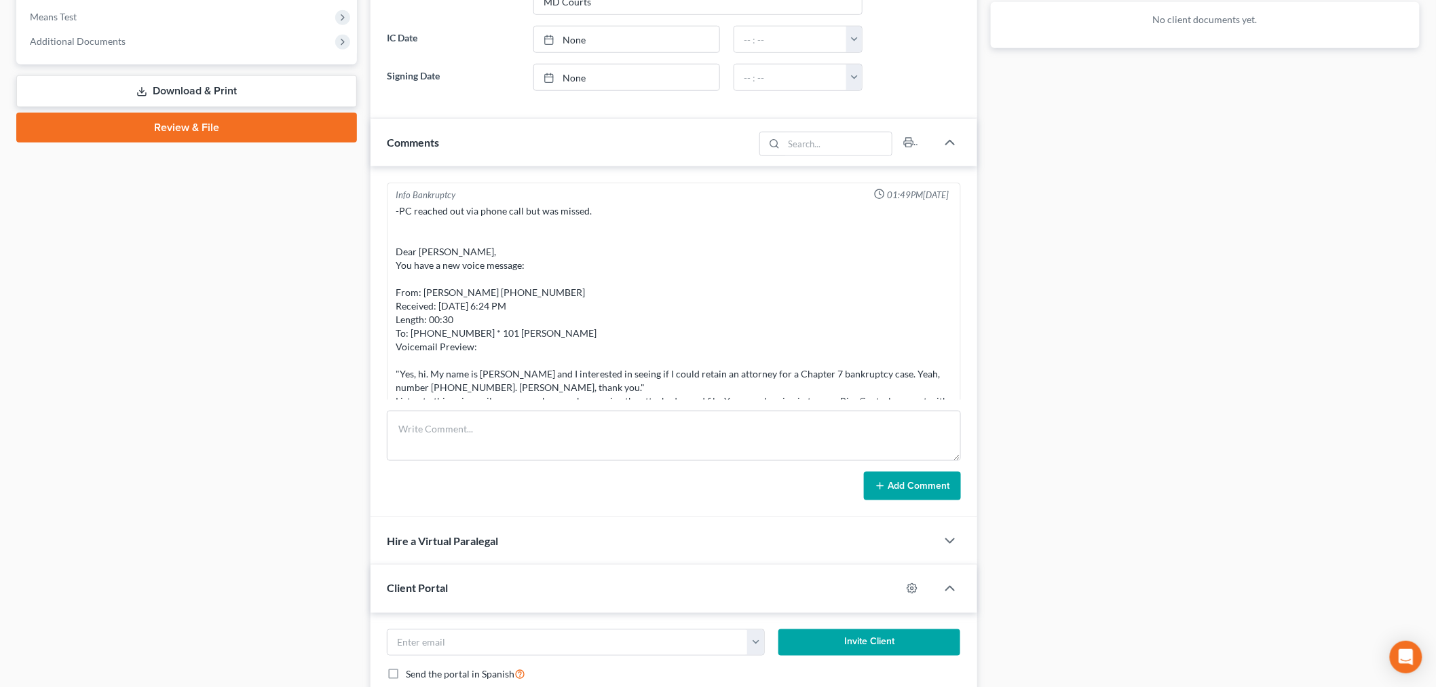
scroll to position [11745, 0]
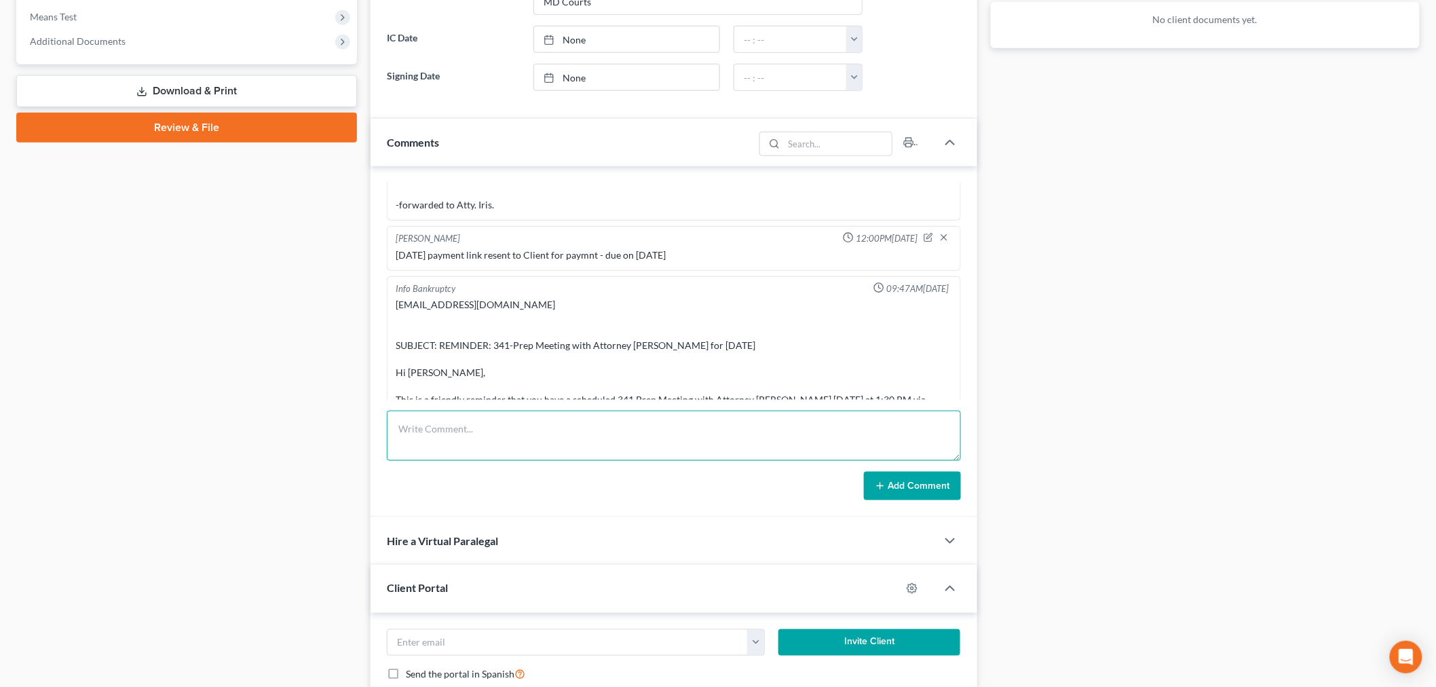
click at [587, 443] on textarea at bounding box center [674, 436] width 574 height 50
type textarea "2023 and 2024 state tax return submitted to trustee"
drag, startPoint x: 916, startPoint y: 490, endPoint x: 1307, endPoint y: 1, distance: 625.5
click at [915, 491] on button "Add Comment" at bounding box center [912, 486] width 97 height 29
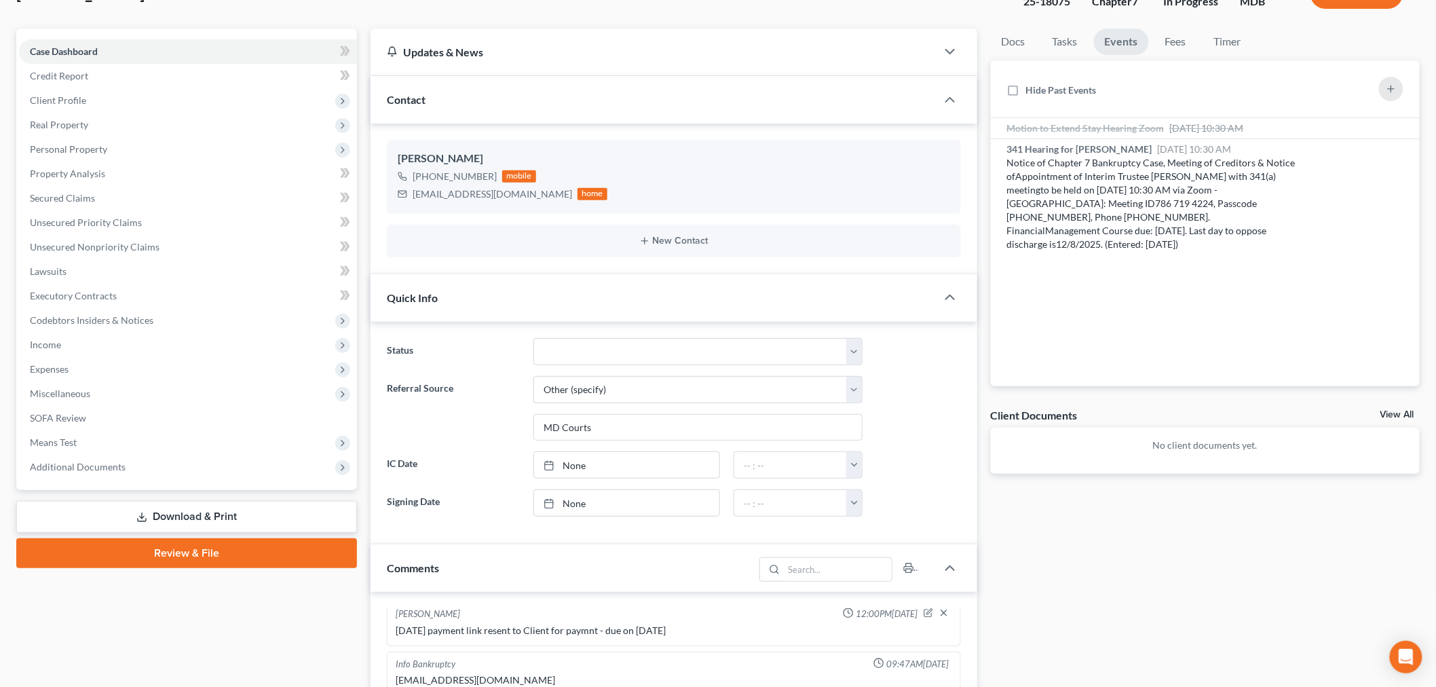
scroll to position [0, 0]
